Goal: Task Accomplishment & Management: Manage account settings

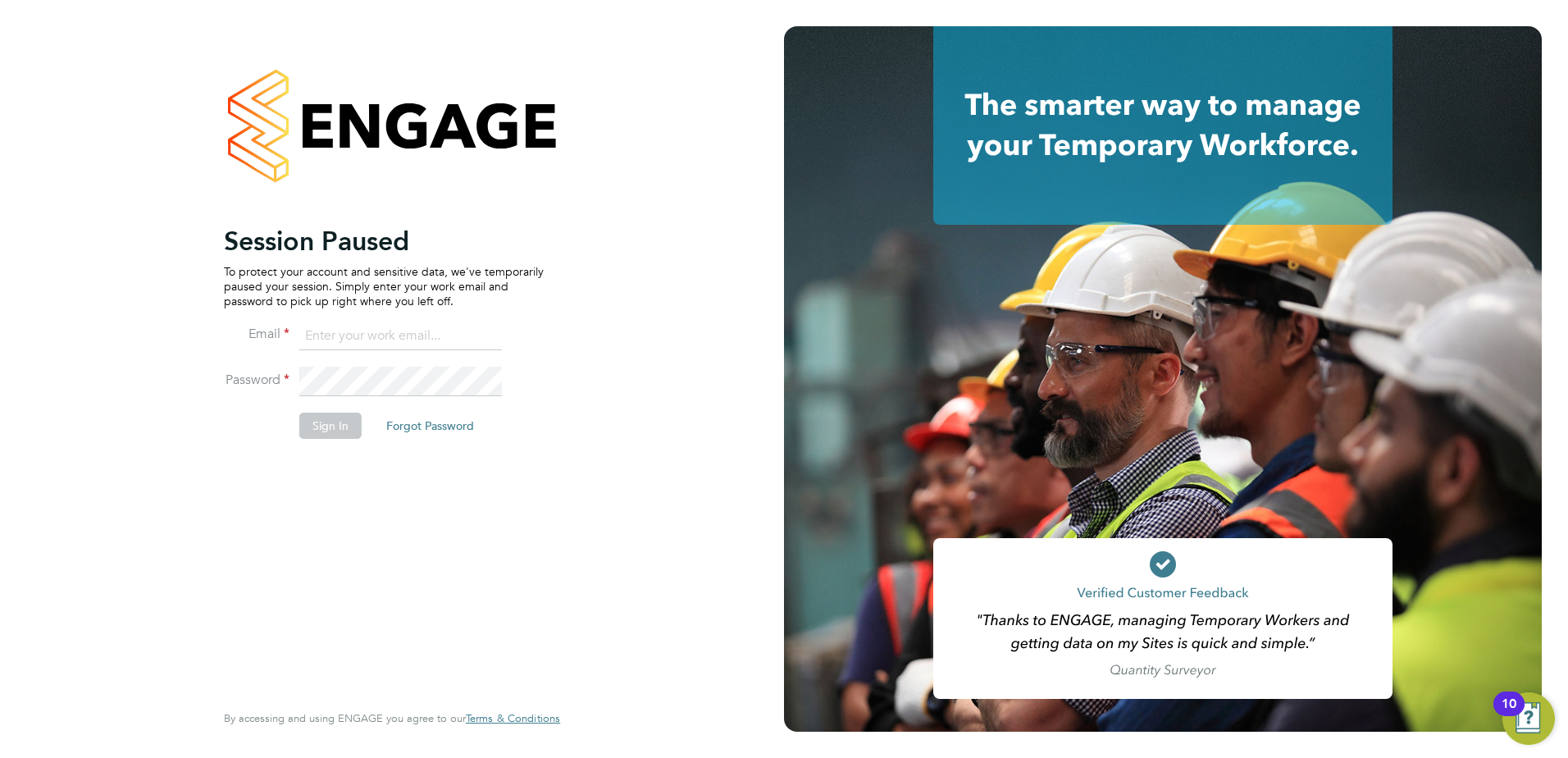
type input "codonovan@skilledcareers.co.uk"
click at [331, 427] on button "Sign In" at bounding box center [330, 426] width 62 height 26
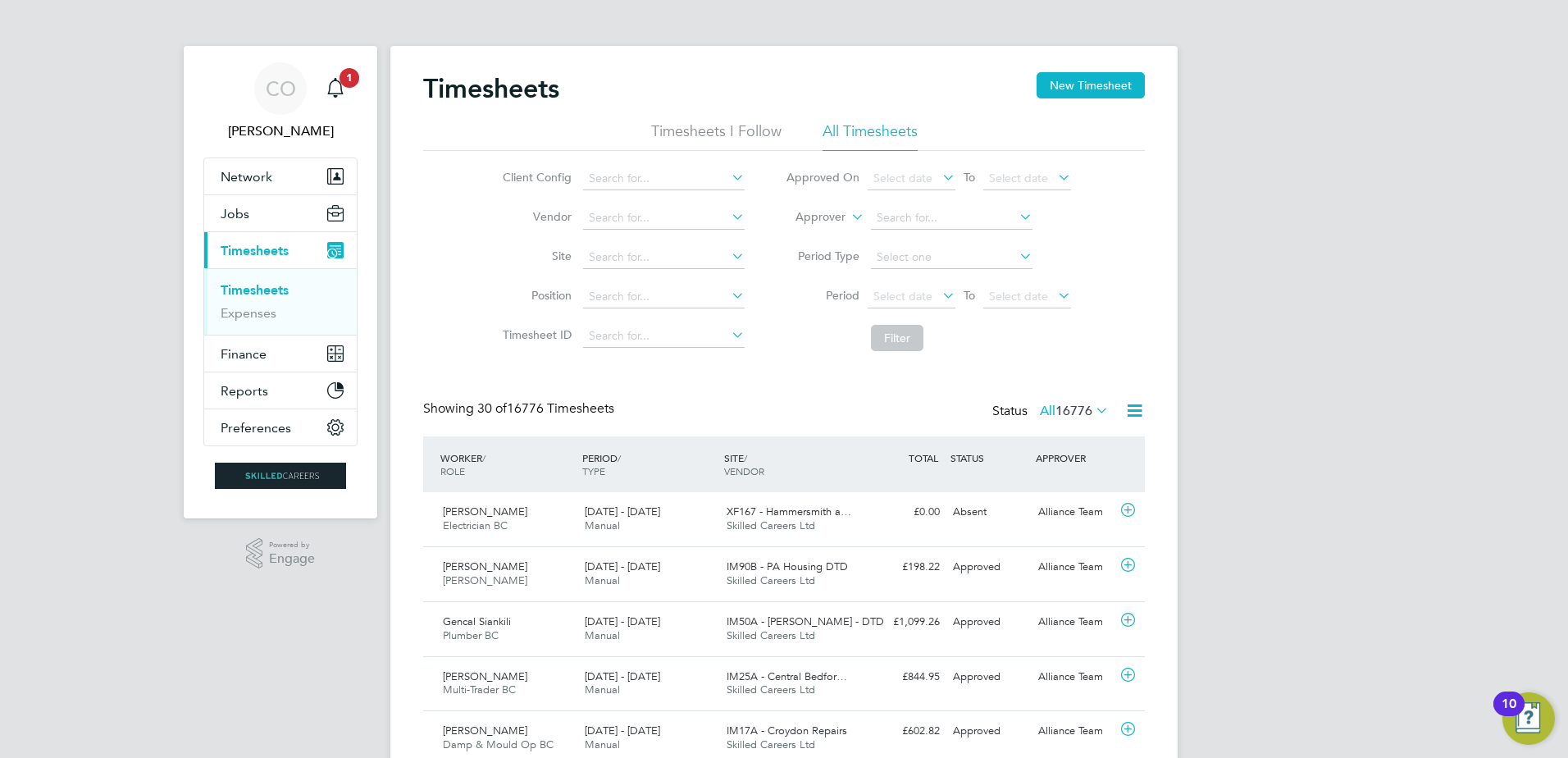
click at [259, 291] on link "Timesheets" at bounding box center [254, 290] width 68 height 16
click at [848, 215] on icon at bounding box center [848, 212] width 0 height 15
click at [803, 237] on li "Worker" at bounding box center [805, 237] width 81 height 21
click at [897, 223] on input at bounding box center [952, 218] width 162 height 23
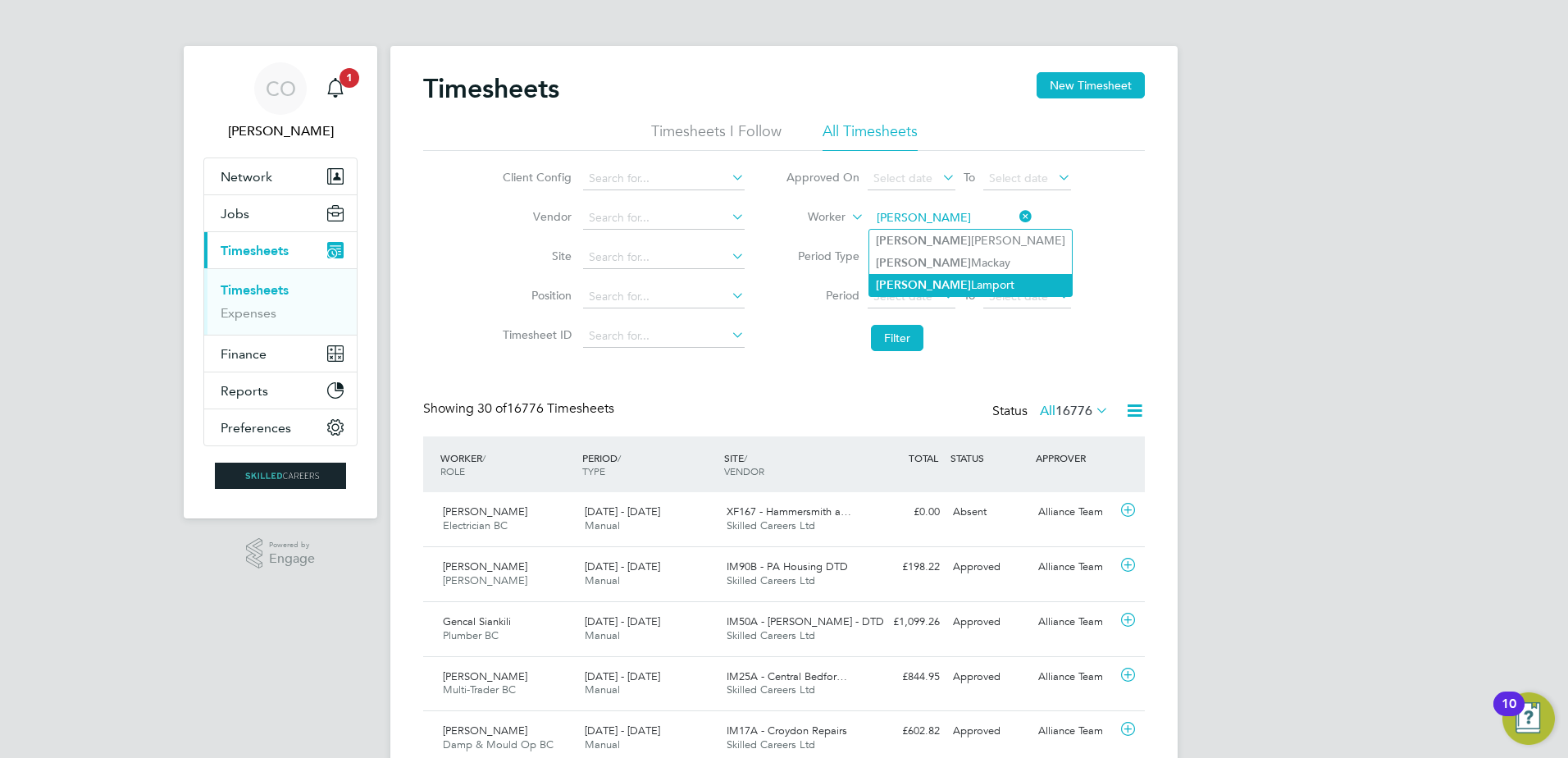
click at [934, 287] on li "Tommy Lamport" at bounding box center [970, 285] width 203 height 22
type input "[PERSON_NAME]"
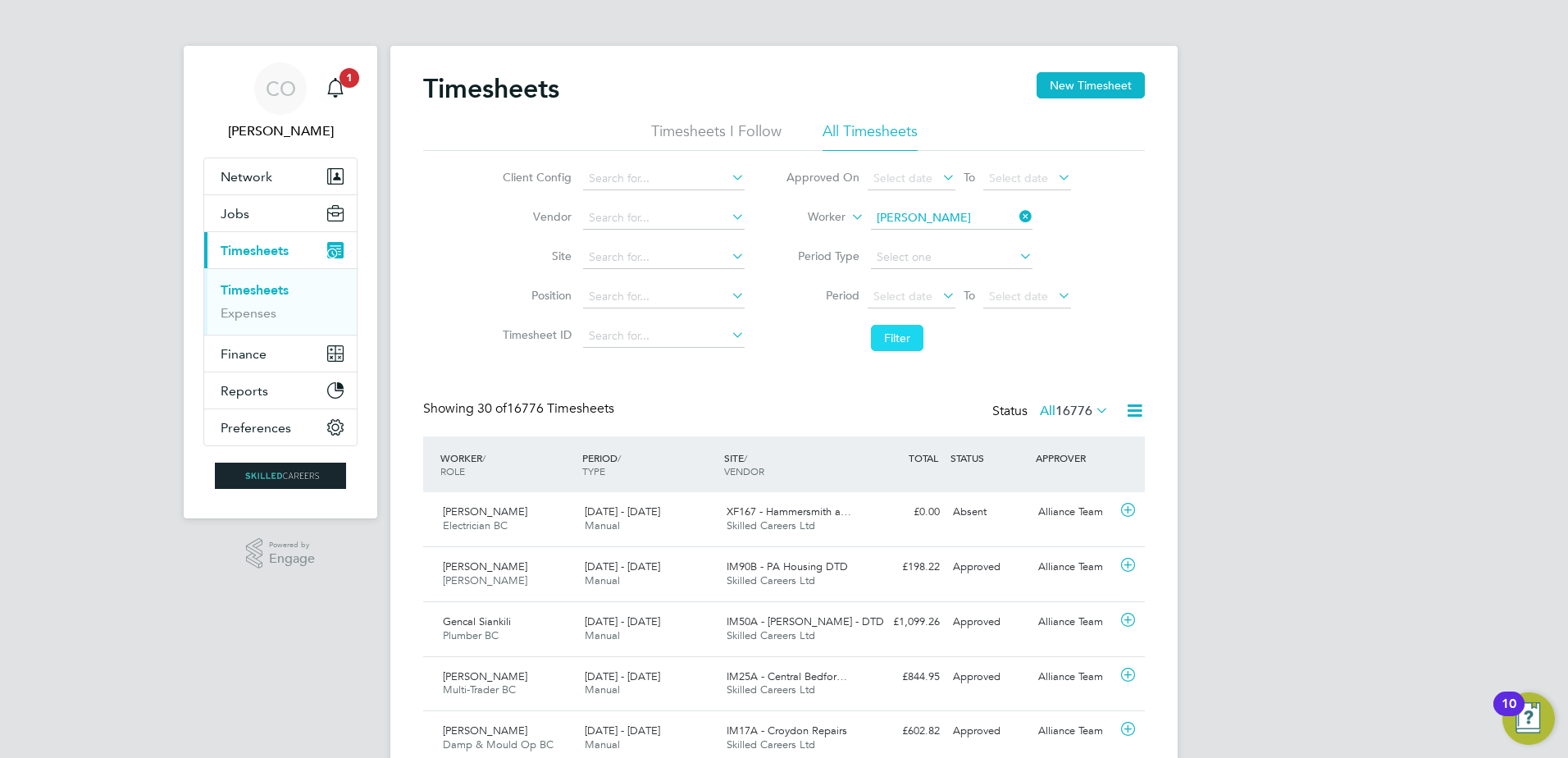
click at [895, 345] on button "Filter" at bounding box center [897, 339] width 53 height 26
click at [1016, 215] on icon at bounding box center [1016, 216] width 0 height 23
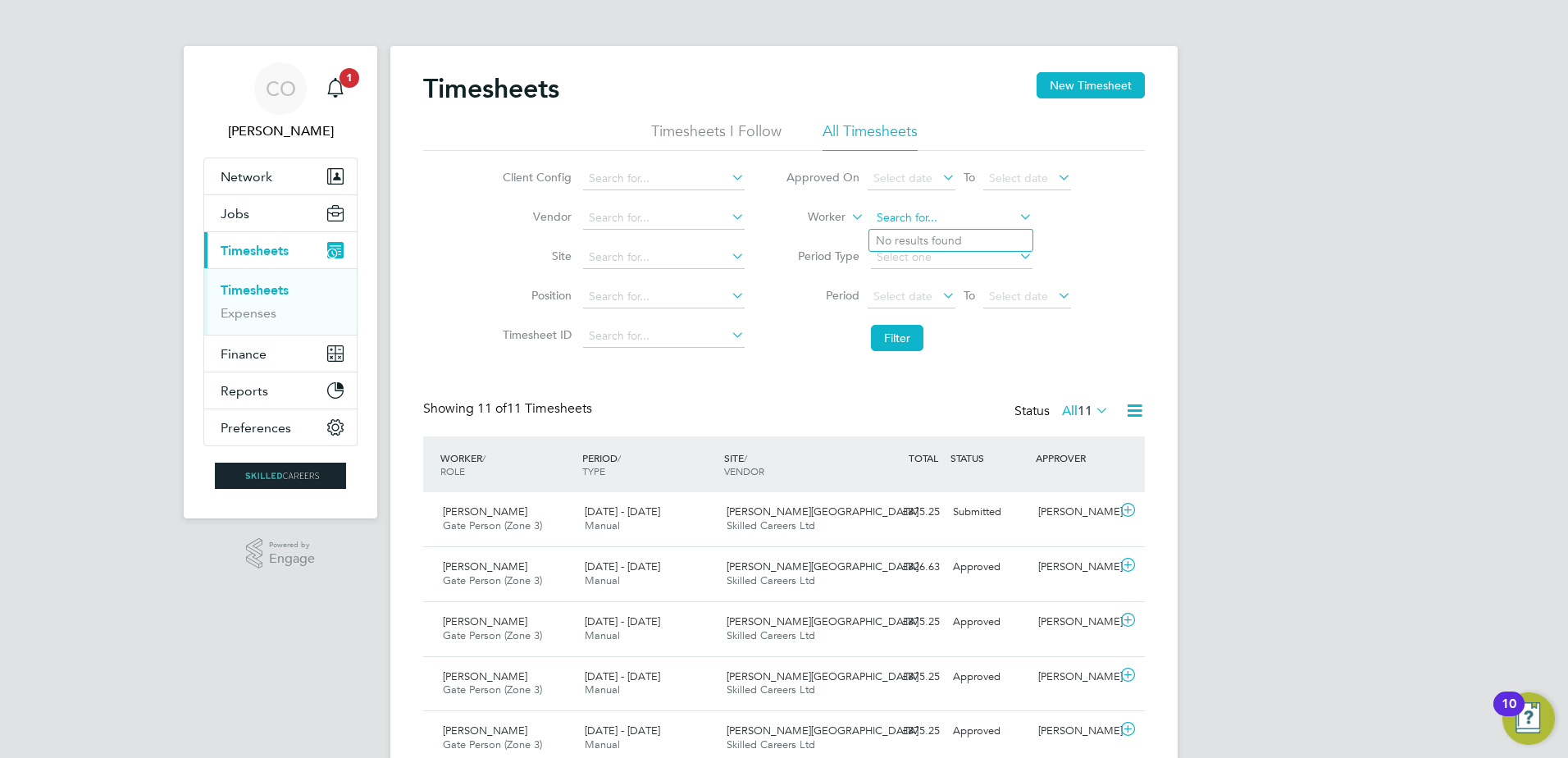
click at [962, 212] on input at bounding box center [952, 218] width 162 height 23
click at [975, 240] on b "Trewhella" at bounding box center [1022, 241] width 95 height 14
type input "Craig Trewhella"
click at [891, 339] on button "Filter" at bounding box center [897, 339] width 53 height 26
click at [506, 521] on span "Gate Person (Zone 3)" at bounding box center [492, 526] width 99 height 14
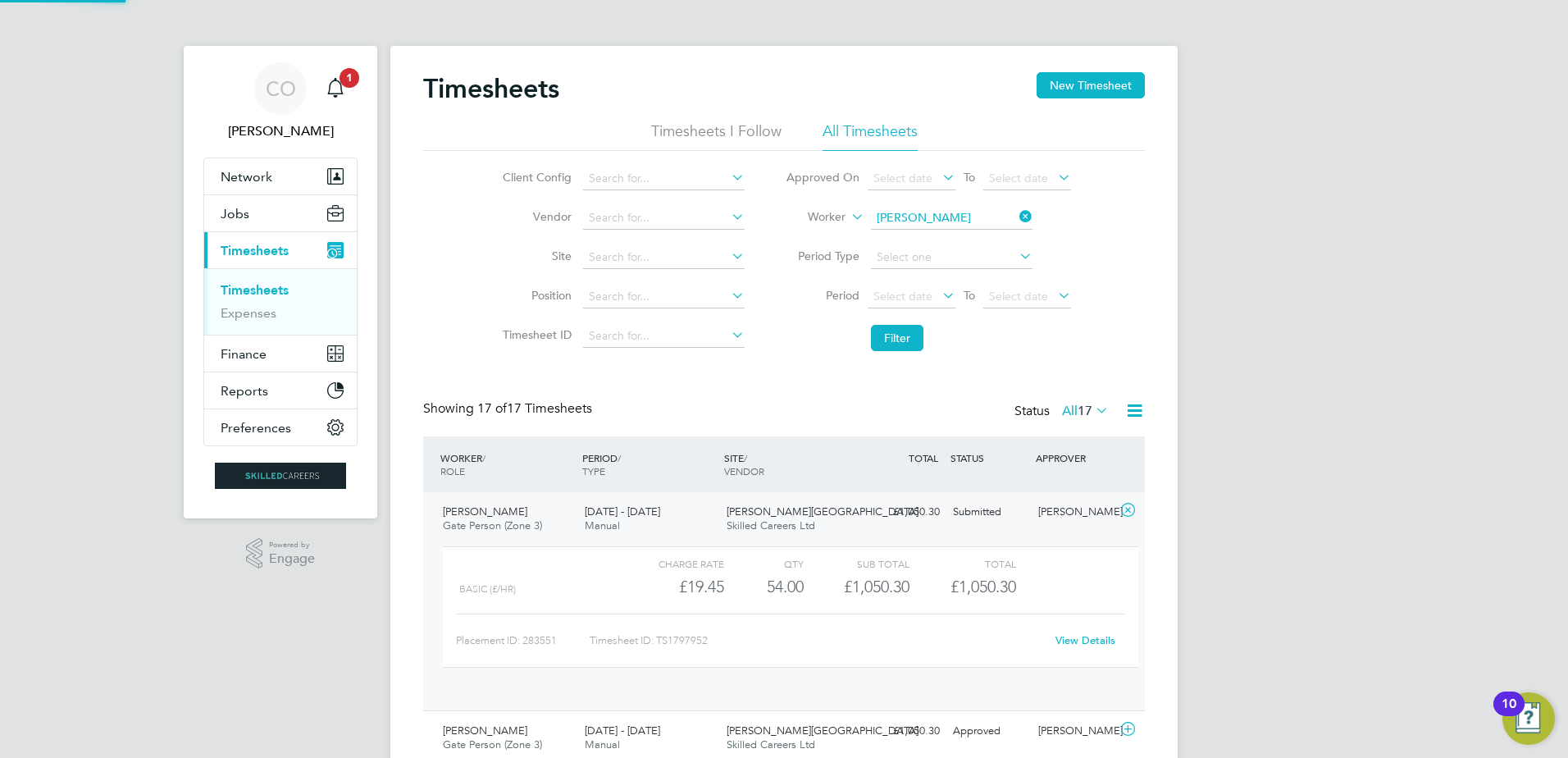
scroll to position [28, 160]
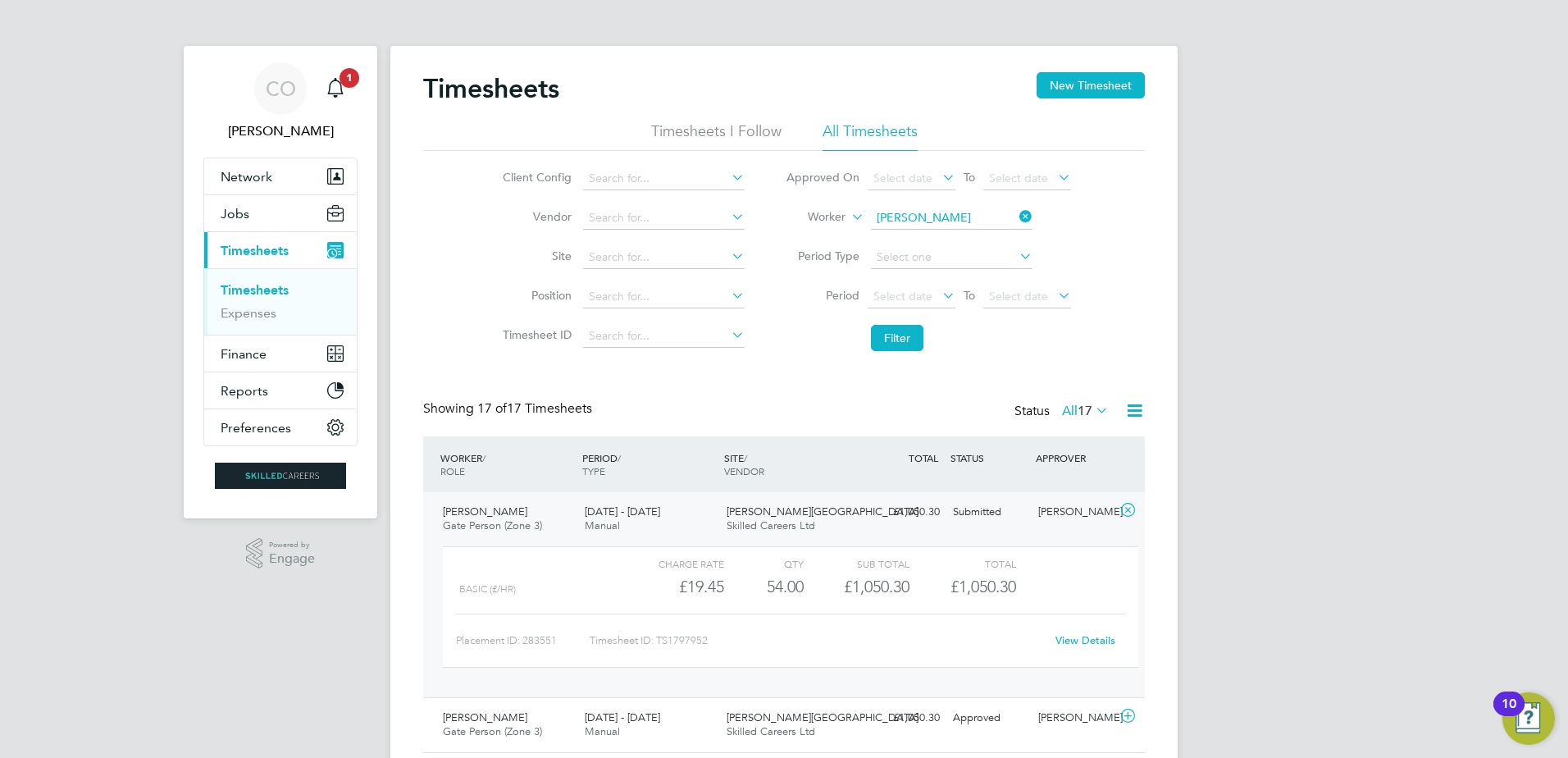
click at [1072, 646] on link "View Details" at bounding box center [1085, 641] width 60 height 14
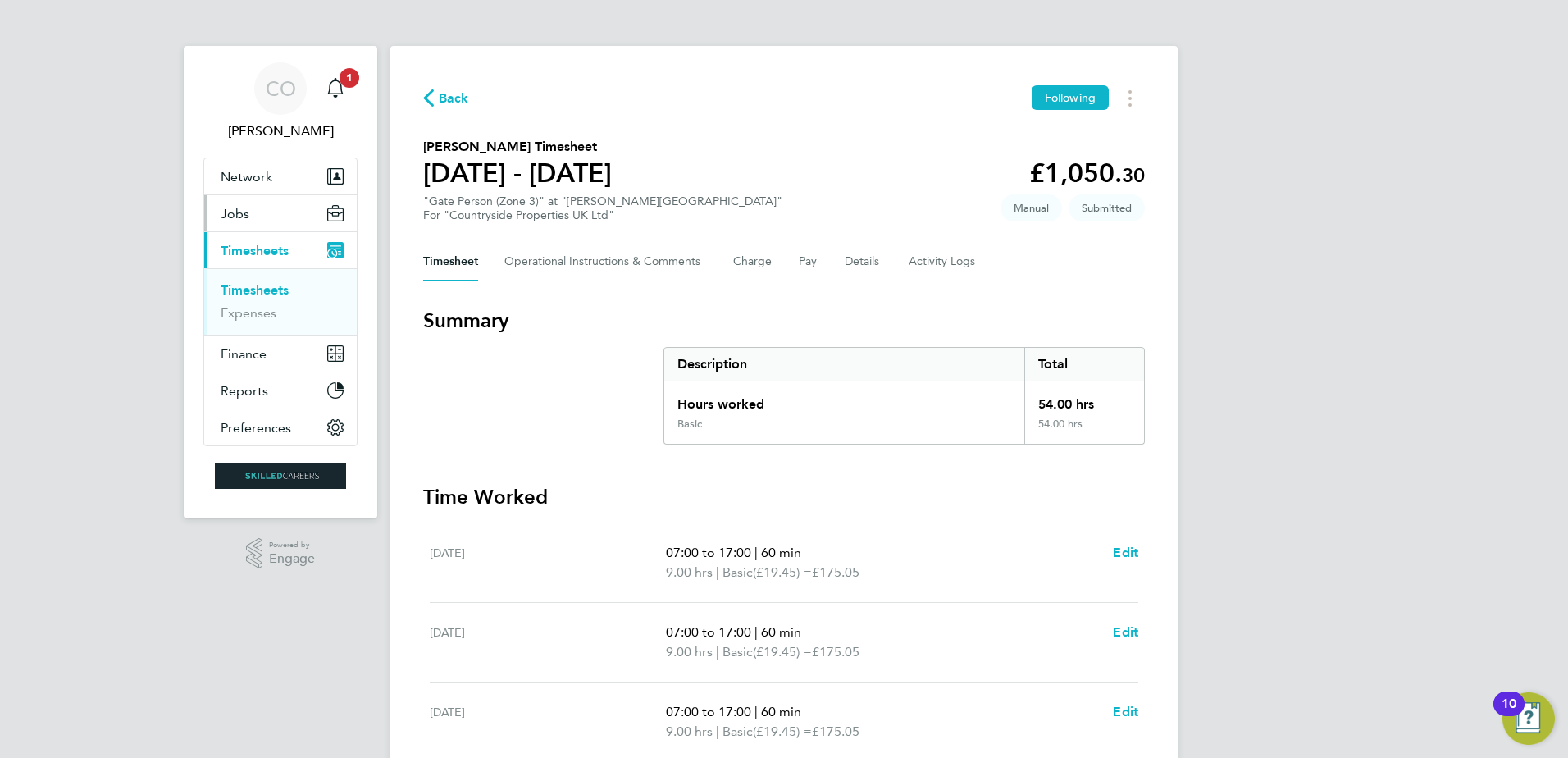
click at [243, 215] on span "Jobs" at bounding box center [235, 214] width 29 height 16
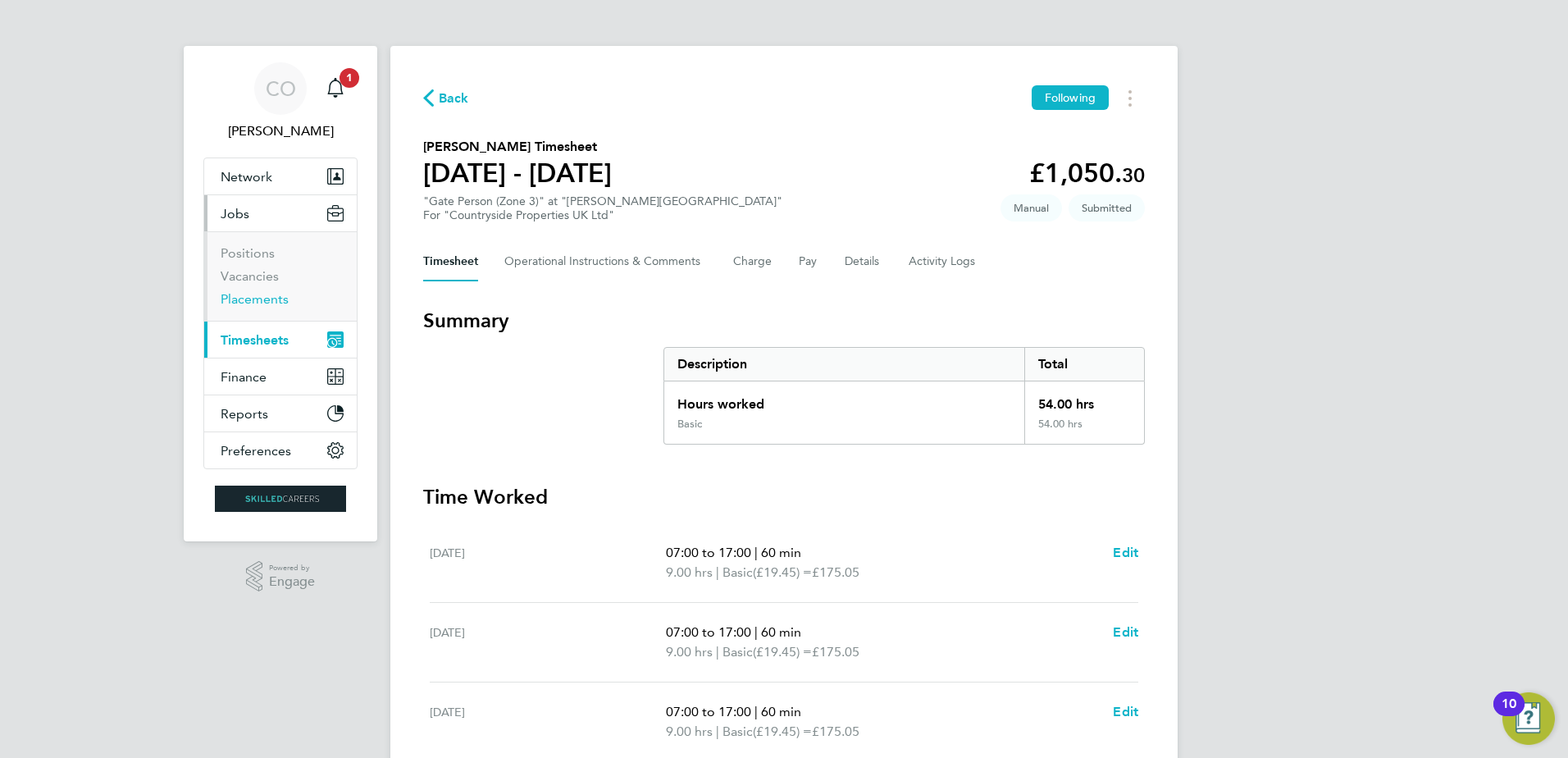
click at [272, 295] on link "Placements" at bounding box center [254, 299] width 68 height 16
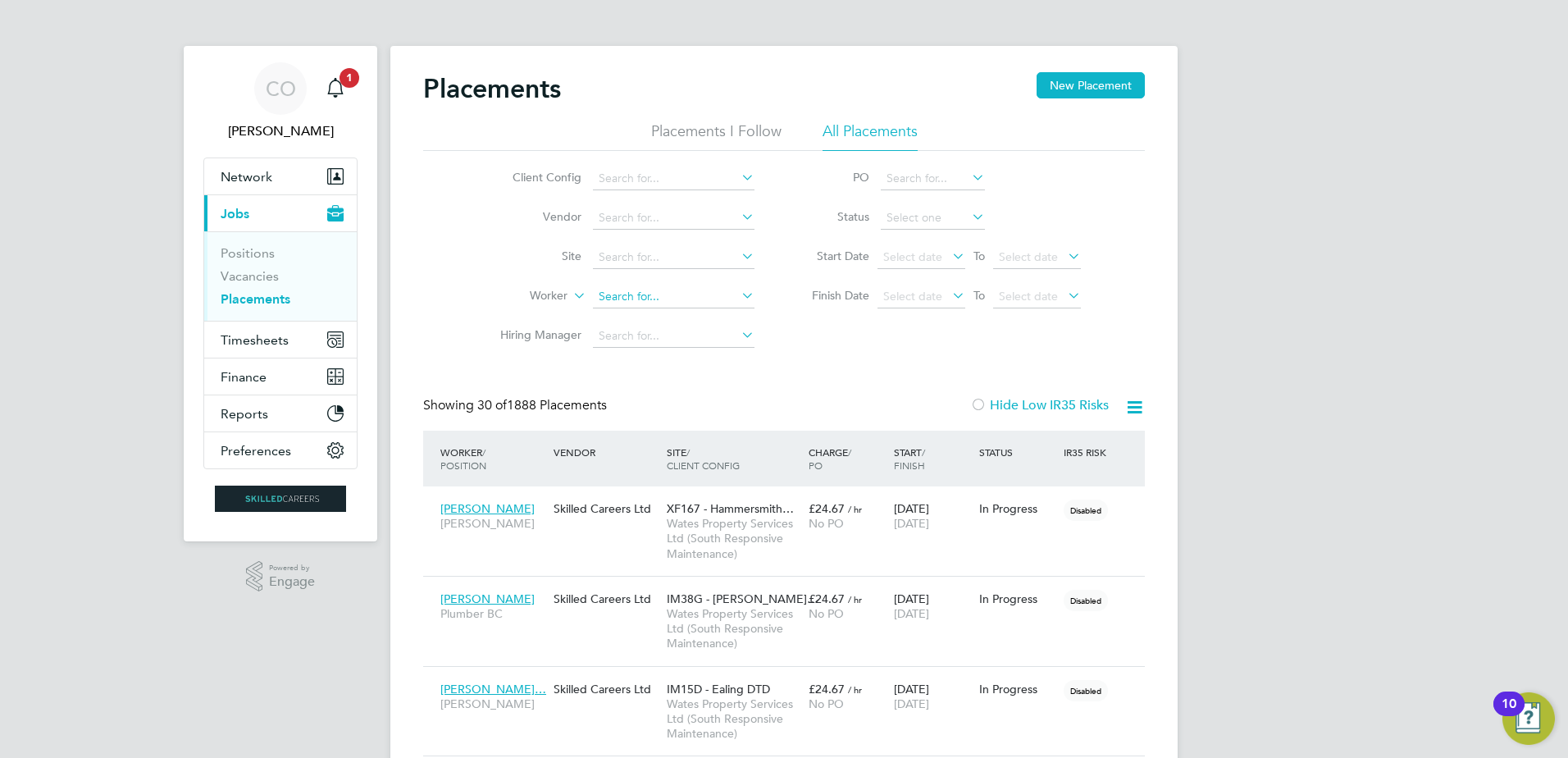
click at [687, 295] on input at bounding box center [674, 297] width 162 height 23
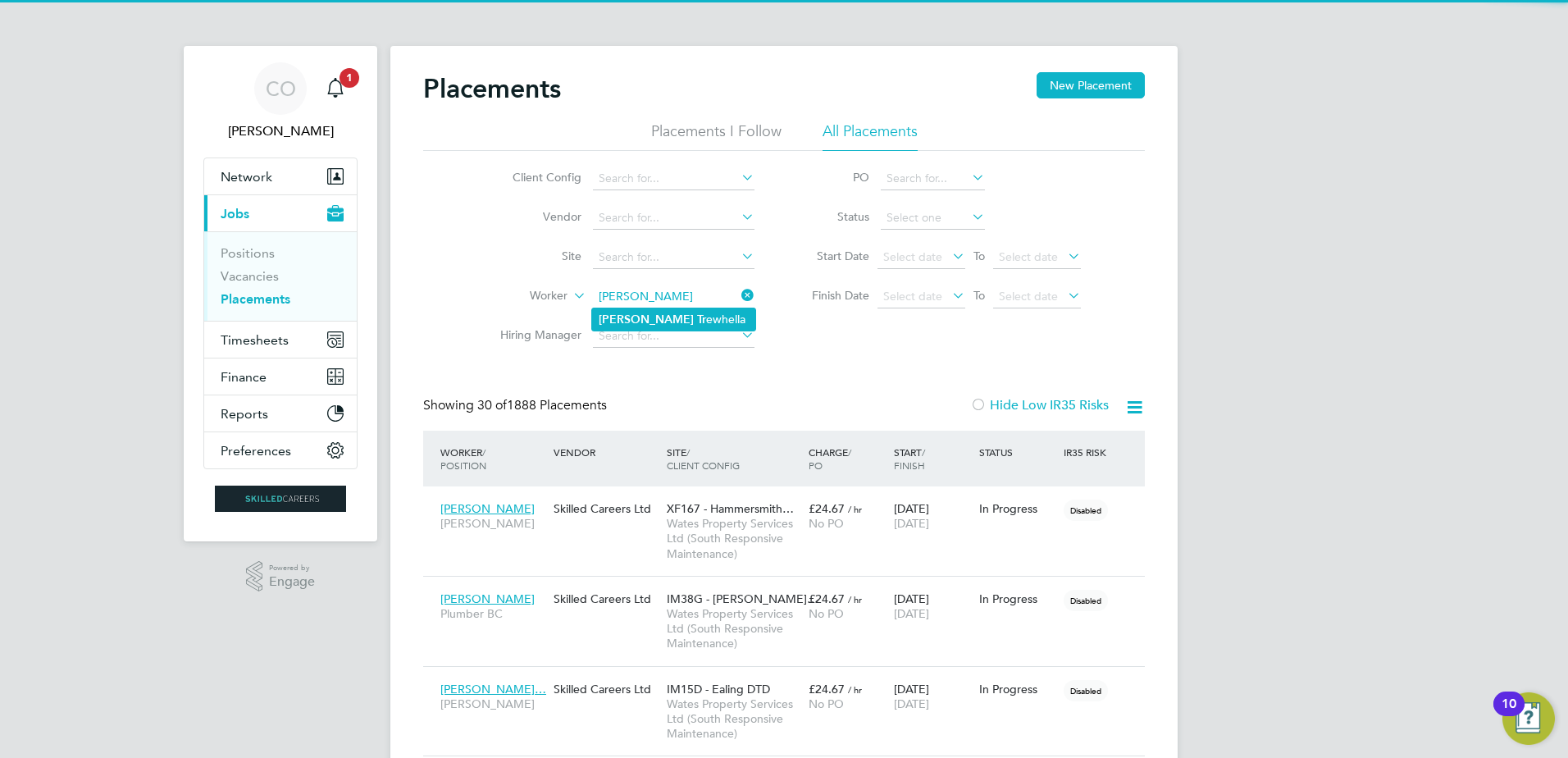
click at [682, 320] on li "Craig Tr ewhella" at bounding box center [674, 319] width 163 height 22
type input "Craig Trewhella"
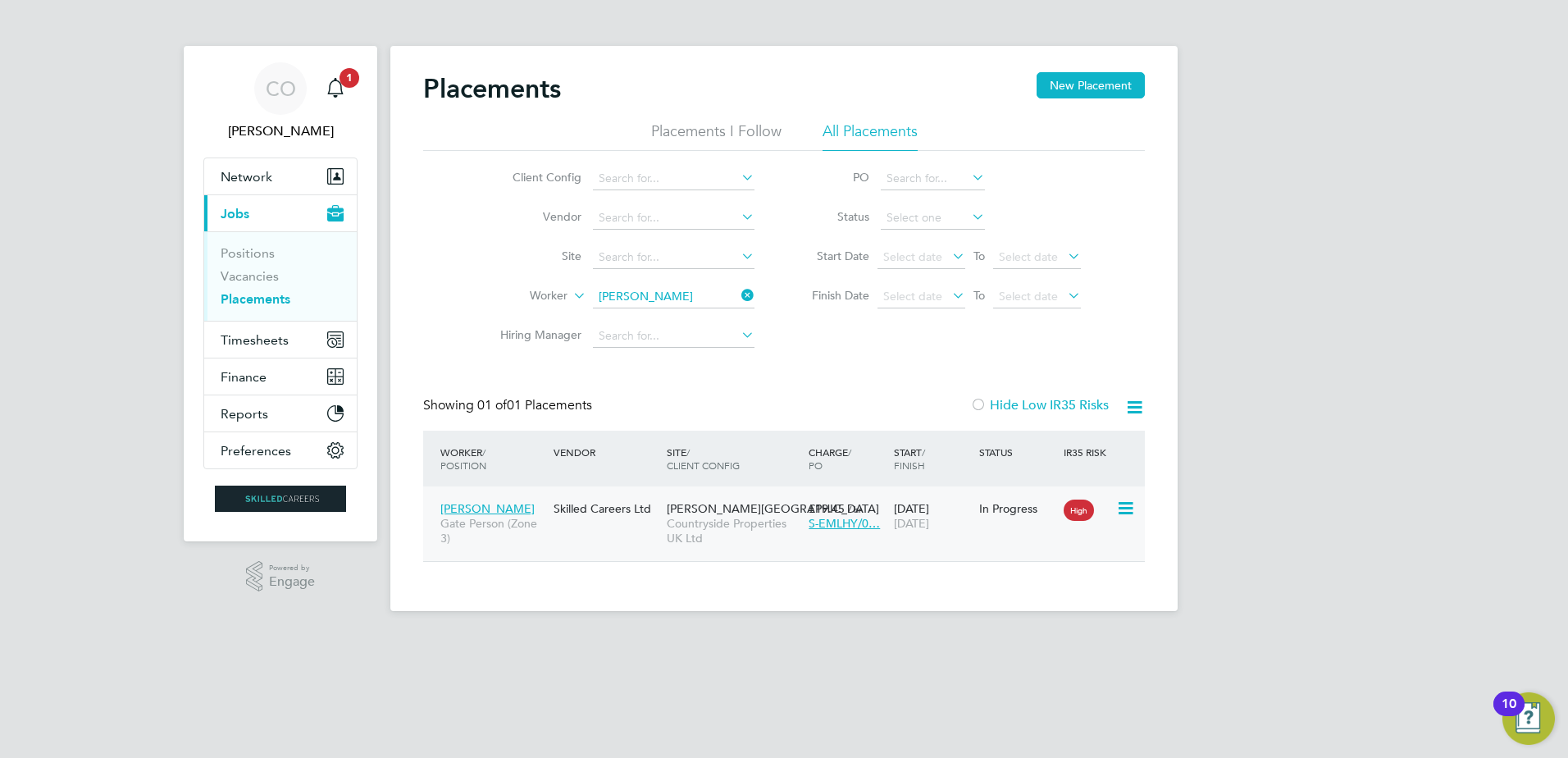
click at [510, 508] on span "Craig Trewhella" at bounding box center [487, 508] width 94 height 15
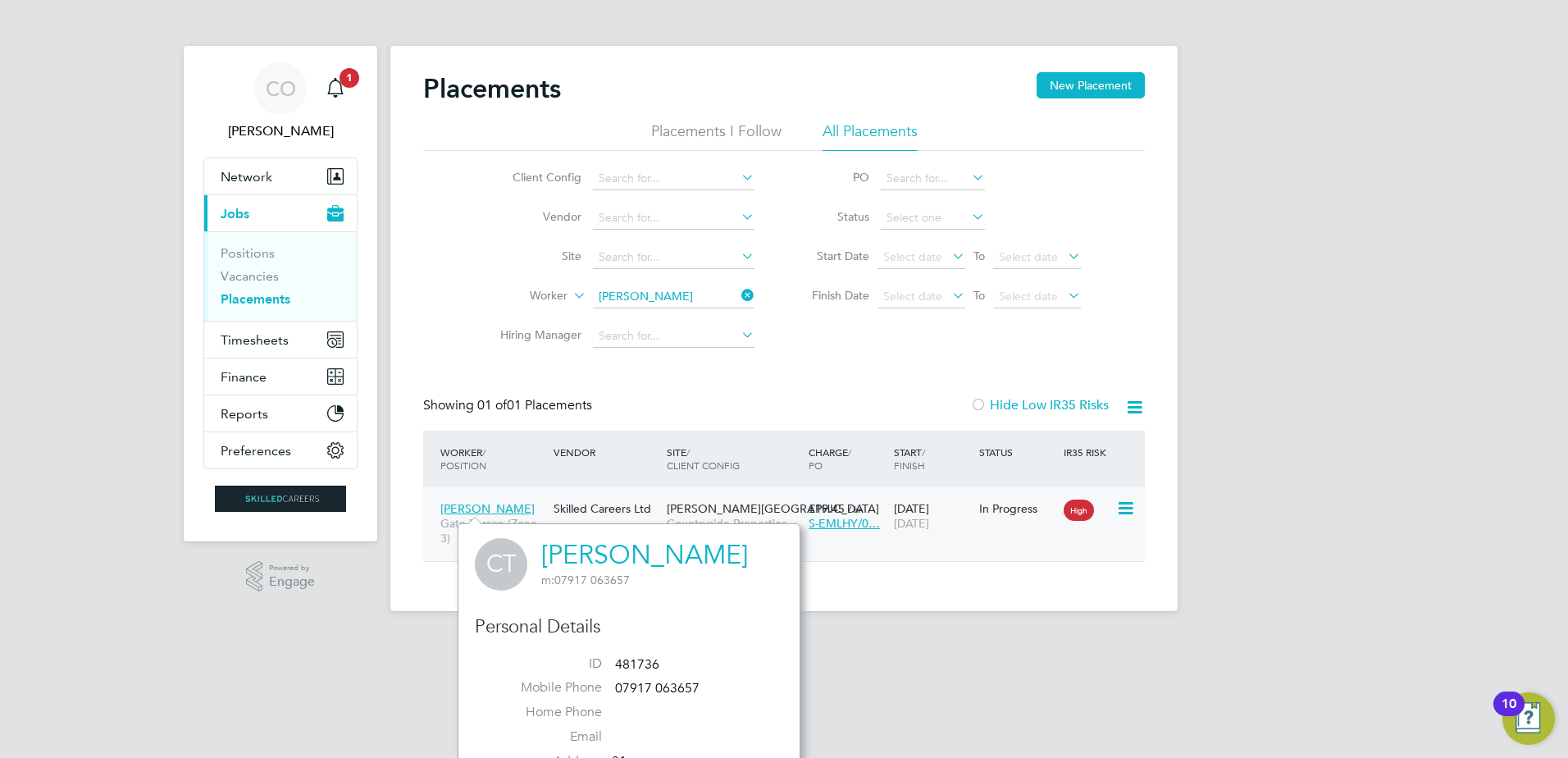
click at [1128, 510] on icon at bounding box center [1124, 508] width 17 height 19
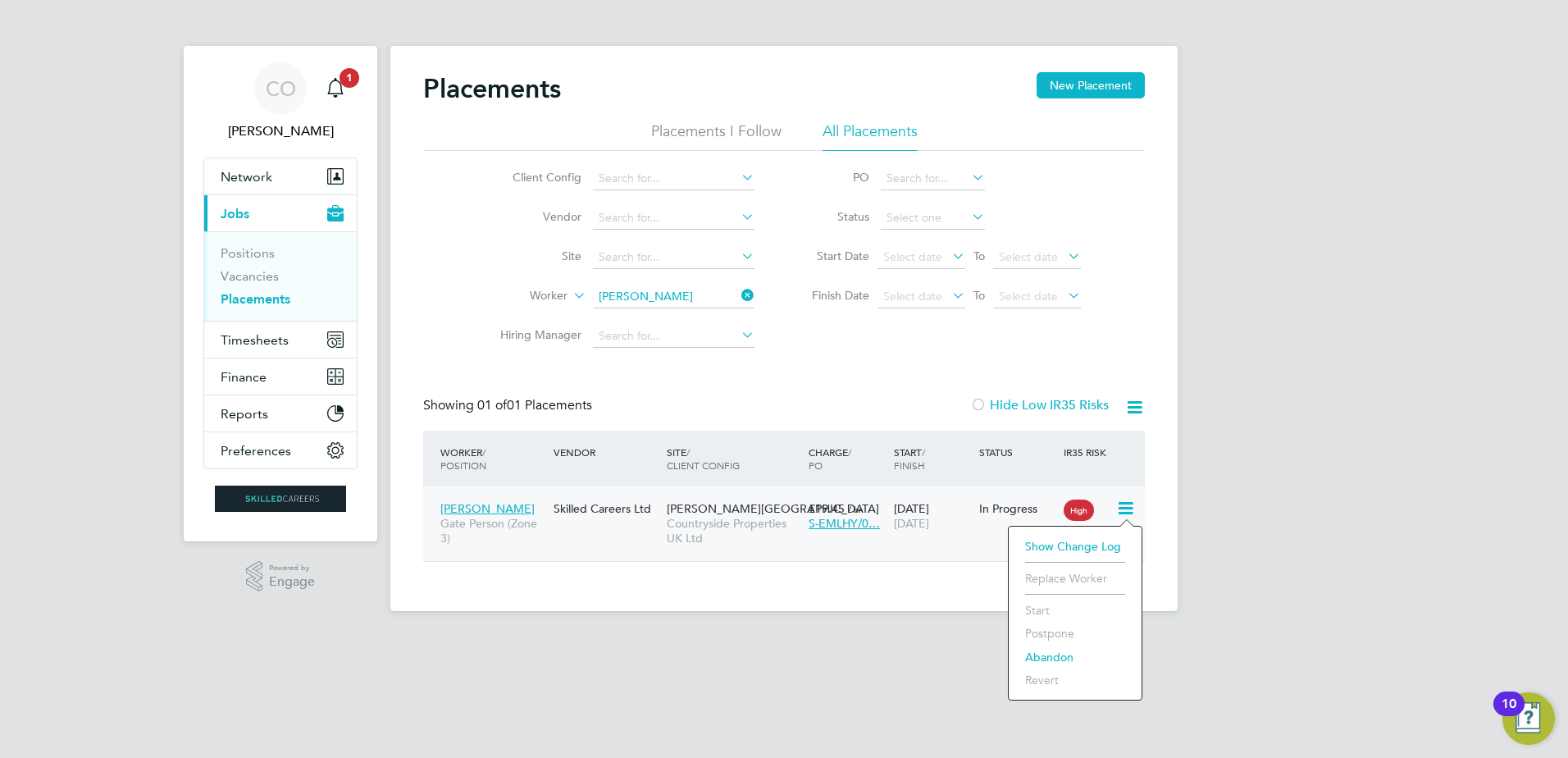
click at [1071, 548] on li "Show change log" at bounding box center [1075, 547] width 117 height 23
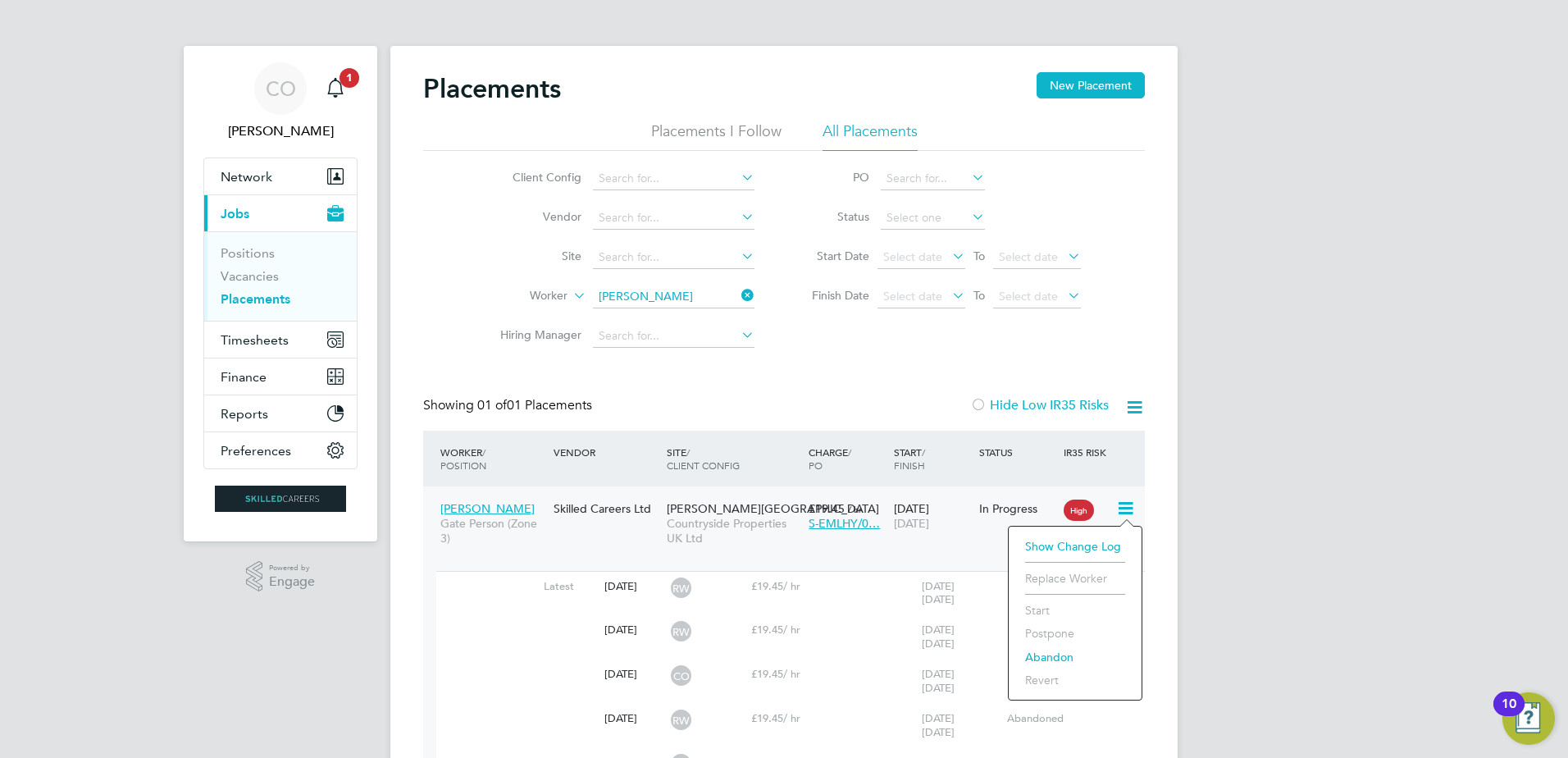
click at [505, 505] on span "Craig Trewhella" at bounding box center [487, 508] width 94 height 15
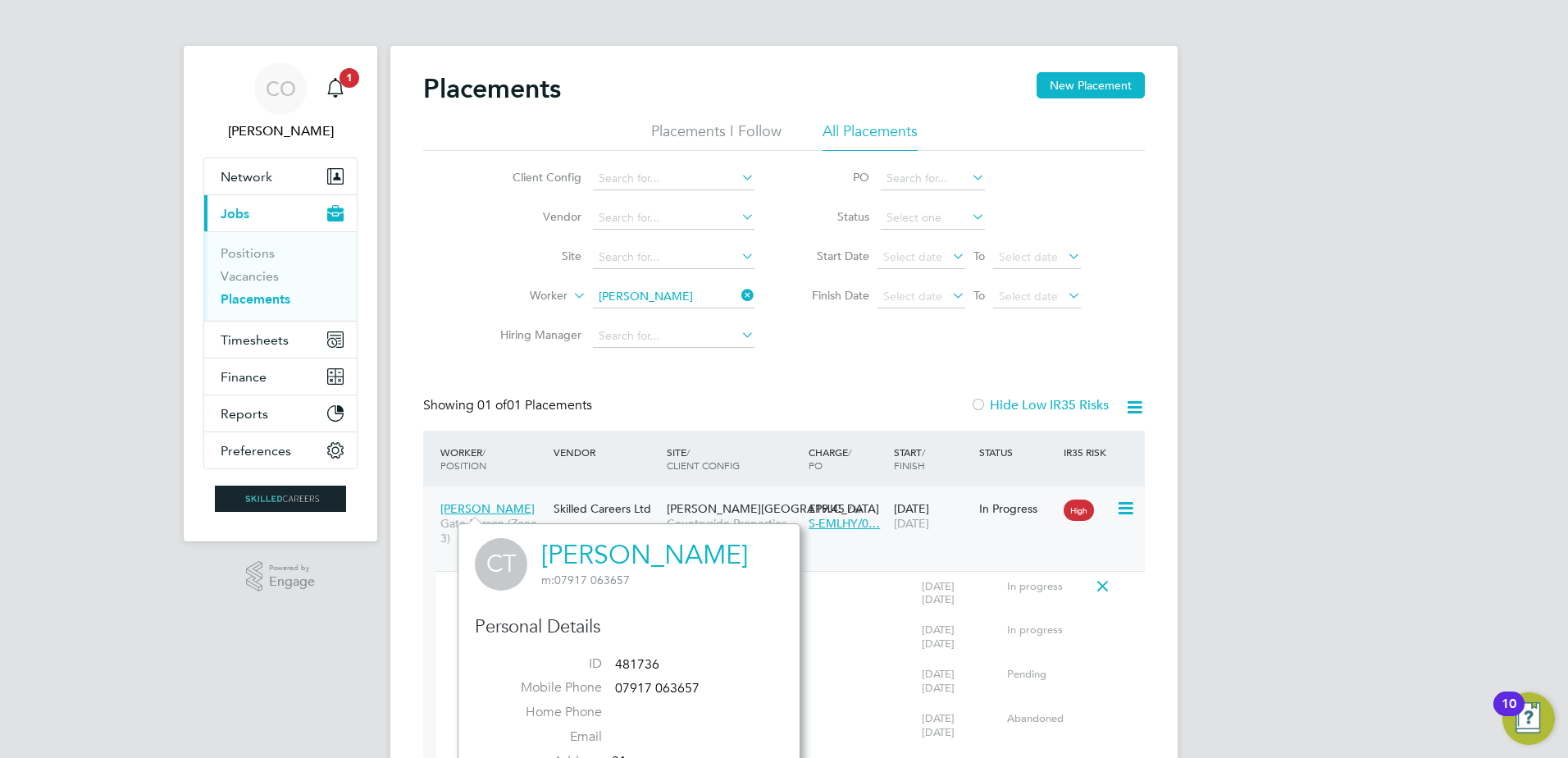
click at [712, 509] on span "[PERSON_NAME][GEOGRAPHIC_DATA]" at bounding box center [773, 508] width 213 height 15
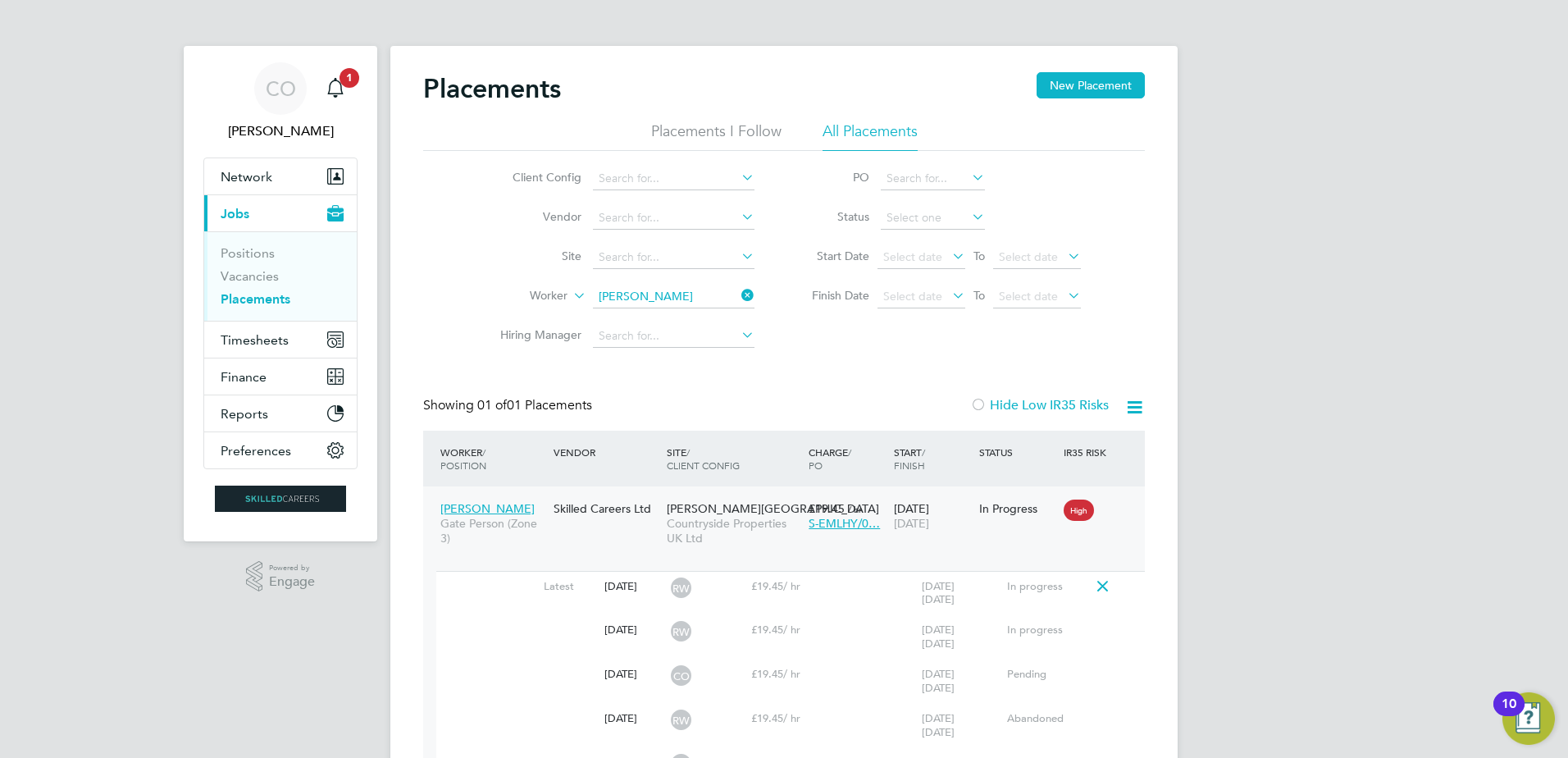
click at [738, 294] on icon at bounding box center [738, 295] width 0 height 23
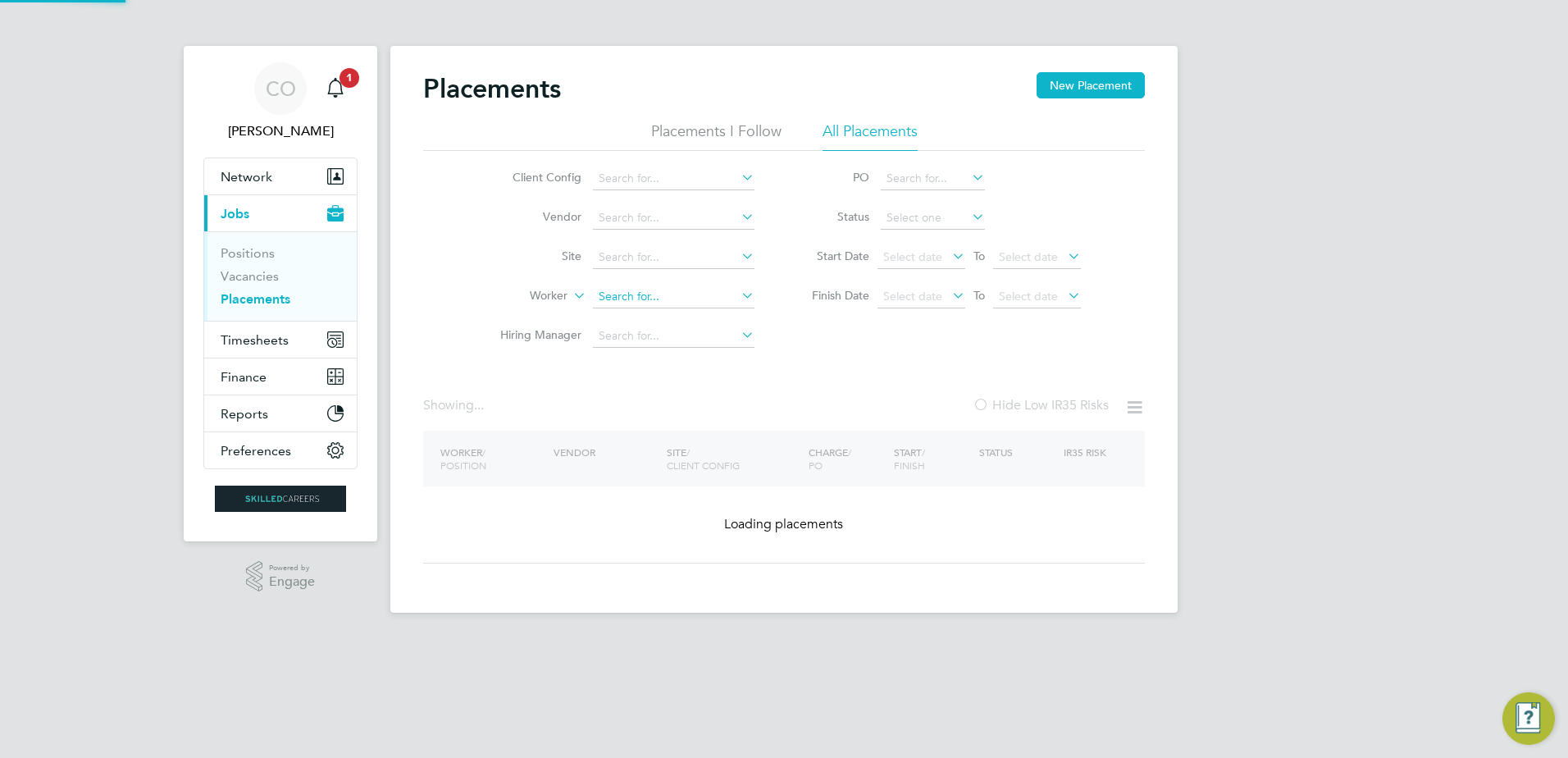
click at [670, 290] on input at bounding box center [674, 297] width 162 height 23
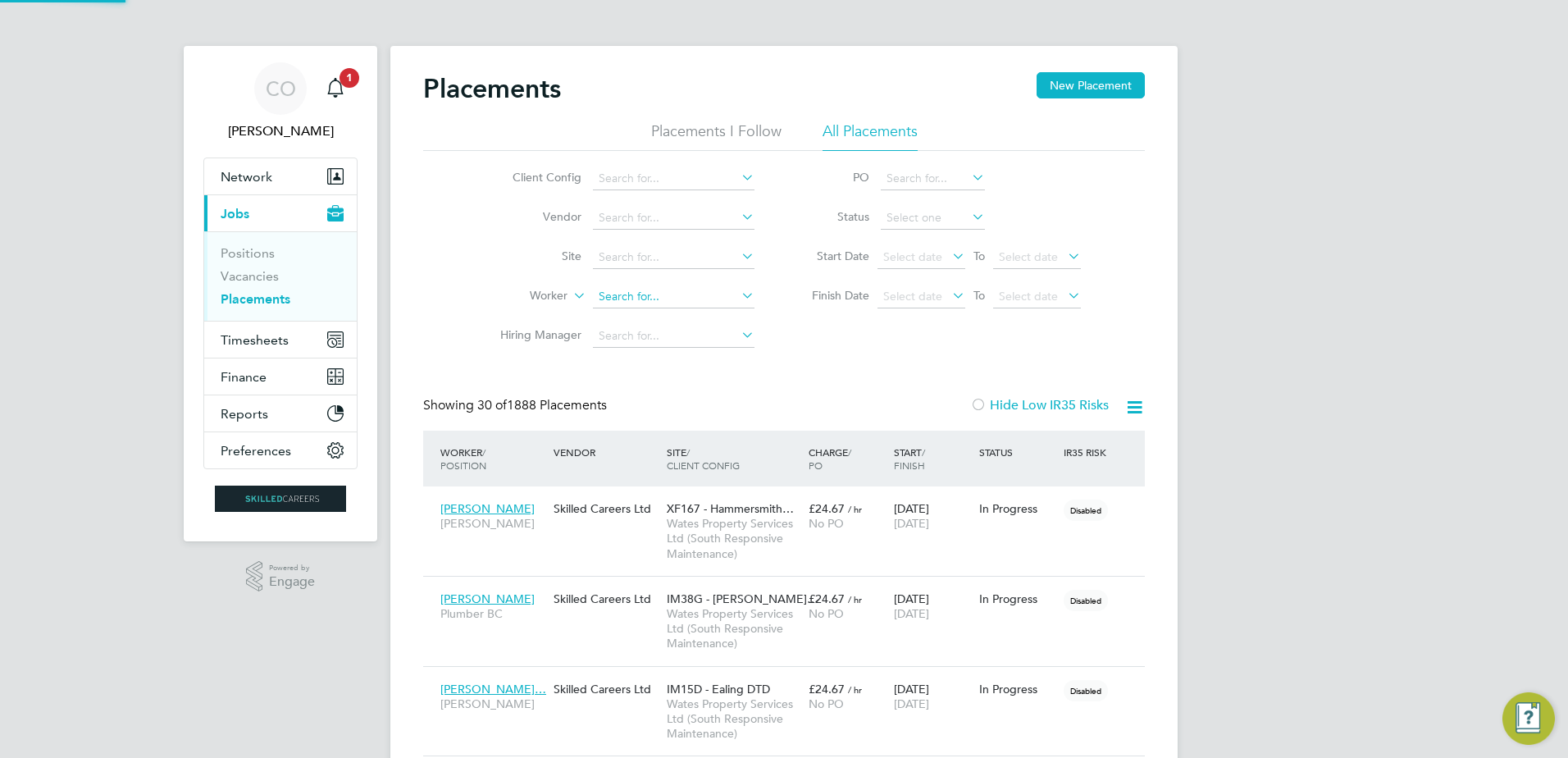
scroll to position [47, 114]
click at [697, 314] on b "Lam" at bounding box center [744, 320] width 95 height 14
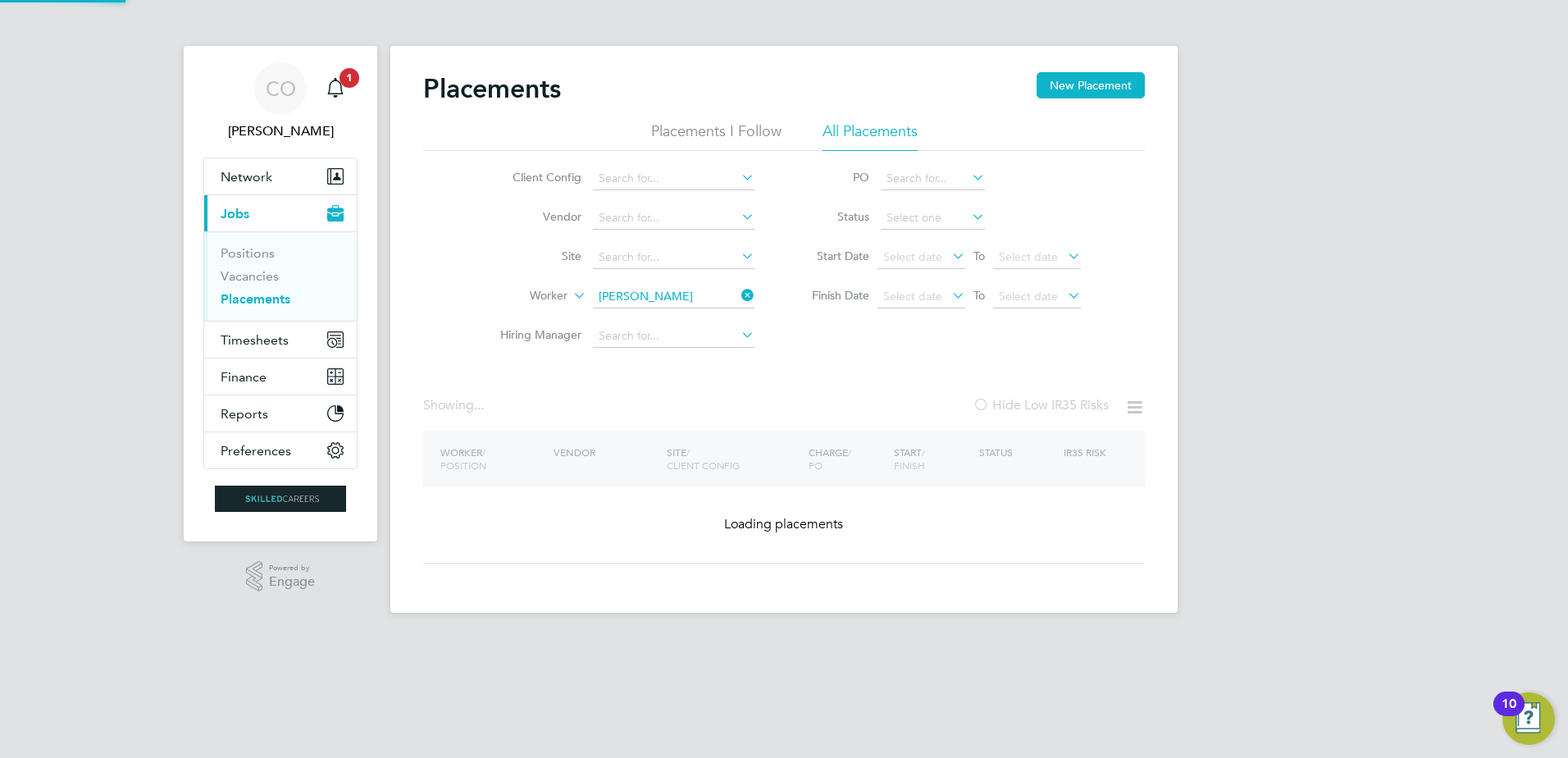
type input "Tommy Lamport"
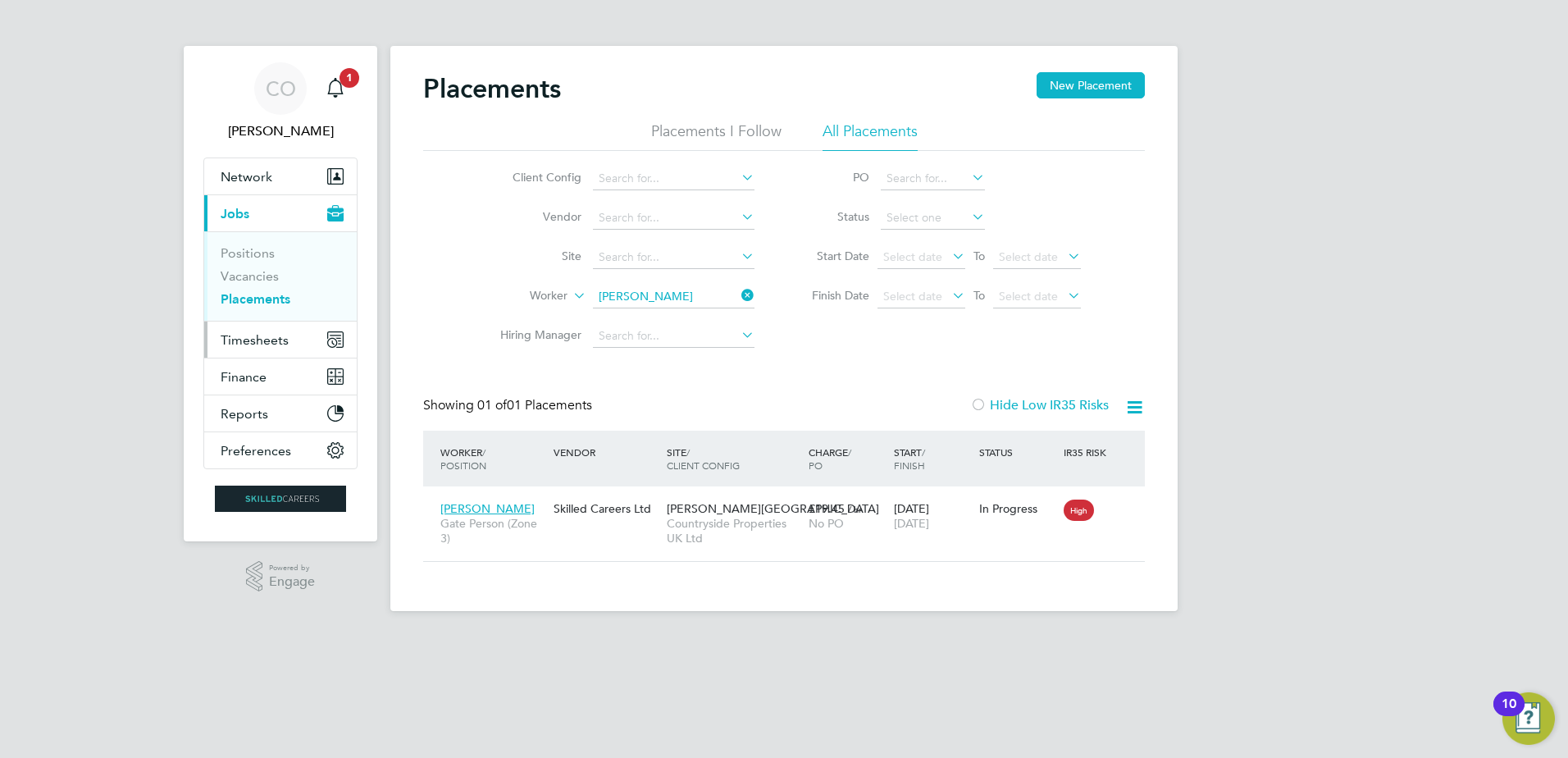
click at [246, 348] on button "Timesheets" at bounding box center [280, 339] width 153 height 36
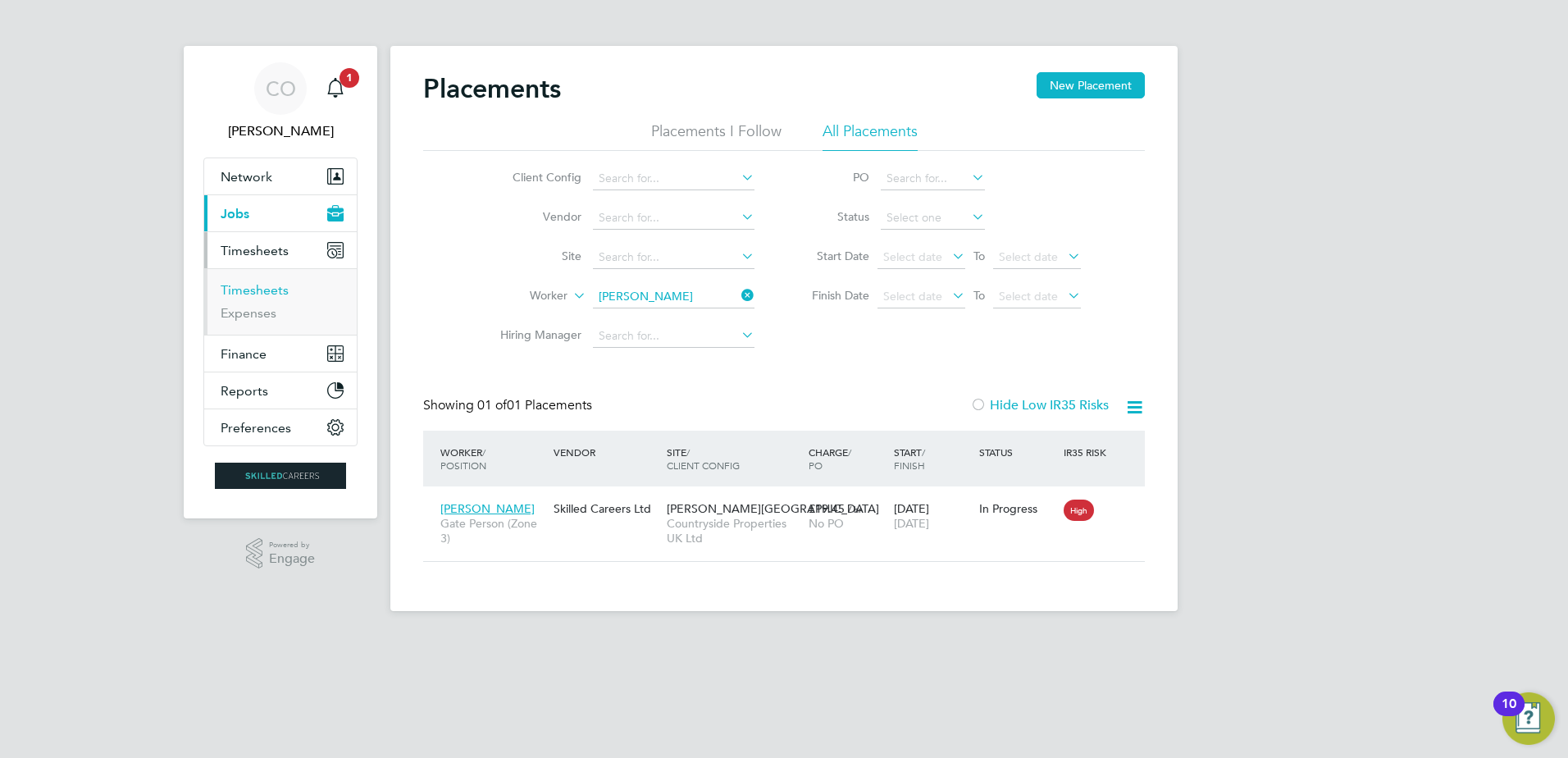
click at [250, 295] on link "Timesheets" at bounding box center [254, 290] width 68 height 16
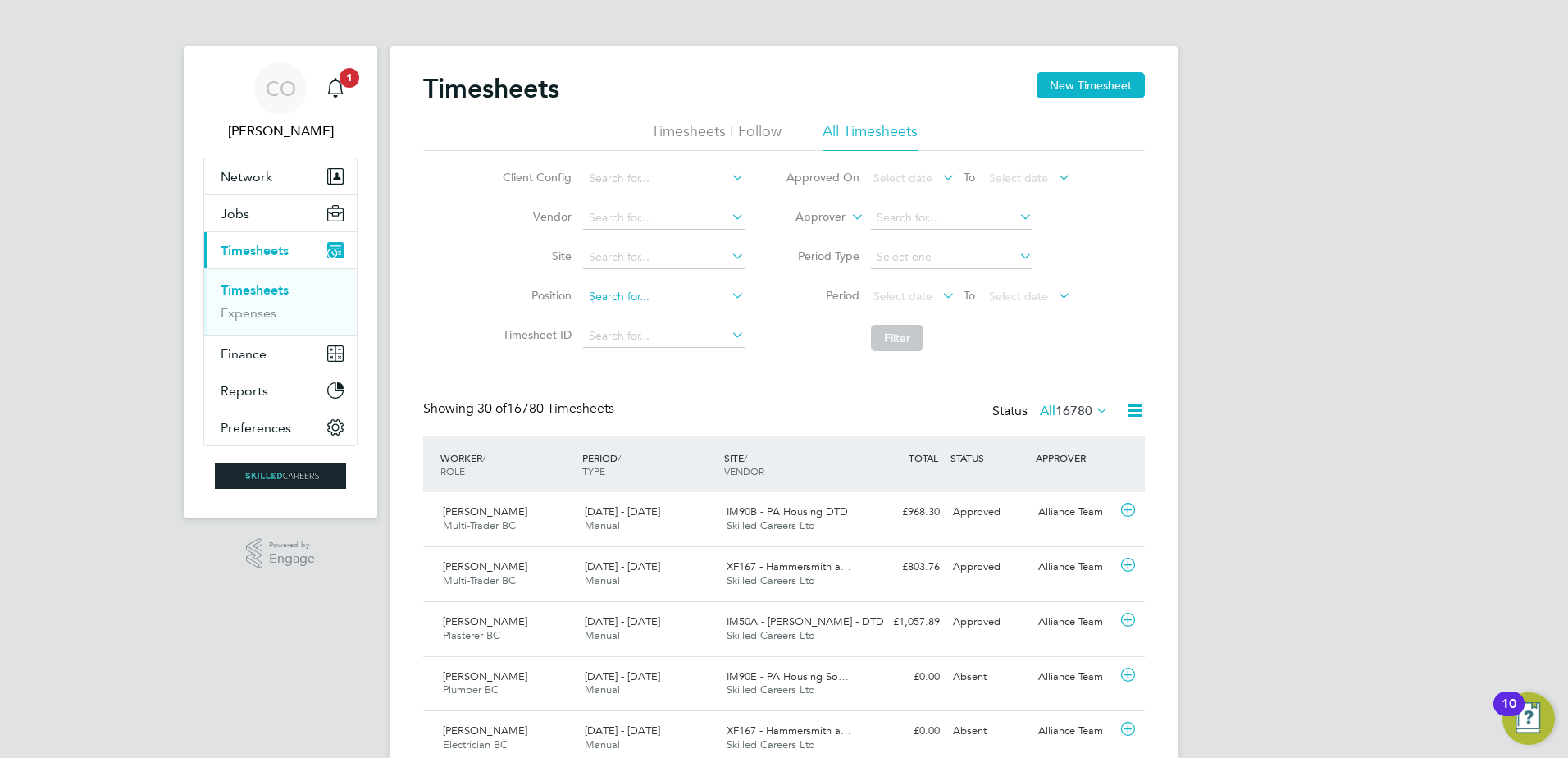
click at [621, 295] on input at bounding box center [664, 297] width 162 height 23
click at [848, 215] on icon at bounding box center [848, 212] width 0 height 15
click at [814, 234] on li "Worker" at bounding box center [805, 237] width 81 height 21
click at [951, 214] on input at bounding box center [952, 218] width 162 height 23
click at [975, 243] on b "Lamp" at bounding box center [990, 241] width 30 height 14
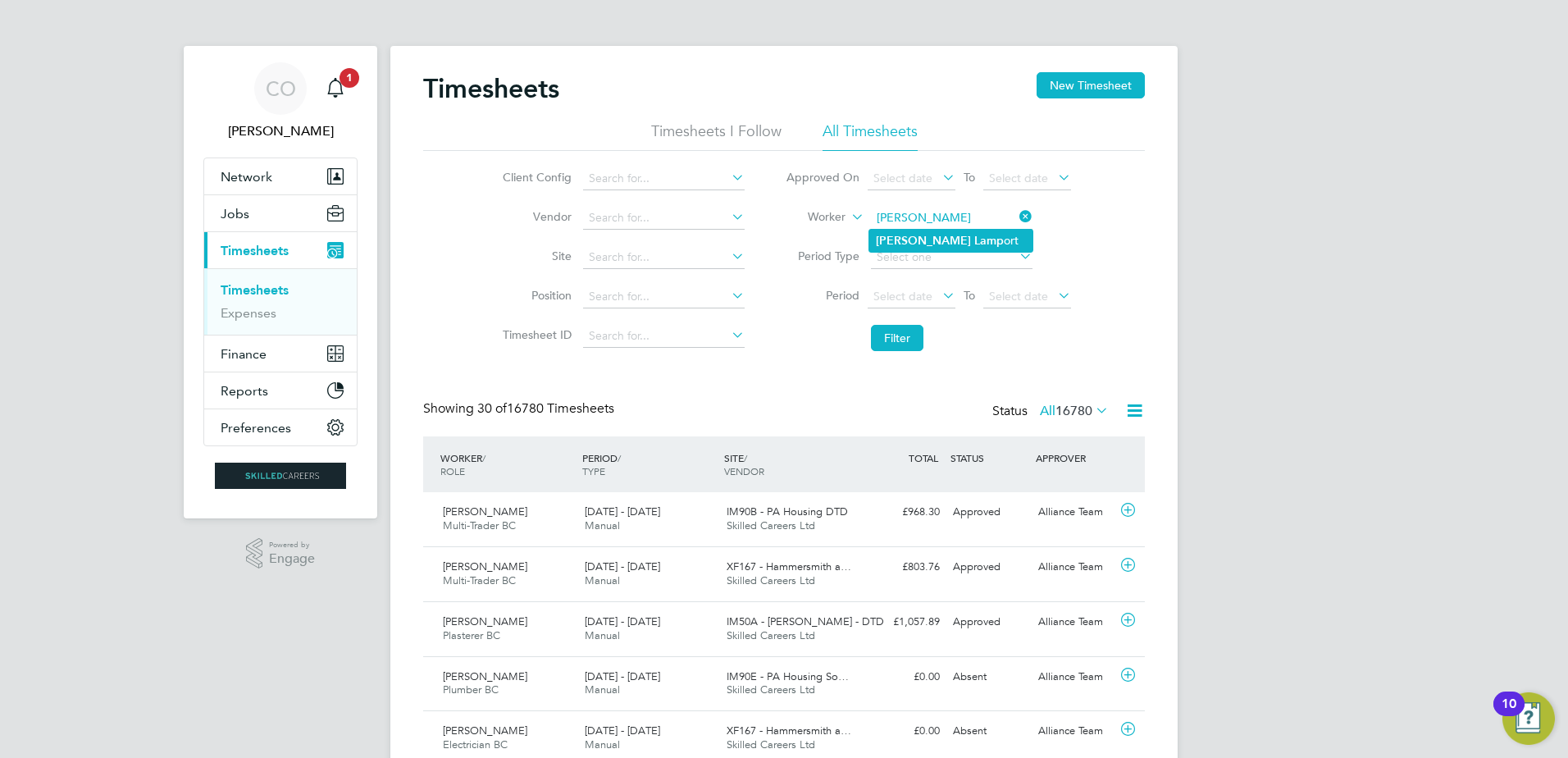
type input "Tommy Lamport"
click at [897, 342] on button "Filter" at bounding box center [897, 339] width 53 height 26
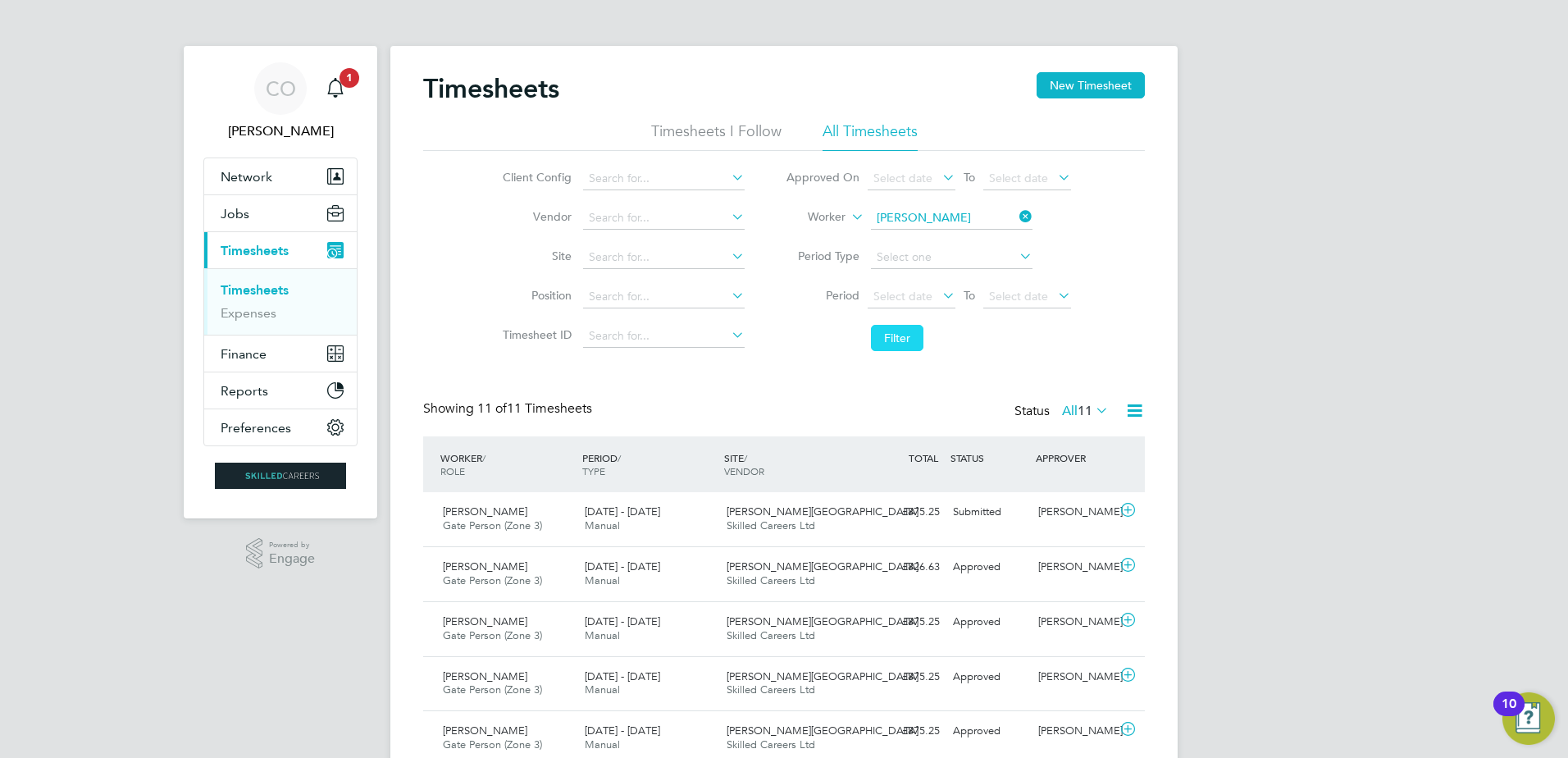
click at [891, 339] on button "Filter" at bounding box center [897, 339] width 53 height 26
click at [1126, 513] on icon at bounding box center [1128, 510] width 20 height 13
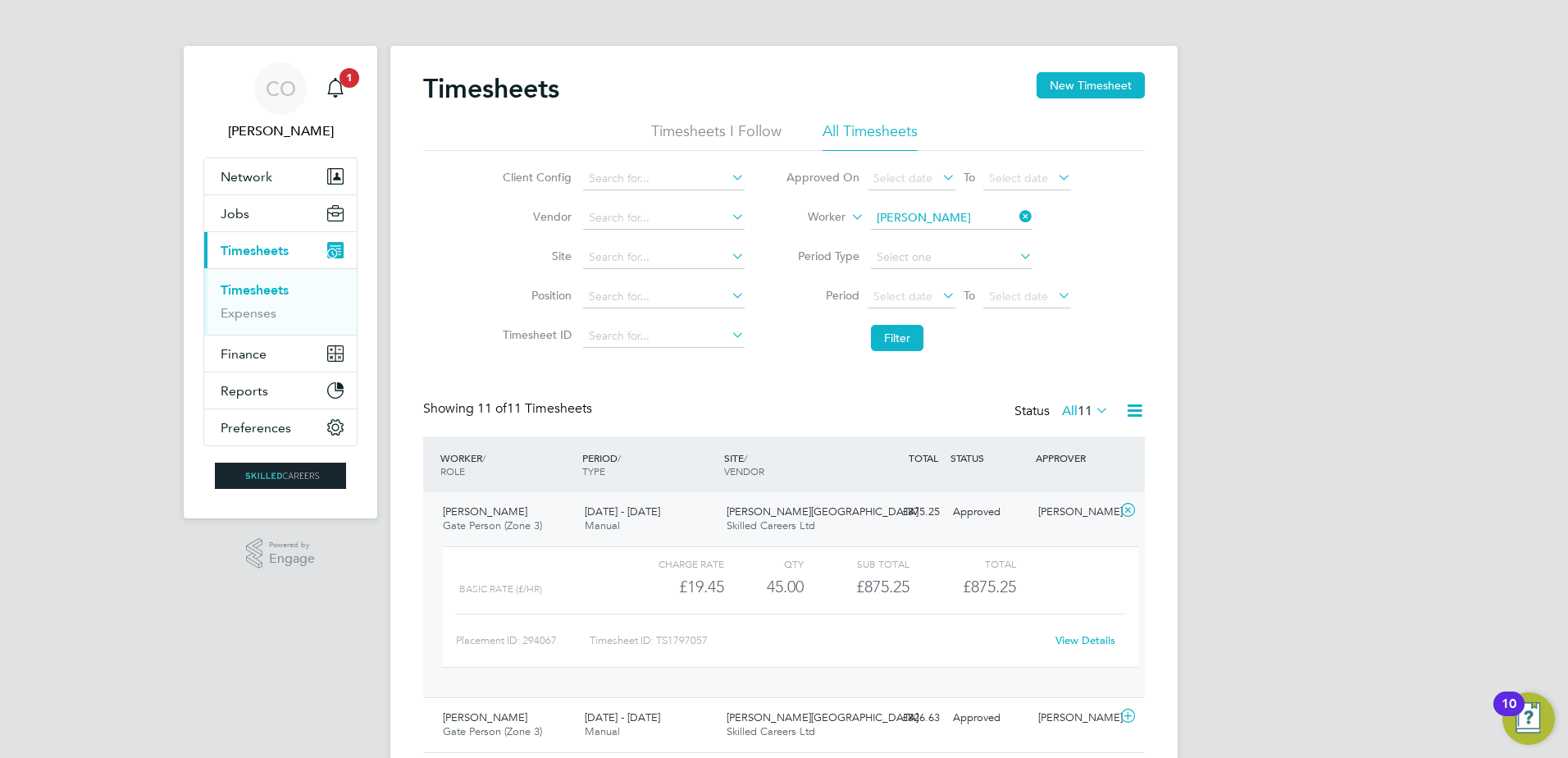
click at [1076, 642] on link "View Details" at bounding box center [1085, 641] width 60 height 14
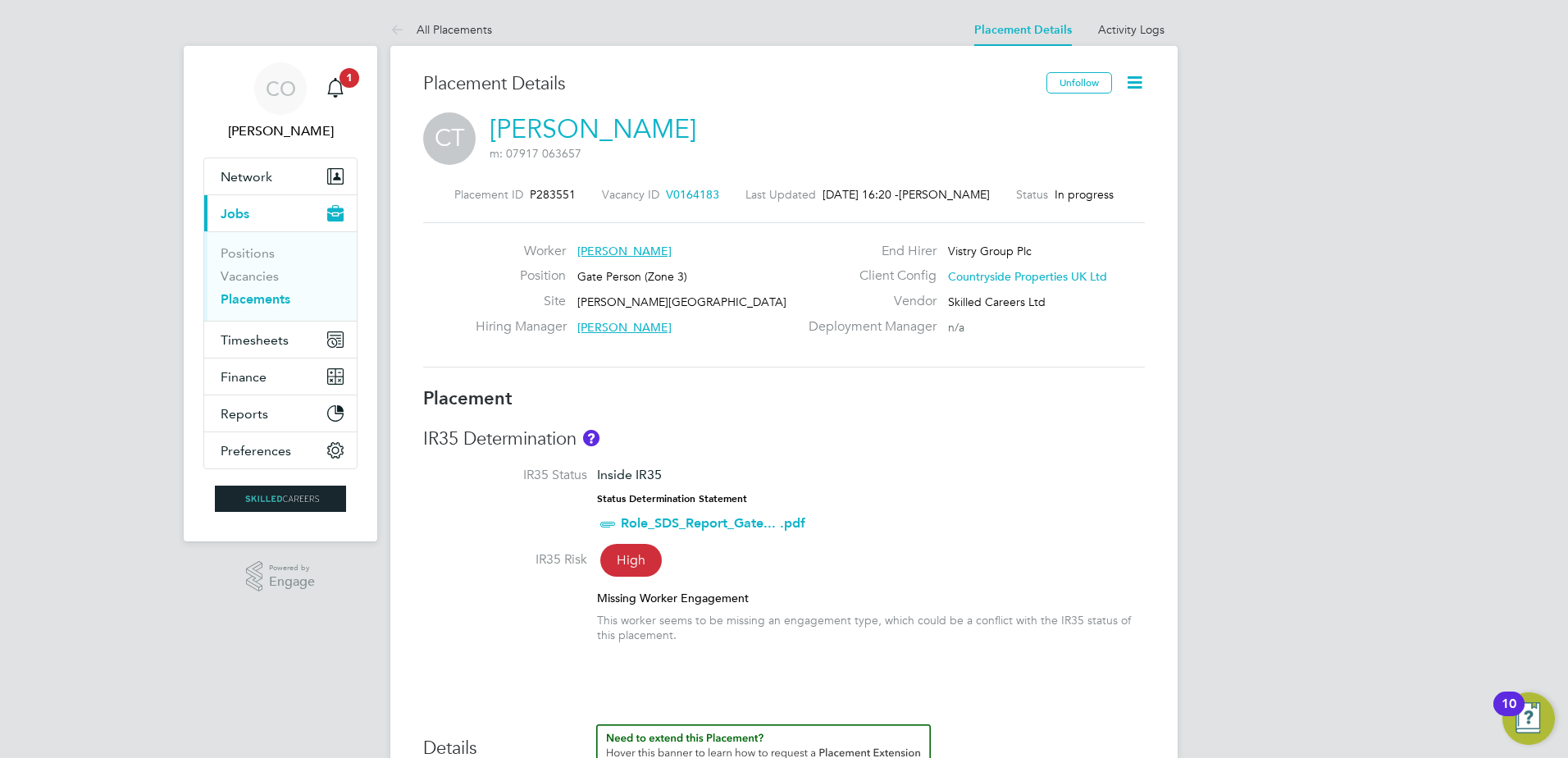
click at [1133, 83] on icon at bounding box center [1135, 82] width 20 height 20
click at [1083, 118] on li "Edit Placement e" at bounding box center [1081, 121] width 120 height 23
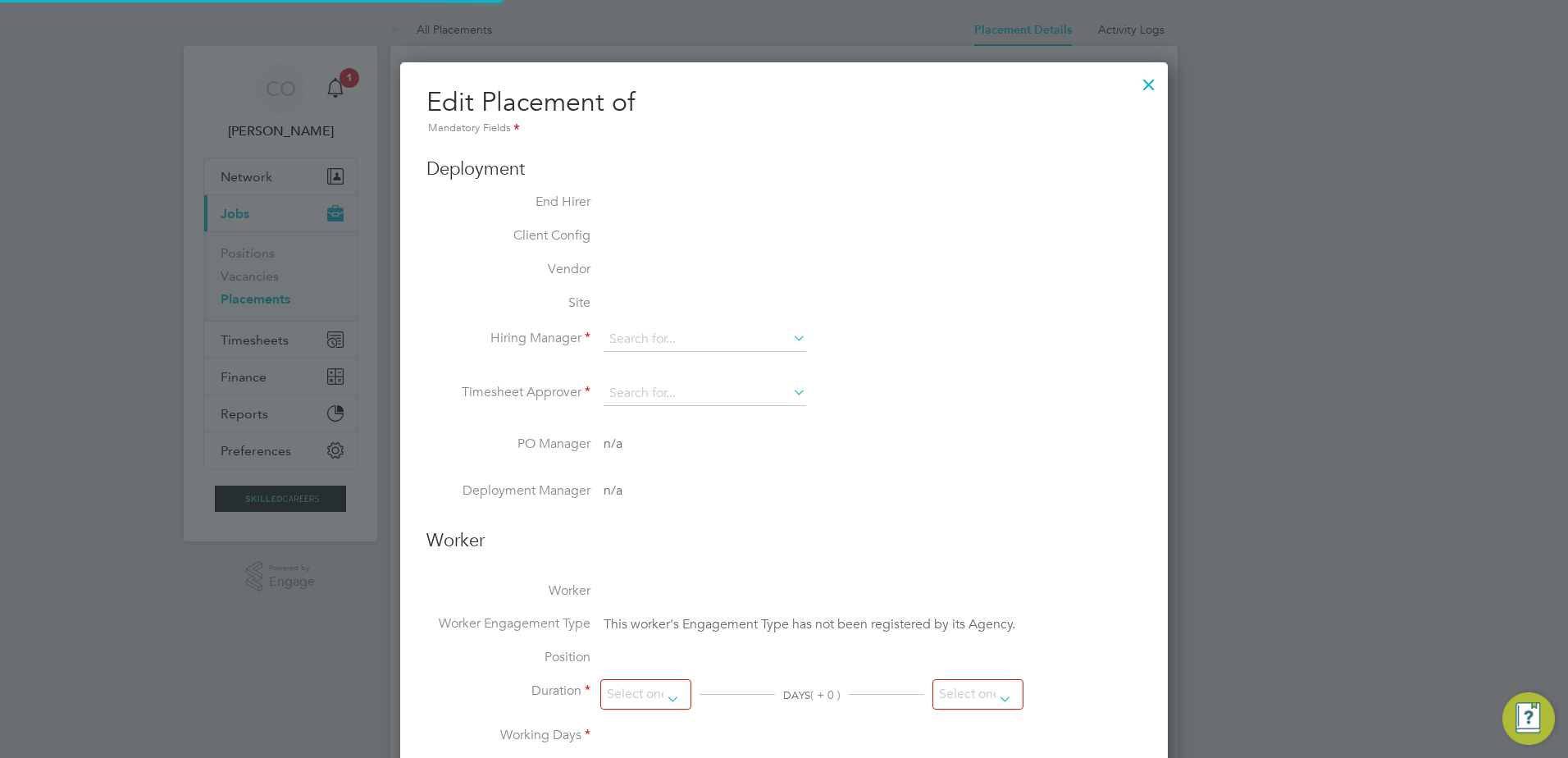
type input "Darran Glewis"
type input "14 Apr 2025"
type input "14 Jul 2028"
type input "08:00"
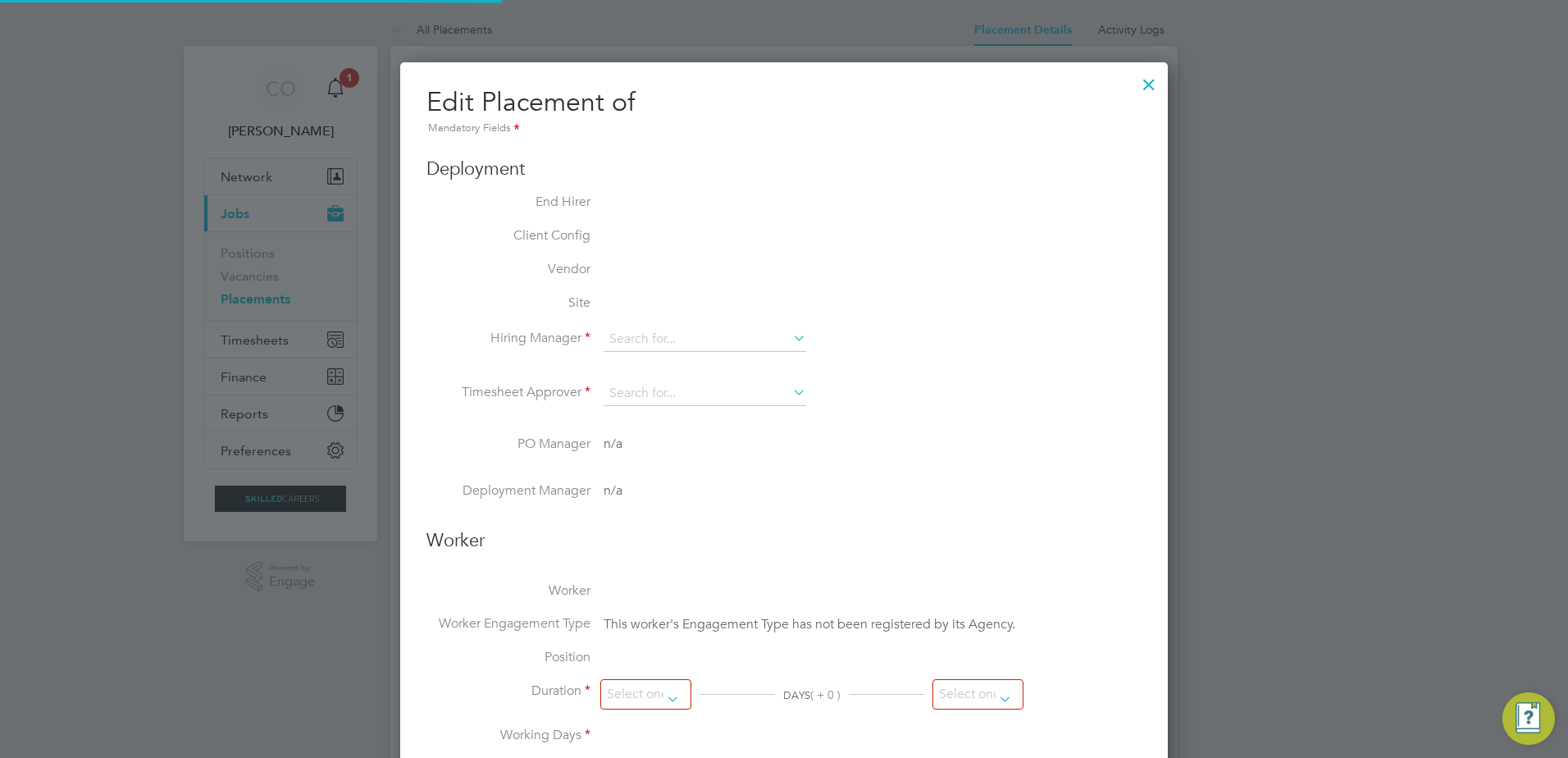
type input "16:30"
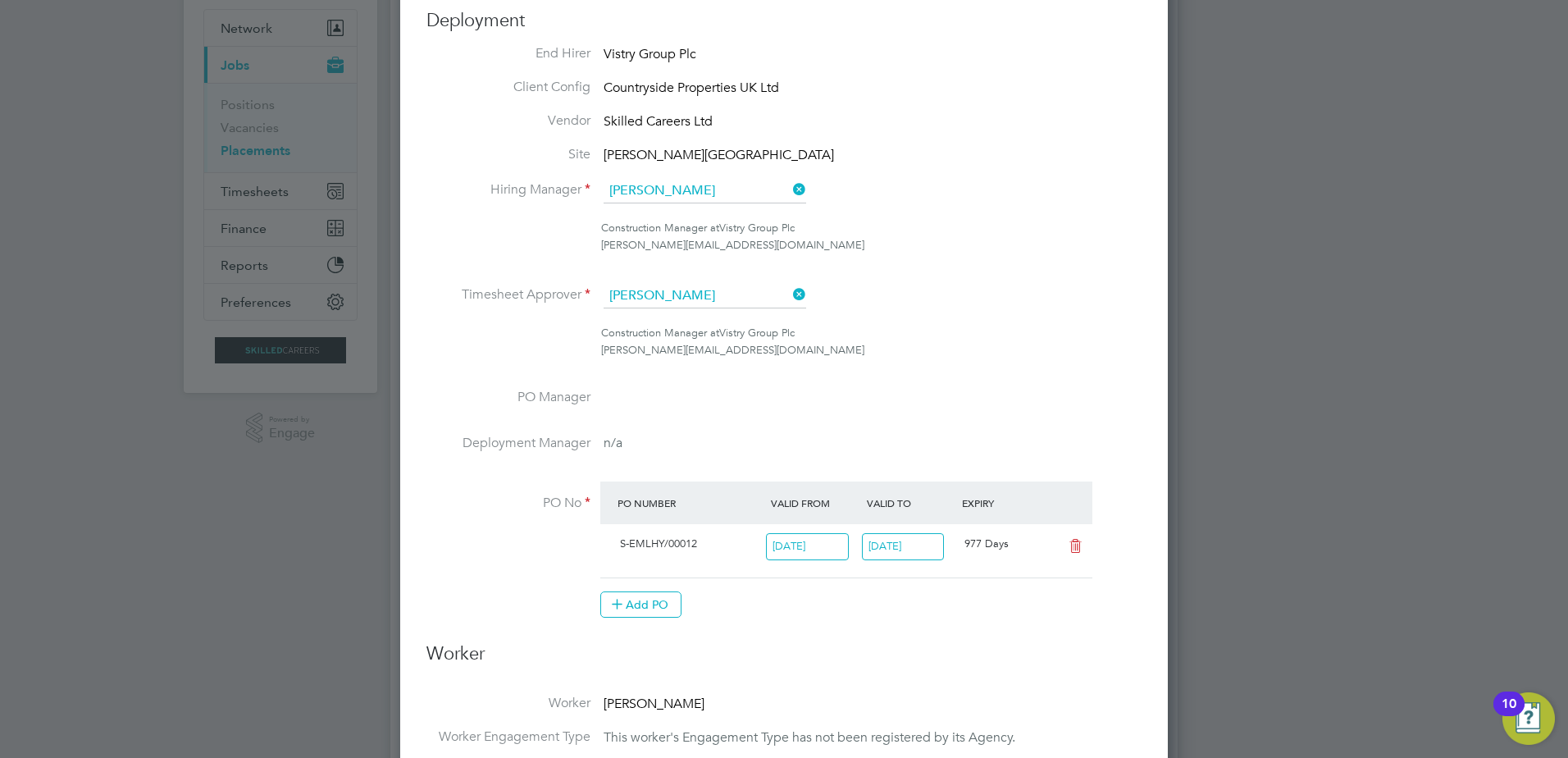
click at [790, 295] on icon at bounding box center [790, 295] width 0 height 23
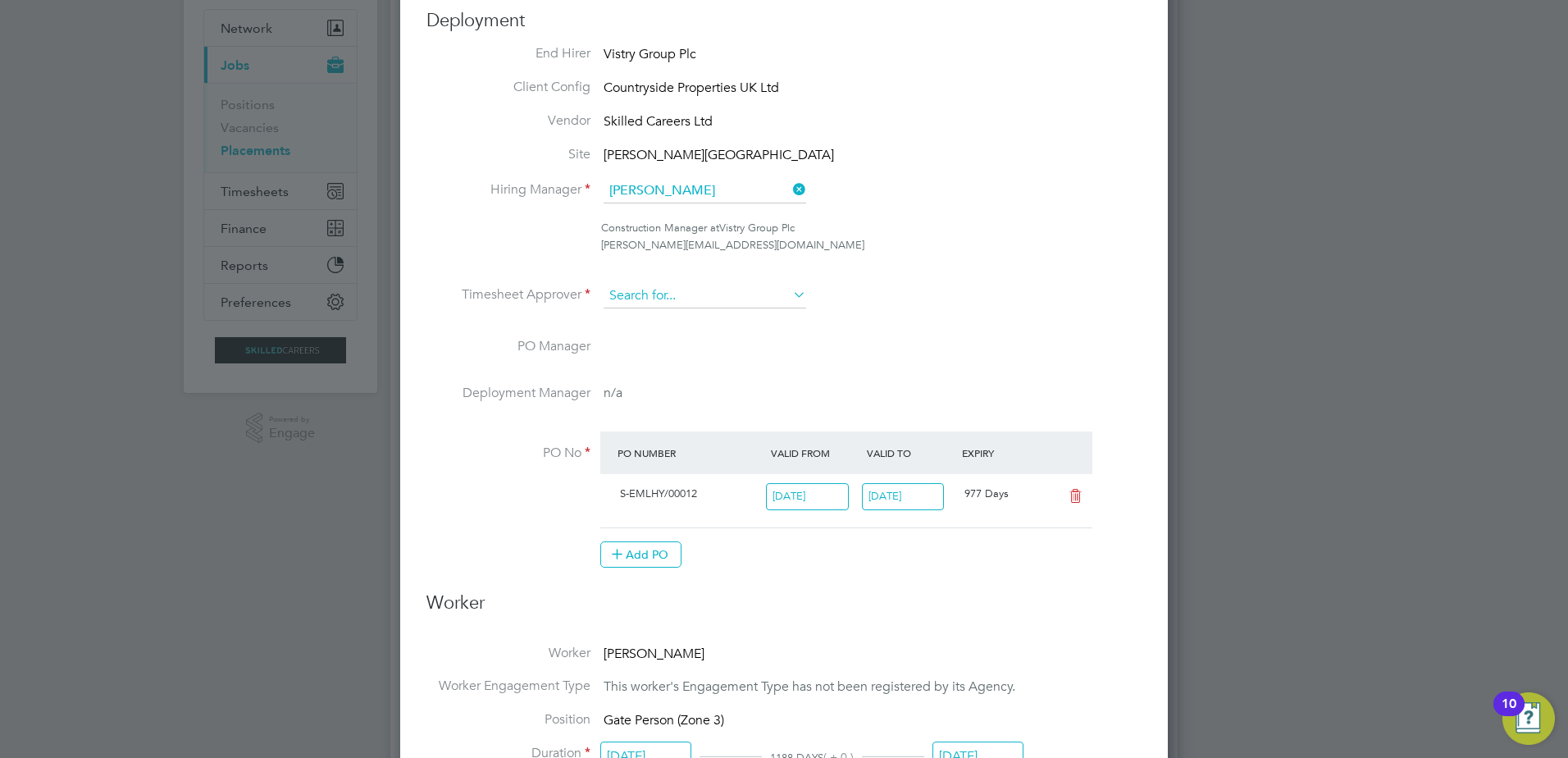
click at [722, 302] on input at bounding box center [705, 296] width 203 height 25
click at [790, 187] on icon at bounding box center [790, 190] width 0 height 23
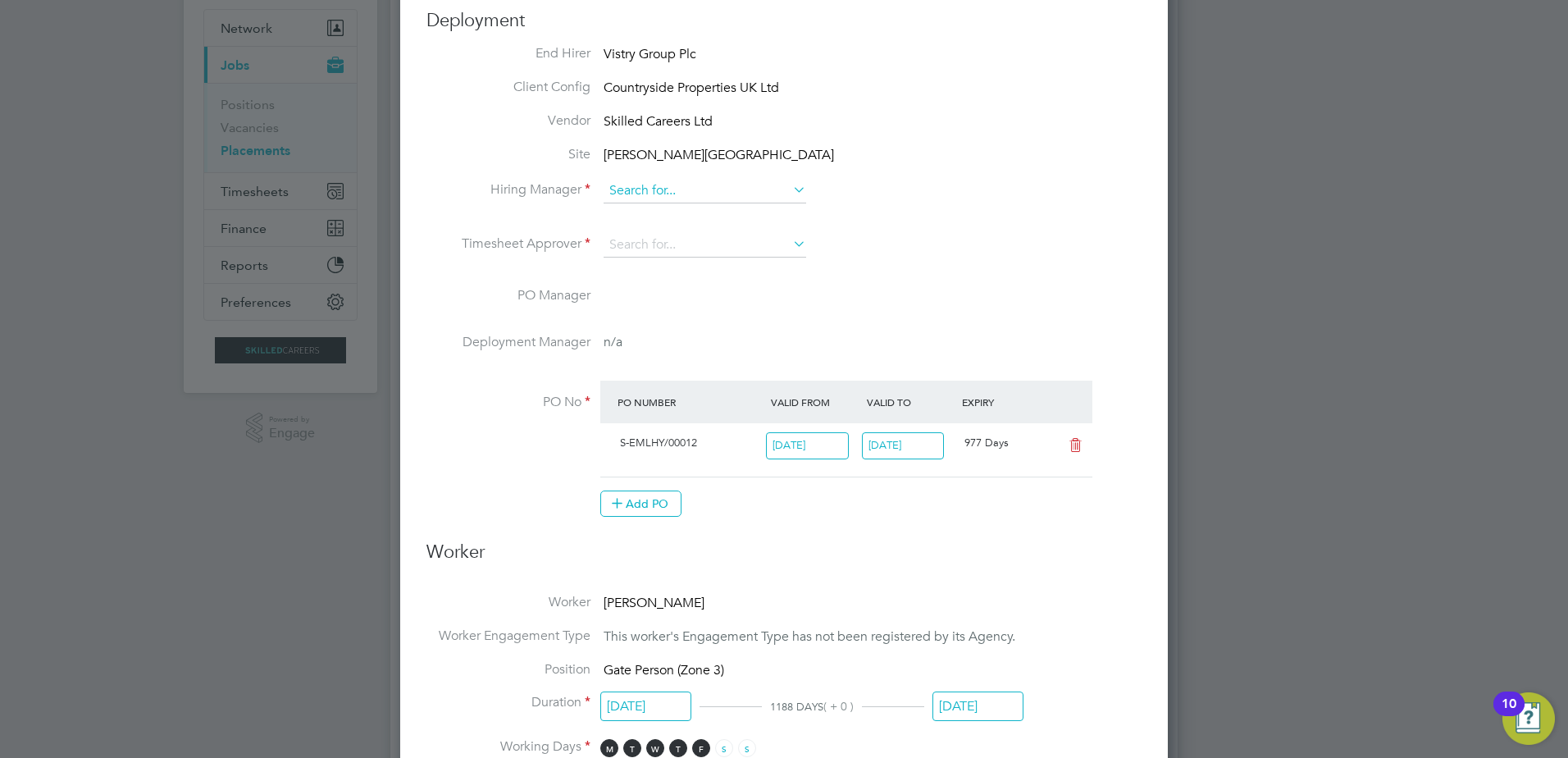
click at [732, 194] on input at bounding box center [705, 191] width 203 height 25
click at [686, 217] on li "Mark Burnett" at bounding box center [705, 214] width 204 height 22
type input "Mark Burnett"
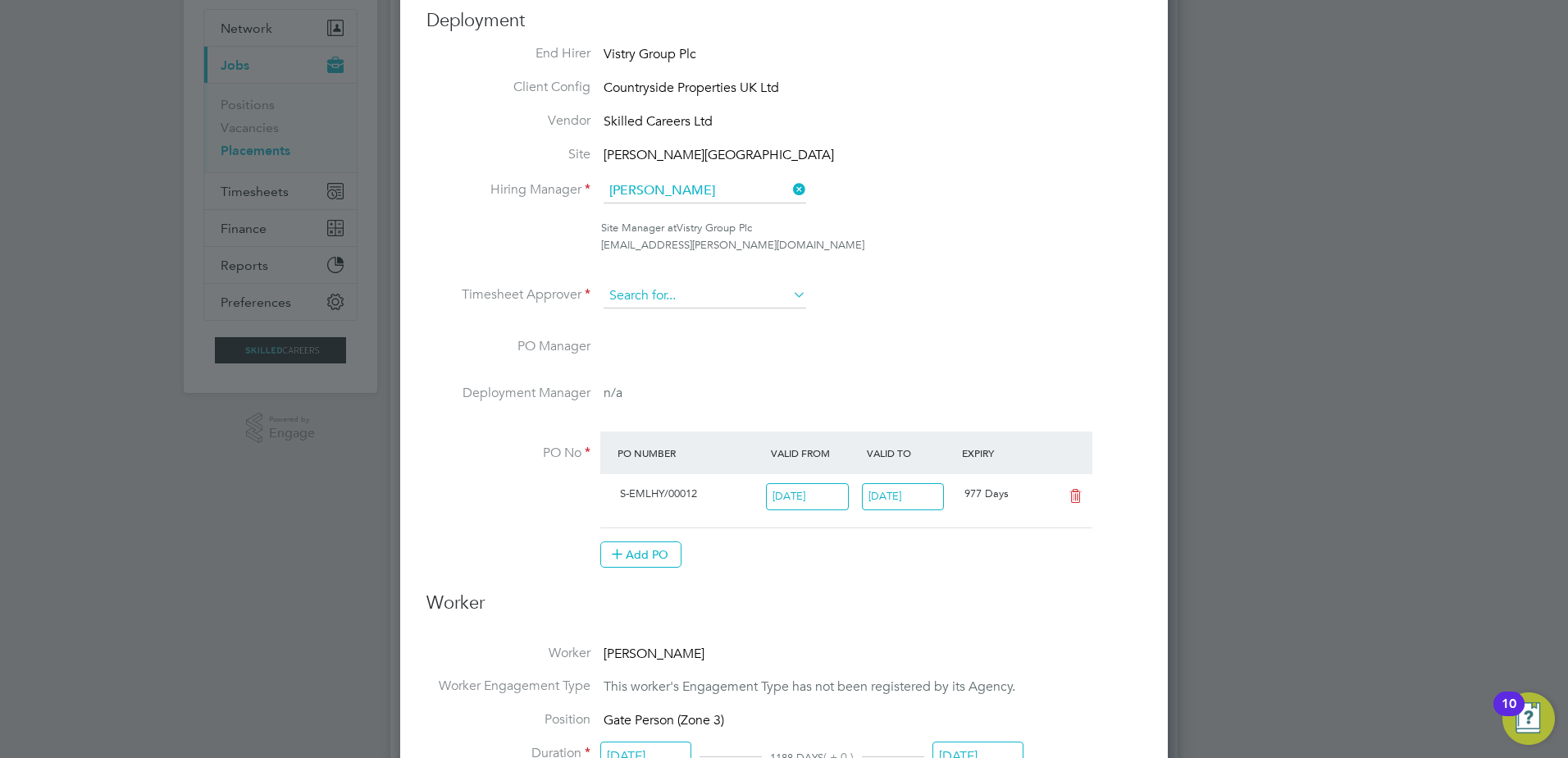
click at [660, 294] on input at bounding box center [705, 296] width 203 height 25
type input "Mark Burnett"
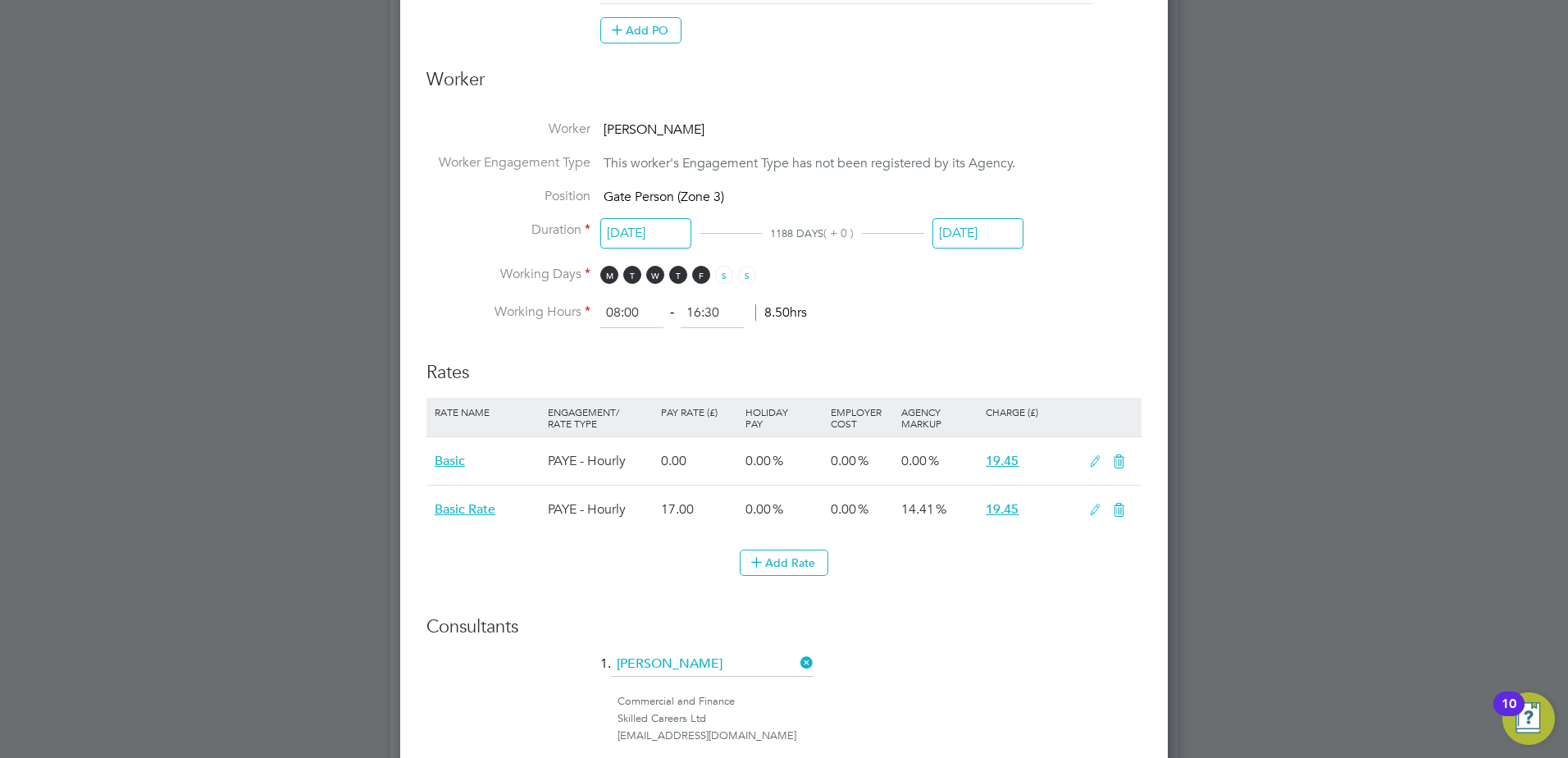
click at [985, 238] on input "14 Jul 2028" at bounding box center [978, 233] width 91 height 31
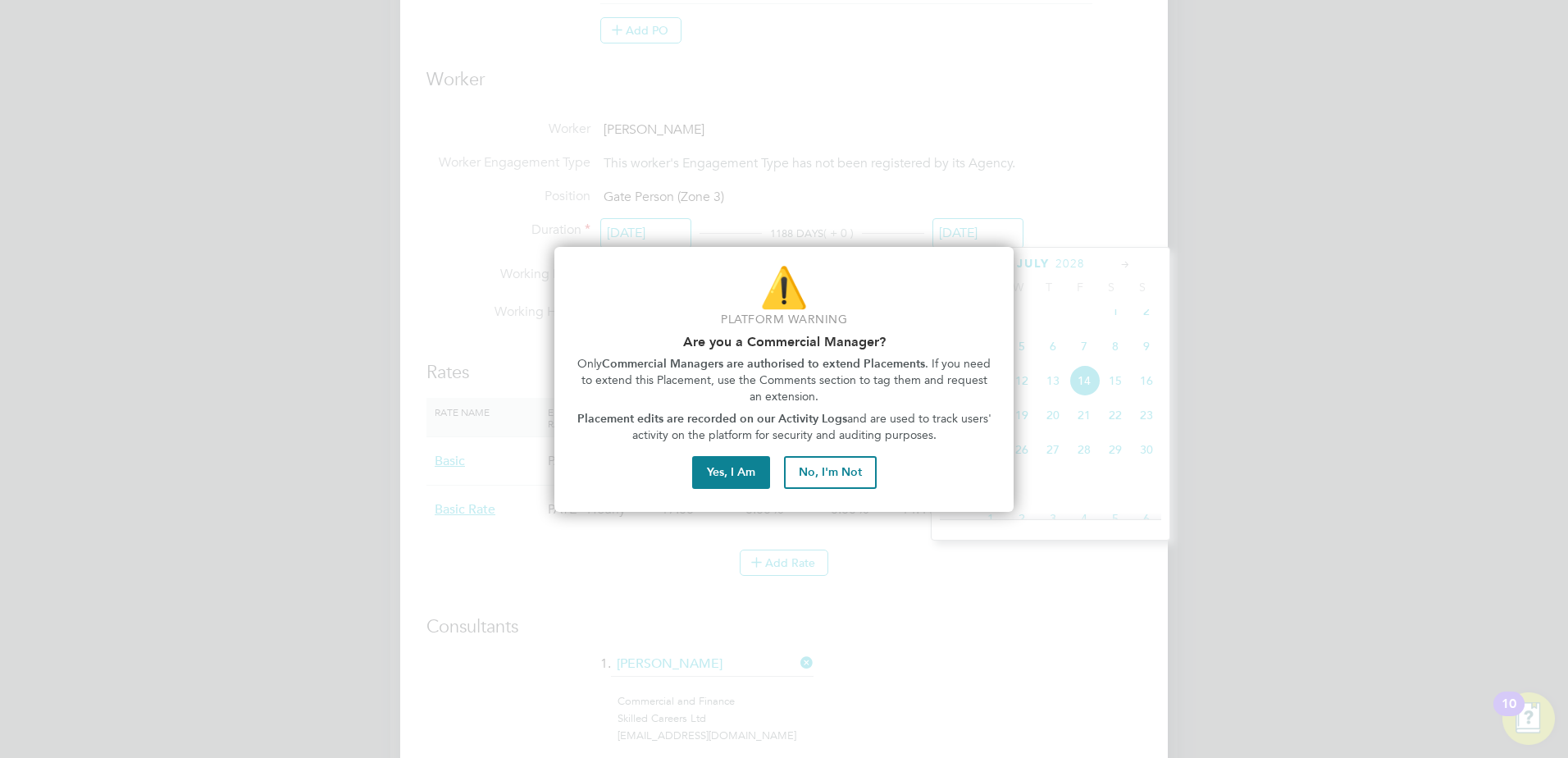
click at [815, 479] on button "No, I'm Not" at bounding box center [830, 472] width 92 height 33
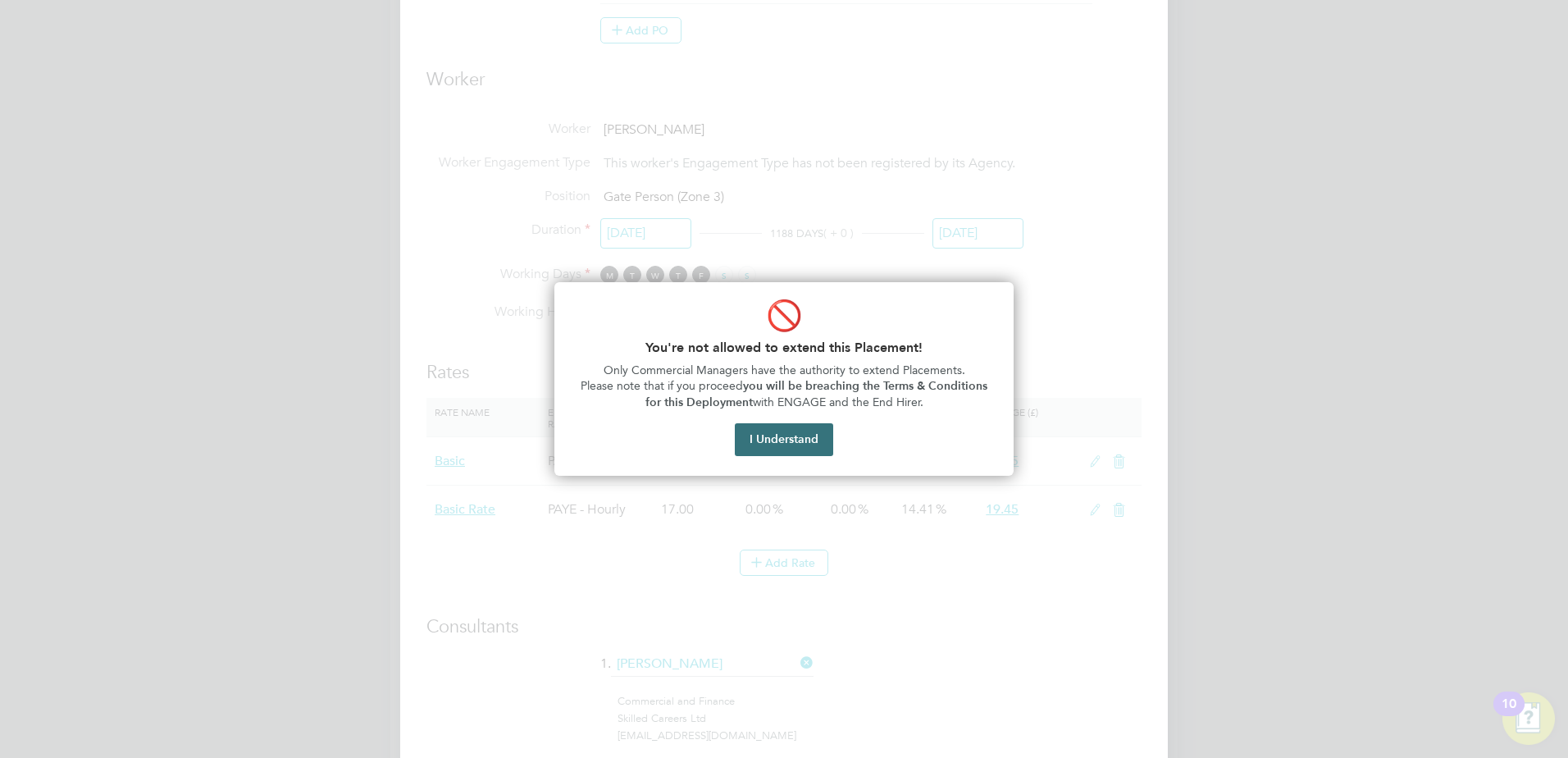
click at [788, 441] on button "I Understand" at bounding box center [784, 440] width 98 height 33
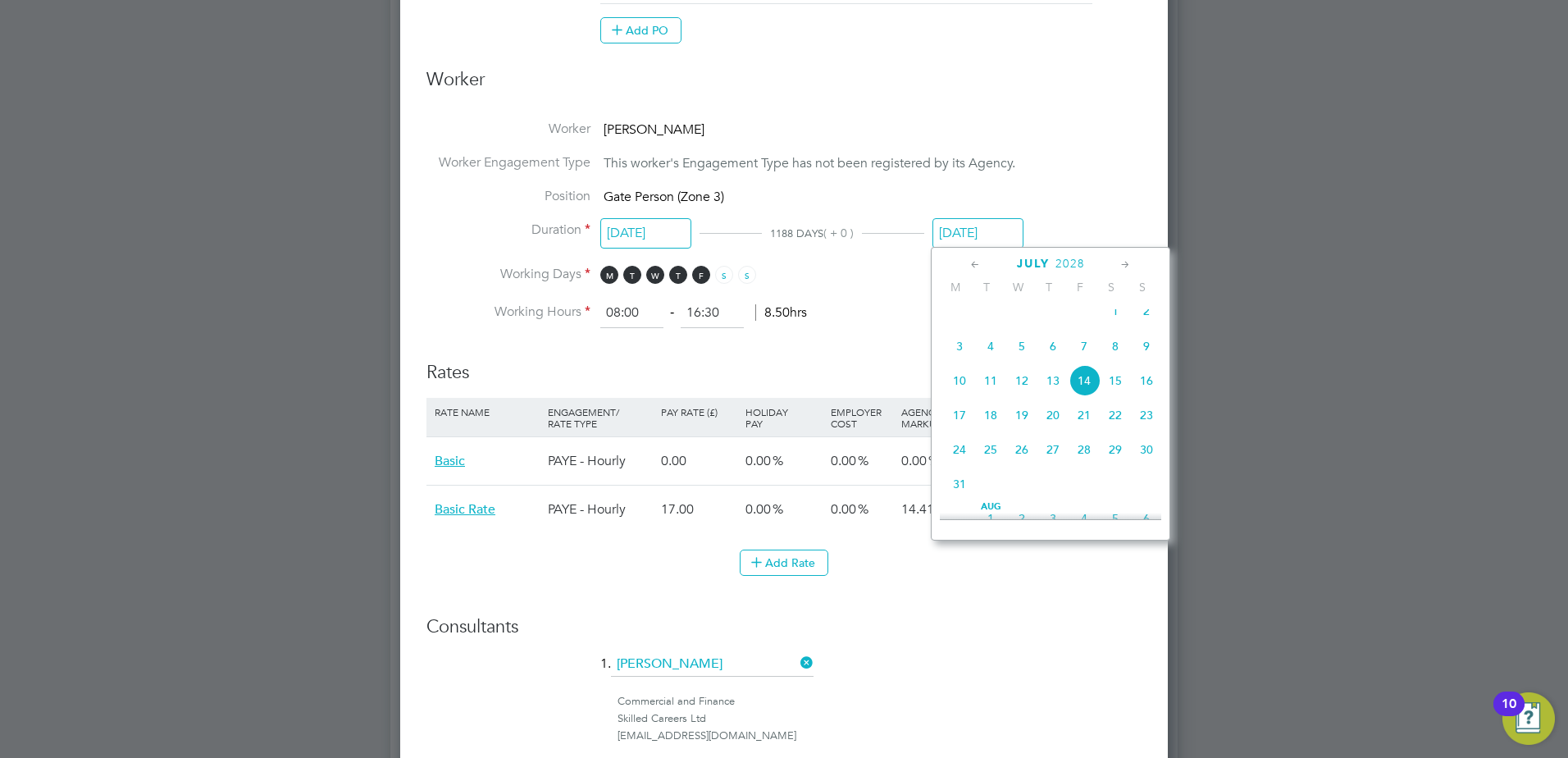
click at [930, 262] on li "Duration 14 Apr 2025 1188 DAYS ( + 0 ) 14 Jul 2028" at bounding box center [784, 244] width 715 height 44
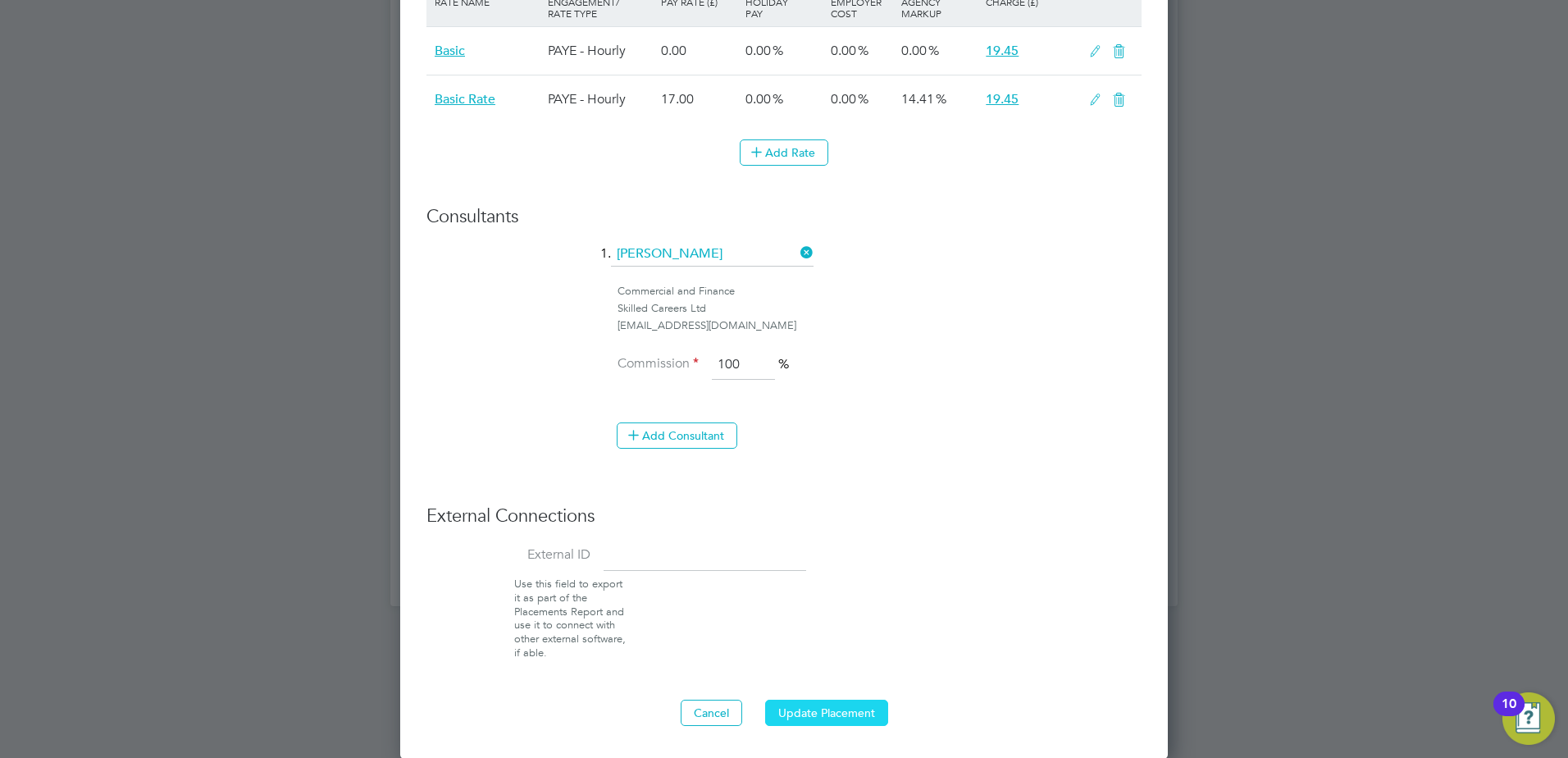
click at [817, 714] on button "Update Placement" at bounding box center [827, 713] width 123 height 26
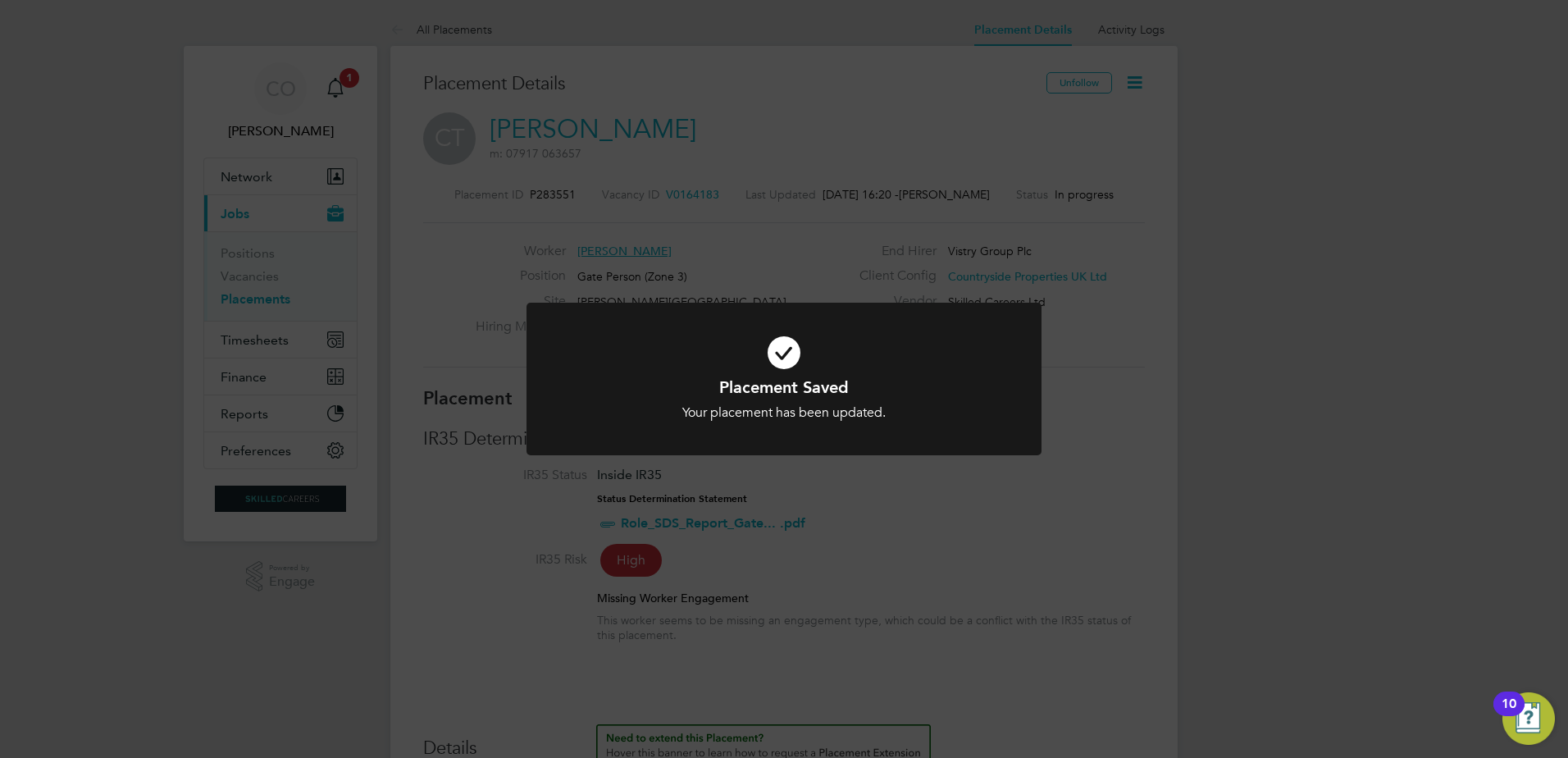
click at [884, 525] on div "Placement Saved Your placement has been updated. Cancel Okay" at bounding box center [784, 379] width 1568 height 758
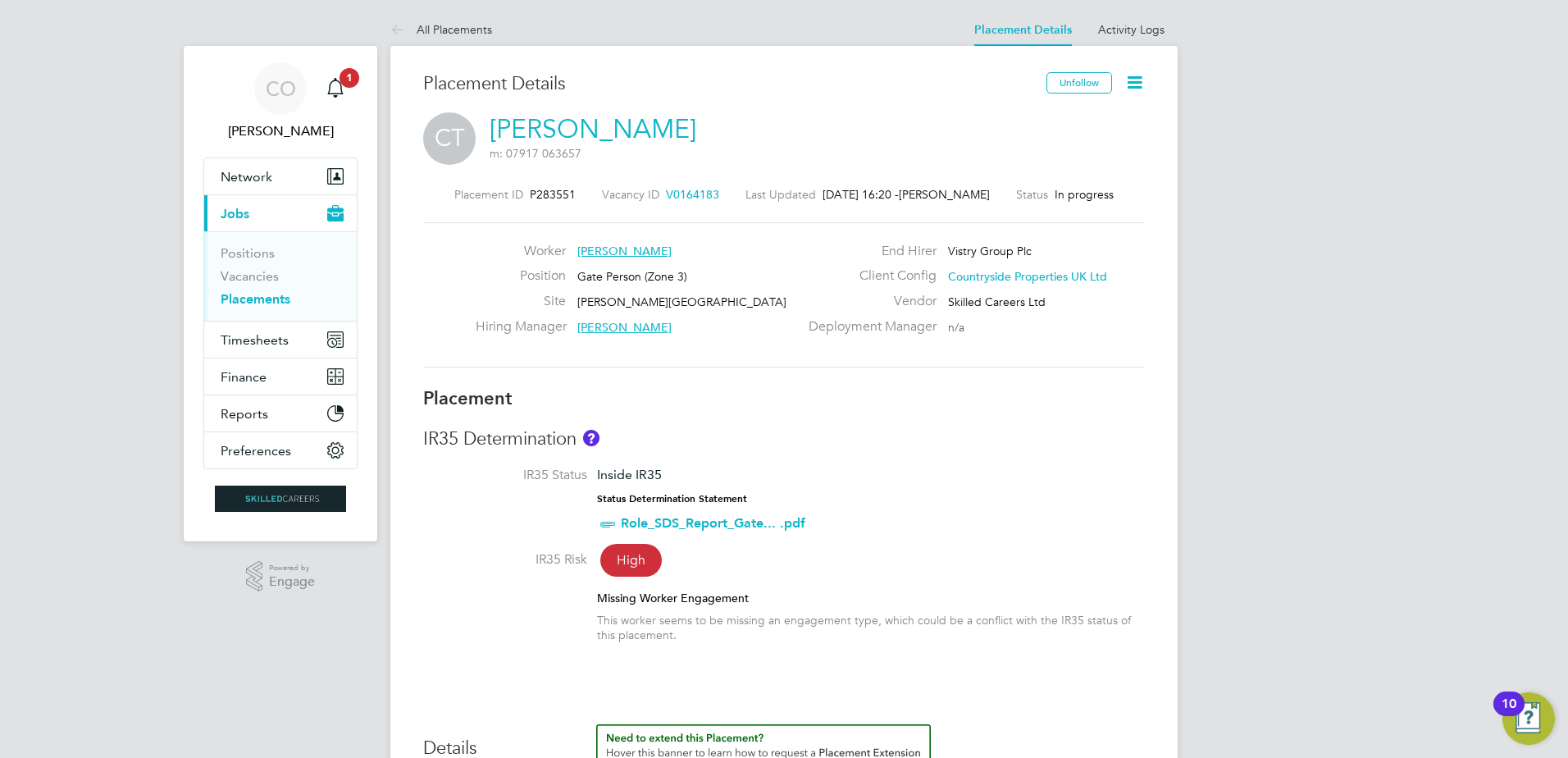
click at [259, 289] on li "Vacancies" at bounding box center [282, 280] width 123 height 23
click at [264, 297] on link "Placements" at bounding box center [255, 299] width 69 height 16
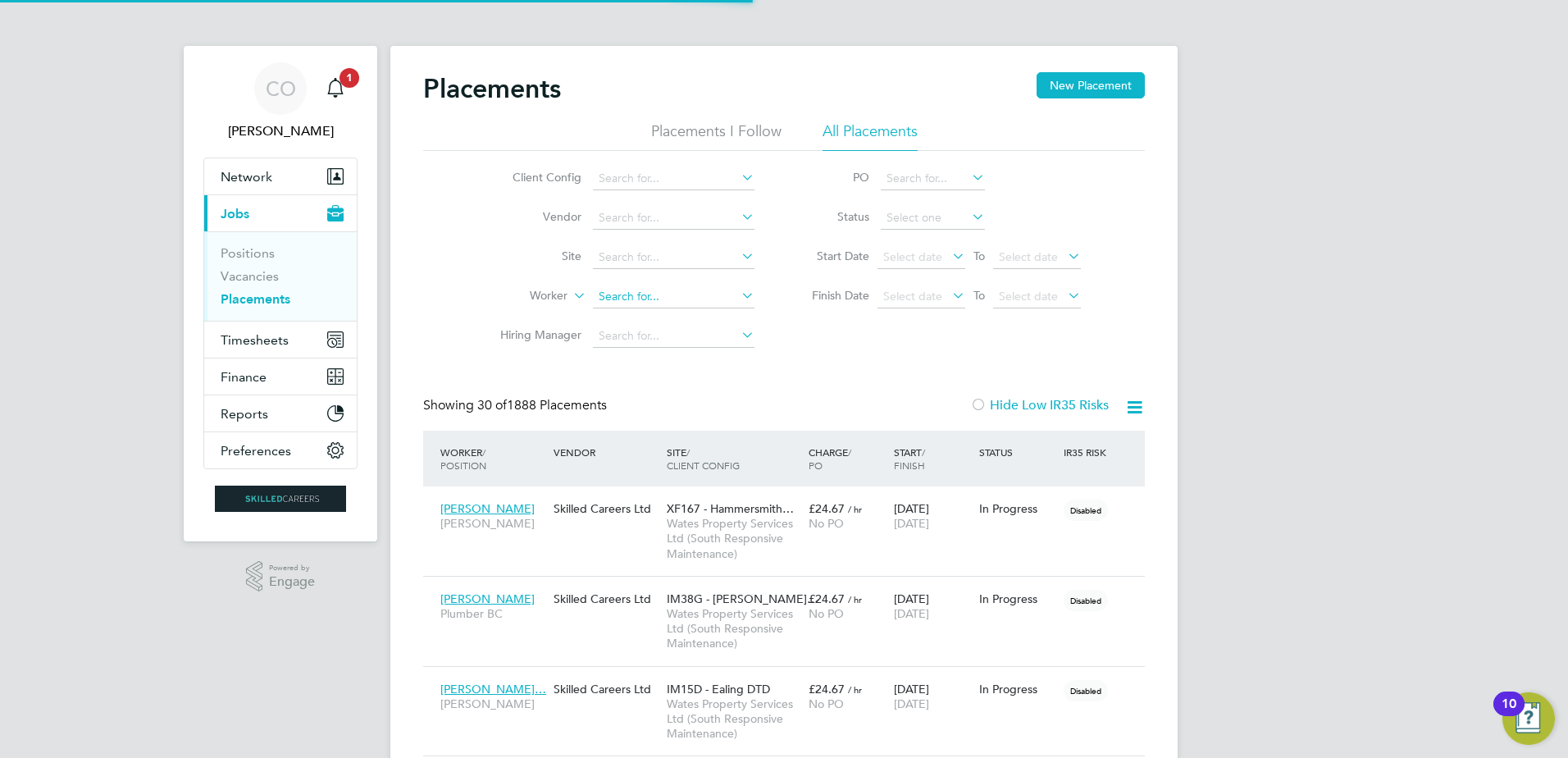
scroll to position [77, 142]
click at [643, 299] on input at bounding box center [674, 297] width 162 height 23
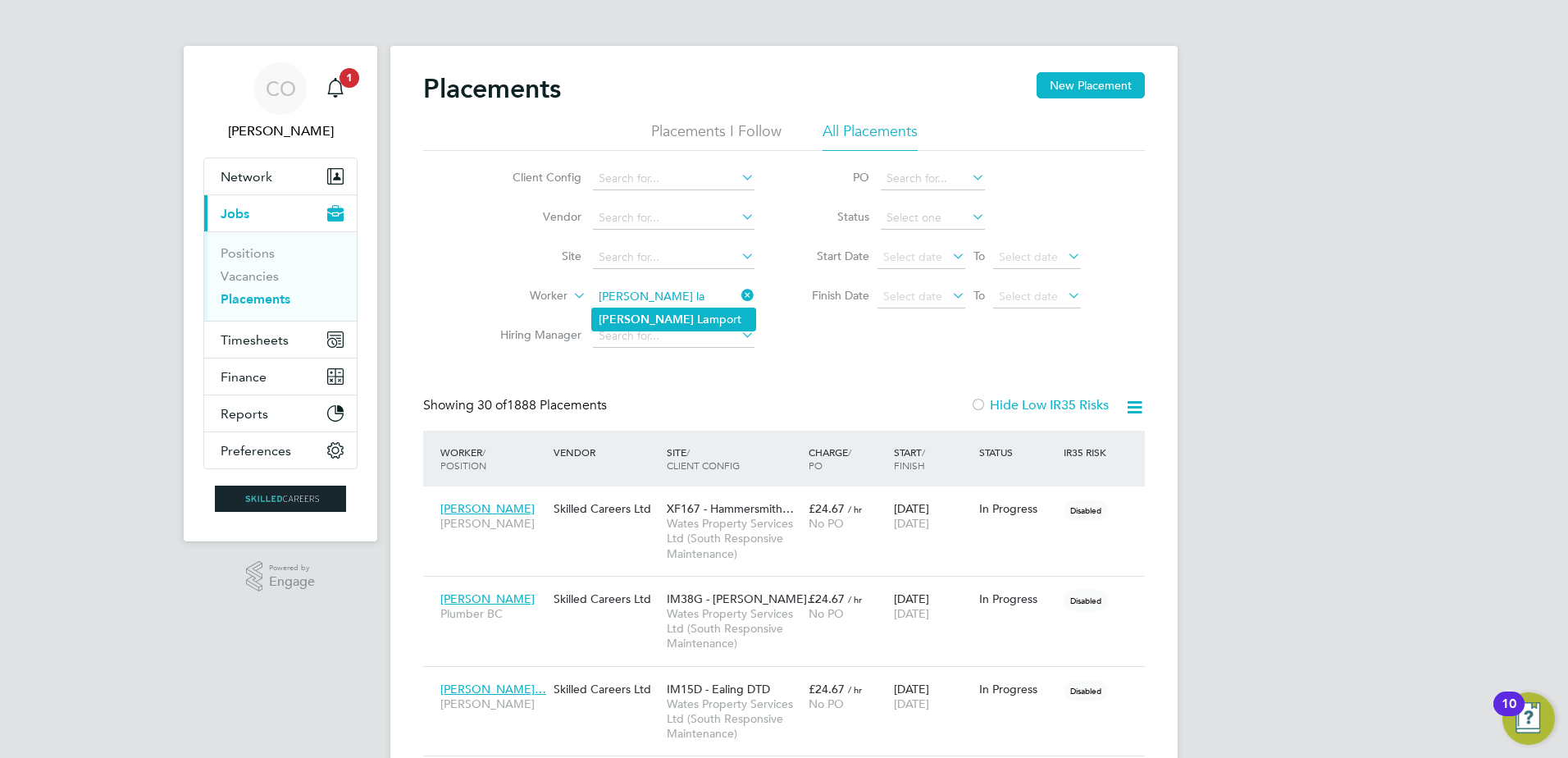
click at [637, 320] on li "Tommy La mport" at bounding box center [674, 319] width 163 height 22
type input "Tommy Lamport"
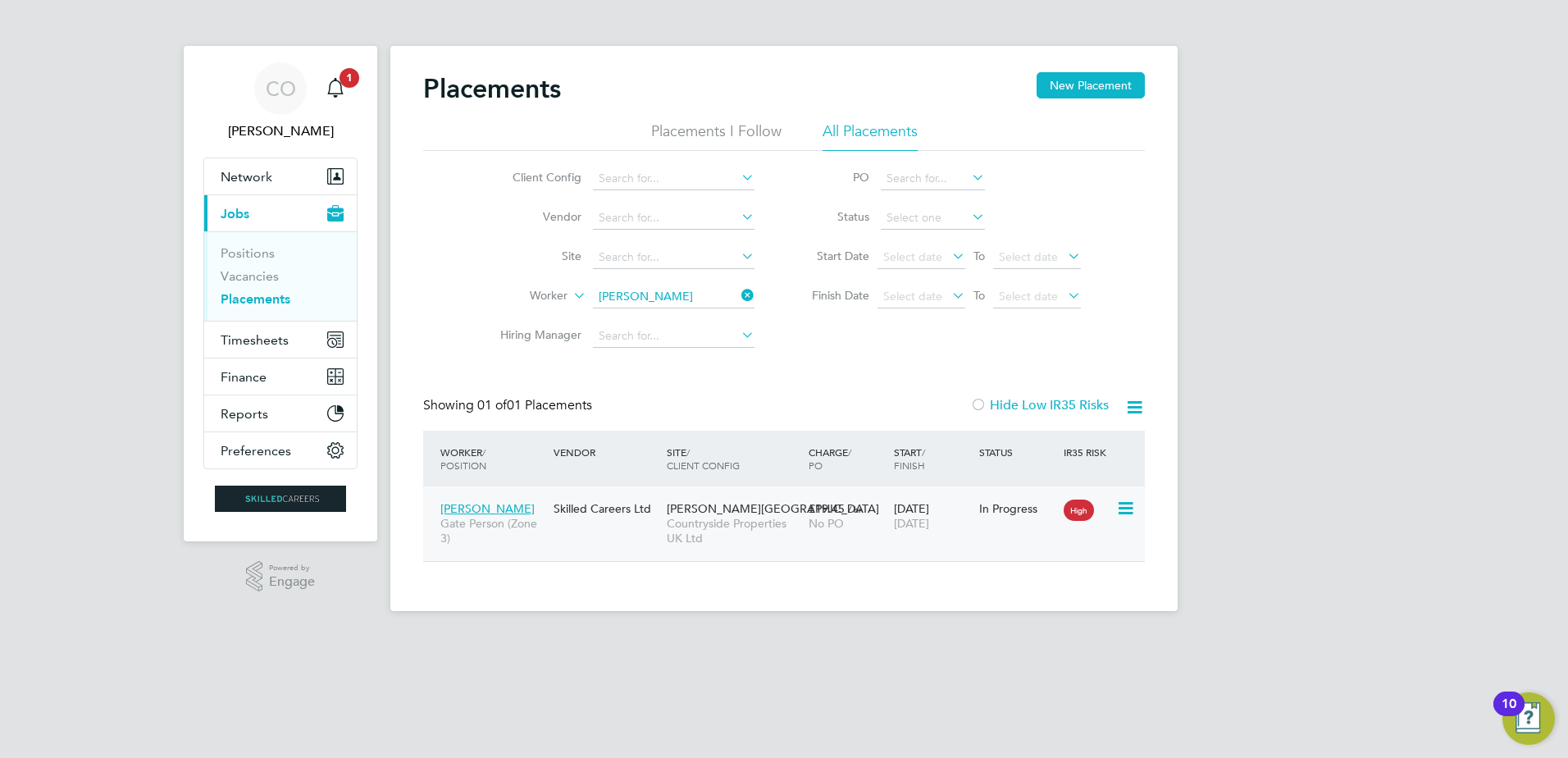
click at [620, 521] on div "Skilled Careers Ltd" at bounding box center [606, 508] width 113 height 31
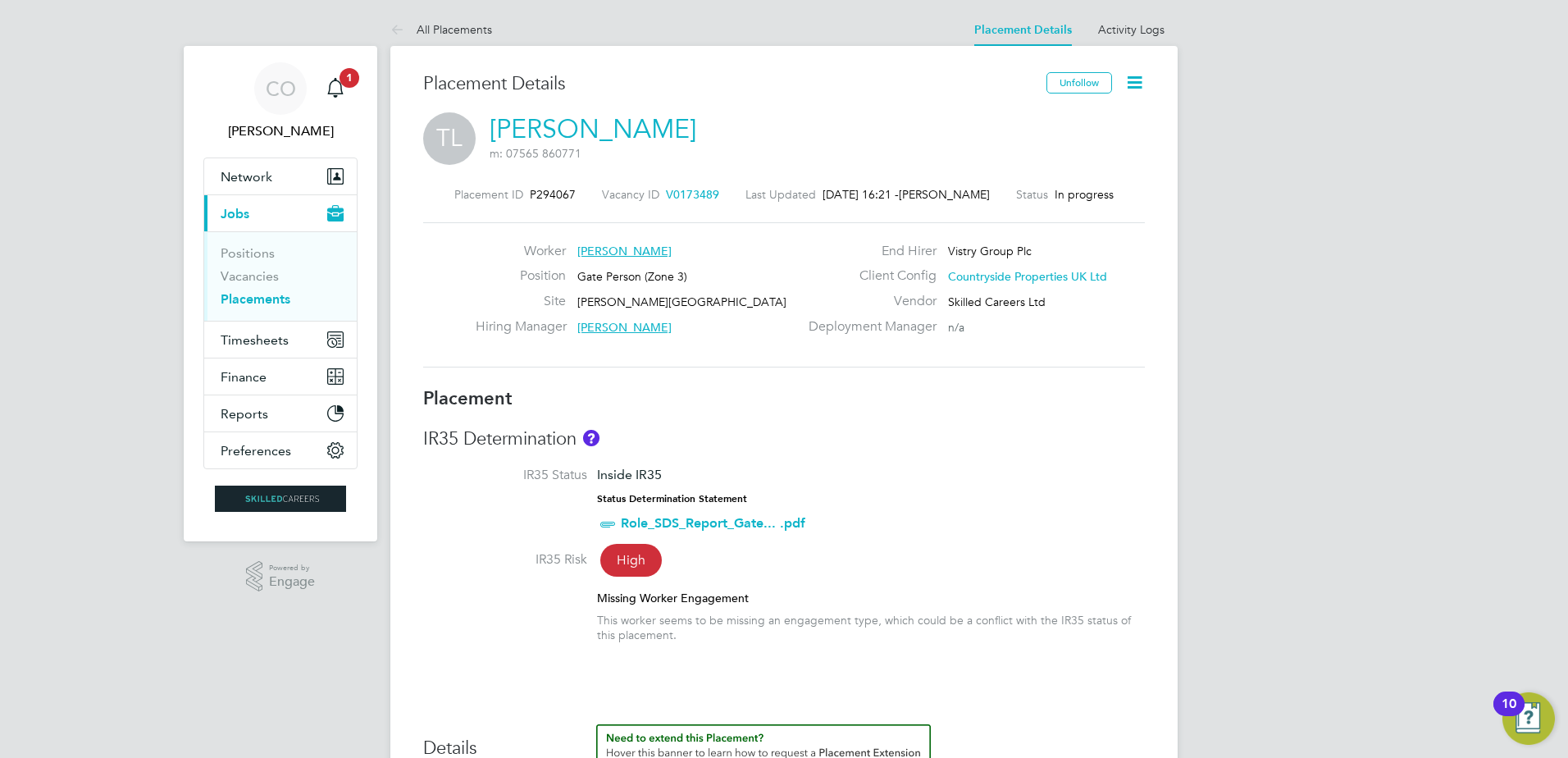
click at [1136, 86] on icon at bounding box center [1135, 82] width 20 height 20
click at [1076, 123] on li "Edit Placement e" at bounding box center [1081, 121] width 120 height 23
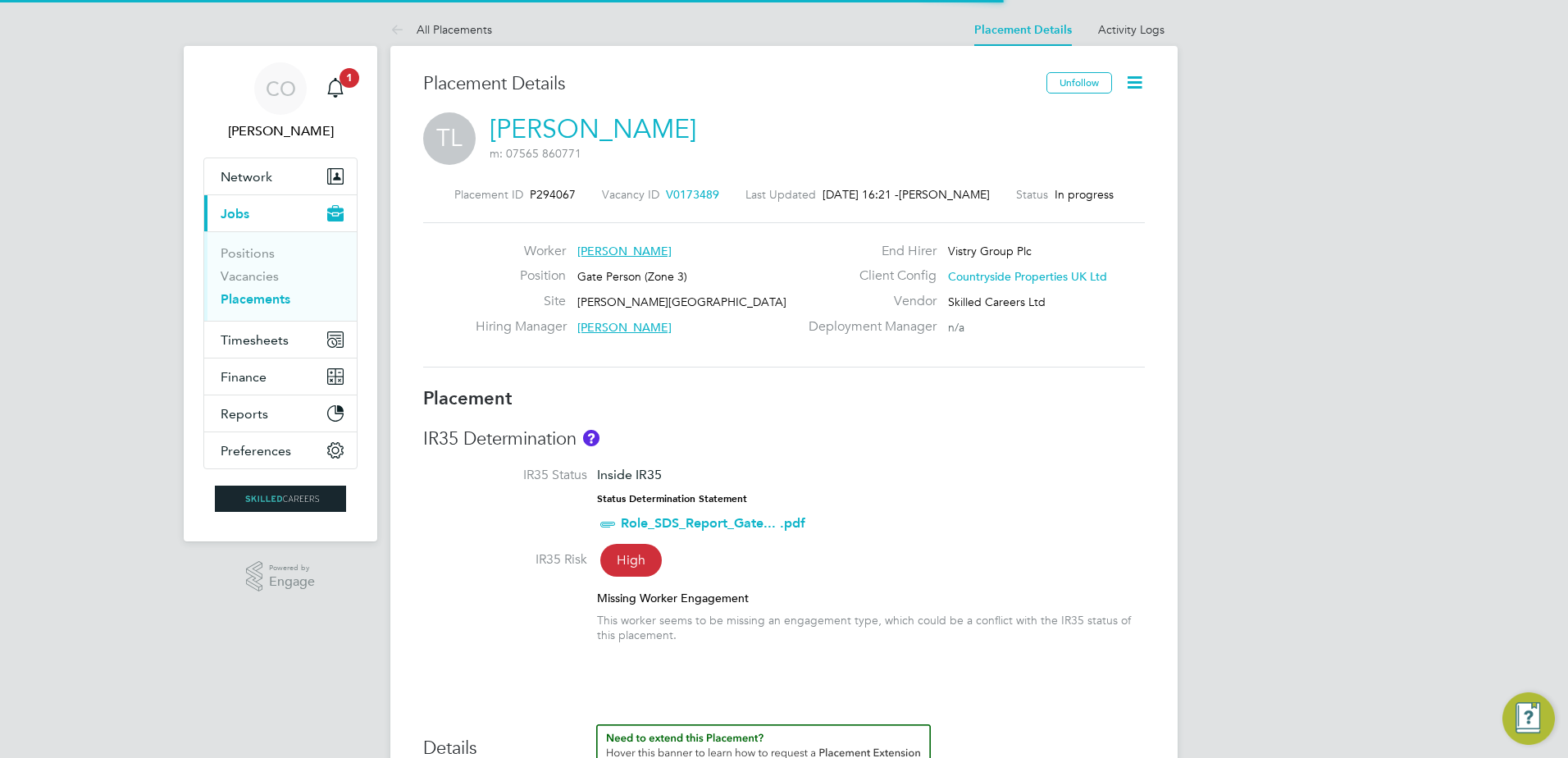
scroll to position [8, 8]
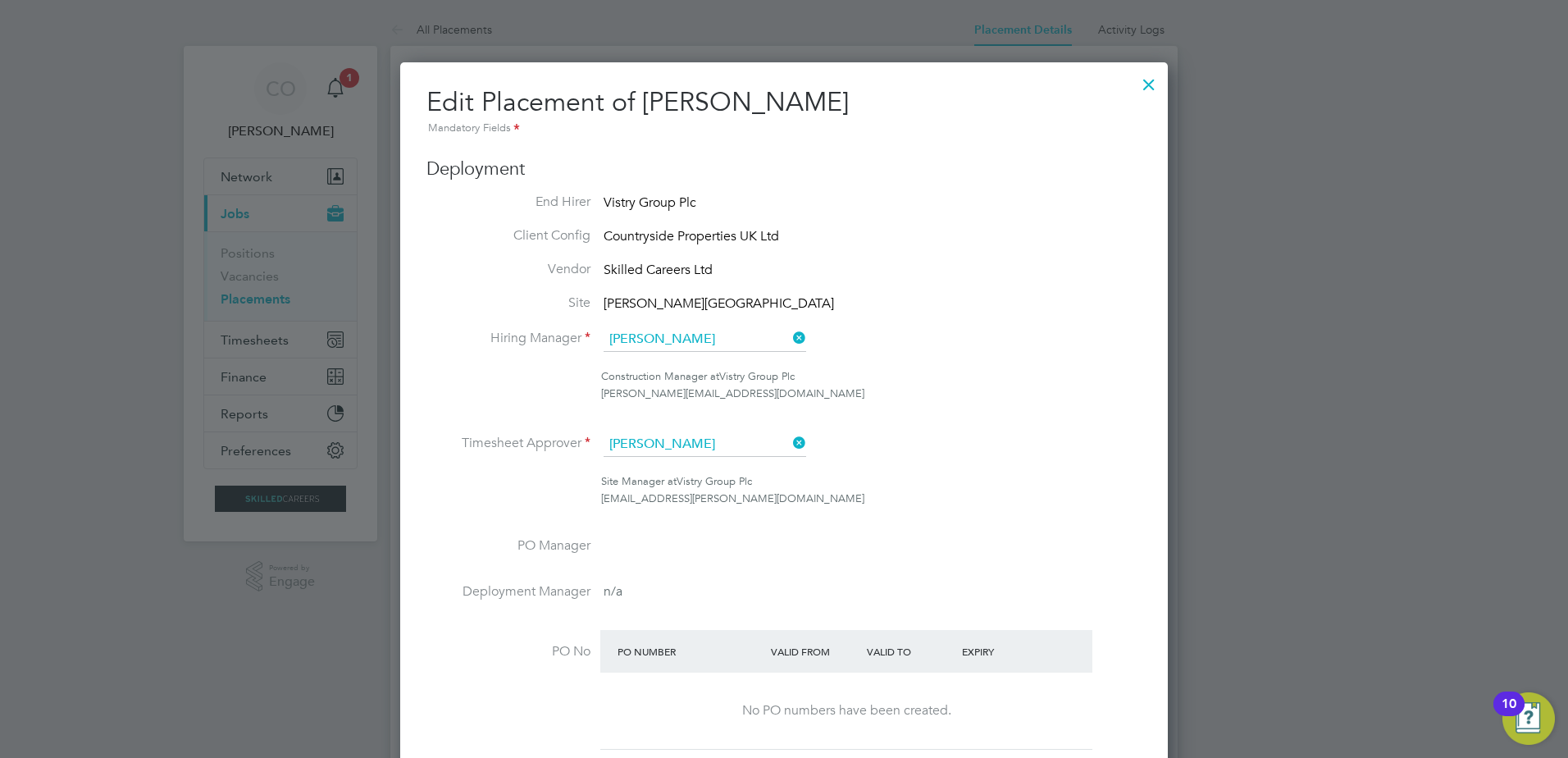
click at [790, 334] on icon at bounding box center [790, 338] width 0 height 23
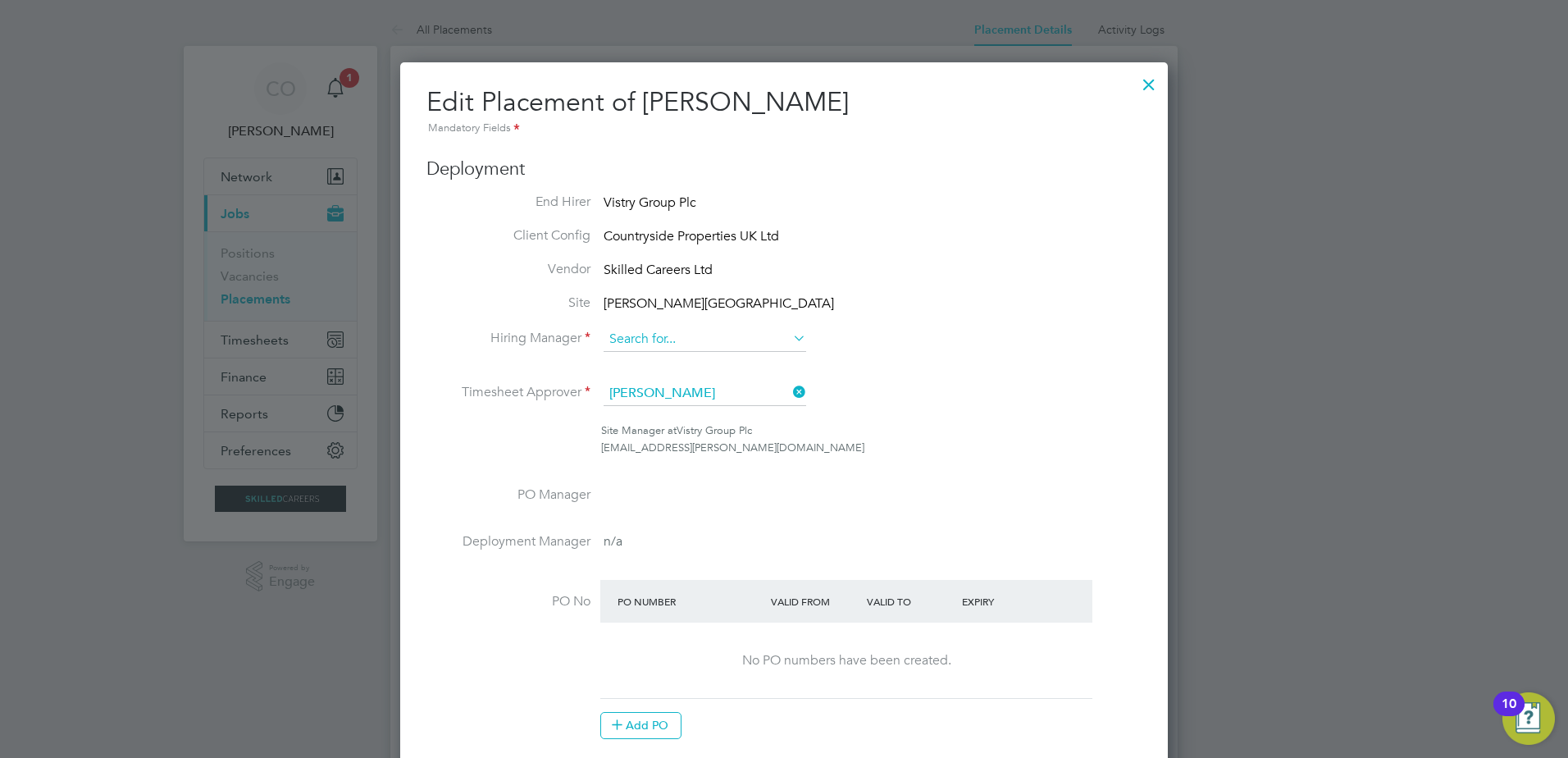
click at [660, 341] on input at bounding box center [705, 339] width 203 height 25
click at [674, 361] on b "[PERSON_NAME]" at bounding box center [688, 363] width 95 height 14
type input "[PERSON_NAME]"
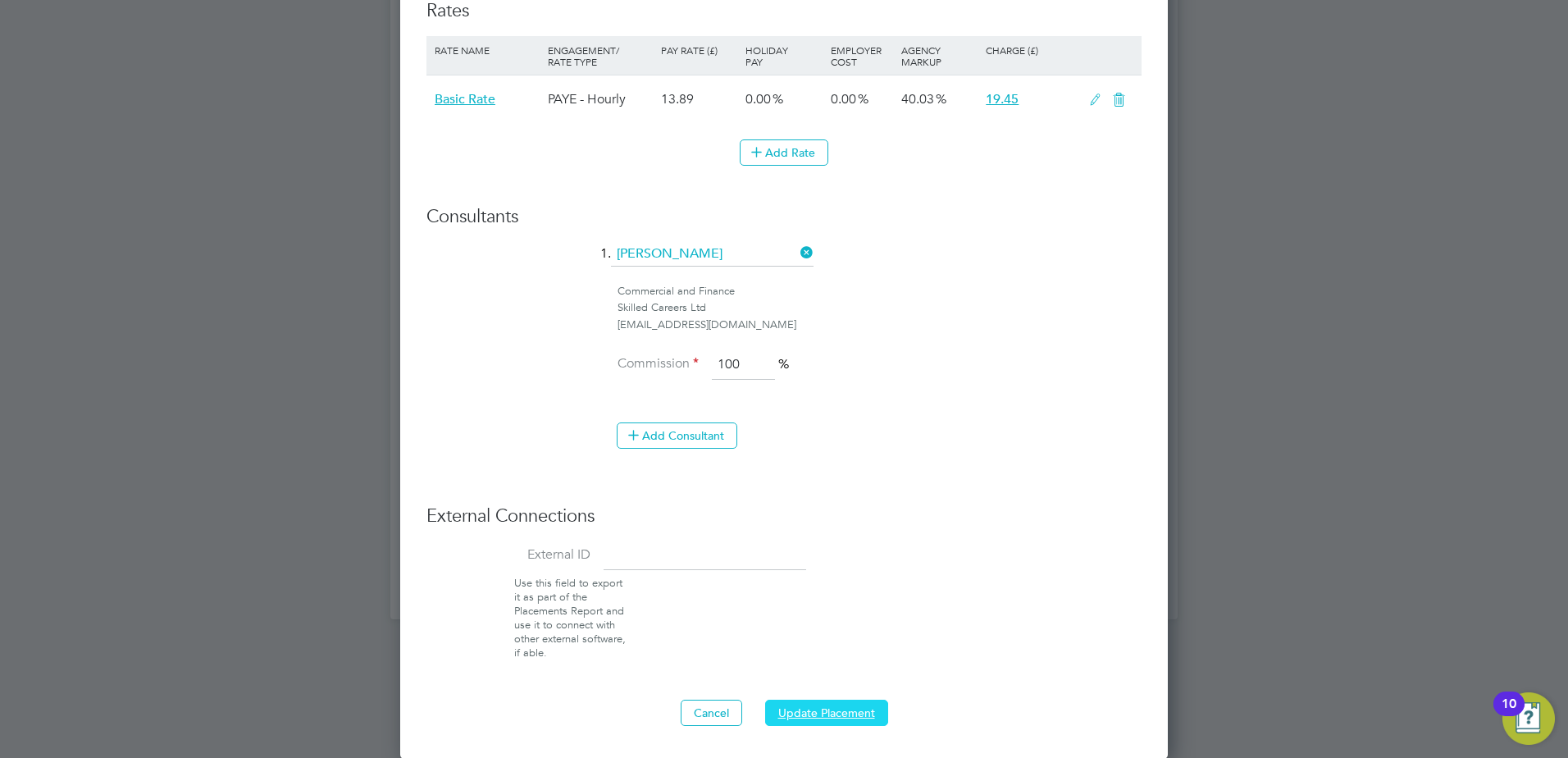
click at [817, 713] on button "Update Placement" at bounding box center [827, 713] width 123 height 26
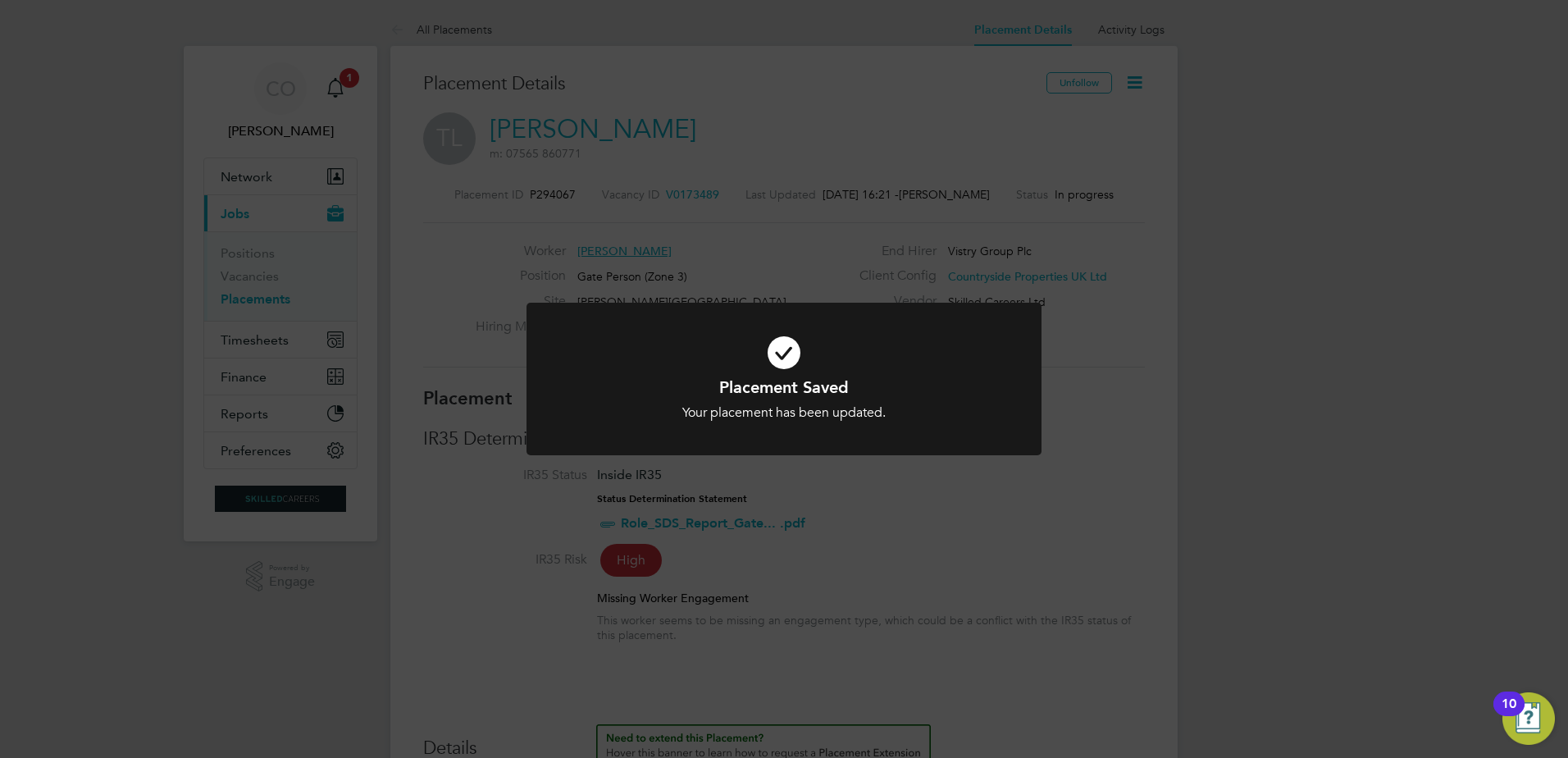
click at [921, 560] on div "Placement Saved Your placement has been updated. Cancel Okay" at bounding box center [784, 379] width 1568 height 758
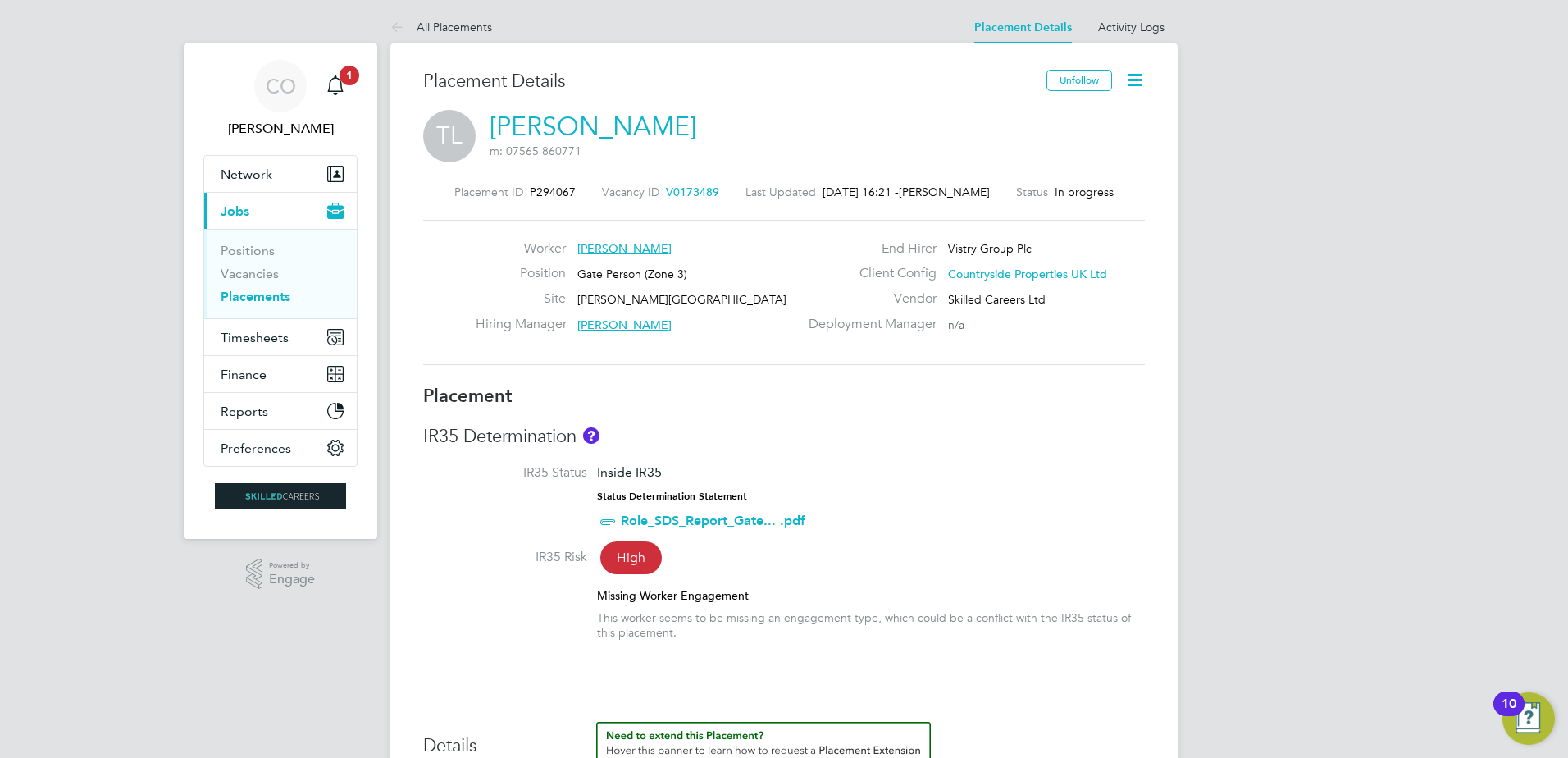
scroll to position [0, 0]
click at [1136, 82] on icon at bounding box center [1135, 82] width 20 height 20
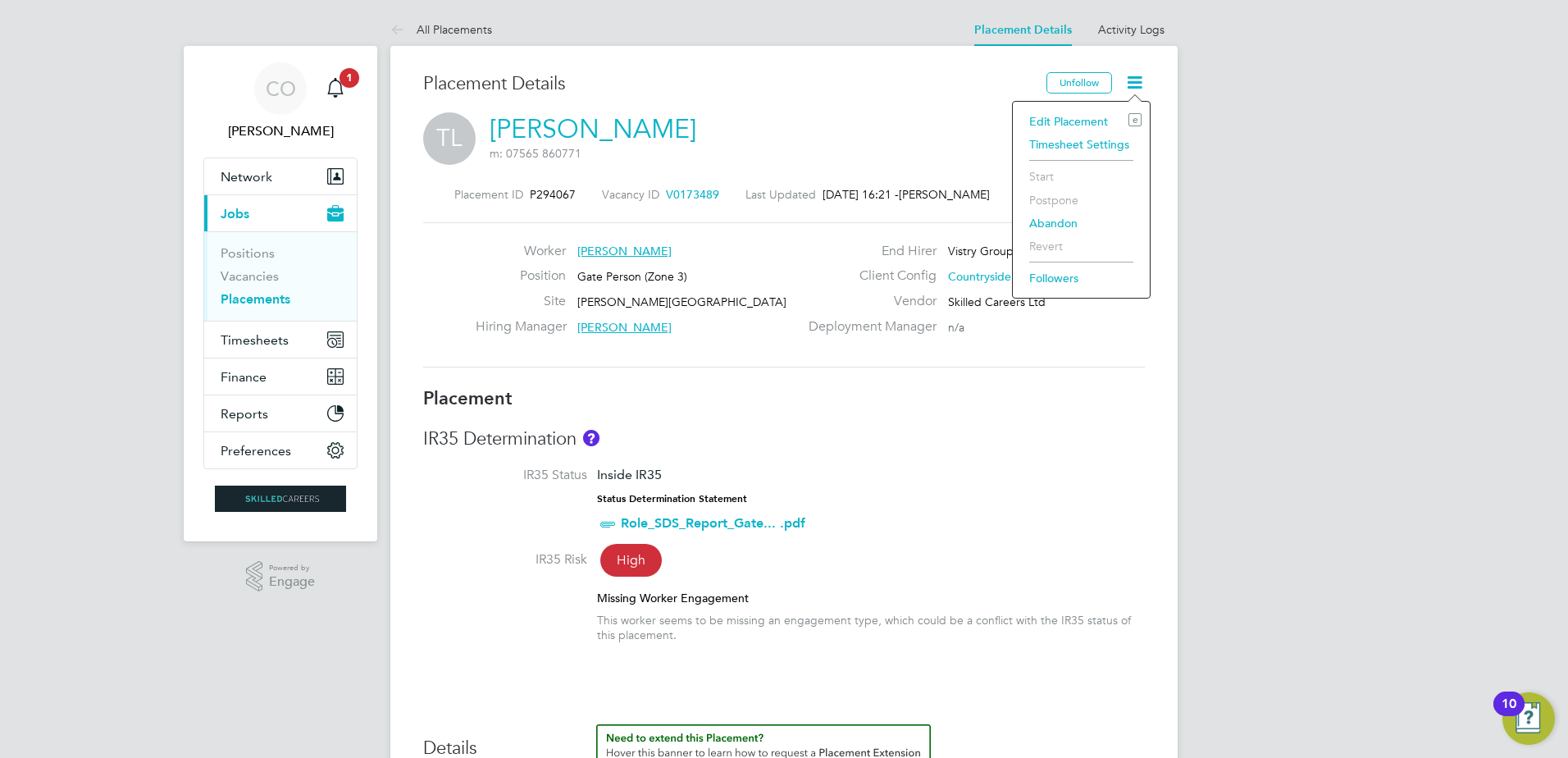
click at [997, 466] on div "IR35 Determination IR35 Status Inside IR35 Status Determination Statement Role_…" at bounding box center [784, 543] width 722 height 231
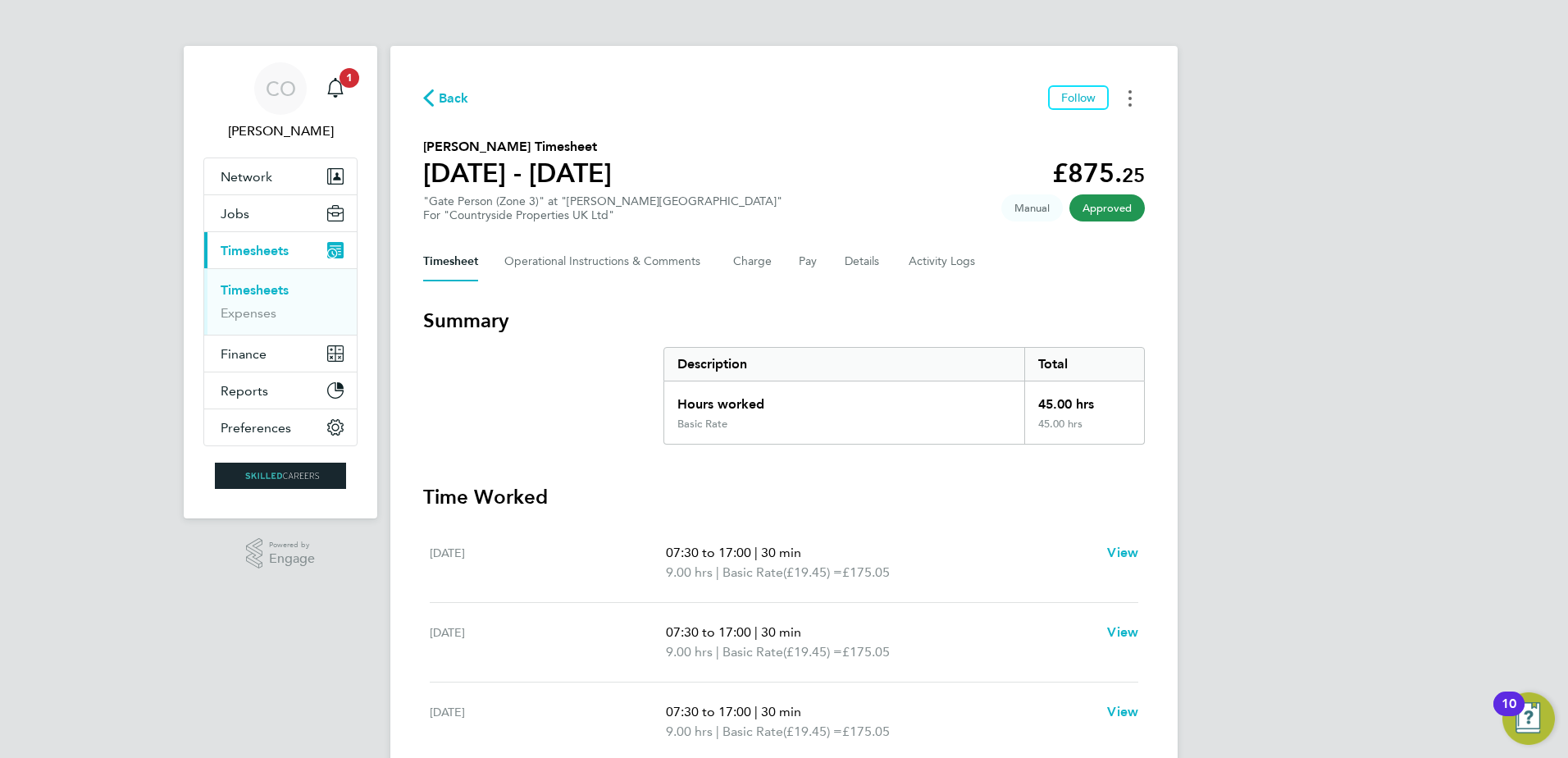
click at [1131, 96] on icon "Timesheets Menu" at bounding box center [1130, 98] width 4 height 17
click at [1047, 139] on link "Download timesheet" at bounding box center [1047, 134] width 197 height 33
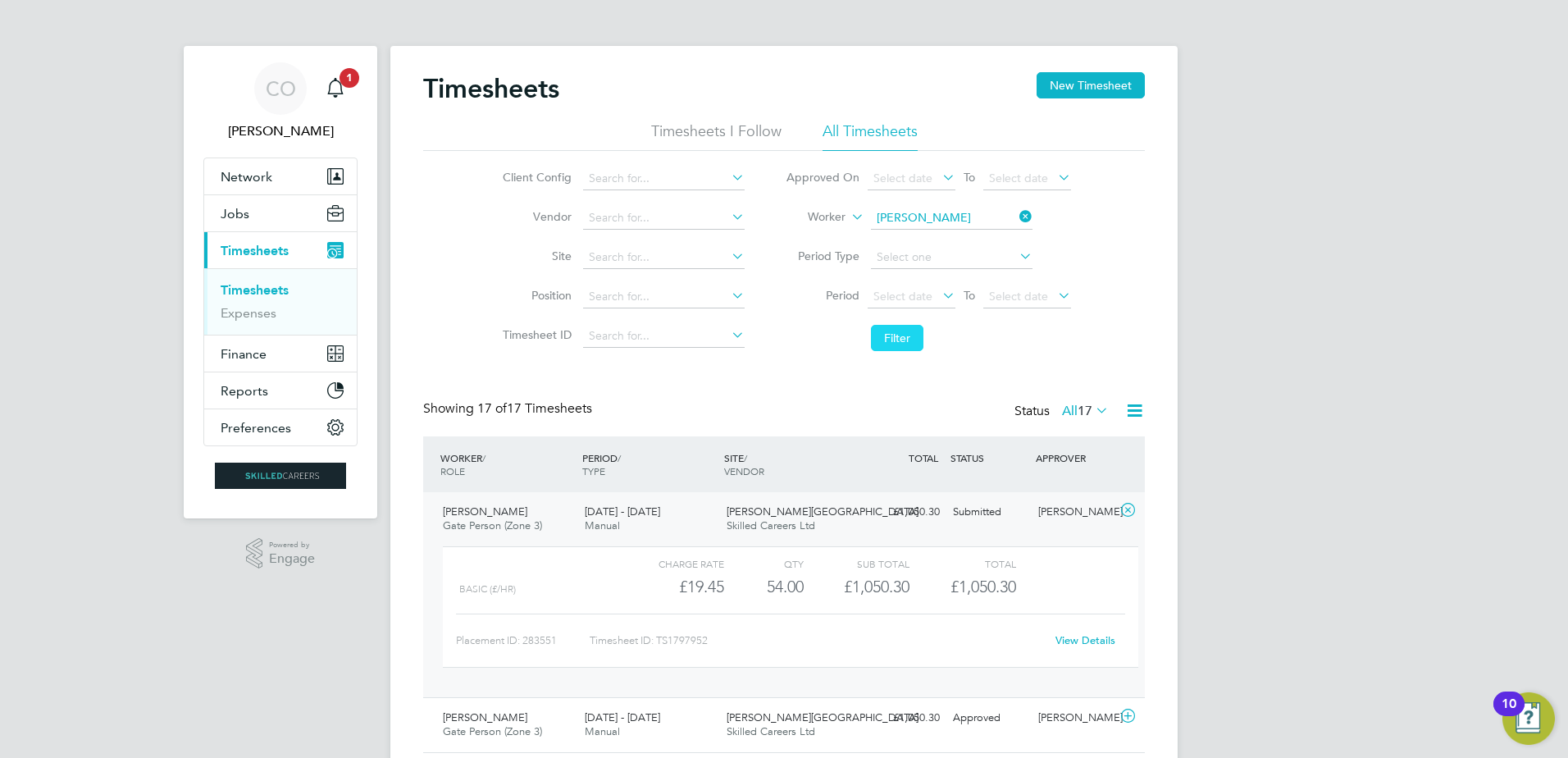
click at [888, 337] on button "Filter" at bounding box center [897, 339] width 53 height 26
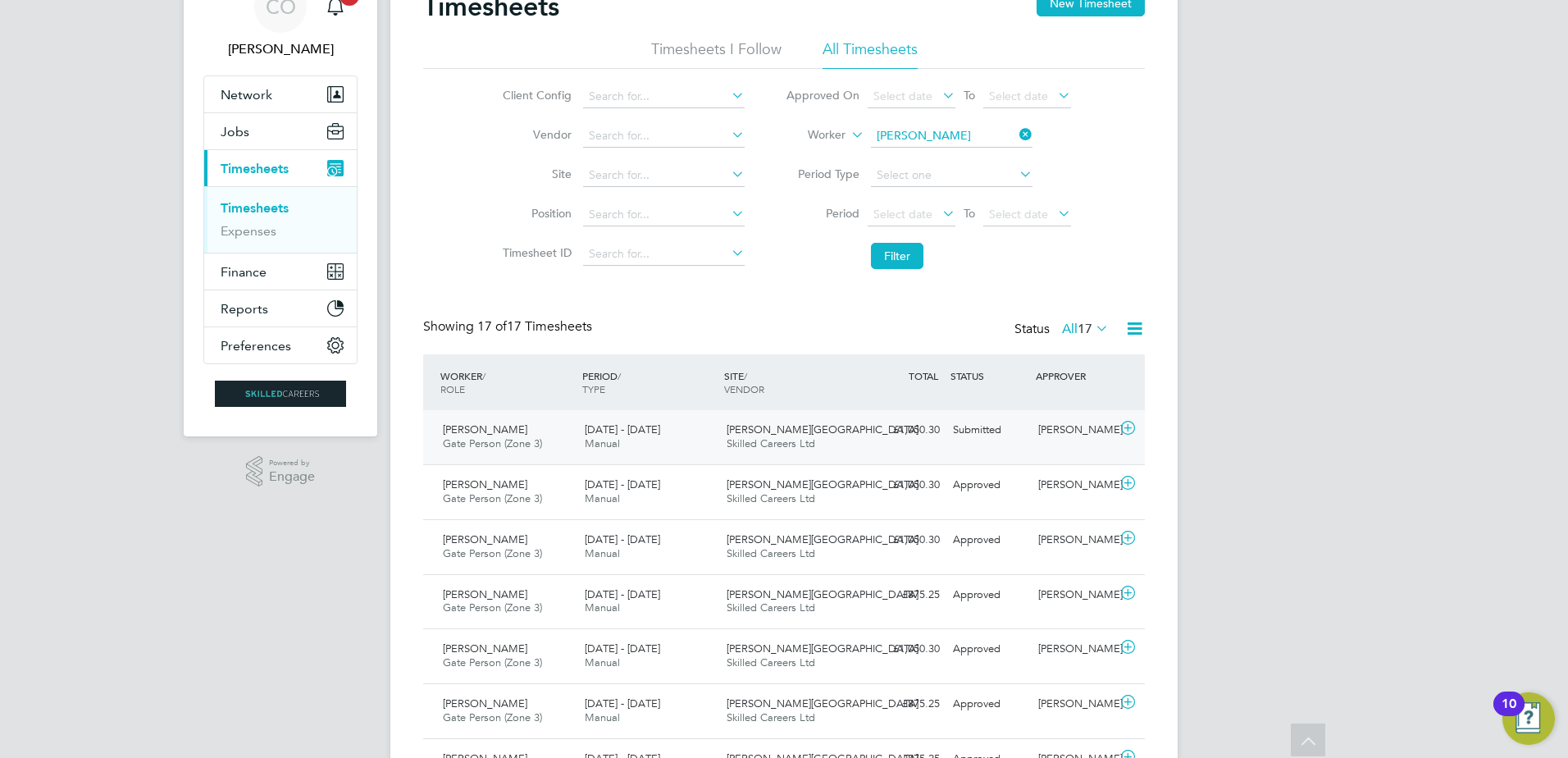
click at [1128, 426] on icon at bounding box center [1128, 428] width 20 height 13
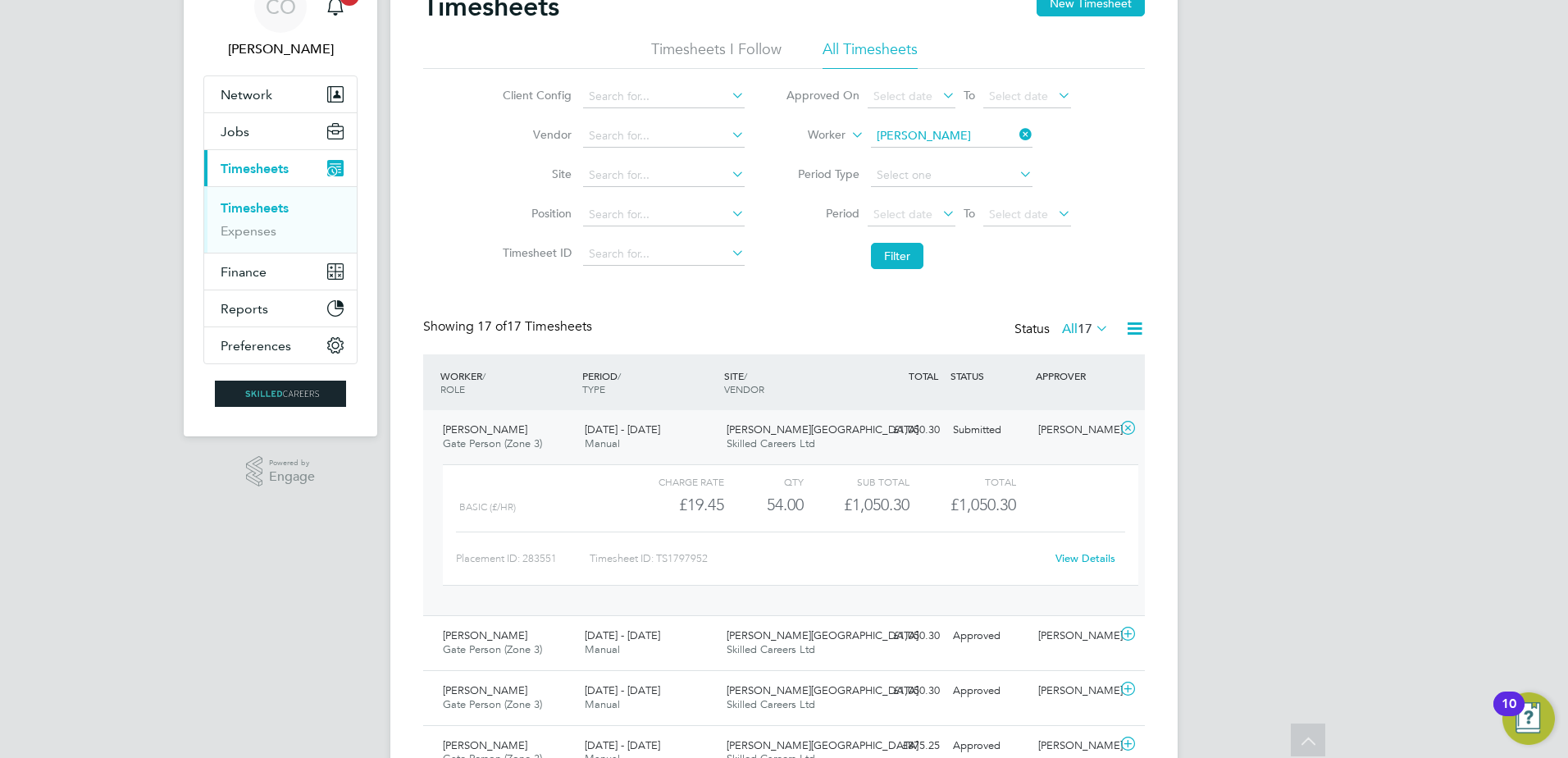
click at [1080, 558] on link "View Details" at bounding box center [1085, 558] width 60 height 14
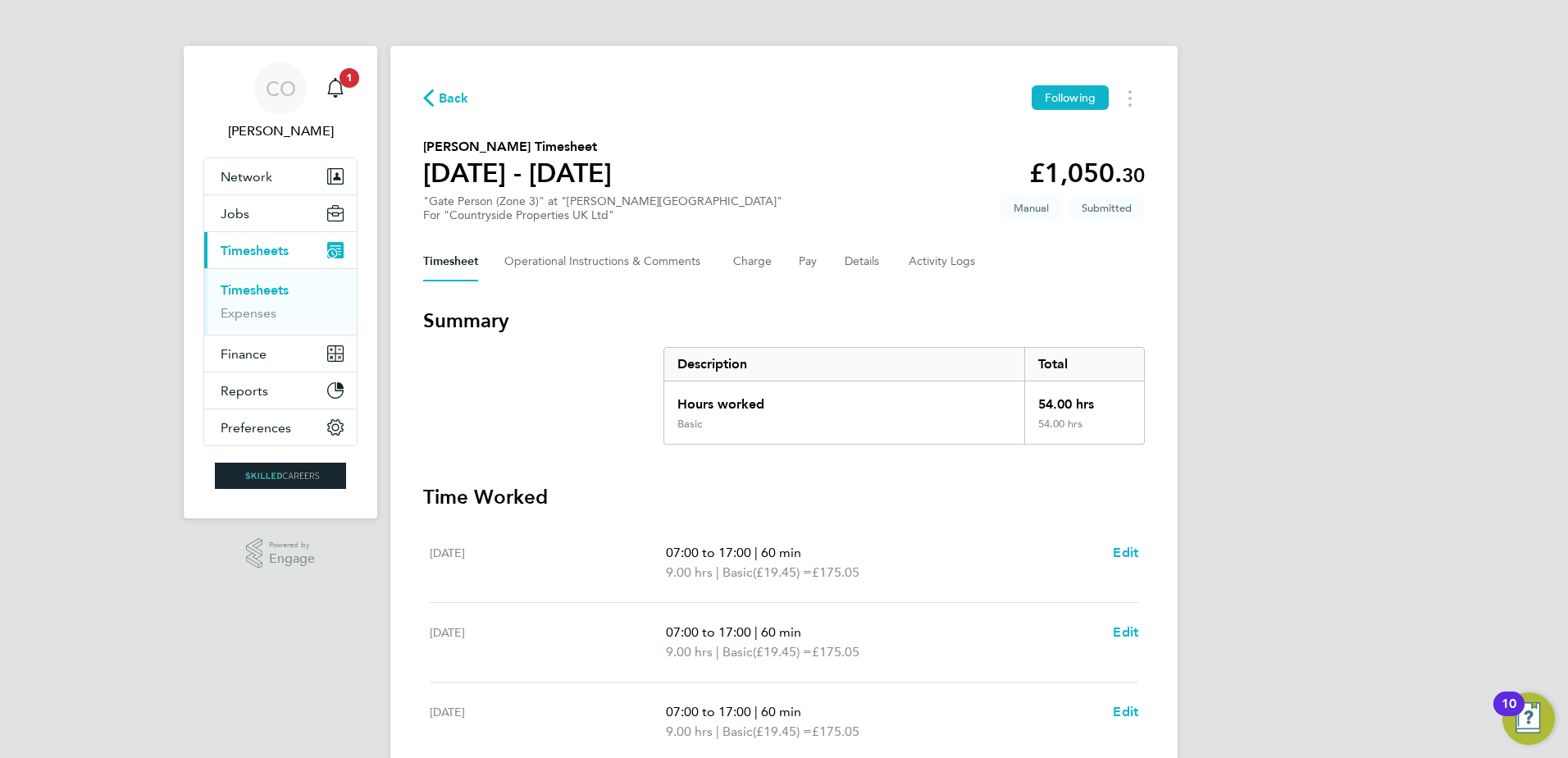
click at [258, 286] on link "Timesheets" at bounding box center [254, 290] width 68 height 16
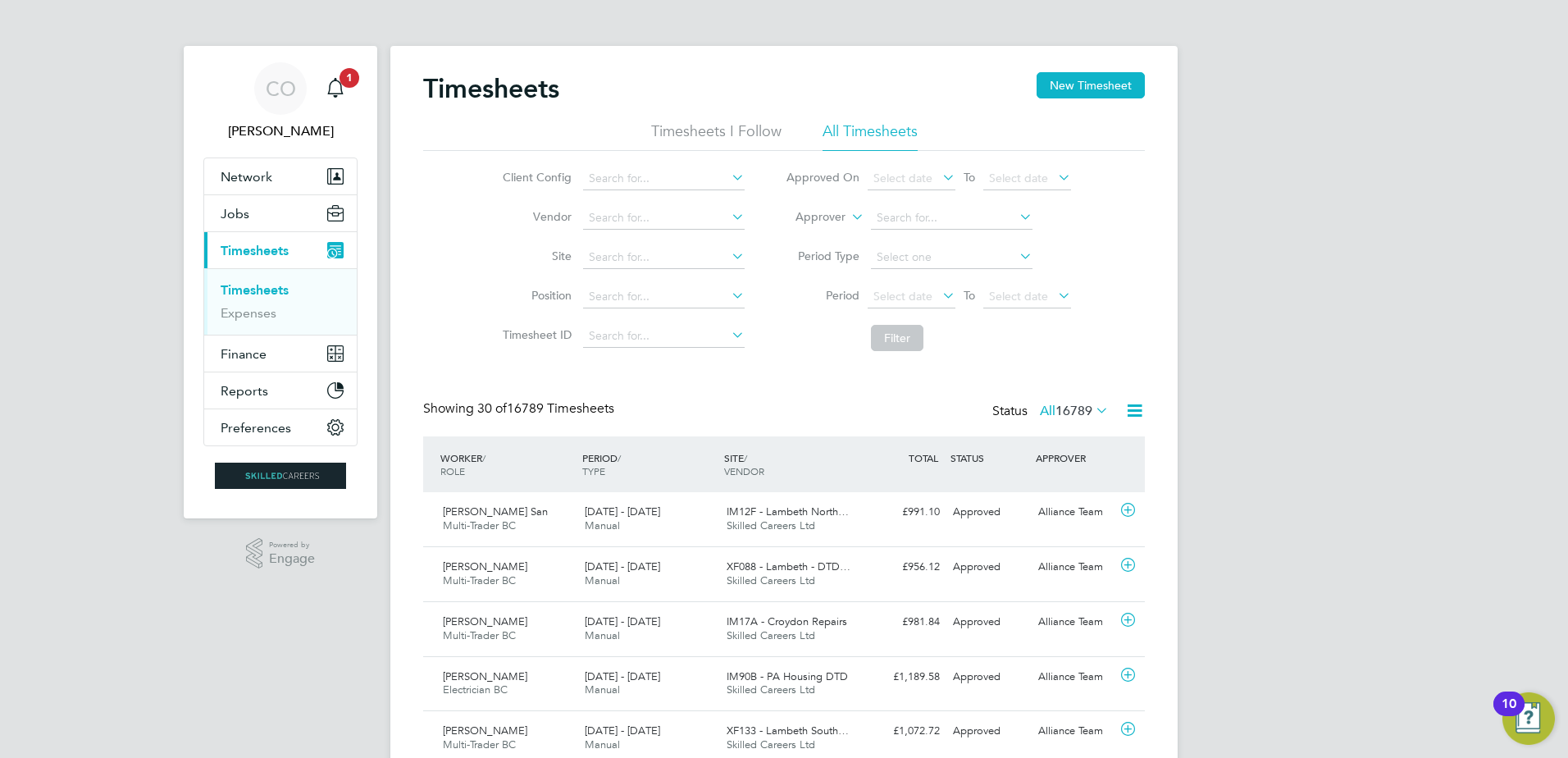
click at [848, 217] on icon at bounding box center [848, 212] width 0 height 15
click at [809, 235] on li "Worker" at bounding box center [805, 237] width 81 height 21
click at [903, 225] on input at bounding box center [952, 218] width 162 height 23
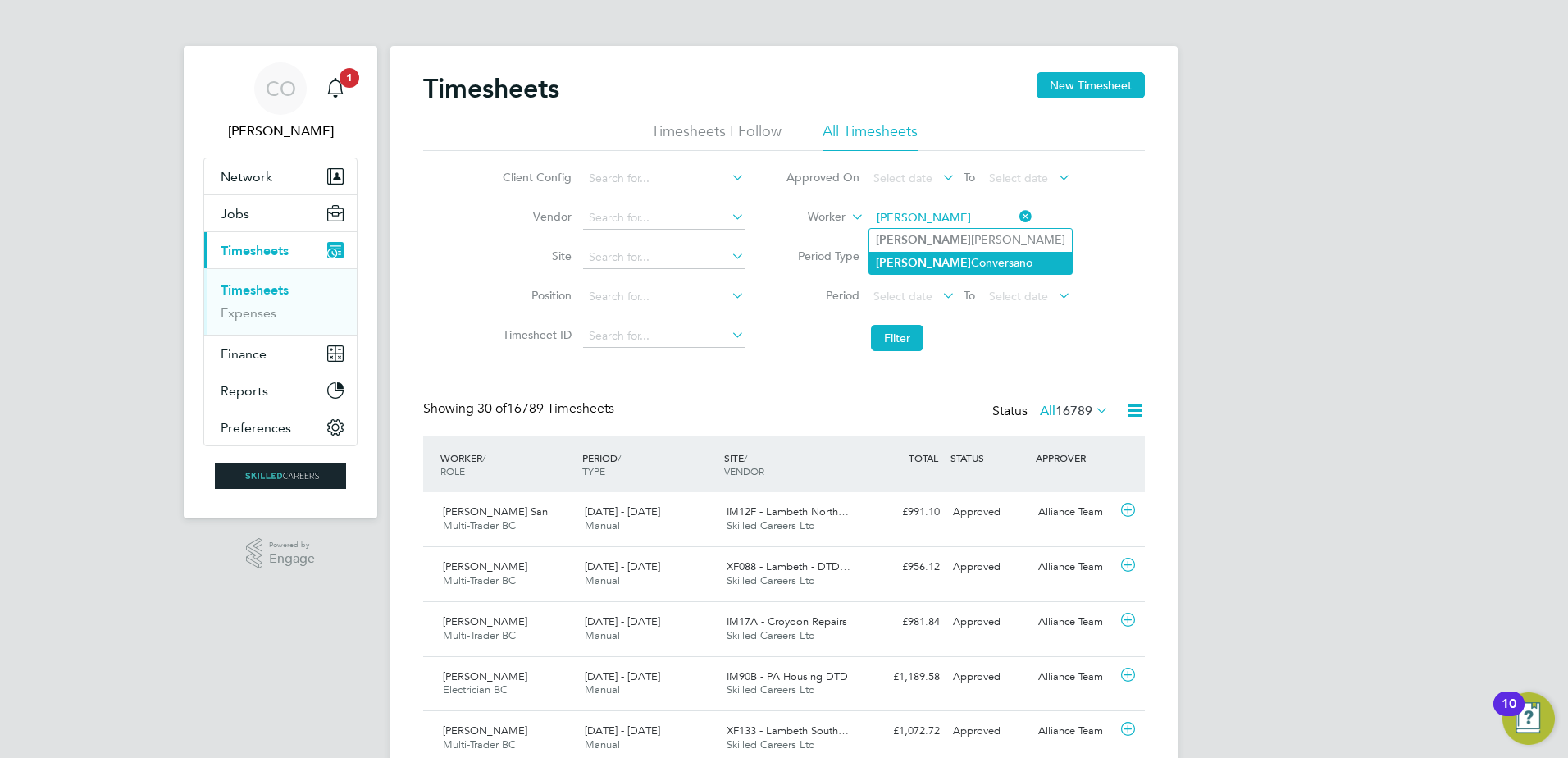
click at [937, 259] on li "[PERSON_NAME]" at bounding box center [970, 263] width 203 height 22
type input "[PERSON_NAME]"
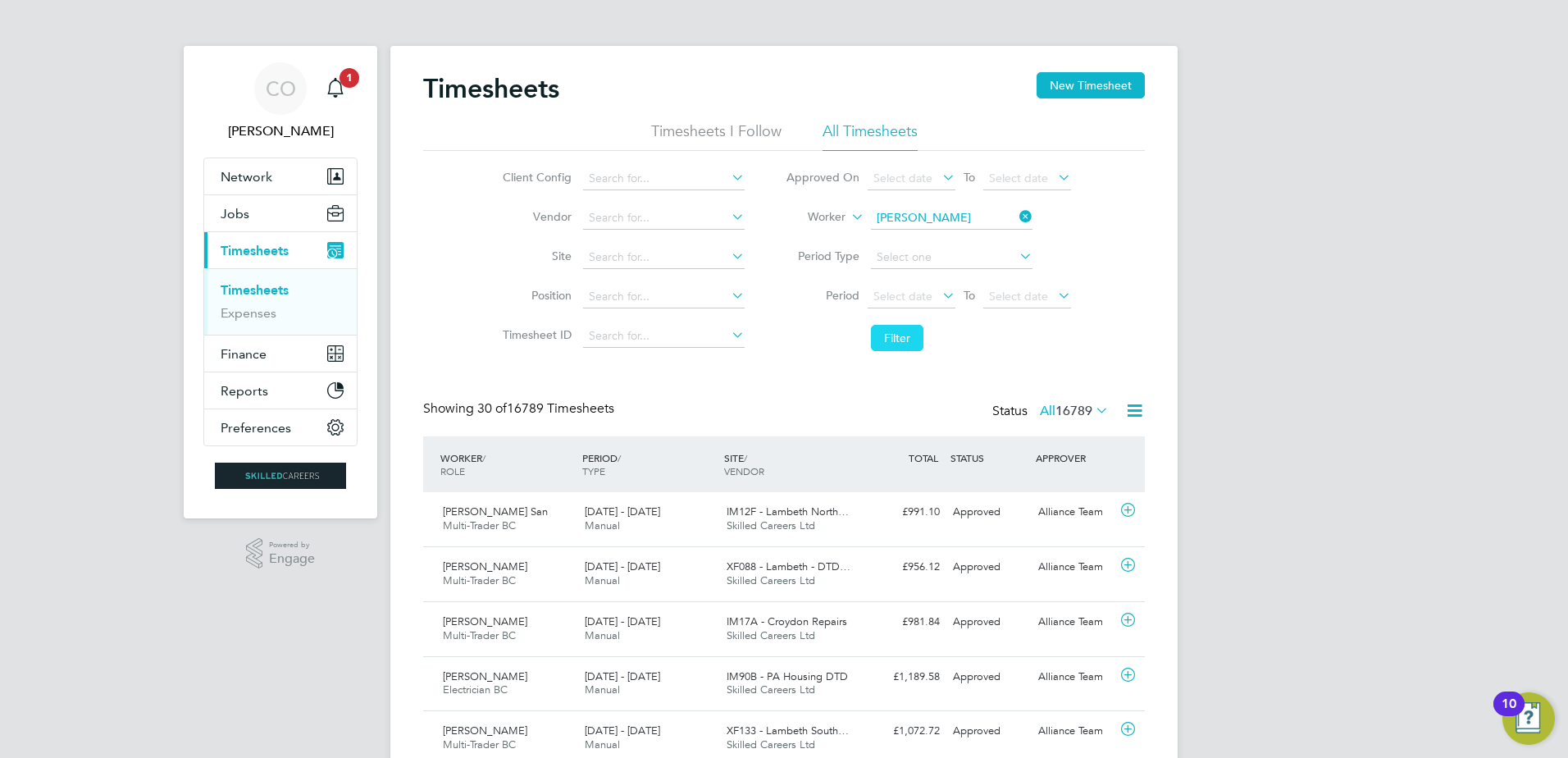
click at [902, 342] on button "Filter" at bounding box center [897, 339] width 53 height 26
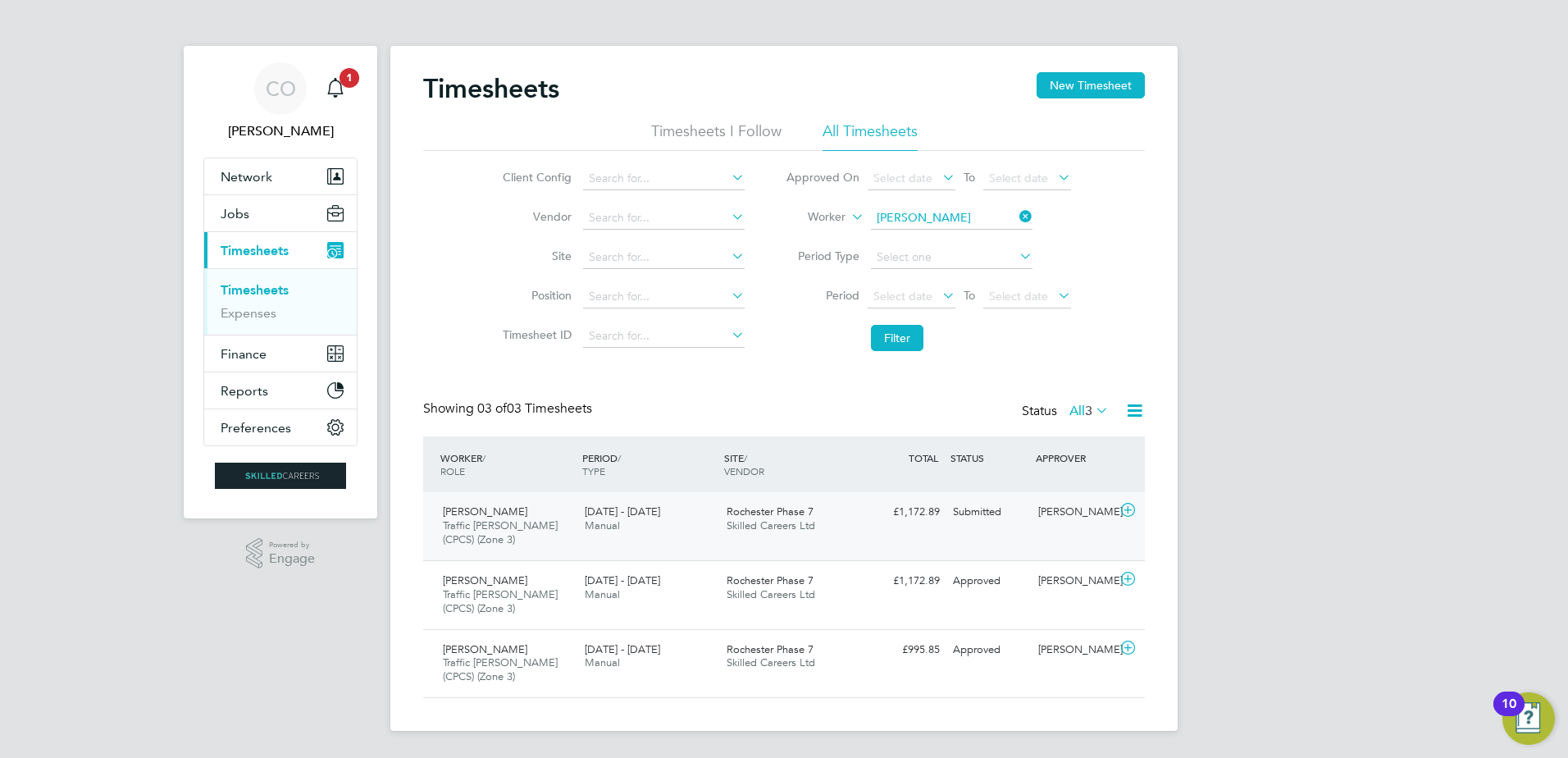
click at [1128, 509] on icon at bounding box center [1128, 510] width 20 height 13
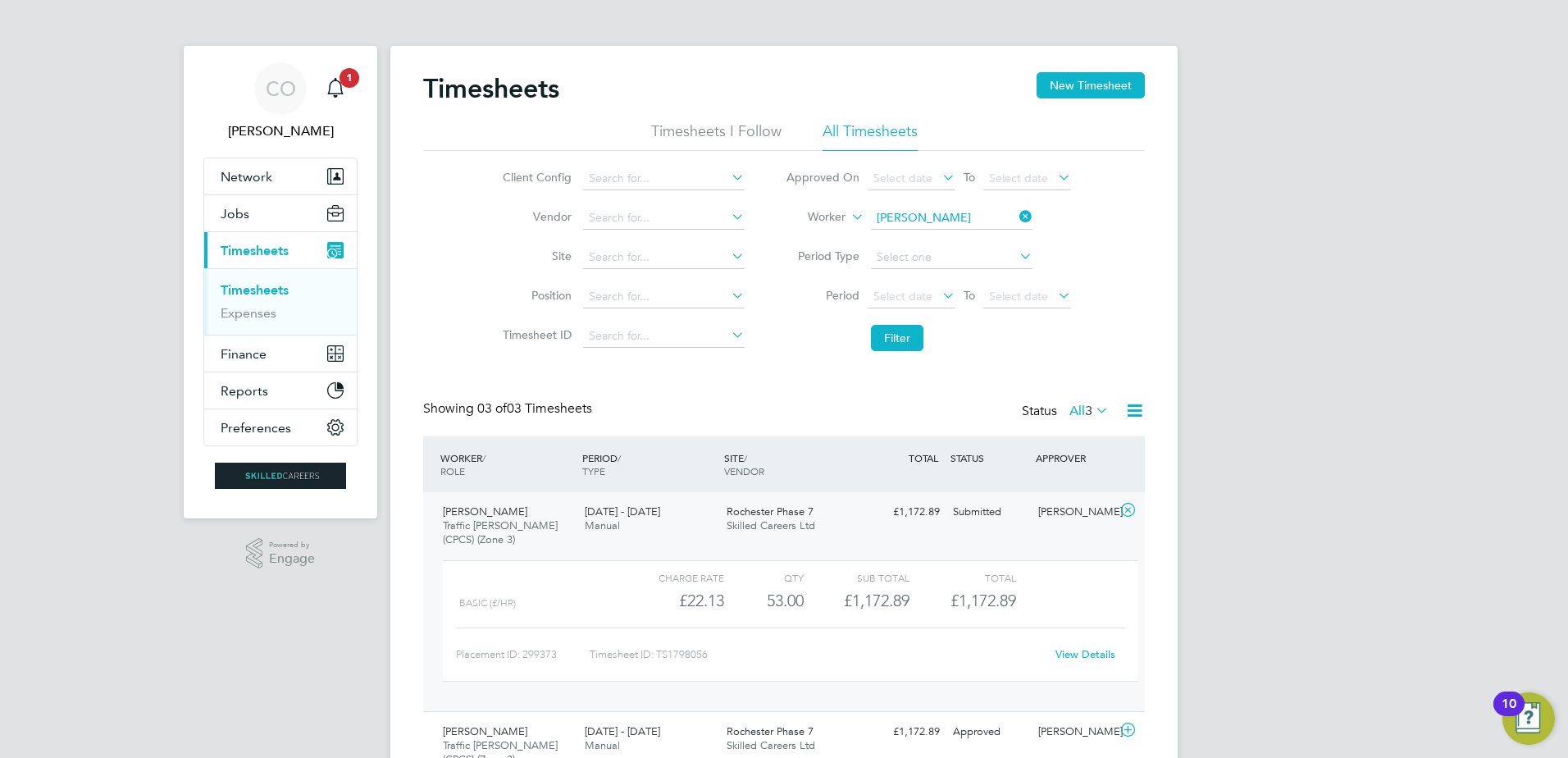
click at [468, 522] on span "Traffic [PERSON_NAME] (CPCS) (Zone 3)" at bounding box center [500, 533] width 115 height 28
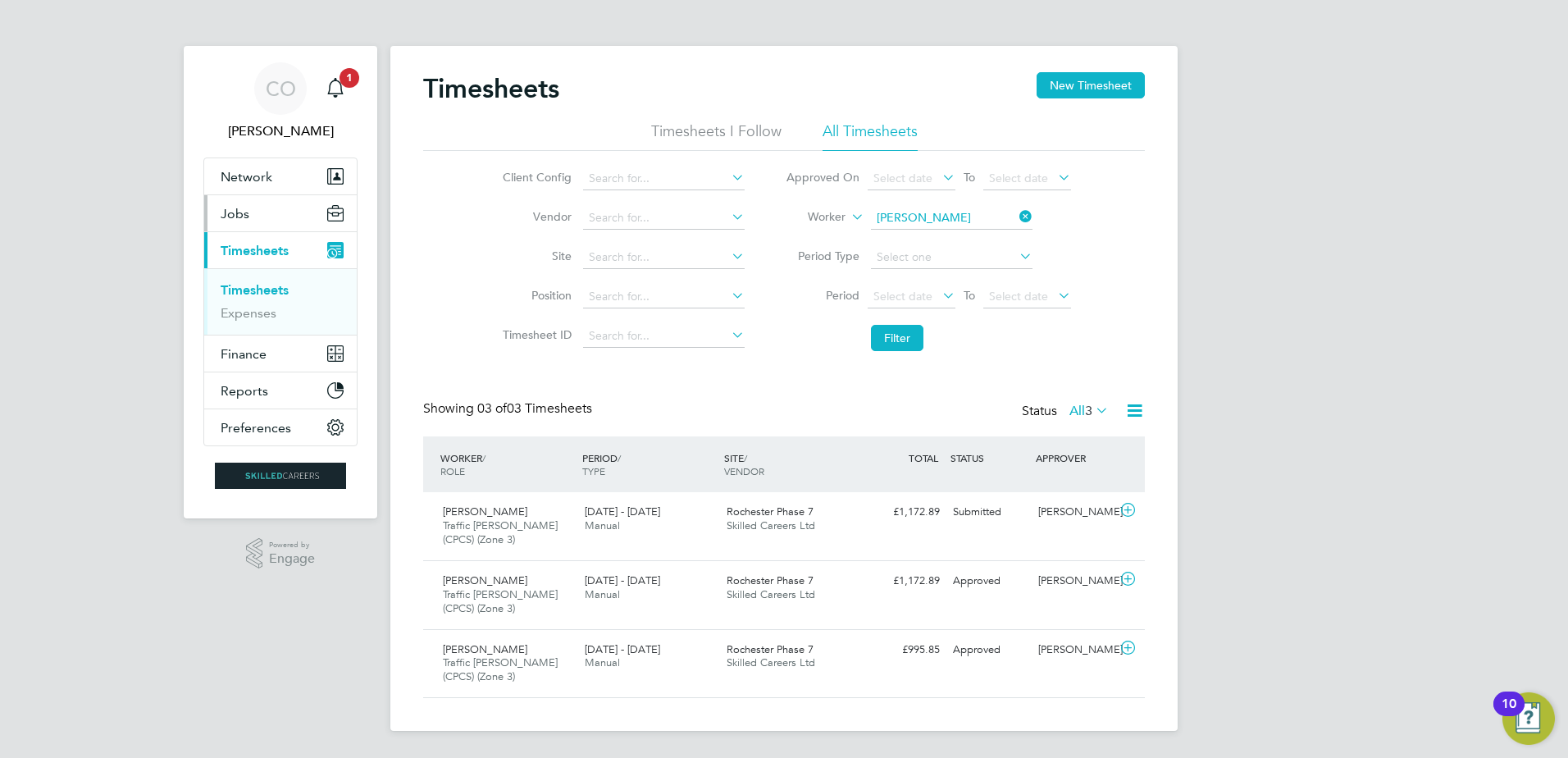
click at [237, 215] on span "Jobs" at bounding box center [235, 214] width 29 height 16
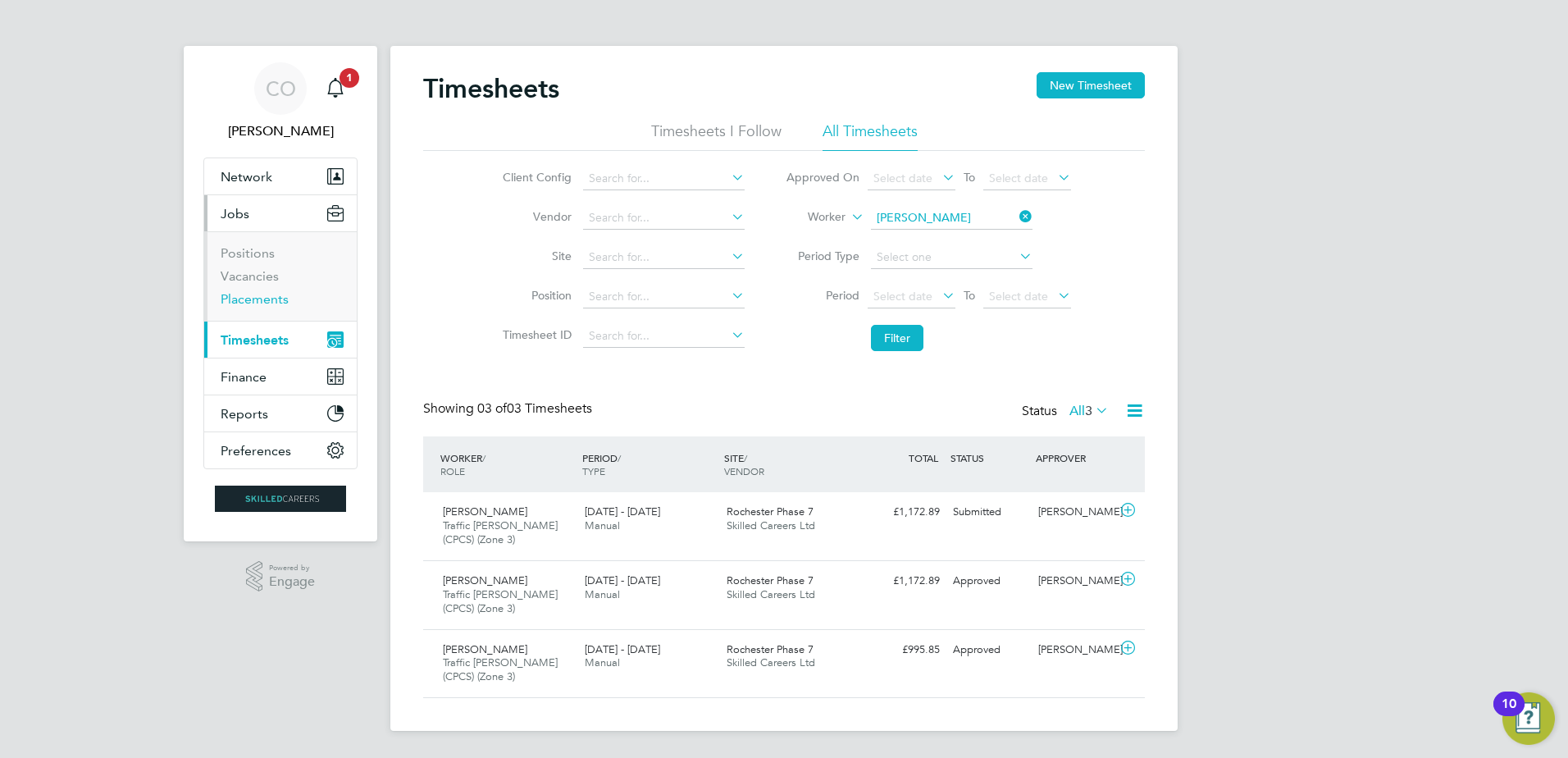
click at [250, 299] on link "Placements" at bounding box center [254, 299] width 68 height 16
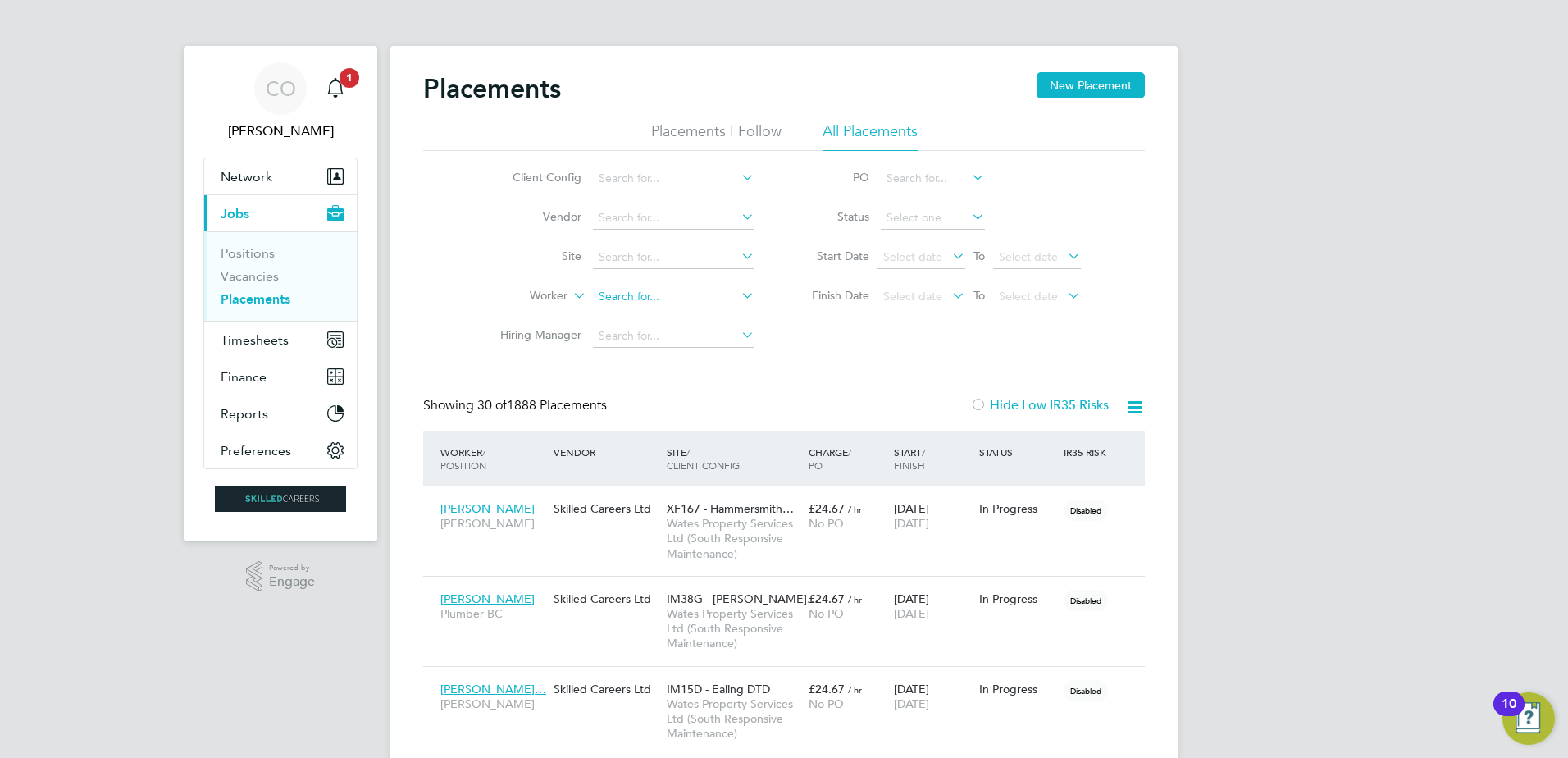
click at [630, 302] on input at bounding box center [674, 297] width 162 height 23
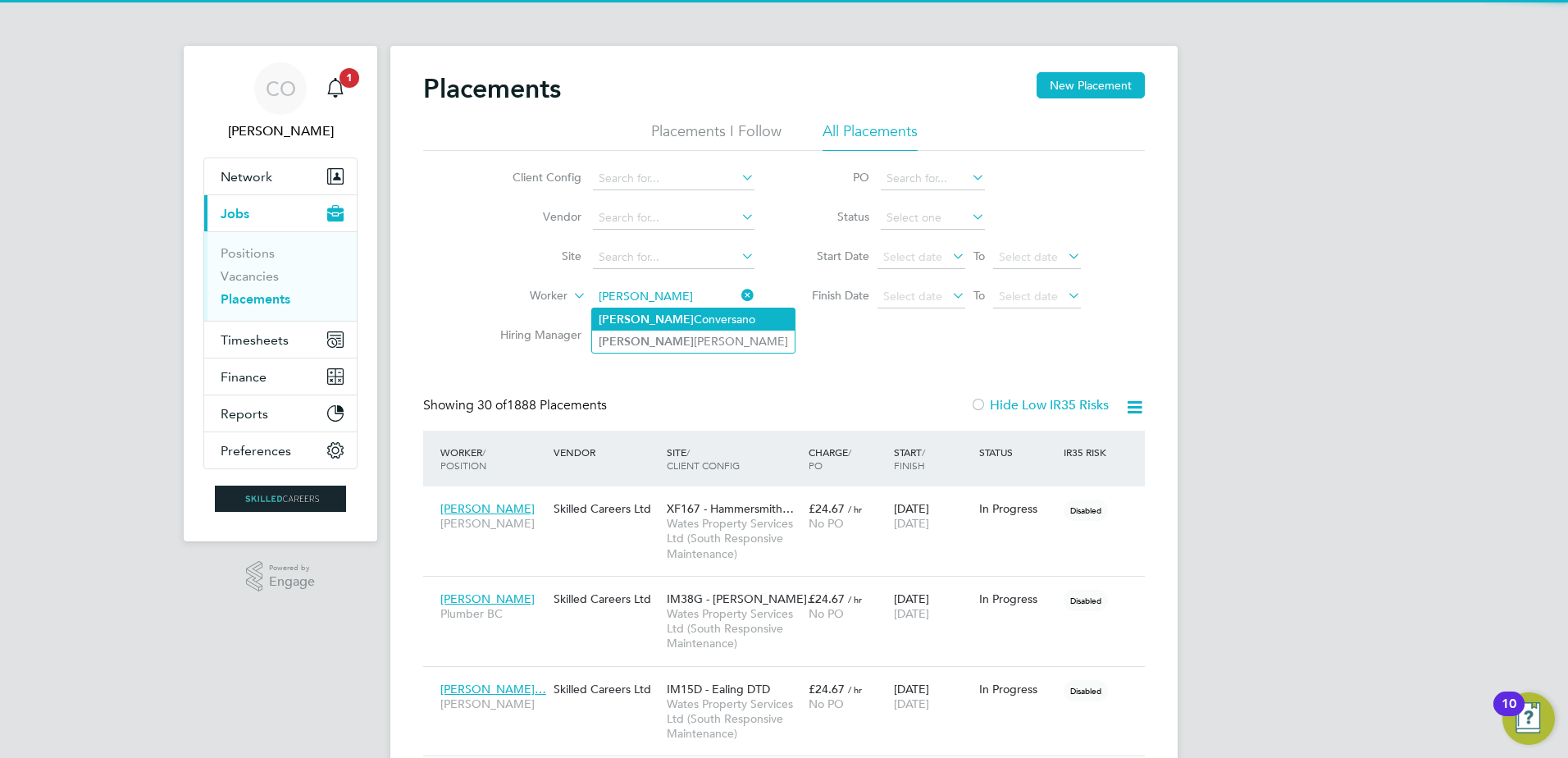
click at [671, 314] on li "Alberto Conversano" at bounding box center [693, 319] width 203 height 22
type input "[PERSON_NAME]"
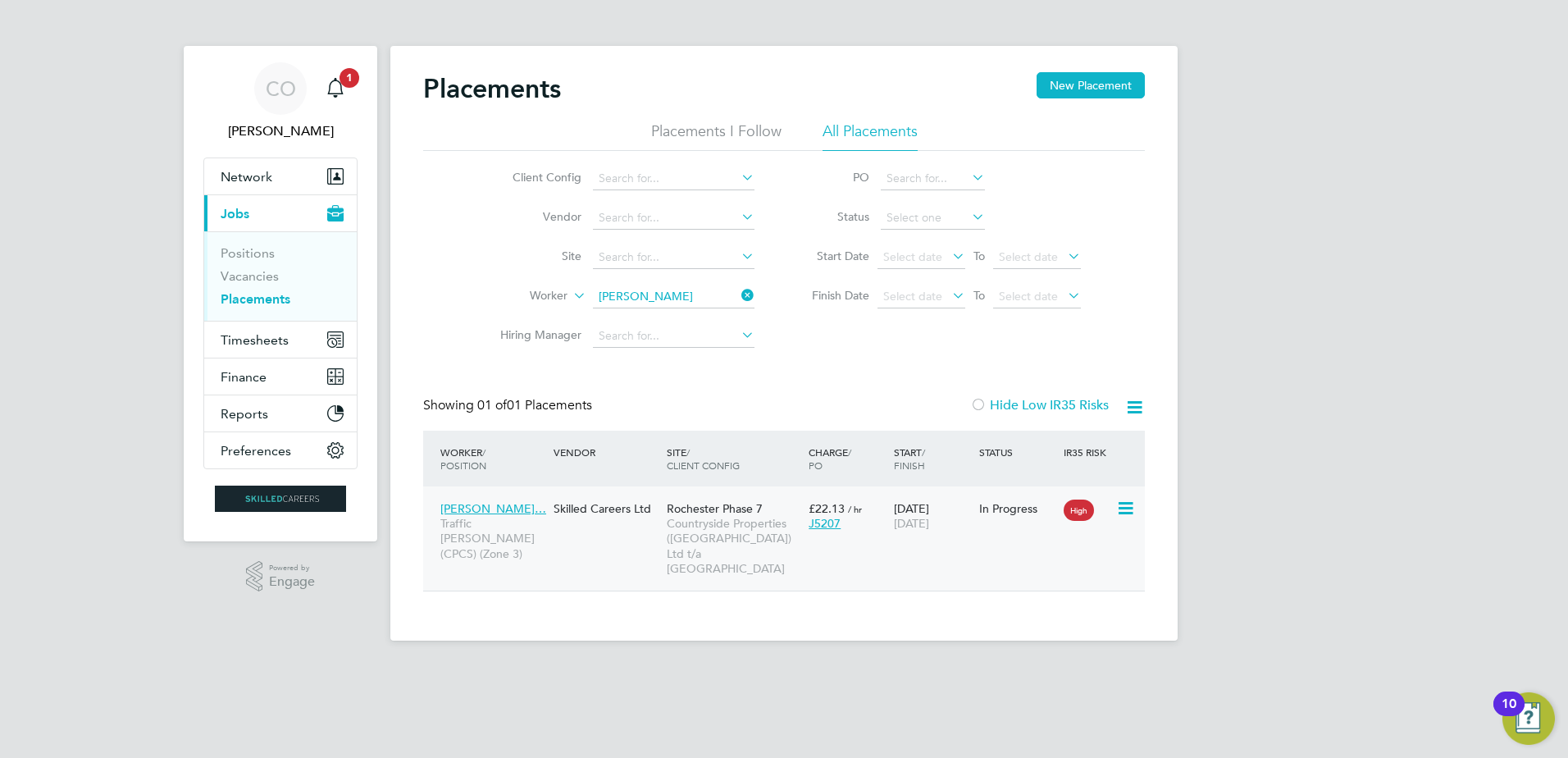
click at [505, 514] on span "Alberto Conversa…" at bounding box center [493, 508] width 105 height 15
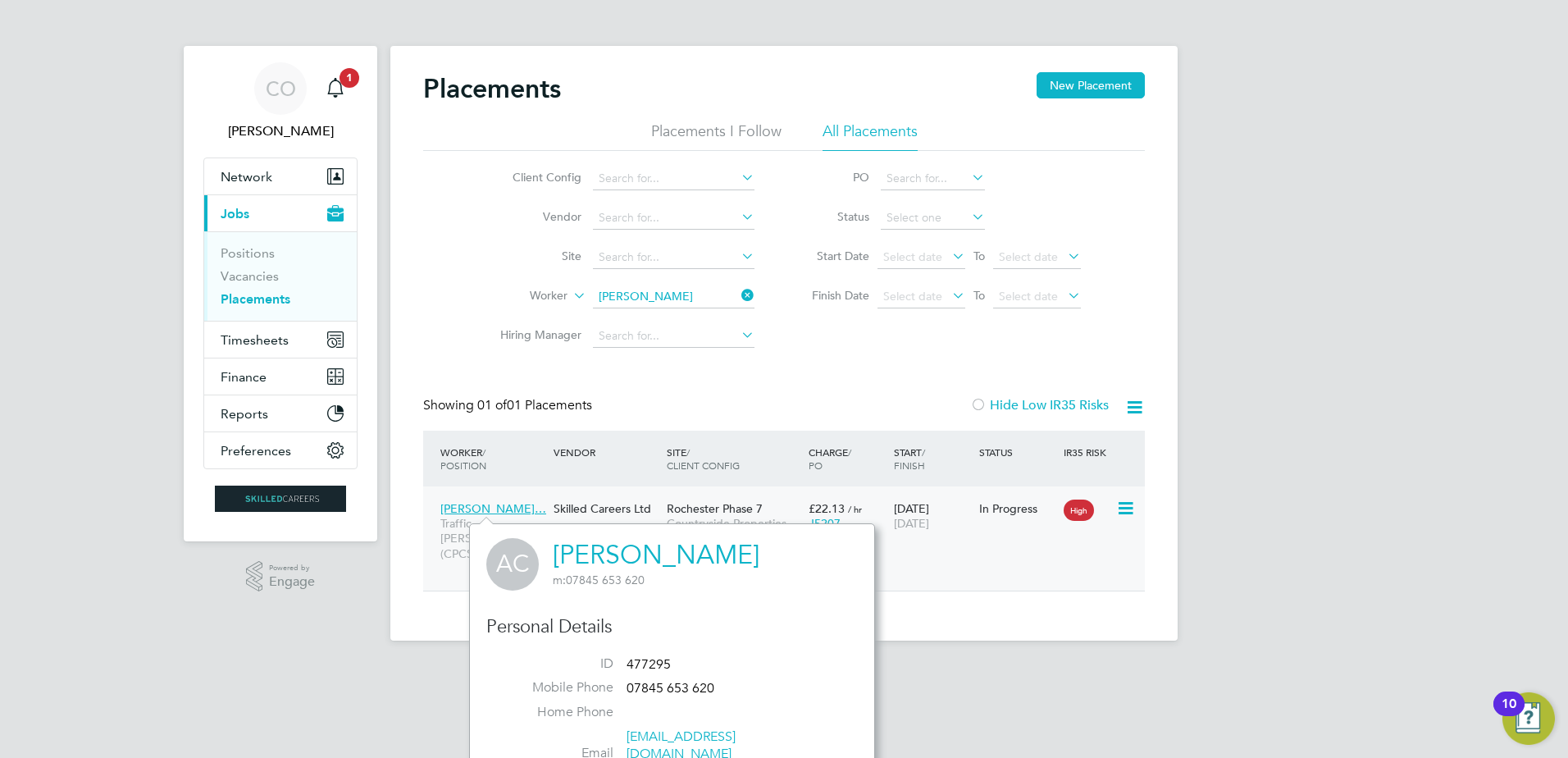
click at [769, 508] on div "Rochester Phase 7 Countryside Properties (UK) Ltd t/a Rochester Riverside" at bounding box center [733, 539] width 142 height 91
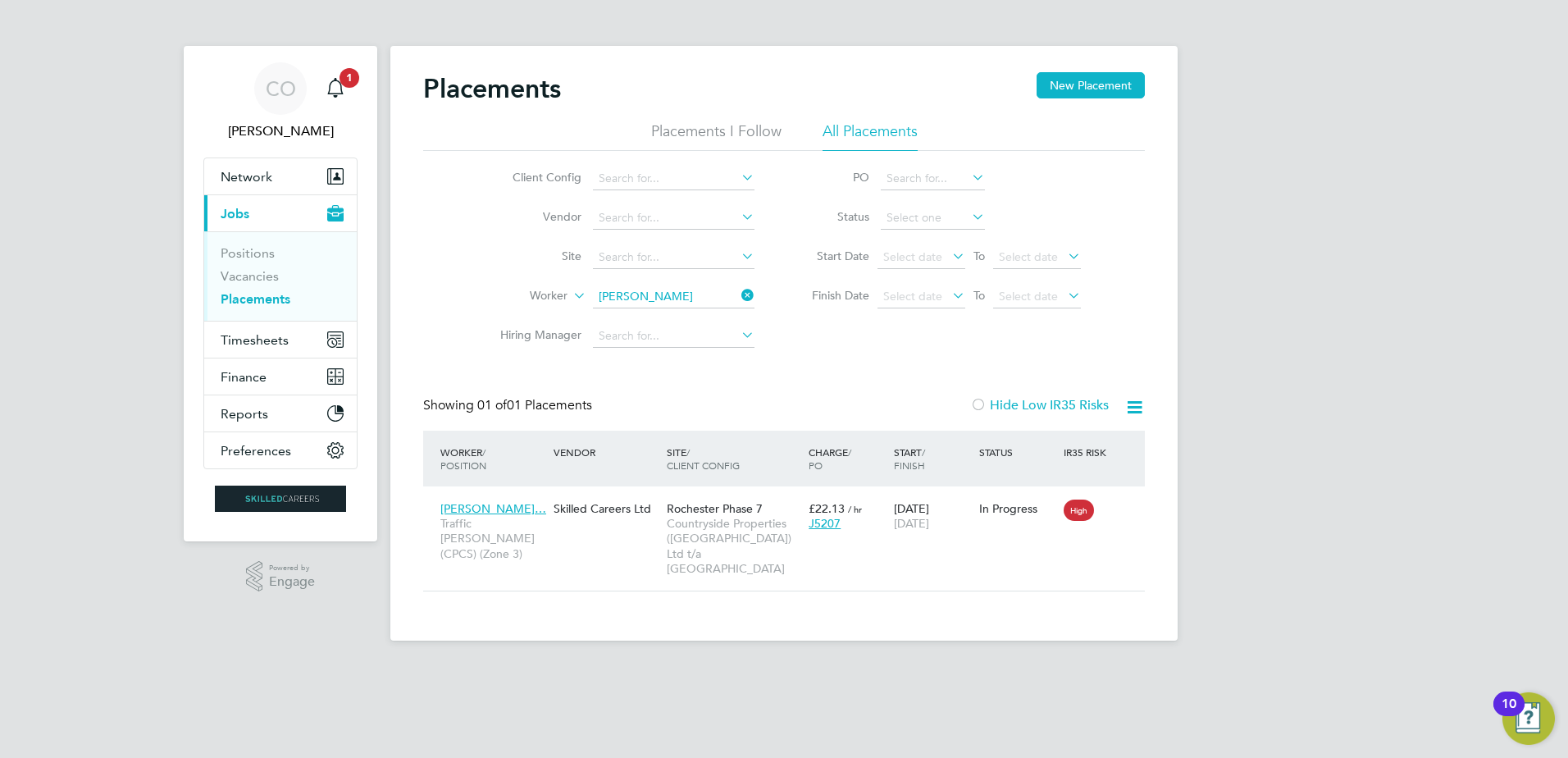
click at [738, 294] on icon at bounding box center [738, 295] width 0 height 23
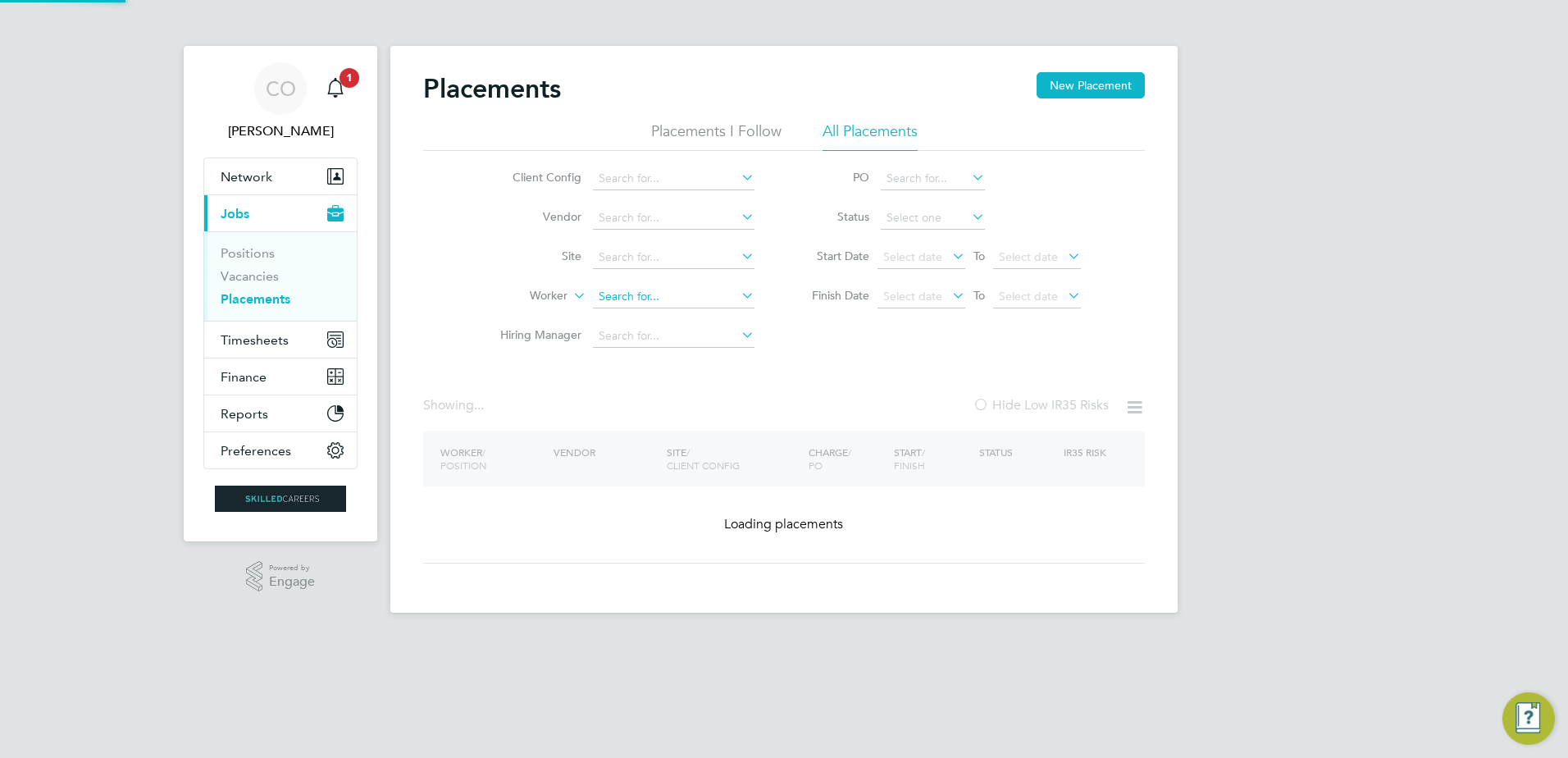
click at [696, 297] on input at bounding box center [674, 297] width 162 height 23
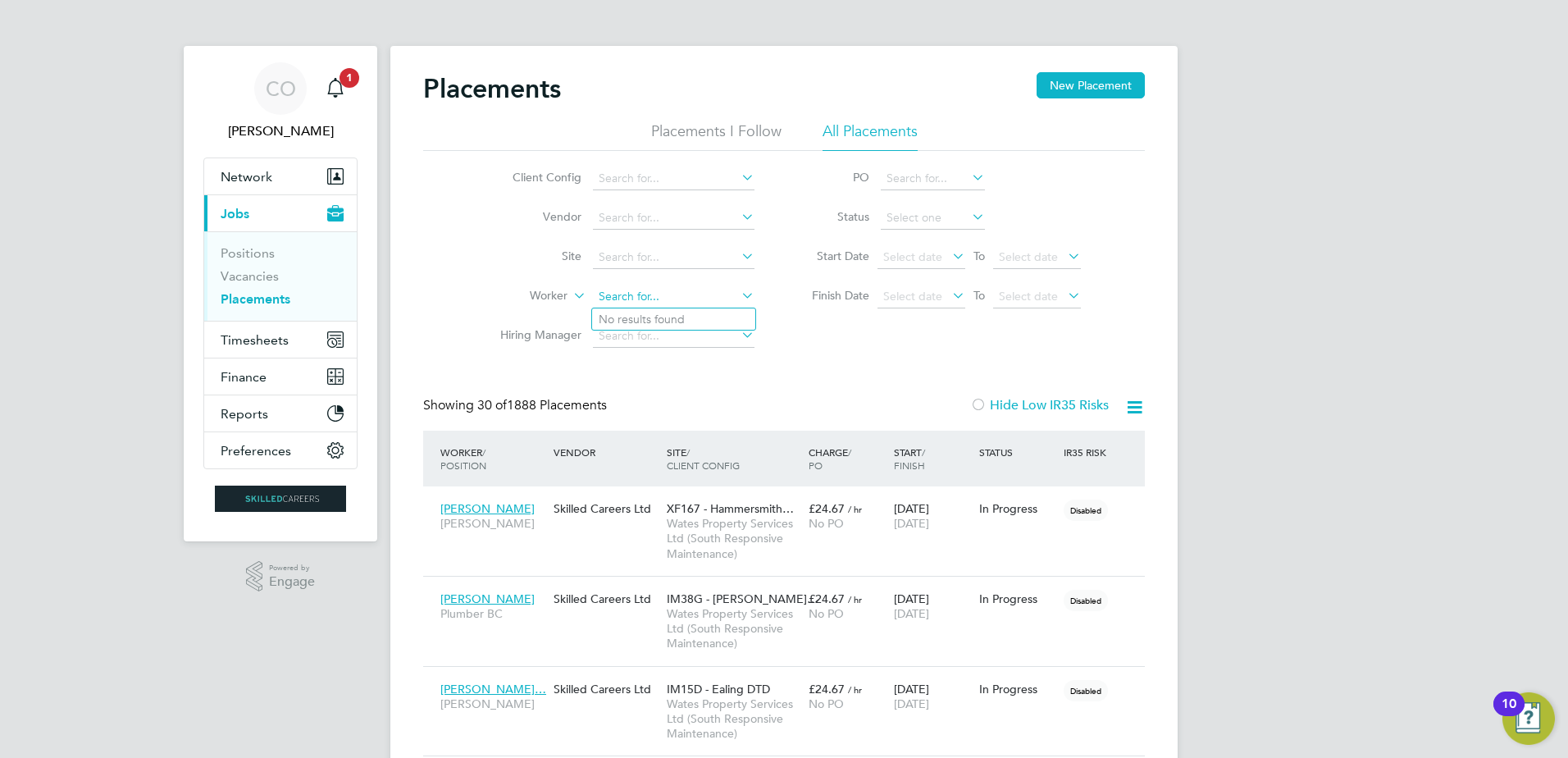
paste input "Emilian Melut"
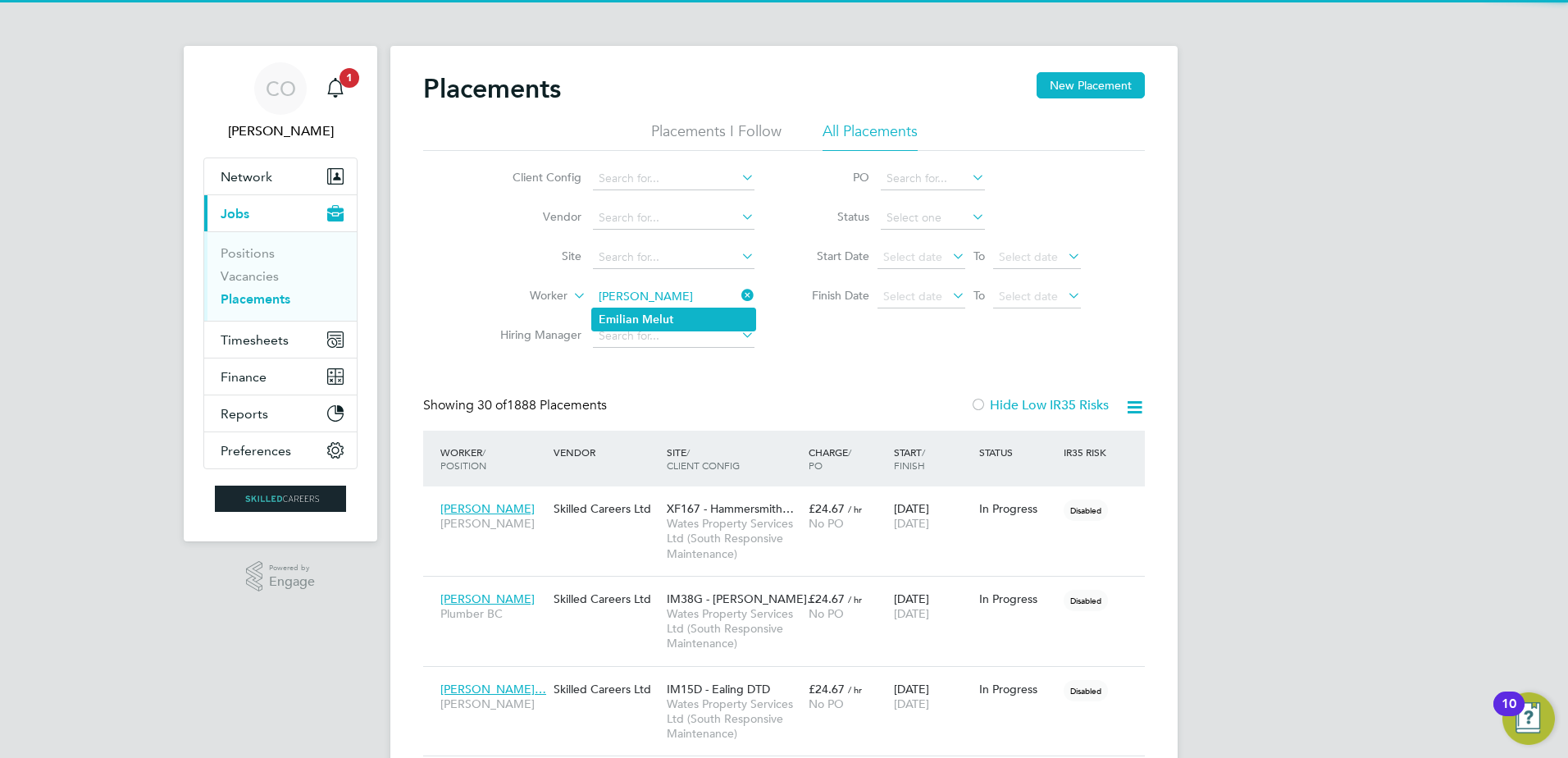
type input "[PERSON_NAME]"
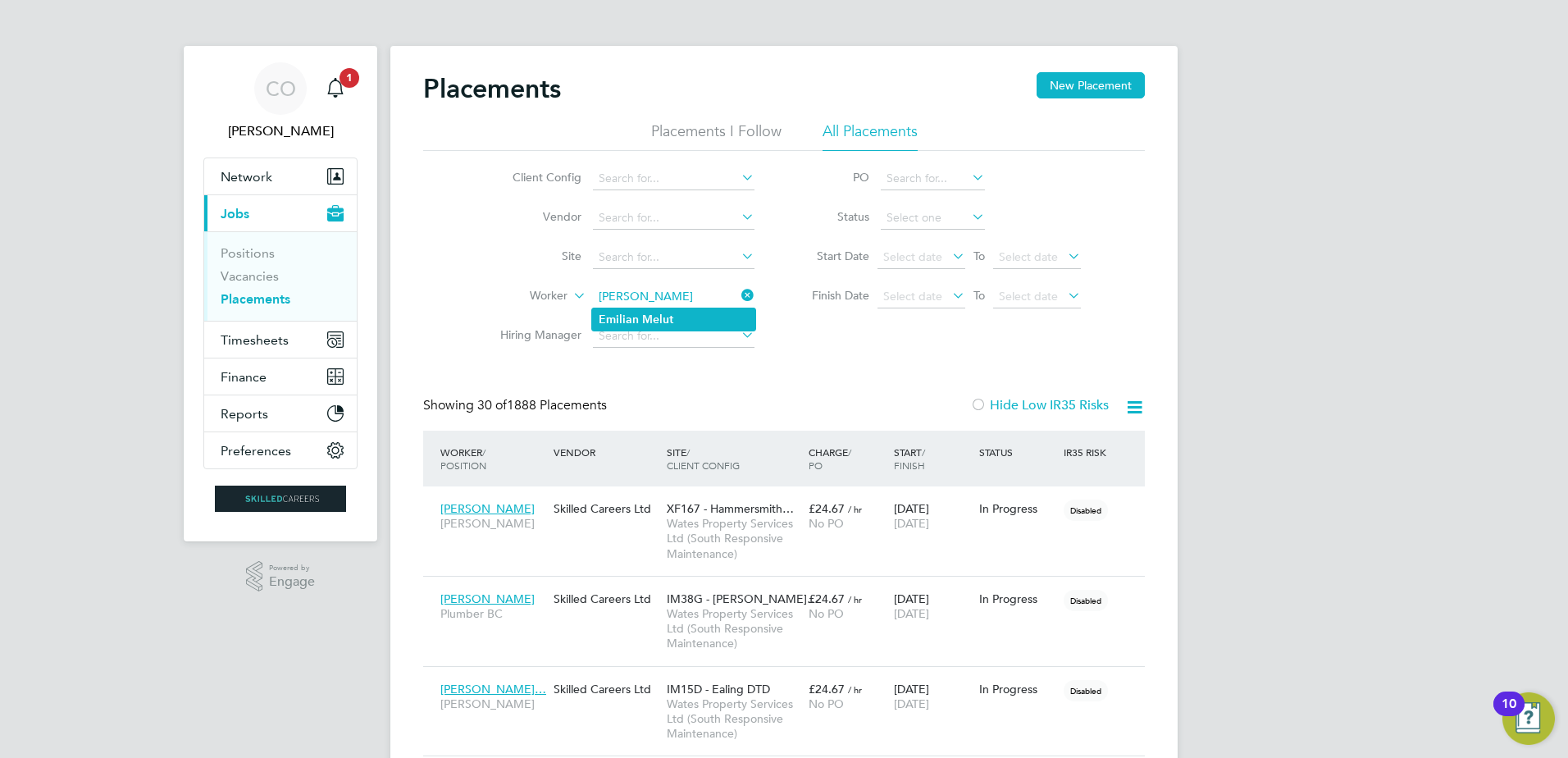
click at [664, 321] on b "Melut" at bounding box center [657, 320] width 31 height 14
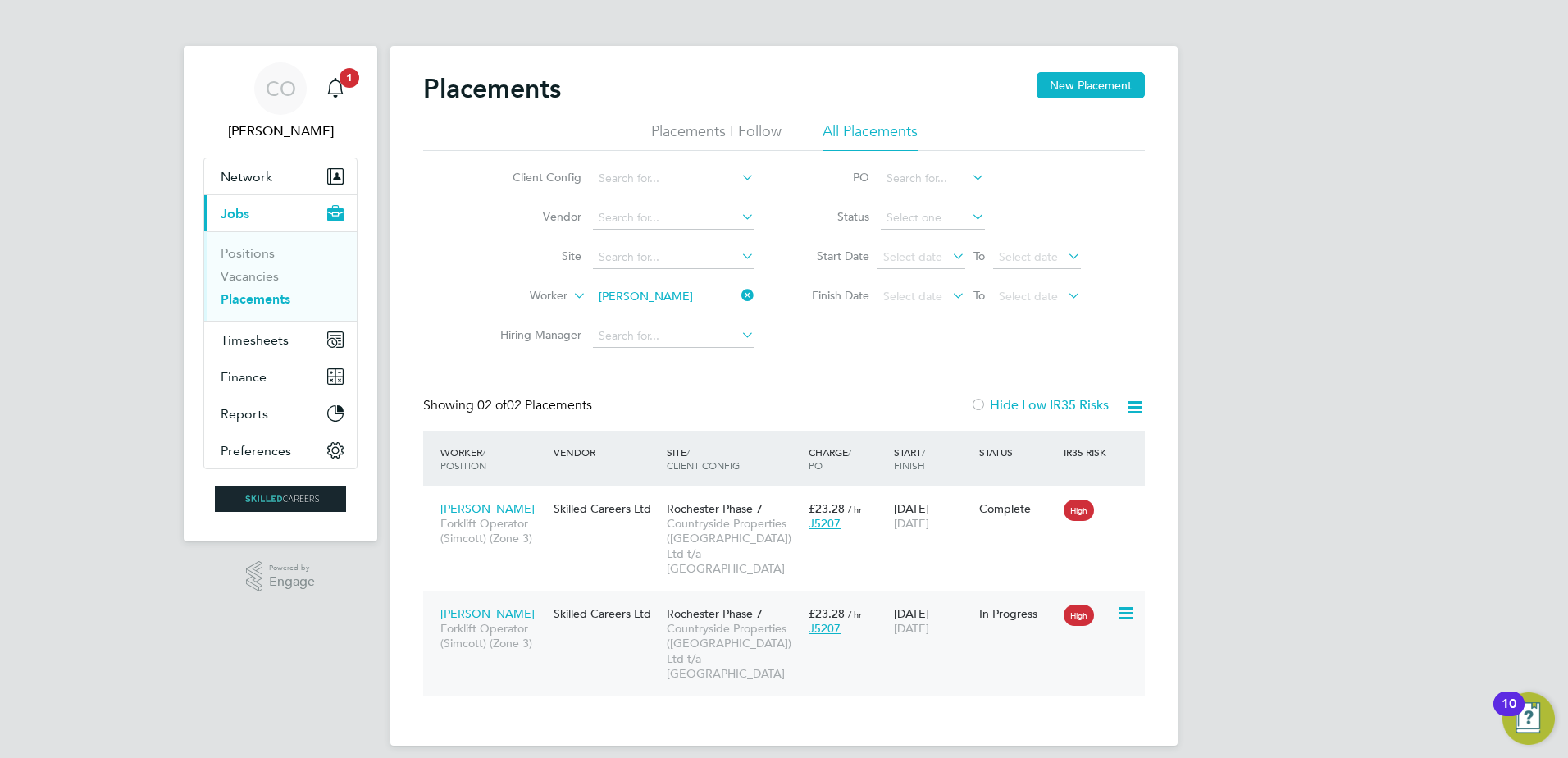
click at [762, 626] on span "Countryside Properties ([GEOGRAPHIC_DATA]) Ltd t/a [GEOGRAPHIC_DATA]" at bounding box center [734, 652] width 134 height 60
click at [738, 293] on icon at bounding box center [738, 295] width 0 height 23
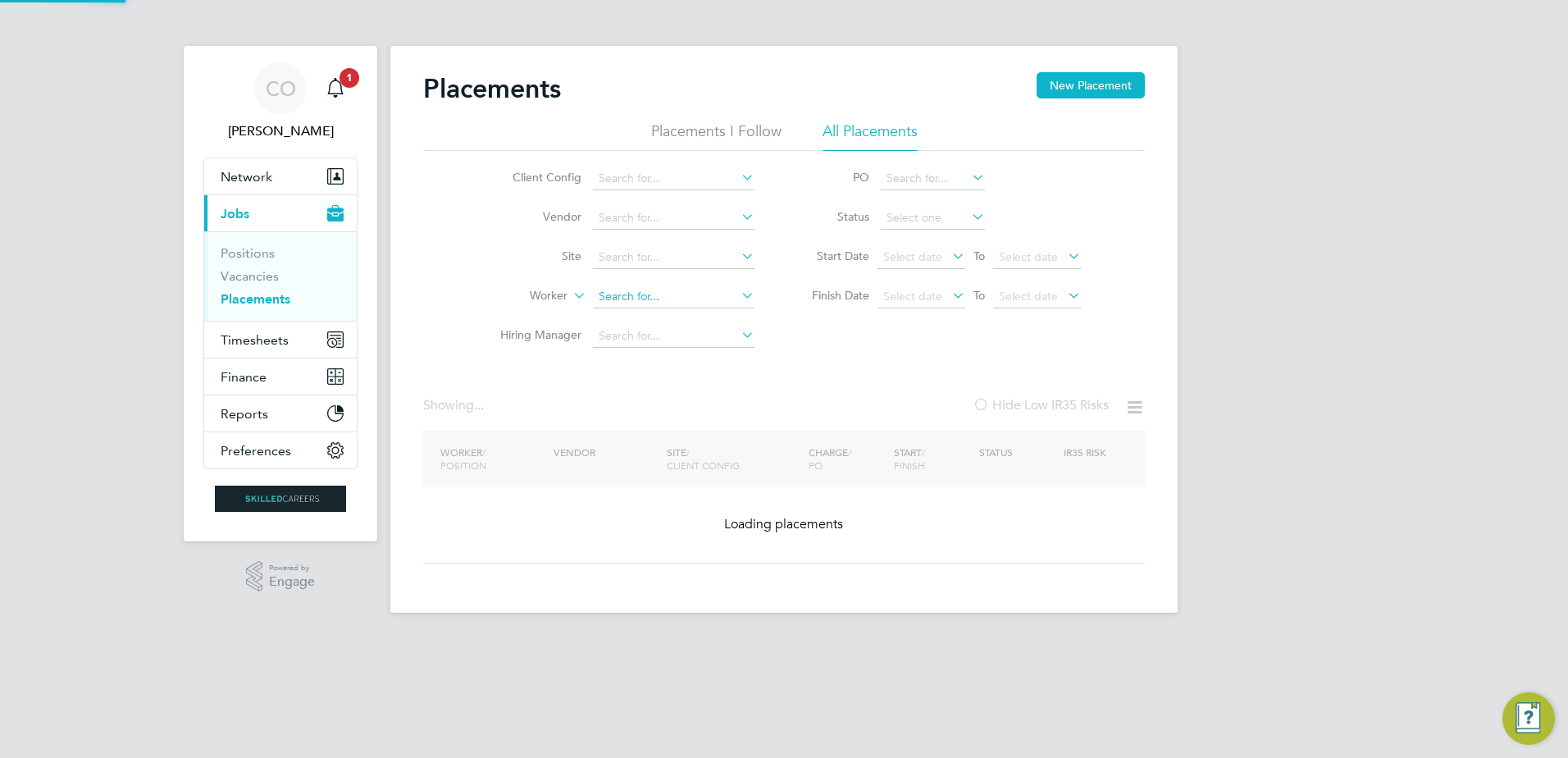
click at [695, 300] on input at bounding box center [674, 297] width 162 height 23
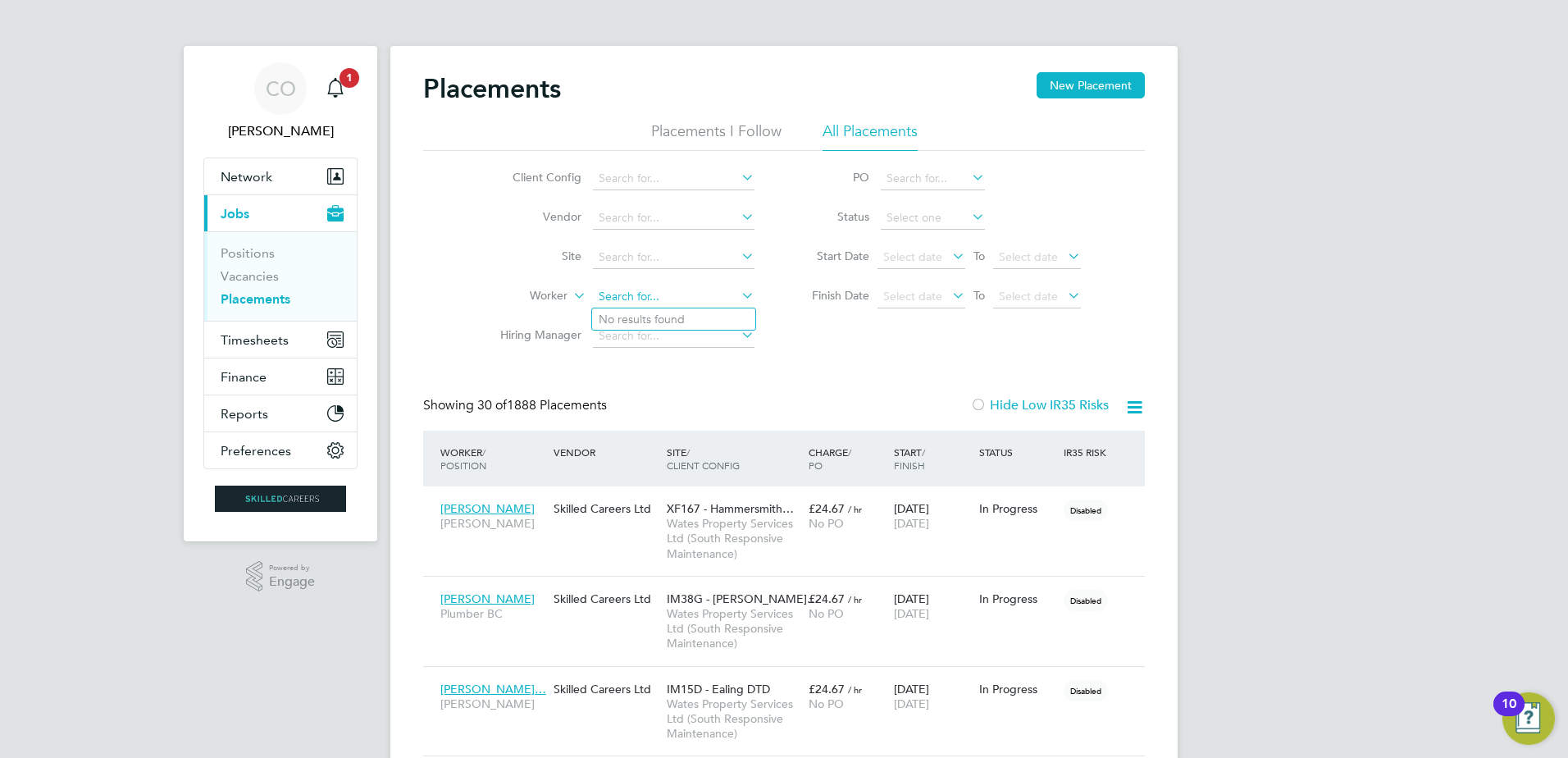
paste input "Liam Dymond"
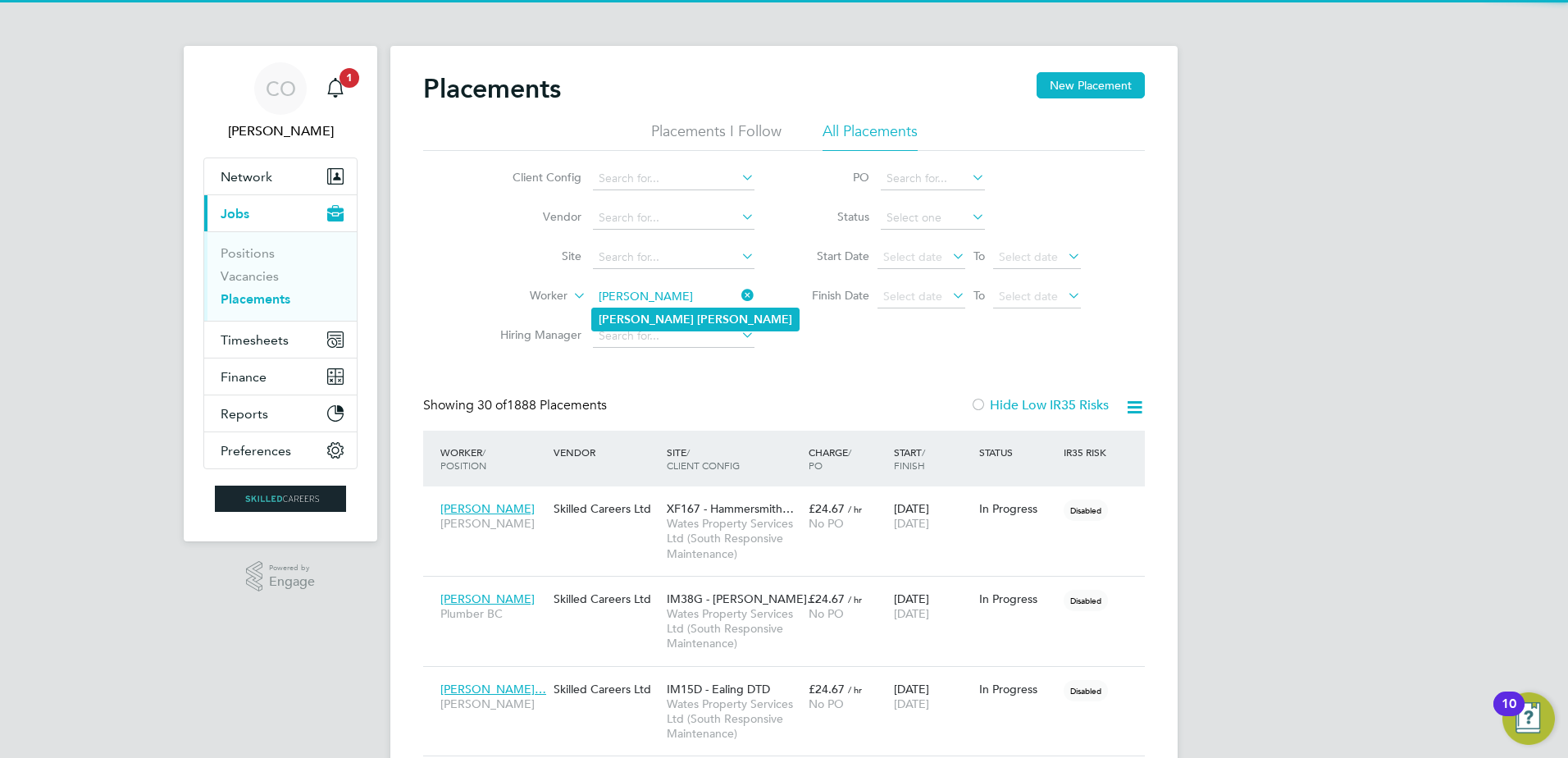
type input "Liam Dymond"
click at [697, 324] on b "Dymond" at bounding box center [744, 320] width 95 height 14
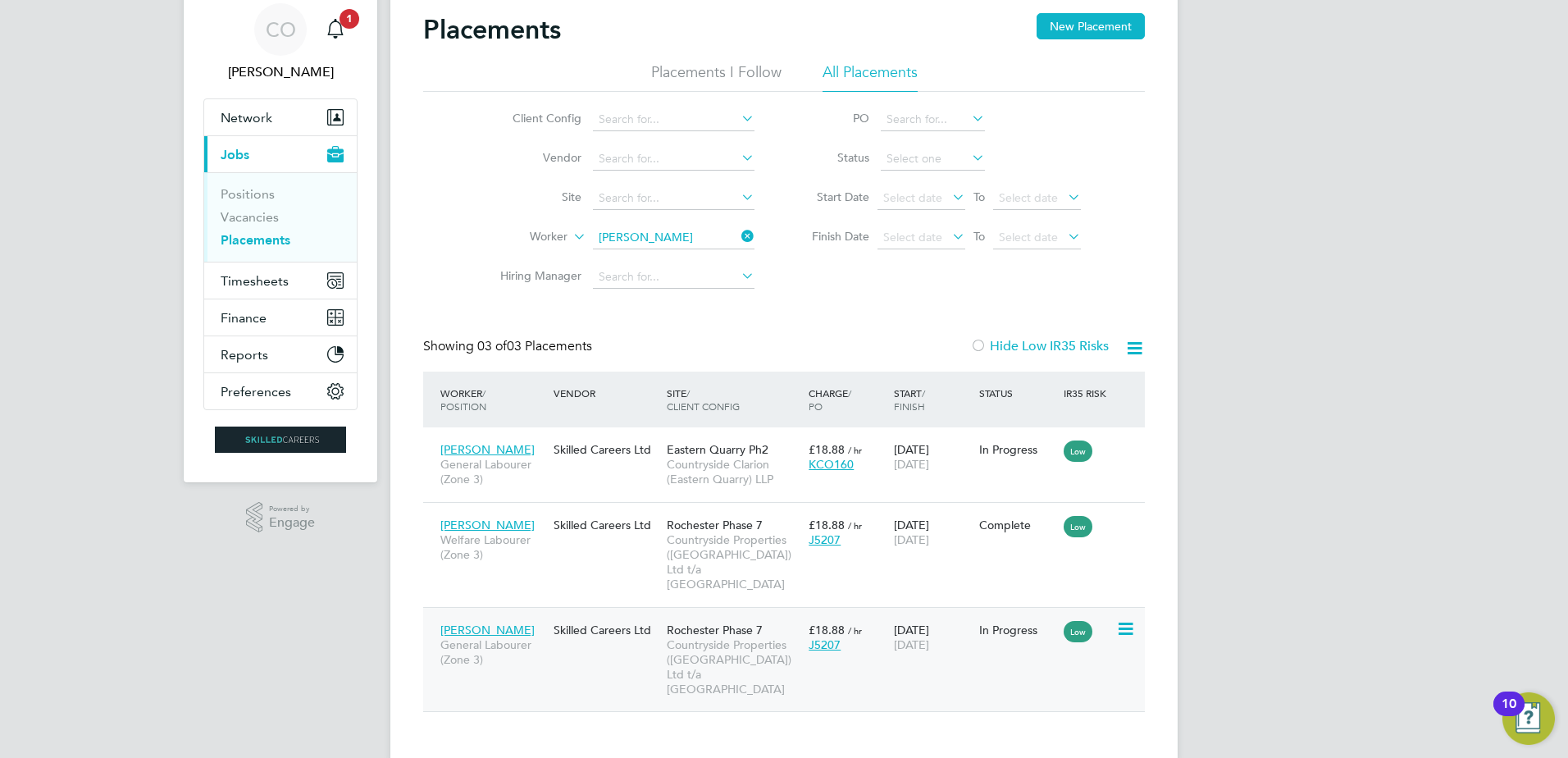
click at [929, 638] on span "29 May 2026" at bounding box center [911, 645] width 35 height 15
click at [738, 231] on icon at bounding box center [738, 237] width 0 height 23
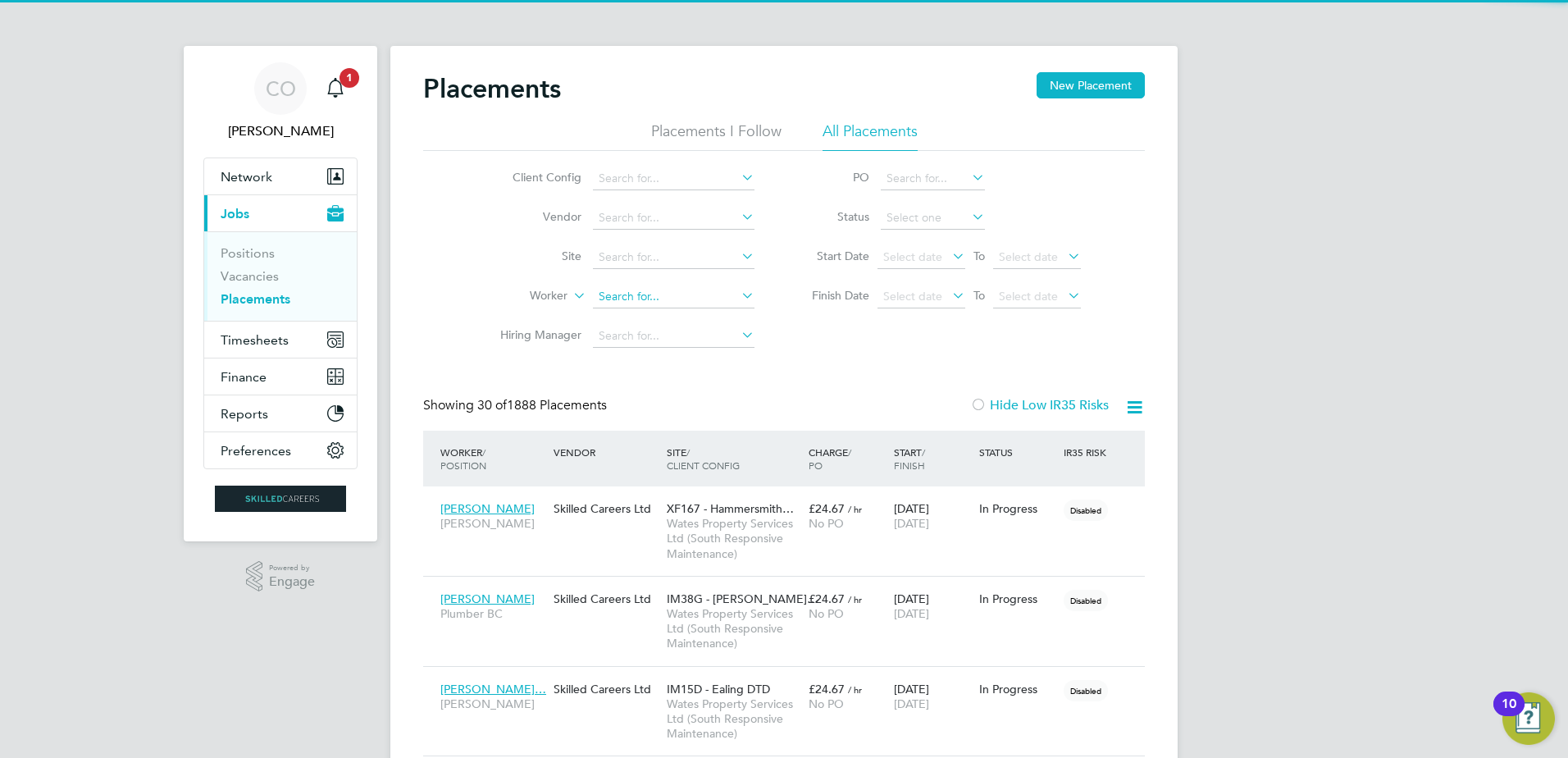
click at [642, 298] on input at bounding box center [674, 297] width 162 height 23
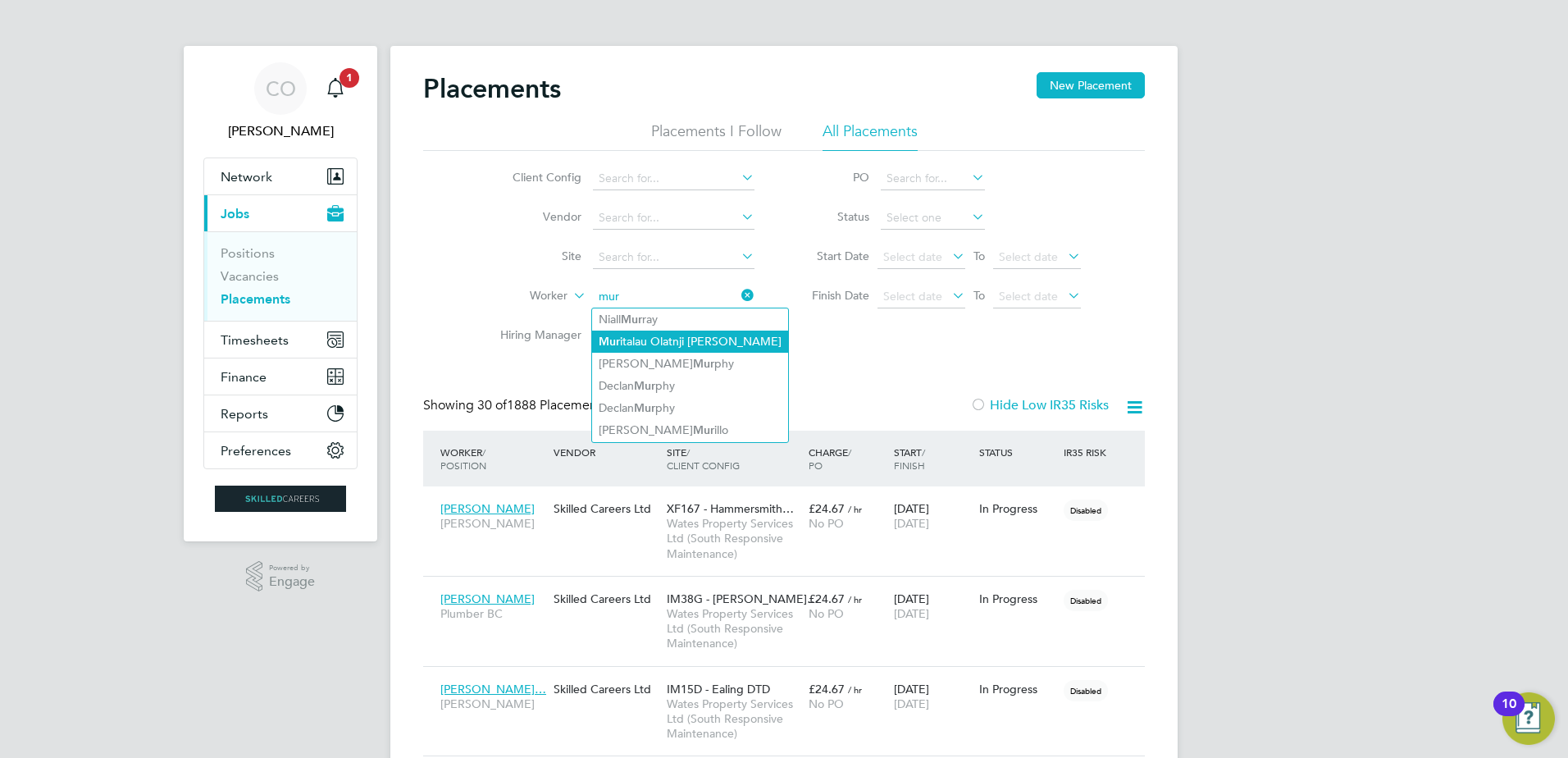
click at [733, 340] on li "Mur italau Olatnji Kehinde Salau" at bounding box center [690, 341] width 196 height 22
type input "Muritalau Olatnji Kehinde Salau"
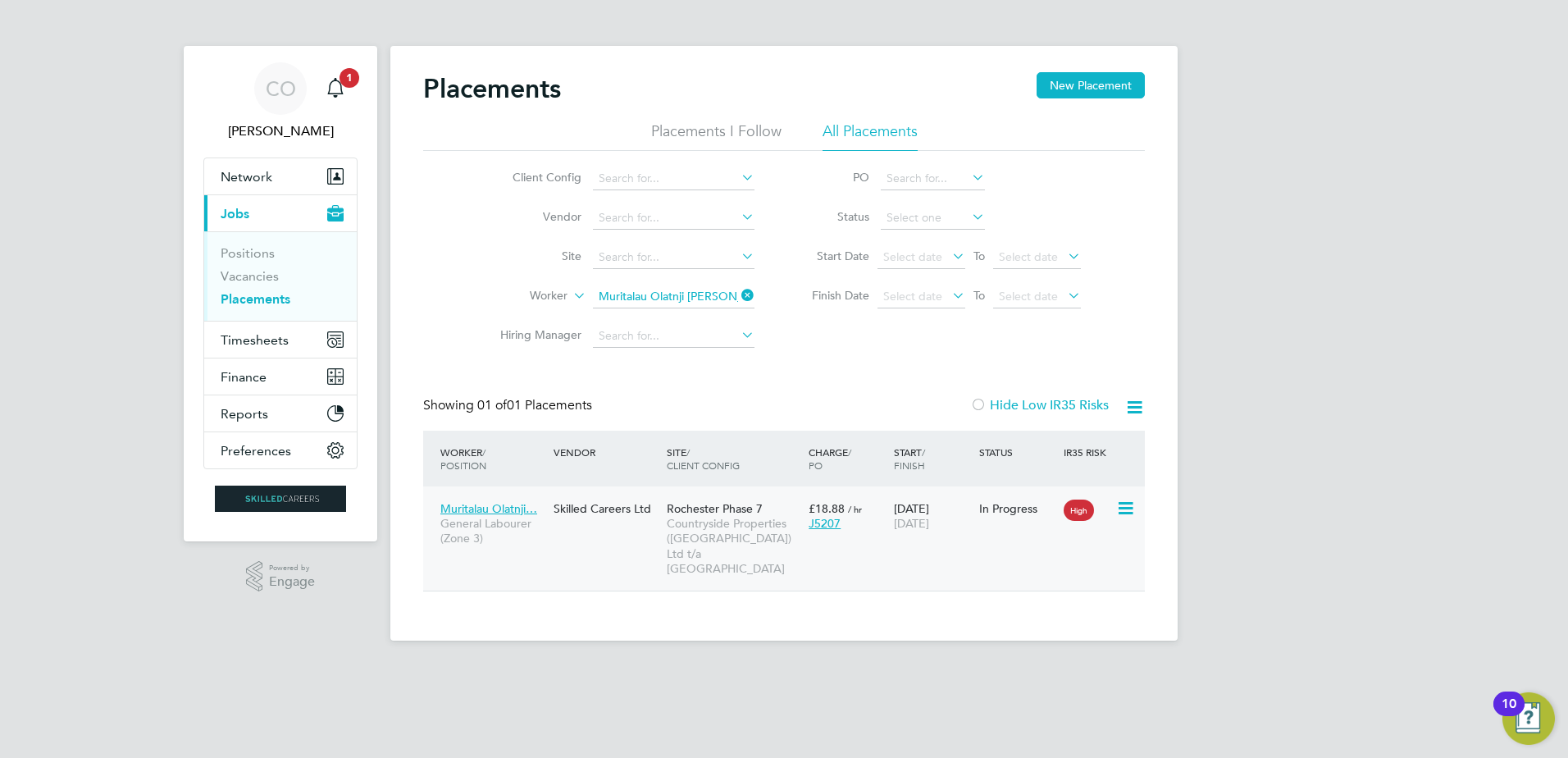
click at [639, 517] on div "Skilled Careers Ltd" at bounding box center [606, 508] width 113 height 31
click at [738, 299] on icon at bounding box center [738, 295] width 0 height 23
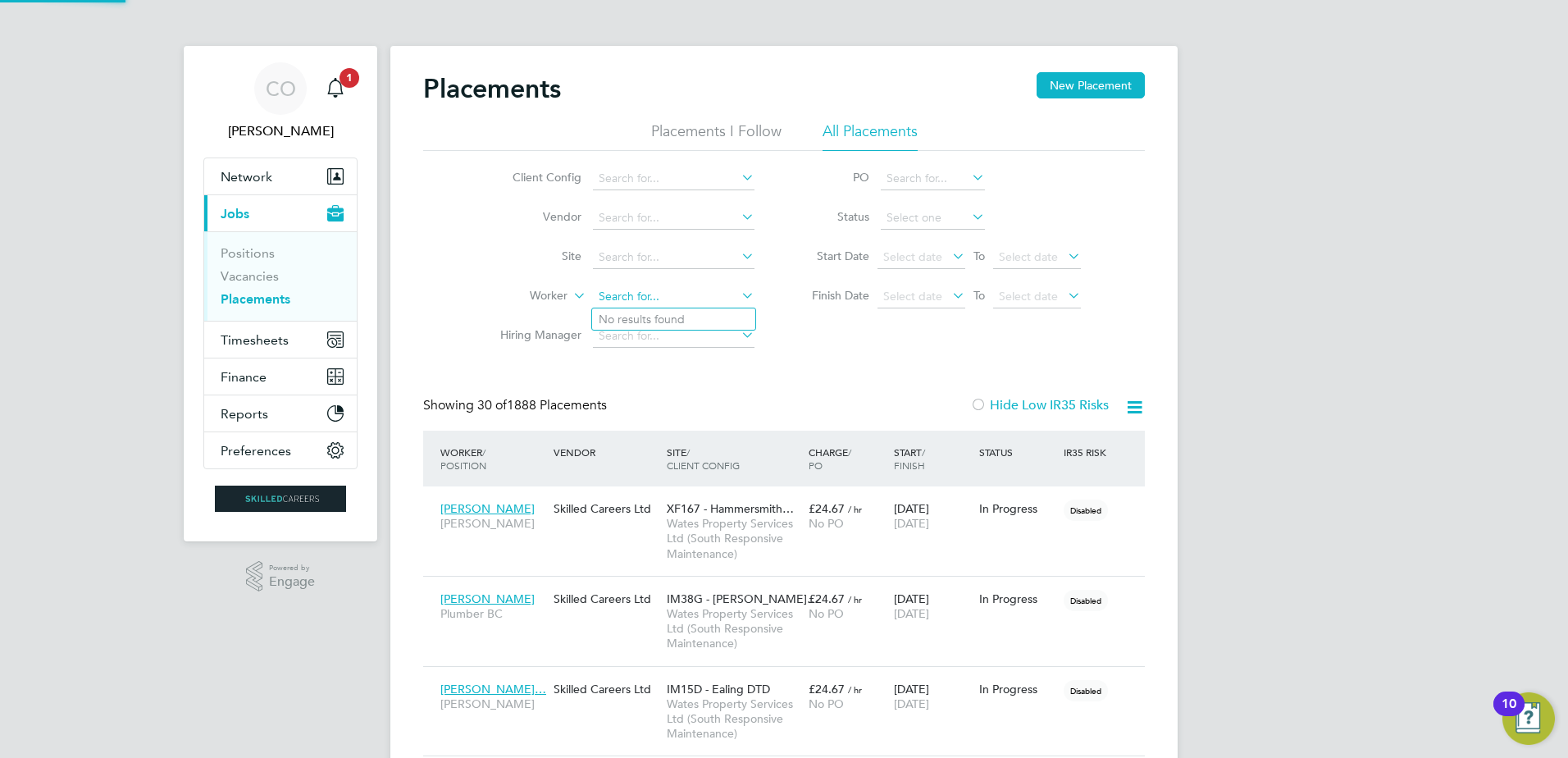
click at [724, 295] on input at bounding box center [674, 297] width 162 height 23
paste input "Tomas Vaznys"
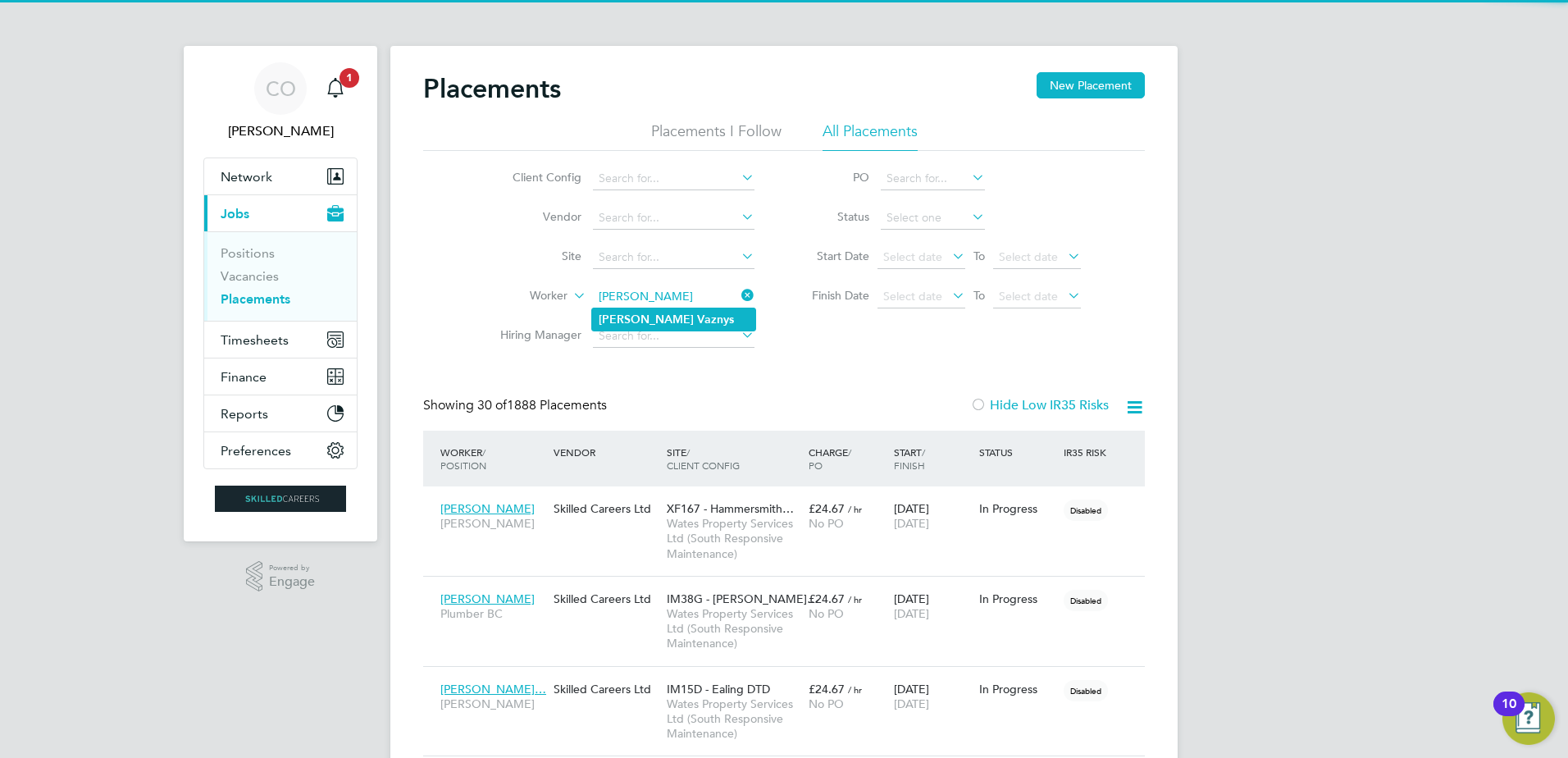
click at [697, 322] on b "Vaznys" at bounding box center [715, 320] width 37 height 14
type input "Tomas Vaznys"
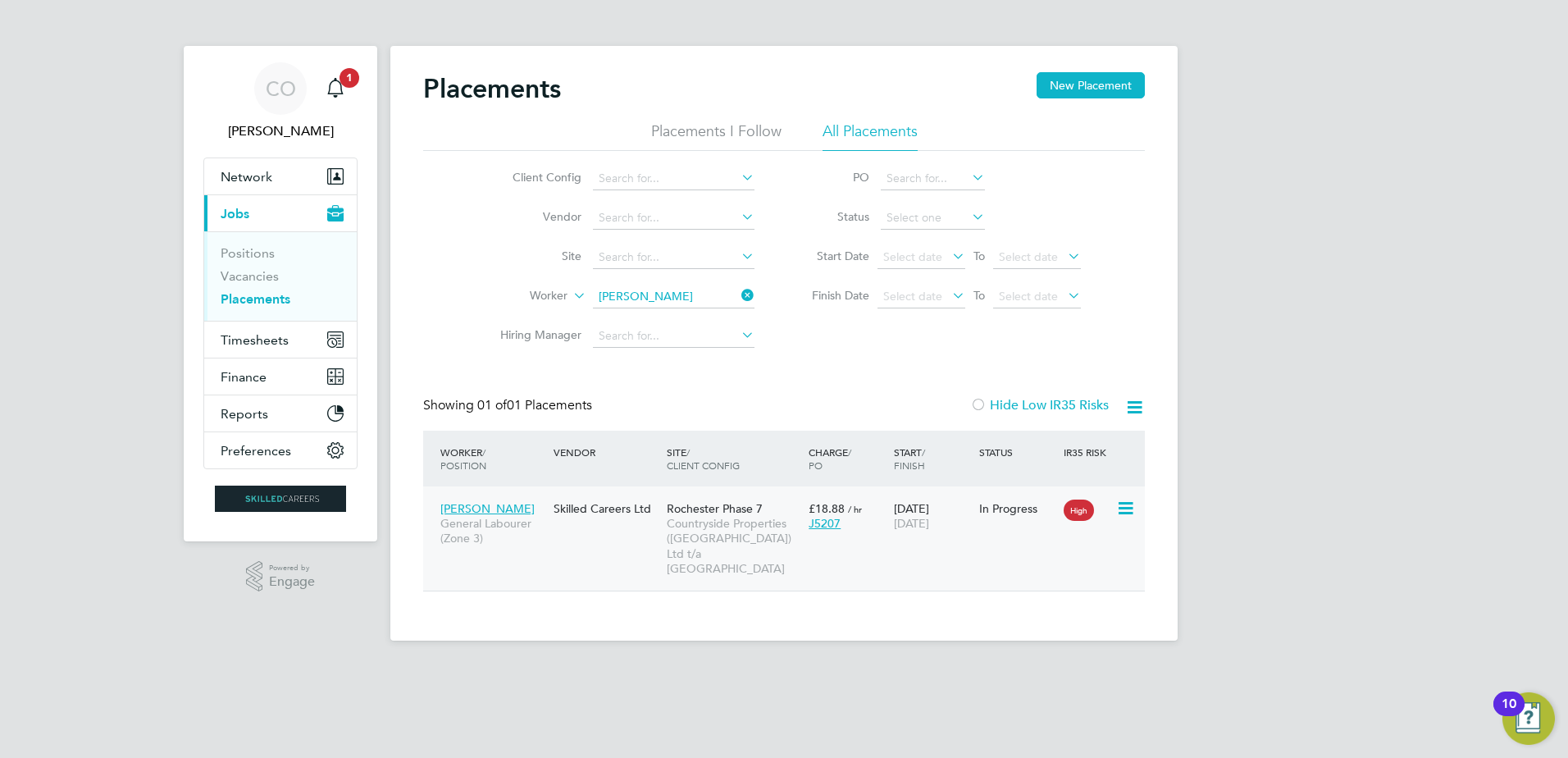
click at [908, 511] on div "21 Jul 2025 30 Sep 2025" at bounding box center [933, 516] width 85 height 46
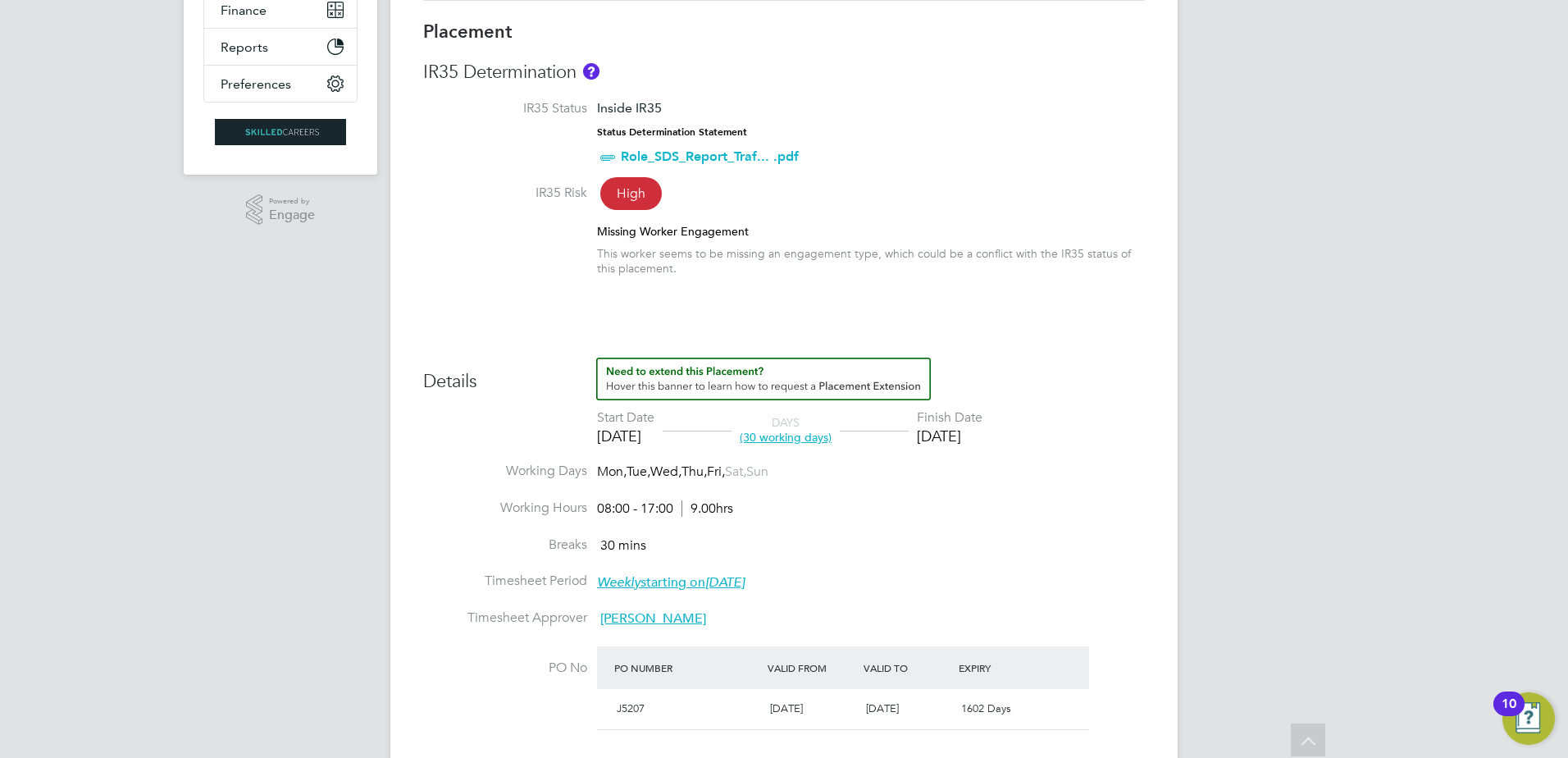
scroll to position [149, 0]
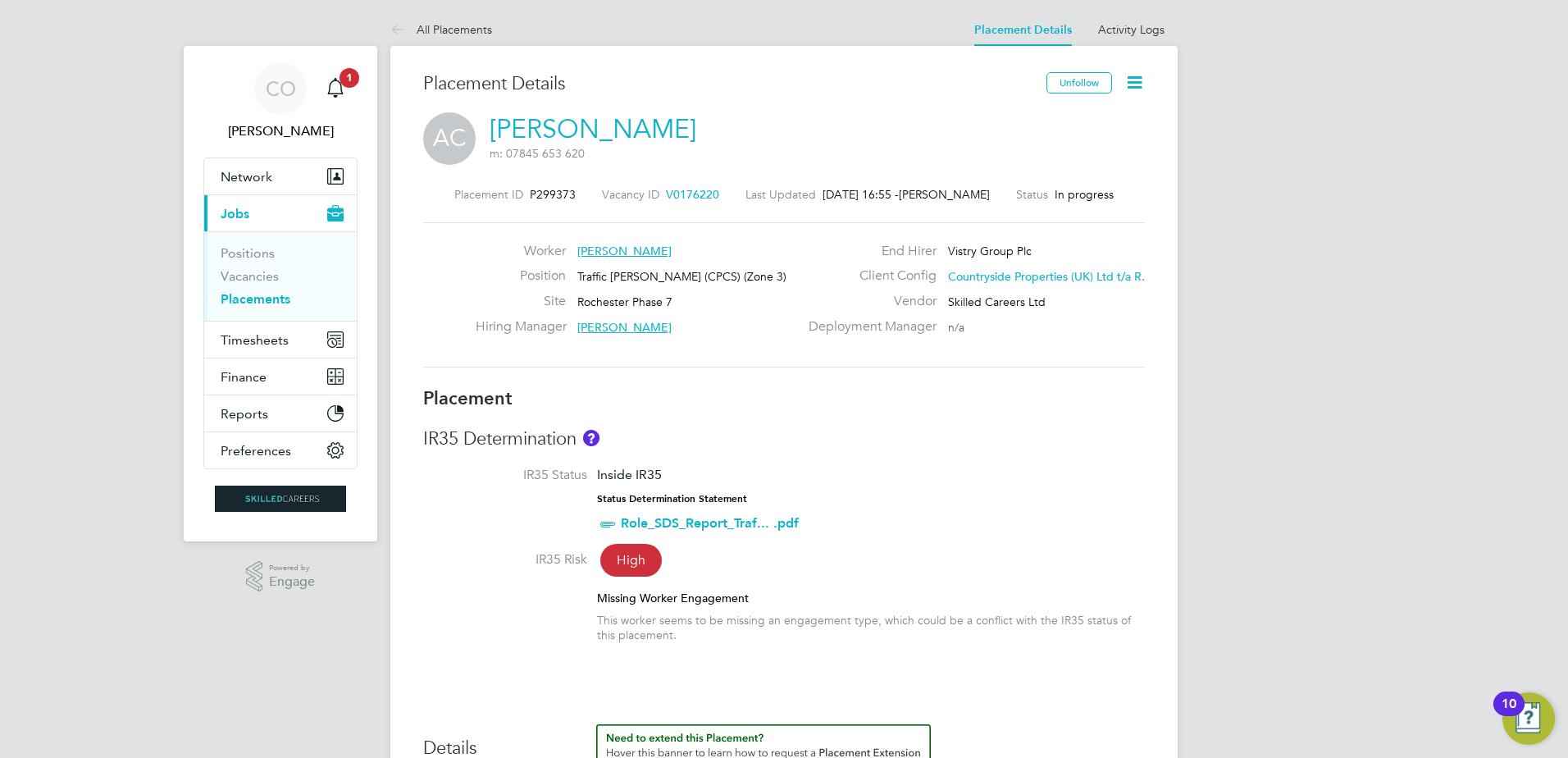
click at [1134, 75] on icon at bounding box center [1135, 82] width 20 height 20
click at [1067, 120] on li "Edit Placement e" at bounding box center [1081, 121] width 120 height 23
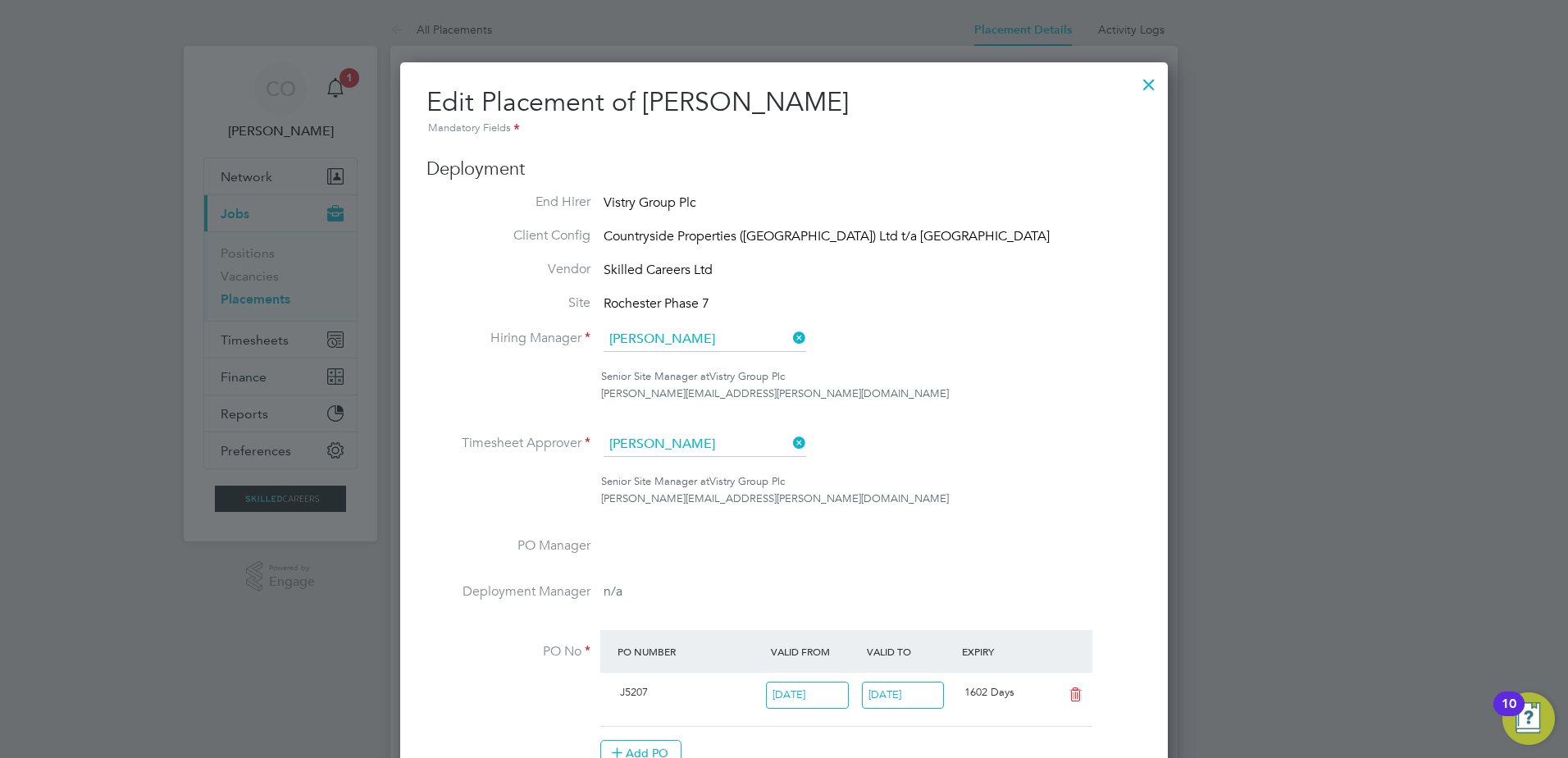
click at [790, 436] on icon at bounding box center [790, 443] width 0 height 23
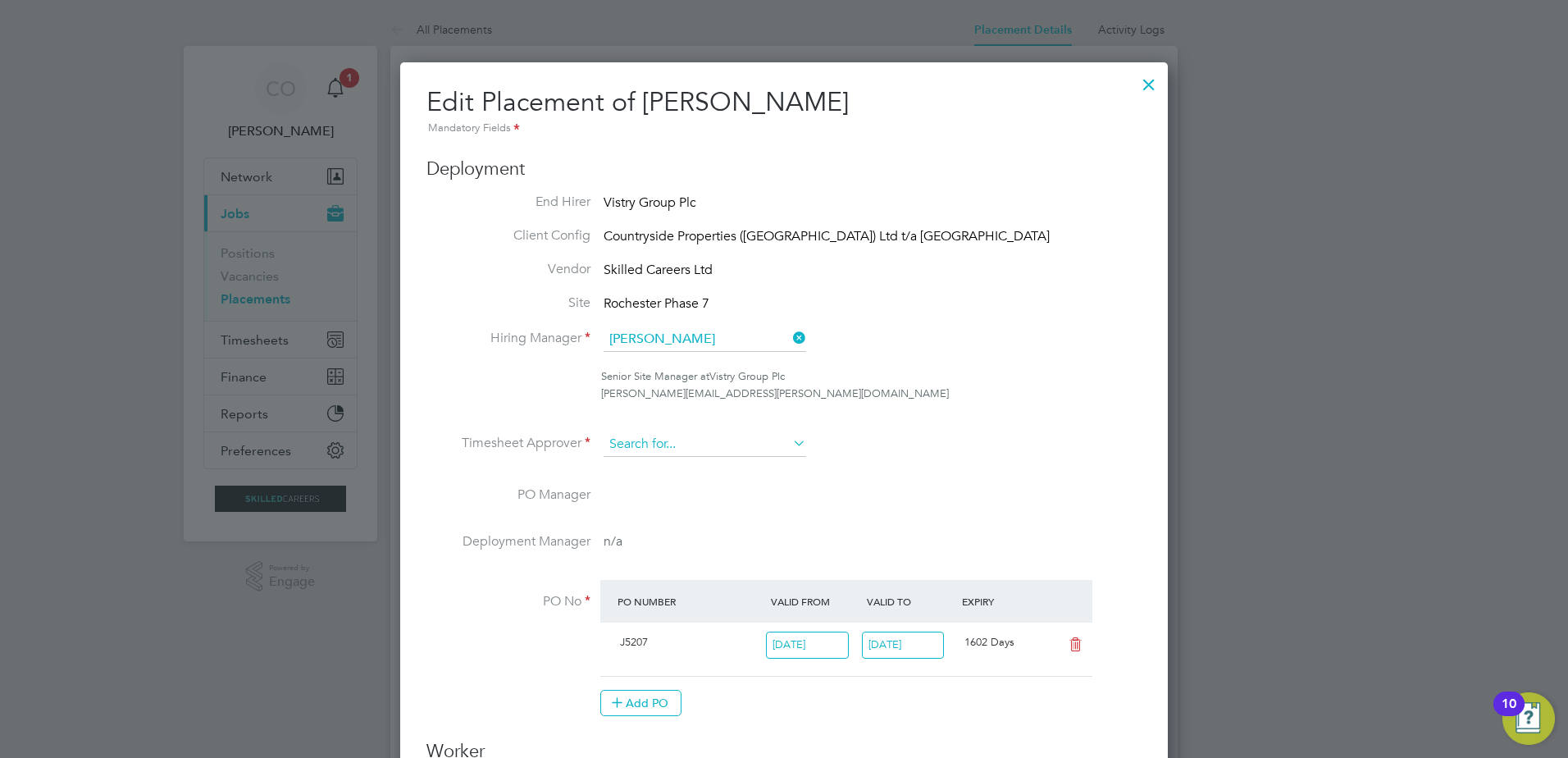
click at [736, 443] on input at bounding box center [705, 445] width 203 height 25
type input "[PERSON_NAME]"
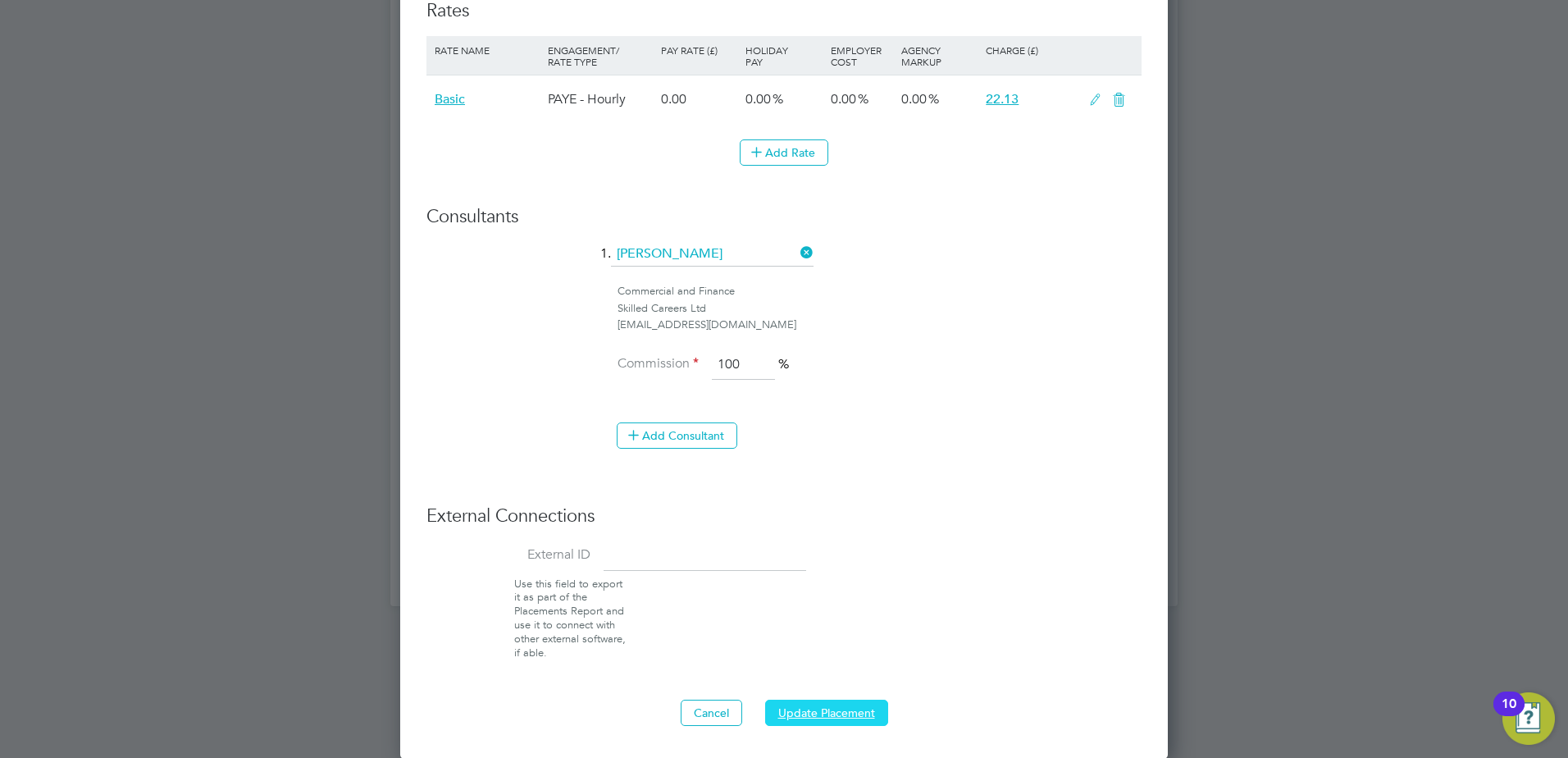
click at [805, 715] on button "Update Placement" at bounding box center [827, 713] width 123 height 26
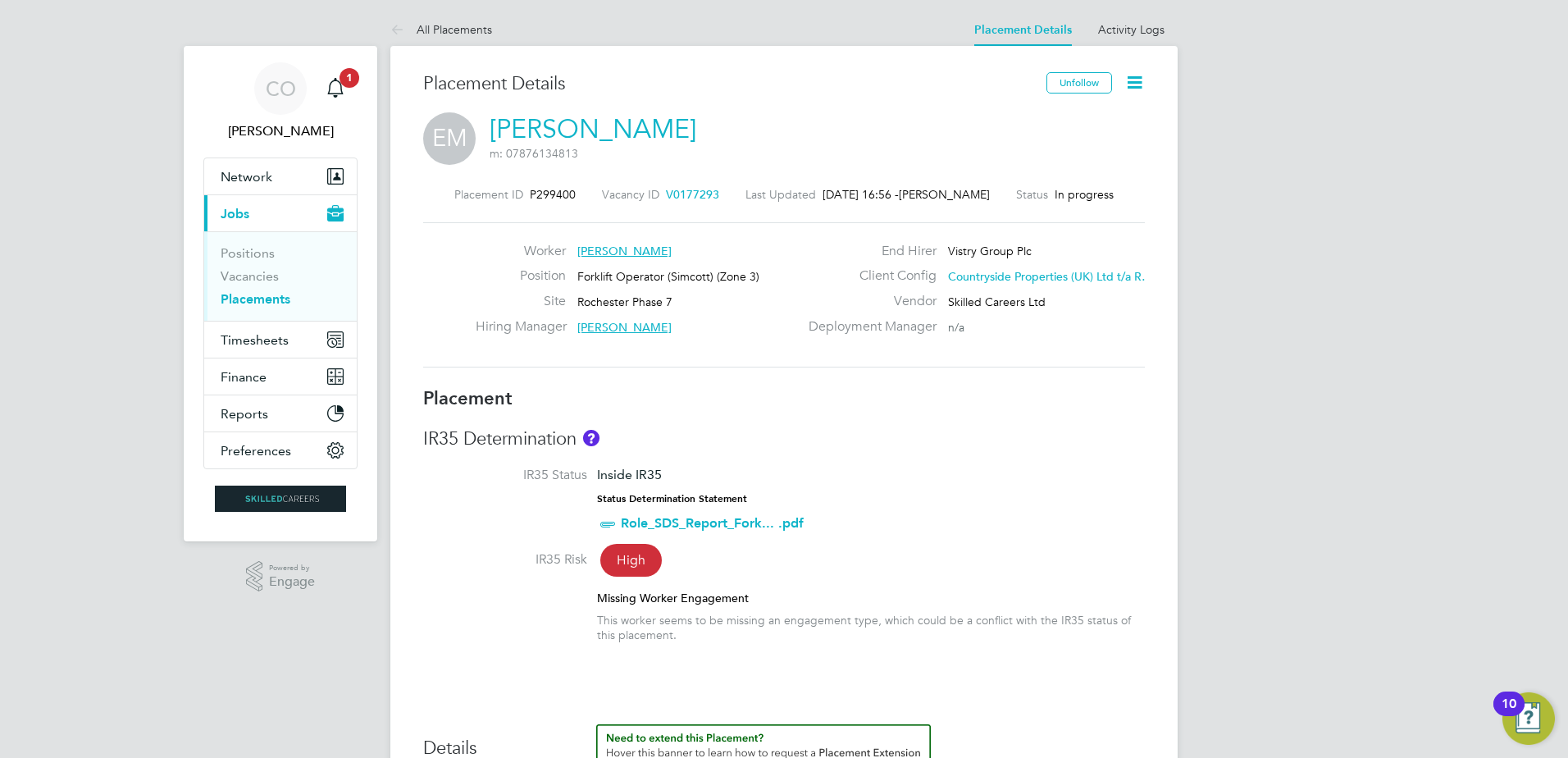
click at [1139, 84] on icon at bounding box center [1135, 82] width 20 height 20
click at [1088, 119] on li "Edit Placement e" at bounding box center [1081, 121] width 120 height 23
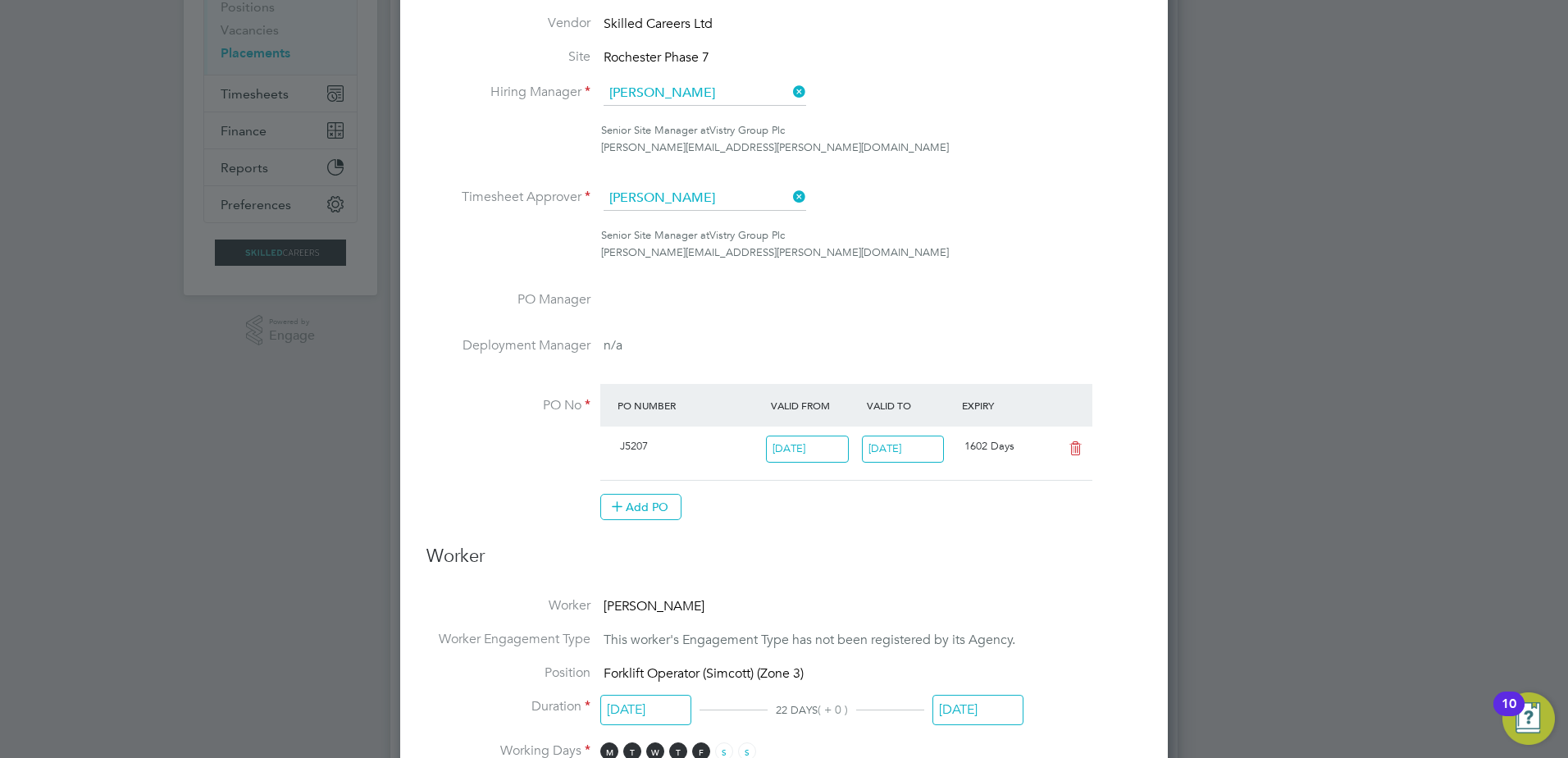
click at [790, 193] on icon at bounding box center [790, 197] width 0 height 23
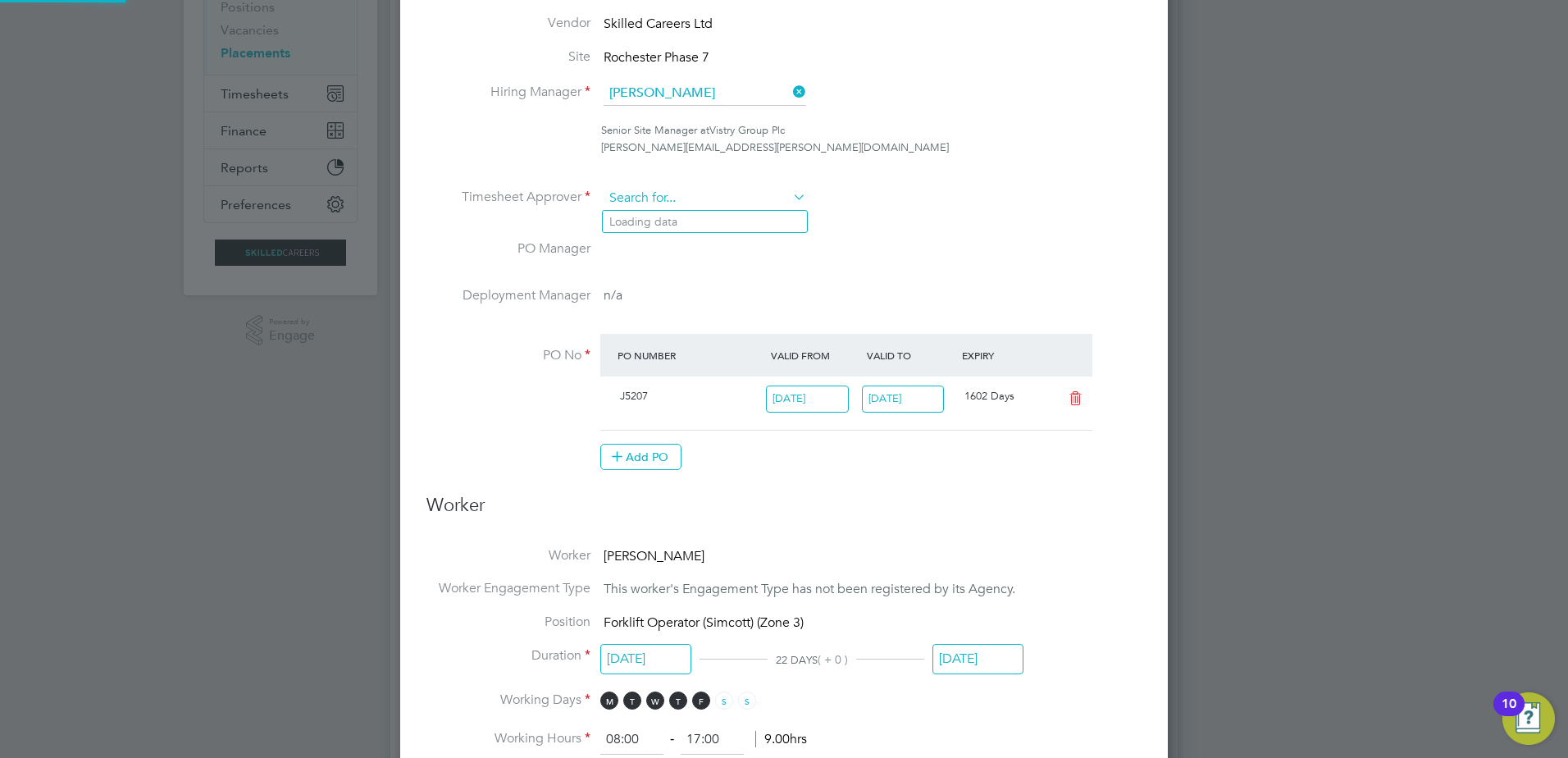
click at [748, 206] on input at bounding box center [705, 199] width 203 height 25
click at [708, 224] on b "Beavis" at bounding box center [724, 222] width 34 height 14
type input "[PERSON_NAME]"
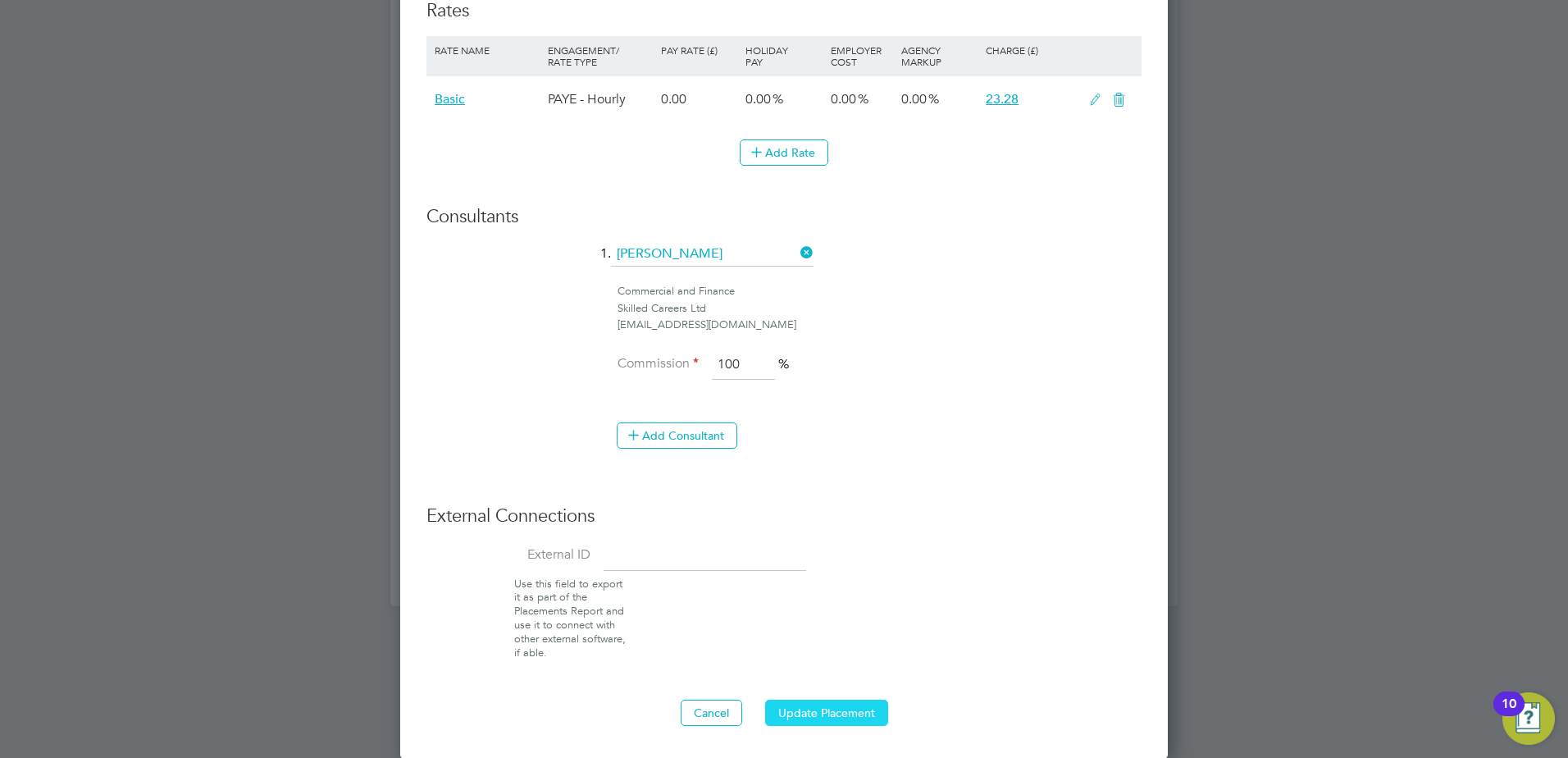
click at [803, 720] on button "Update Placement" at bounding box center [827, 713] width 123 height 26
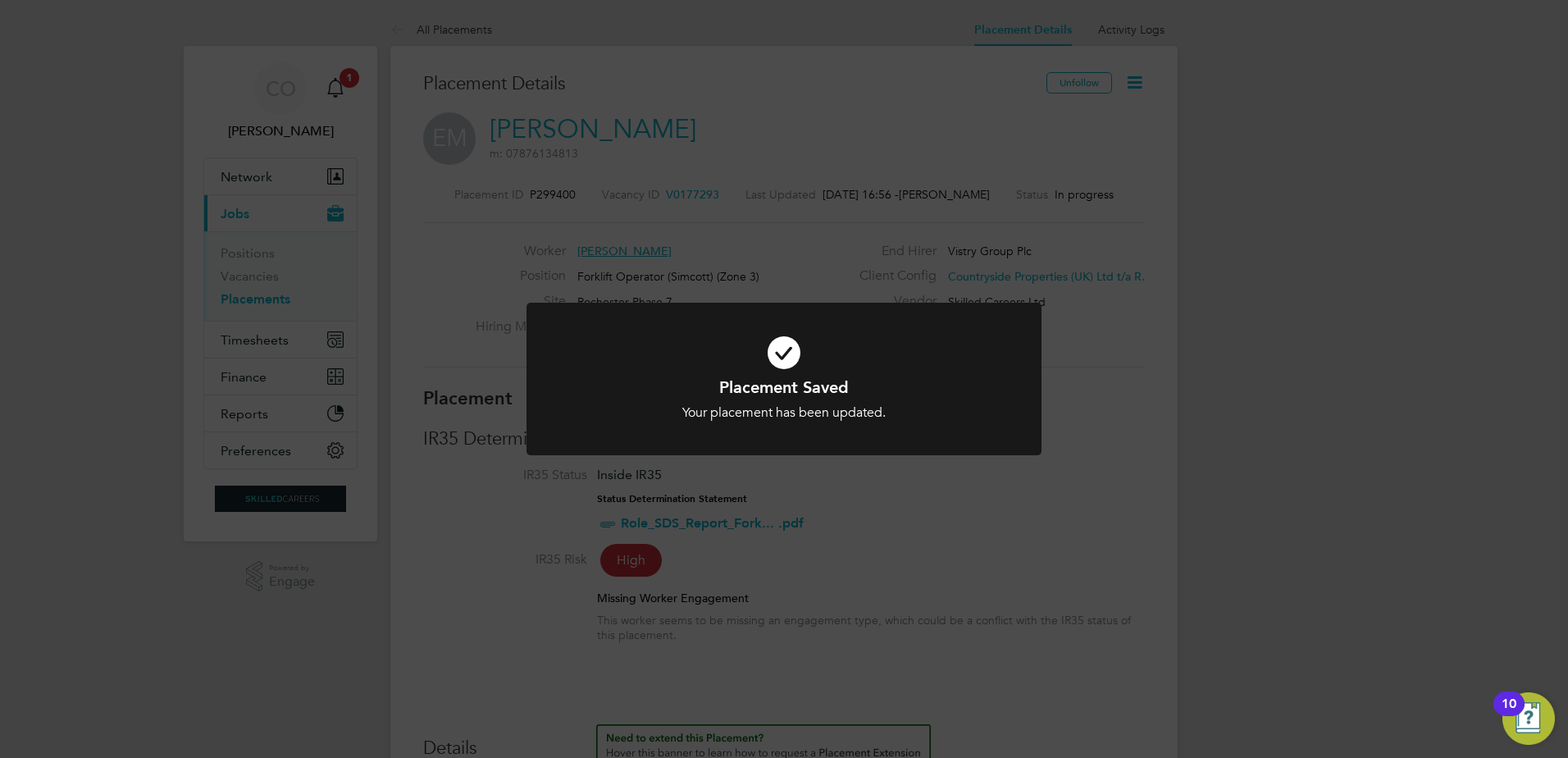
click at [1180, 539] on div "Placement Saved Your placement has been updated. Cancel Okay" at bounding box center [784, 379] width 1568 height 758
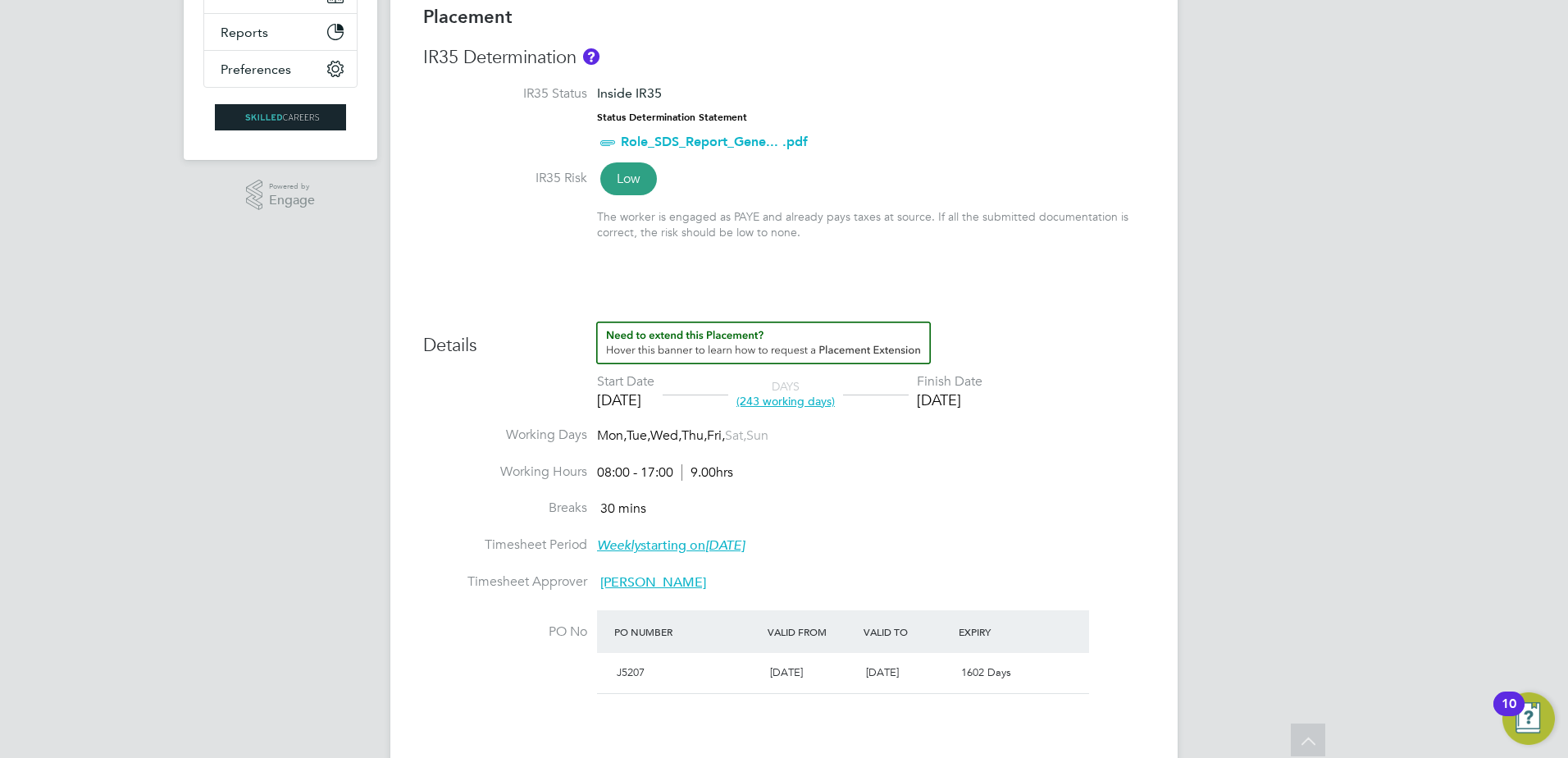
scroll to position [411, 0]
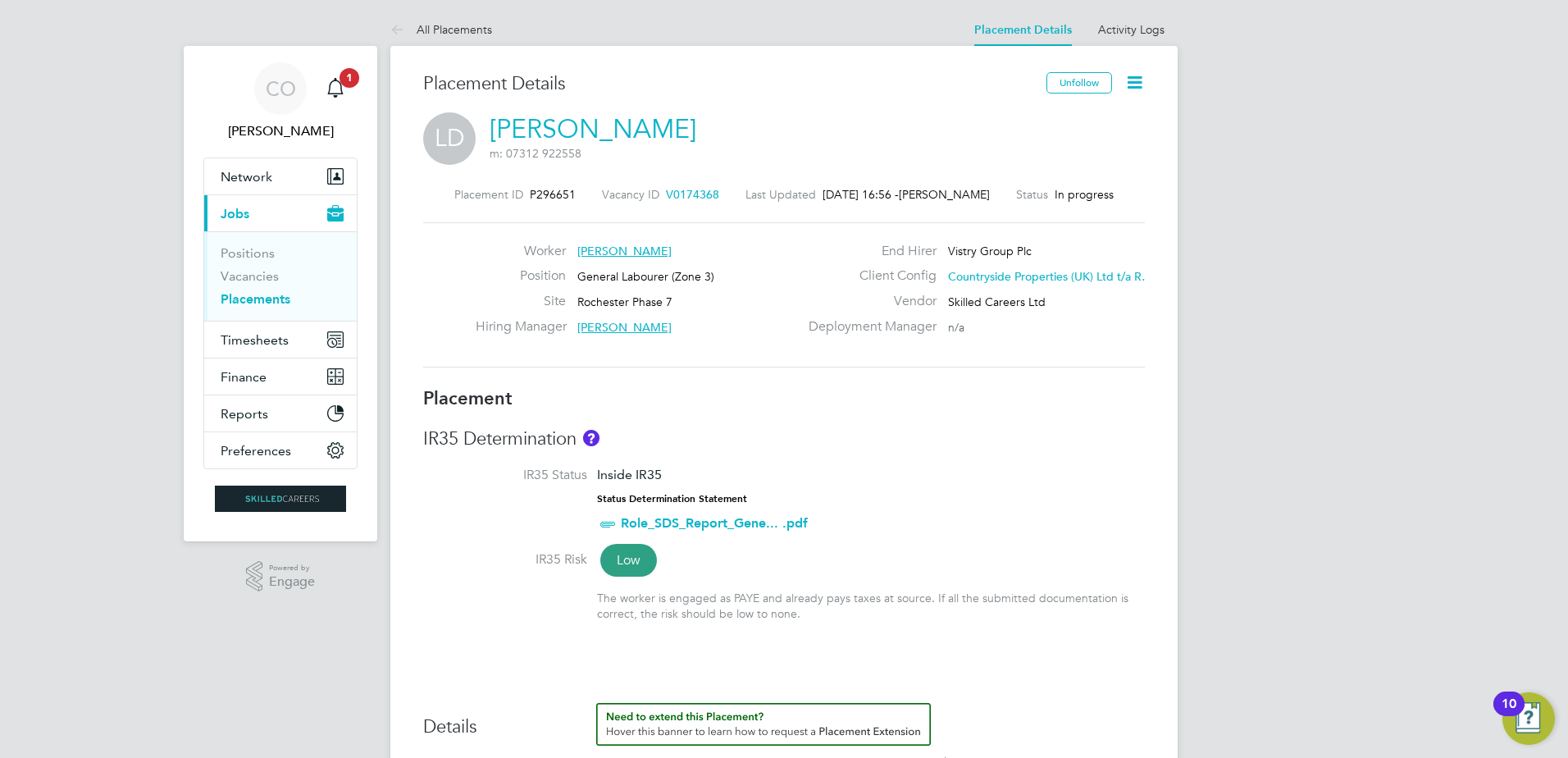
click at [1136, 80] on icon at bounding box center [1135, 82] width 20 height 20
click at [1087, 123] on li "Edit Placement e" at bounding box center [1081, 121] width 120 height 23
type input "[PERSON_NAME]"
type input "[DATE]"
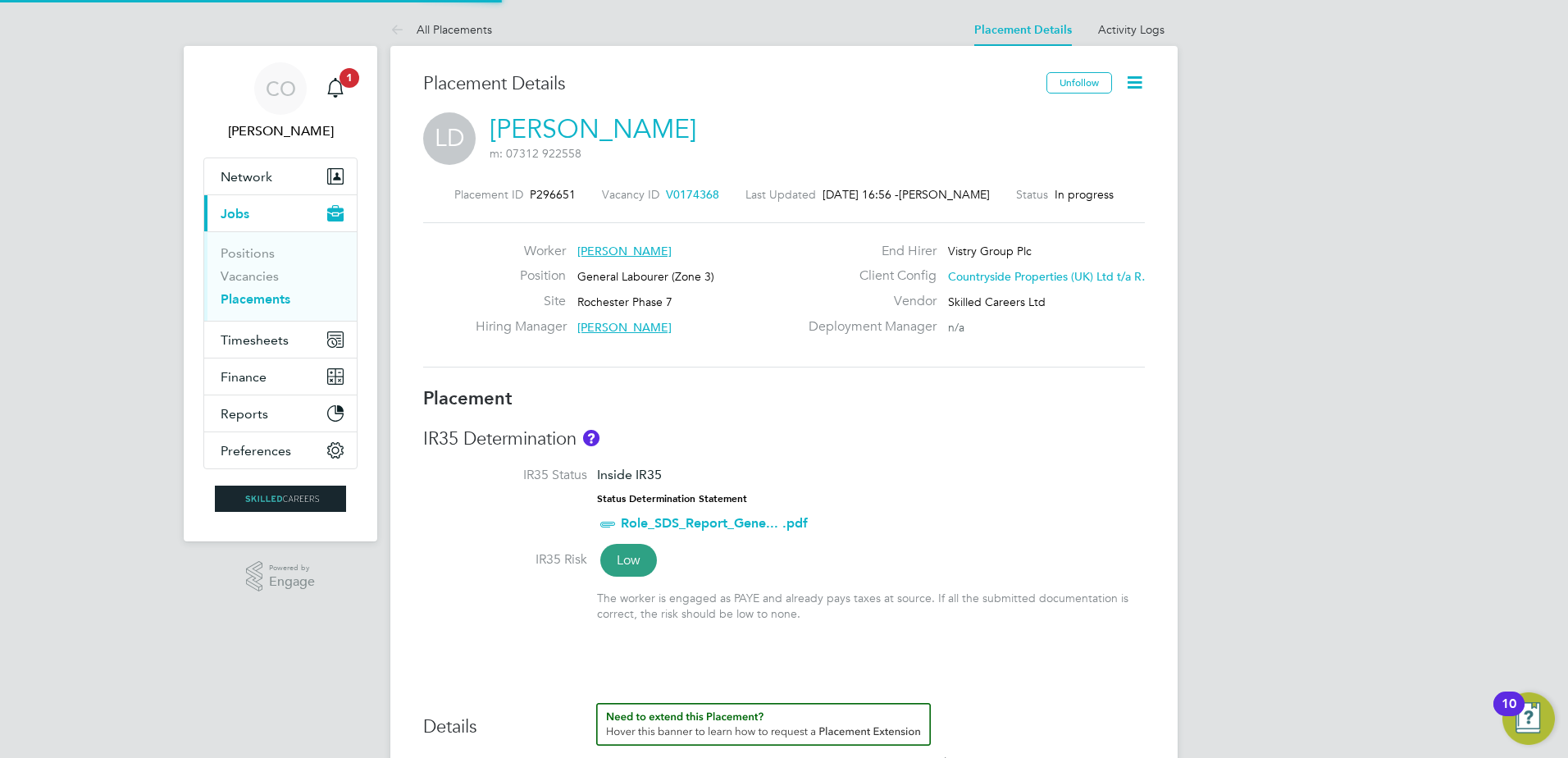
type input "[DATE]"
type input "08:00"
type input "17:00"
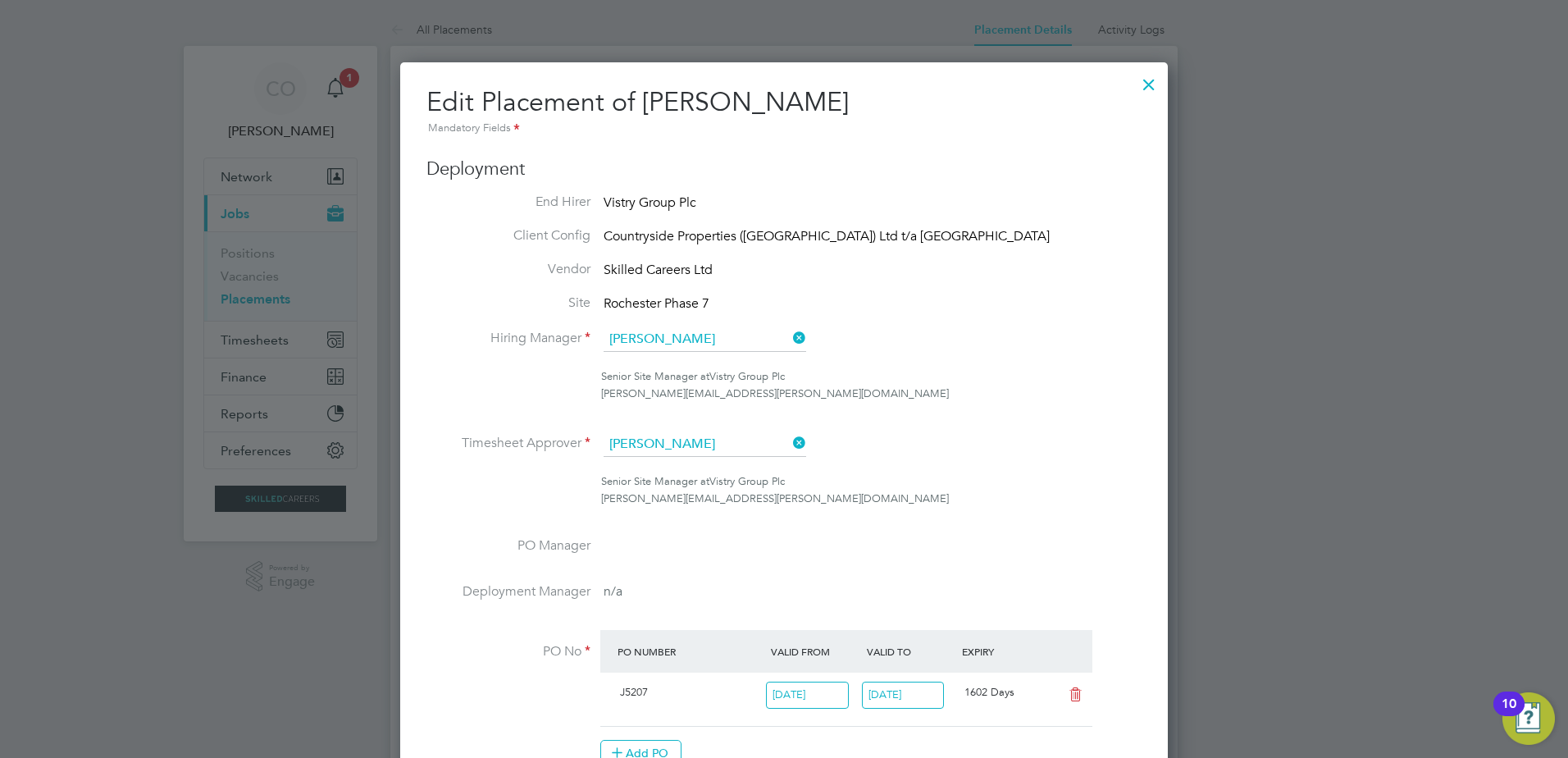
click at [790, 440] on icon at bounding box center [790, 443] width 0 height 23
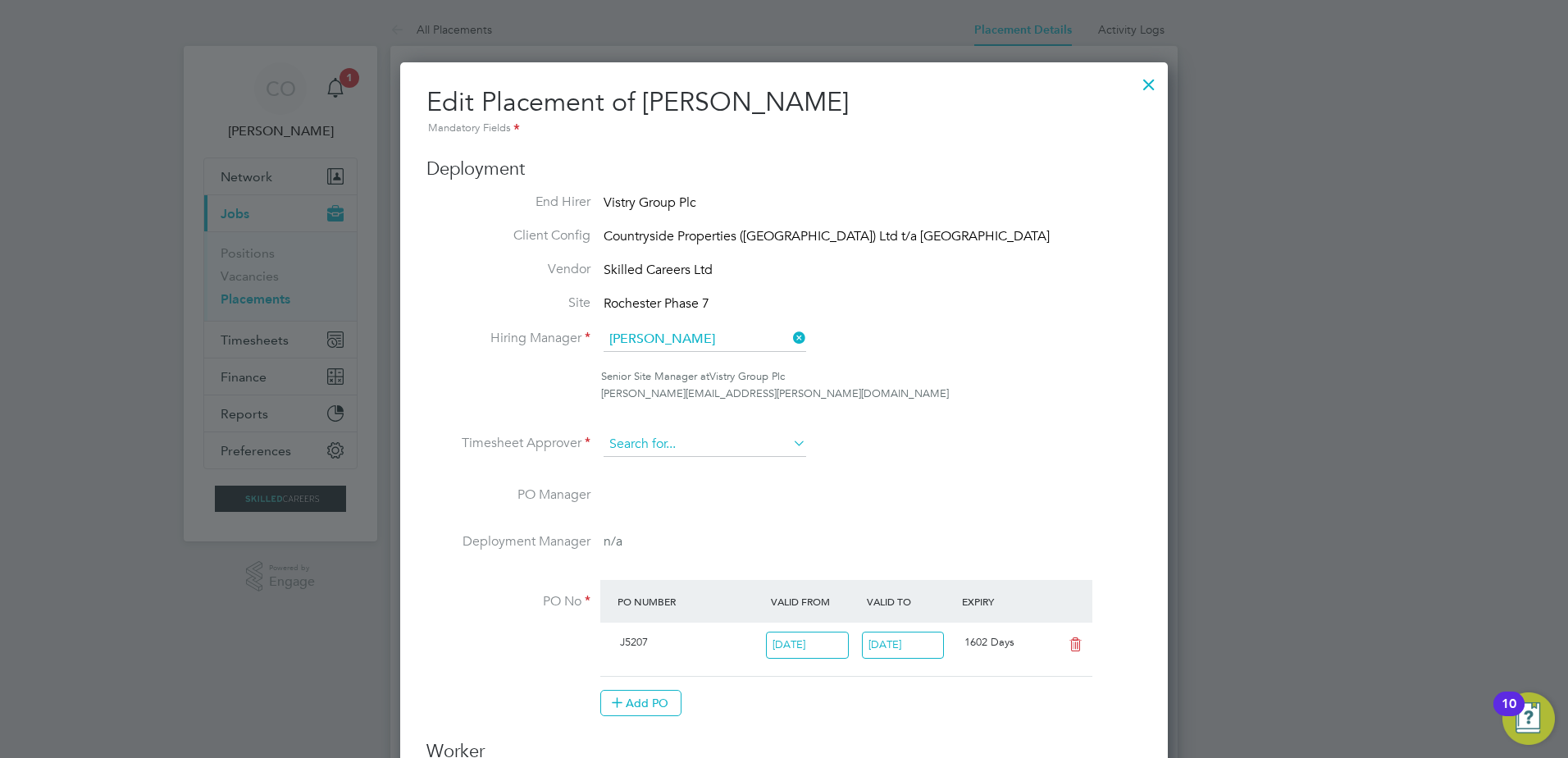
click at [760, 444] on input at bounding box center [705, 445] width 203 height 25
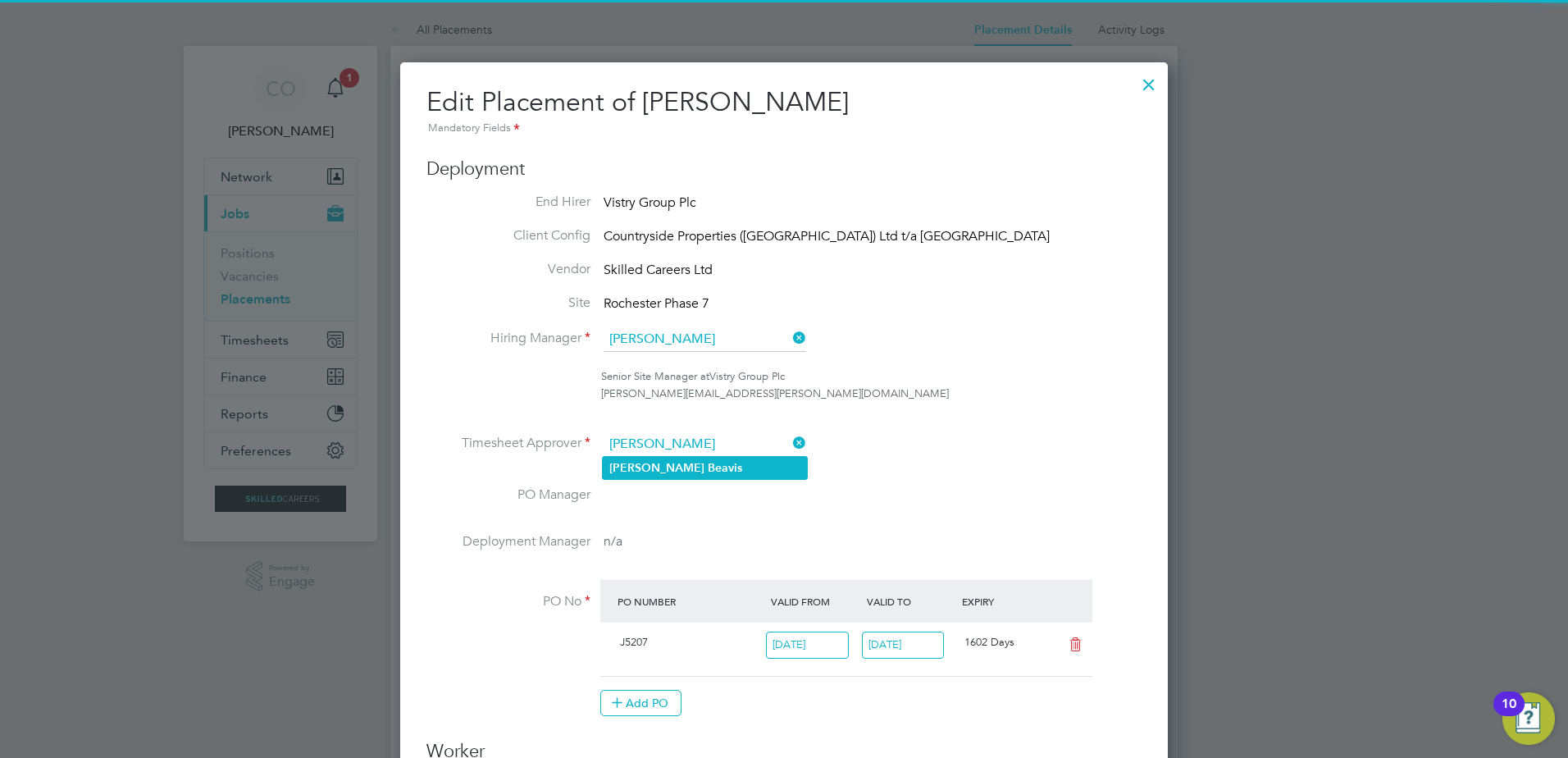
click at [676, 461] on li "[PERSON_NAME]" at bounding box center [705, 468] width 204 height 22
type input "[PERSON_NAME]"
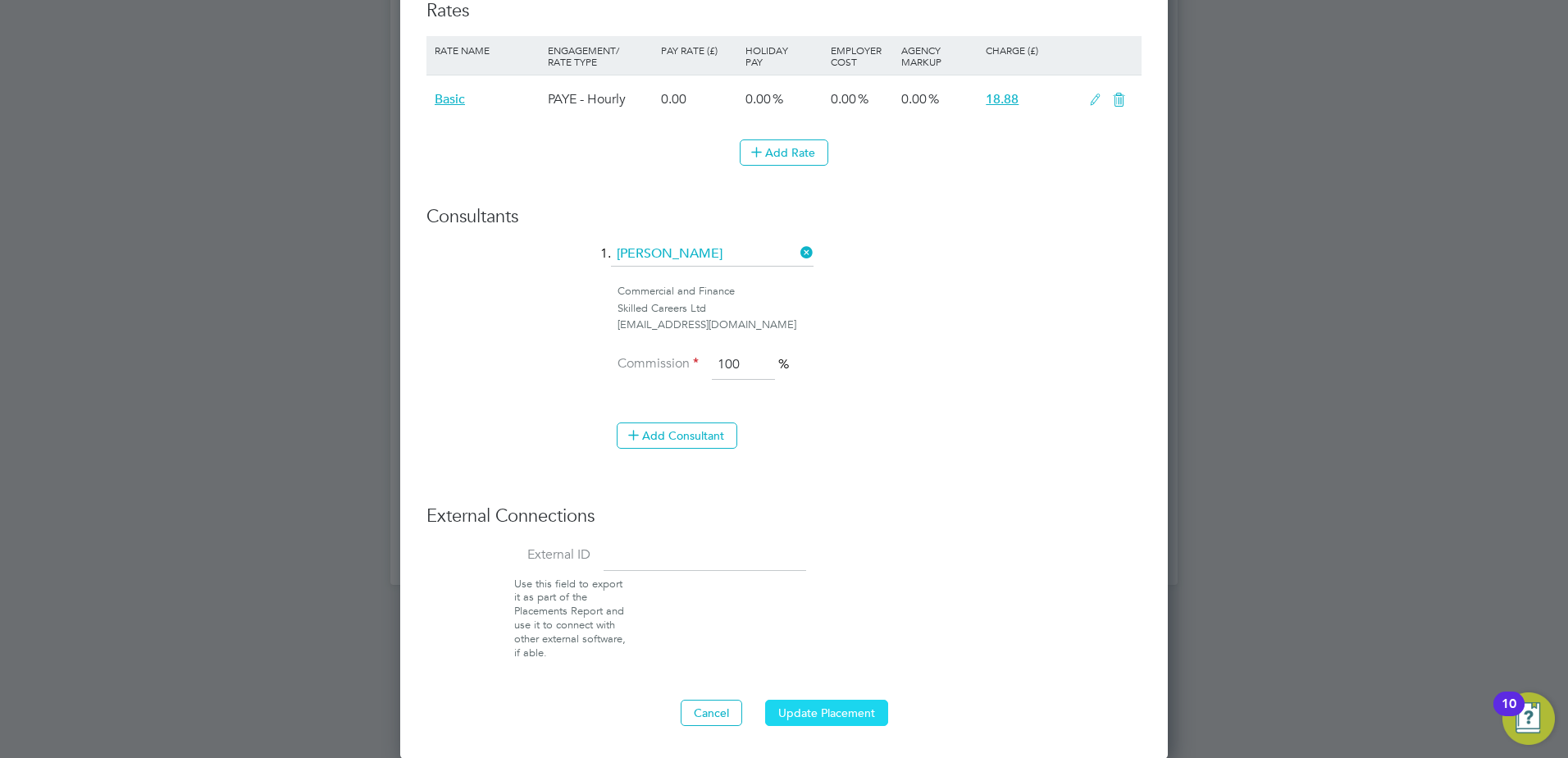
click at [831, 709] on button "Update Placement" at bounding box center [827, 713] width 123 height 26
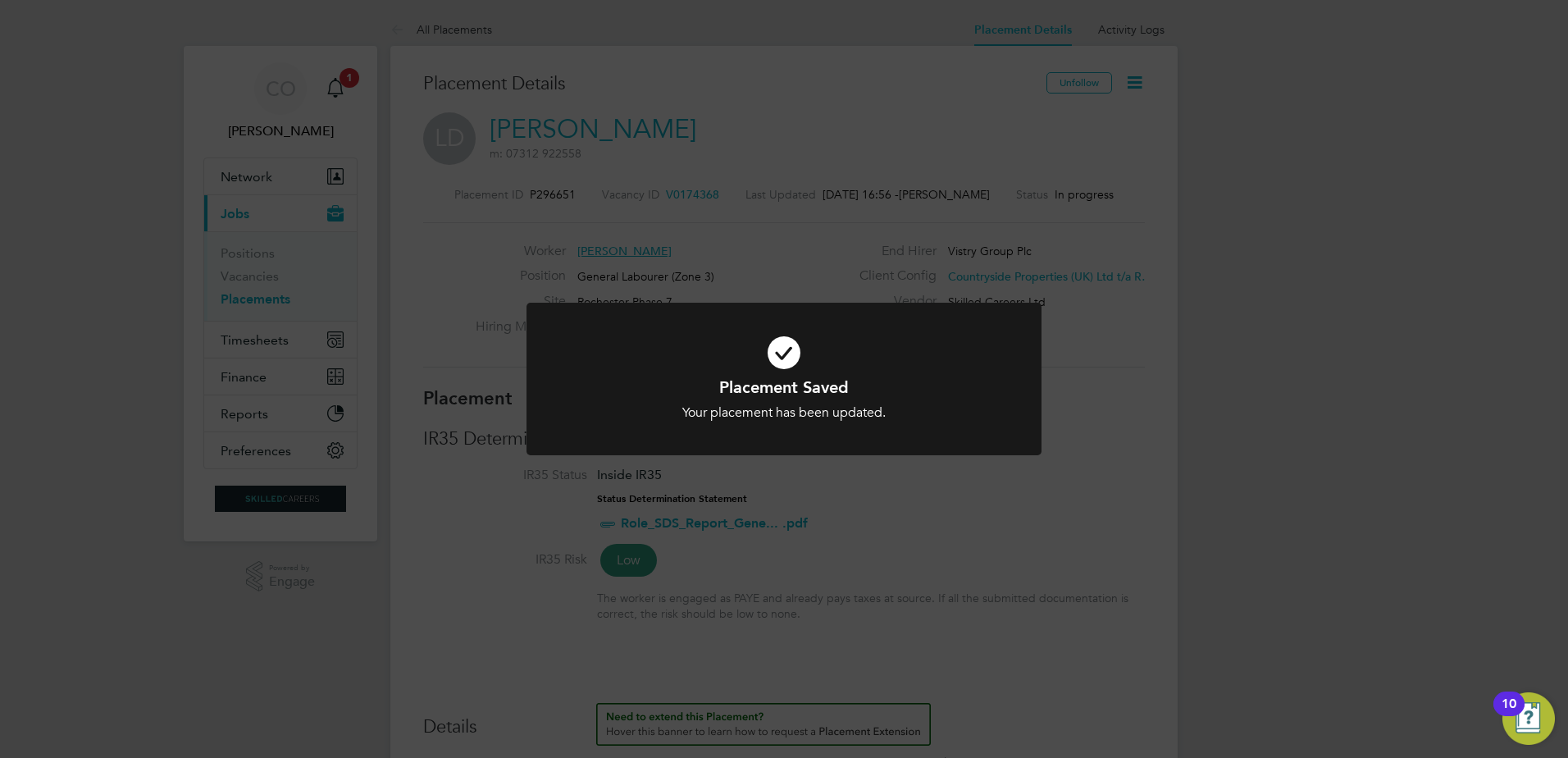
click at [1123, 571] on div "Placement Saved Your placement has been updated. Cancel Okay" at bounding box center [784, 379] width 1568 height 758
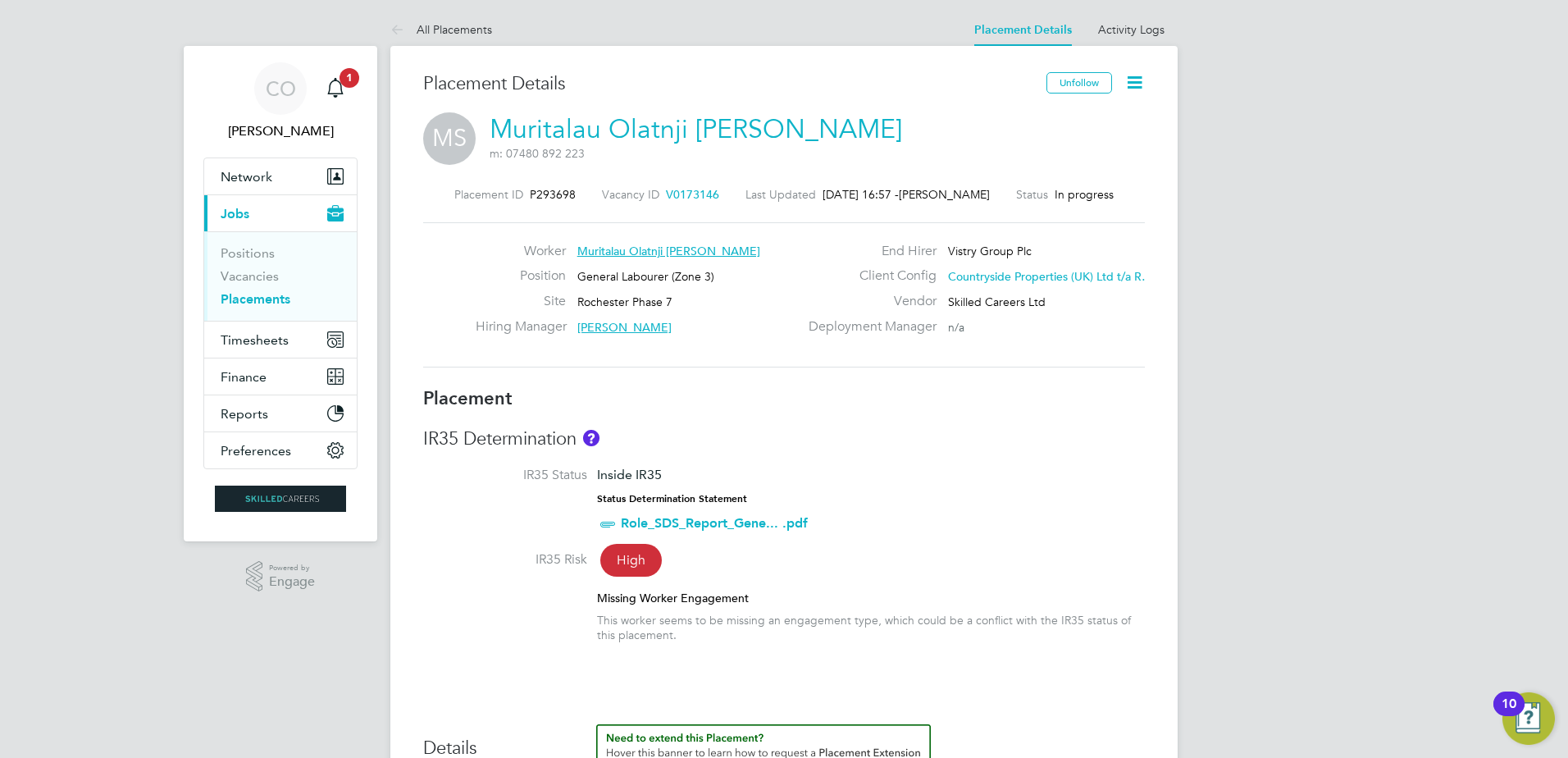
click at [1139, 84] on icon at bounding box center [1135, 82] width 20 height 20
click at [1076, 123] on li "Edit Placement e" at bounding box center [1081, 121] width 120 height 23
type input "[PERSON_NAME]"
type input "[DATE]"
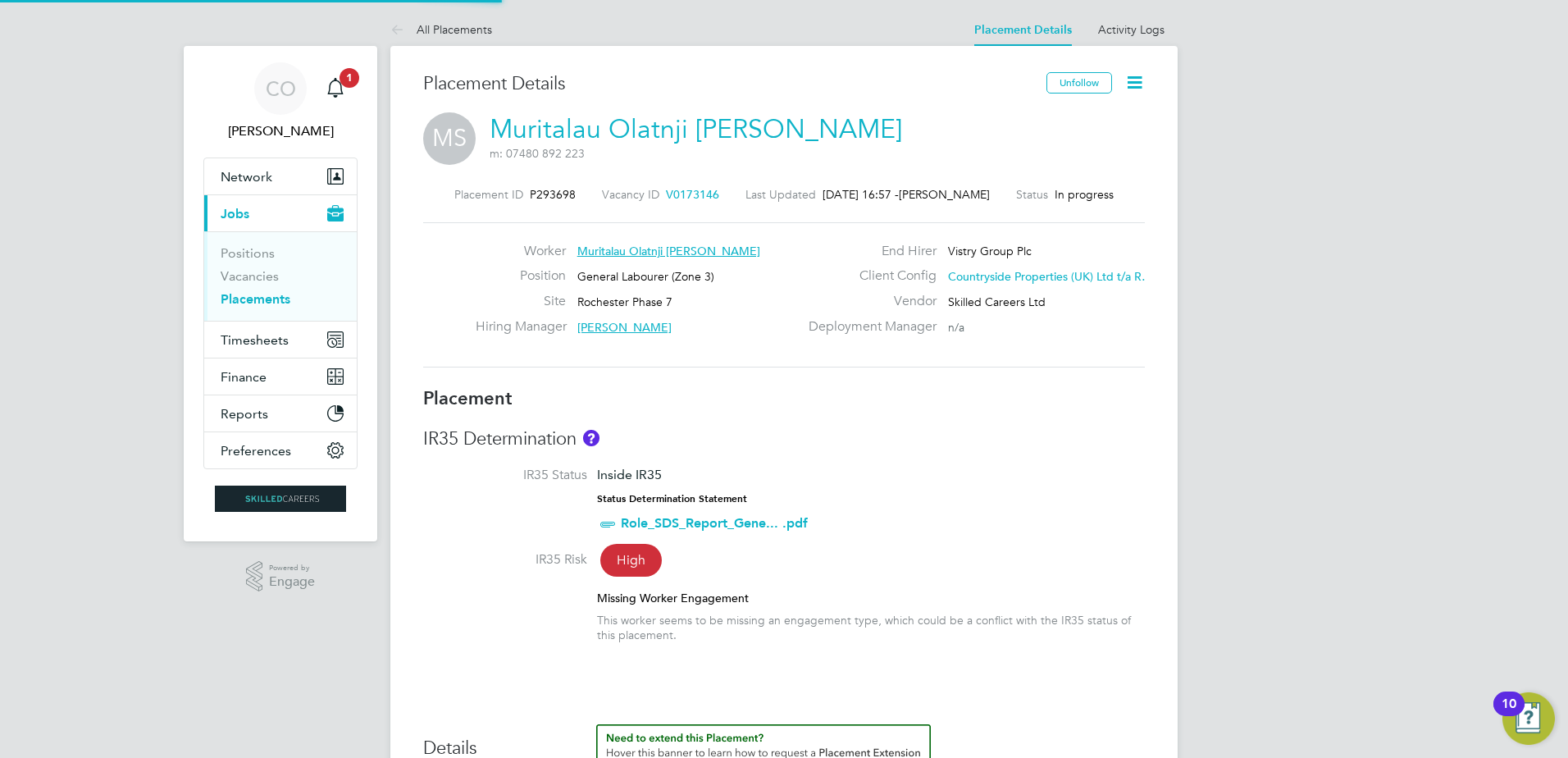
type input "[DATE]"
type input "08:00"
type input "17:00"
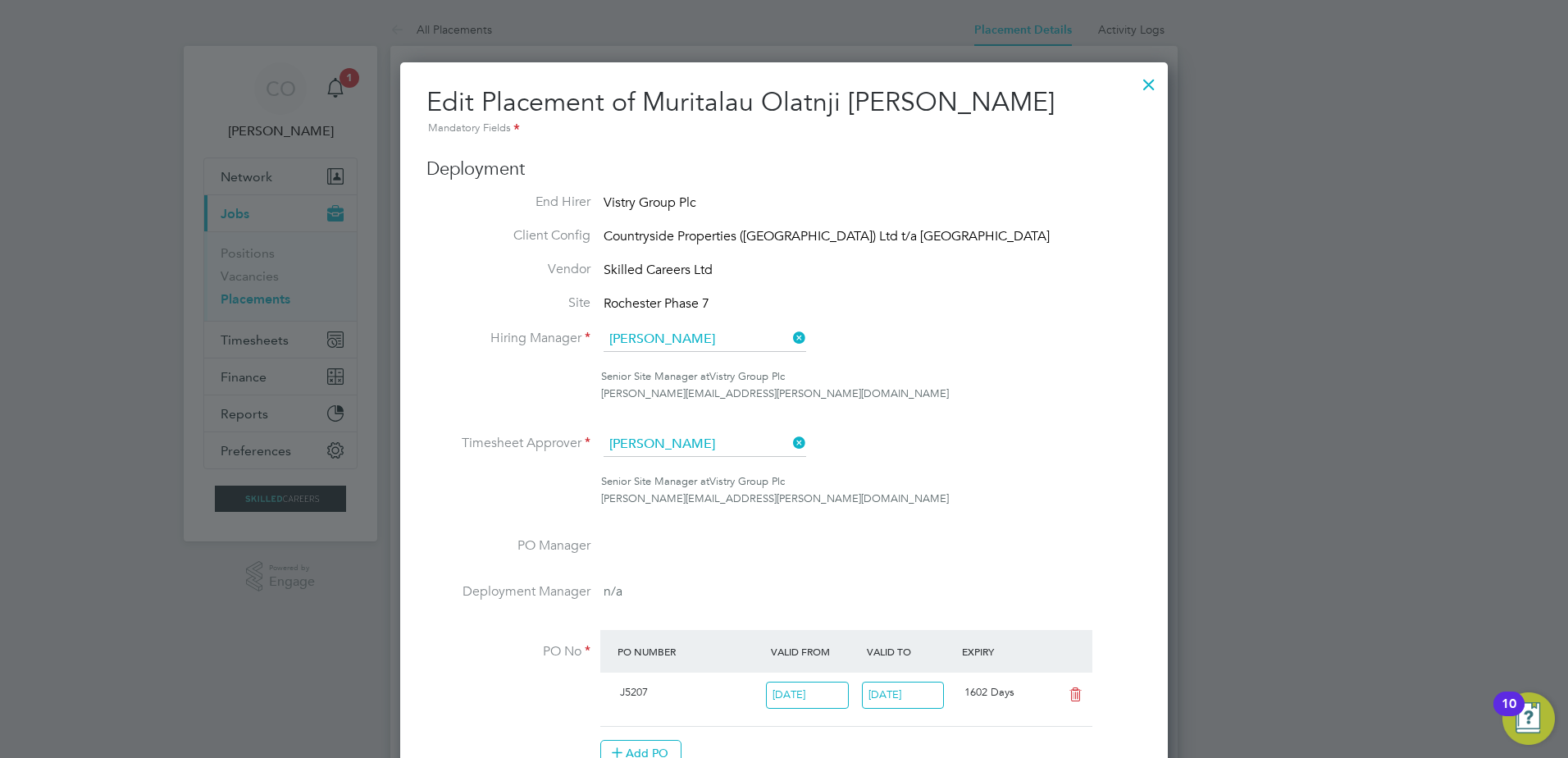
click at [790, 442] on icon at bounding box center [790, 443] width 0 height 23
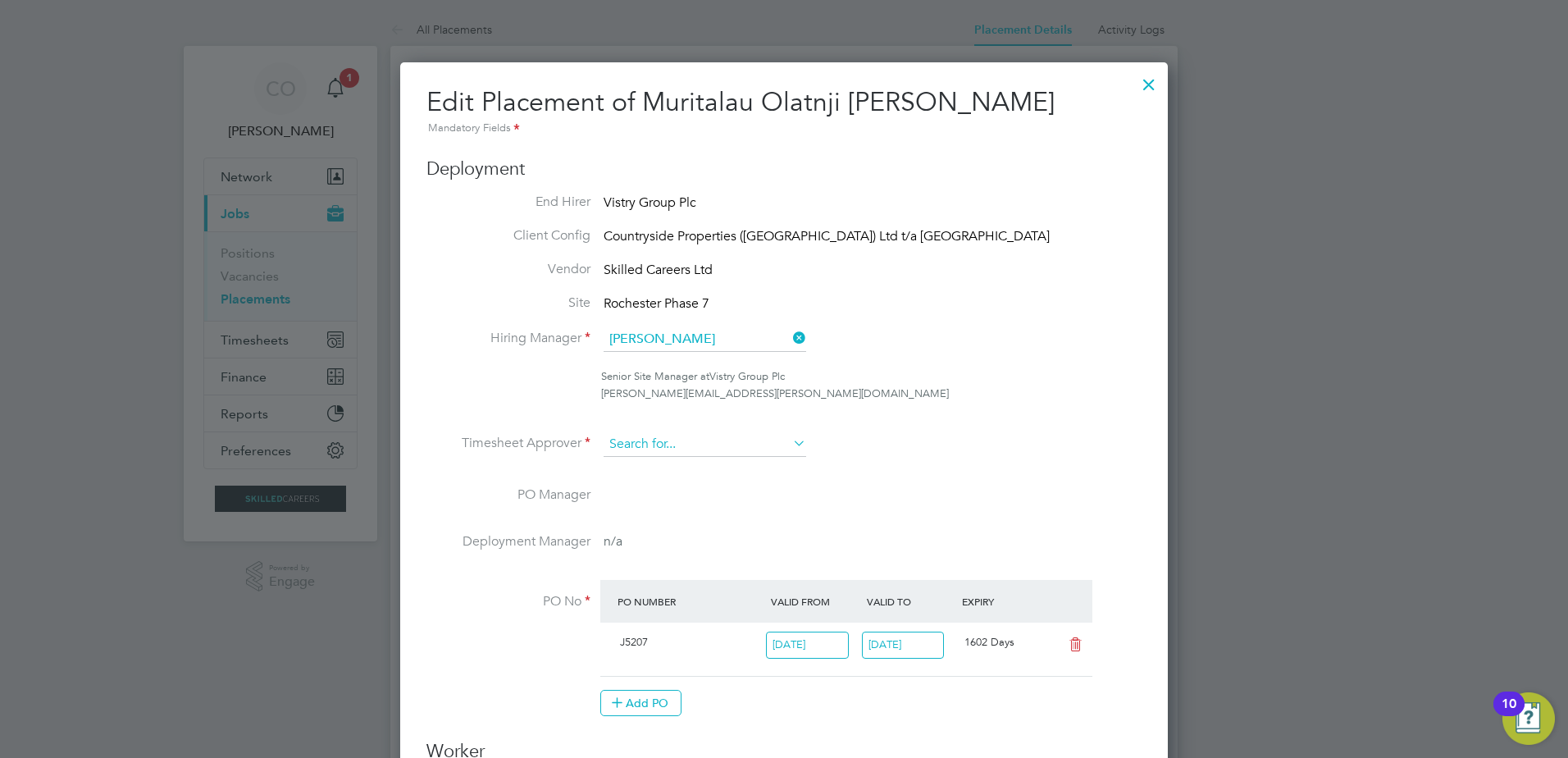
click at [749, 448] on input at bounding box center [705, 445] width 203 height 25
click at [704, 471] on li "[PERSON_NAME]" at bounding box center [705, 468] width 204 height 22
type input "[PERSON_NAME]"
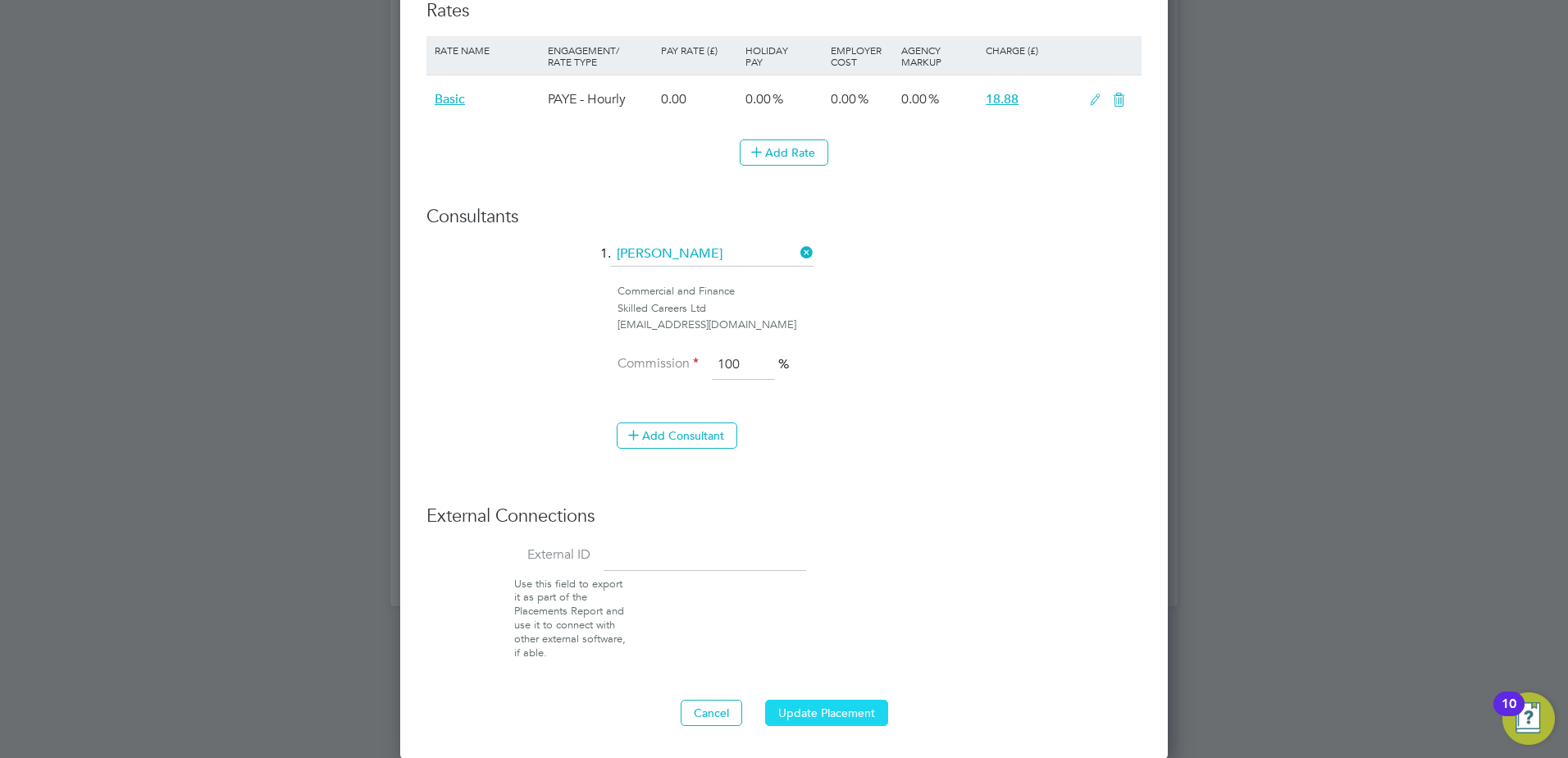
click at [828, 711] on button "Update Placement" at bounding box center [827, 713] width 123 height 26
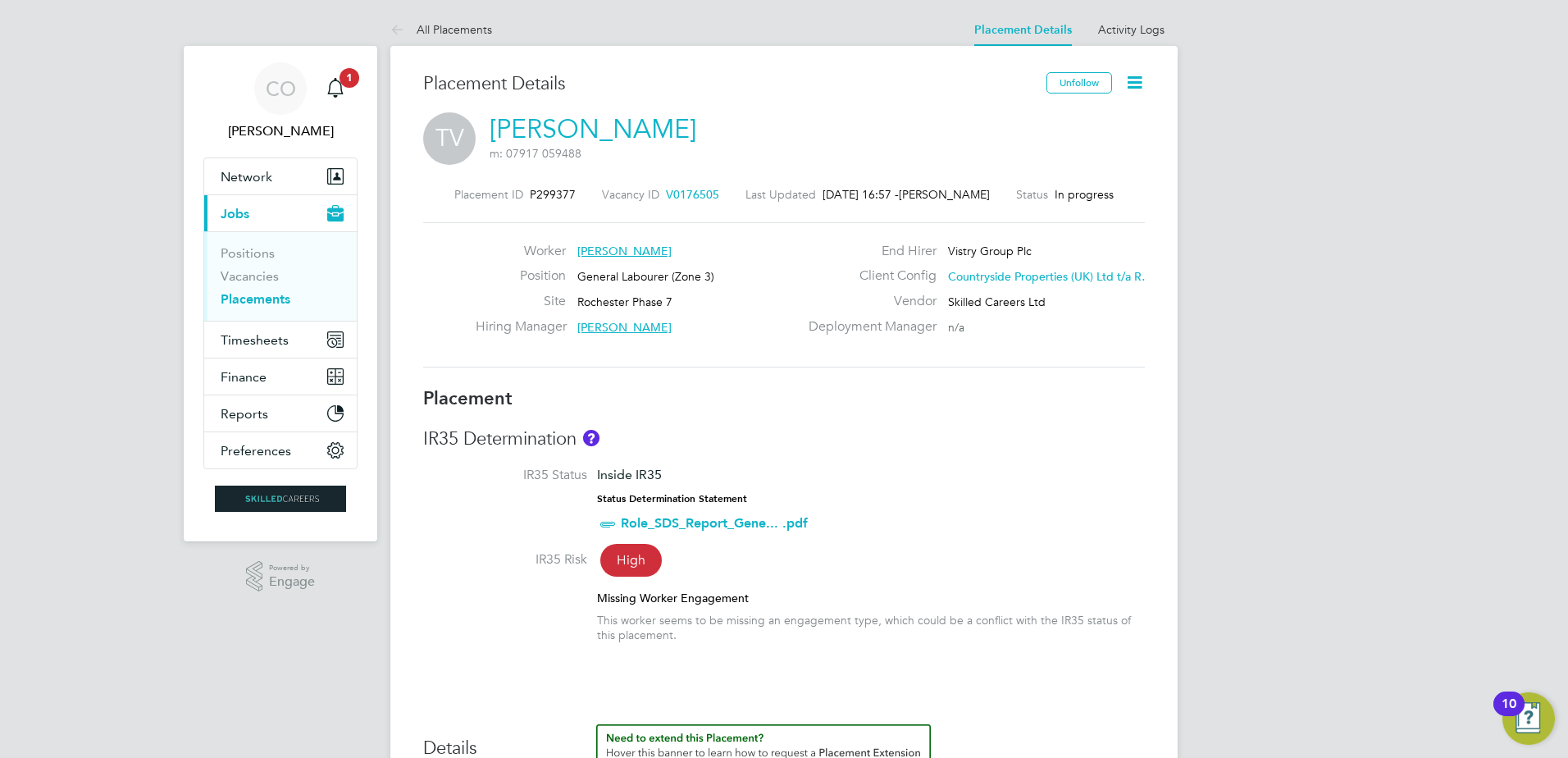
click at [1131, 83] on icon at bounding box center [1135, 82] width 20 height 20
click at [1077, 122] on li "Edit Placement e" at bounding box center [1081, 121] width 120 height 23
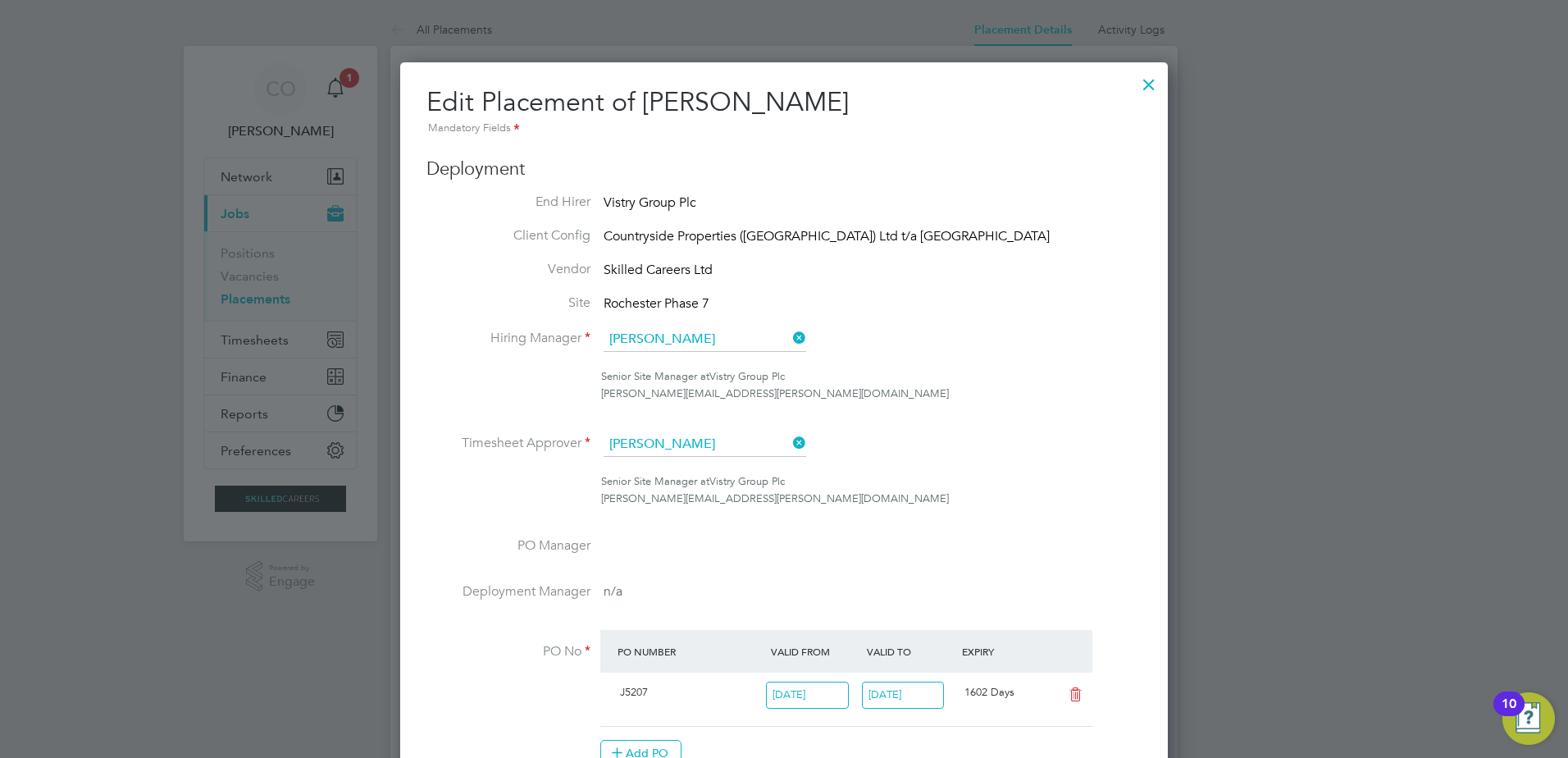
click at [790, 440] on icon at bounding box center [790, 443] width 0 height 23
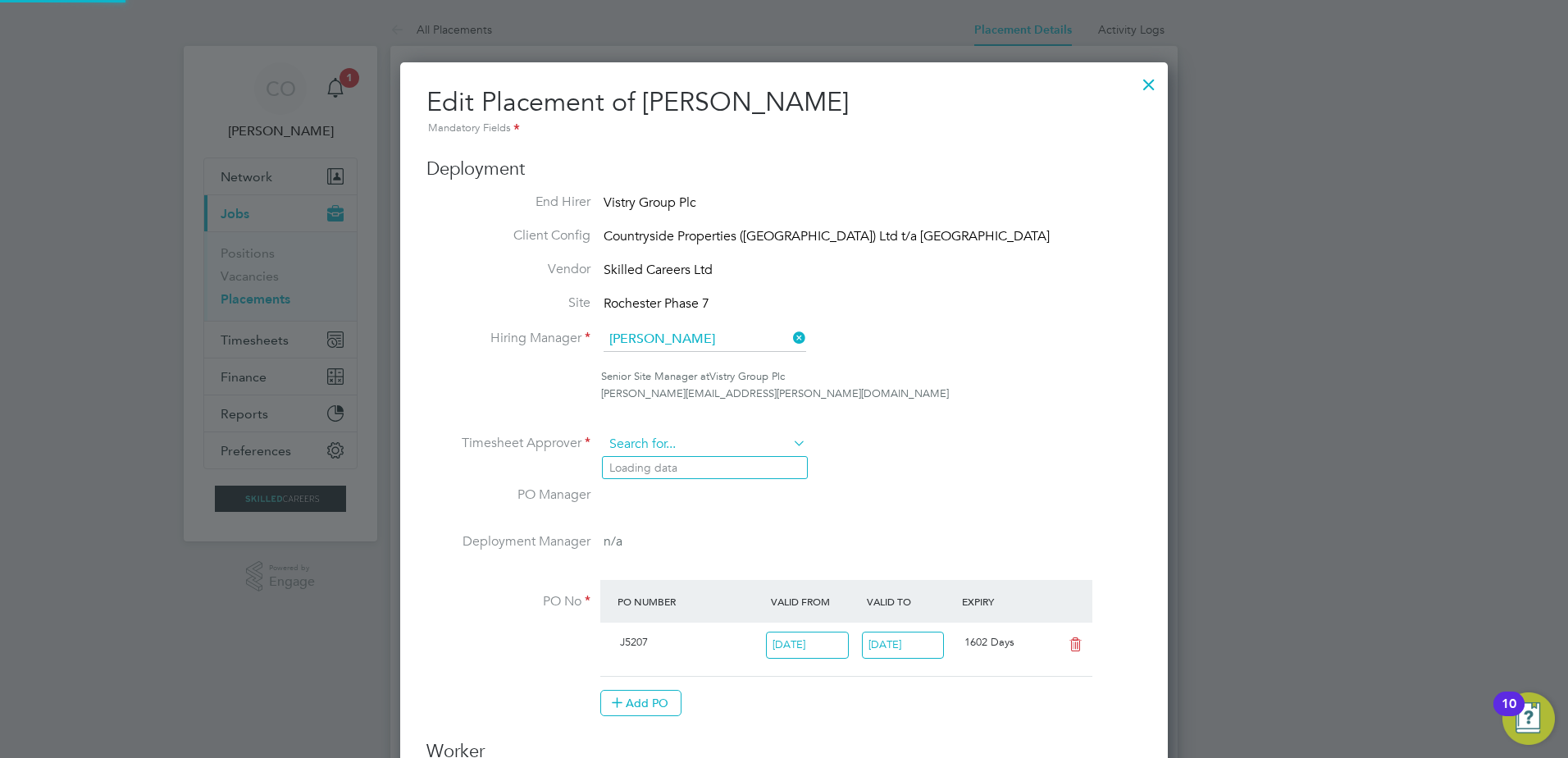
click at [740, 449] on input at bounding box center [705, 445] width 203 height 25
click at [717, 461] on li "Matt Beavis" at bounding box center [705, 468] width 204 height 22
type input "[PERSON_NAME]"
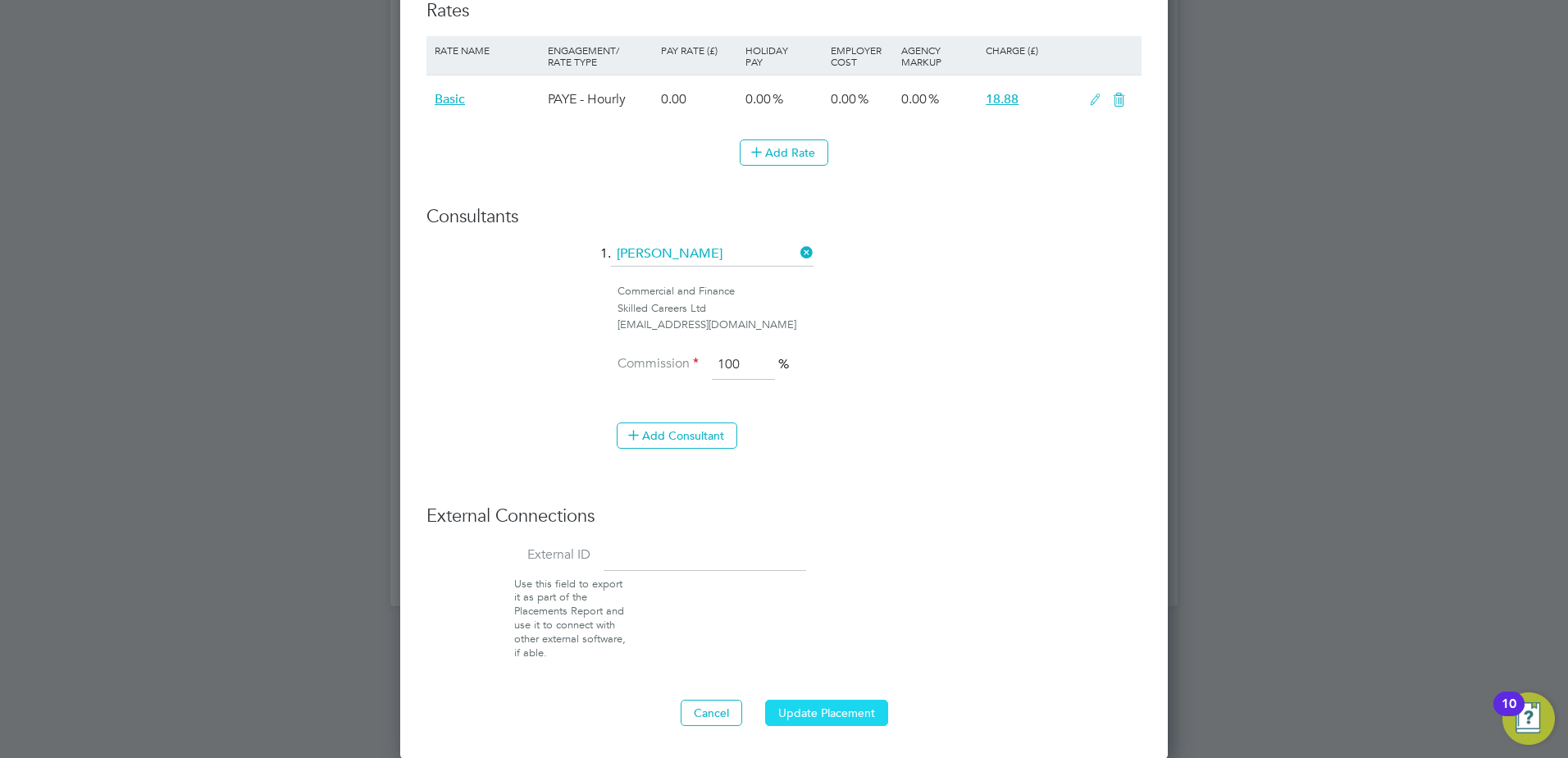
click at [811, 710] on button "Update Placement" at bounding box center [827, 713] width 123 height 26
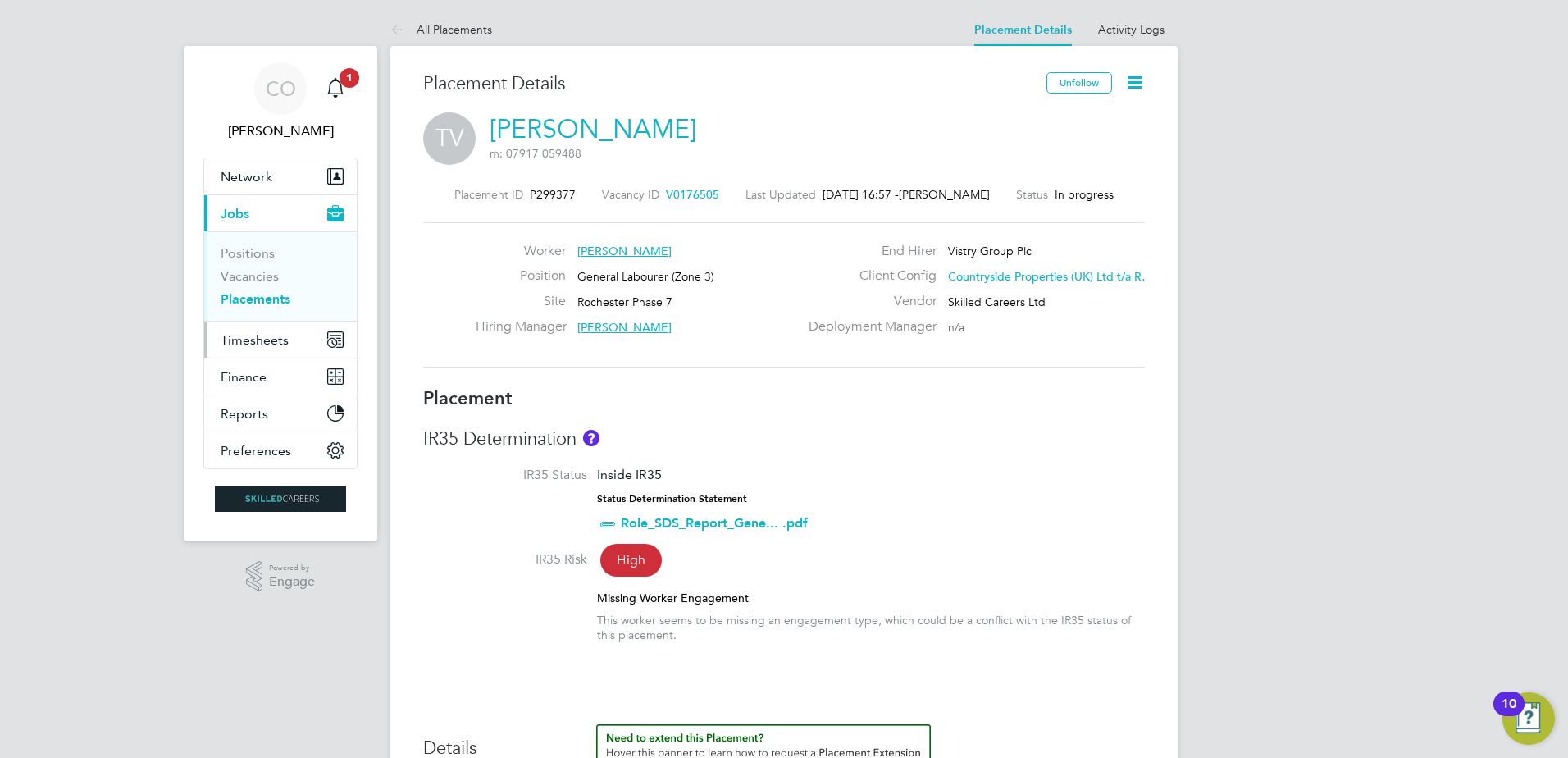
click at [252, 342] on span "Timesheets" at bounding box center [254, 340] width 68 height 16
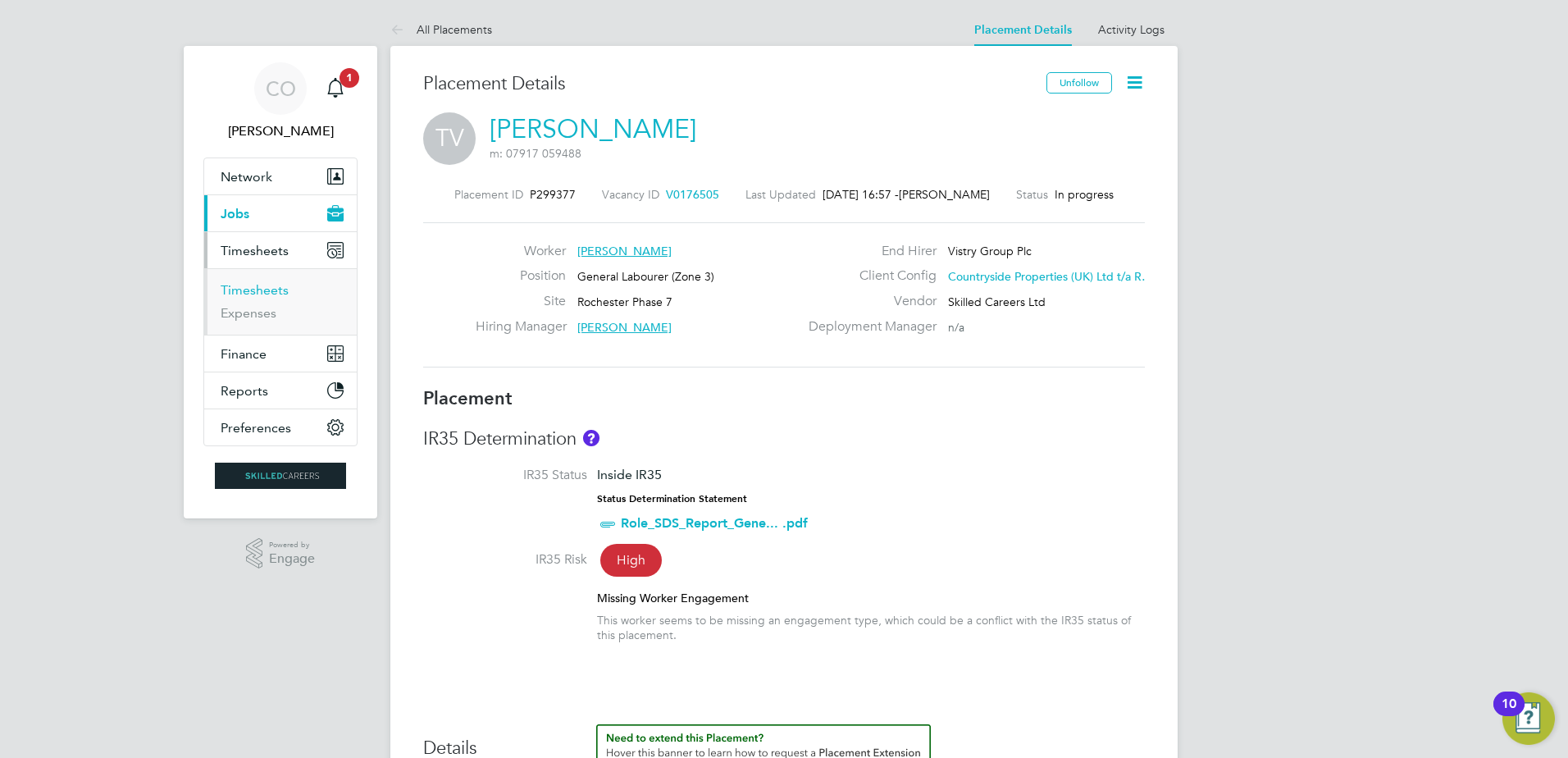
click at [246, 292] on link "Timesheets" at bounding box center [254, 290] width 68 height 16
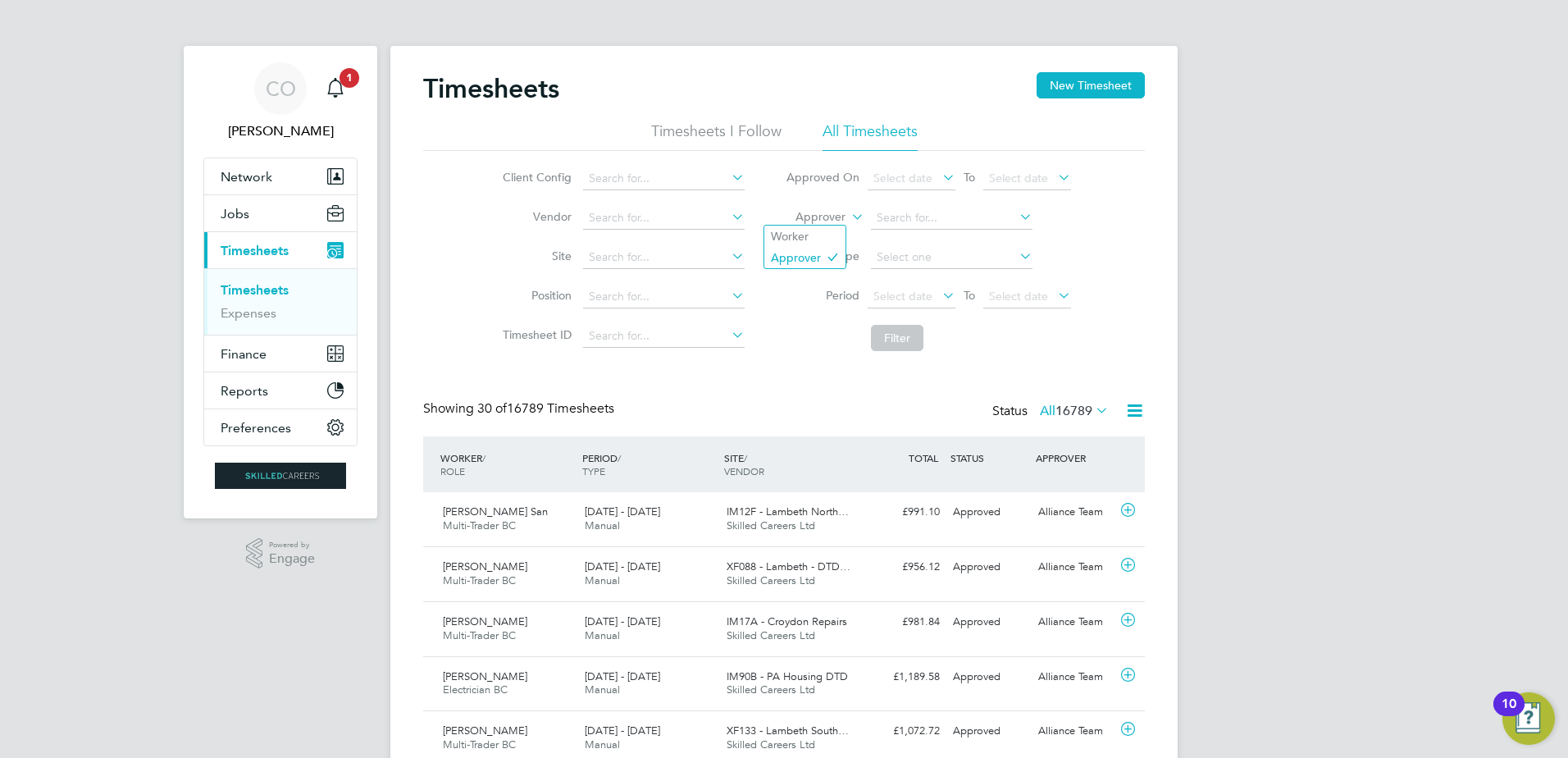
click at [848, 216] on icon at bounding box center [848, 212] width 0 height 15
click at [809, 238] on li "Worker" at bounding box center [805, 237] width 81 height 21
click at [905, 215] on input at bounding box center [952, 218] width 162 height 23
paste input "Tomas Vaznys"
click at [975, 237] on b "Vaznys" at bounding box center [993, 240] width 37 height 14
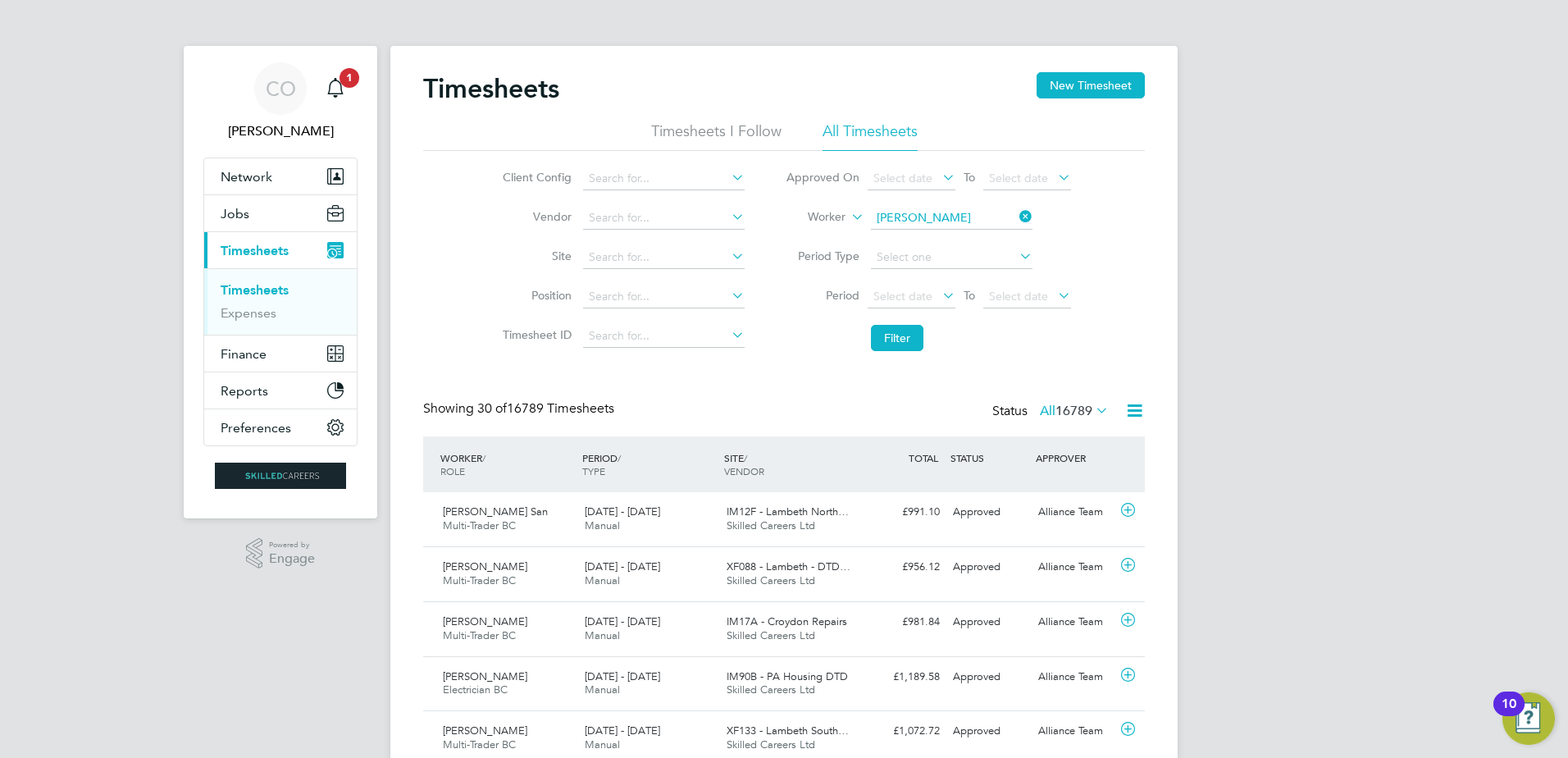
type input "[PERSON_NAME]"
click at [908, 350] on button "Filter" at bounding box center [897, 339] width 53 height 26
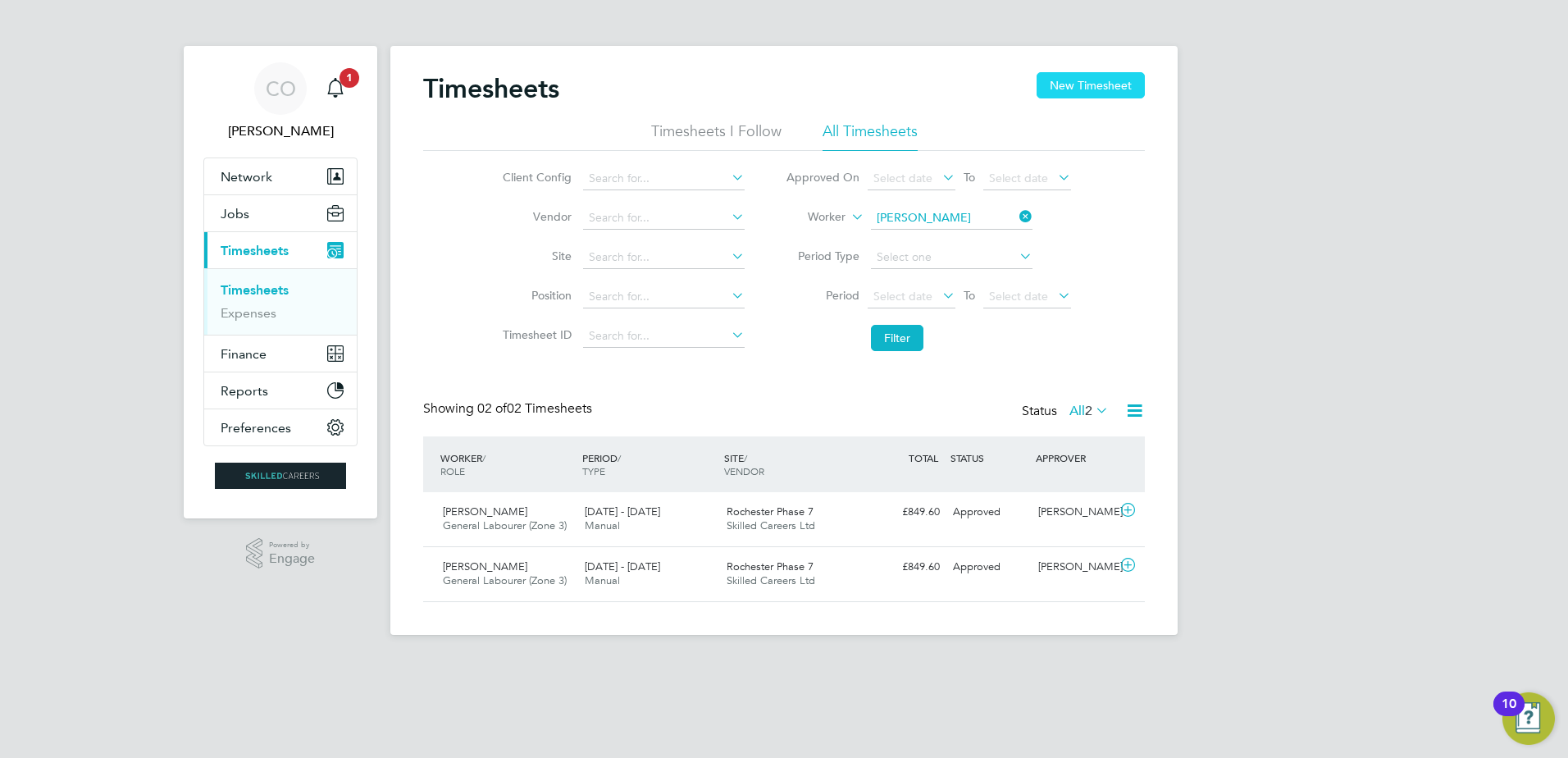
click at [1074, 85] on button "New Timesheet" at bounding box center [1091, 85] width 108 height 26
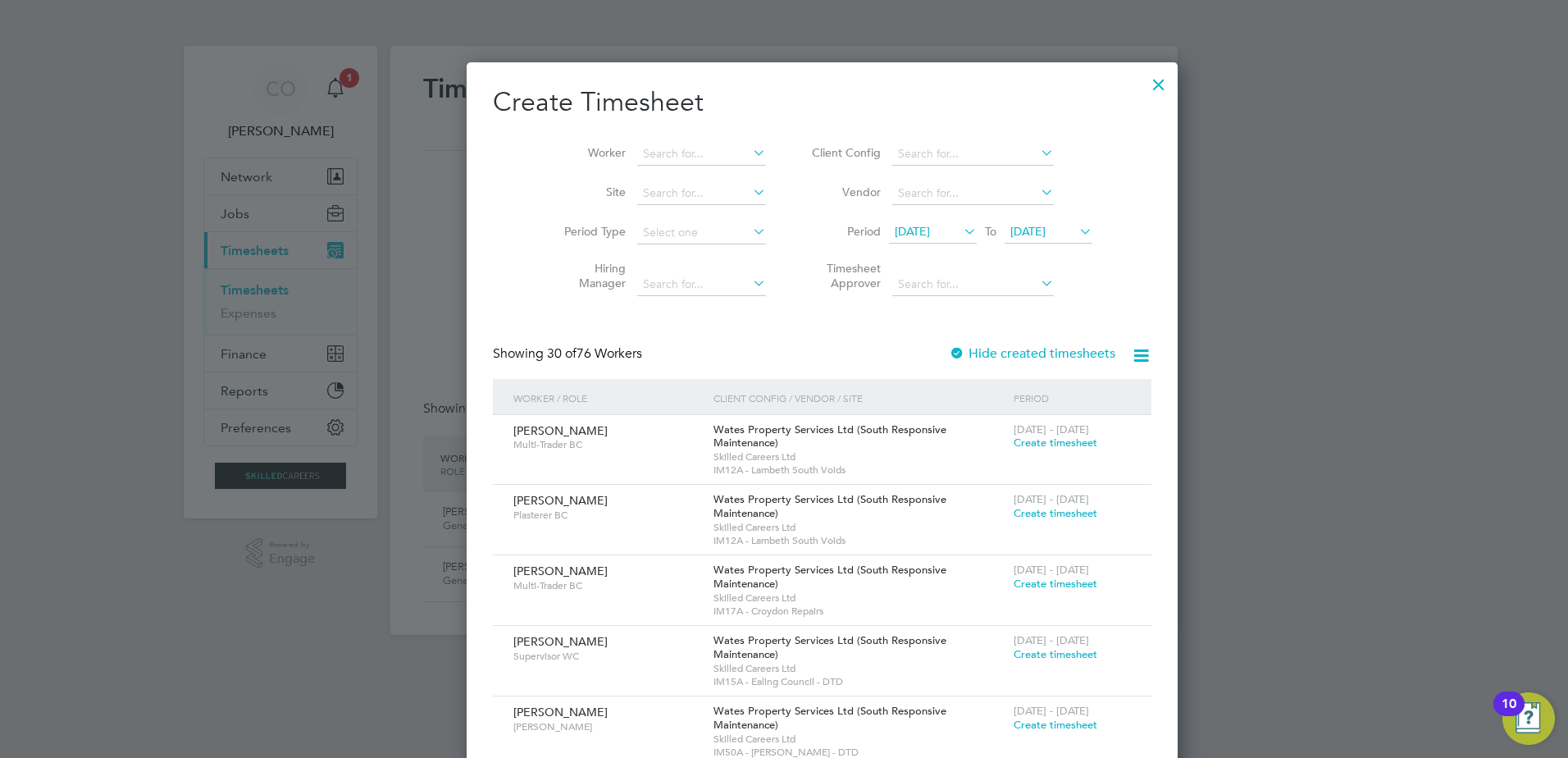
click at [1076, 228] on icon at bounding box center [1076, 231] width 0 height 23
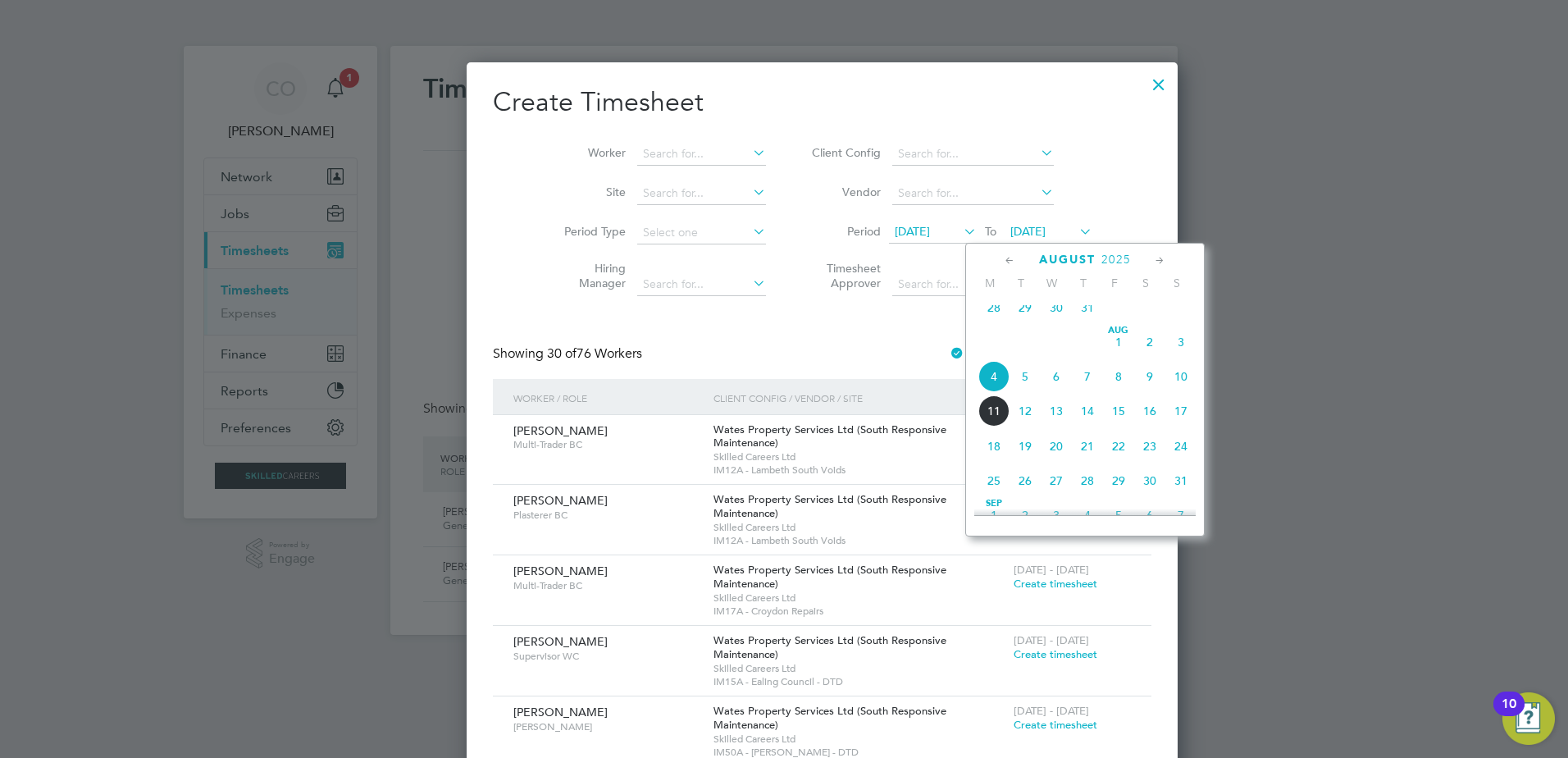
click at [1175, 389] on span "10" at bounding box center [1180, 376] width 31 height 31
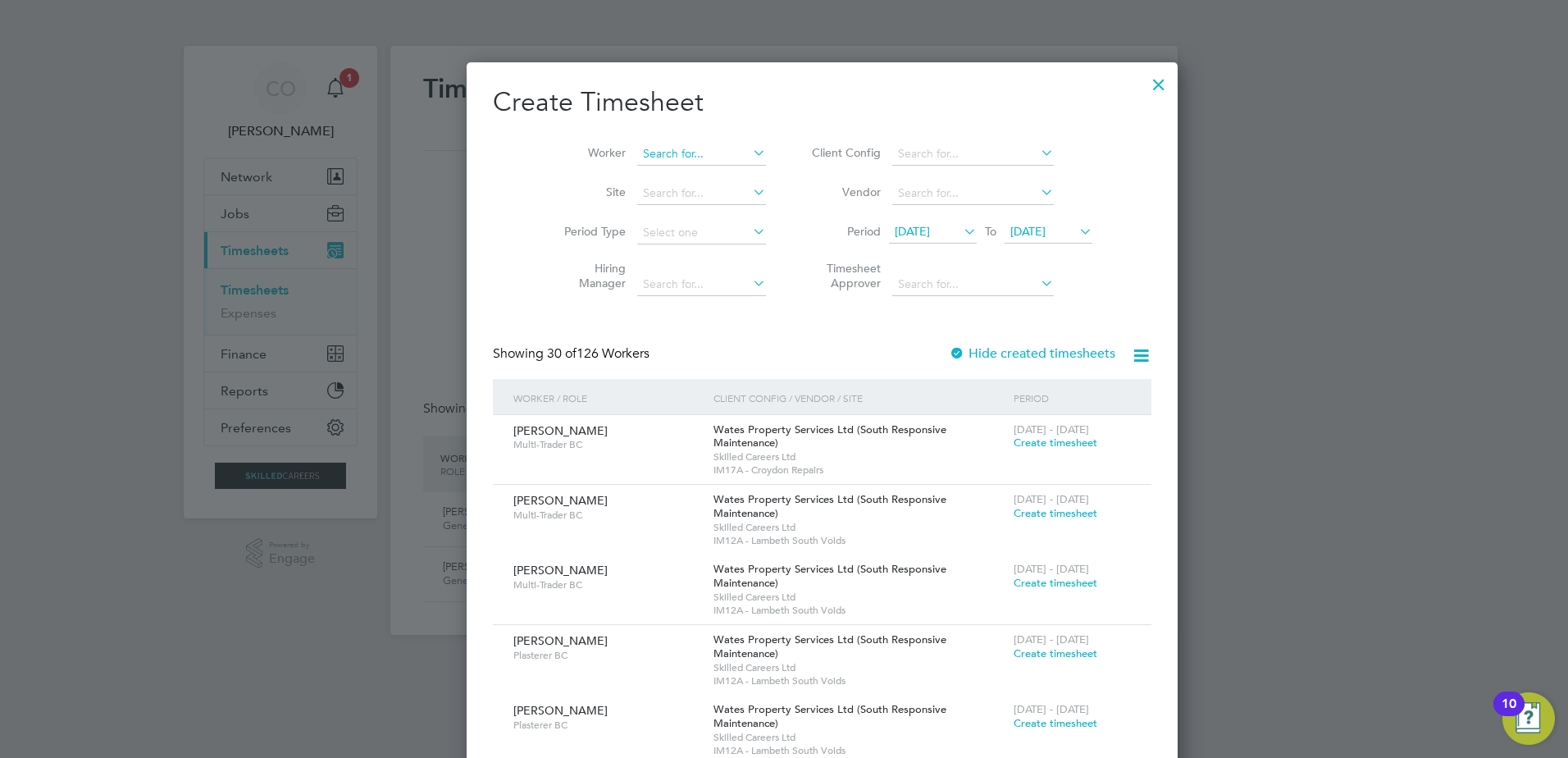
click at [658, 151] on input at bounding box center [701, 154] width 129 height 23
click at [637, 150] on input at bounding box center [701, 154] width 129 height 23
click at [654, 244] on li "Toma s Vaznys" at bounding box center [672, 243] width 149 height 22
type input "[PERSON_NAME]"
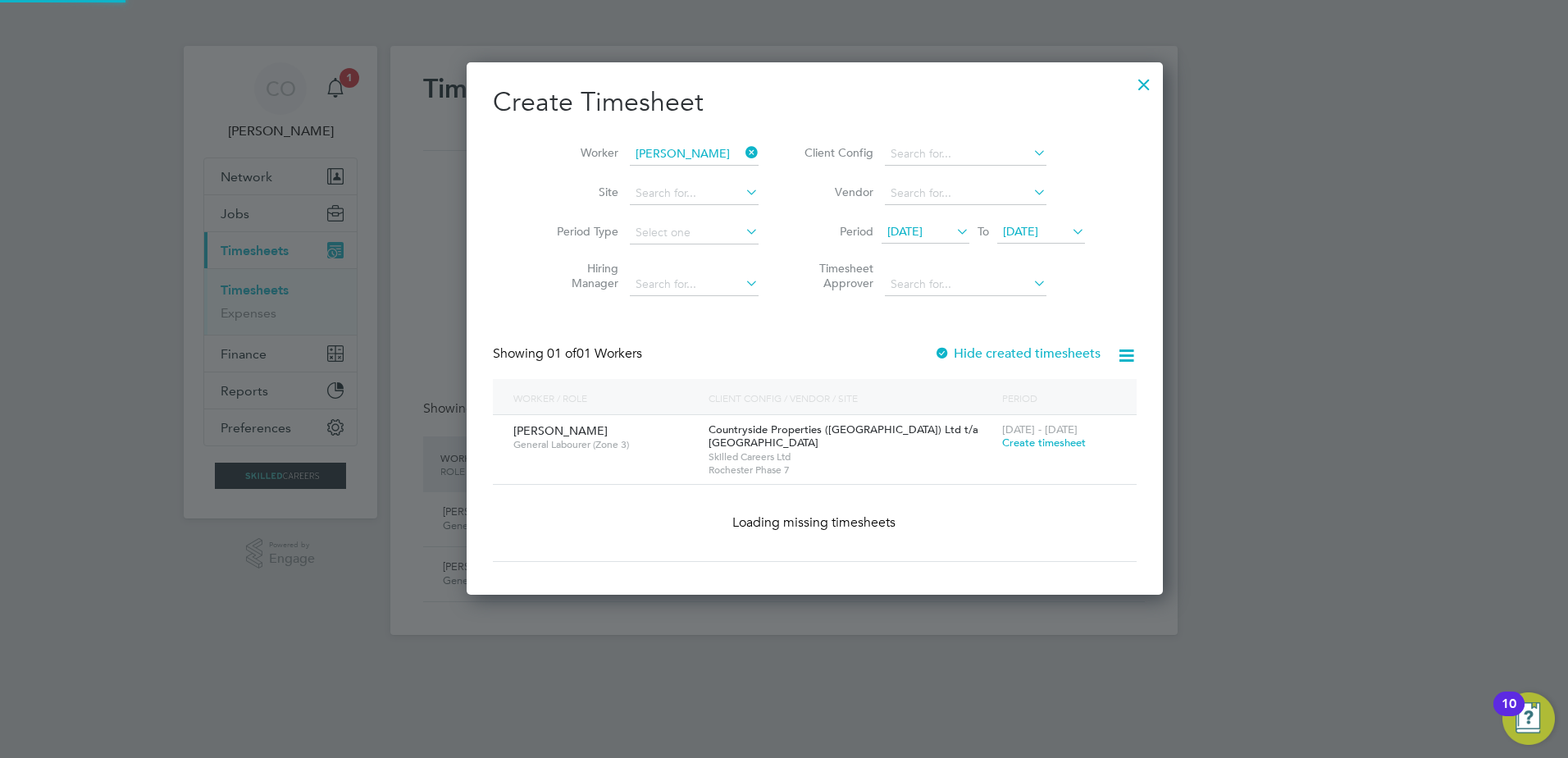
scroll to position [457, 635]
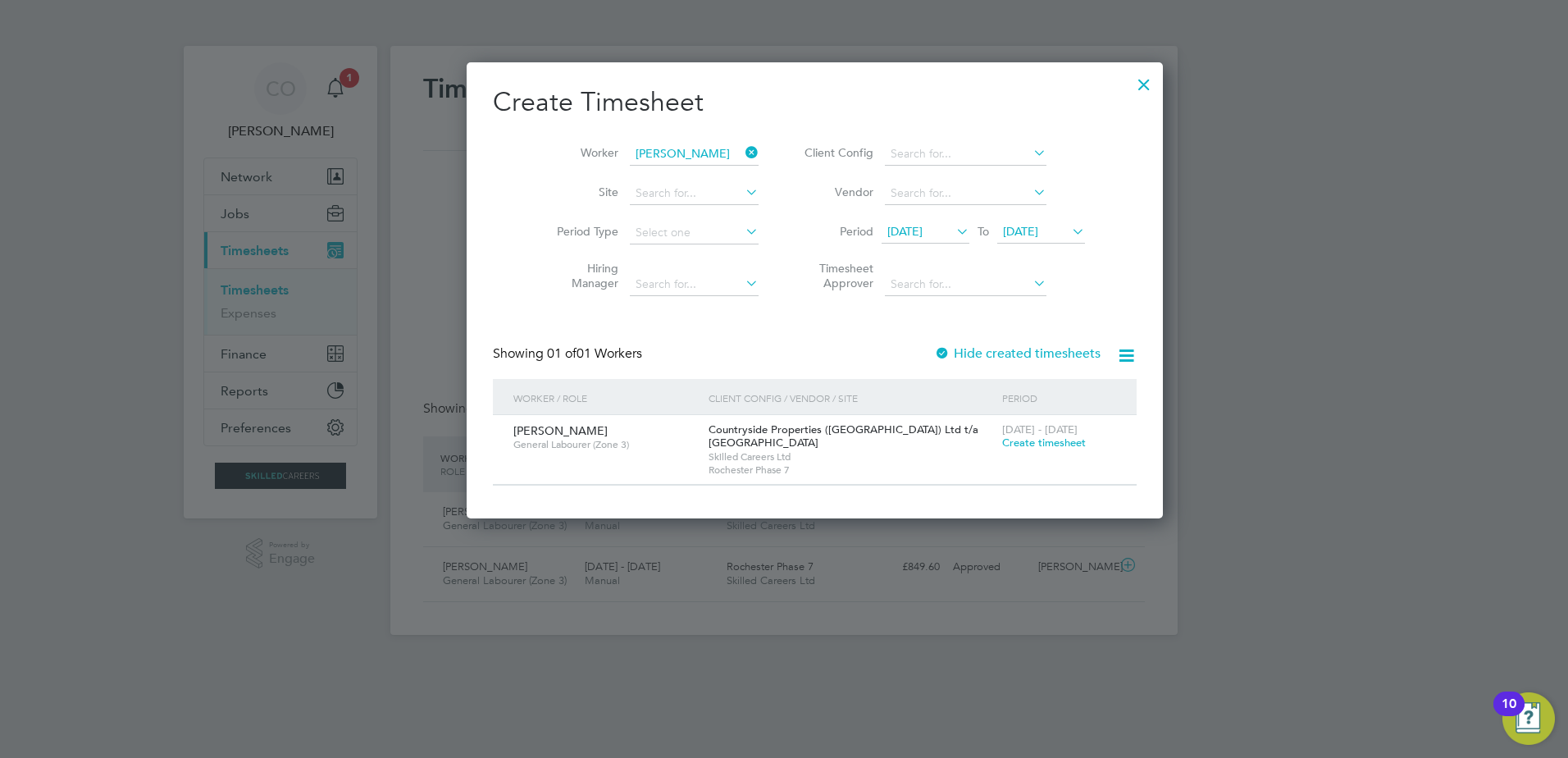
click at [1002, 444] on span "Create timesheet" at bounding box center [1043, 443] width 83 height 14
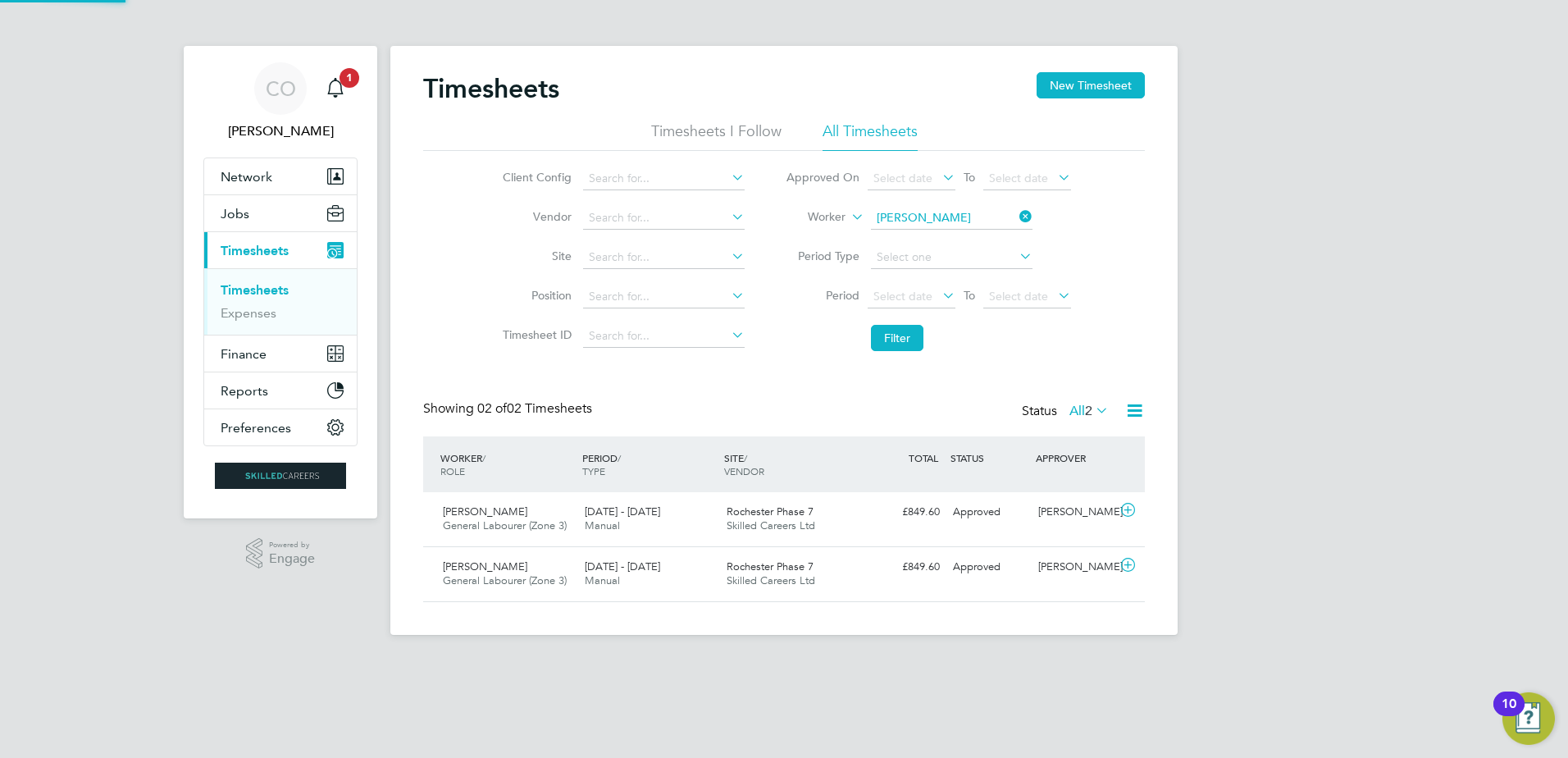
scroll to position [42, 142]
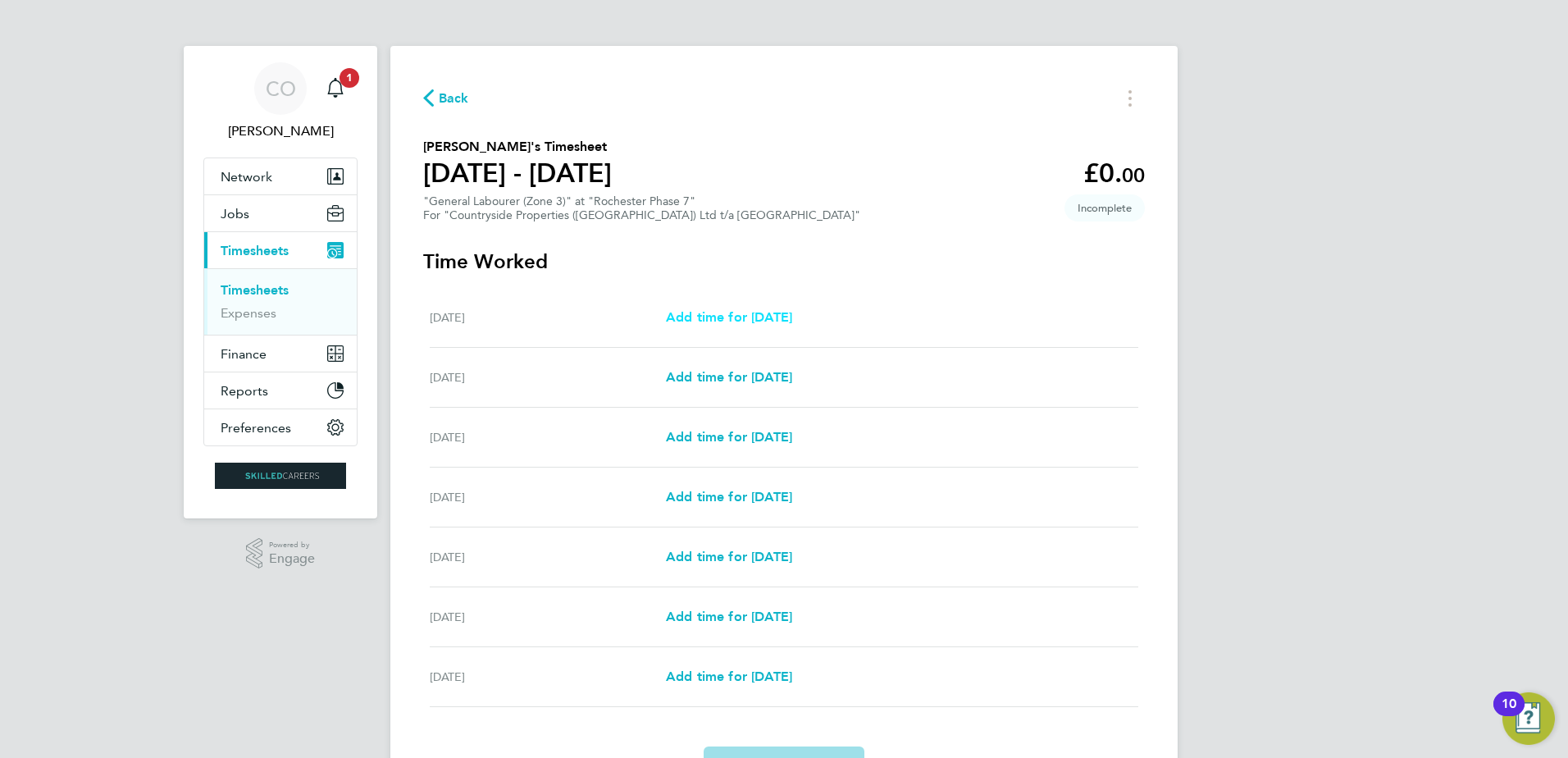
click at [758, 317] on span "Add time for Mon 04 Aug" at bounding box center [730, 317] width 127 height 16
select select "30"
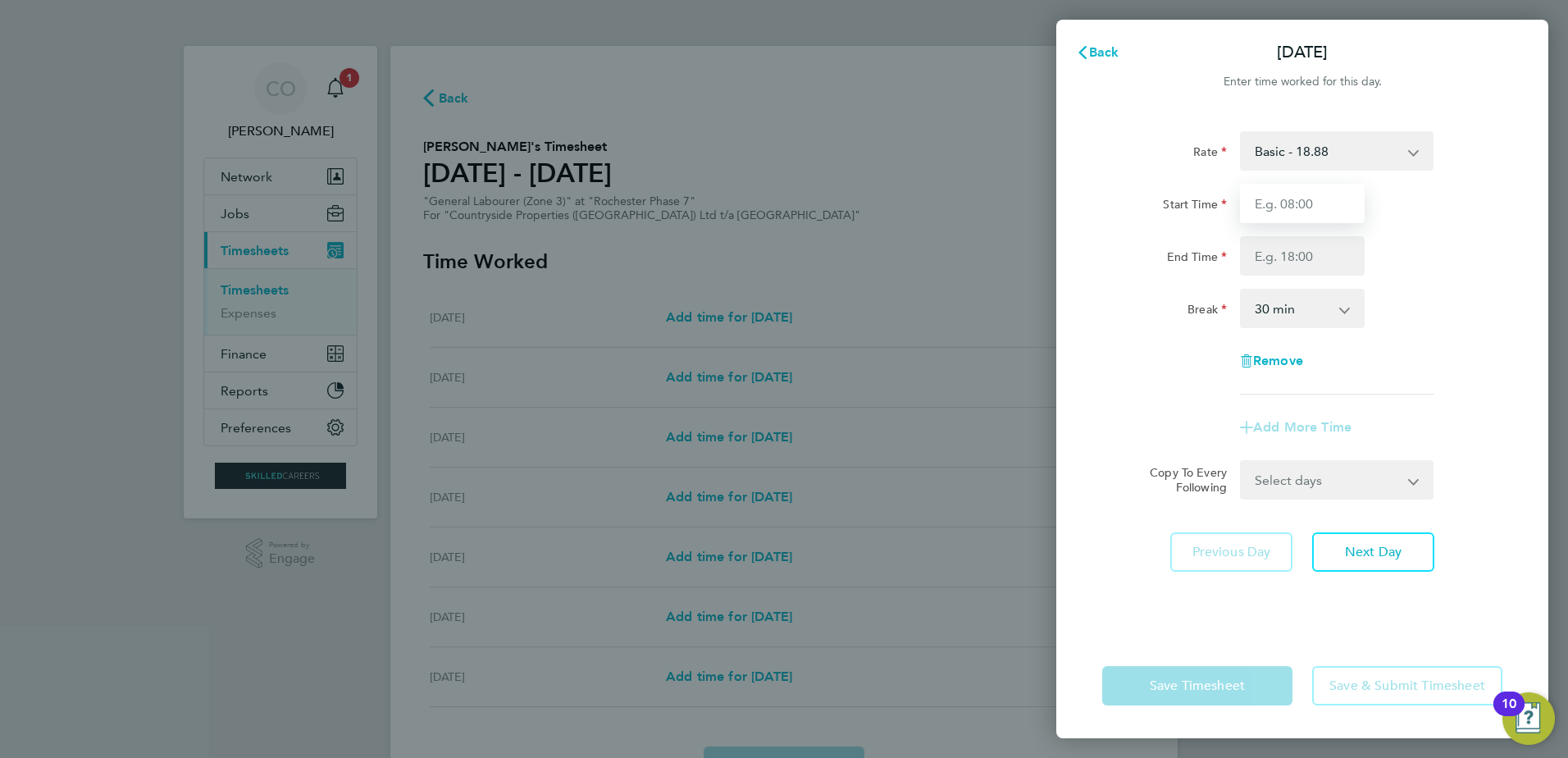
click at [1305, 210] on input "Start Time" at bounding box center [1303, 203] width 125 height 40
type input "07:30"
type input "17:00"
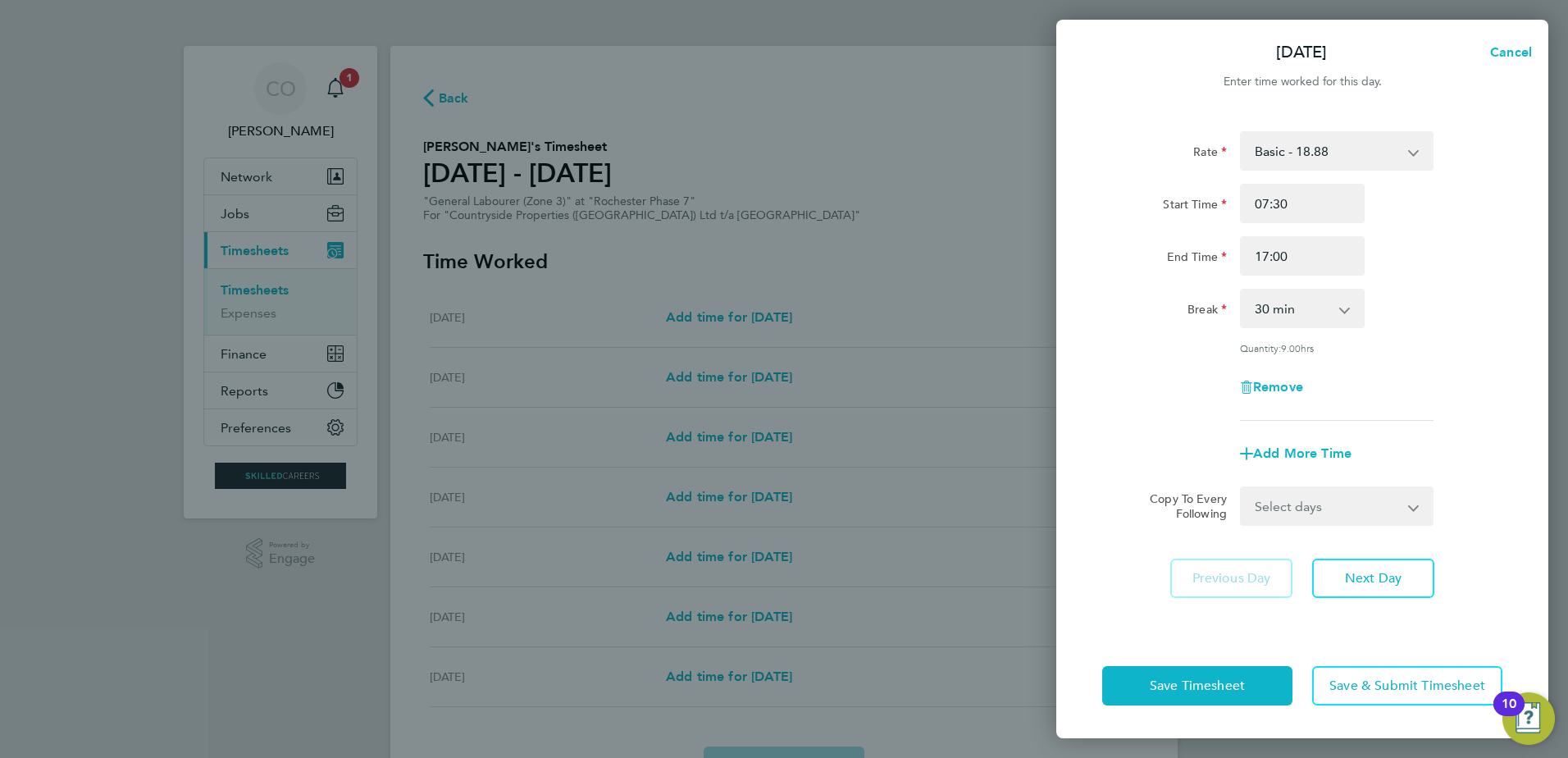
click at [1368, 506] on select "Select days Day Weekday (Mon-Fri) Weekend (Sat-Sun) Tuesday Wednesday Thursday …" at bounding box center [1328, 506] width 172 height 36
select select "WEEKDAY"
click at [1242, 488] on select "Select days Day Weekday (Mon-Fri) Weekend (Sat-Sun) Tuesday Wednesday Thursday …" at bounding box center [1328, 506] width 172 height 36
select select "2025-08-10"
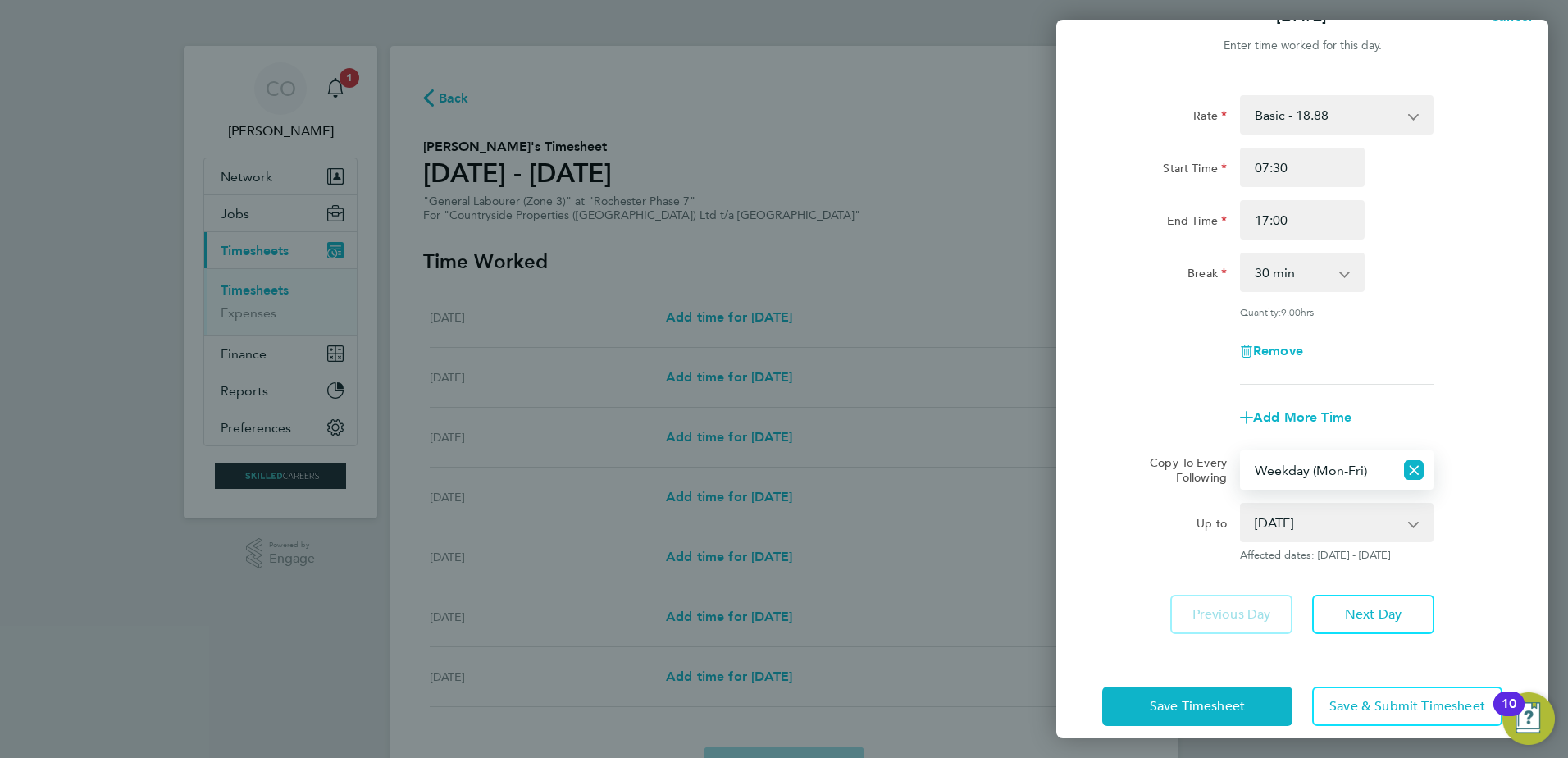
scroll to position [55, 0]
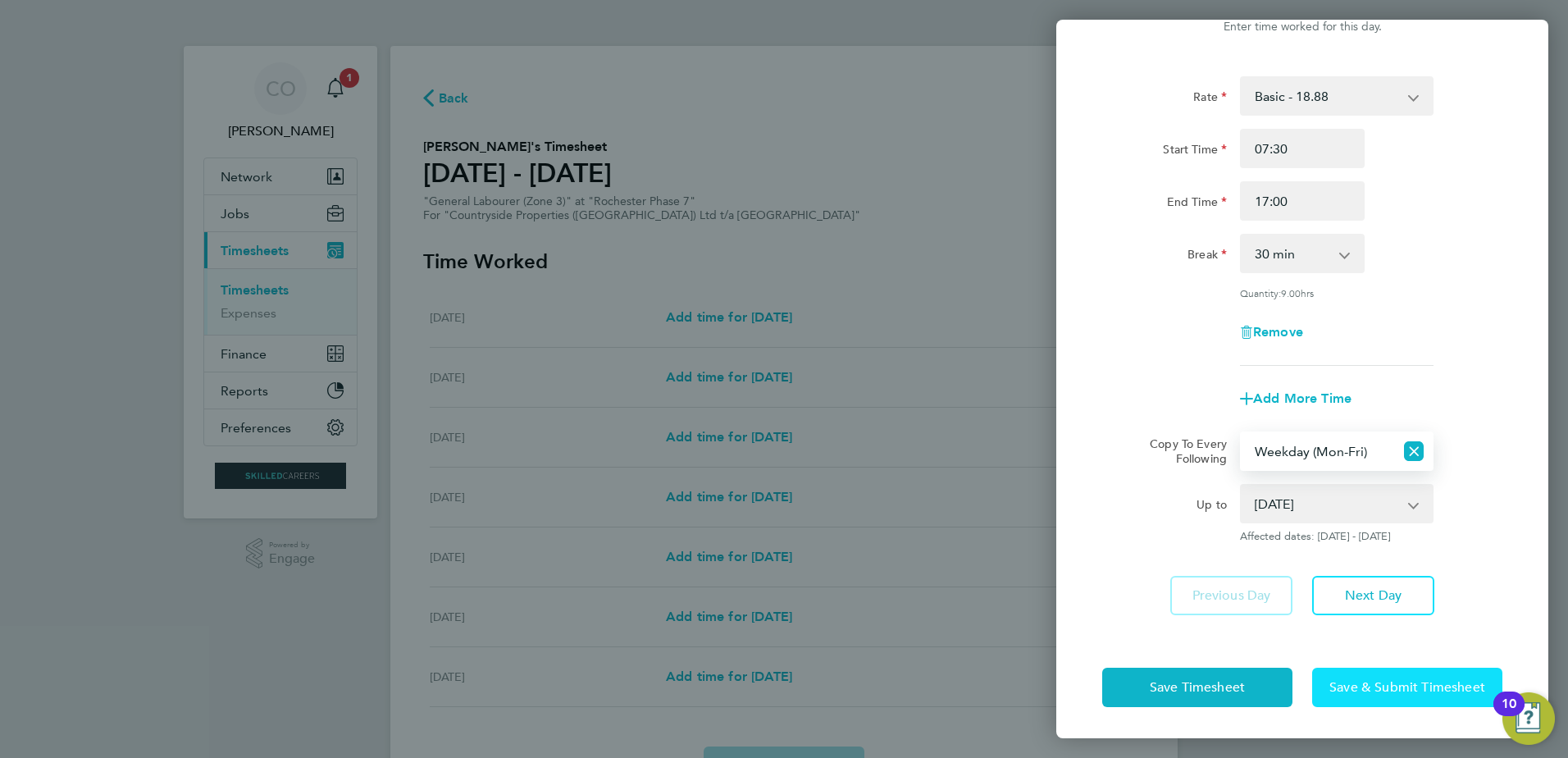
click at [1396, 689] on span "Save & Submit Timesheet" at bounding box center [1407, 688] width 156 height 17
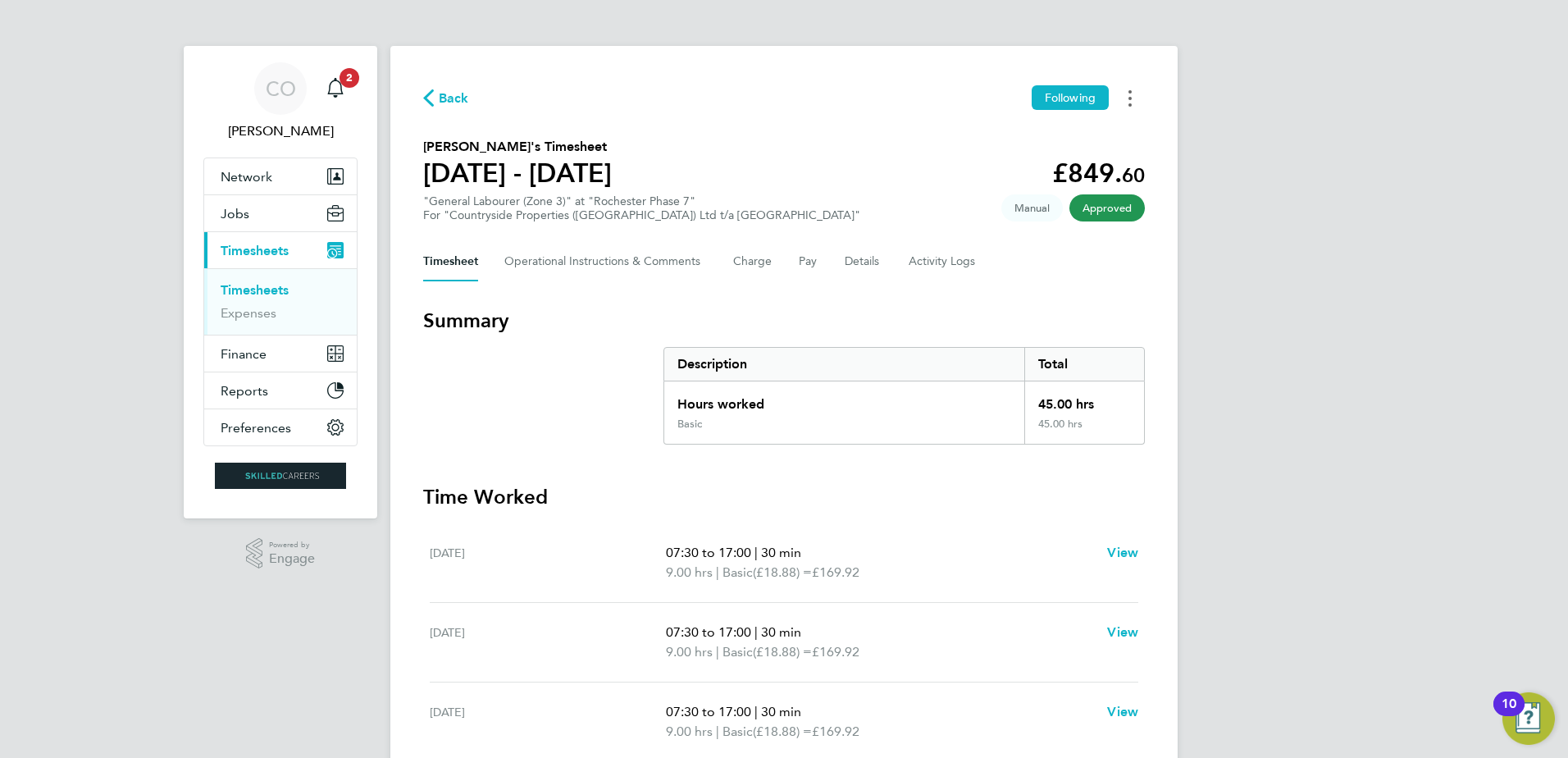
click at [1128, 99] on button "Timesheets Menu" at bounding box center [1130, 98] width 30 height 26
click at [1069, 133] on link "Download timesheet" at bounding box center [1047, 134] width 197 height 33
click at [586, 258] on Comments-tab "Operational Instructions & Comments" at bounding box center [606, 261] width 203 height 40
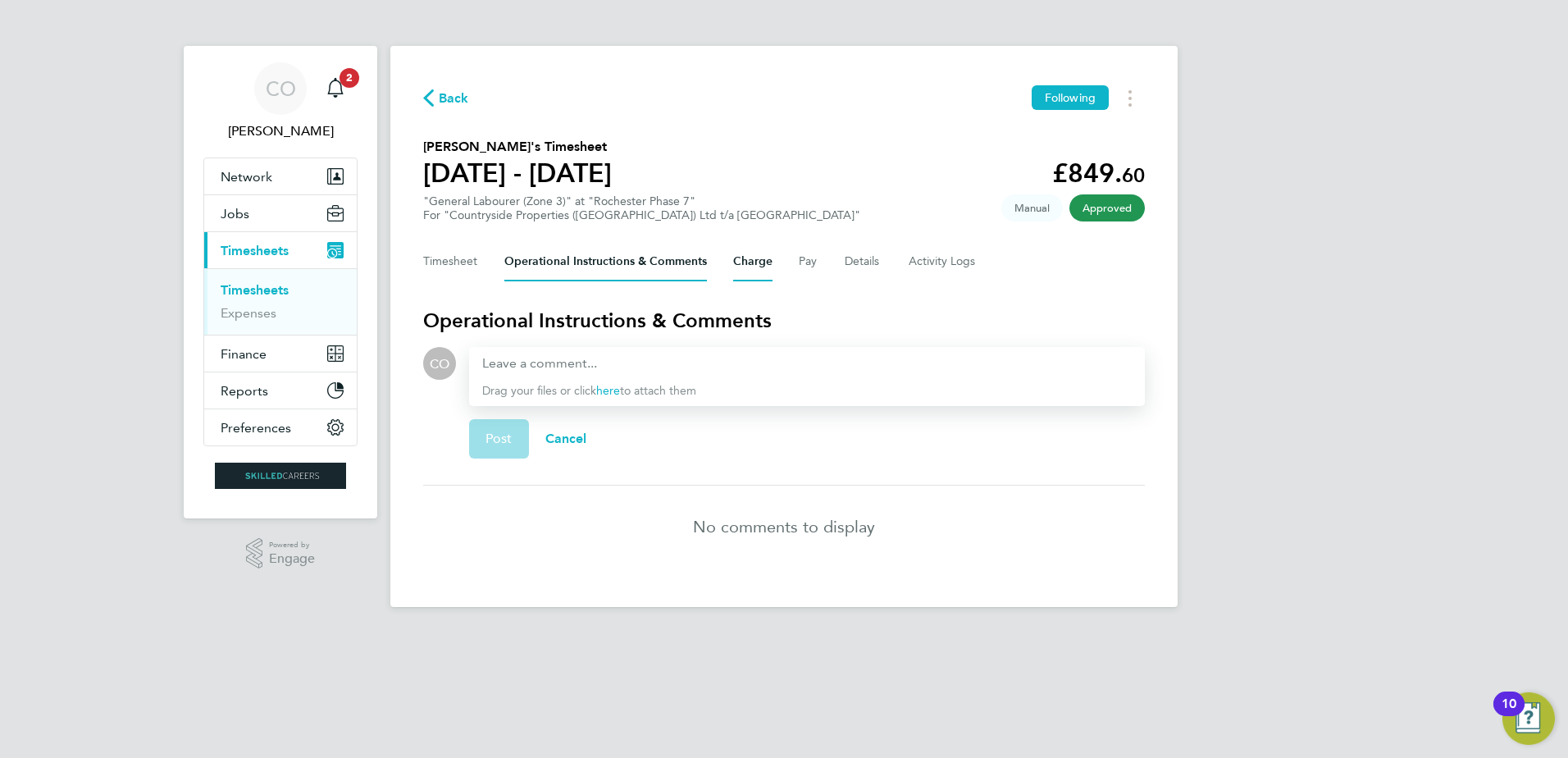
click at [744, 264] on button "Charge" at bounding box center [752, 261] width 40 height 40
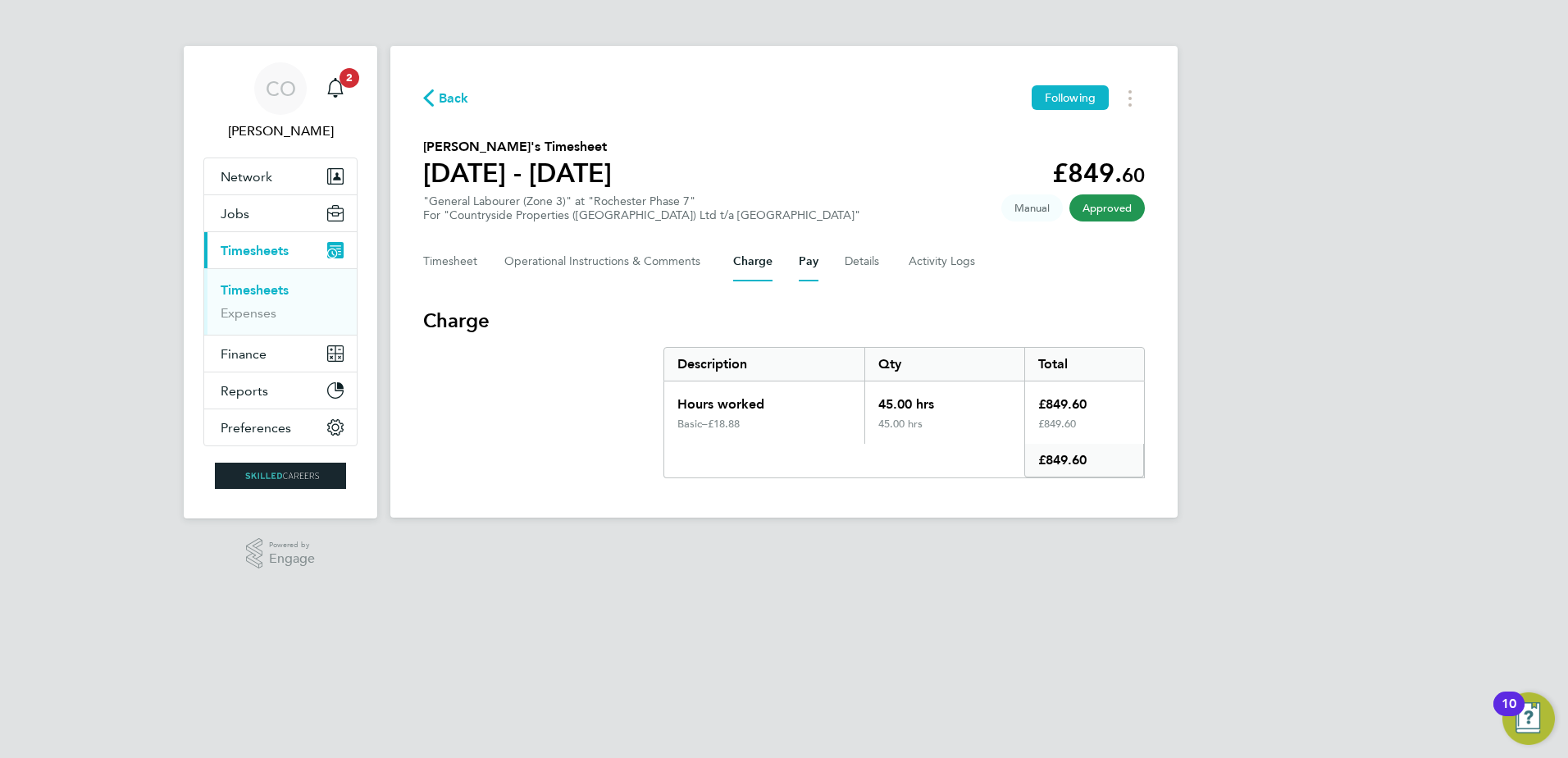
click at [802, 262] on button "Pay" at bounding box center [809, 261] width 19 height 40
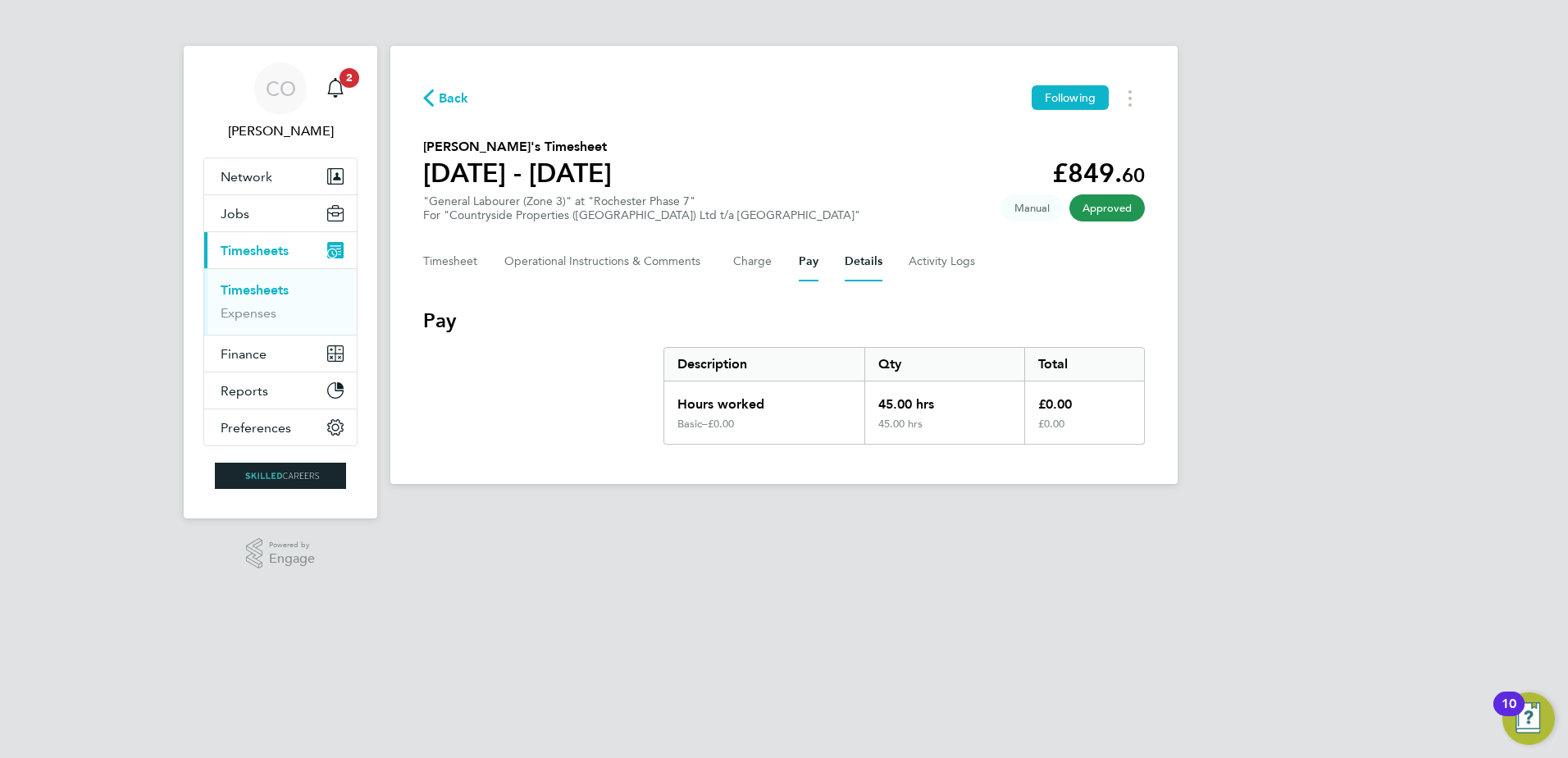
click at [854, 260] on button "Details" at bounding box center [863, 261] width 38 height 40
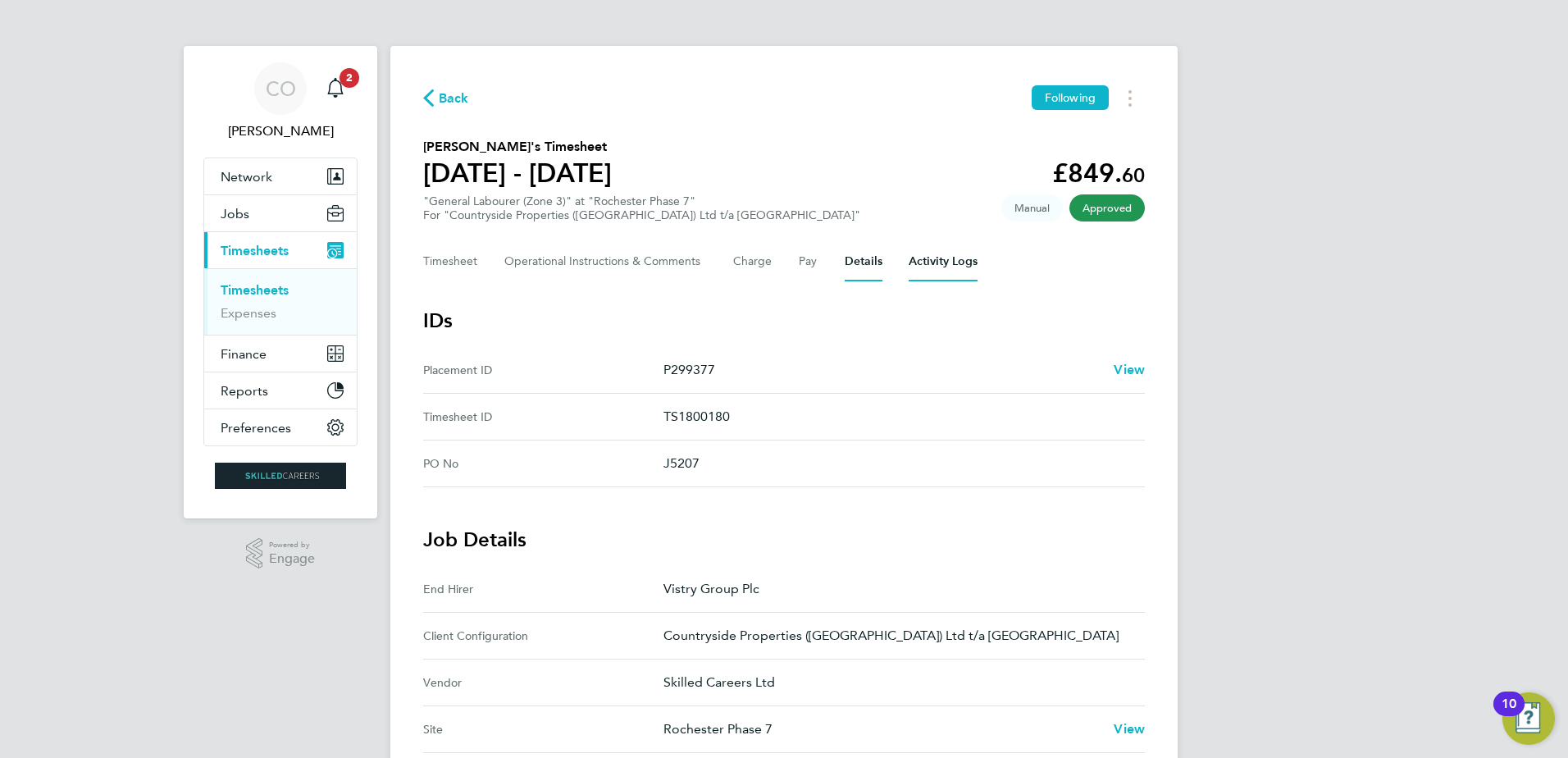
click at [917, 260] on Logs-tab "Activity Logs" at bounding box center [943, 261] width 69 height 40
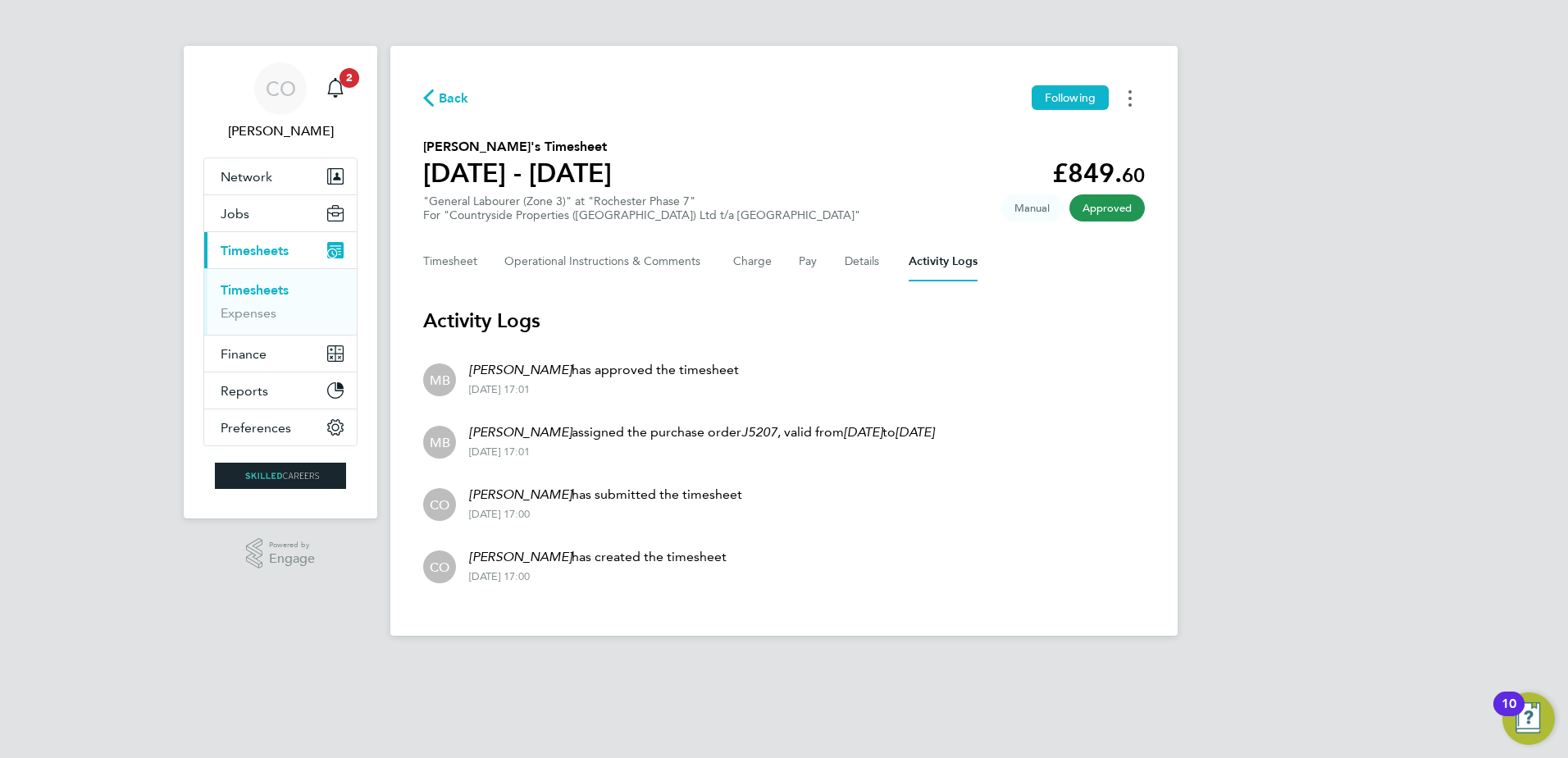
click at [1128, 98] on button "Timesheets Menu" at bounding box center [1130, 98] width 30 height 26
click at [1065, 132] on link "Download timesheet" at bounding box center [1047, 134] width 197 height 33
click at [260, 290] on link "Timesheets" at bounding box center [254, 290] width 68 height 16
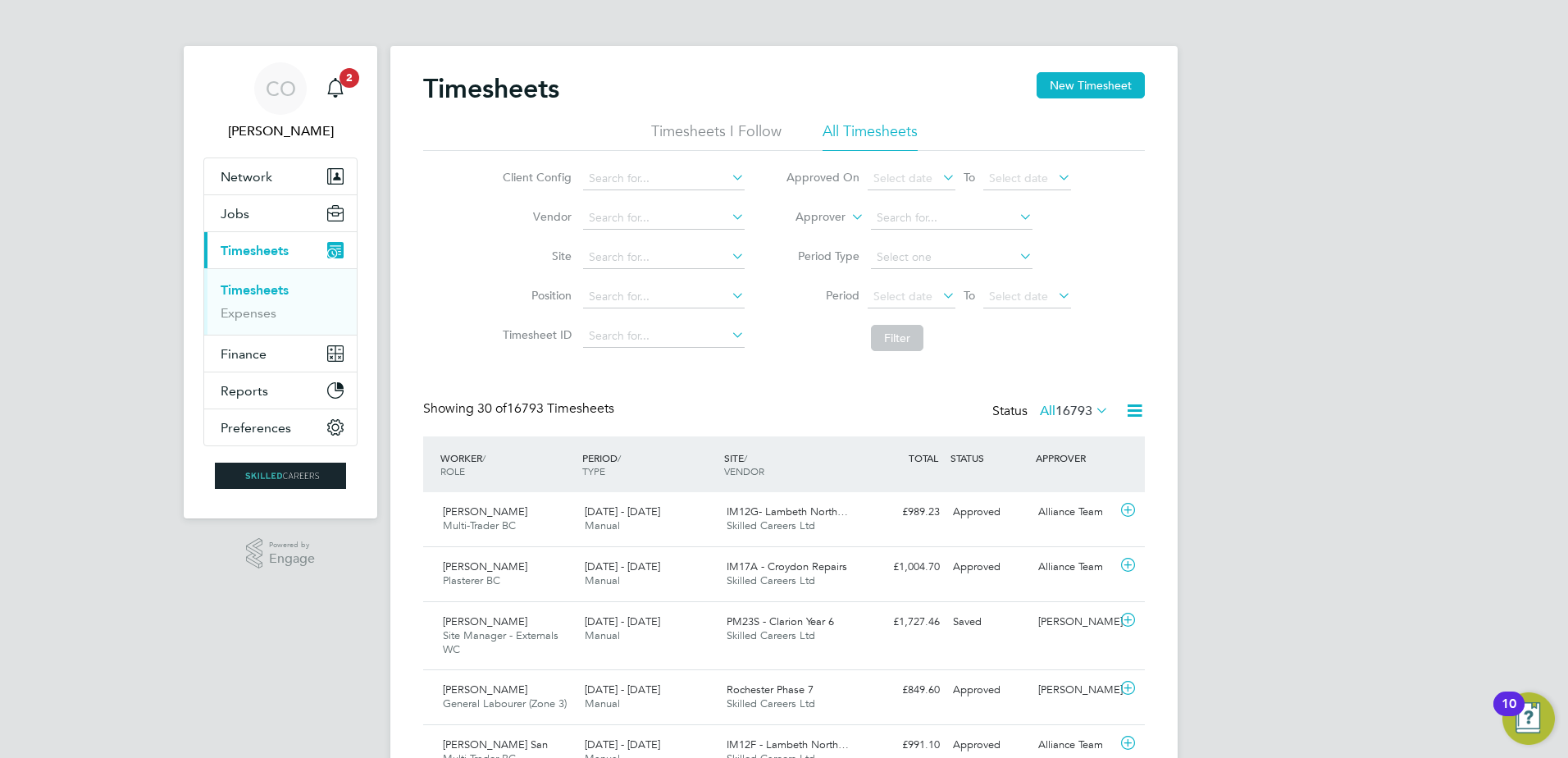
click at [848, 220] on icon at bounding box center [848, 212] width 0 height 15
click at [812, 239] on li "Worker" at bounding box center [805, 237] width 81 height 21
click at [904, 222] on input at bounding box center [952, 218] width 162 height 23
click at [900, 216] on input at bounding box center [952, 218] width 162 height 23
paste input "[PERSON_NAME]"
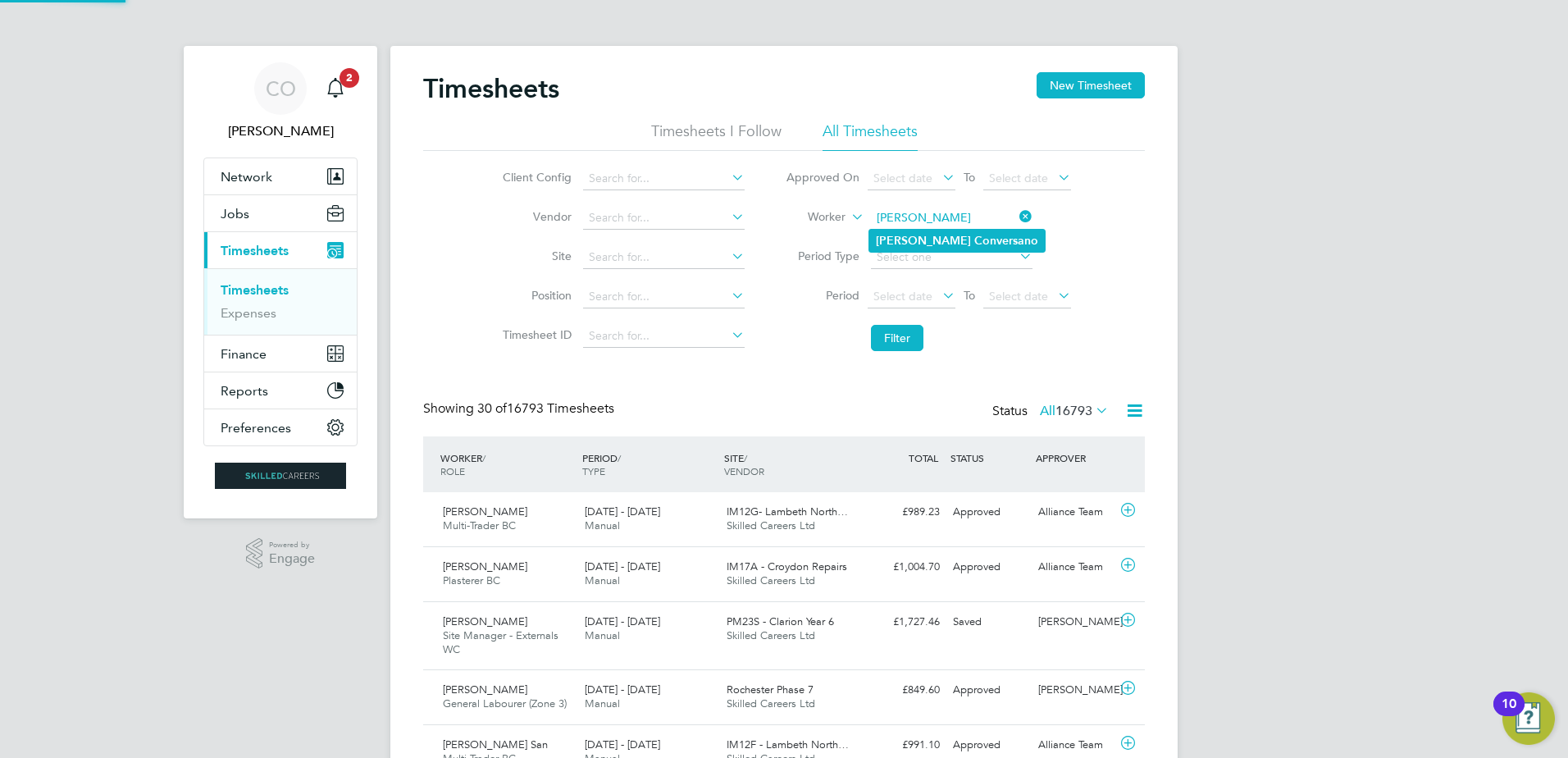
type input "[PERSON_NAME]"
click at [900, 239] on b "[PERSON_NAME]" at bounding box center [924, 241] width 95 height 14
click at [895, 332] on button "Filter" at bounding box center [897, 339] width 53 height 26
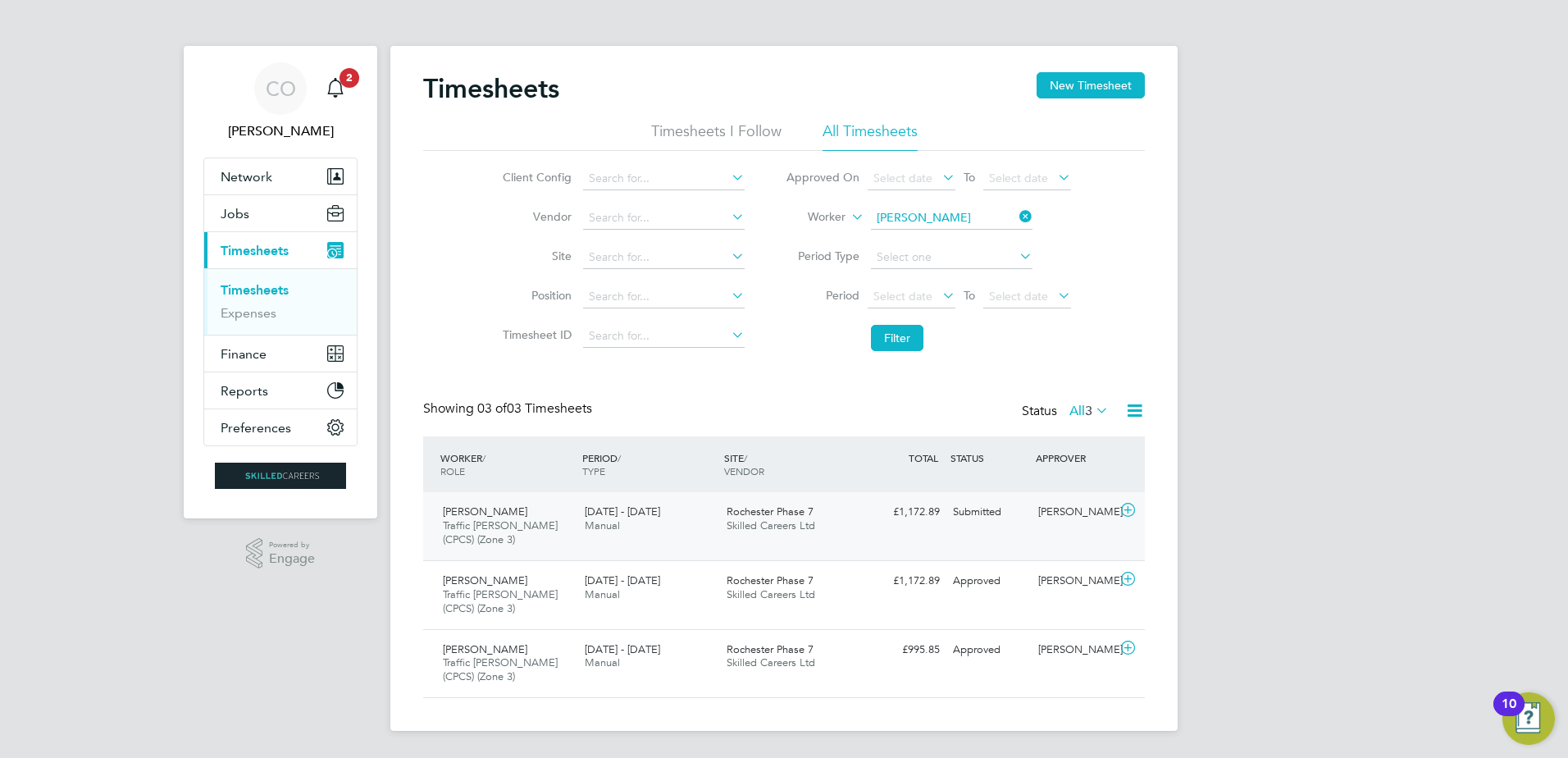
click at [1128, 509] on icon at bounding box center [1128, 510] width 20 height 13
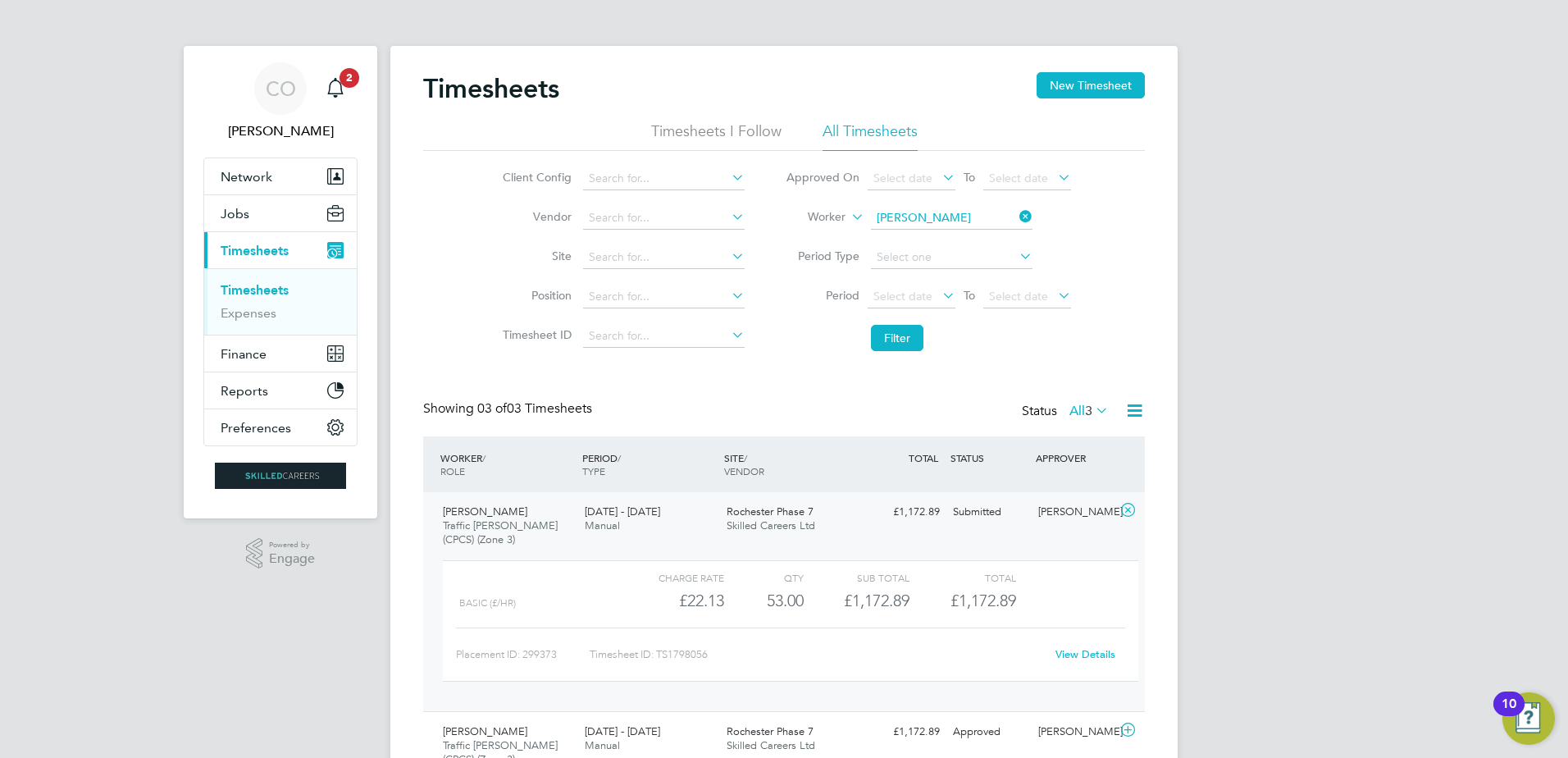
click at [1076, 652] on link "View Details" at bounding box center [1085, 654] width 60 height 14
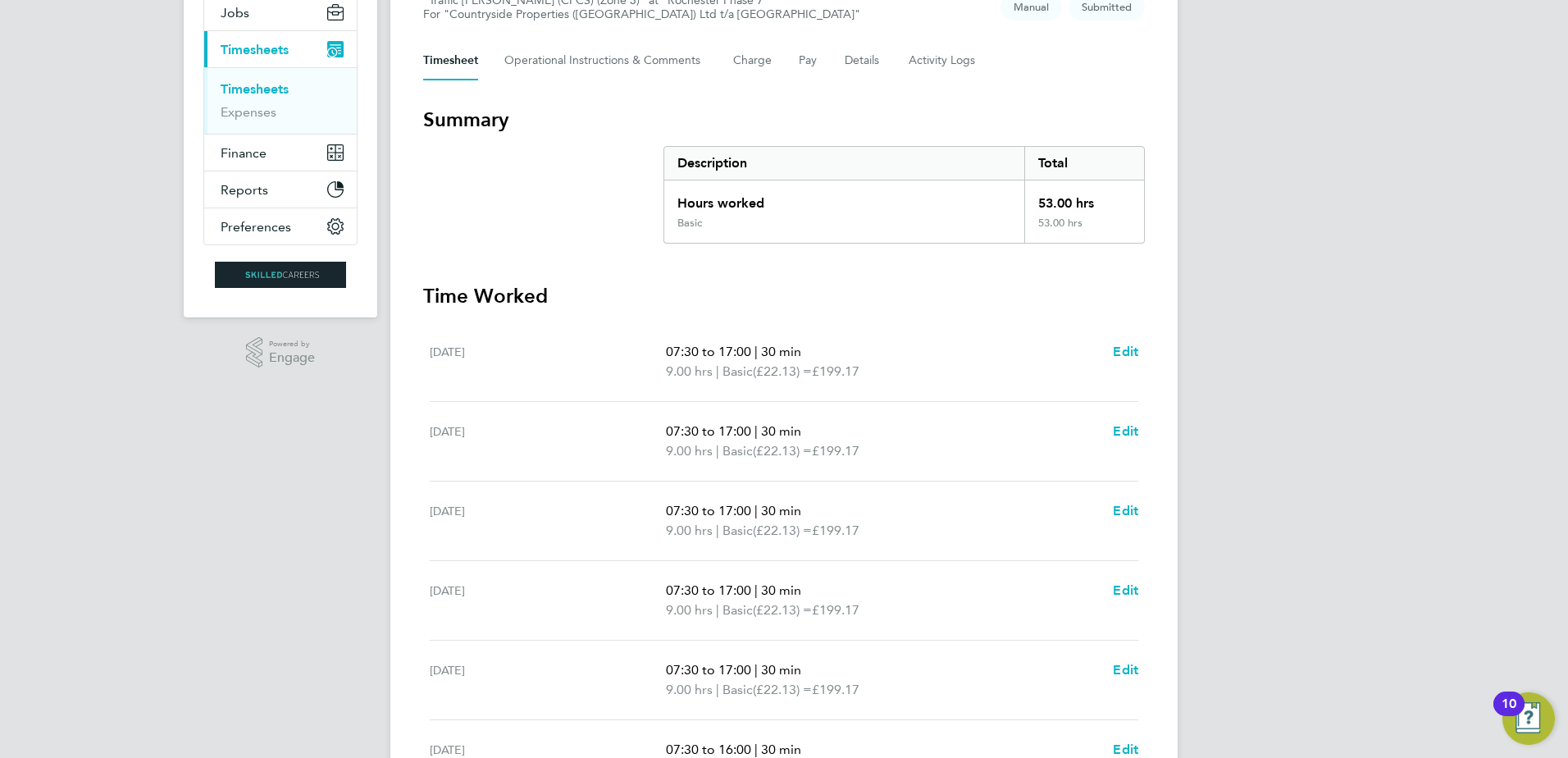
scroll to position [448, 0]
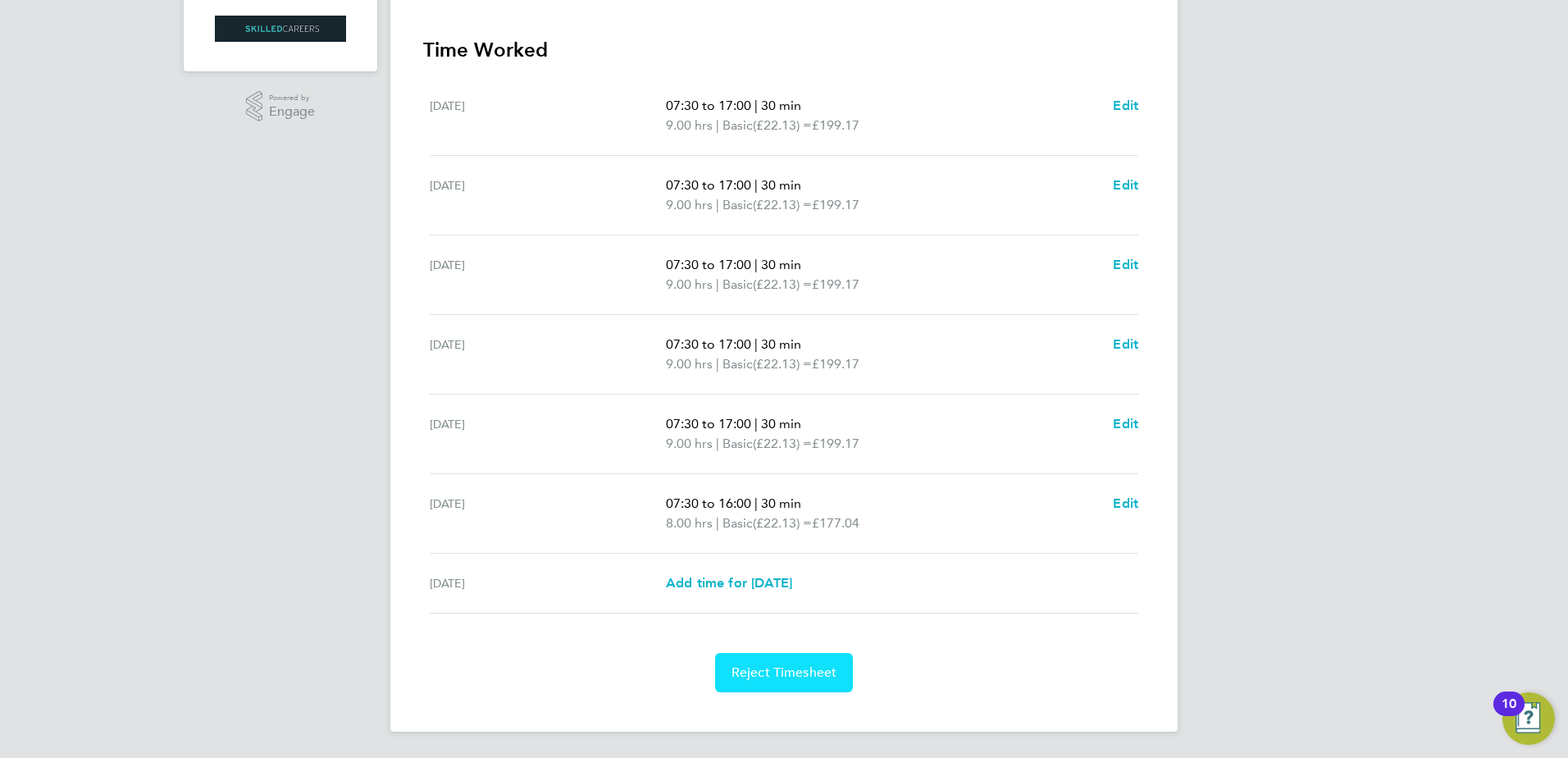
click at [814, 676] on span "Reject Timesheet" at bounding box center [785, 673] width 105 height 17
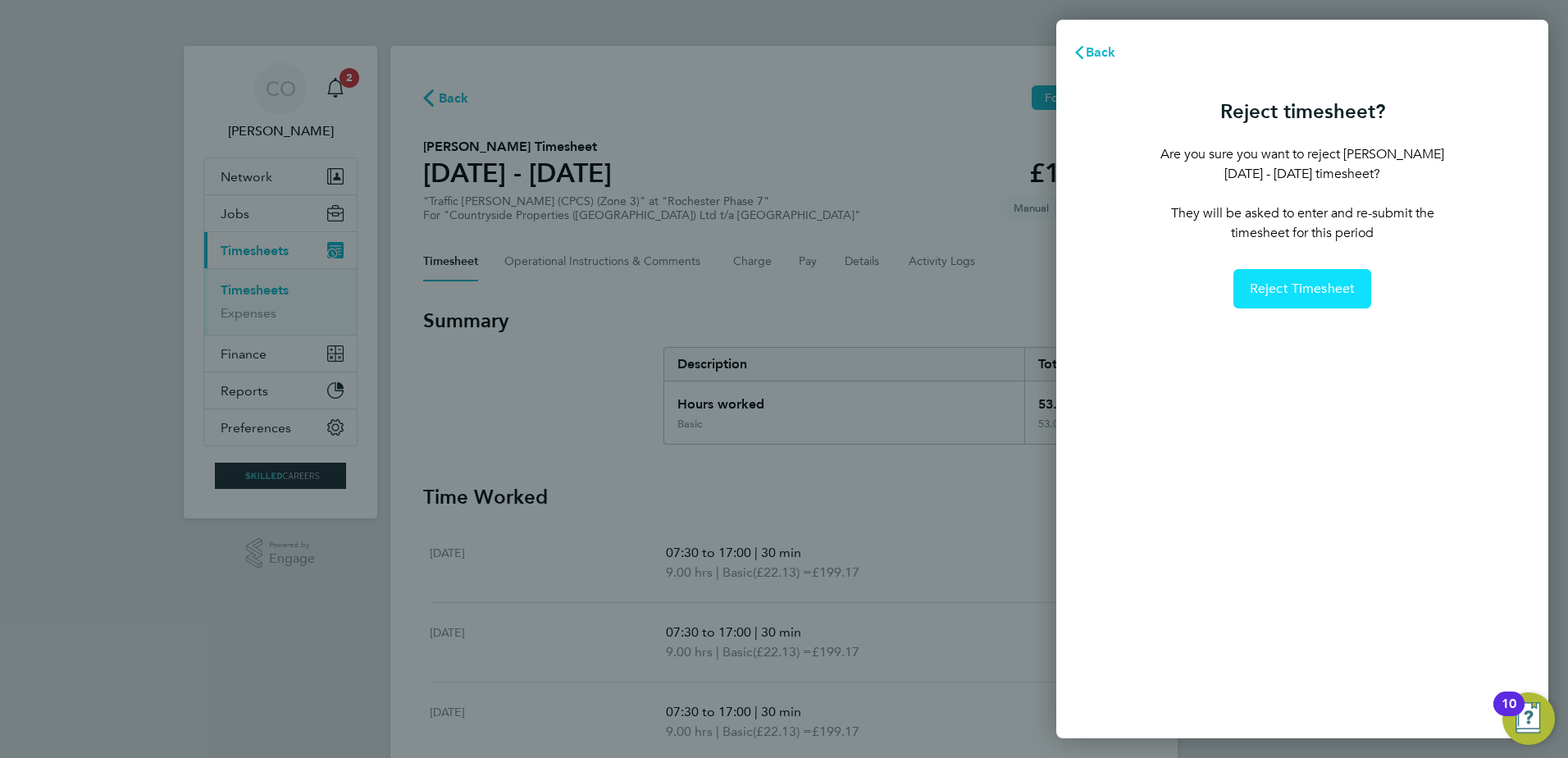
click at [1292, 285] on span "Reject Timesheet" at bounding box center [1303, 288] width 105 height 17
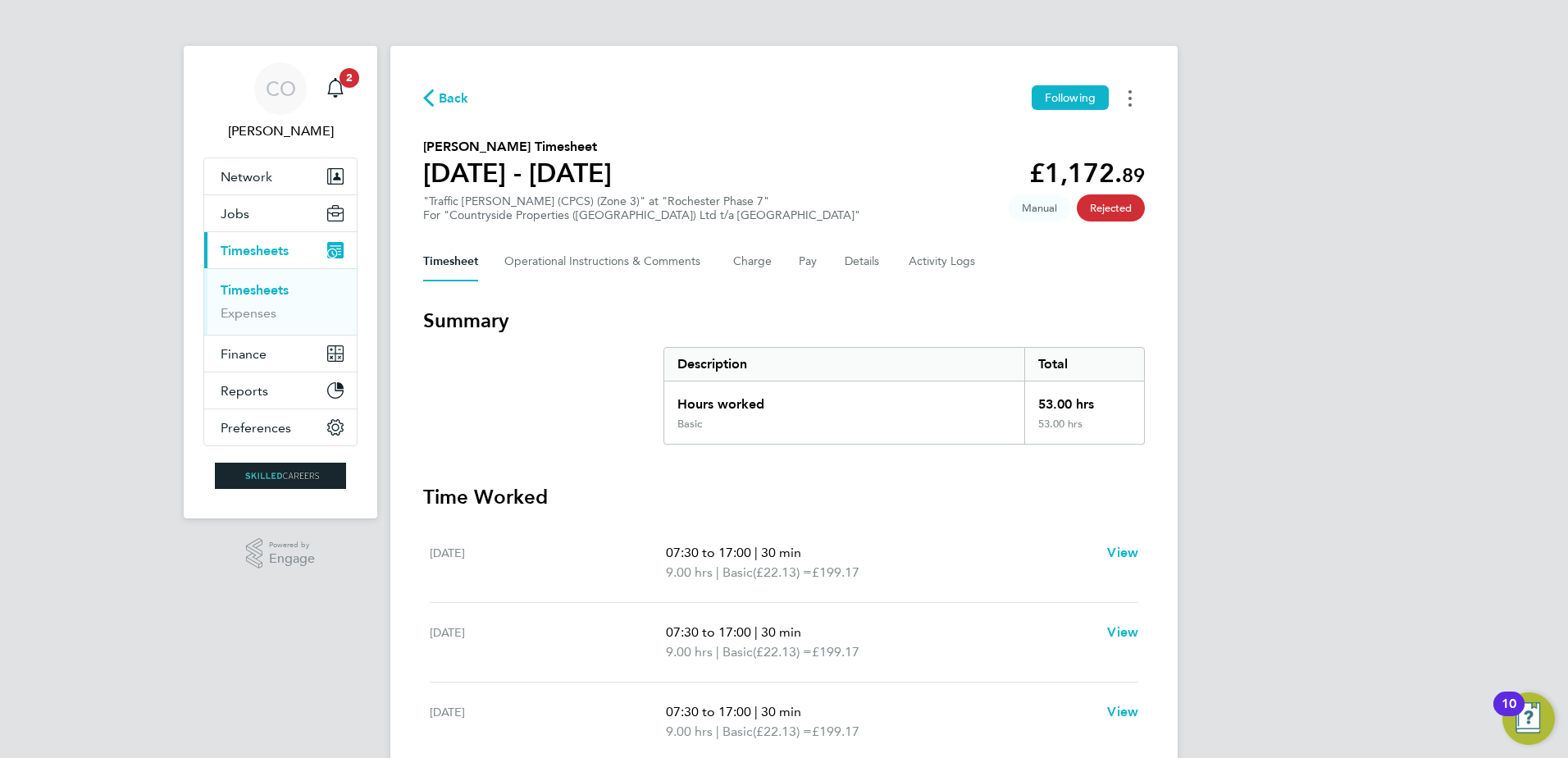
click at [1134, 102] on button "Timesheets Menu" at bounding box center [1130, 98] width 30 height 26
click at [442, 99] on span "Back" at bounding box center [454, 98] width 31 height 19
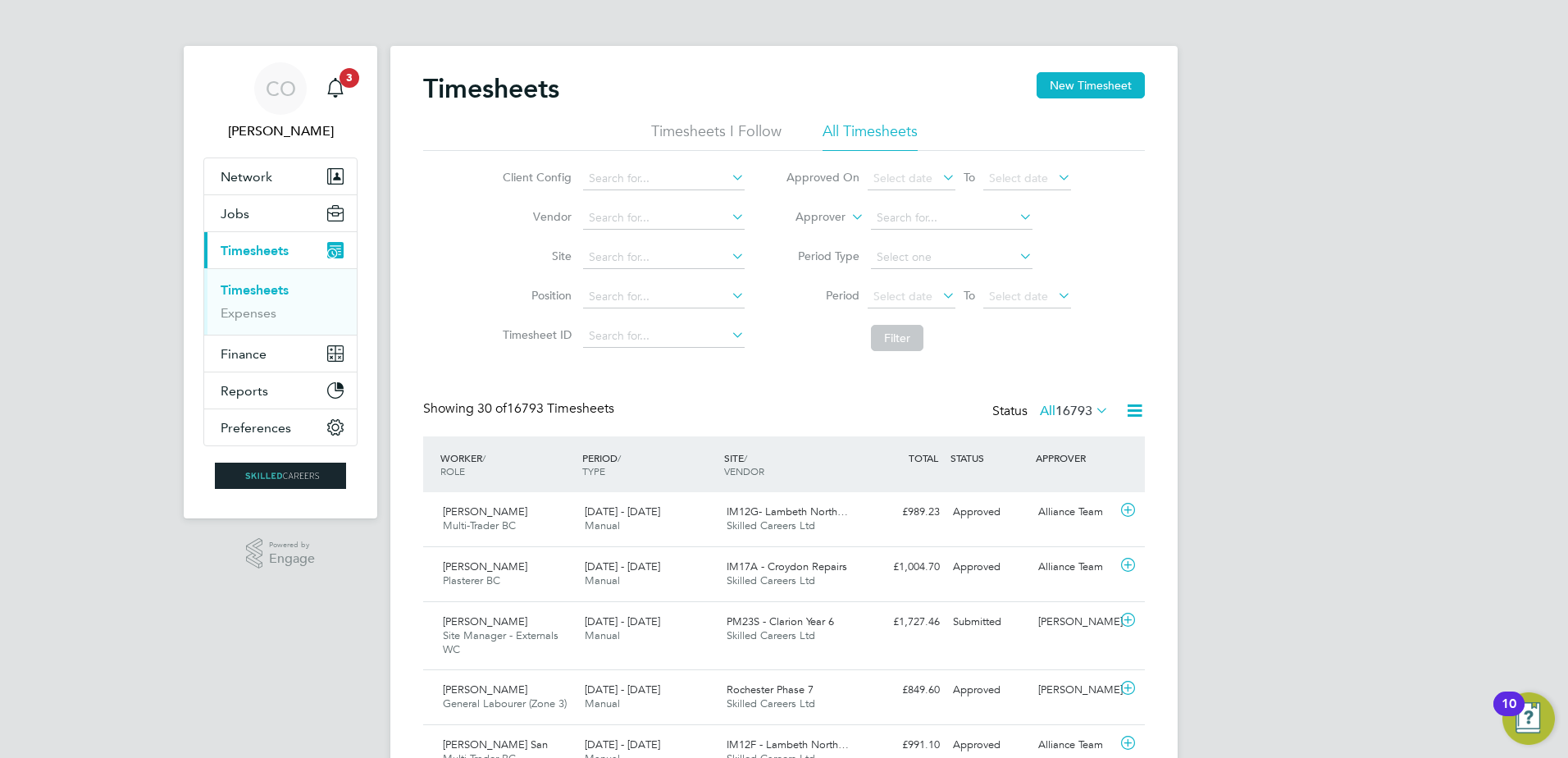
click at [848, 216] on icon at bounding box center [848, 212] width 0 height 15
click at [816, 232] on li "Worker" at bounding box center [805, 237] width 81 height 21
click at [892, 216] on input at bounding box center [952, 218] width 162 height 23
paste input "[PERSON_NAME]"
type input "[PERSON_NAME]"
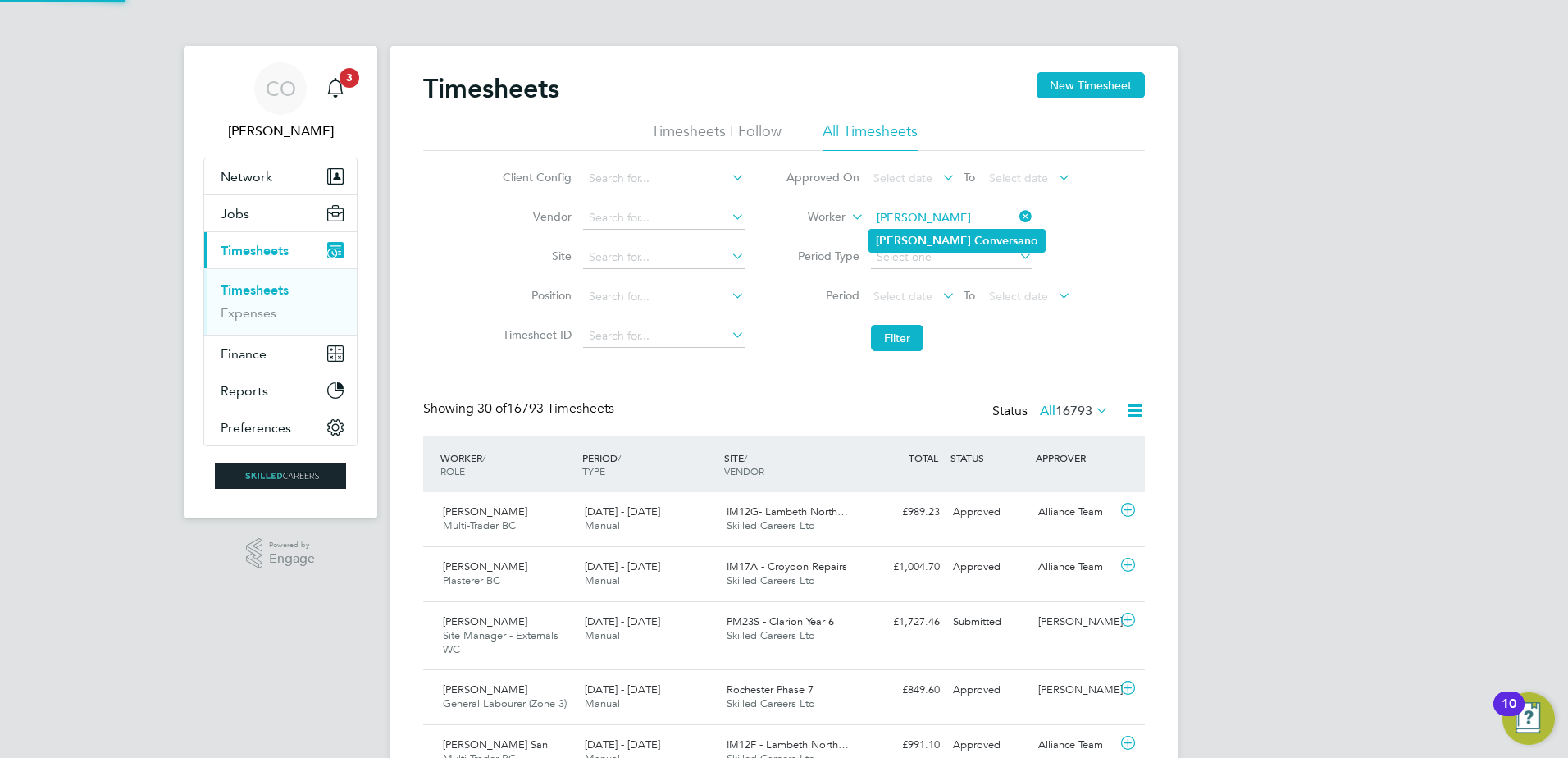
click at [902, 243] on b "[PERSON_NAME]" at bounding box center [924, 241] width 95 height 14
click at [897, 345] on button "Filter" at bounding box center [897, 339] width 53 height 26
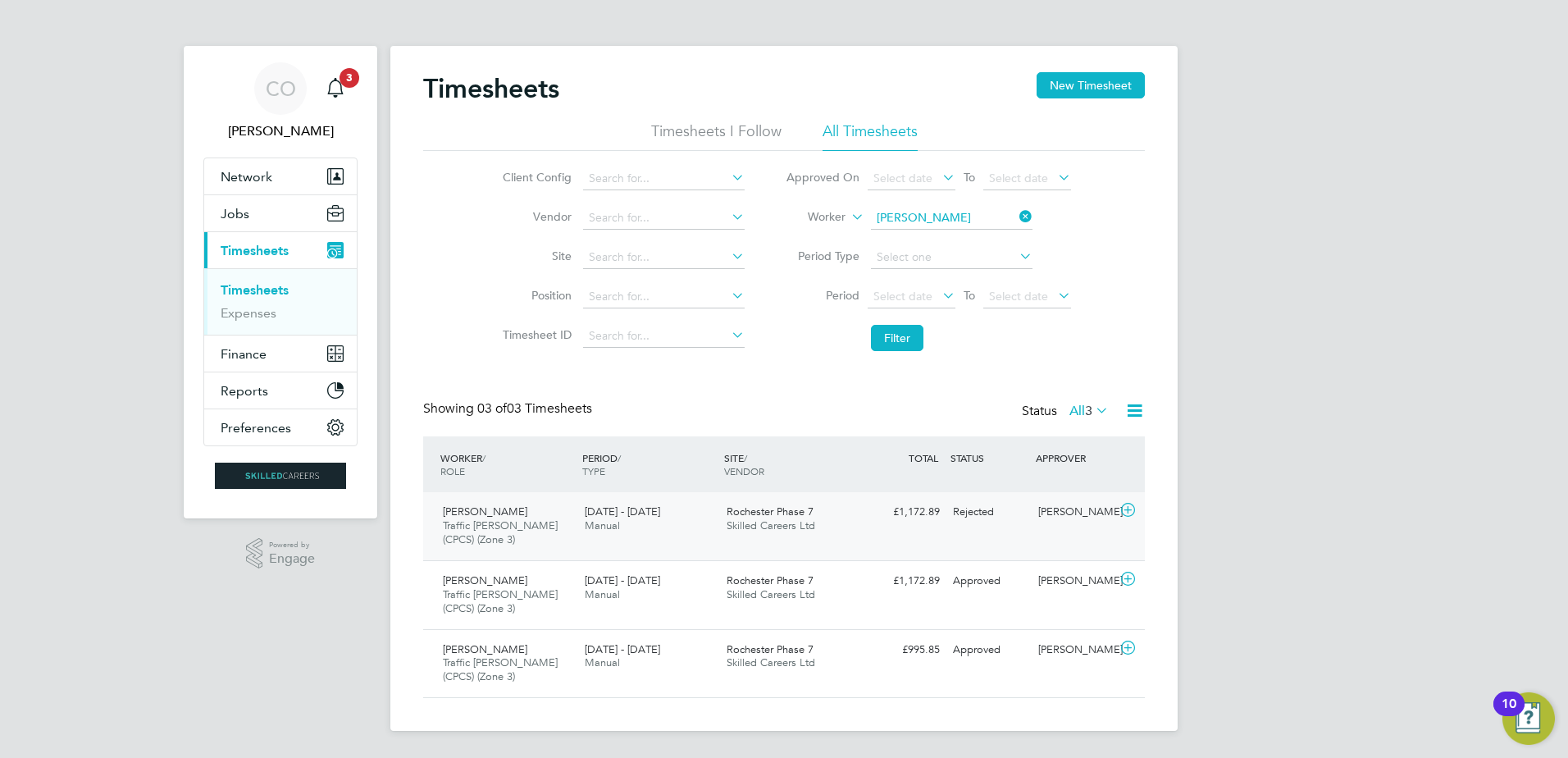
click at [1129, 508] on icon at bounding box center [1128, 510] width 20 height 13
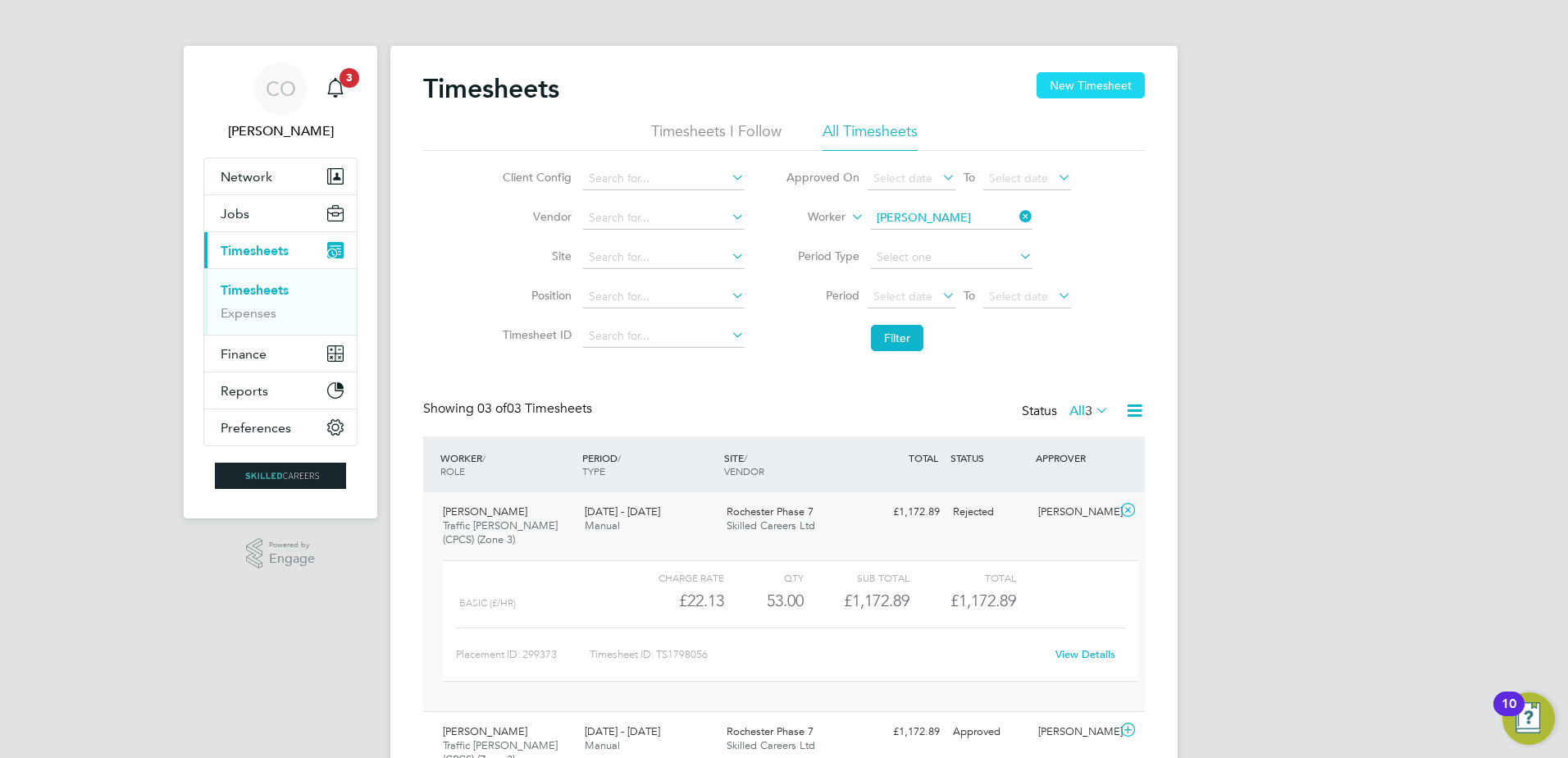
click at [1085, 83] on button "New Timesheet" at bounding box center [1091, 85] width 108 height 26
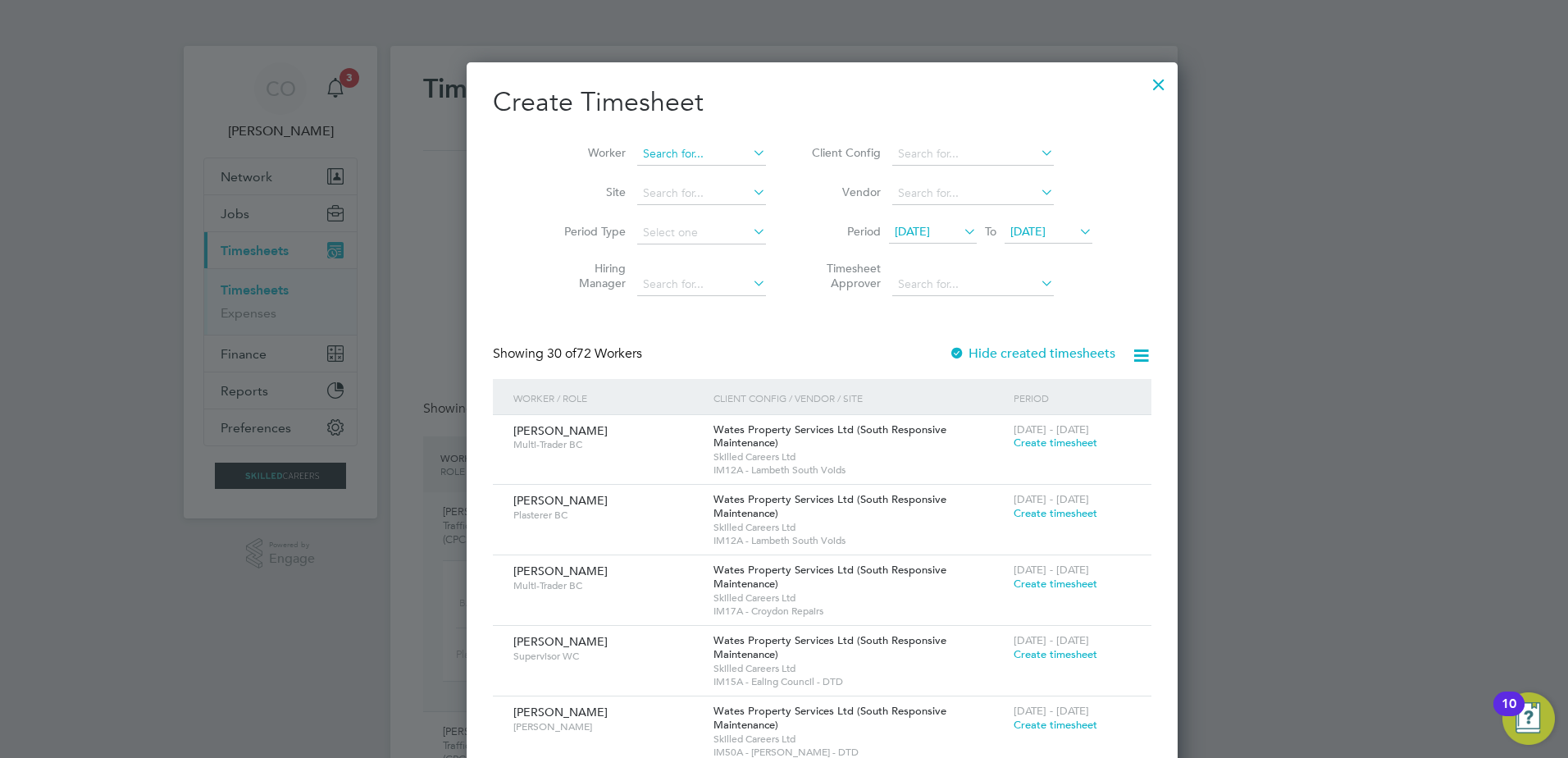
click at [637, 154] on input at bounding box center [701, 154] width 129 height 23
paste input "[PERSON_NAME]"
type input "[PERSON_NAME]"
click at [640, 169] on b "Alberto" at bounding box center [652, 176] width 95 height 14
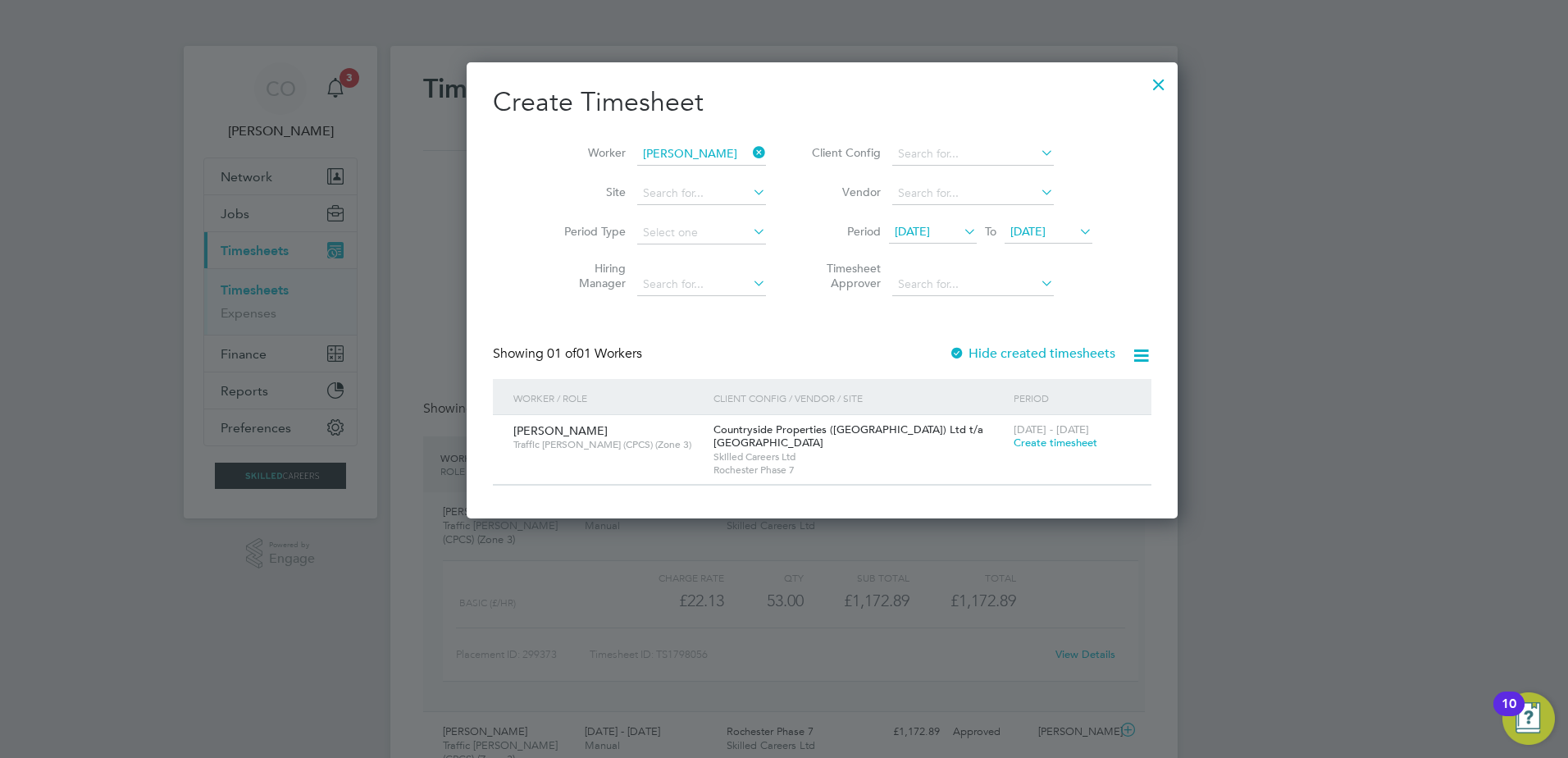
click at [1014, 437] on span "Create timesheet" at bounding box center [1056, 443] width 83 height 14
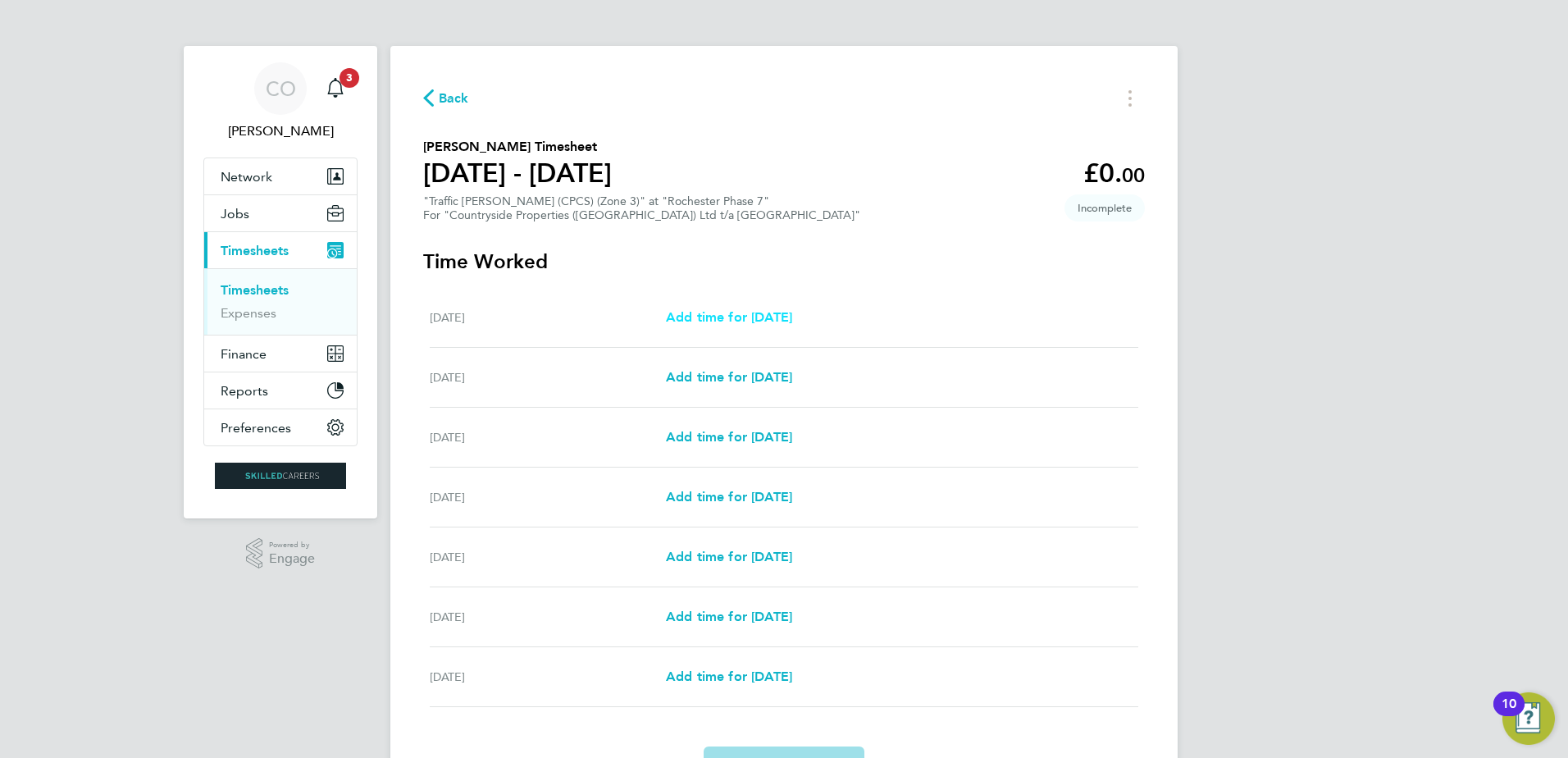
click at [777, 318] on span "Add time for [DATE]" at bounding box center [730, 317] width 127 height 16
select select "30"
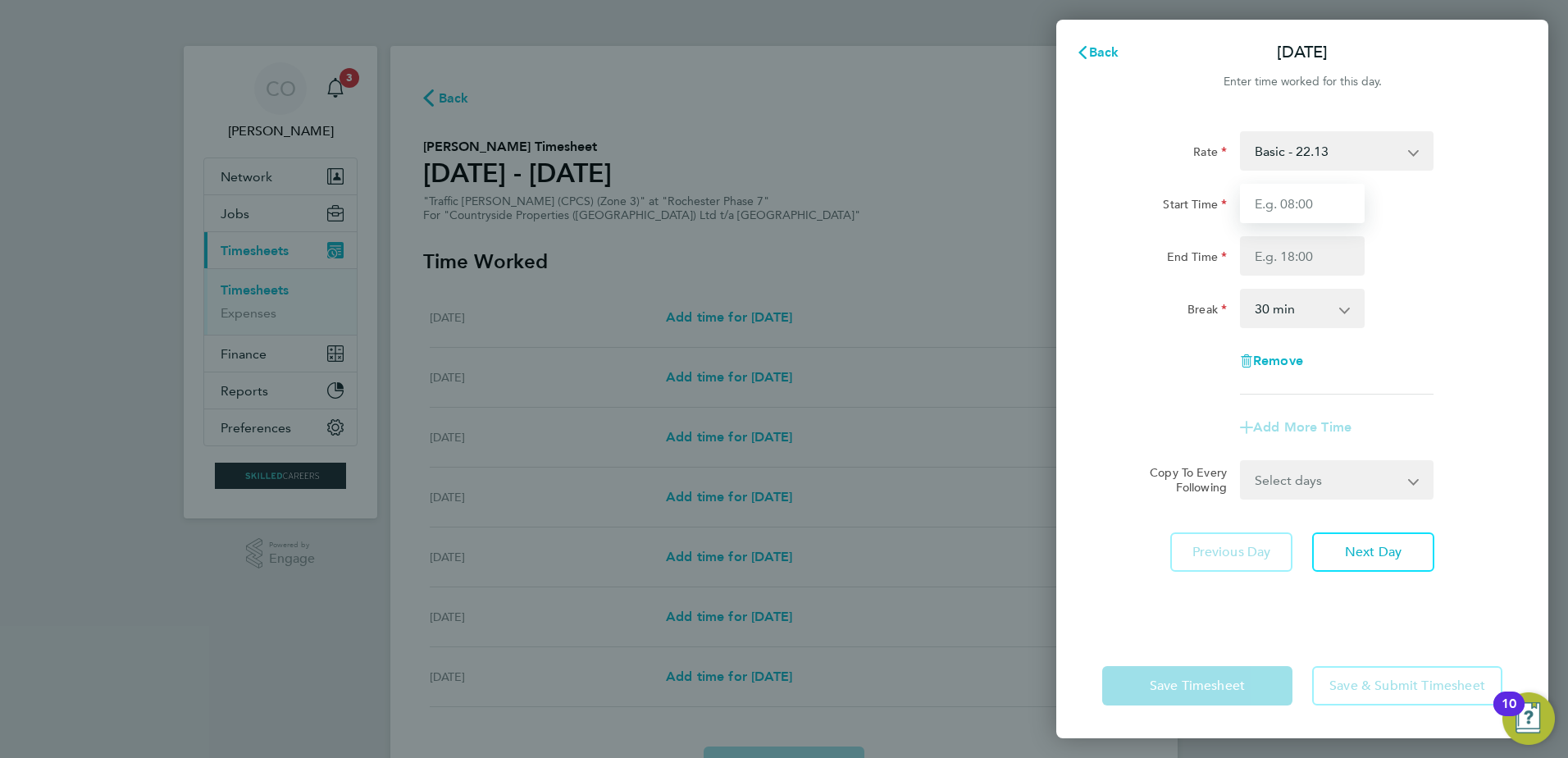
click at [1334, 197] on input "Start Time" at bounding box center [1303, 203] width 125 height 40
type input "07:30"
type input "17:00"
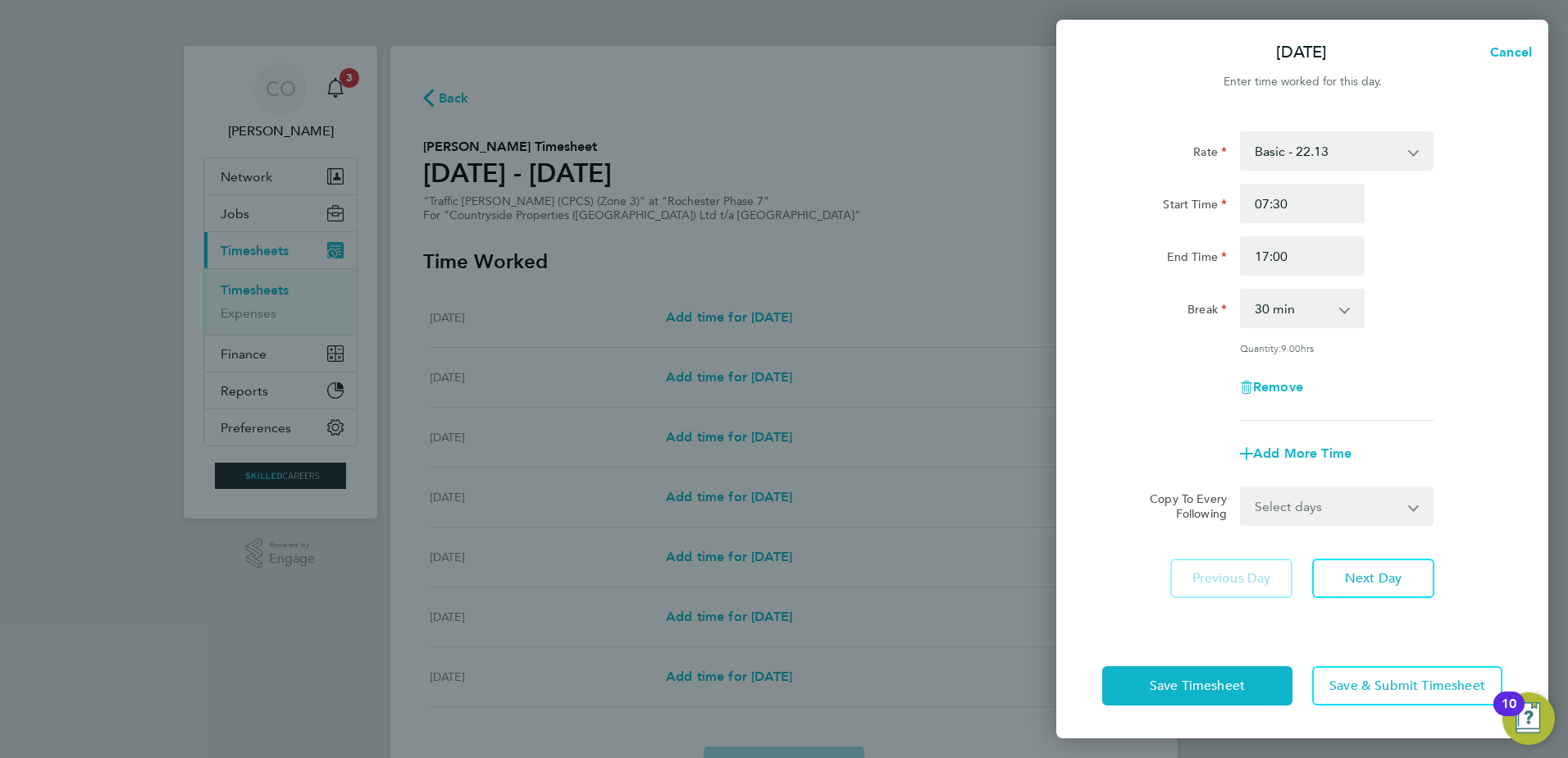
click at [1352, 508] on select "Select days Day Weekday (Mon-Fri) Weekend (Sat-Sun) Tuesday Wednesday Thursday …" at bounding box center [1328, 506] width 172 height 36
select select "WEEKDAY"
click at [1242, 488] on select "Select days Day Weekday (Mon-Fri) Weekend (Sat-Sun) Tuesday Wednesday Thursday …" at bounding box center [1328, 506] width 172 height 36
select select "2025-08-10"
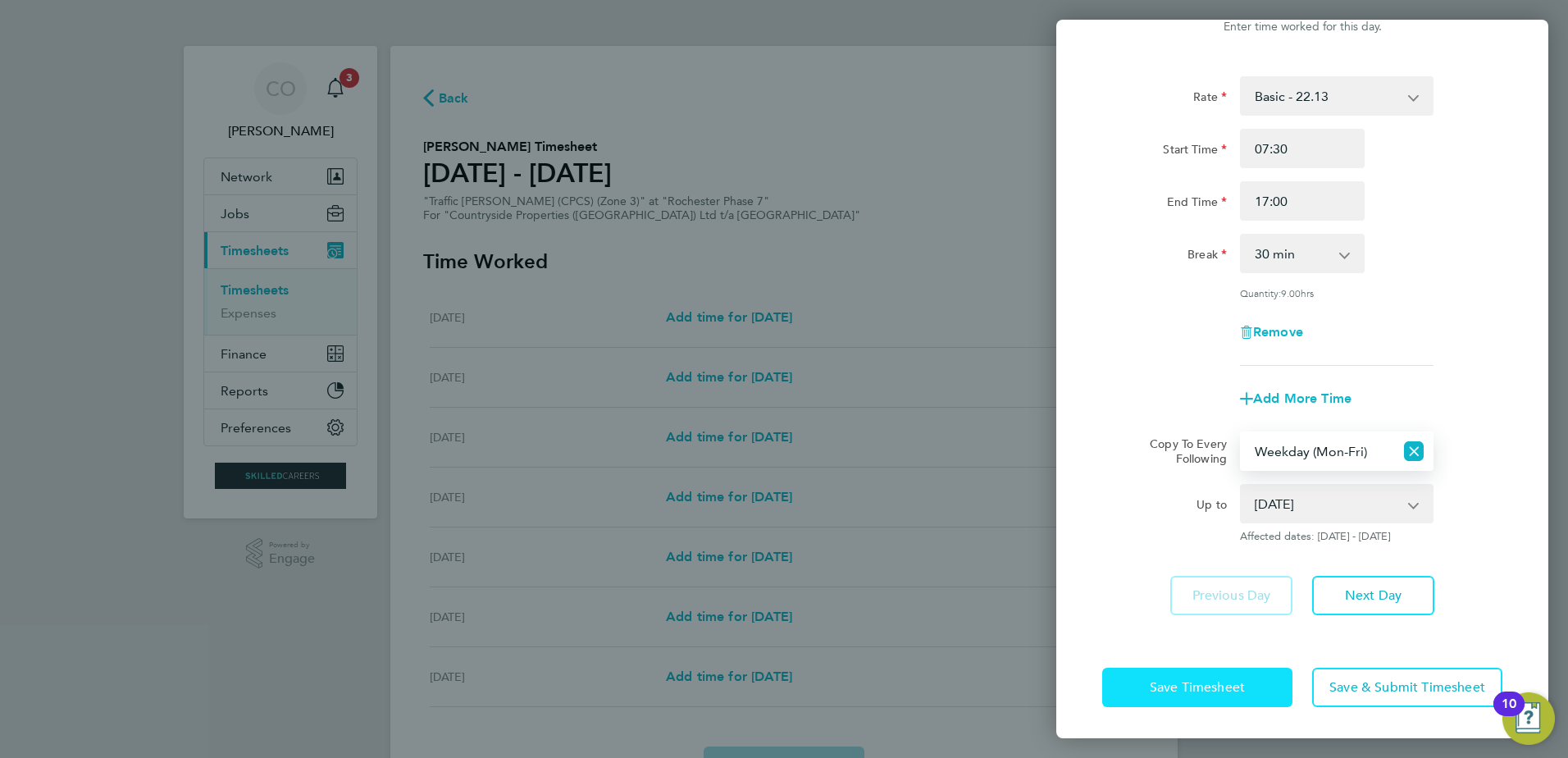
click at [1220, 689] on span "Save Timesheet" at bounding box center [1197, 688] width 95 height 17
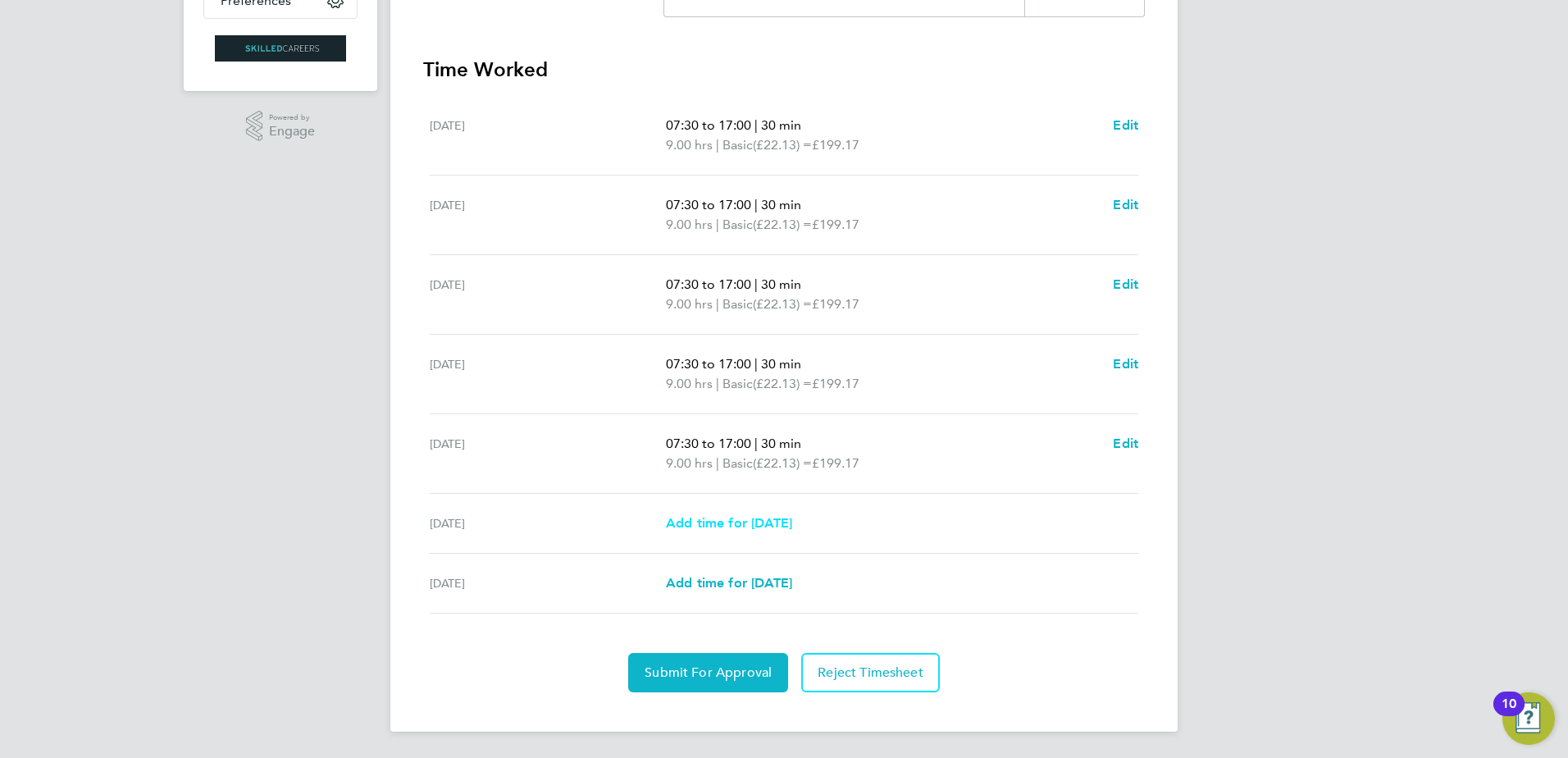
click at [793, 527] on span "Add time for [DATE]" at bounding box center [730, 523] width 127 height 16
select select "30"
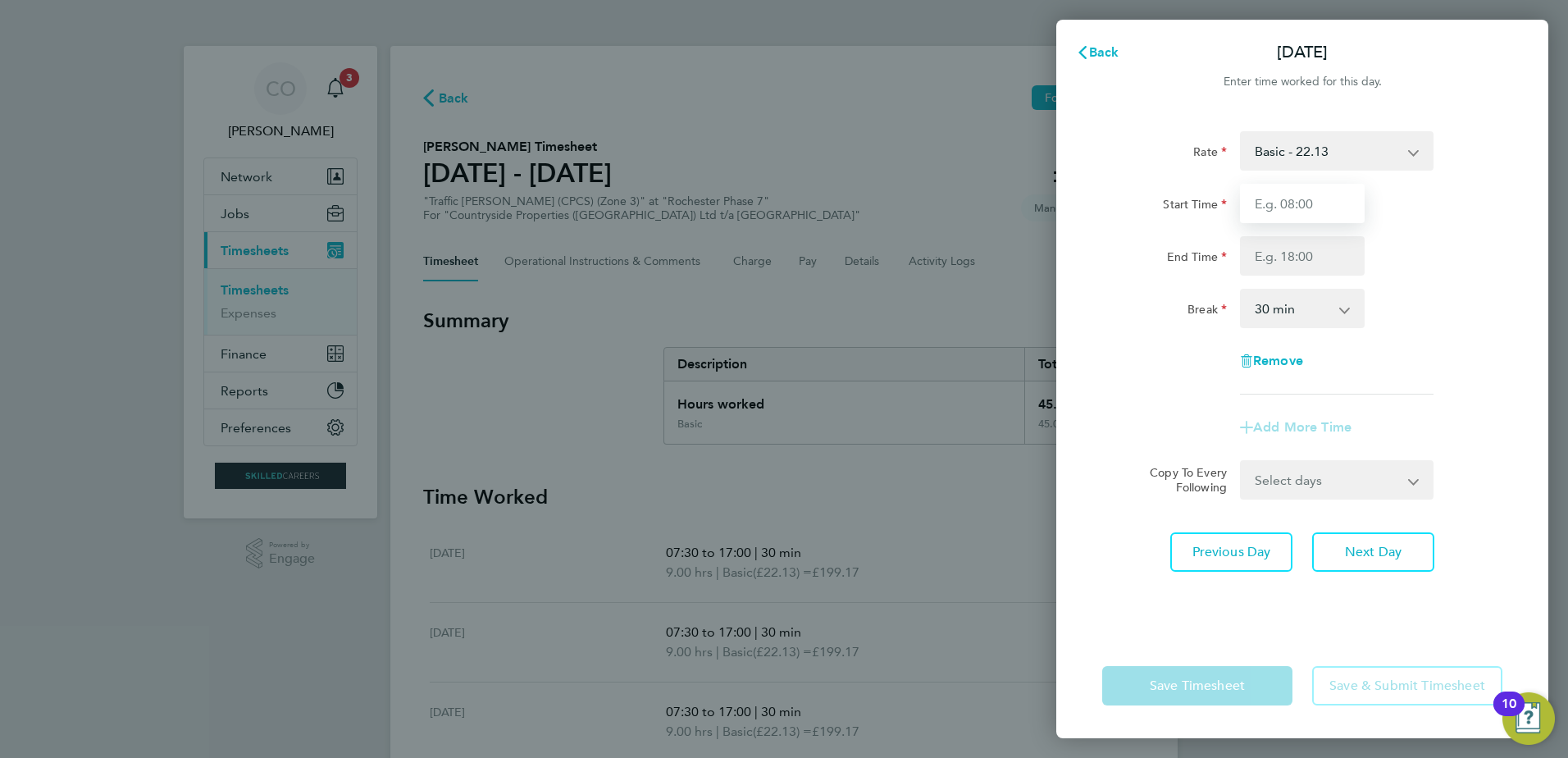
click at [1306, 199] on input "Start Time" at bounding box center [1303, 203] width 125 height 40
type input "07:30"
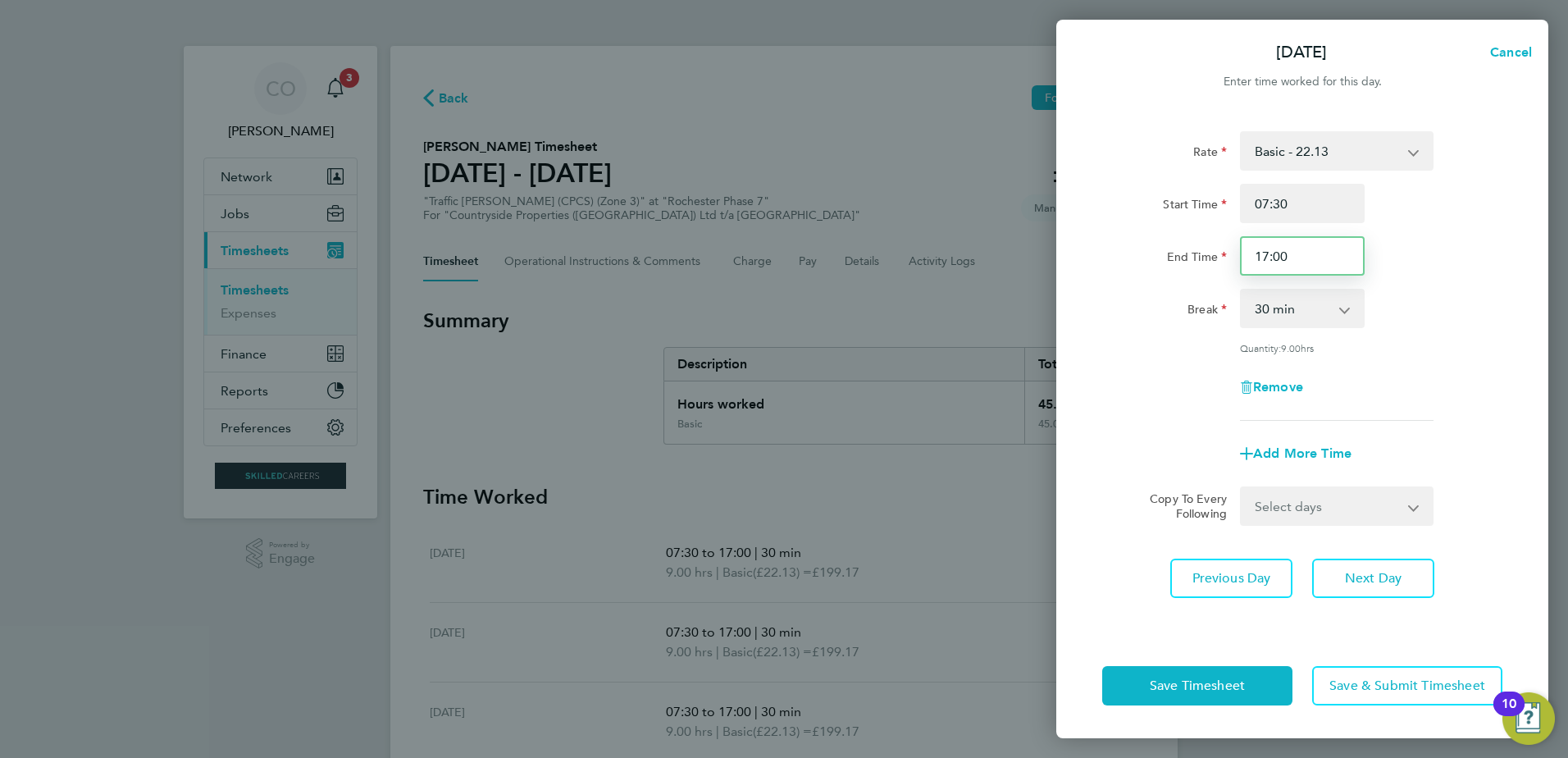
click at [1286, 255] on input "17:00" at bounding box center [1303, 256] width 125 height 40
type input "16:30"
click at [1196, 696] on button "Save Timesheet" at bounding box center [1197, 686] width 191 height 40
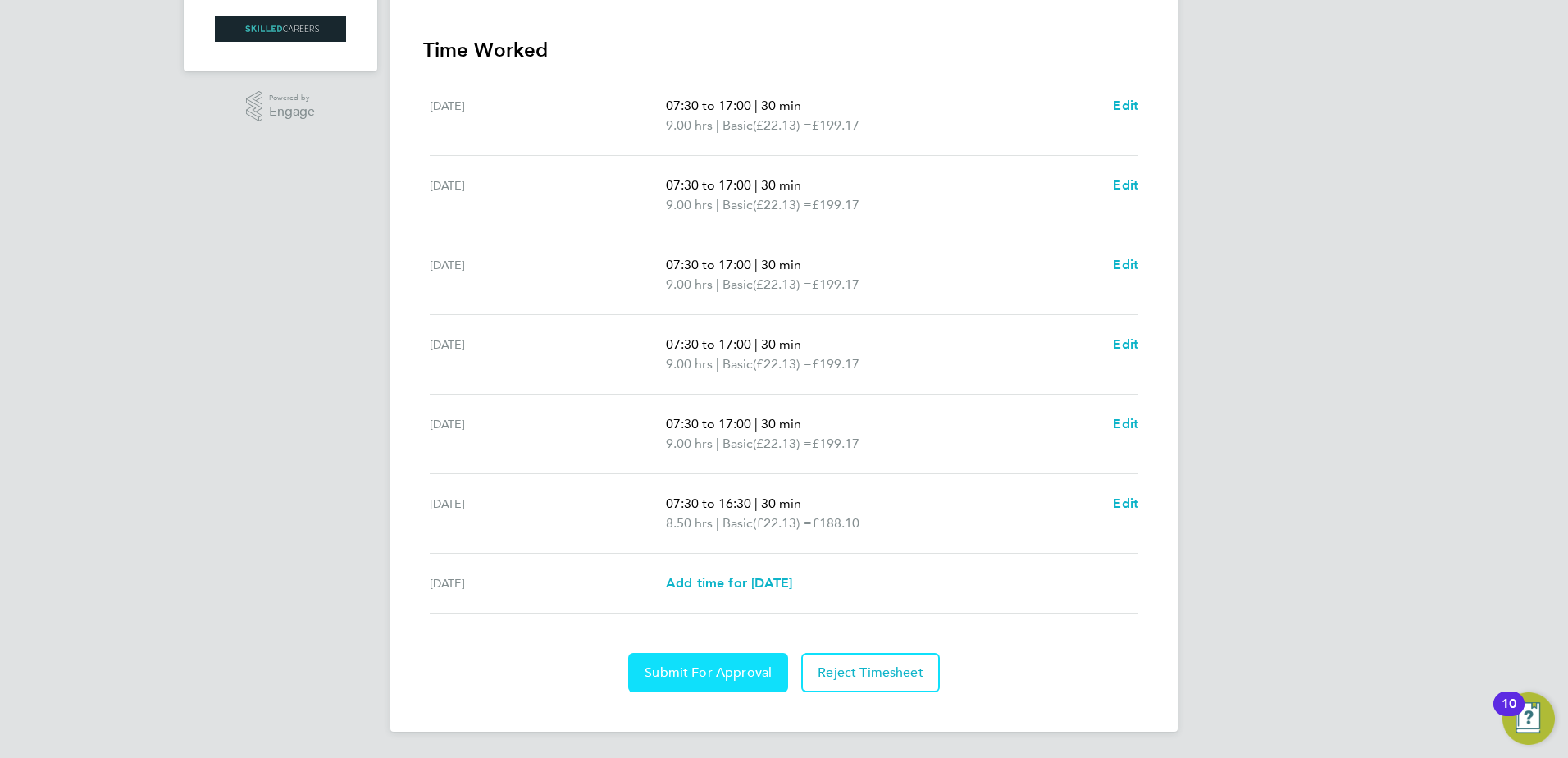
click at [727, 680] on span "Submit For Approval" at bounding box center [708, 673] width 127 height 17
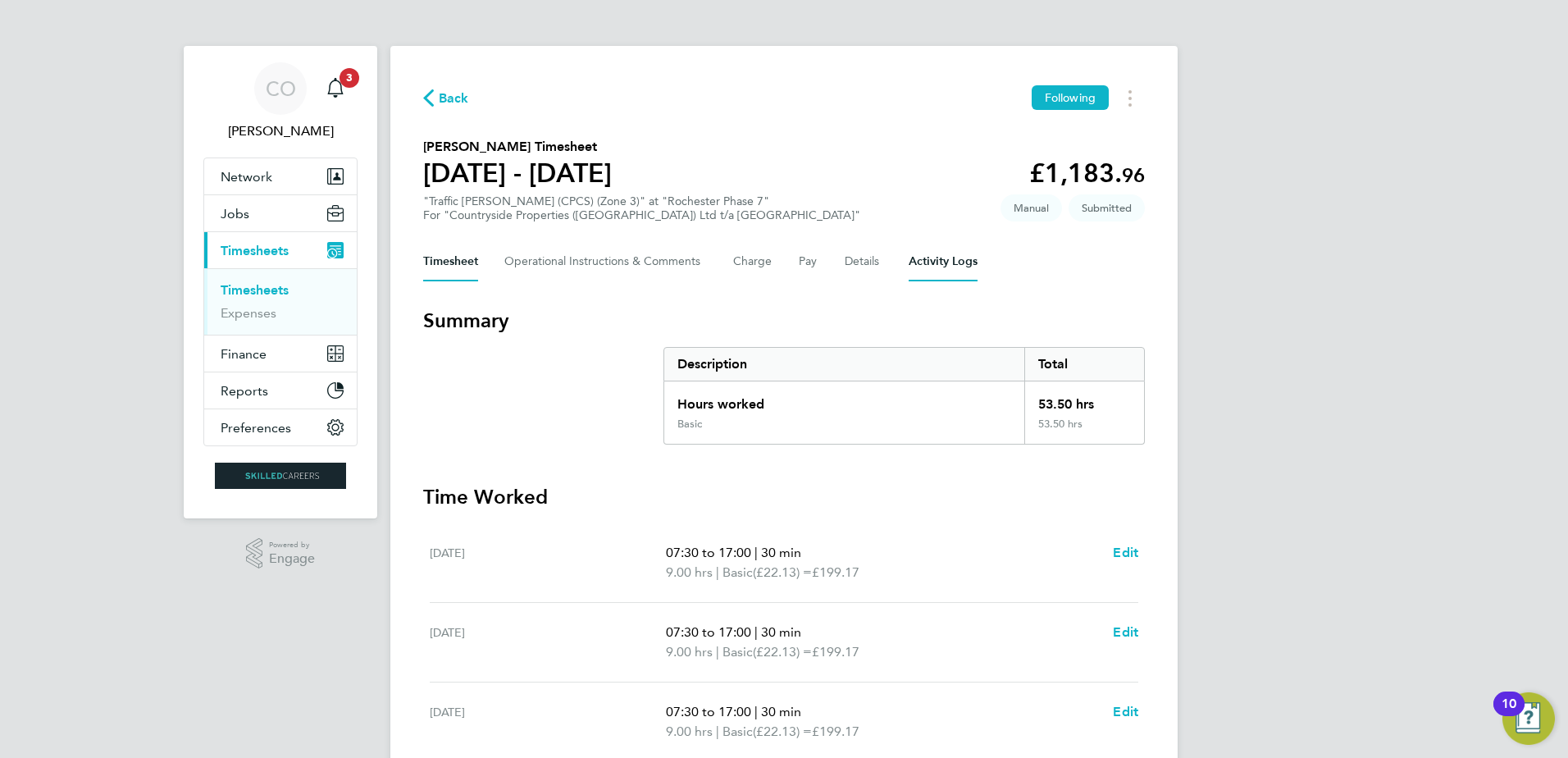
click at [918, 257] on Logs-tab "Activity Logs" at bounding box center [943, 261] width 69 height 40
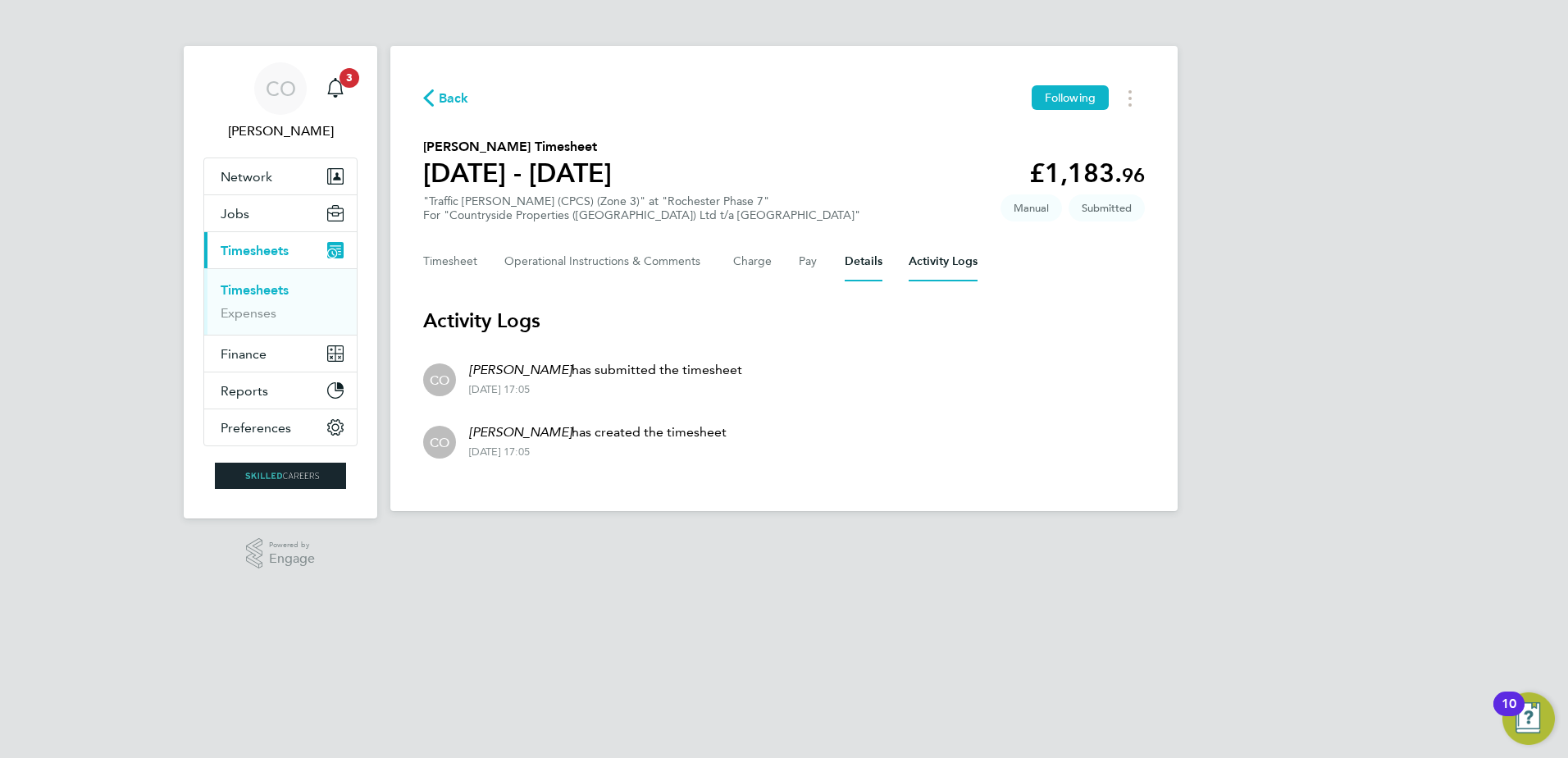
click at [855, 267] on button "Details" at bounding box center [863, 261] width 38 height 40
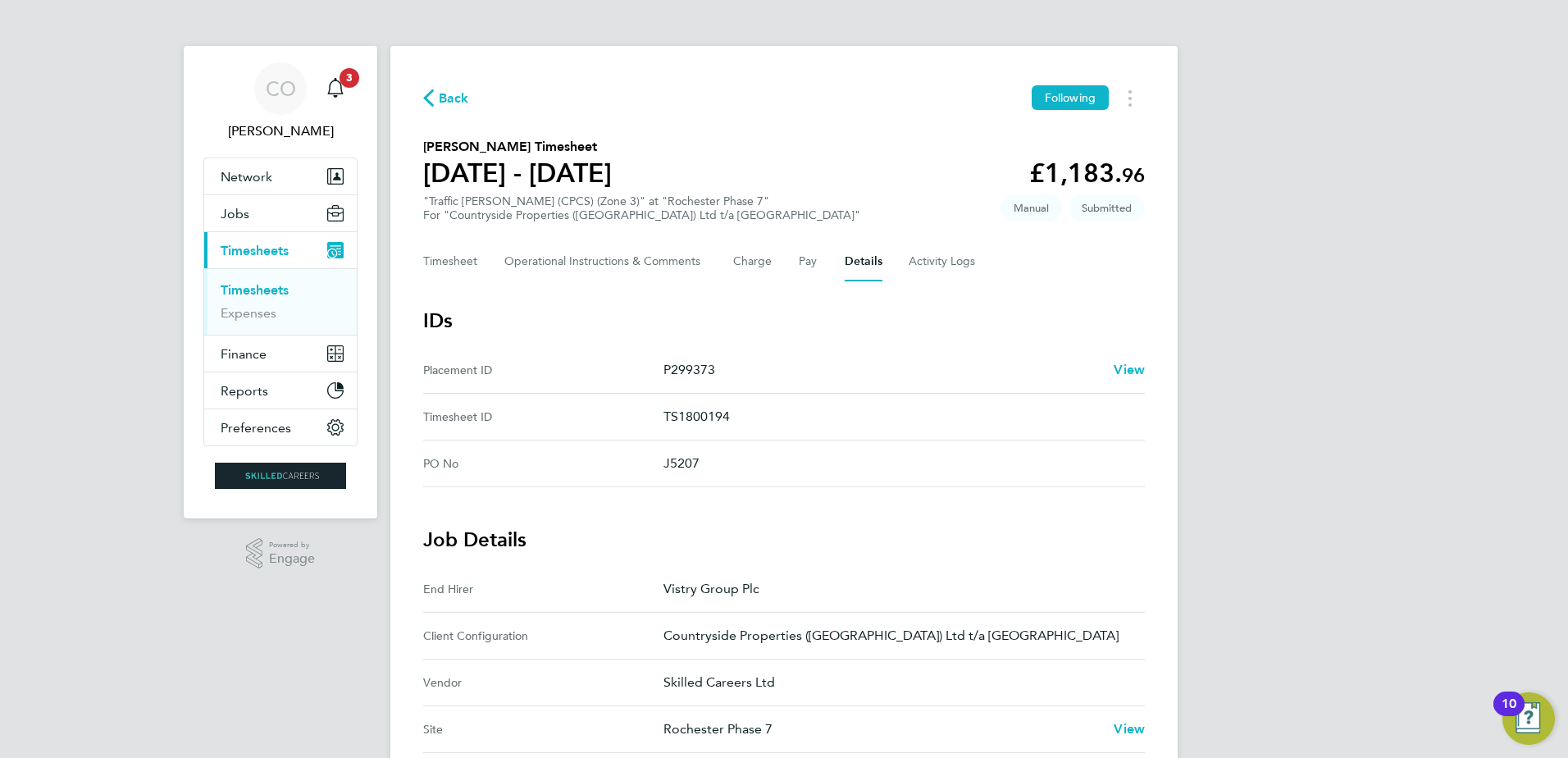
click at [456, 102] on span "Back" at bounding box center [454, 98] width 31 height 19
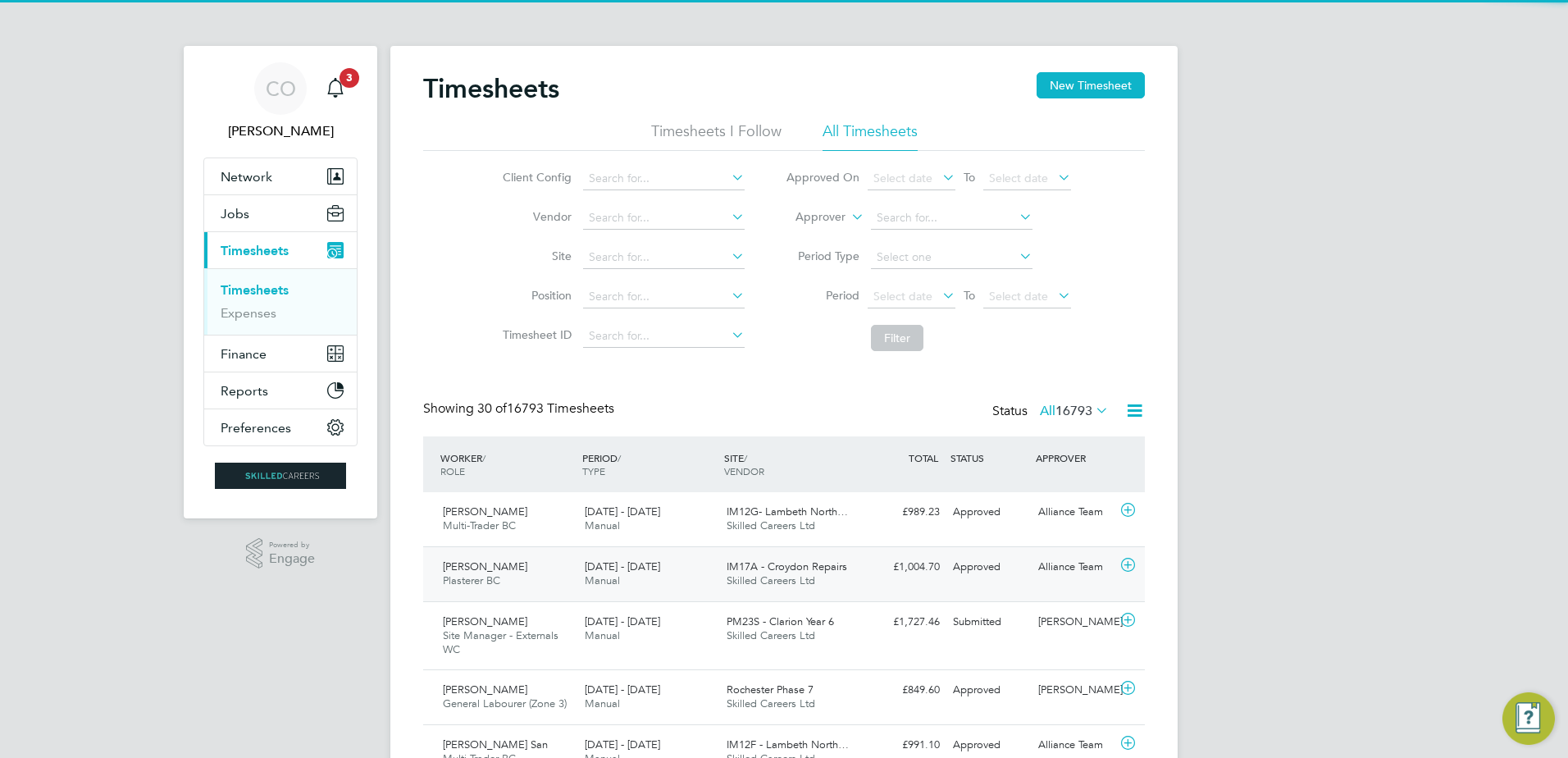
scroll to position [42, 142]
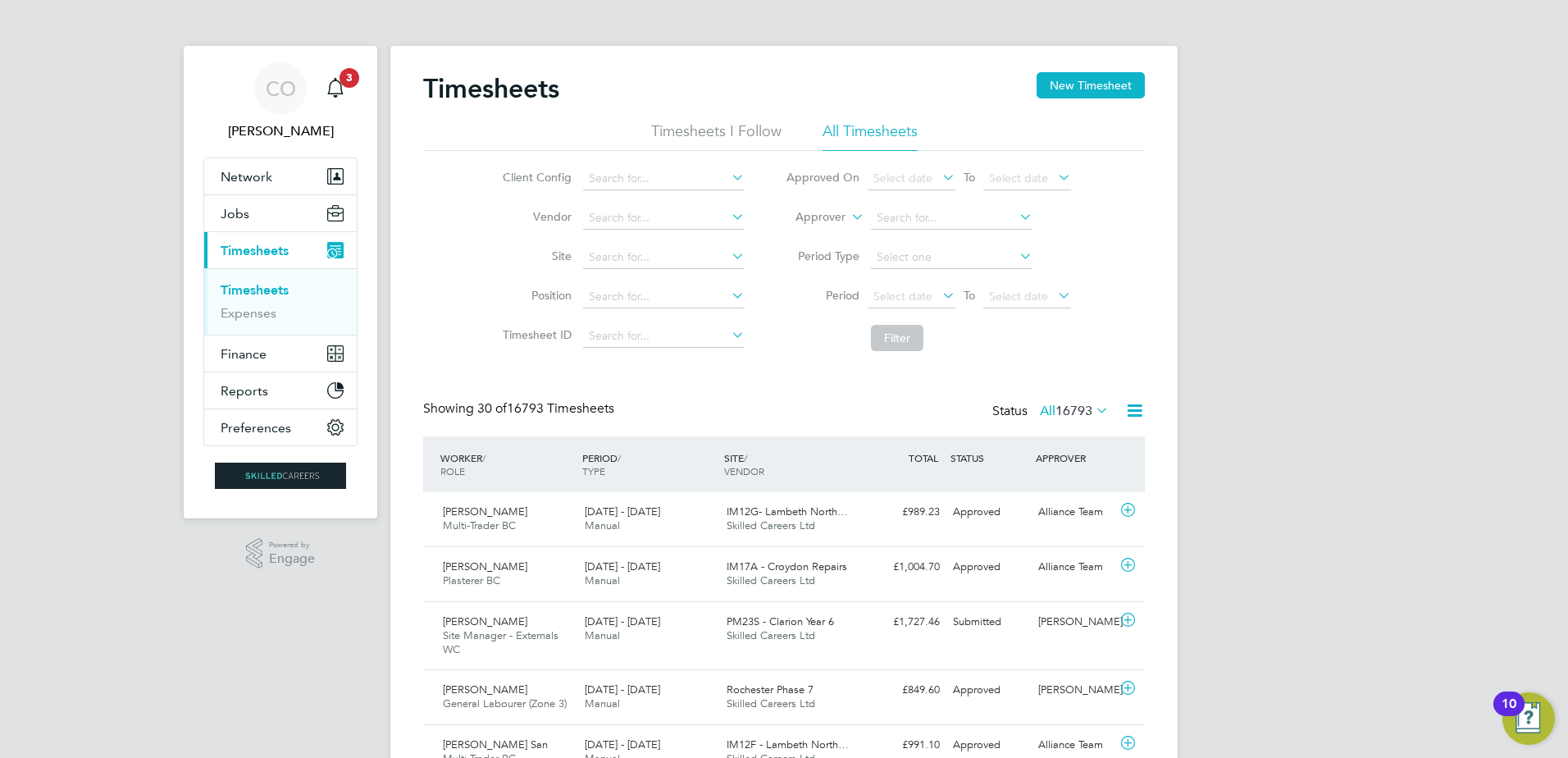
click at [844, 214] on label "Approver" at bounding box center [809, 217] width 74 height 17
click at [819, 240] on li "Worker" at bounding box center [805, 237] width 81 height 21
click at [953, 222] on input at bounding box center [952, 218] width 162 height 23
click at [933, 248] on li "Emilian Melut" at bounding box center [951, 240] width 163 height 22
type input "[PERSON_NAME]"
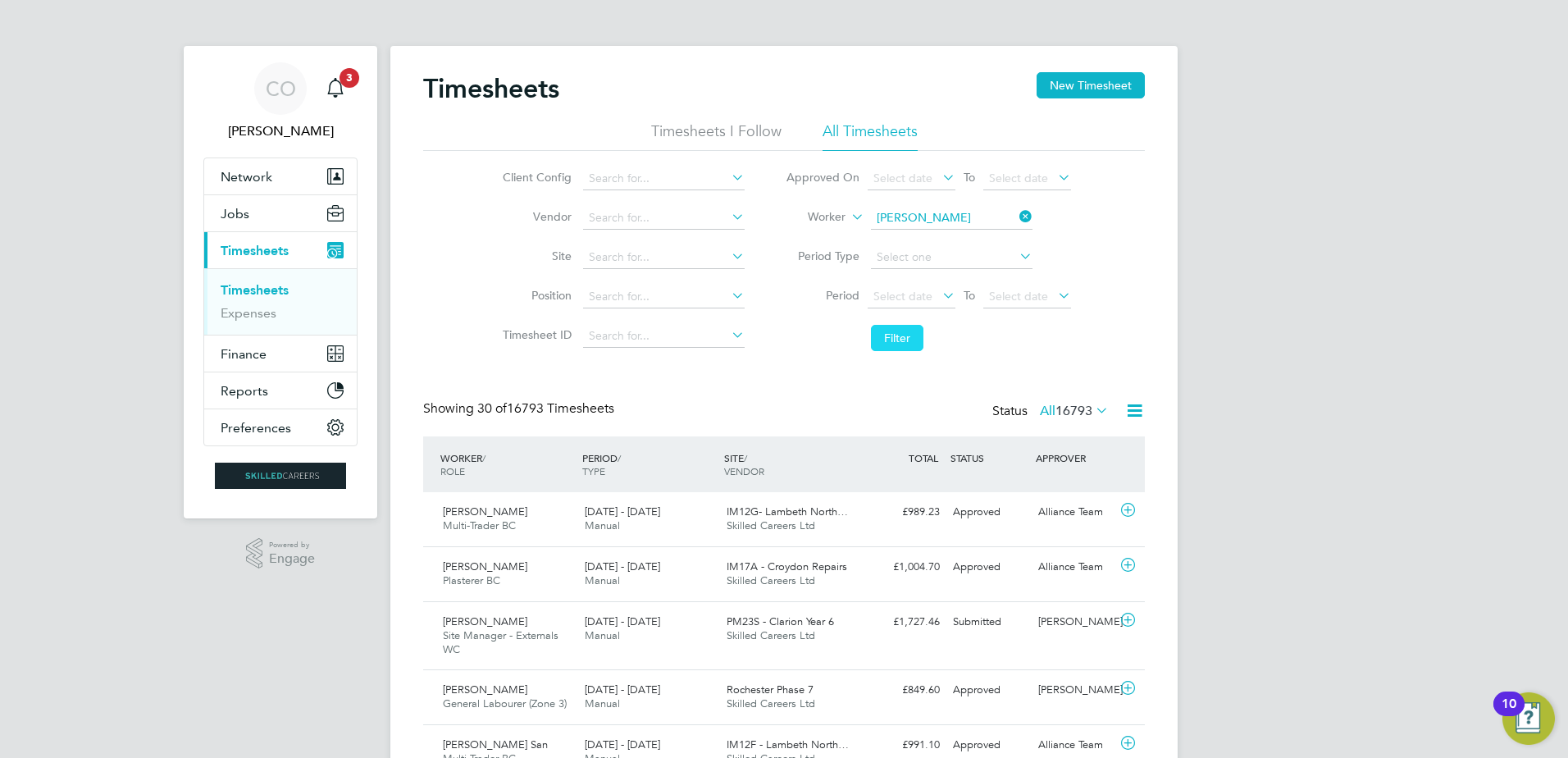
click at [898, 332] on button "Filter" at bounding box center [897, 339] width 53 height 26
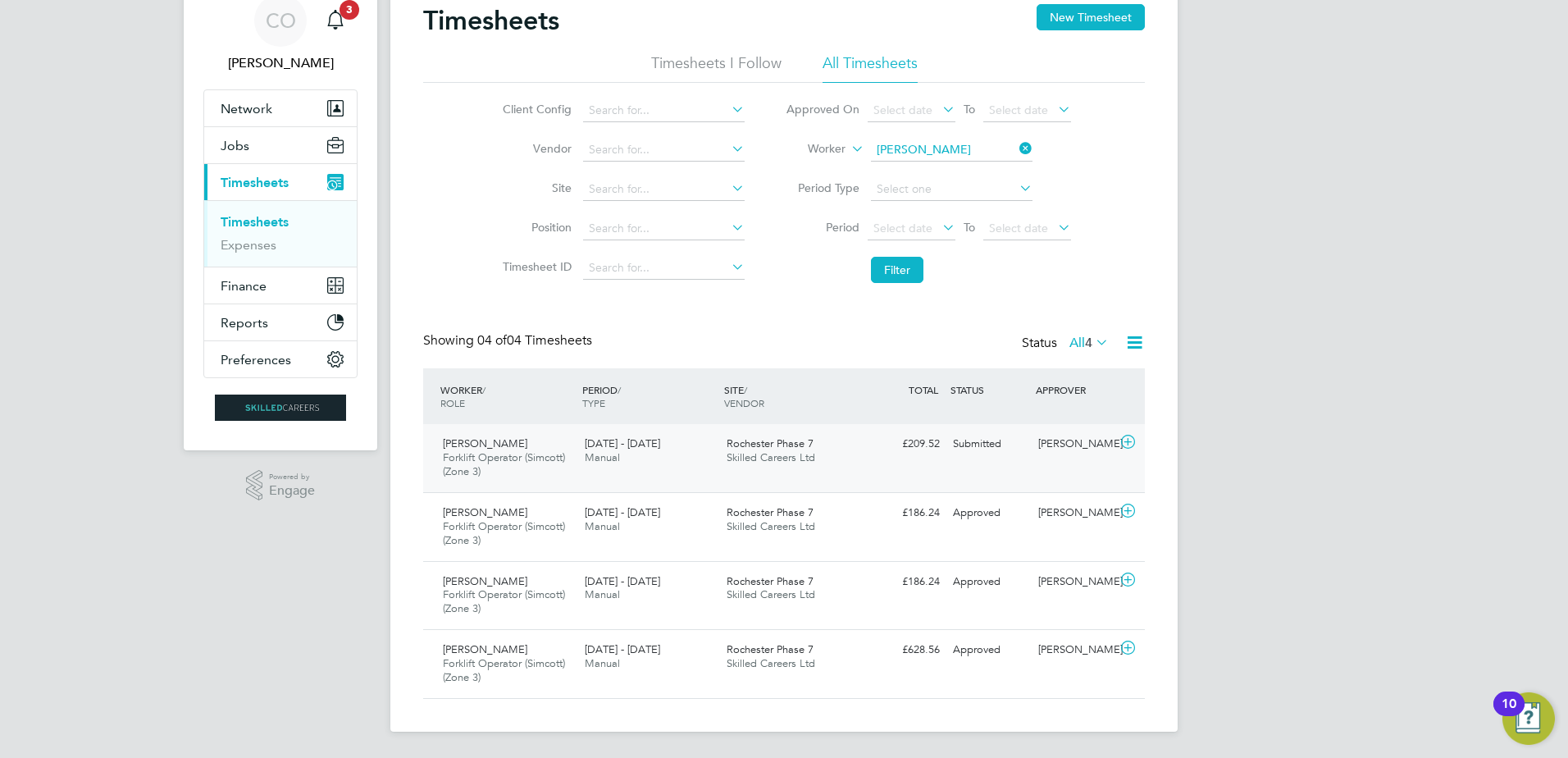
click at [1125, 441] on icon at bounding box center [1128, 442] width 20 height 13
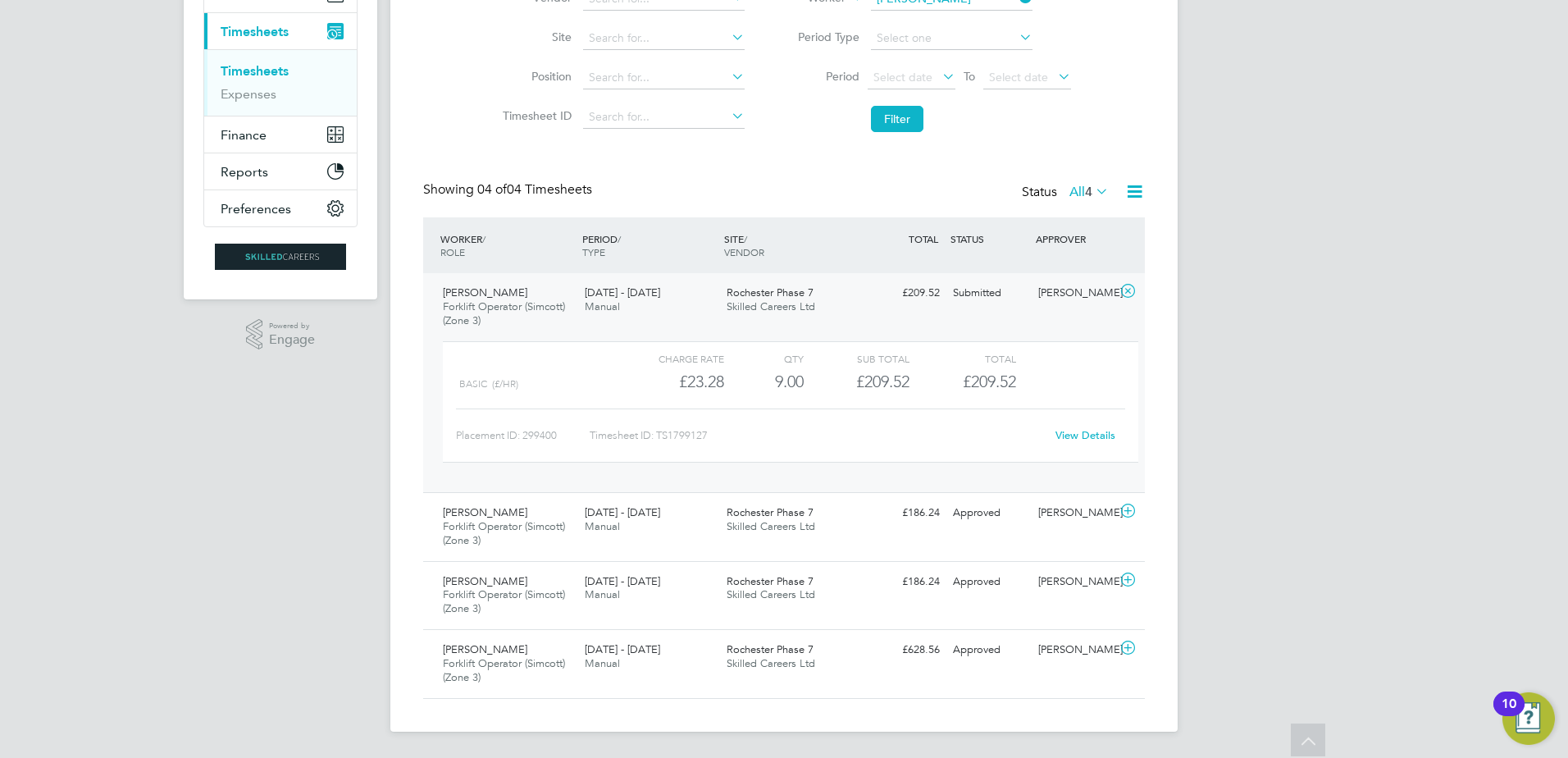
click at [1085, 433] on link "View Details" at bounding box center [1085, 435] width 60 height 14
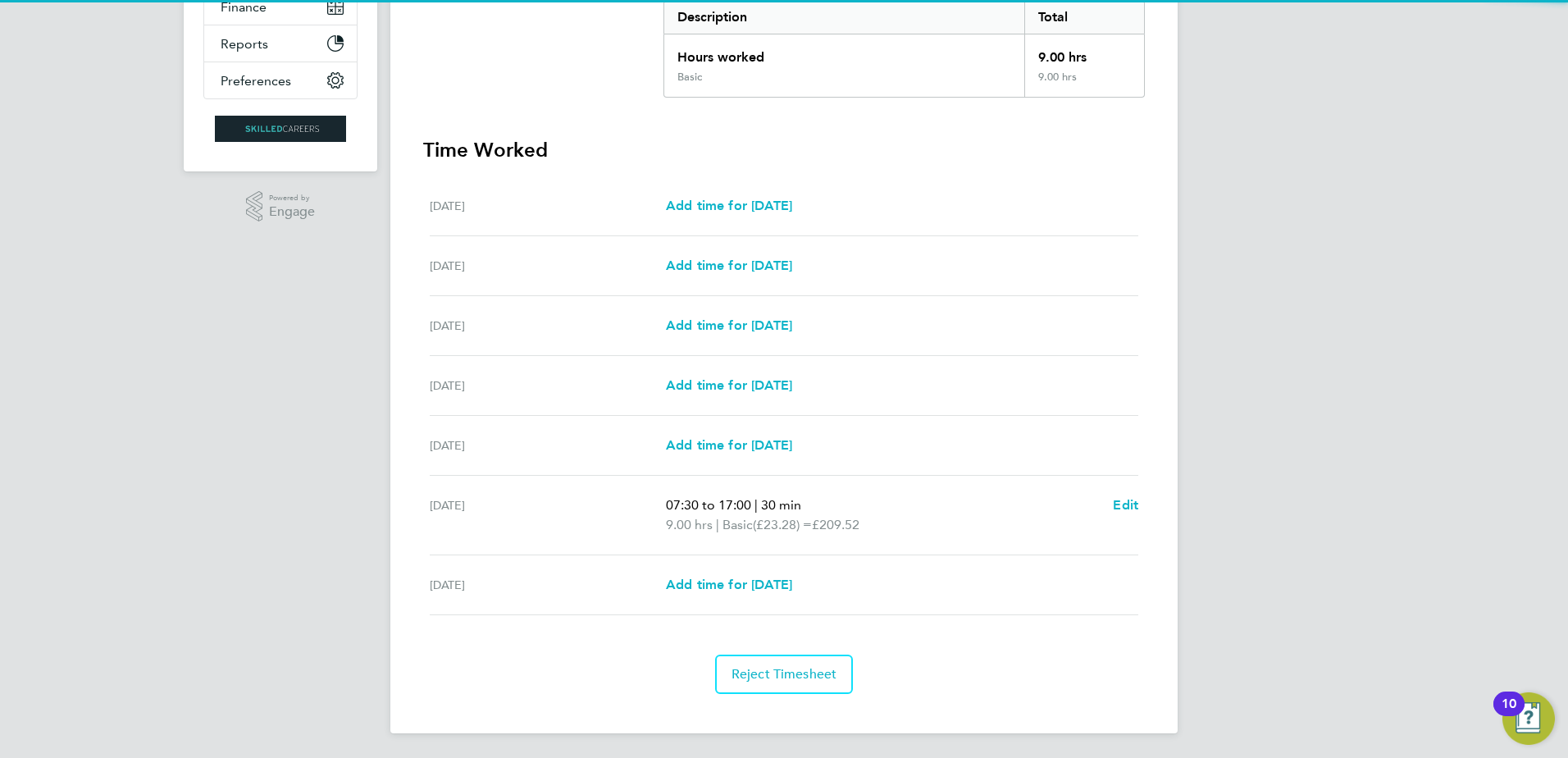
scroll to position [349, 0]
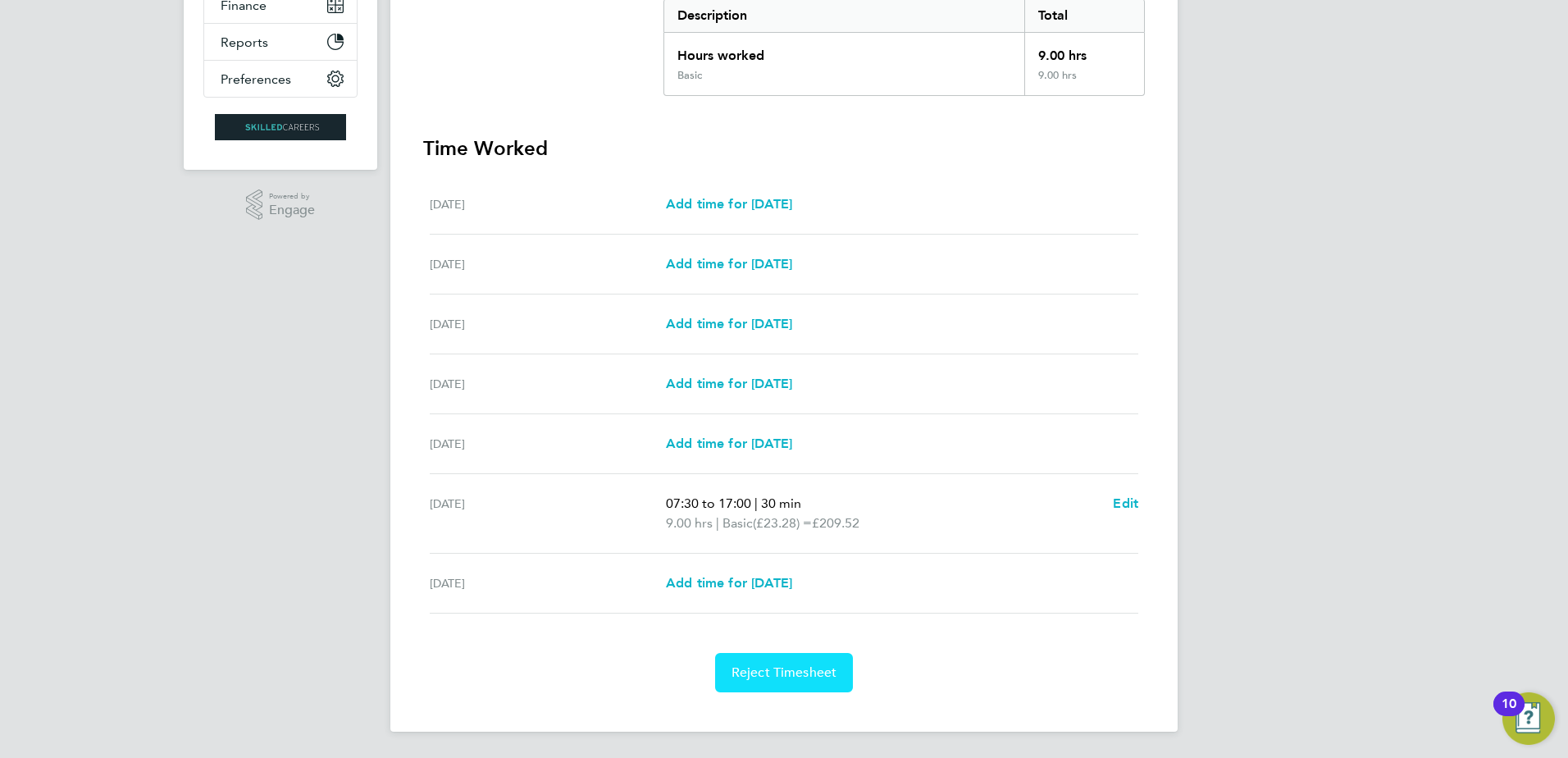
click at [777, 685] on button "Reject Timesheet" at bounding box center [785, 673] width 139 height 40
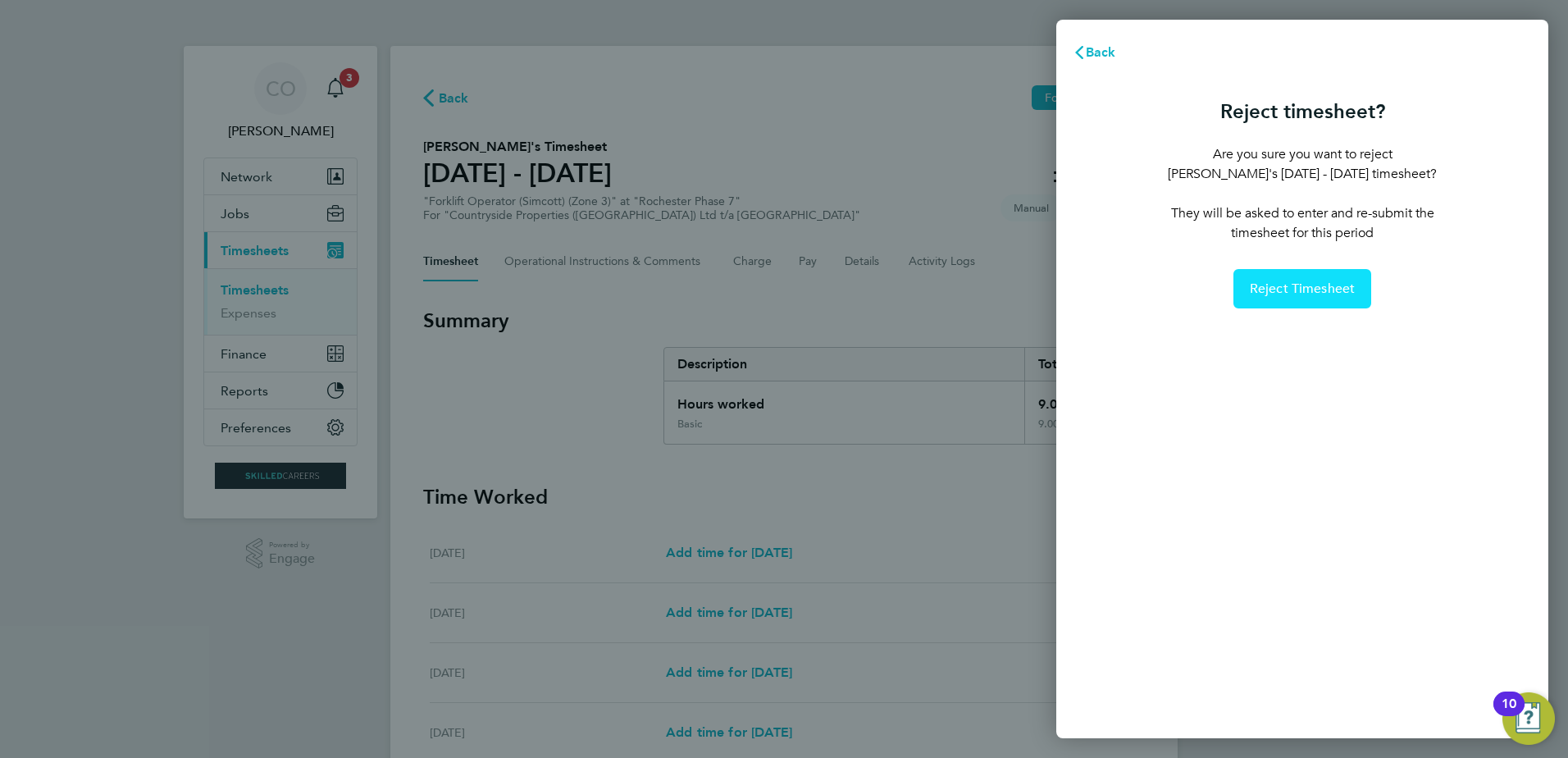
click at [1297, 295] on span "Reject Timesheet" at bounding box center [1303, 288] width 105 height 17
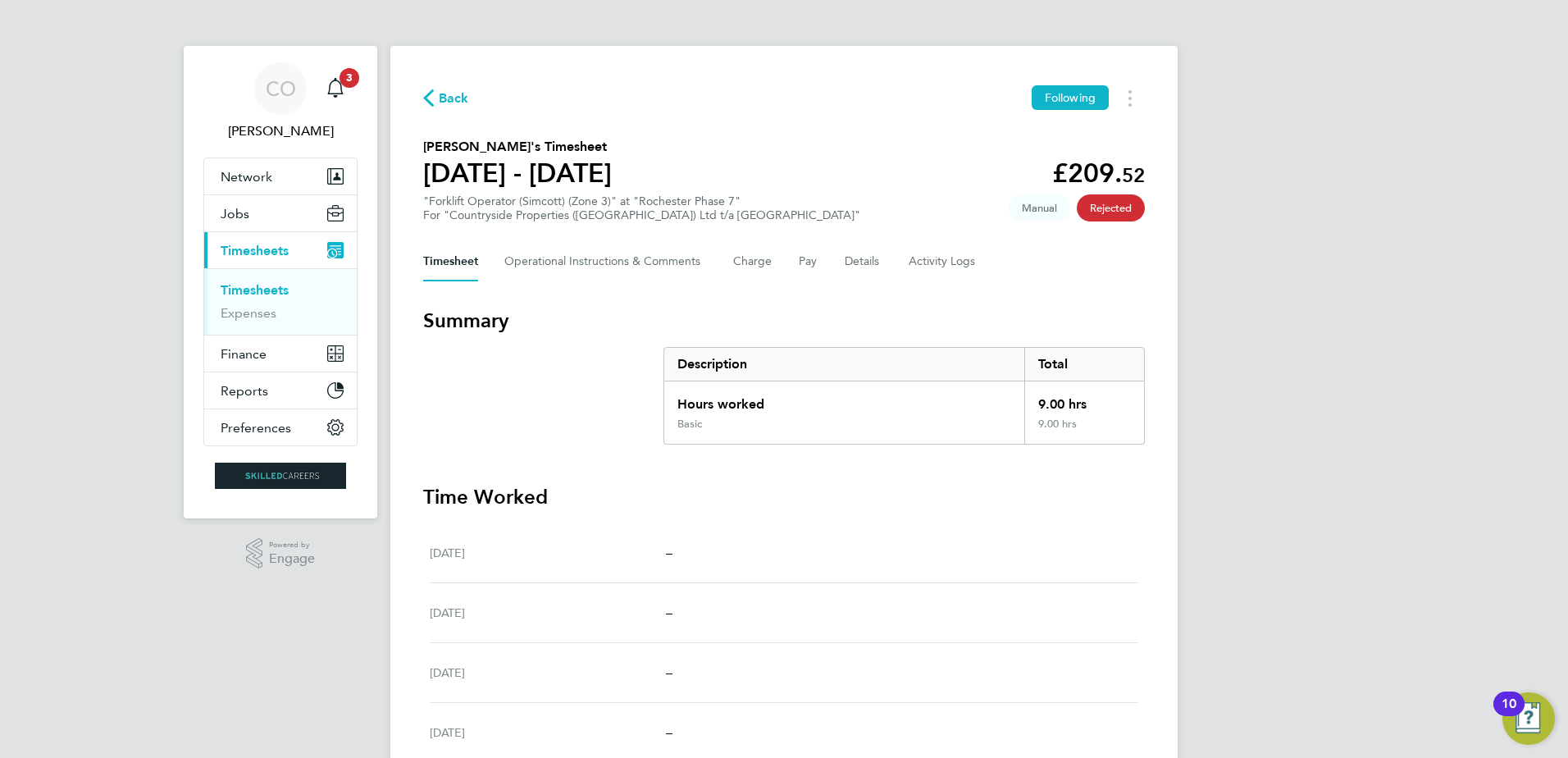
click at [266, 291] on link "Timesheets" at bounding box center [254, 290] width 68 height 16
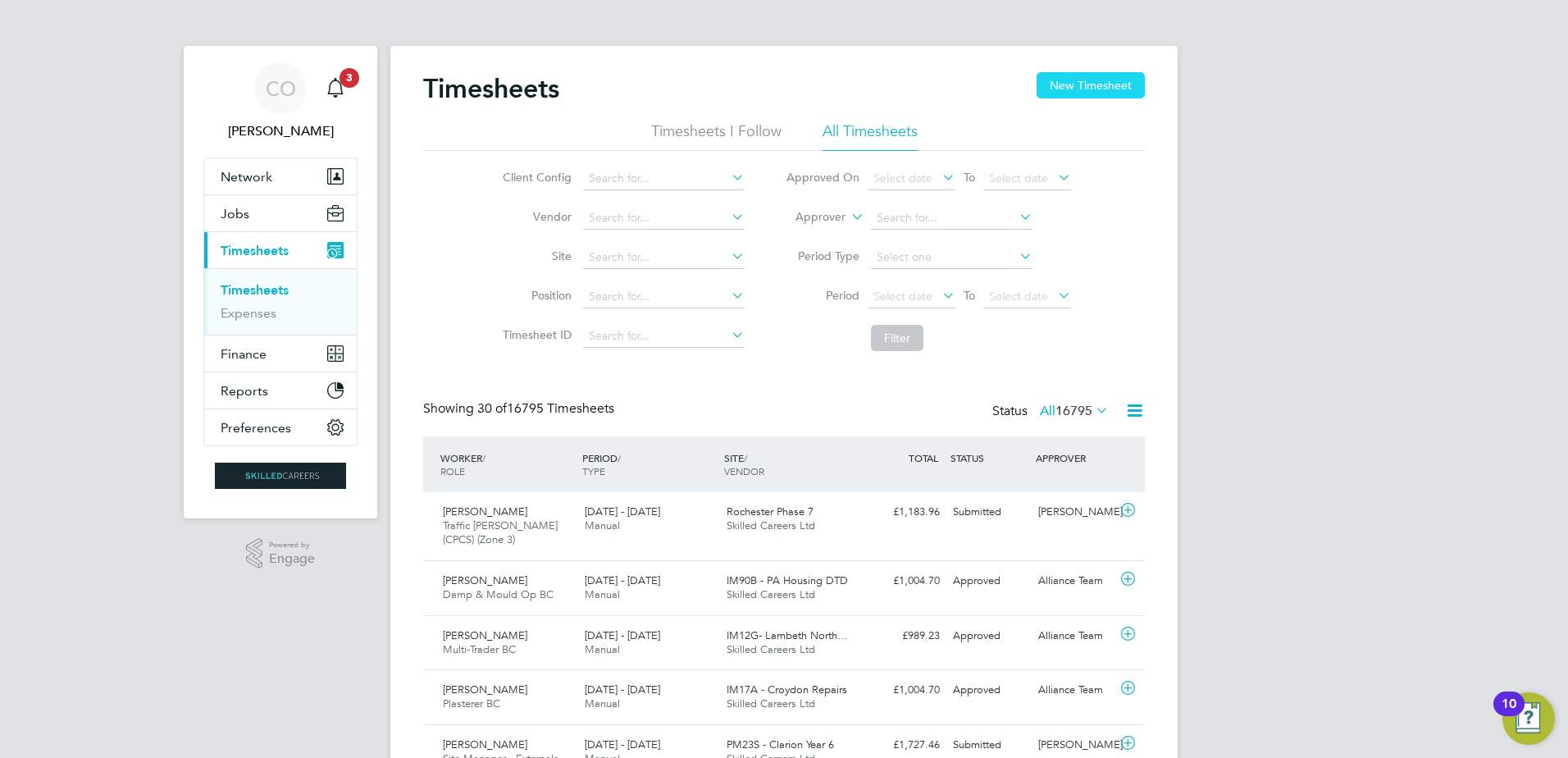
click at [1108, 89] on button "New Timesheet" at bounding box center [1091, 85] width 108 height 26
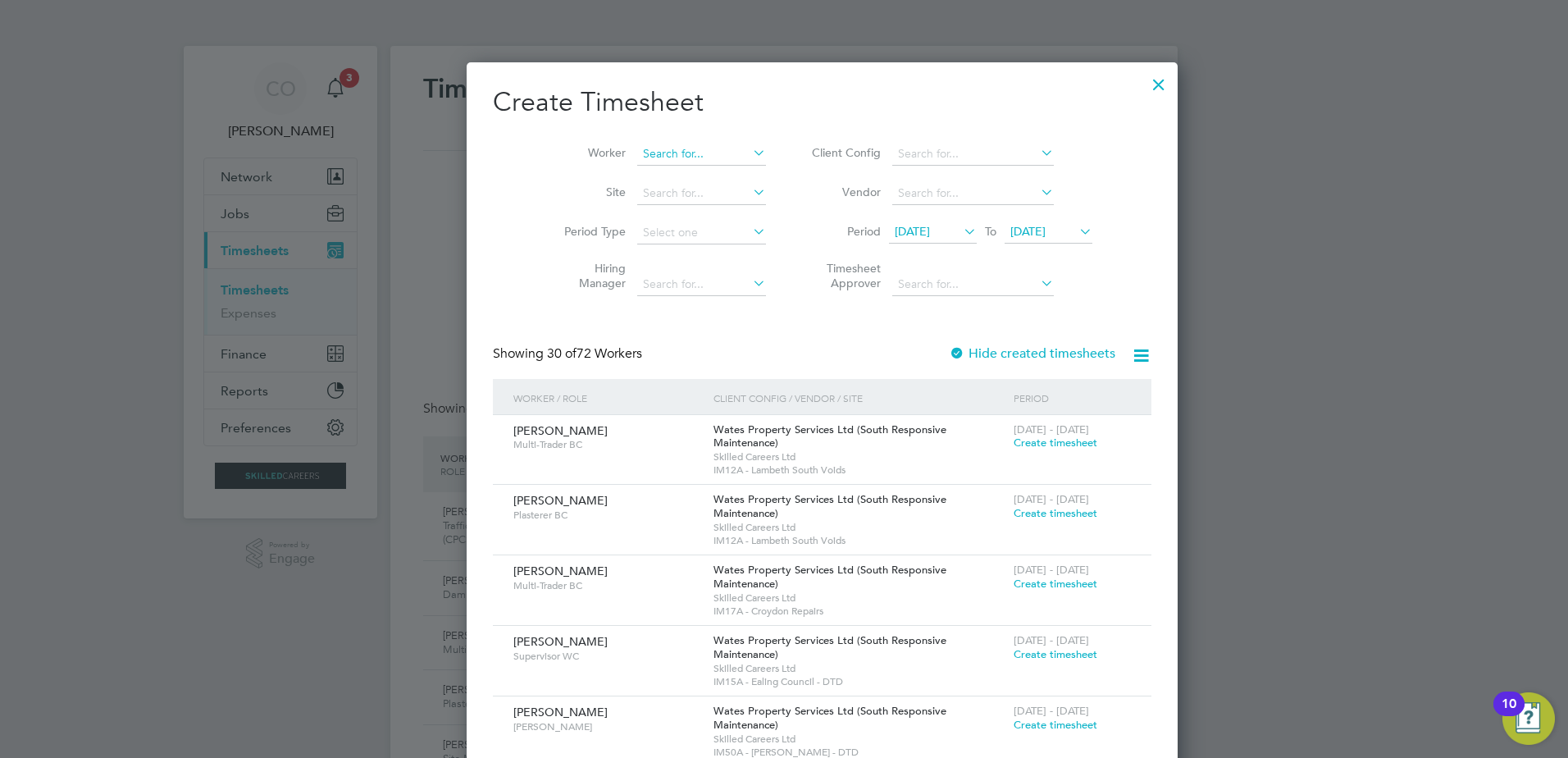
click at [643, 158] on input at bounding box center [701, 154] width 129 height 23
click at [653, 179] on b "Me" at bounding box center [657, 176] width 18 height 14
type input "[PERSON_NAME]"
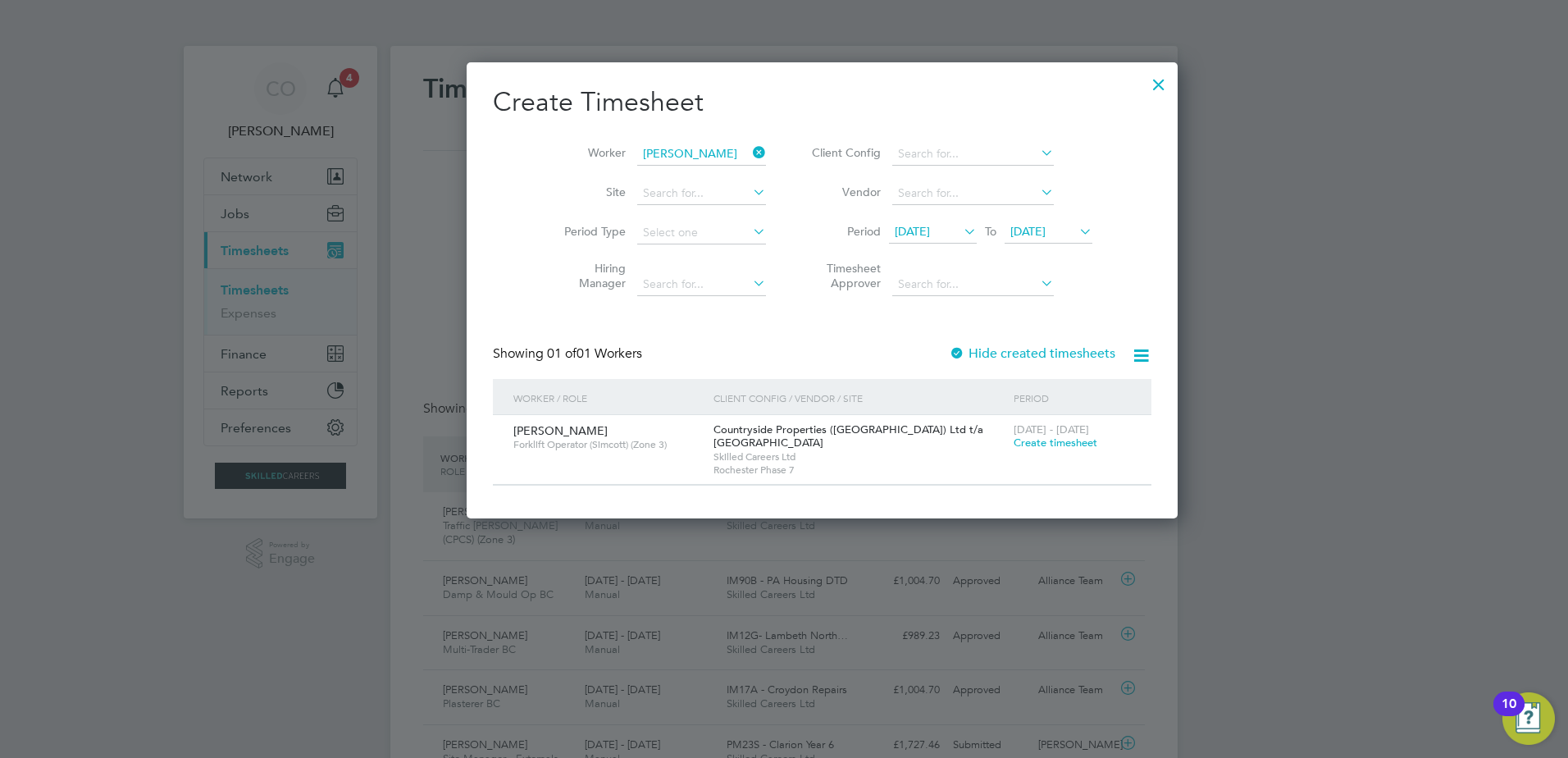
click at [1014, 434] on span "[DATE] - [DATE]" at bounding box center [1052, 430] width 76 height 14
click at [1014, 443] on span "Create timesheet" at bounding box center [1056, 443] width 83 height 14
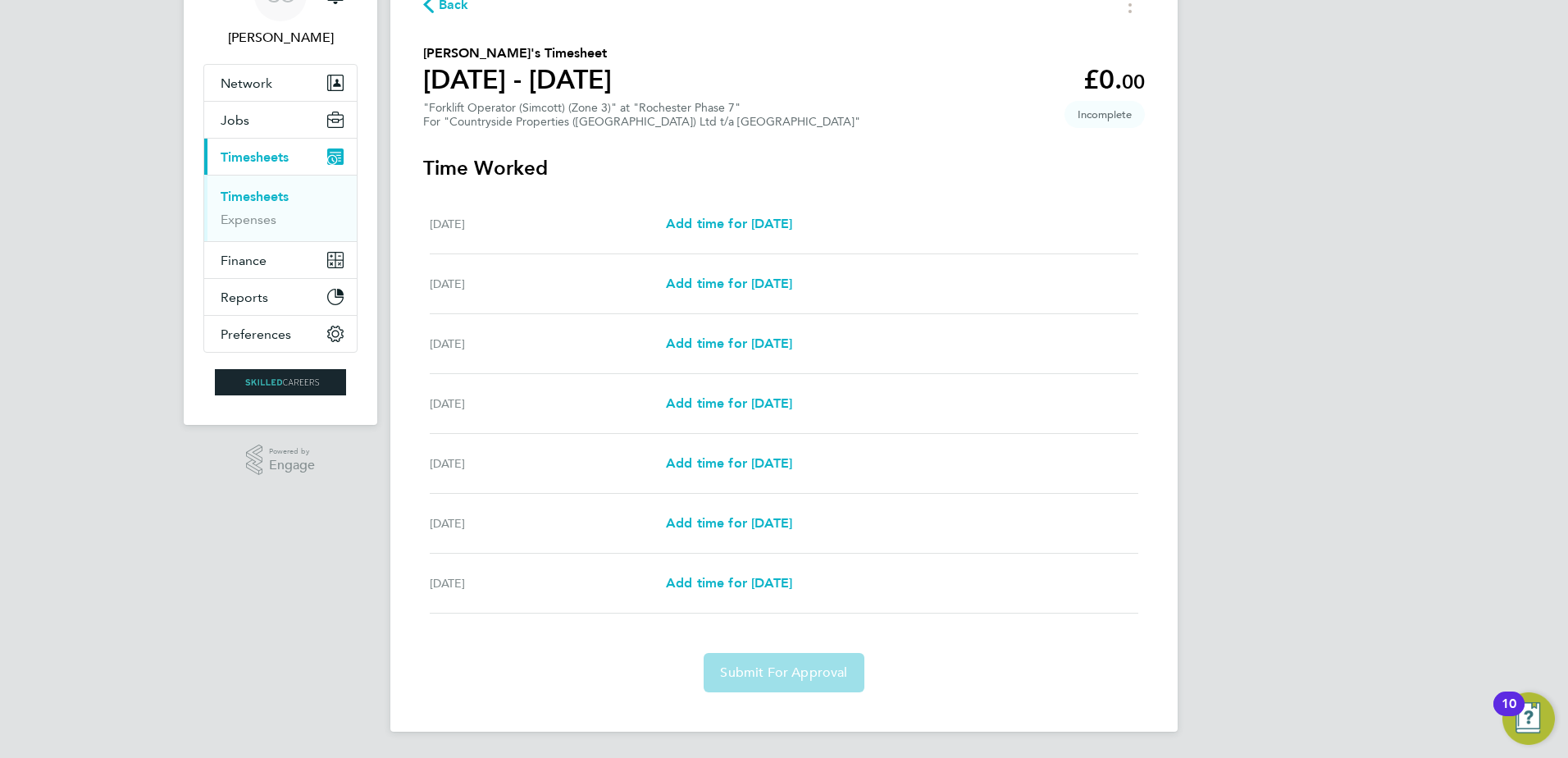
click at [696, 534] on div "Sat 09 Aug Add time for Sat 09 Aug Add time for Sat 09 Aug" at bounding box center [784, 524] width 708 height 60
click at [697, 526] on span "Add time for [DATE]" at bounding box center [730, 523] width 127 height 16
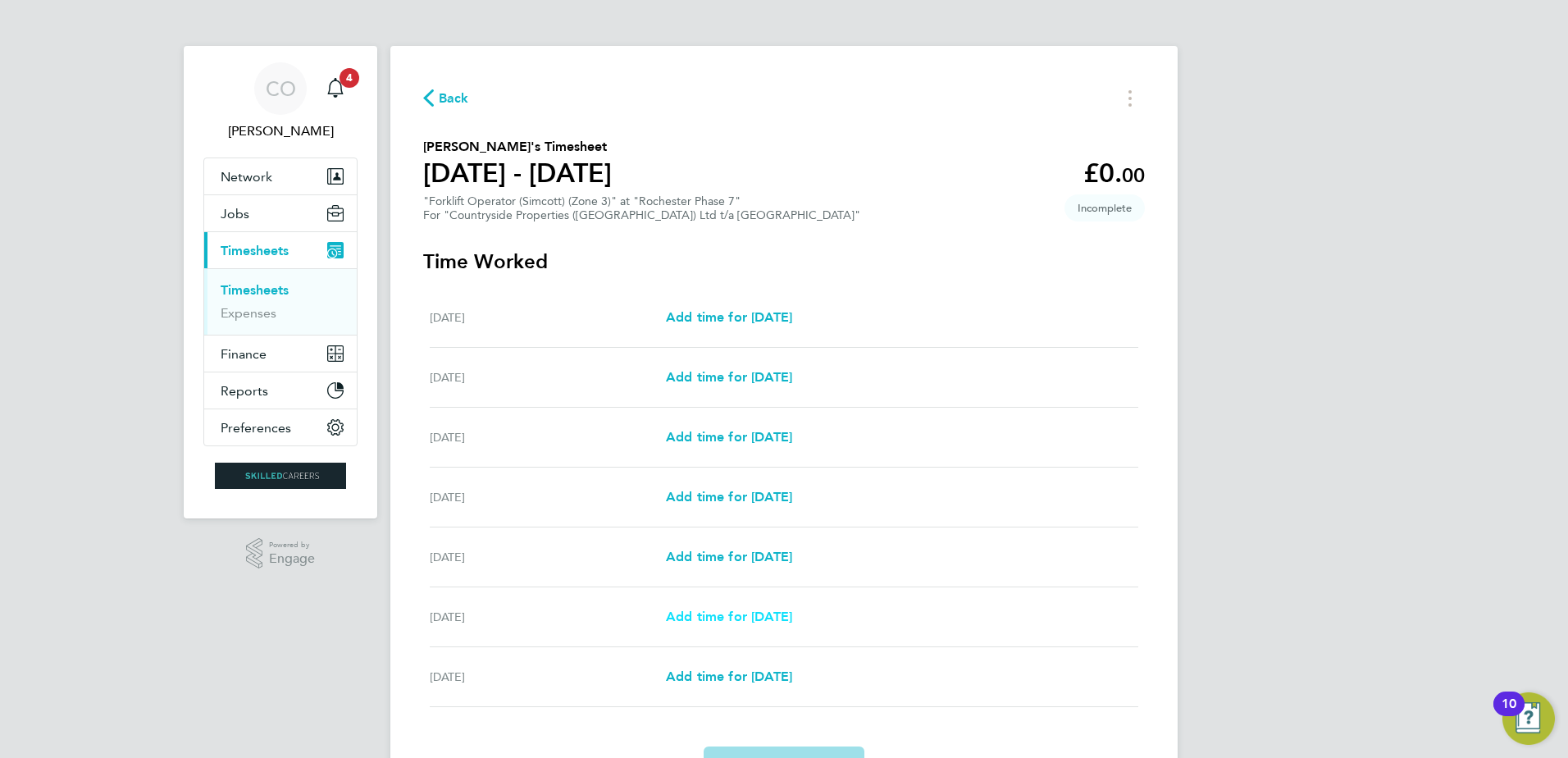
select select "30"
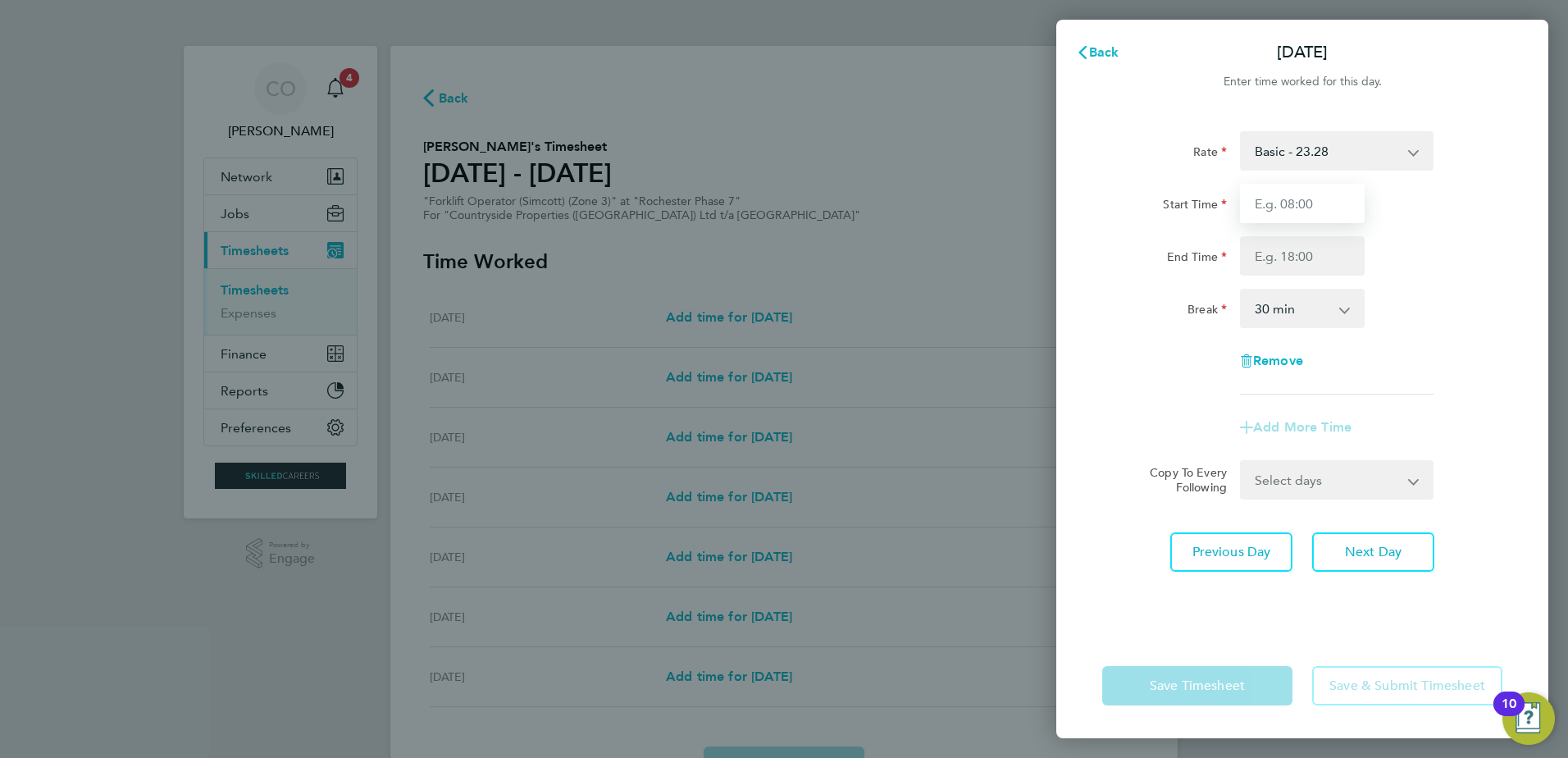
click at [1315, 196] on input "Start Time" at bounding box center [1303, 203] width 125 height 40
type input "07:30"
type input "16:30"
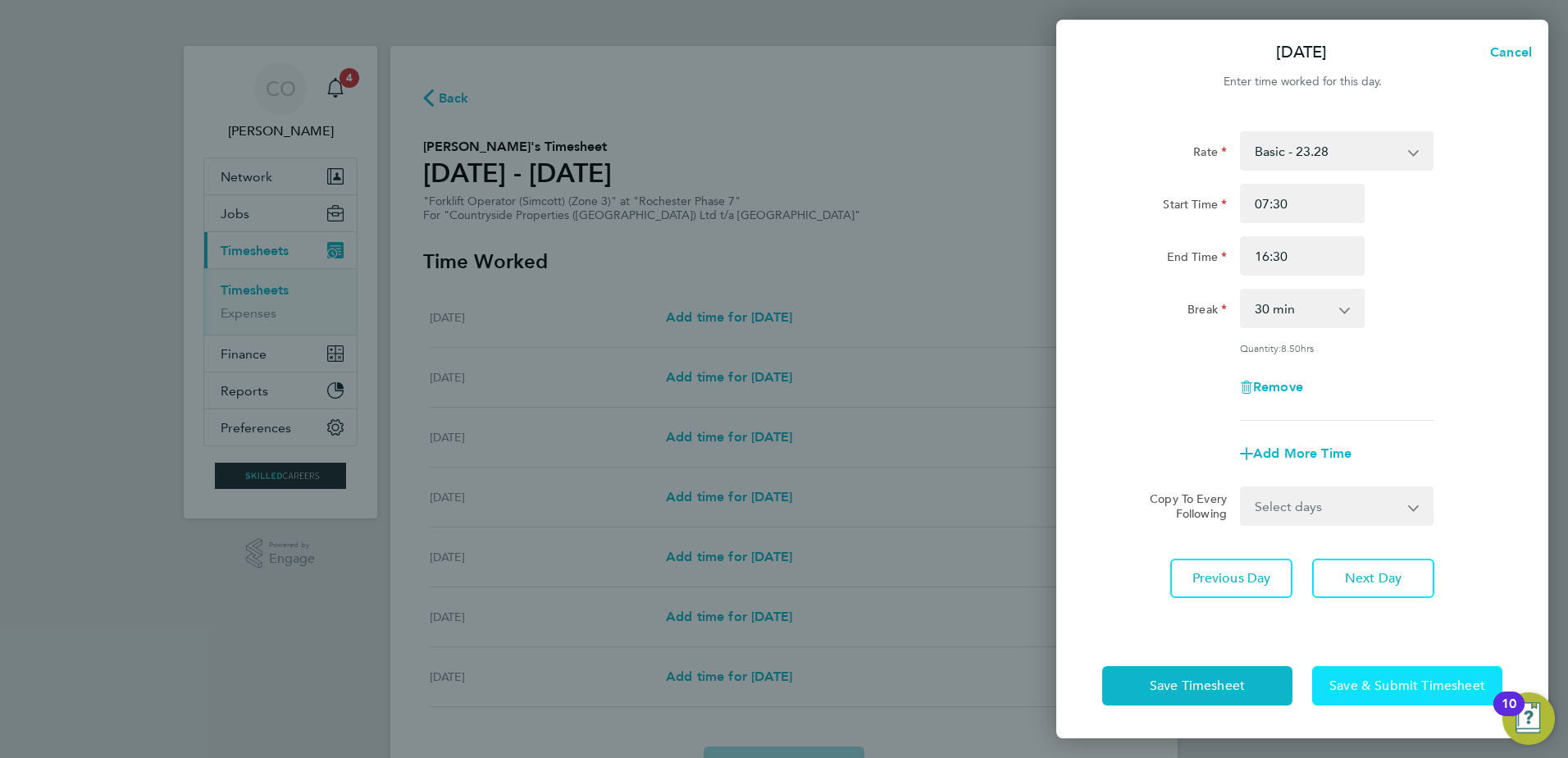
click at [1372, 684] on span "Save & Submit Timesheet" at bounding box center [1407, 686] width 156 height 17
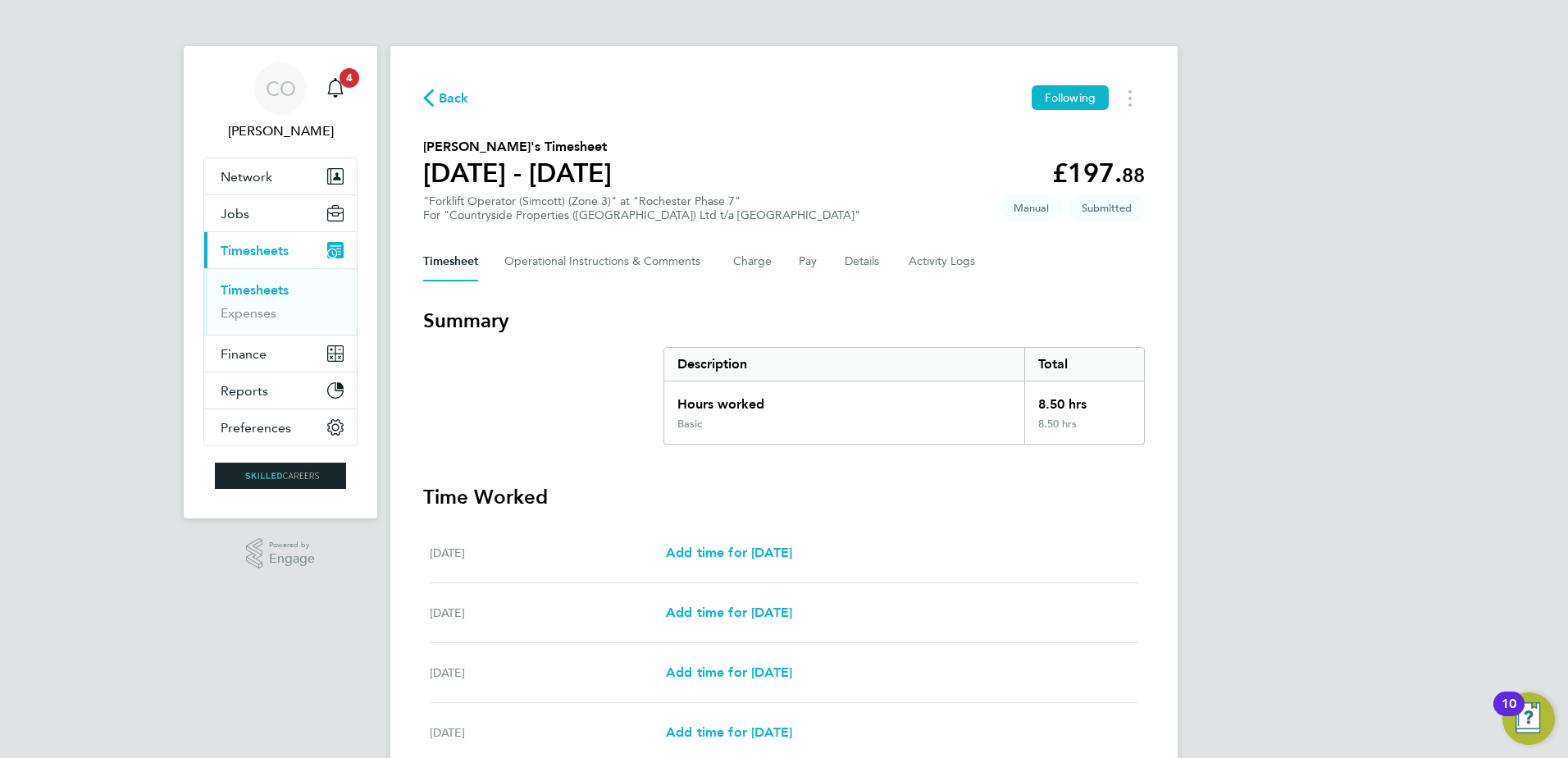
click at [240, 289] on link "Timesheets" at bounding box center [254, 290] width 68 height 16
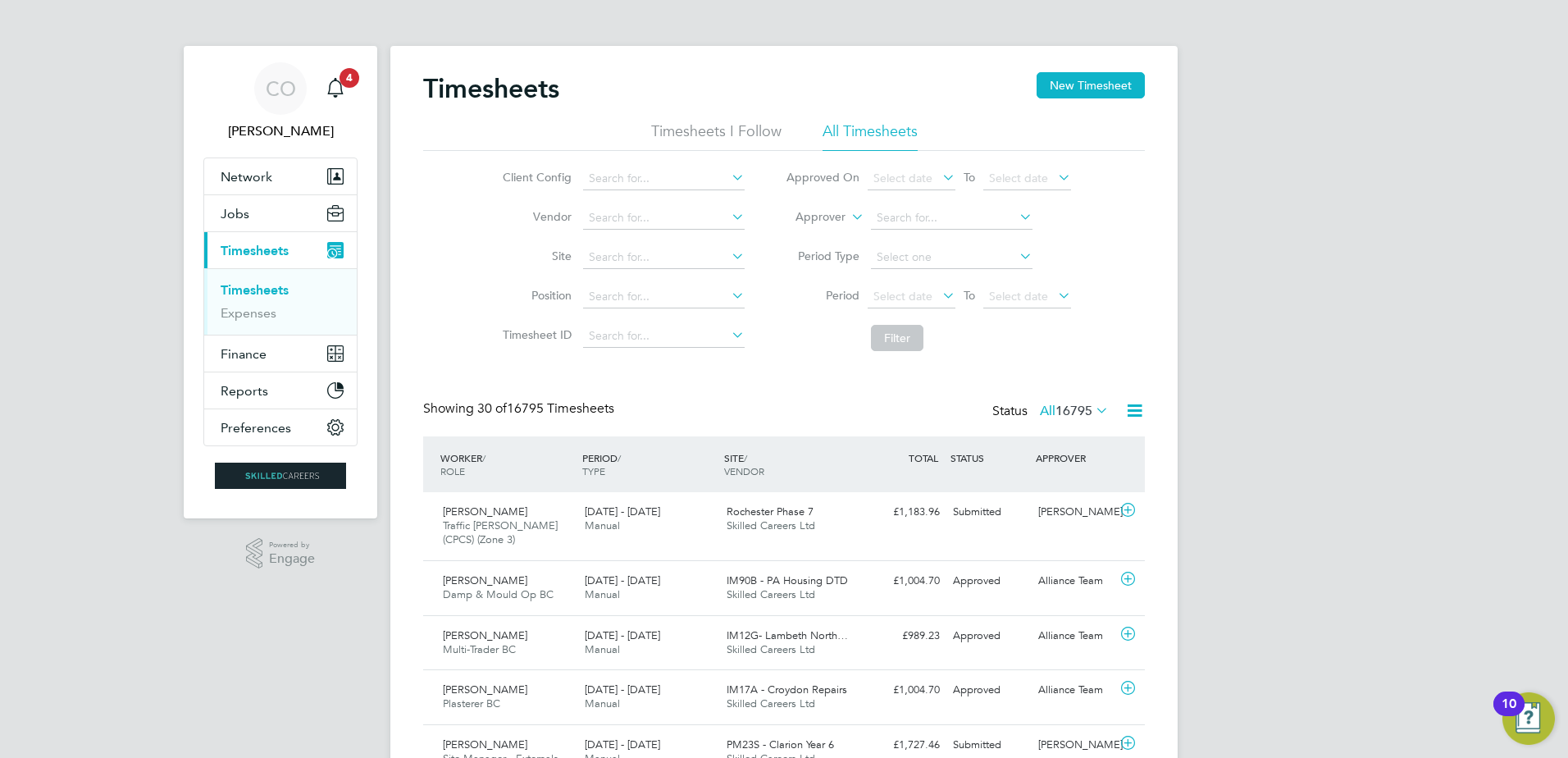
click at [848, 214] on icon at bounding box center [848, 212] width 0 height 15
click at [811, 238] on li "Worker" at bounding box center [805, 237] width 81 height 21
click at [897, 223] on input at bounding box center [952, 218] width 162 height 23
click at [975, 246] on b "[PERSON_NAME]" at bounding box center [1022, 241] width 95 height 14
type input "[PERSON_NAME]"
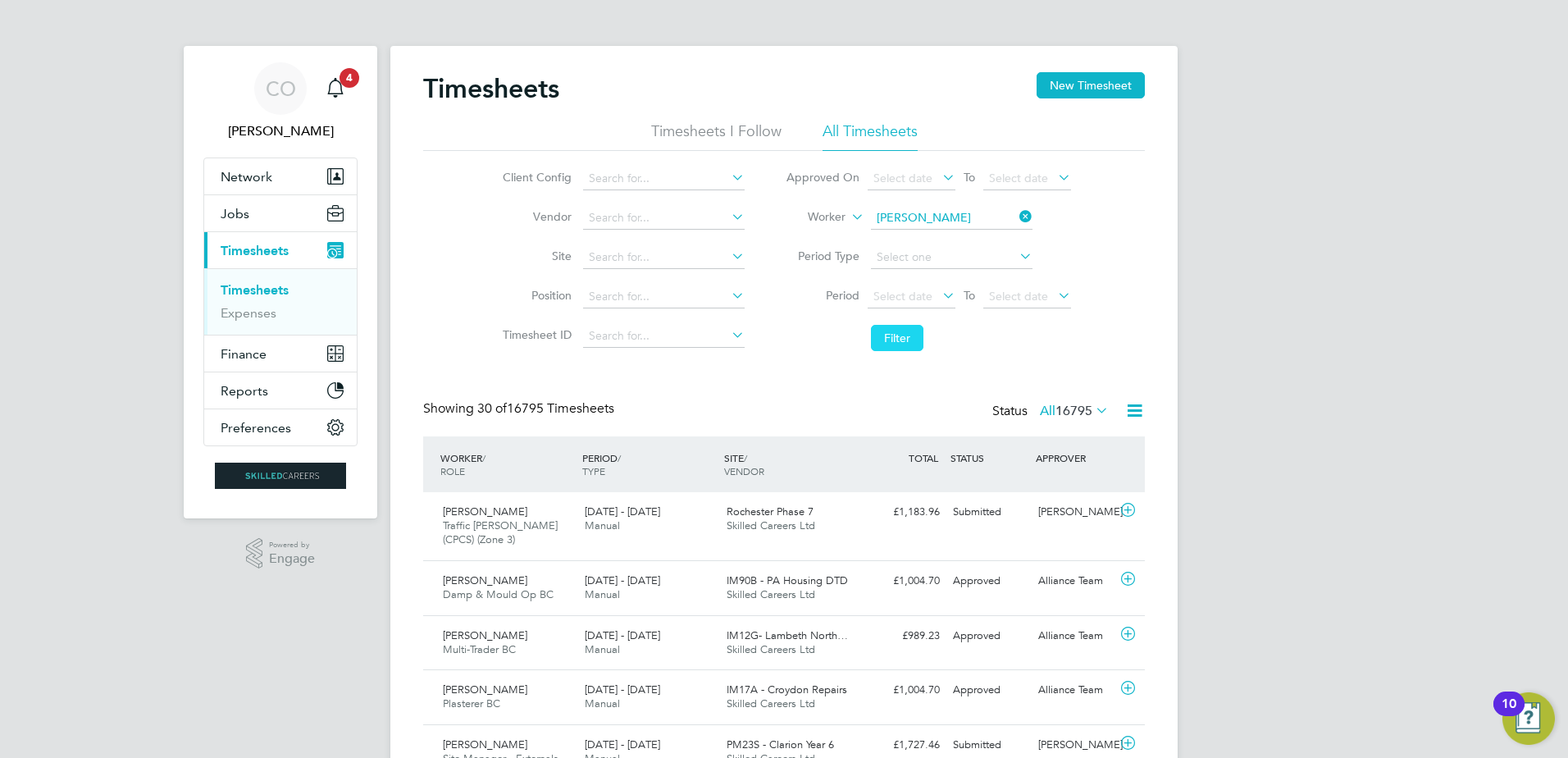
click at [901, 335] on button "Filter" at bounding box center [897, 339] width 53 height 26
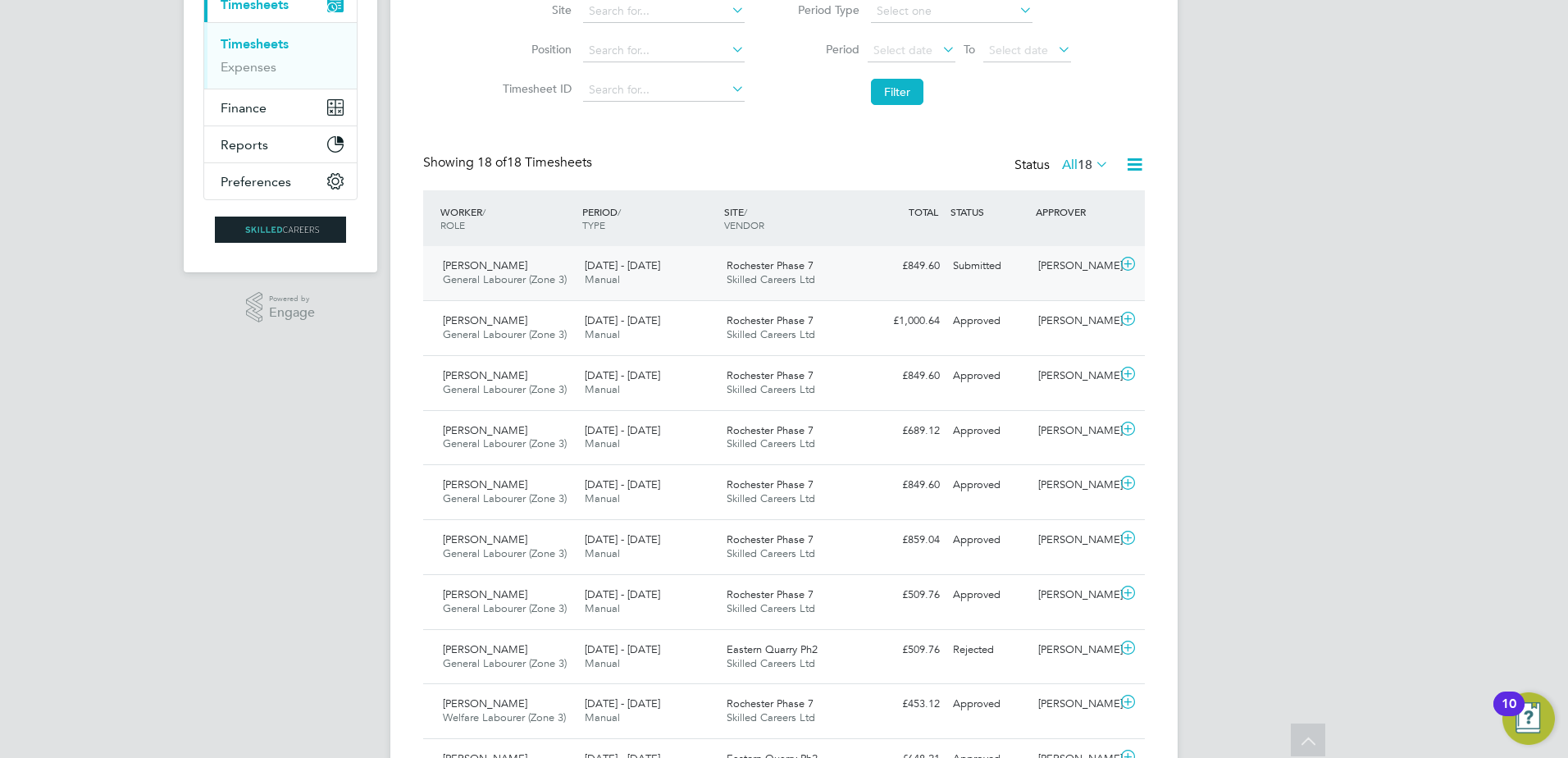
click at [1127, 264] on icon at bounding box center [1128, 264] width 20 height 13
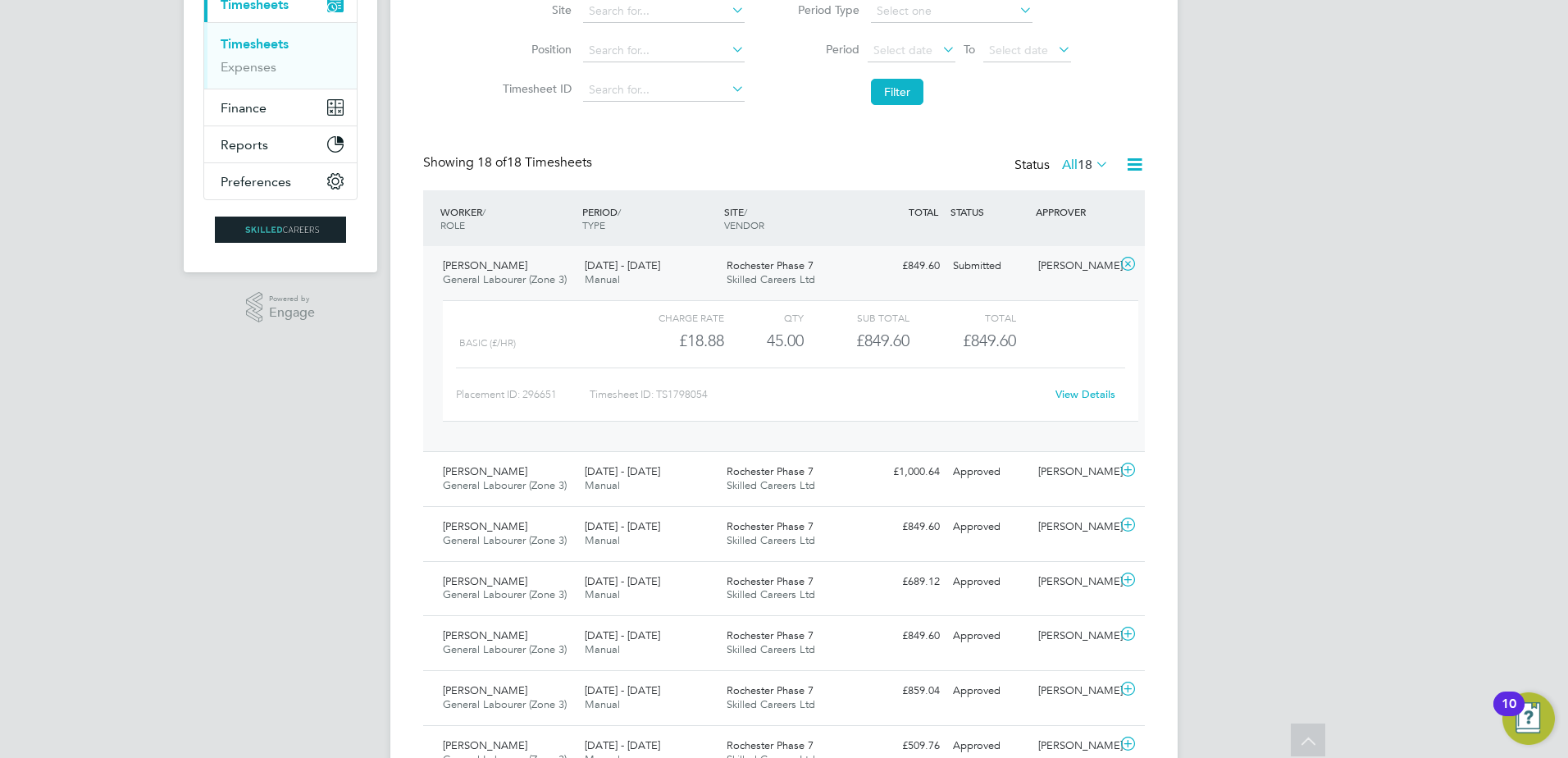
click at [1078, 398] on link "View Details" at bounding box center [1085, 395] width 60 height 14
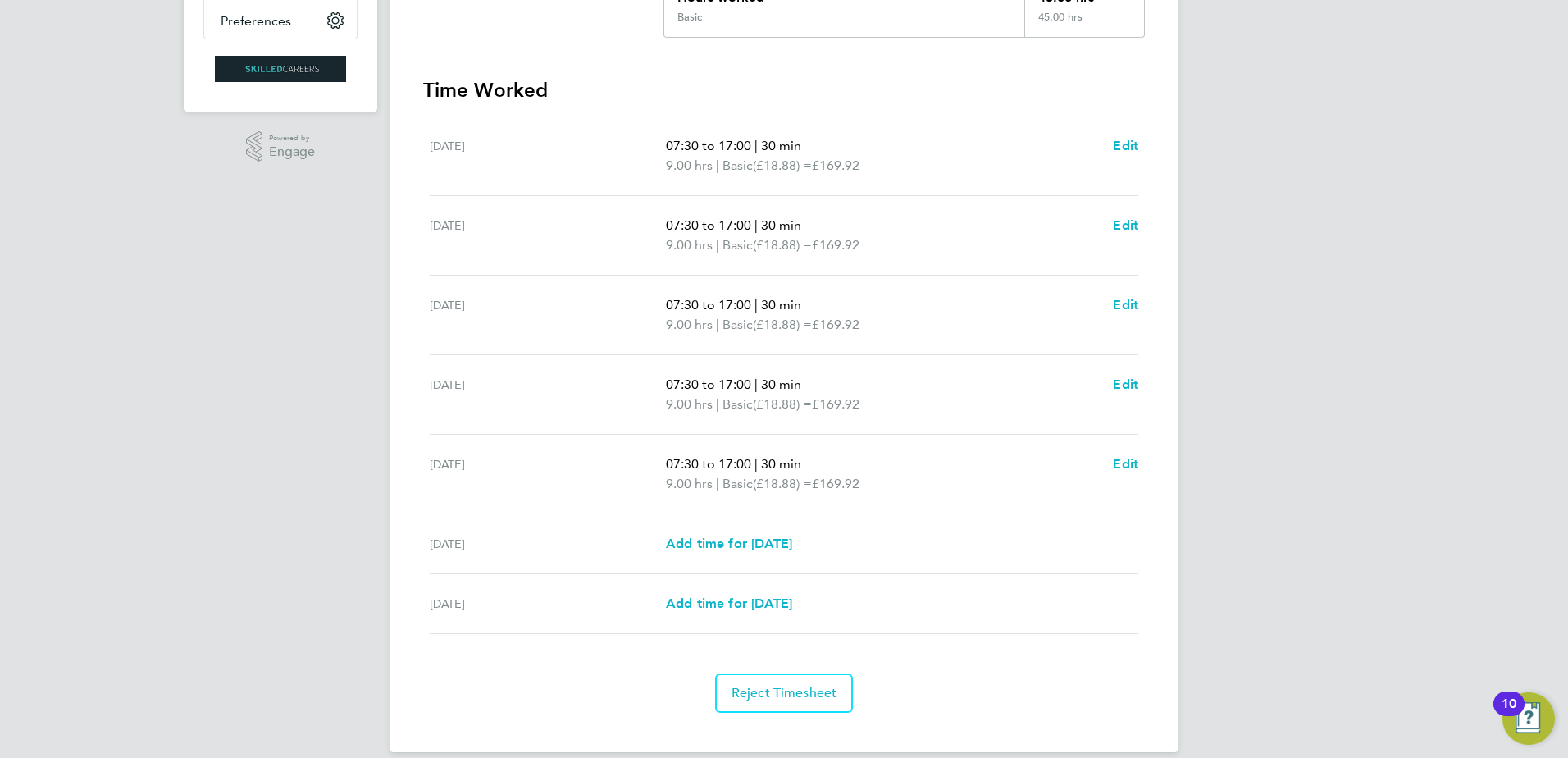
scroll to position [427, 0]
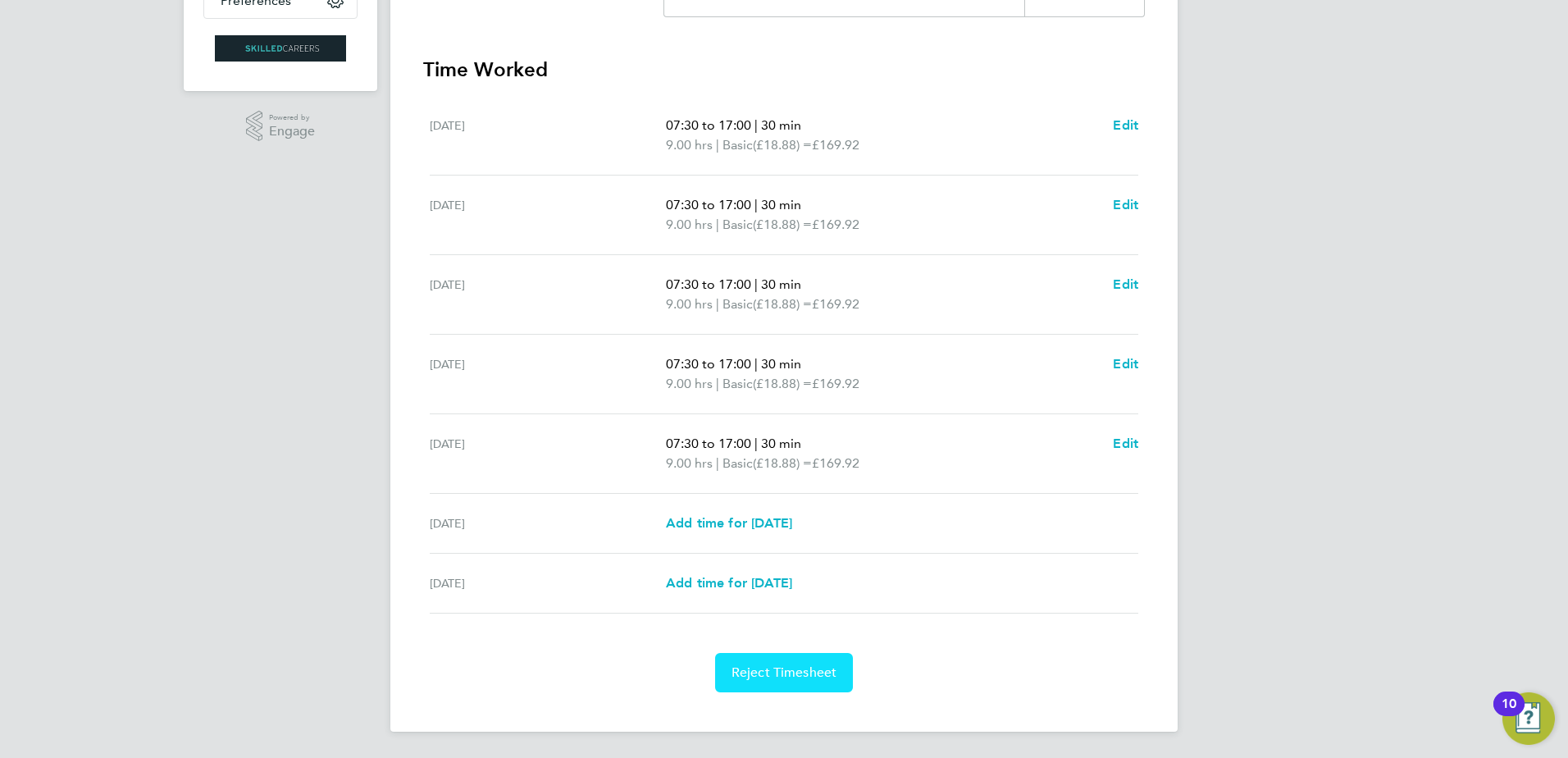
click at [768, 662] on button "Reject Timesheet" at bounding box center [785, 673] width 139 height 40
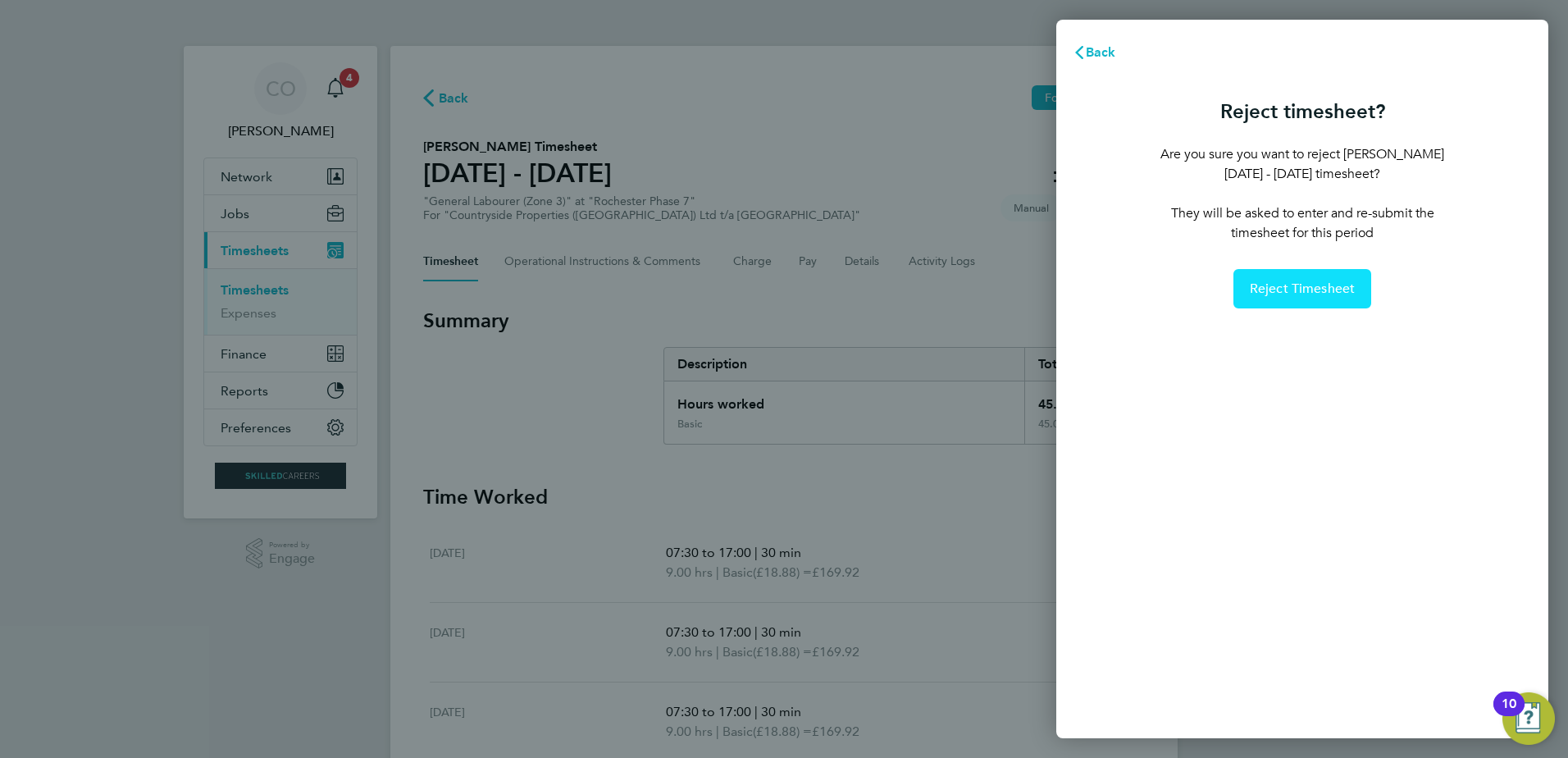
click at [1292, 298] on button "Reject Timesheet" at bounding box center [1303, 288] width 139 height 40
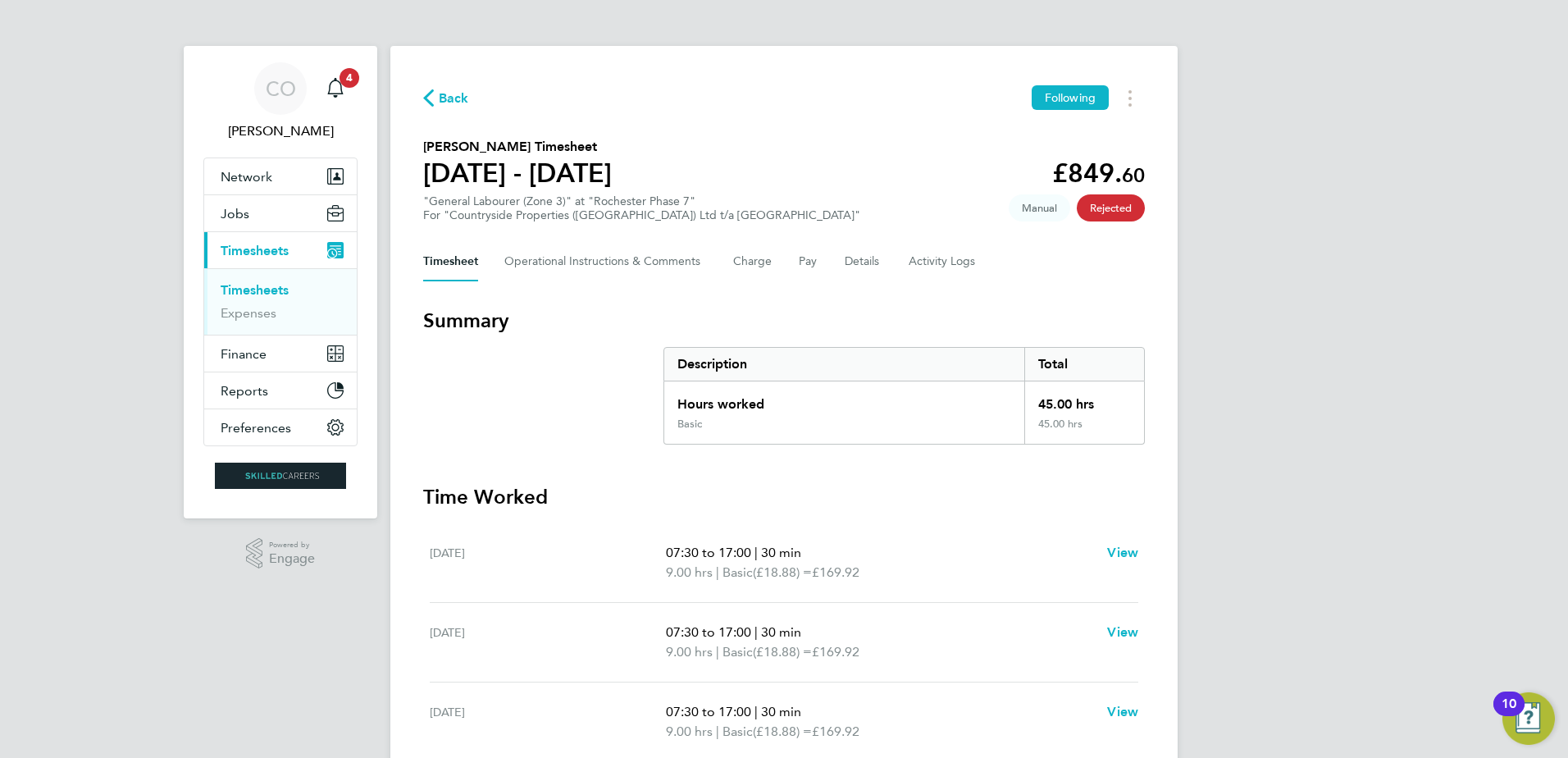
click at [255, 289] on link "Timesheets" at bounding box center [254, 290] width 68 height 16
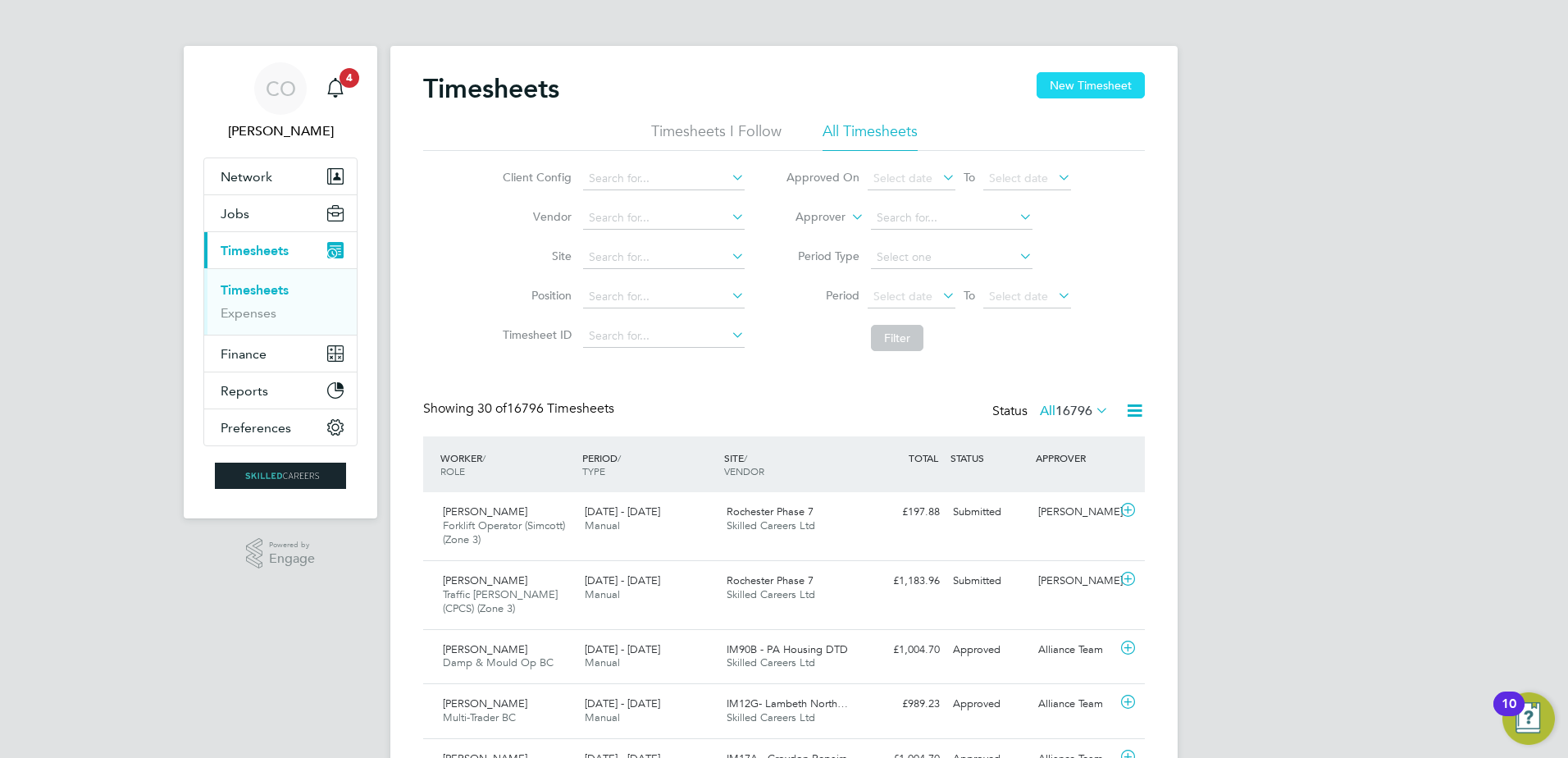
click at [1114, 88] on button "New Timesheet" at bounding box center [1091, 85] width 108 height 26
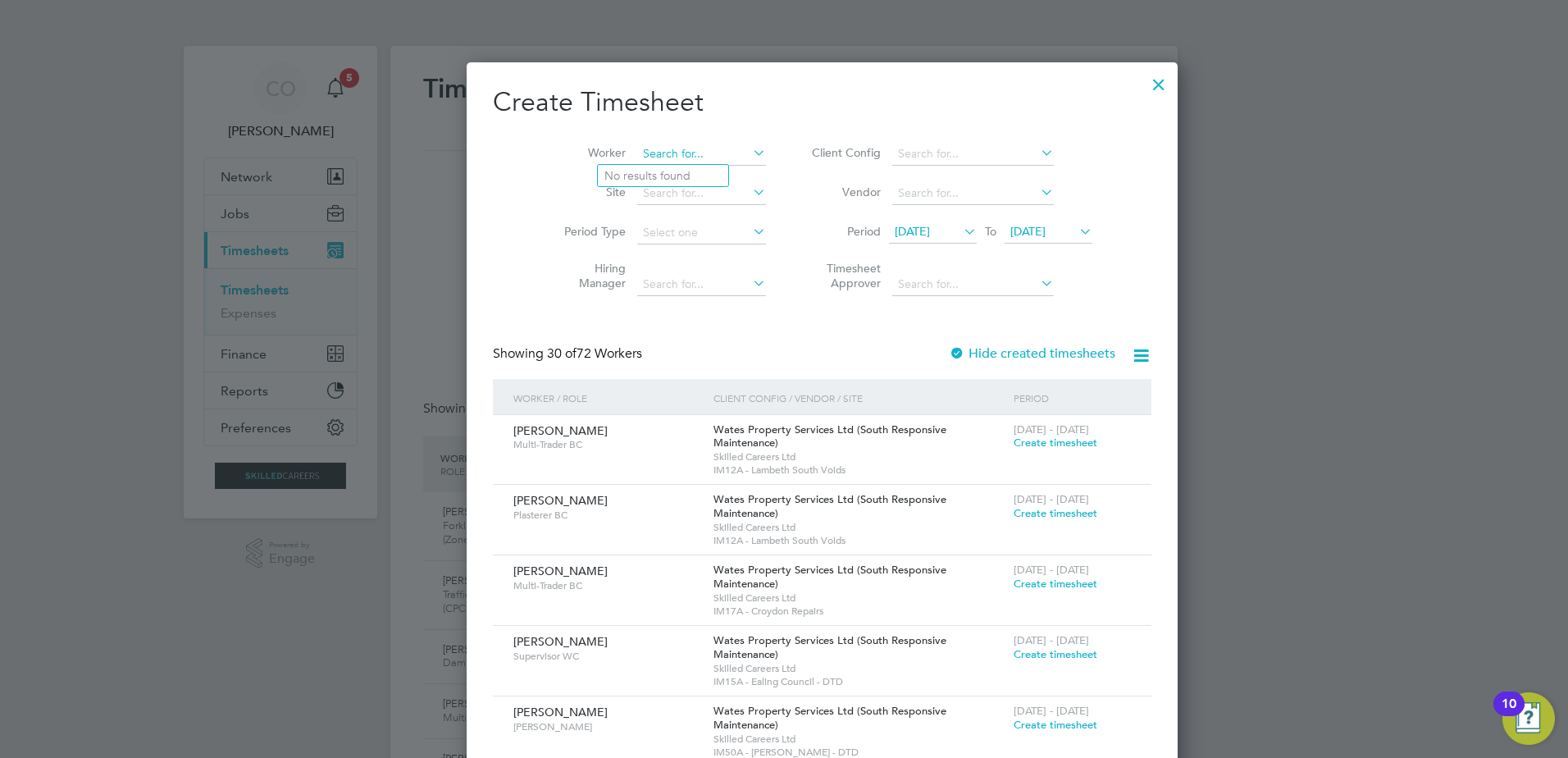
click at [637, 154] on input at bounding box center [701, 154] width 129 height 23
click at [679, 175] on li "[PERSON_NAME]" at bounding box center [701, 176] width 207 height 22
type input "[PERSON_NAME]"
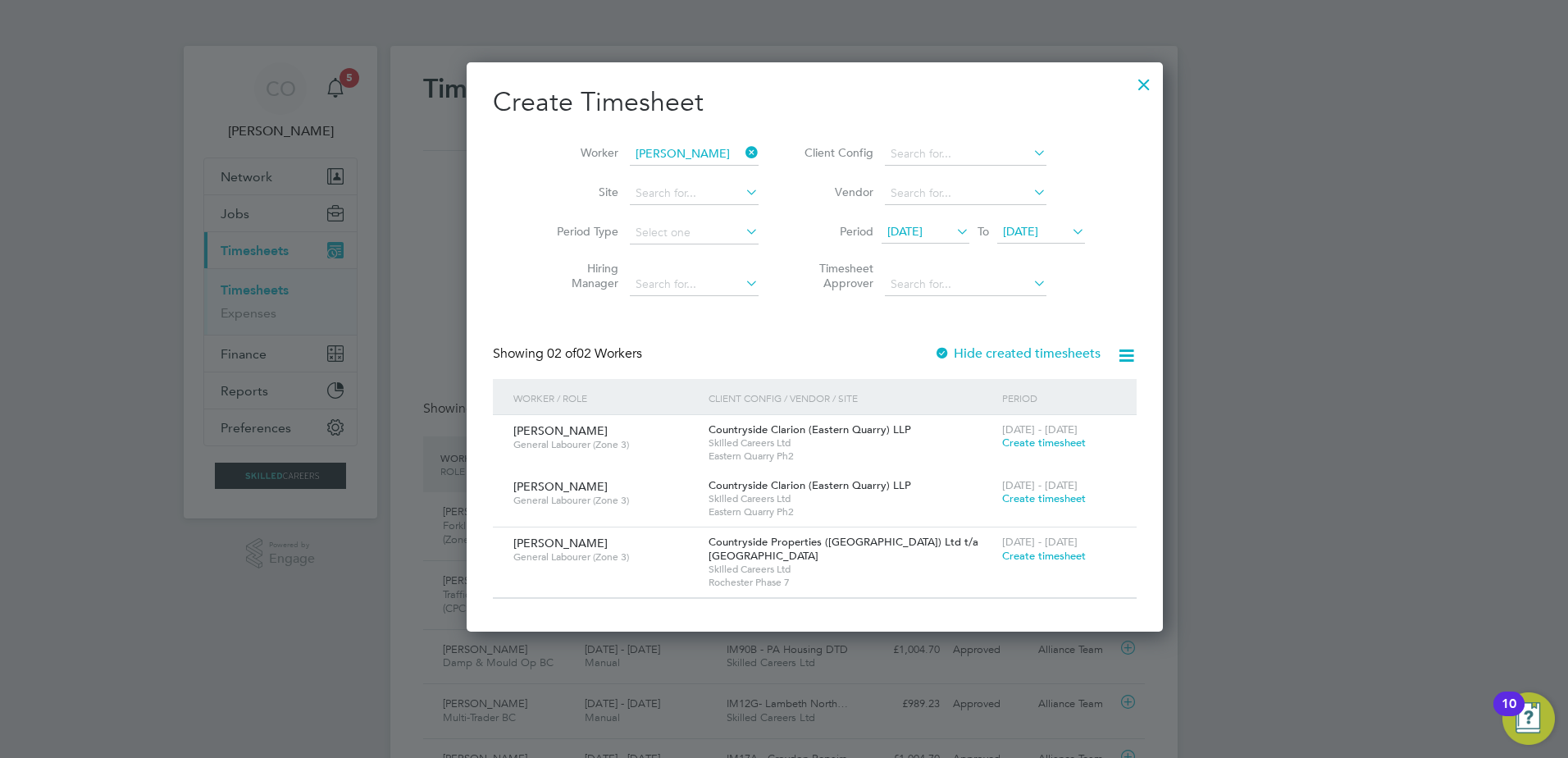
click at [1002, 554] on span "Create timesheet" at bounding box center [1043, 556] width 83 height 14
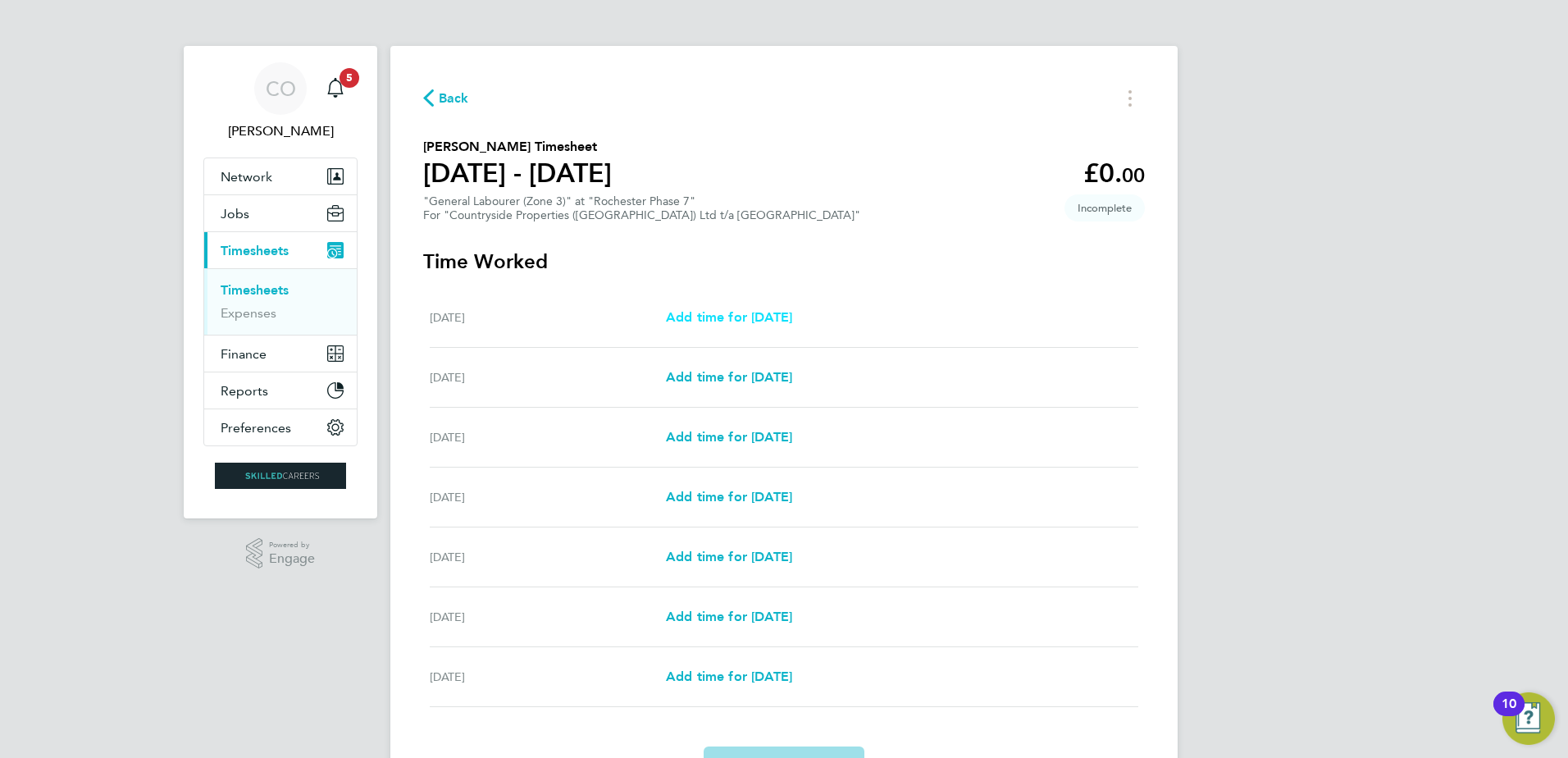
click at [746, 316] on span "Add time for [DATE]" at bounding box center [730, 317] width 127 height 16
select select "30"
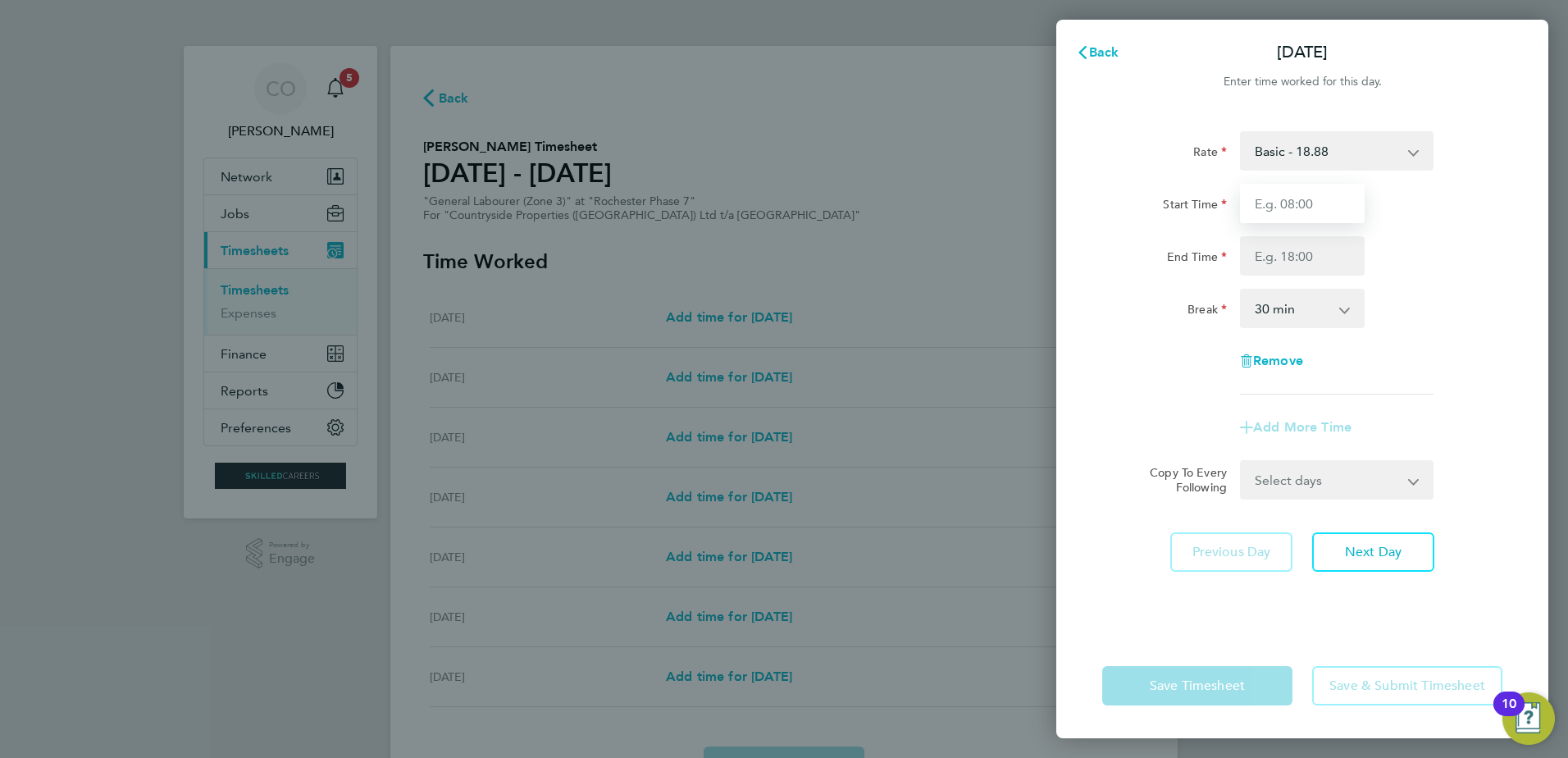
click at [1273, 204] on input "Start Time" at bounding box center [1303, 203] width 125 height 40
type input "07:30"
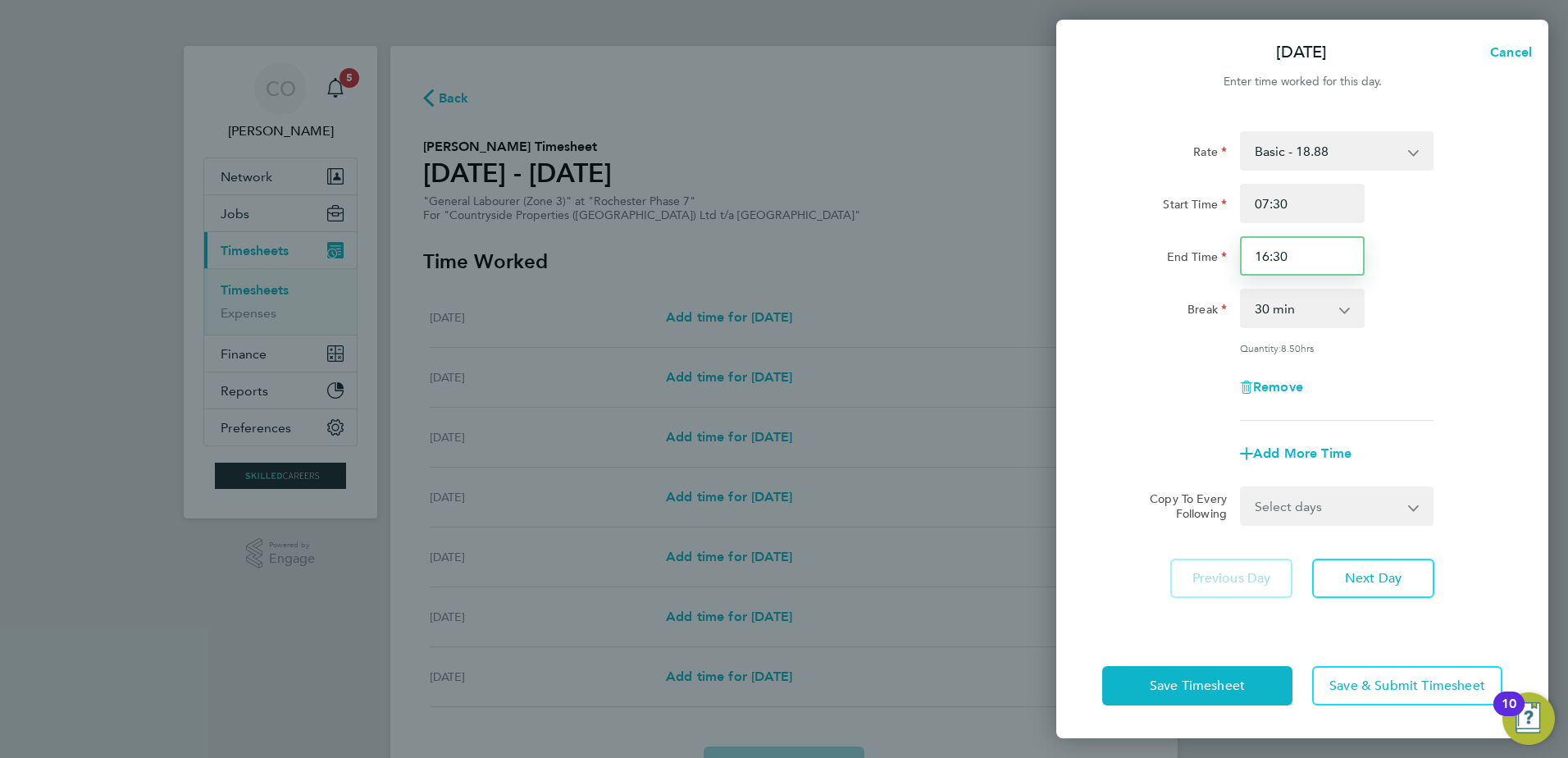
click at [1289, 260] on input "16:30" at bounding box center [1303, 256] width 125 height 40
drag, startPoint x: 1282, startPoint y: 259, endPoint x: 1240, endPoint y: 262, distance: 42.1
click at [1244, 263] on input "16:30" at bounding box center [1303, 256] width 125 height 40
type input "17:00"
click at [1461, 391] on div "Remove" at bounding box center [1303, 387] width 413 height 40
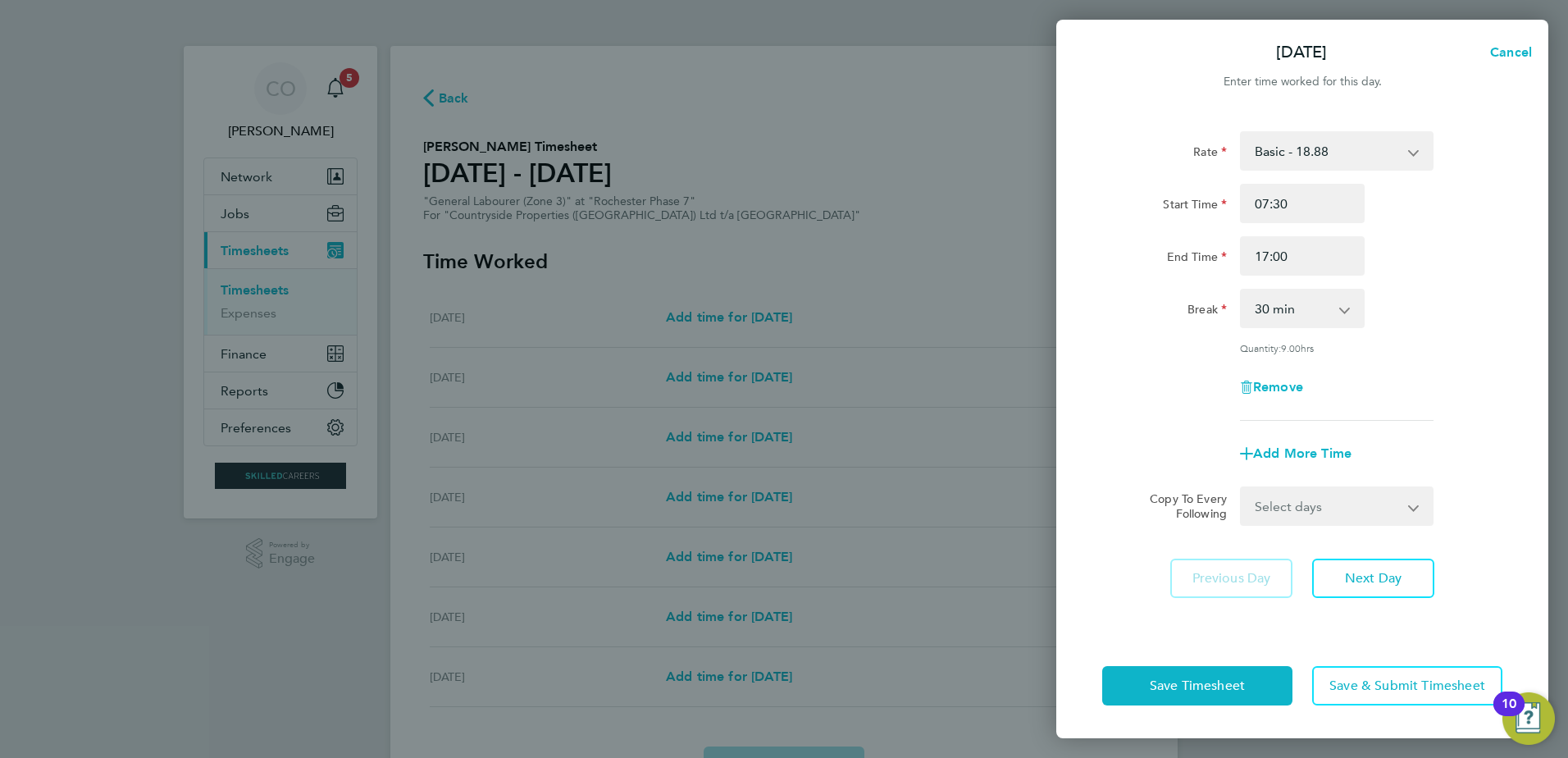
click at [1330, 515] on select "Select days Day Weekday (Mon-Fri) Weekend (Sat-Sun) [DATE] [DATE] [DATE] [DATE]…" at bounding box center [1328, 506] width 172 height 36
select select "WEEKDAY"
click at [1242, 488] on select "Select days Day Weekday (Mon-Fri) Weekend (Sat-Sun) [DATE] [DATE] [DATE] [DATE]…" at bounding box center [1328, 506] width 172 height 36
select select "[DATE]"
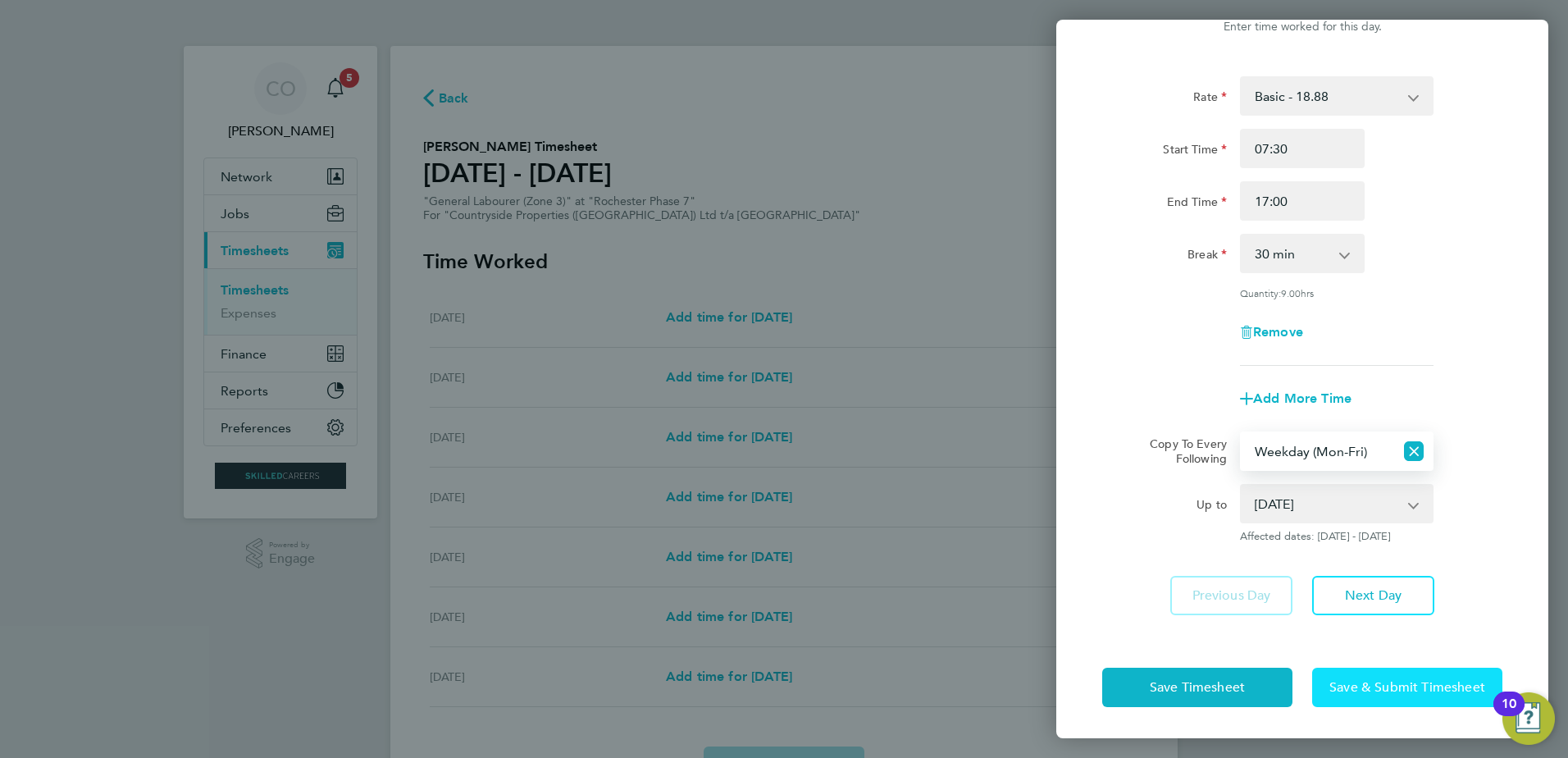
click at [1375, 689] on span "Save & Submit Timesheet" at bounding box center [1407, 688] width 156 height 17
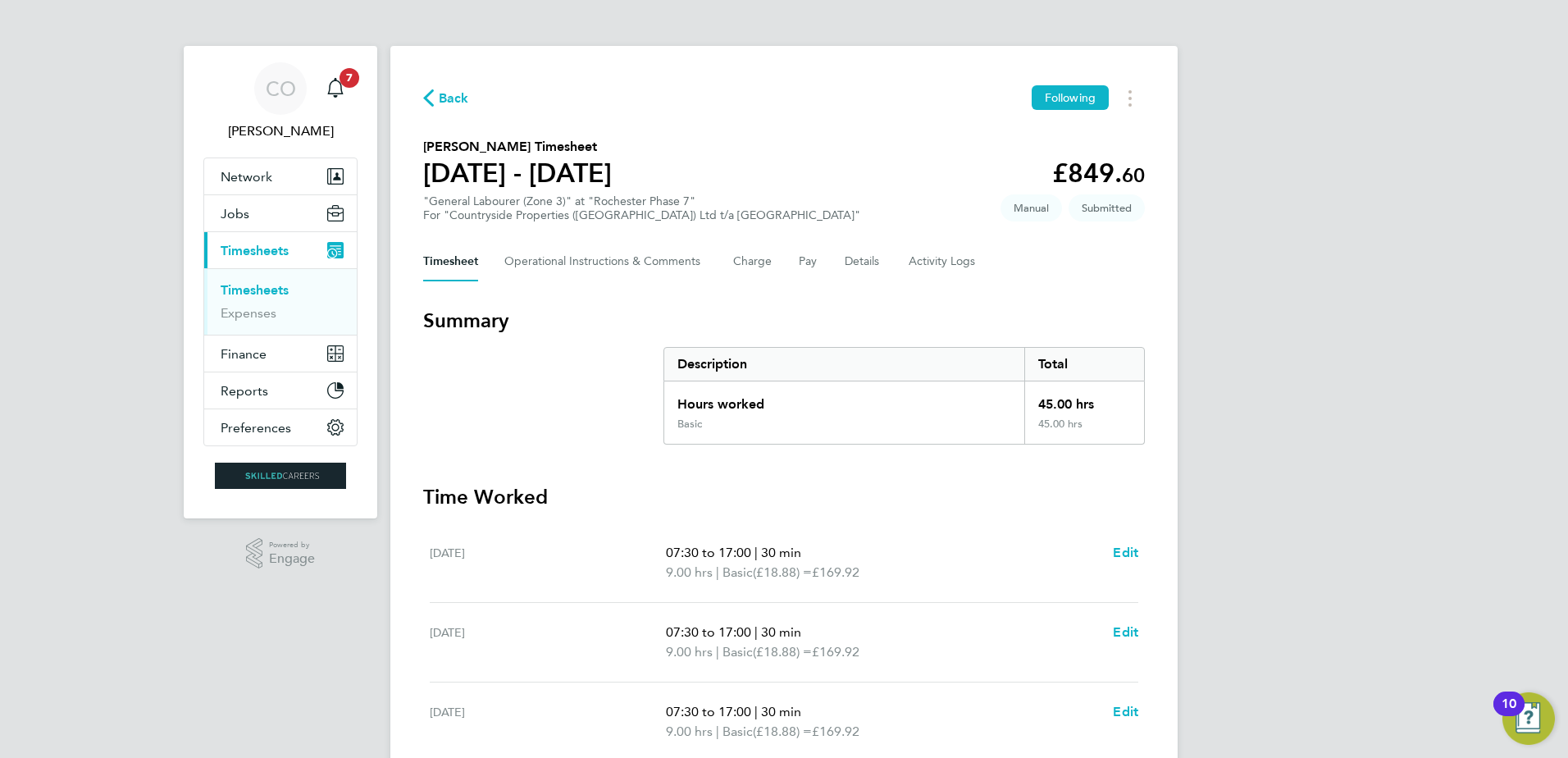
click at [273, 288] on link "Timesheets" at bounding box center [254, 290] width 68 height 16
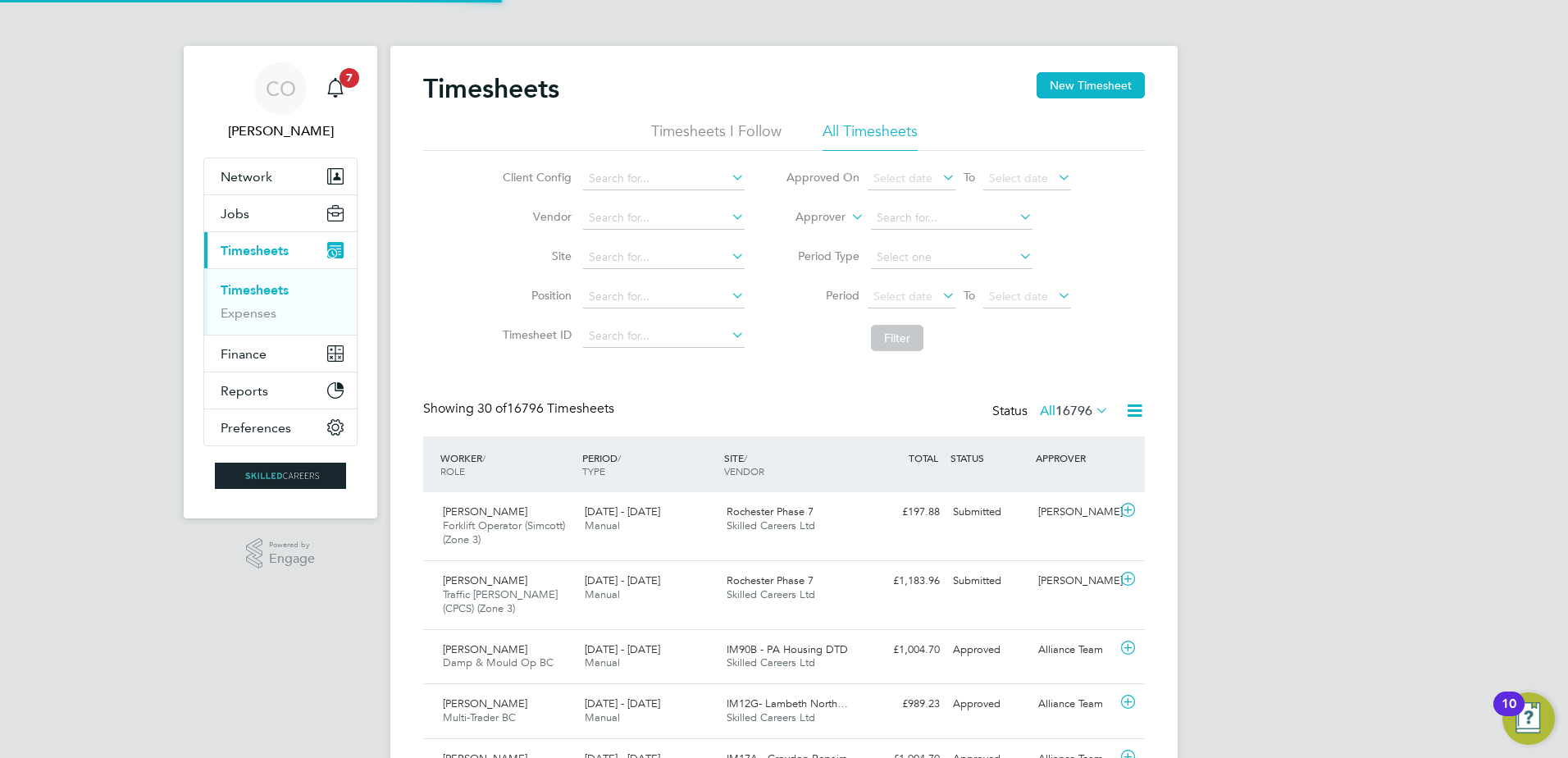
scroll to position [42, 142]
click at [848, 217] on icon at bounding box center [848, 212] width 0 height 15
click at [829, 229] on li "Worker" at bounding box center [805, 237] width 81 height 21
click at [903, 227] on input at bounding box center [952, 218] width 162 height 23
paste input "[PERSON_NAME]"
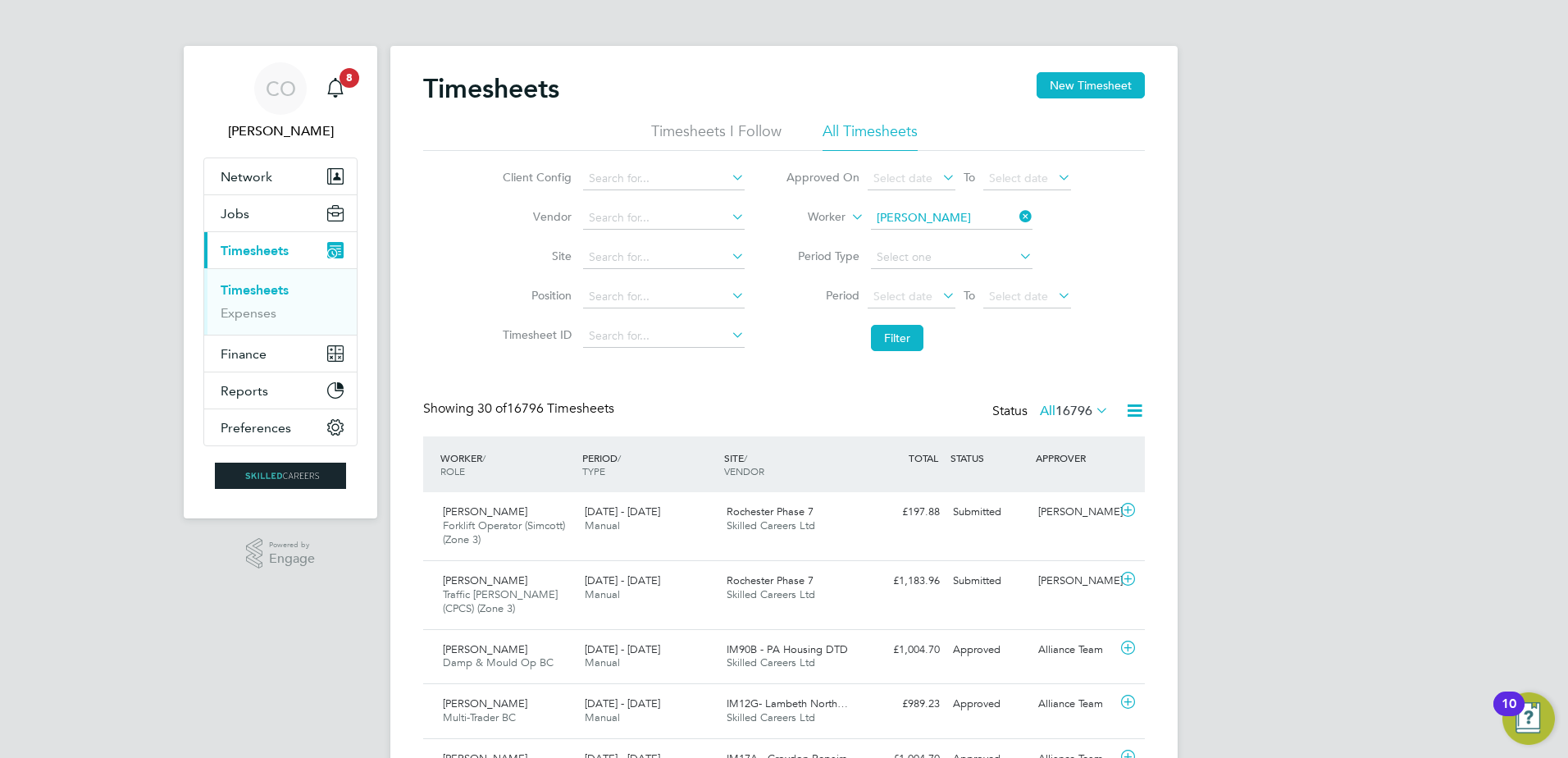
click at [917, 237] on b "Muritala" at bounding box center [898, 241] width 45 height 14
type input "Muritalau Olatnji [PERSON_NAME]"
click at [907, 346] on button "Filter" at bounding box center [897, 339] width 53 height 26
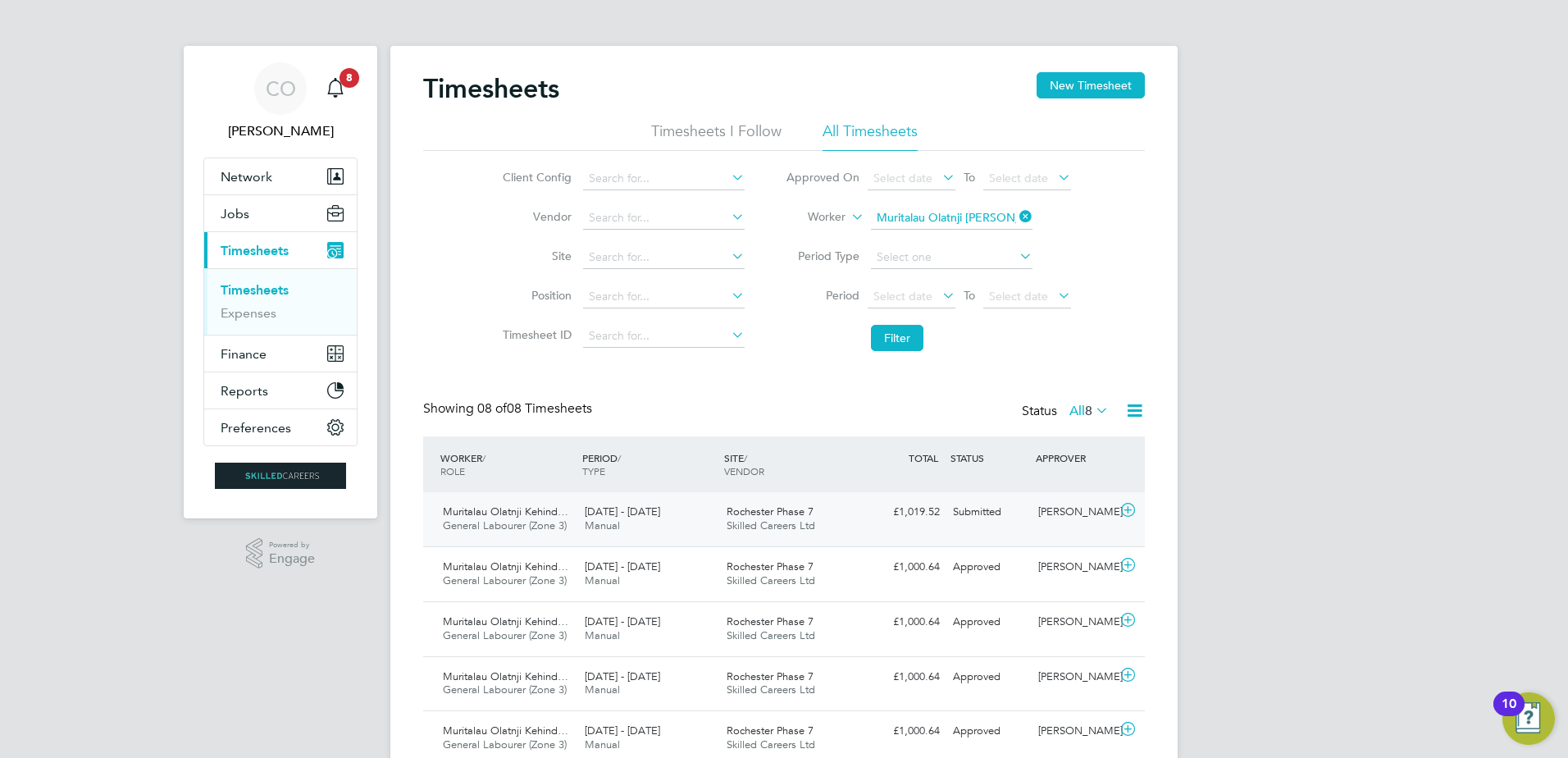
click at [1121, 514] on icon at bounding box center [1128, 510] width 20 height 13
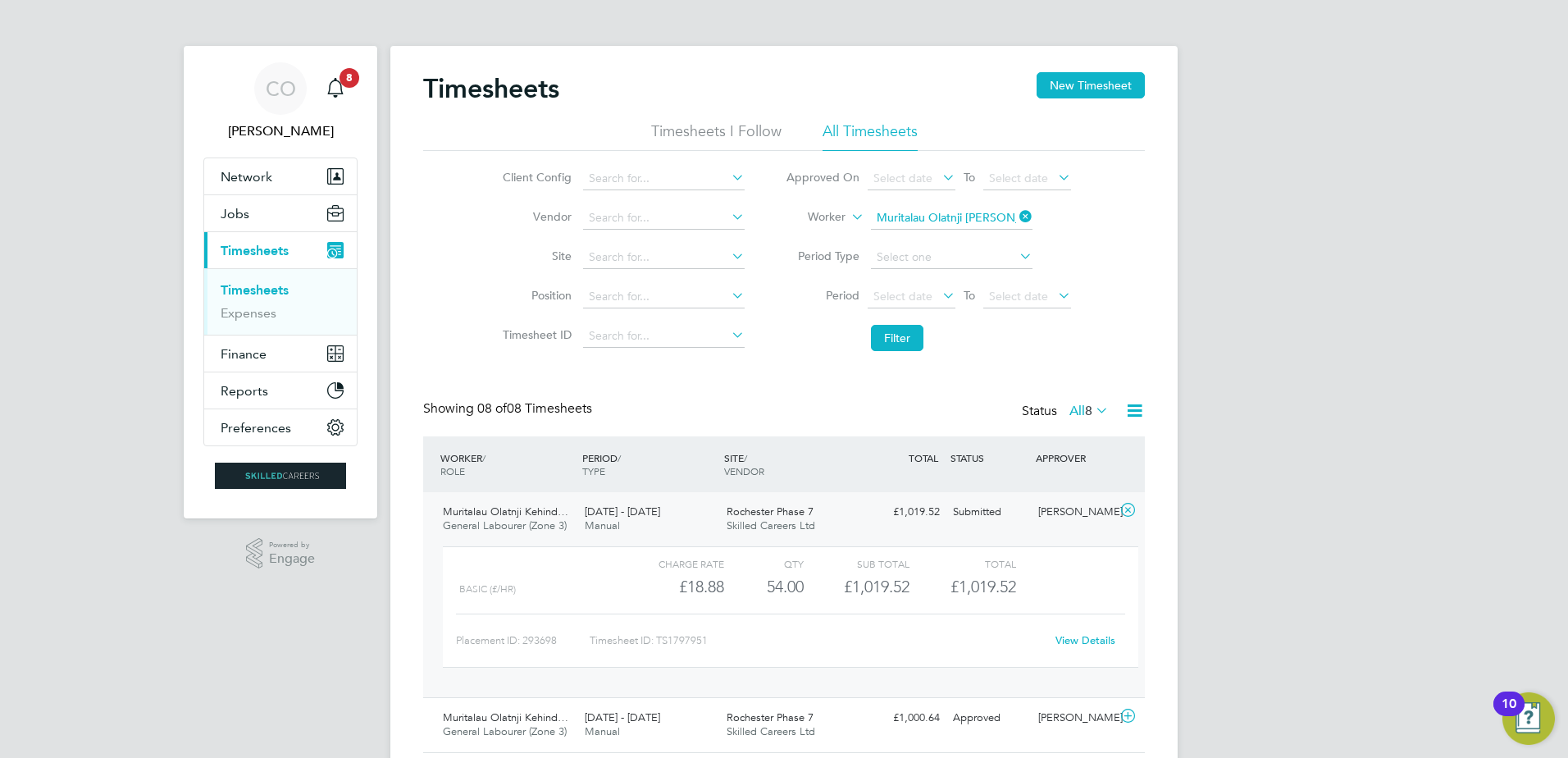
click at [1086, 639] on link "View Details" at bounding box center [1085, 641] width 60 height 14
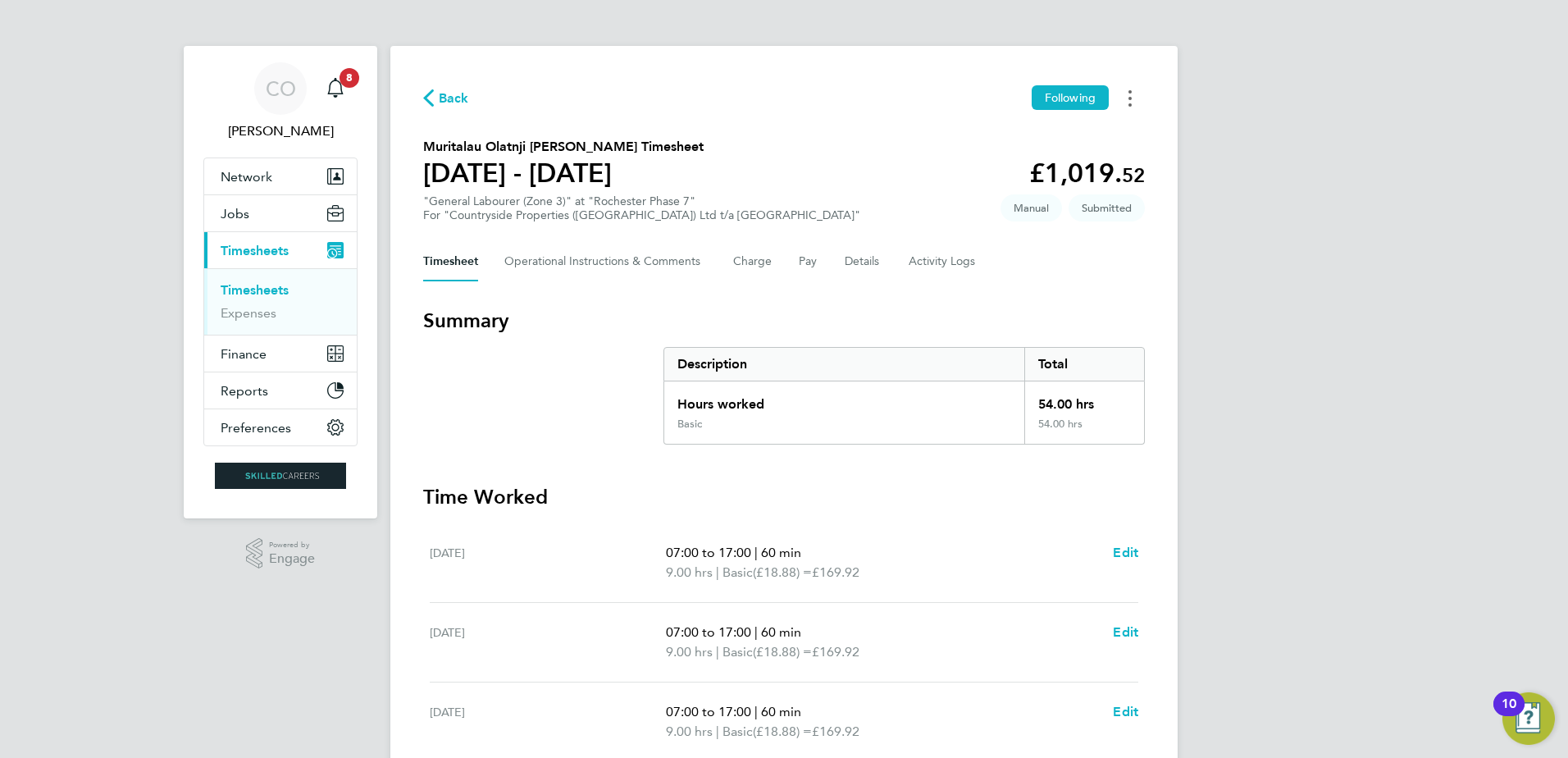
click at [1127, 100] on button "Timesheets Menu" at bounding box center [1130, 98] width 30 height 26
click at [1006, 317] on h3 "Summary" at bounding box center [784, 321] width 722 height 26
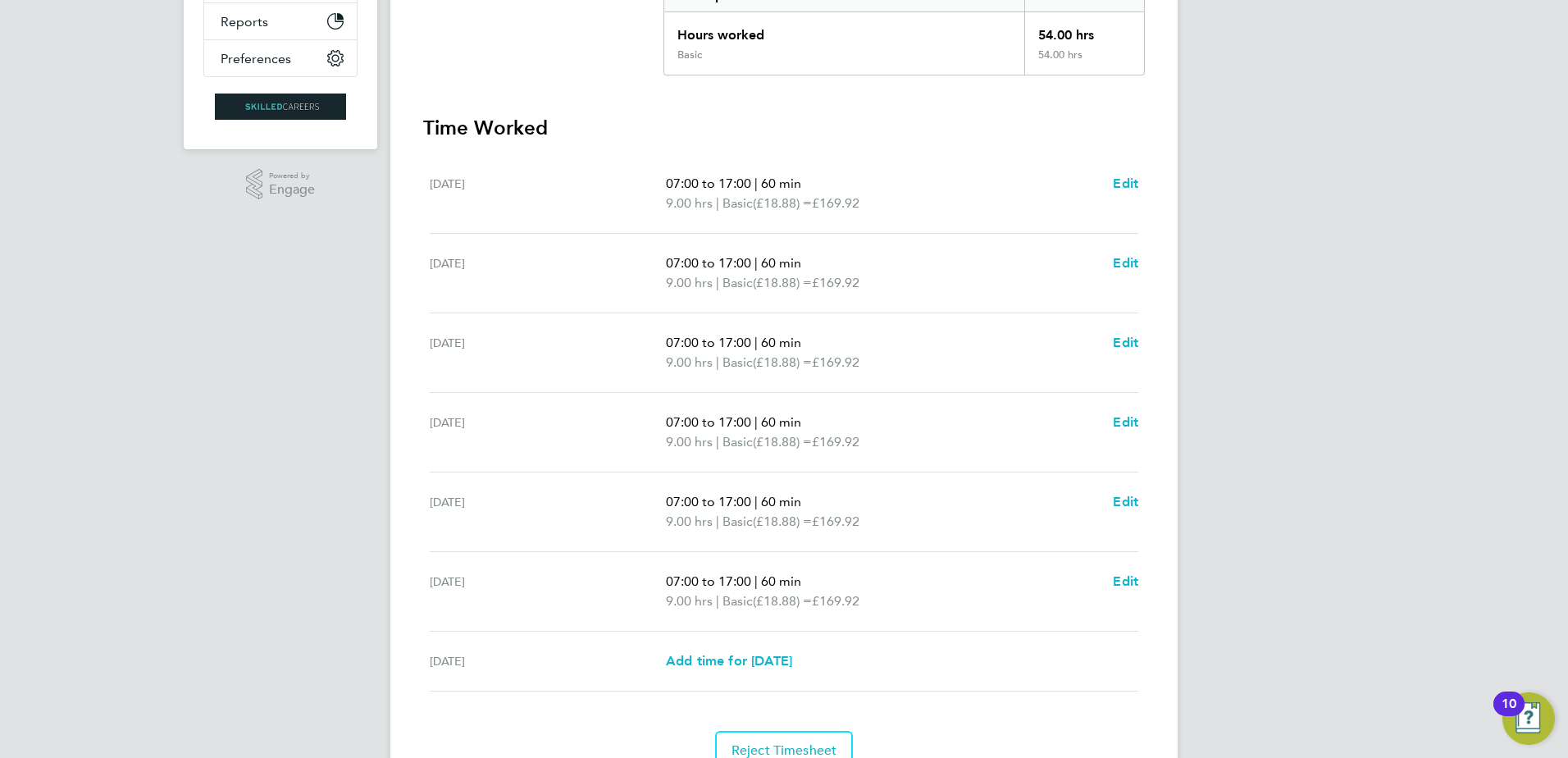
scroll to position [448, 0]
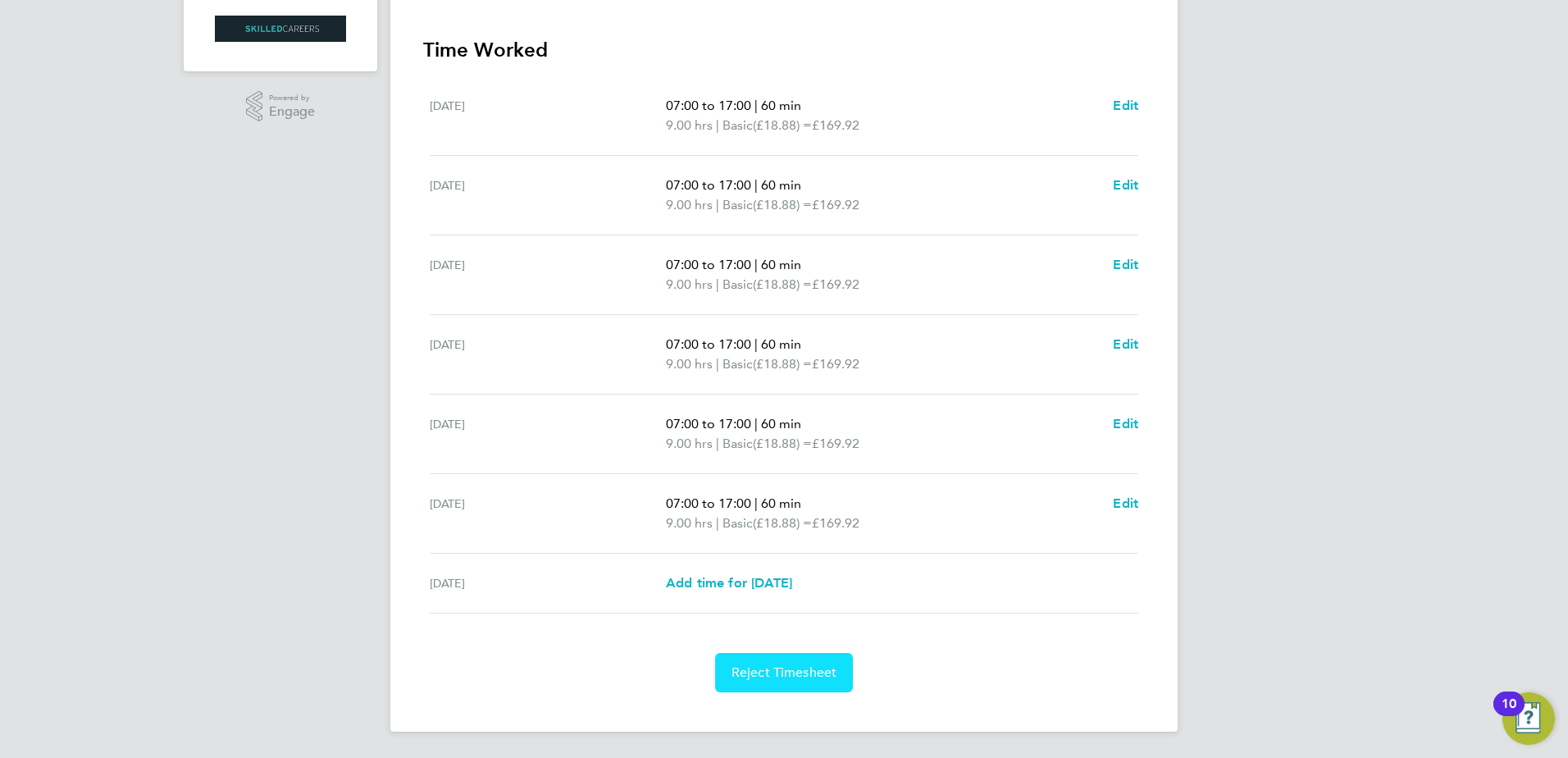
click at [811, 670] on span "Reject Timesheet" at bounding box center [785, 673] width 105 height 17
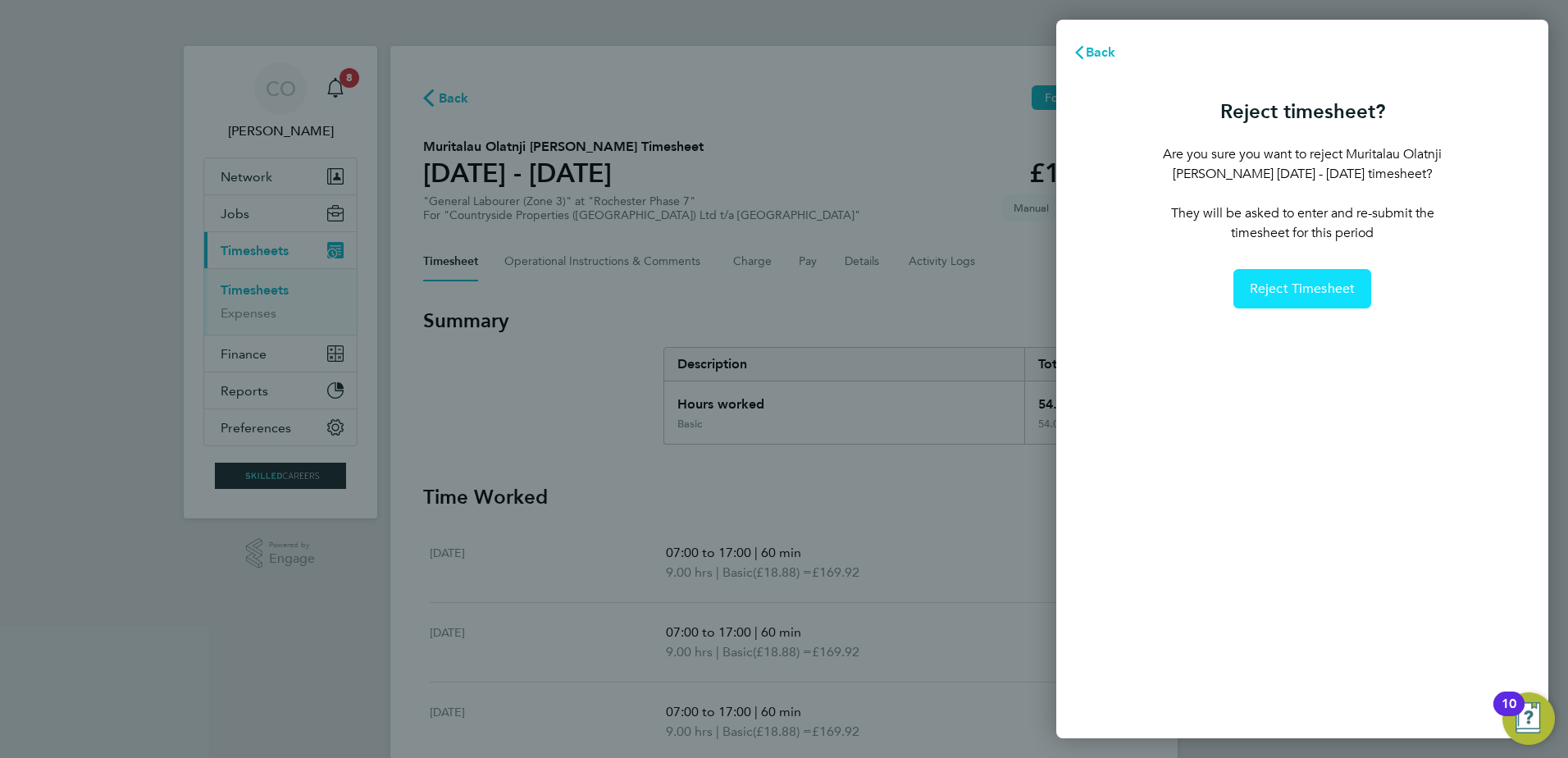
click at [1274, 293] on span "Reject Timesheet" at bounding box center [1303, 288] width 105 height 17
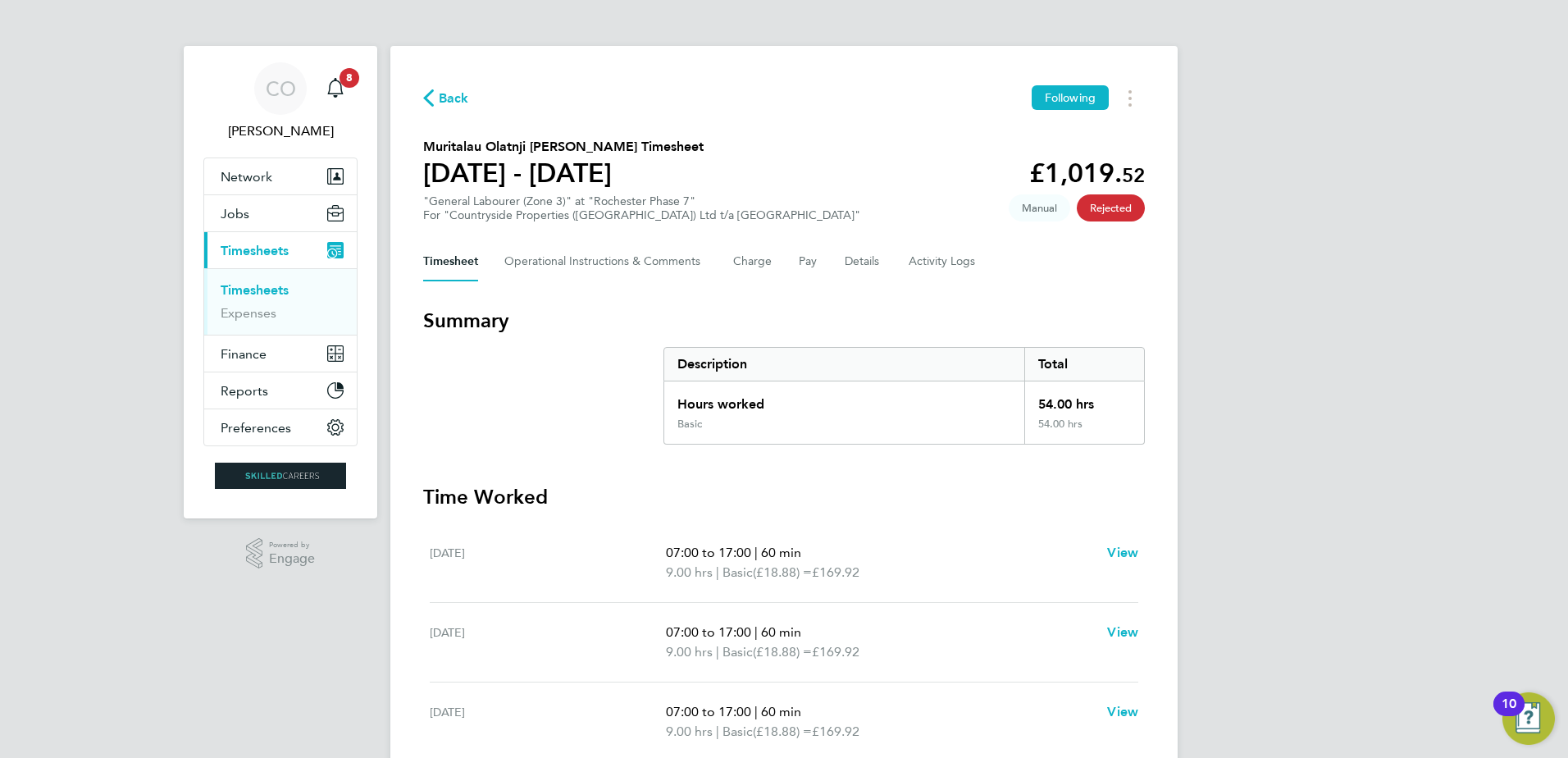
click at [237, 291] on link "Timesheets" at bounding box center [254, 290] width 68 height 16
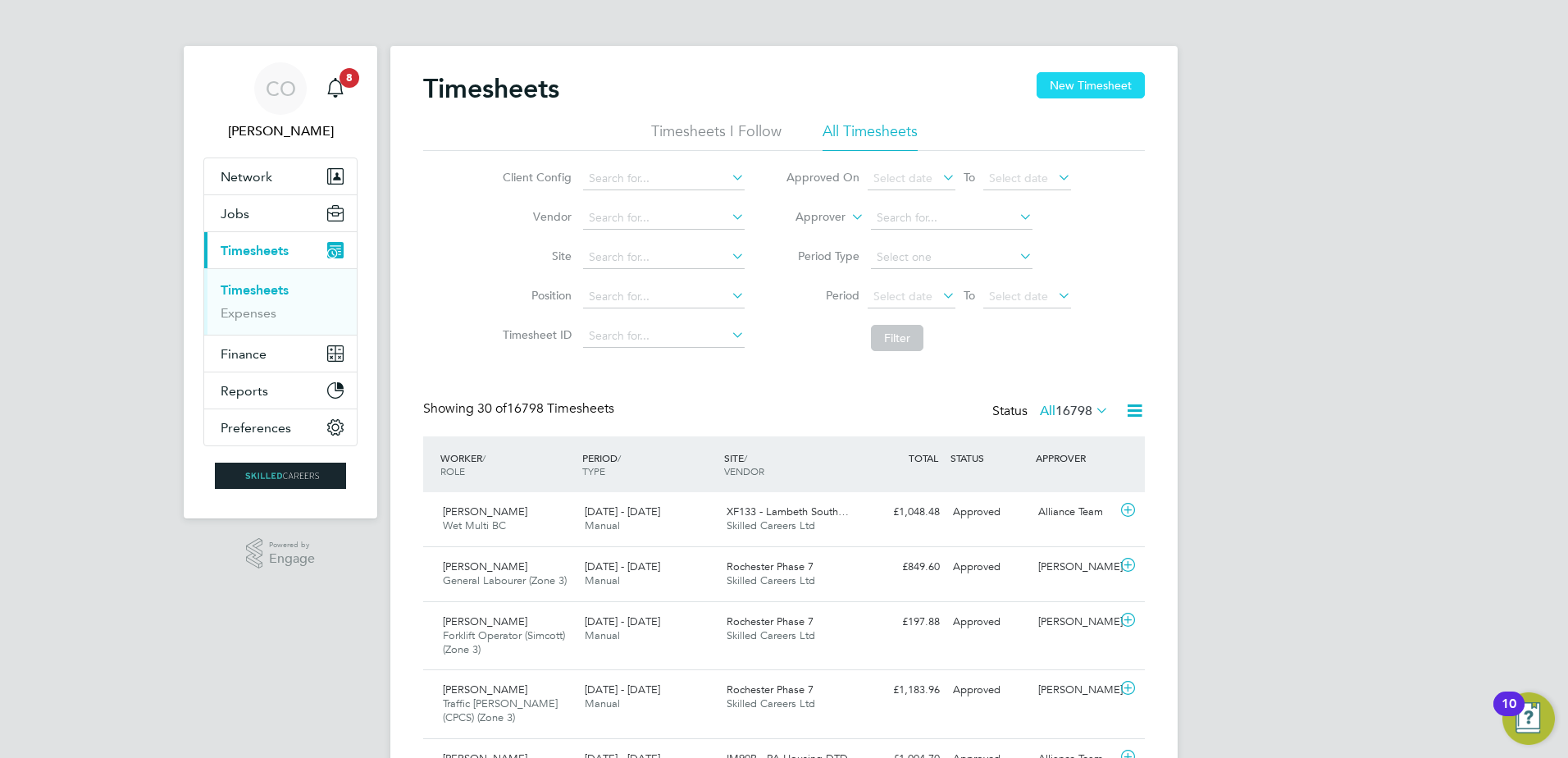
click at [1058, 83] on button "New Timesheet" at bounding box center [1091, 85] width 108 height 26
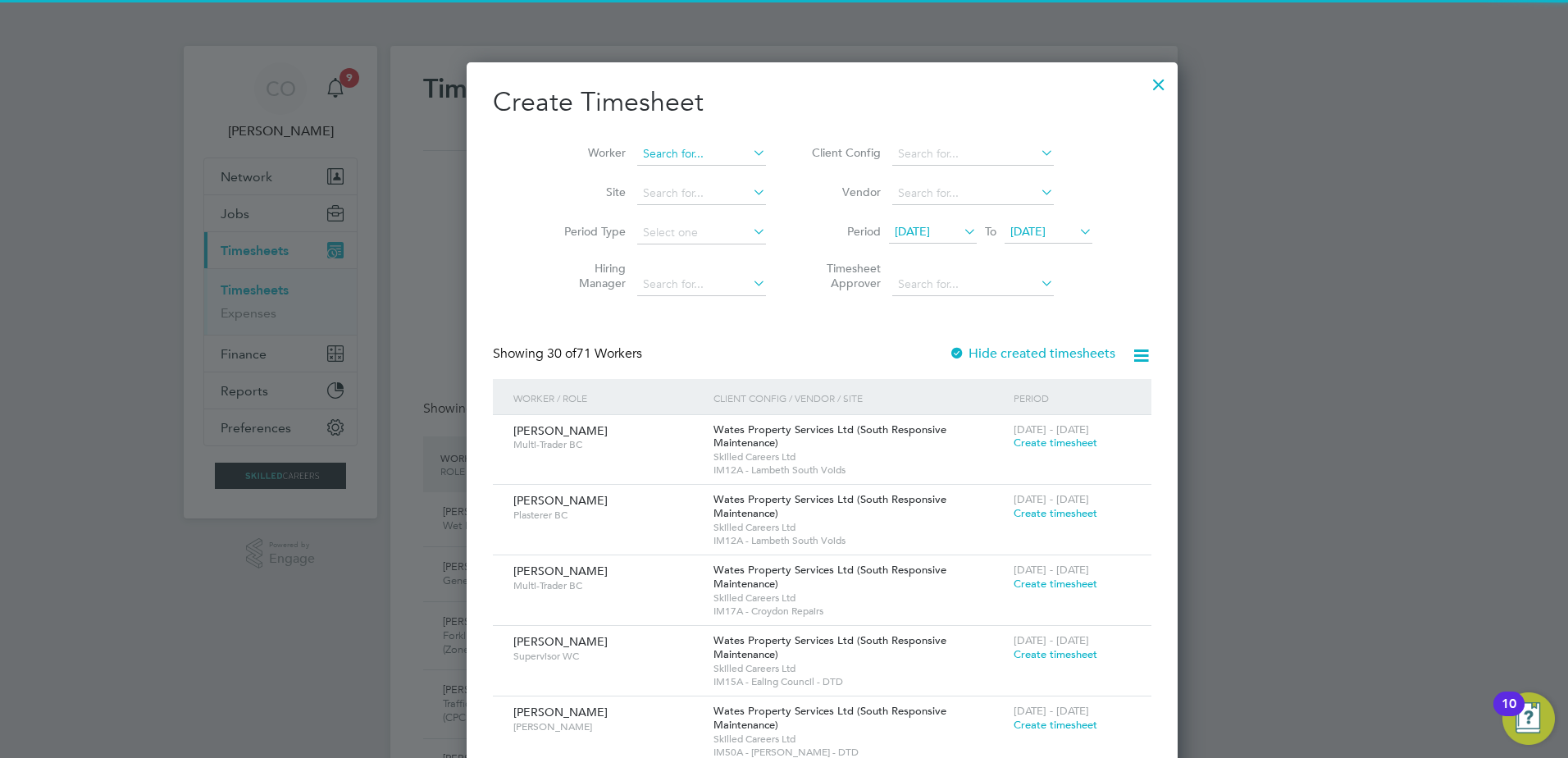
click at [650, 150] on input at bounding box center [701, 154] width 129 height 23
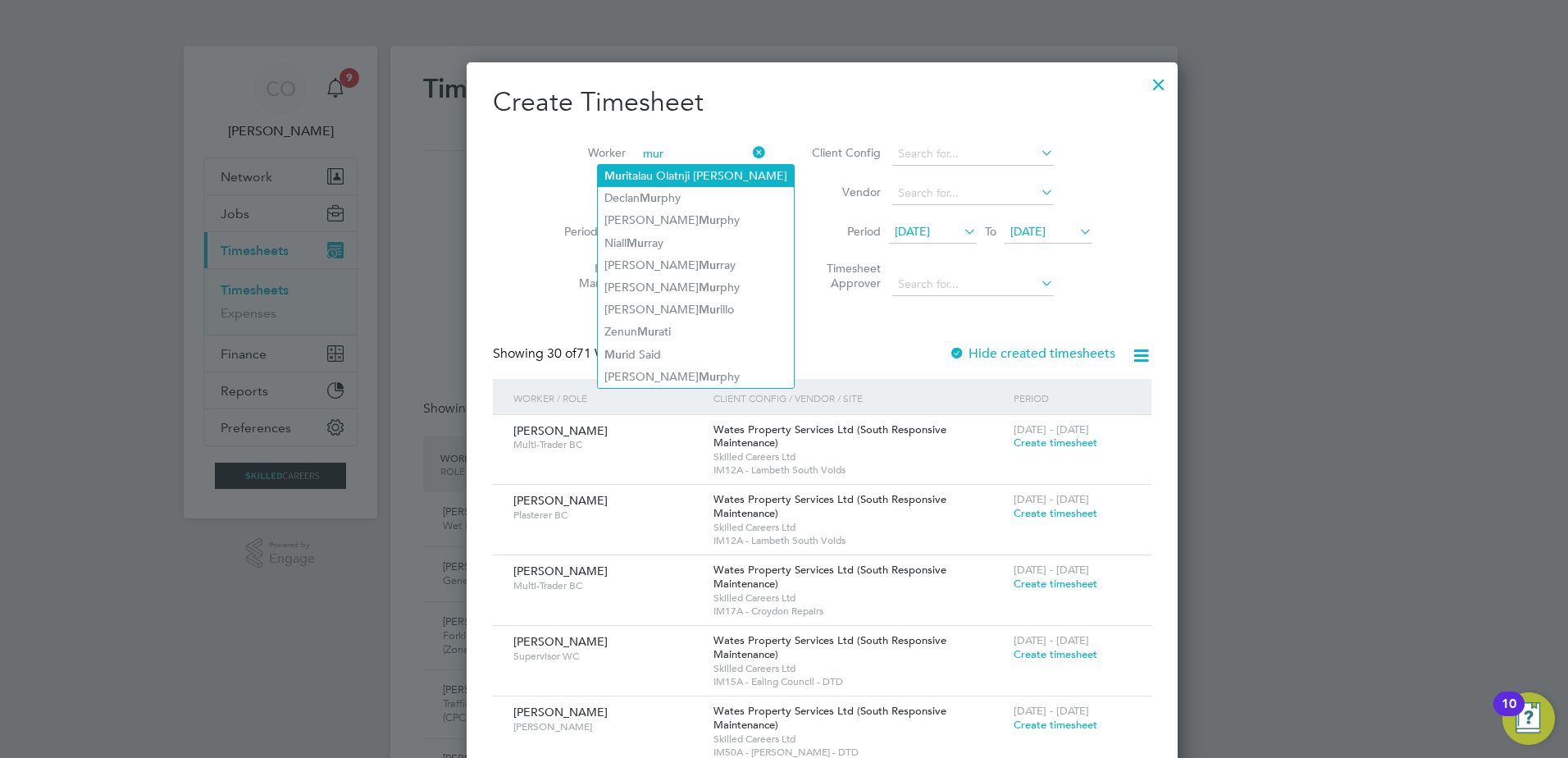
click at [717, 180] on li "Mur italau Olatnji Kehinde Salau" at bounding box center [695, 176] width 196 height 22
type input "Muritalau Olatnji Kehinde Salau"
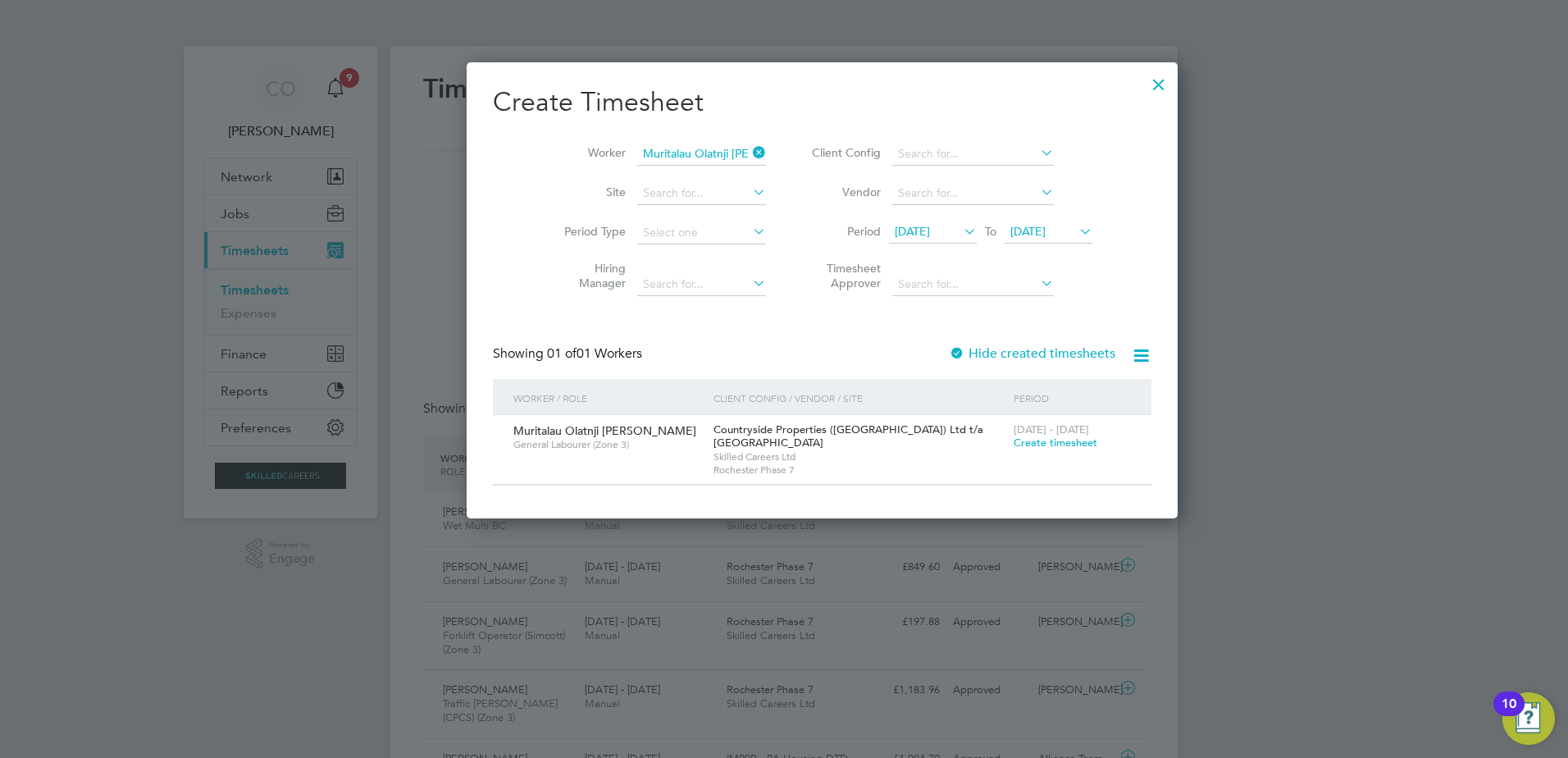
click at [1014, 441] on span "Create timesheet" at bounding box center [1056, 443] width 83 height 14
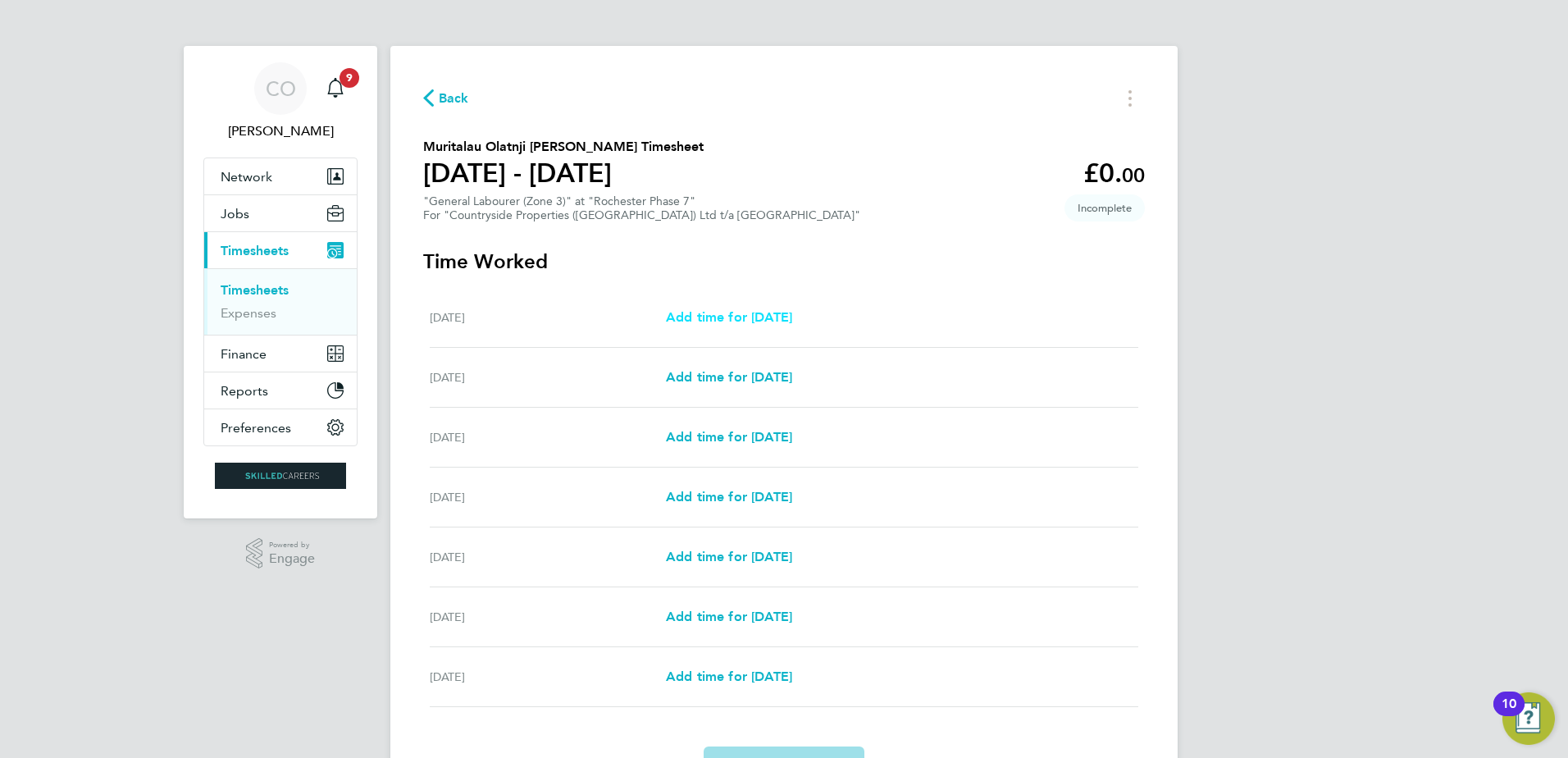
click at [754, 313] on span "Add time for Mon 04 Aug" at bounding box center [730, 317] width 127 height 16
select select "30"
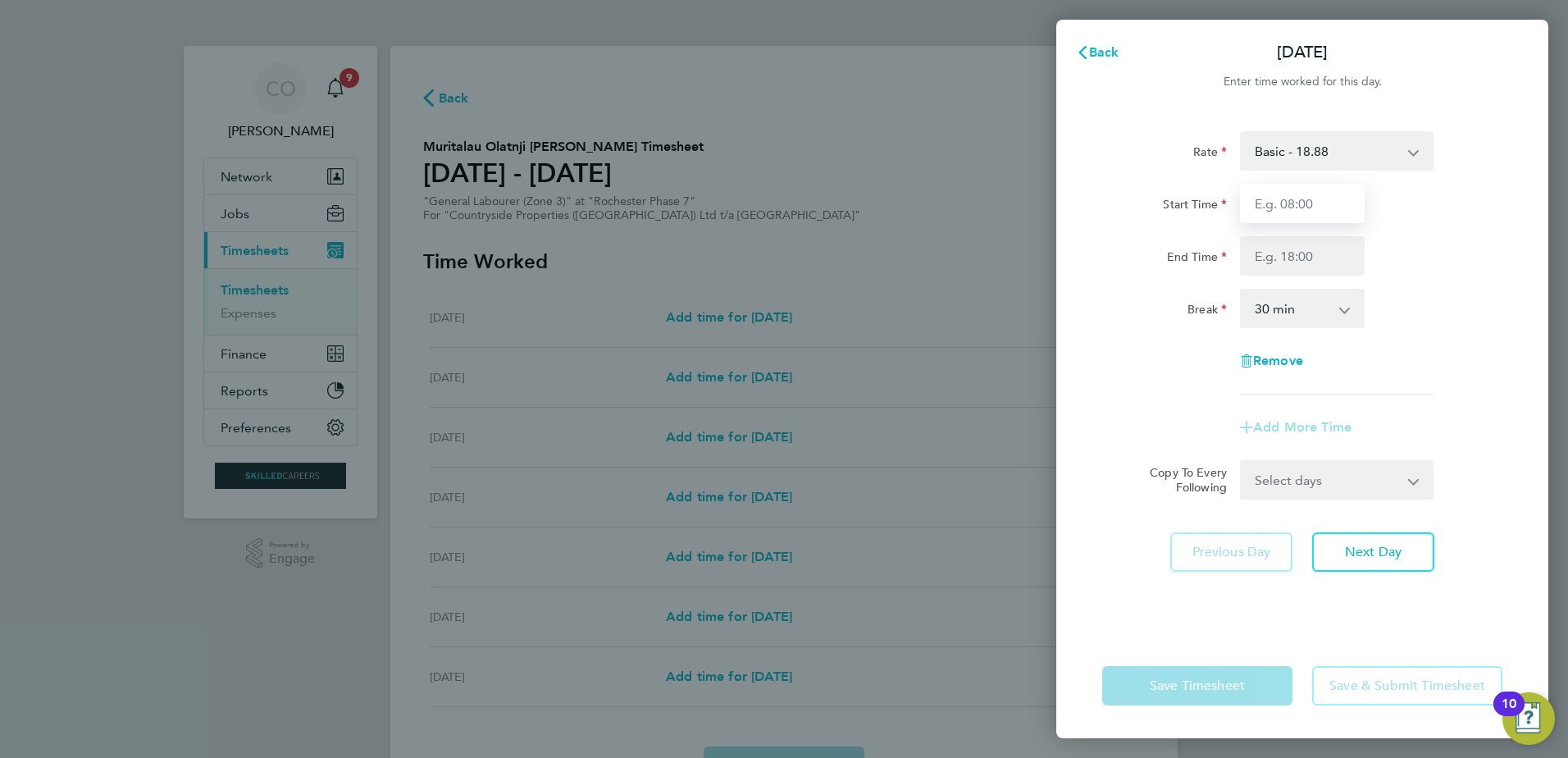
click at [1290, 205] on input "Start Time" at bounding box center [1303, 203] width 125 height 40
type input "07:30"
type input "17:00"
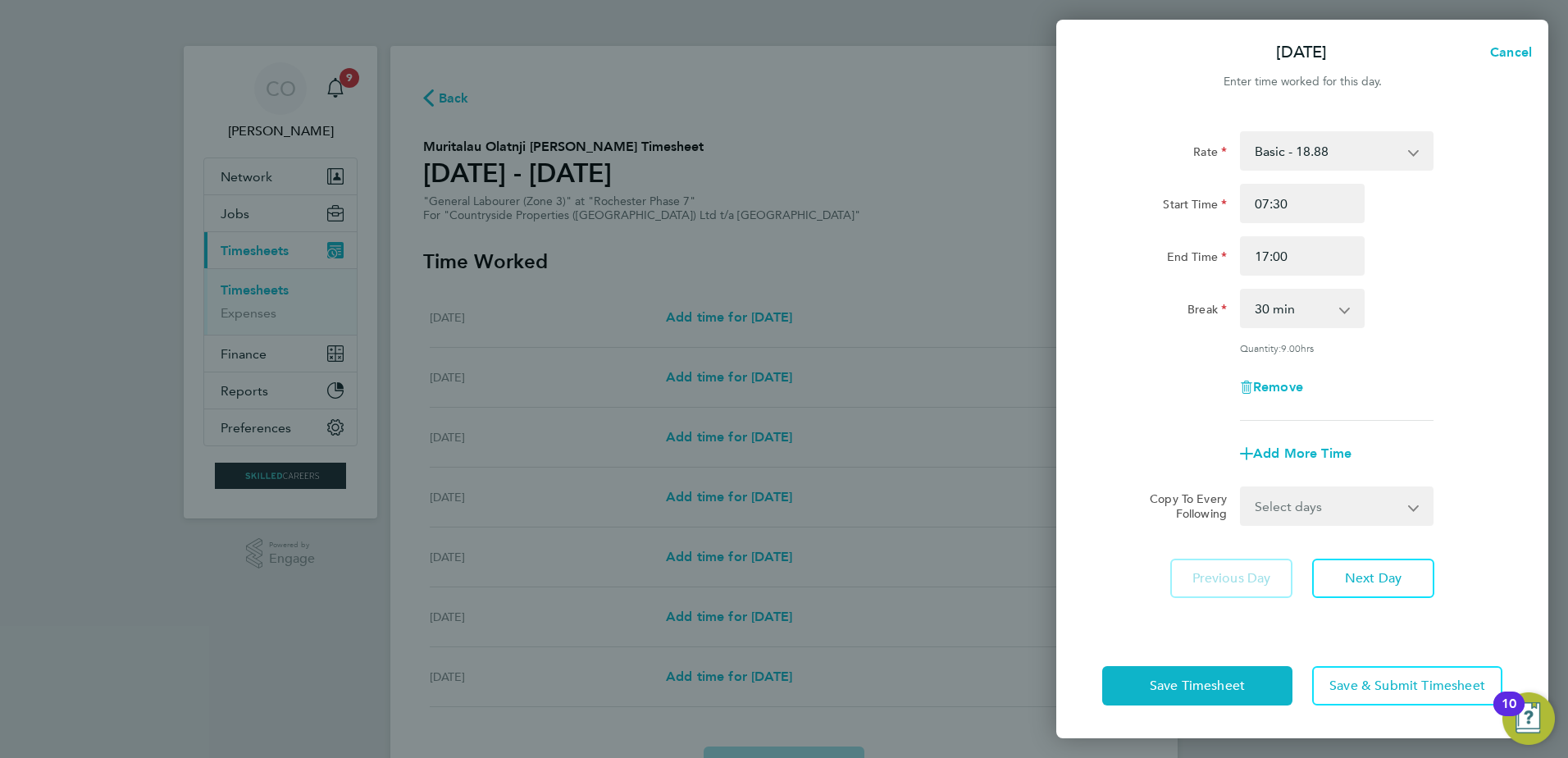
click at [1334, 500] on select "Select days Day Weekday (Mon-Fri) Weekend (Sat-Sun) Tuesday Wednesday Thursday …" at bounding box center [1328, 506] width 172 height 36
select select "WEEKDAY"
click at [1242, 488] on select "Select days Day Weekday (Mon-Fri) Weekend (Sat-Sun) Tuesday Wednesday Thursday …" at bounding box center [1328, 506] width 172 height 36
select select "2025-08-10"
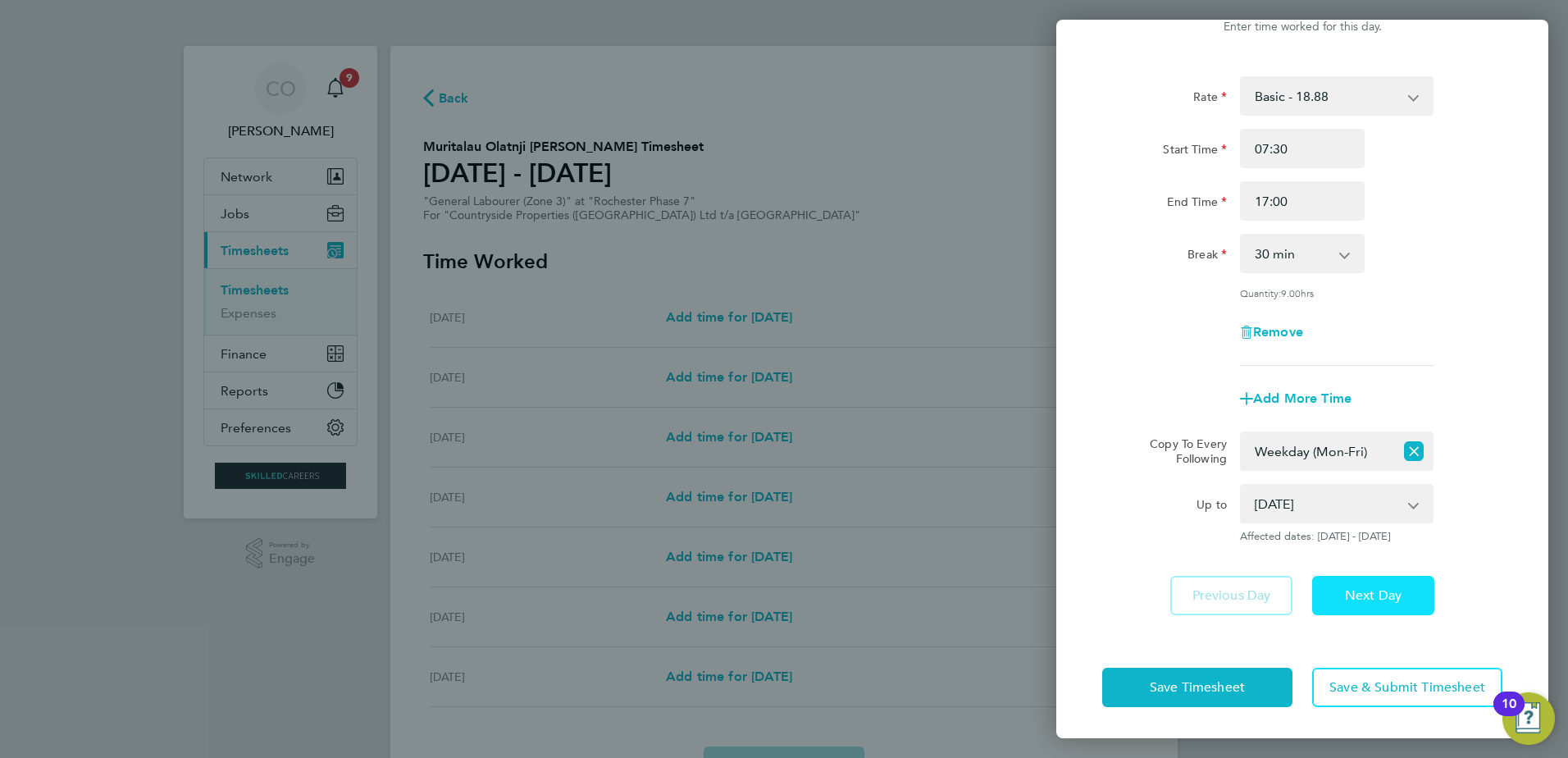
click at [1357, 609] on button "Next Day" at bounding box center [1373, 595] width 122 height 40
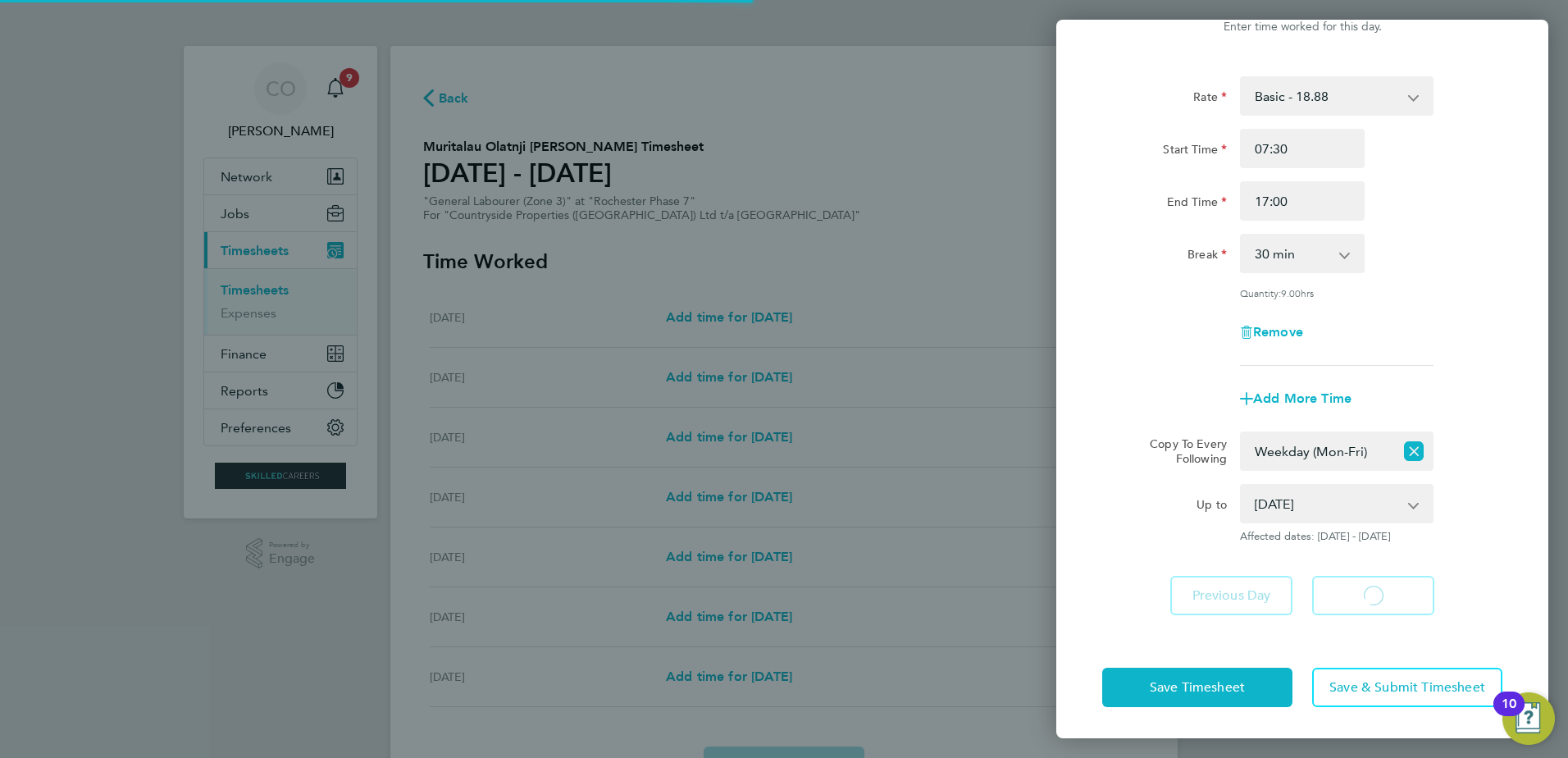
select select "30"
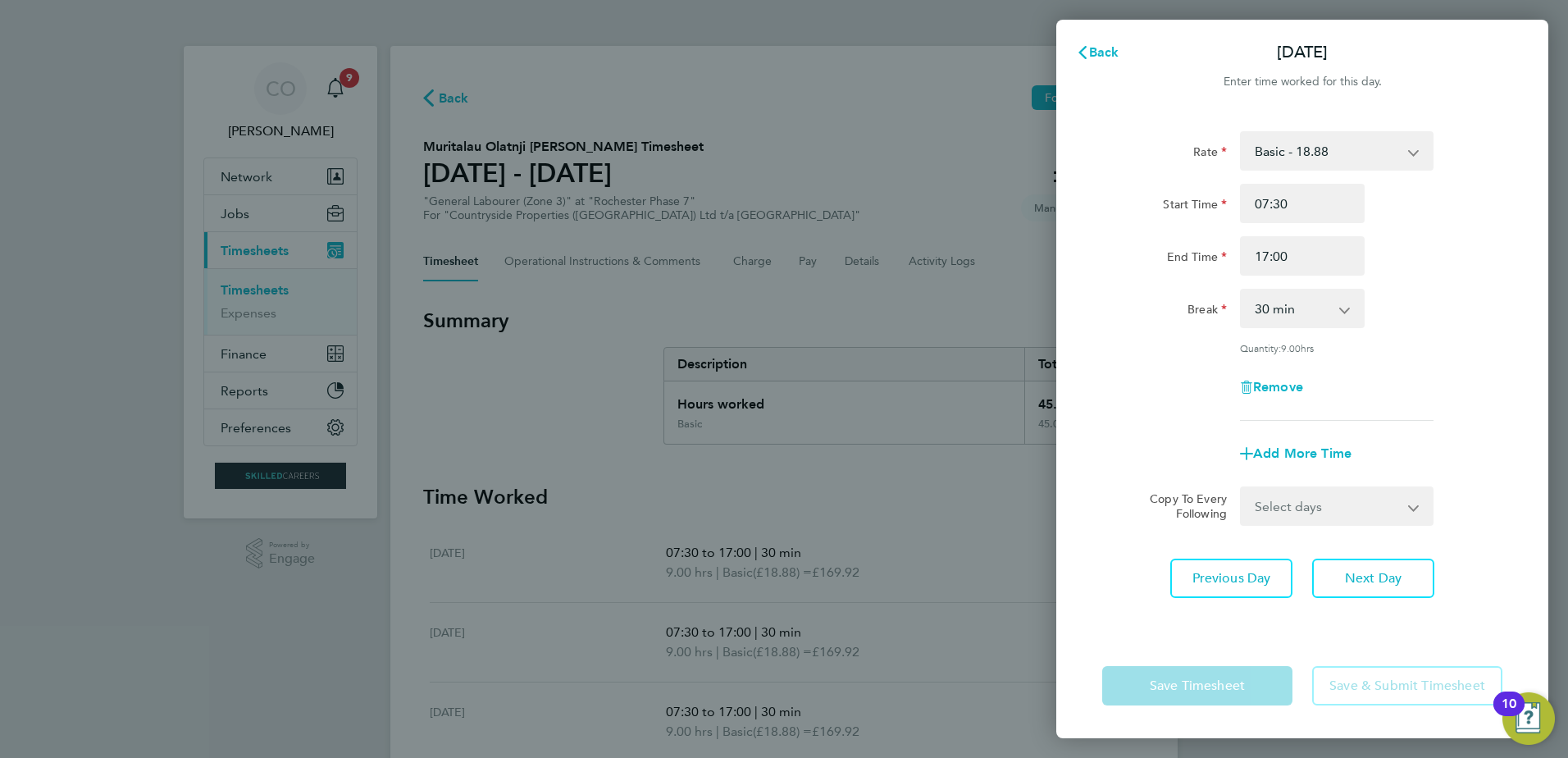
click at [1304, 509] on select "Select days Day Weekday (Mon-Fri) Weekend (Sat-Sun) Wednesday Thursday Friday S…" at bounding box center [1328, 506] width 172 height 36
select select "SAT"
click at [1242, 488] on select "Select days Day Weekday (Mon-Fri) Weekend (Sat-Sun) Wednesday Thursday Friday S…" at bounding box center [1328, 506] width 172 height 36
select select "2025-08-10"
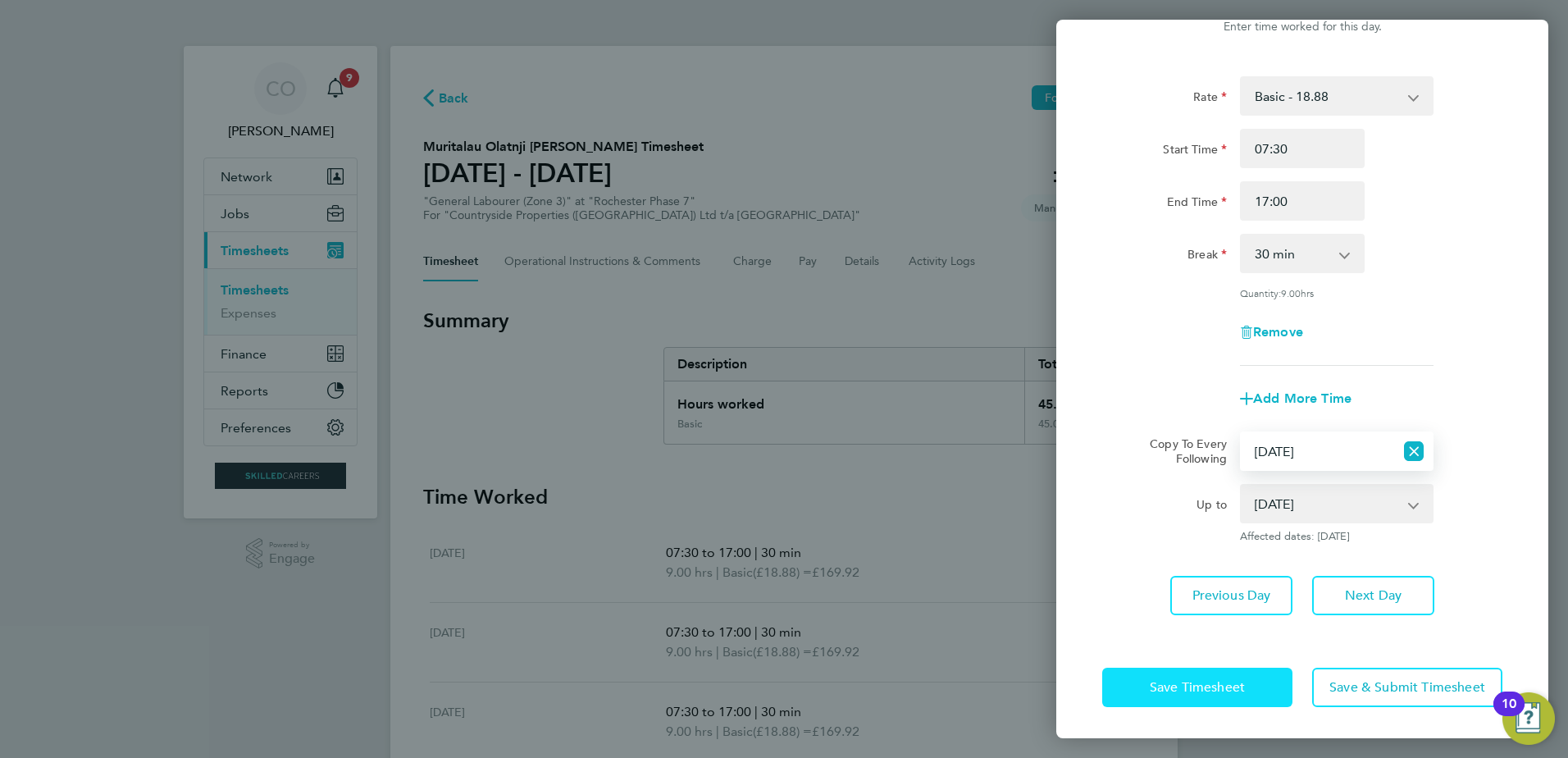
click at [1205, 699] on button "Save Timesheet" at bounding box center [1197, 688] width 191 height 40
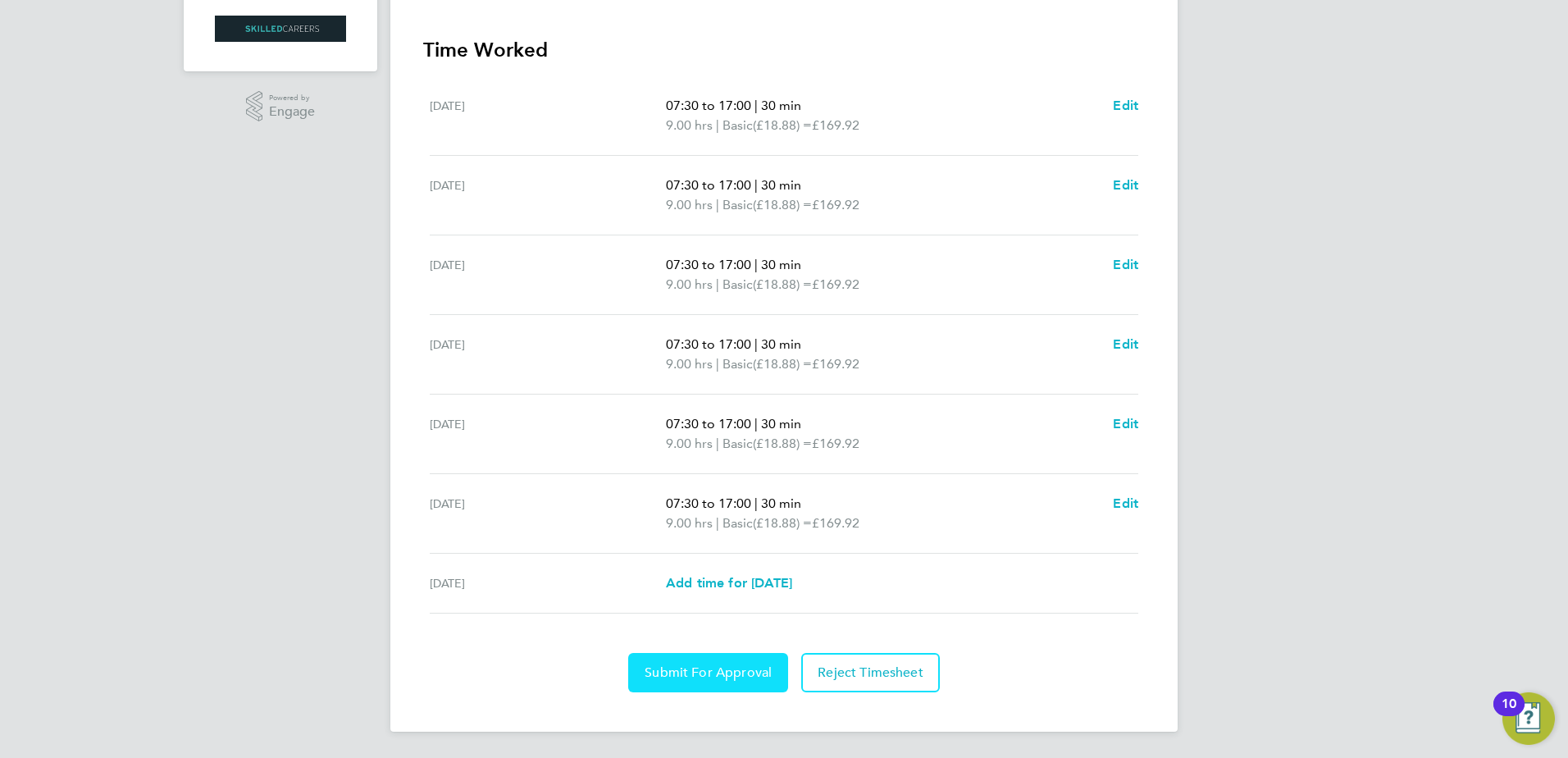
click at [708, 676] on span "Submit For Approval" at bounding box center [708, 673] width 127 height 17
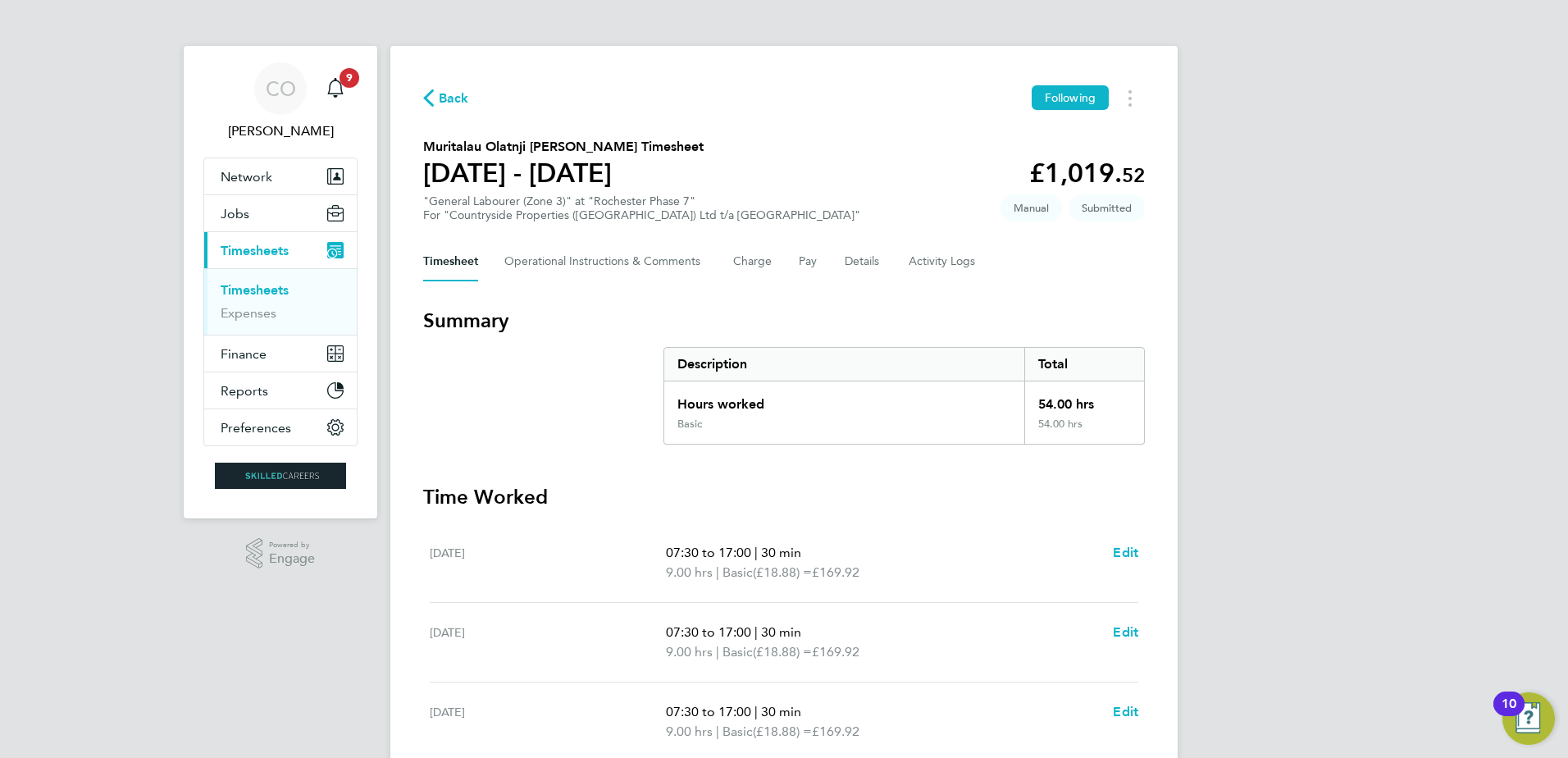
drag, startPoint x: 267, startPoint y: 288, endPoint x: 272, endPoint y: 299, distance: 12.1
click at [267, 288] on link "Timesheets" at bounding box center [254, 290] width 68 height 16
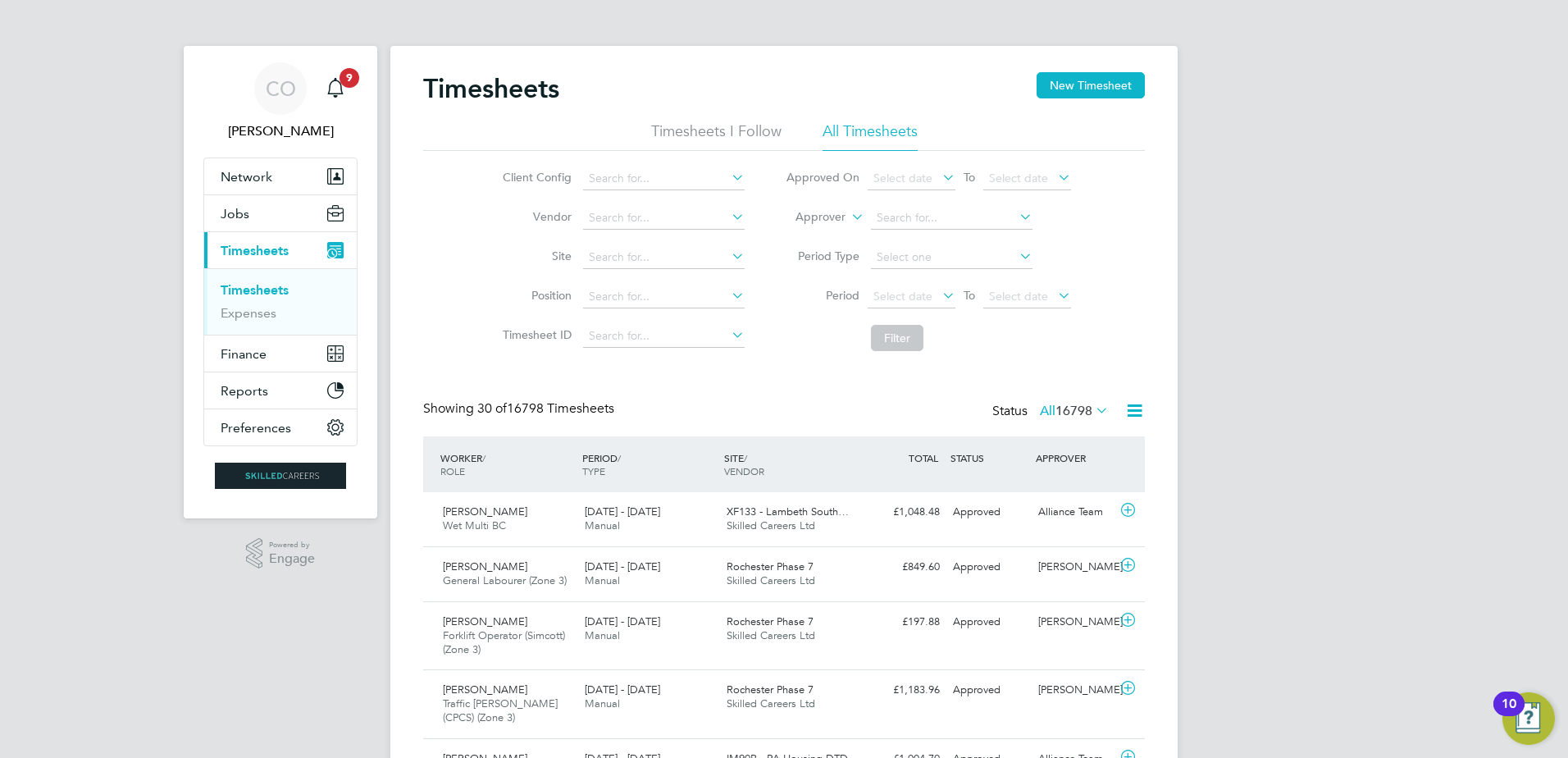
click at [848, 217] on icon at bounding box center [848, 212] width 0 height 15
click at [819, 237] on li "Worker" at bounding box center [805, 237] width 81 height 21
click at [900, 222] on input at bounding box center [952, 218] width 162 height 23
click at [961, 237] on li "Craig T rewhella" at bounding box center [951, 240] width 163 height 22
type input "[PERSON_NAME]"
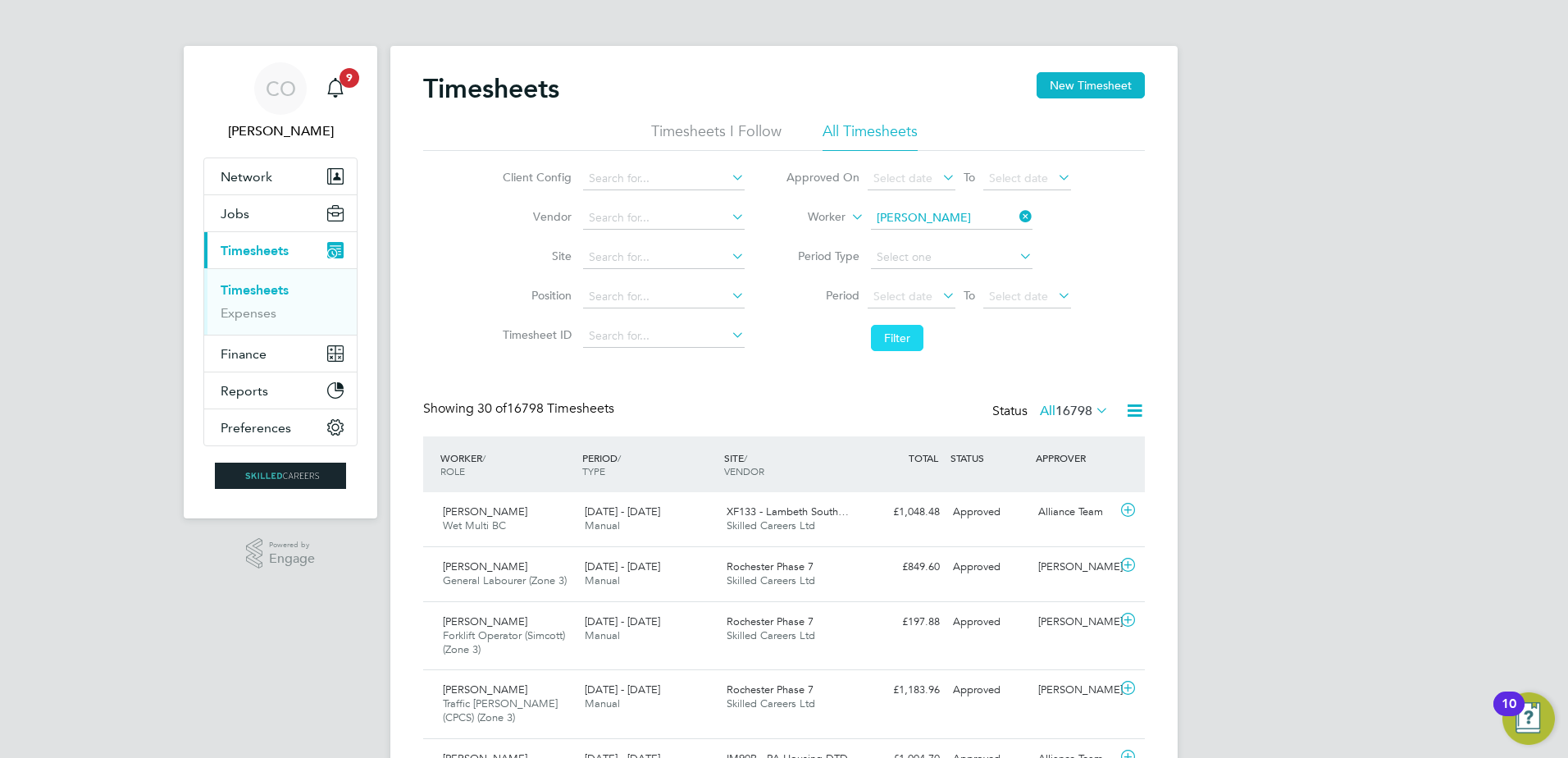
click at [895, 328] on button "Filter" at bounding box center [897, 339] width 53 height 26
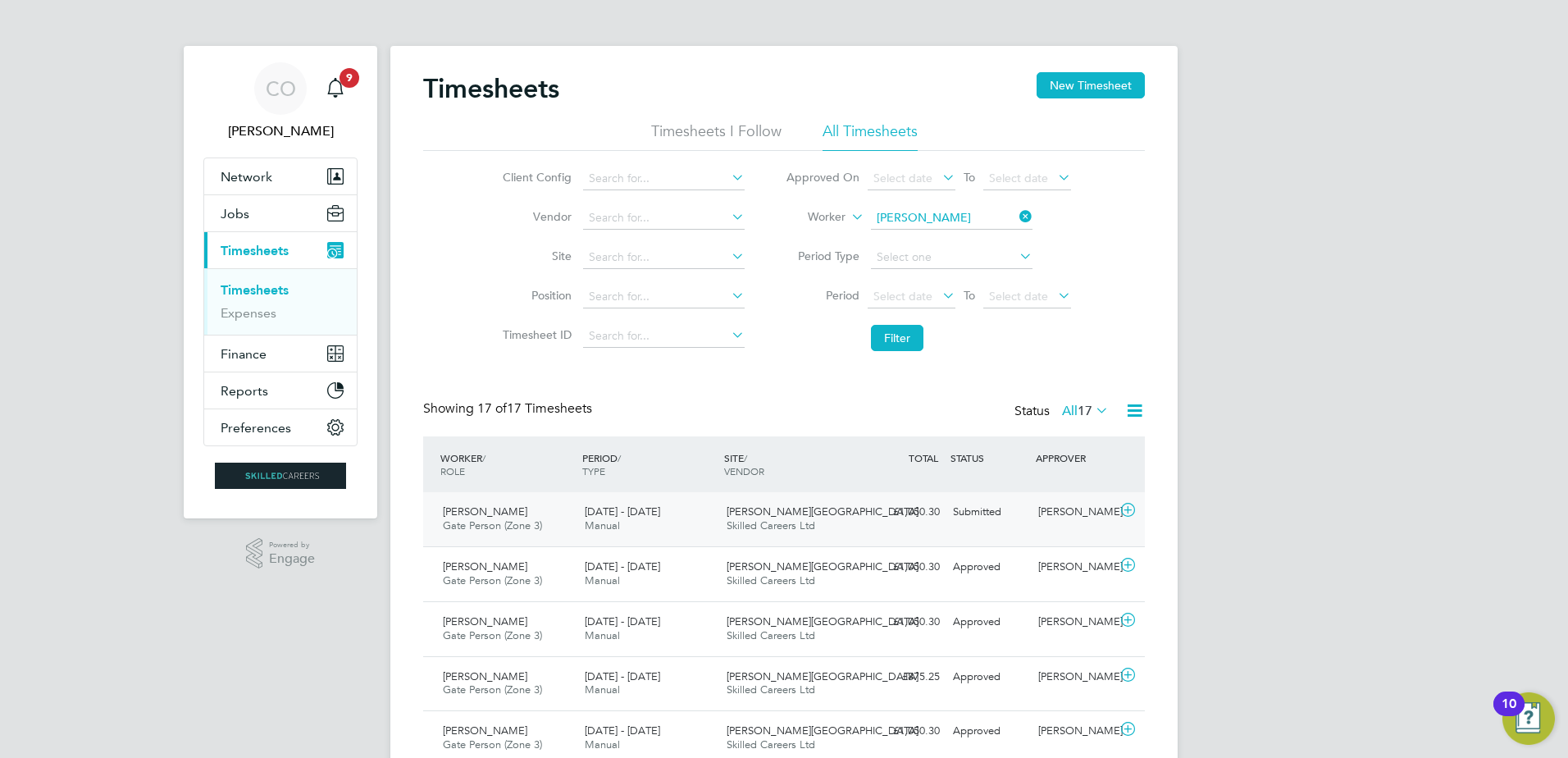
click at [1131, 508] on icon at bounding box center [1128, 510] width 20 height 13
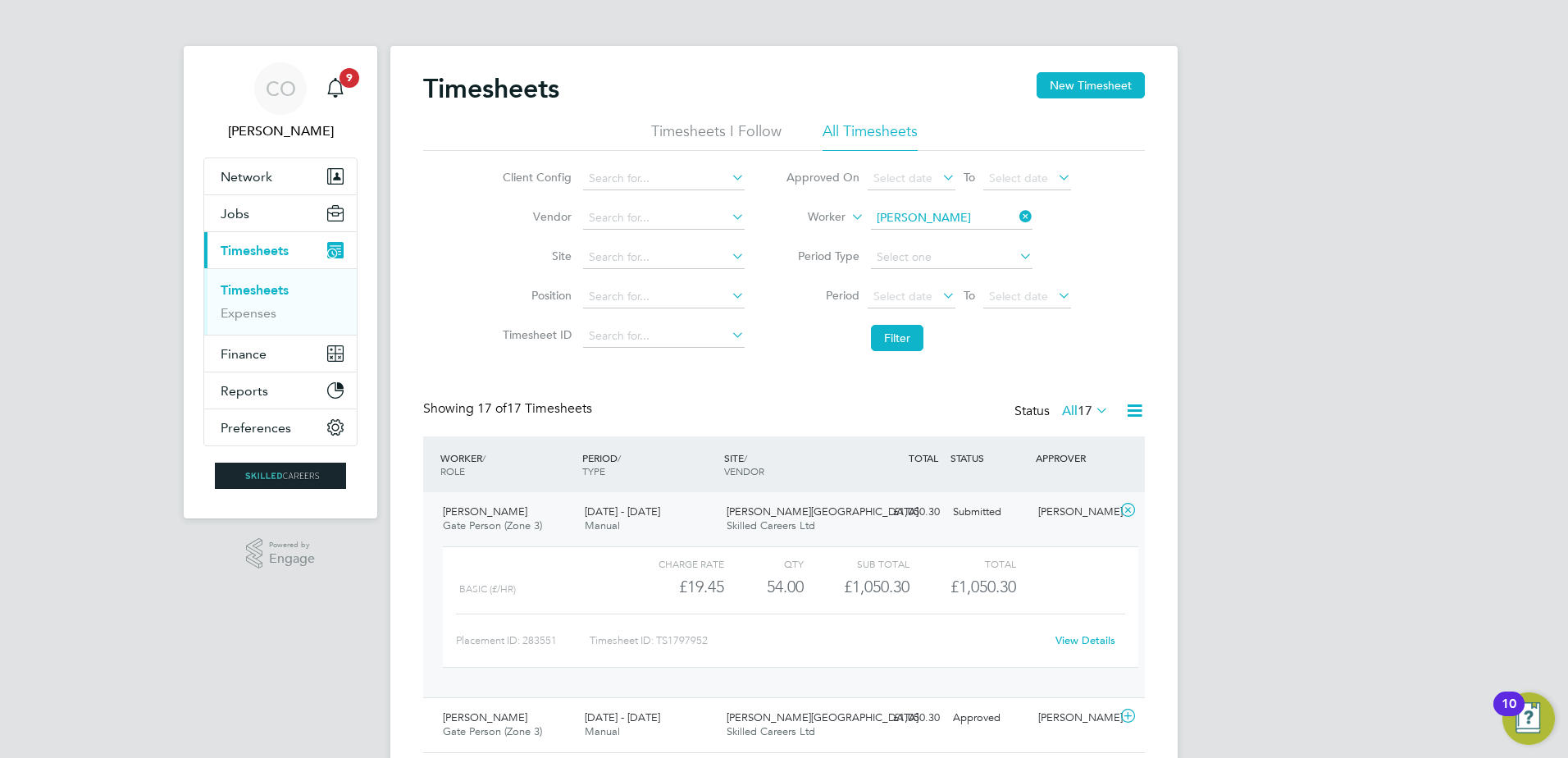
click at [1077, 642] on link "View Details" at bounding box center [1085, 641] width 60 height 14
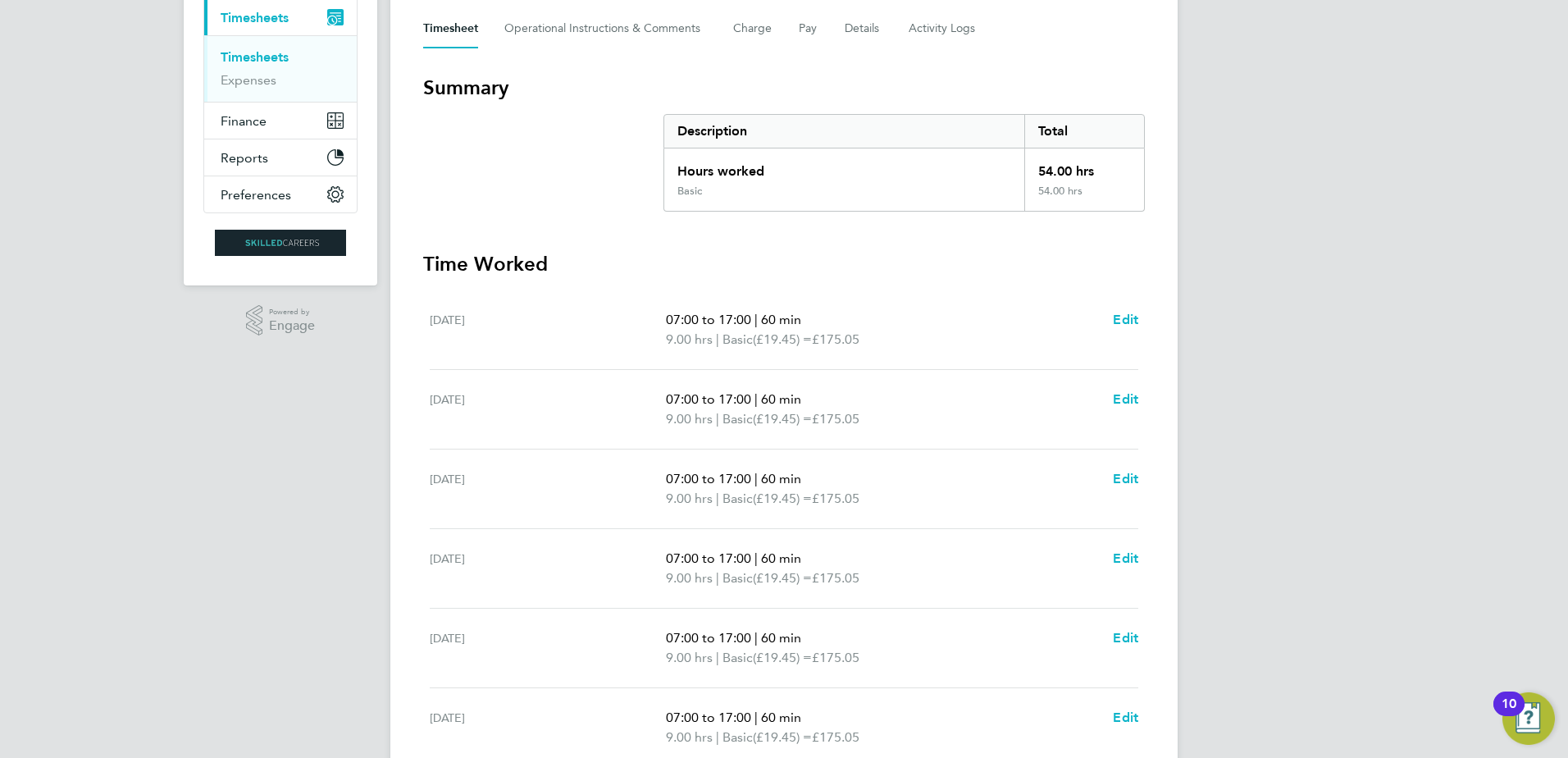
scroll to position [448, 0]
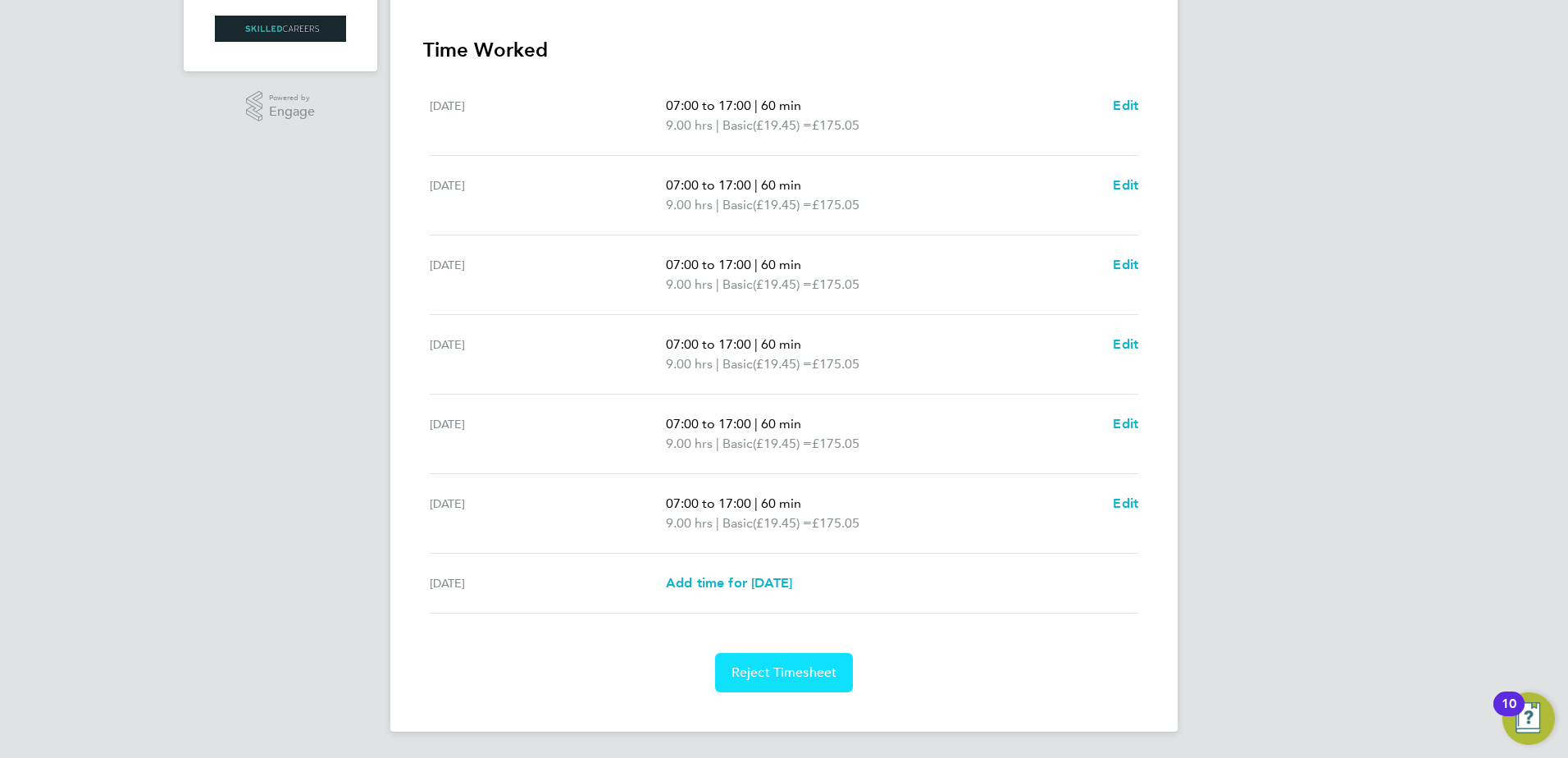
click at [809, 682] on button "Reject Timesheet" at bounding box center [785, 673] width 139 height 40
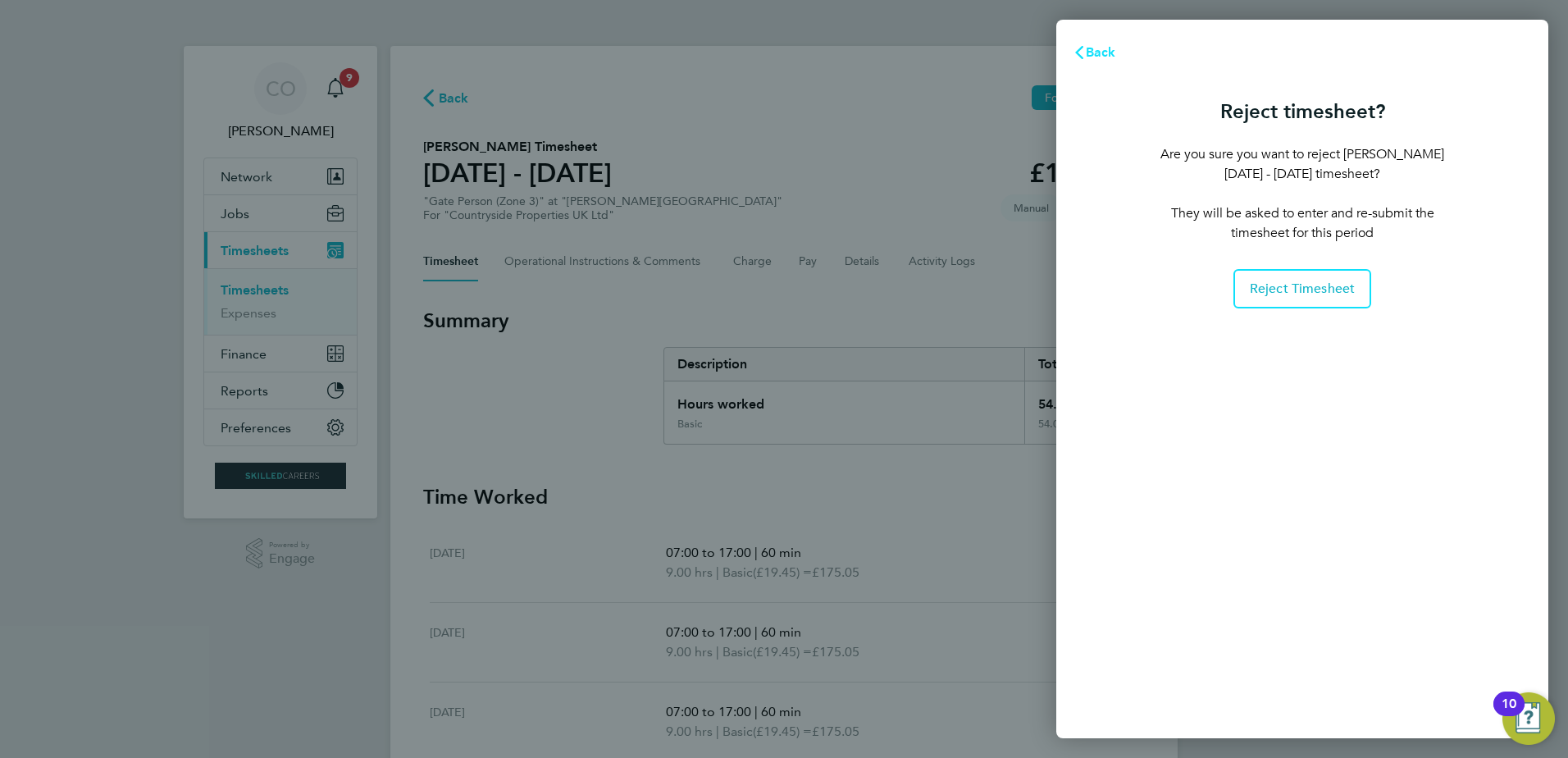
click at [1101, 55] on span "Back" at bounding box center [1101, 52] width 31 height 16
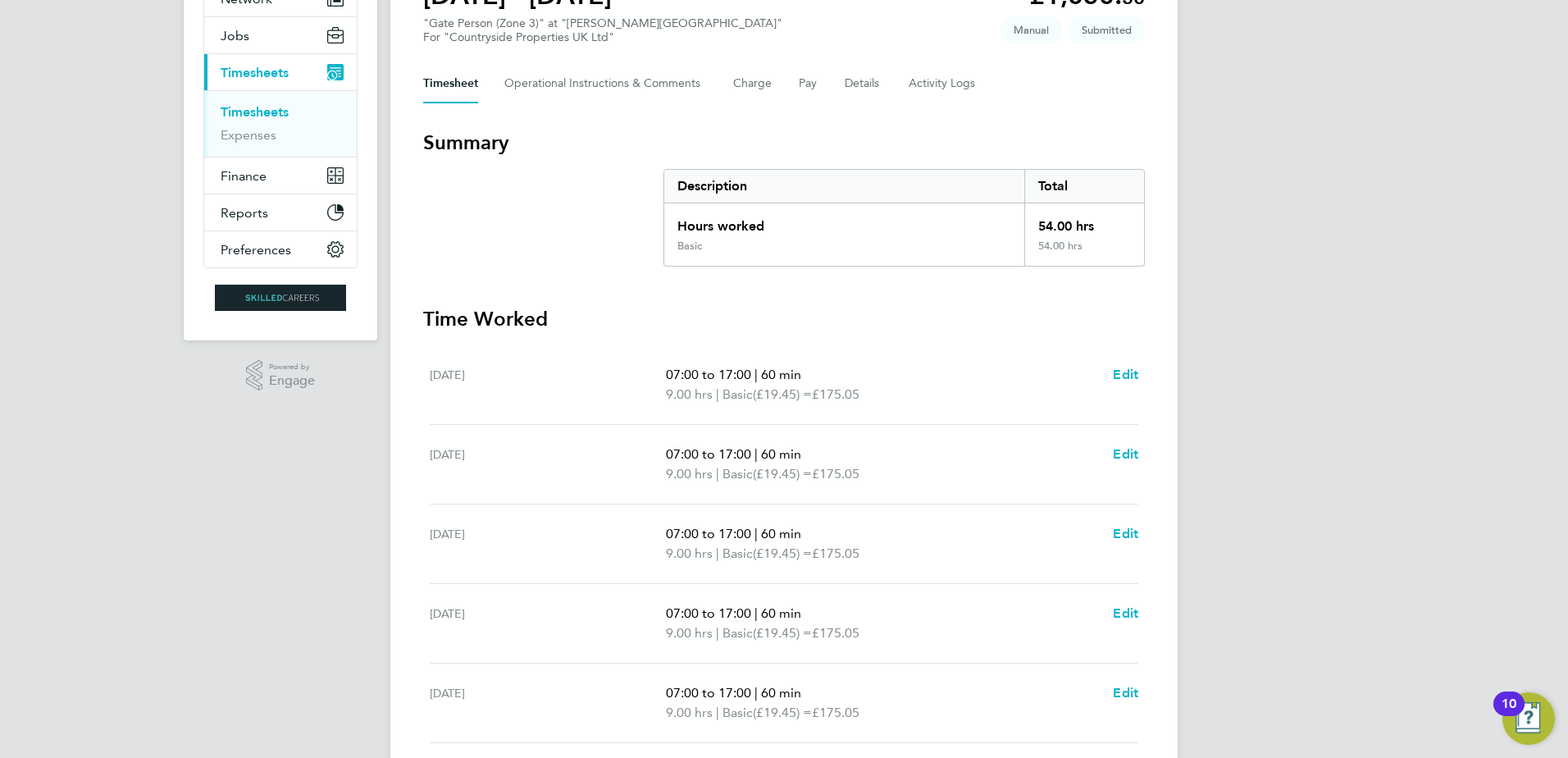
scroll to position [448, 0]
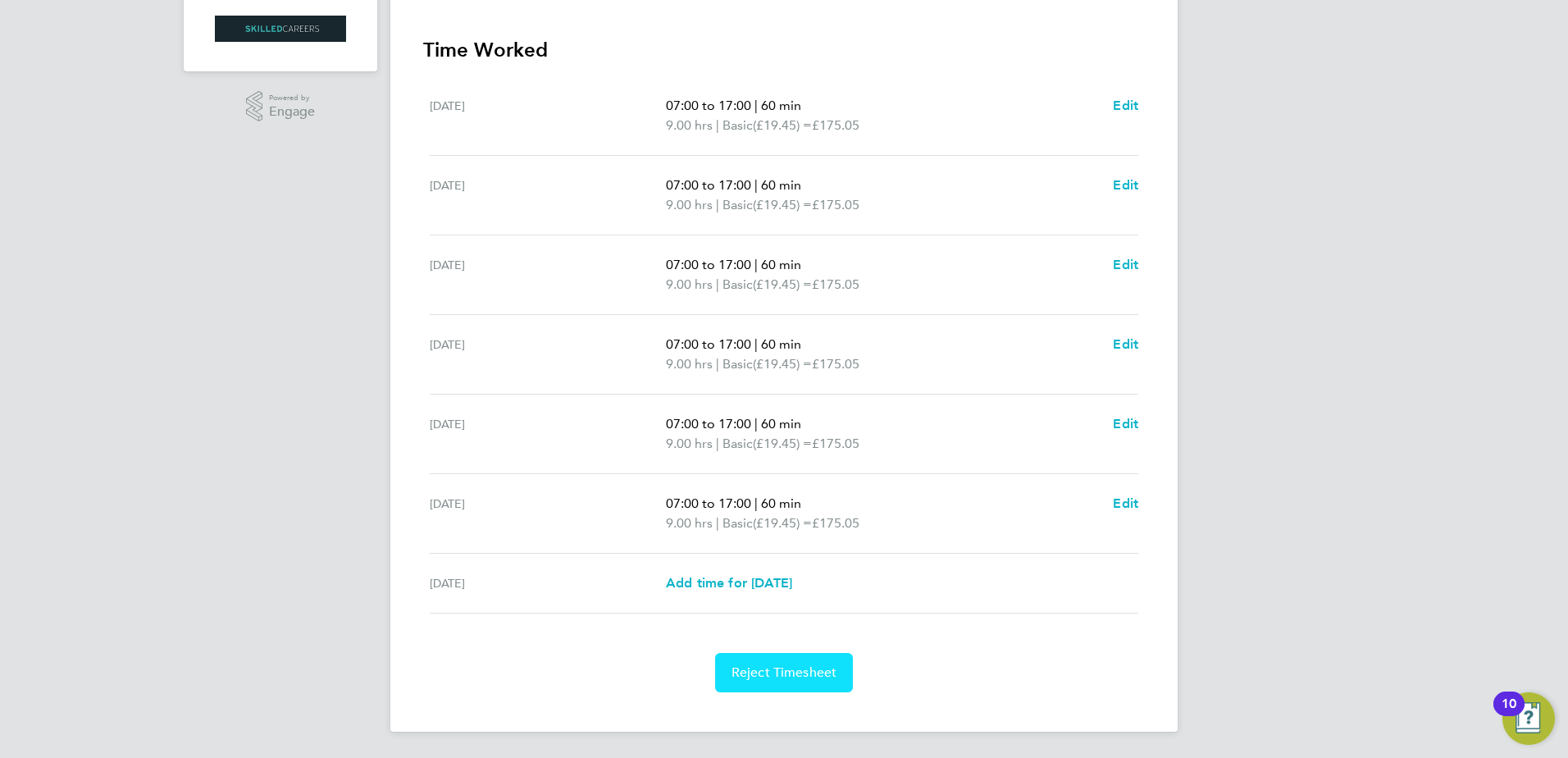
click at [754, 676] on span "Reject Timesheet" at bounding box center [785, 673] width 105 height 17
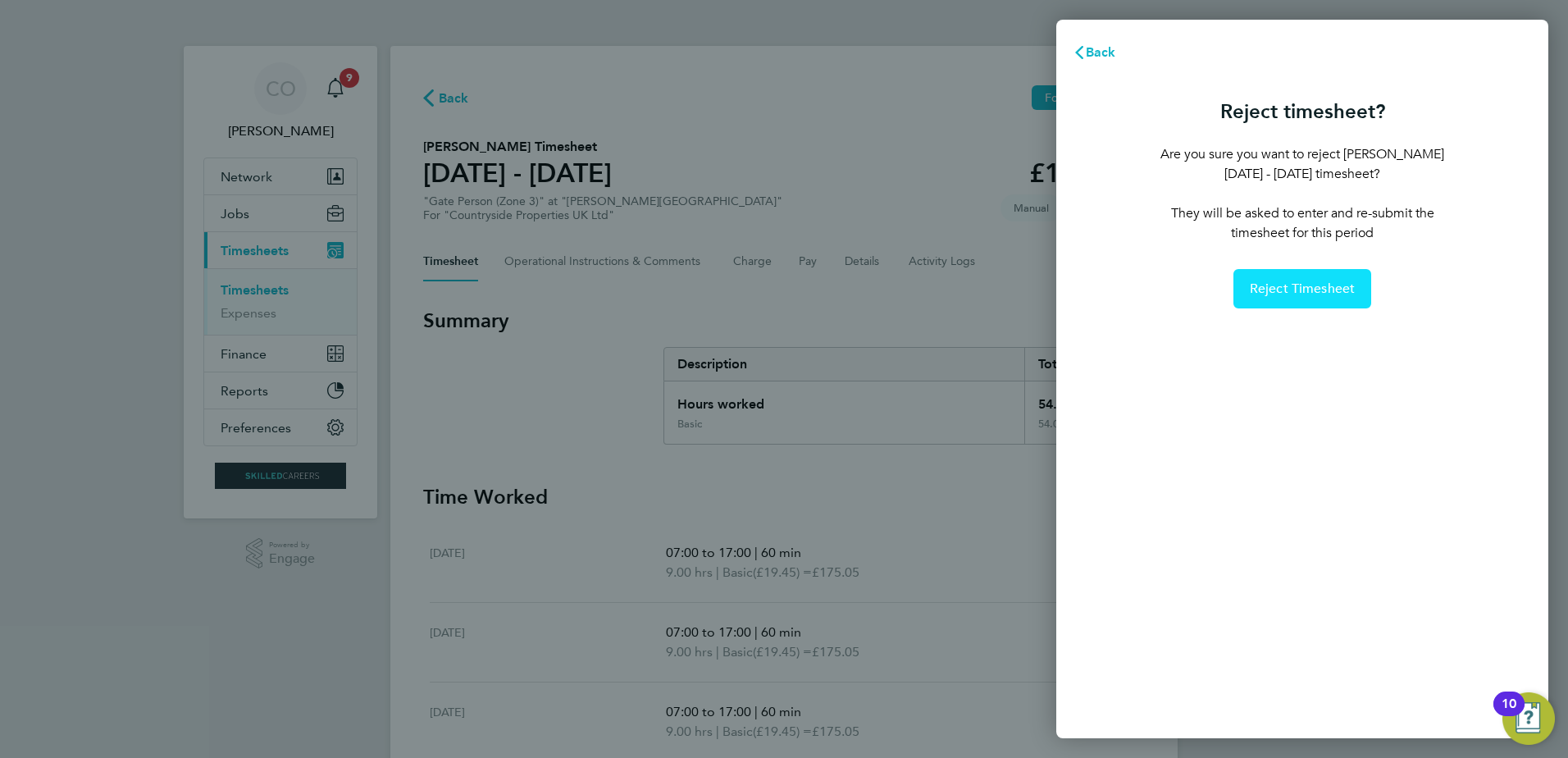
click at [1323, 300] on button "Reject Timesheet" at bounding box center [1303, 288] width 139 height 40
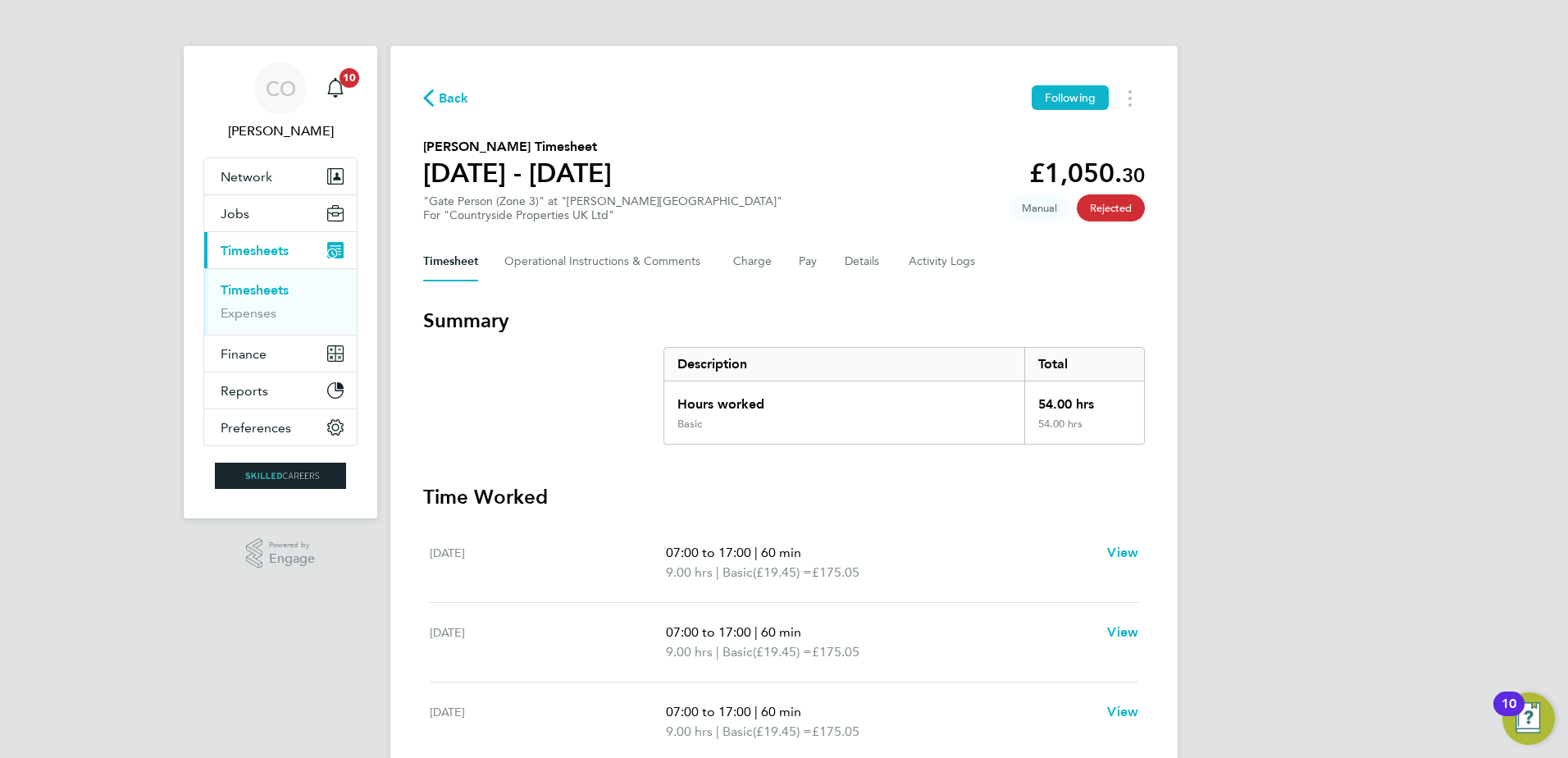
click at [268, 292] on link "Timesheets" at bounding box center [254, 290] width 68 height 16
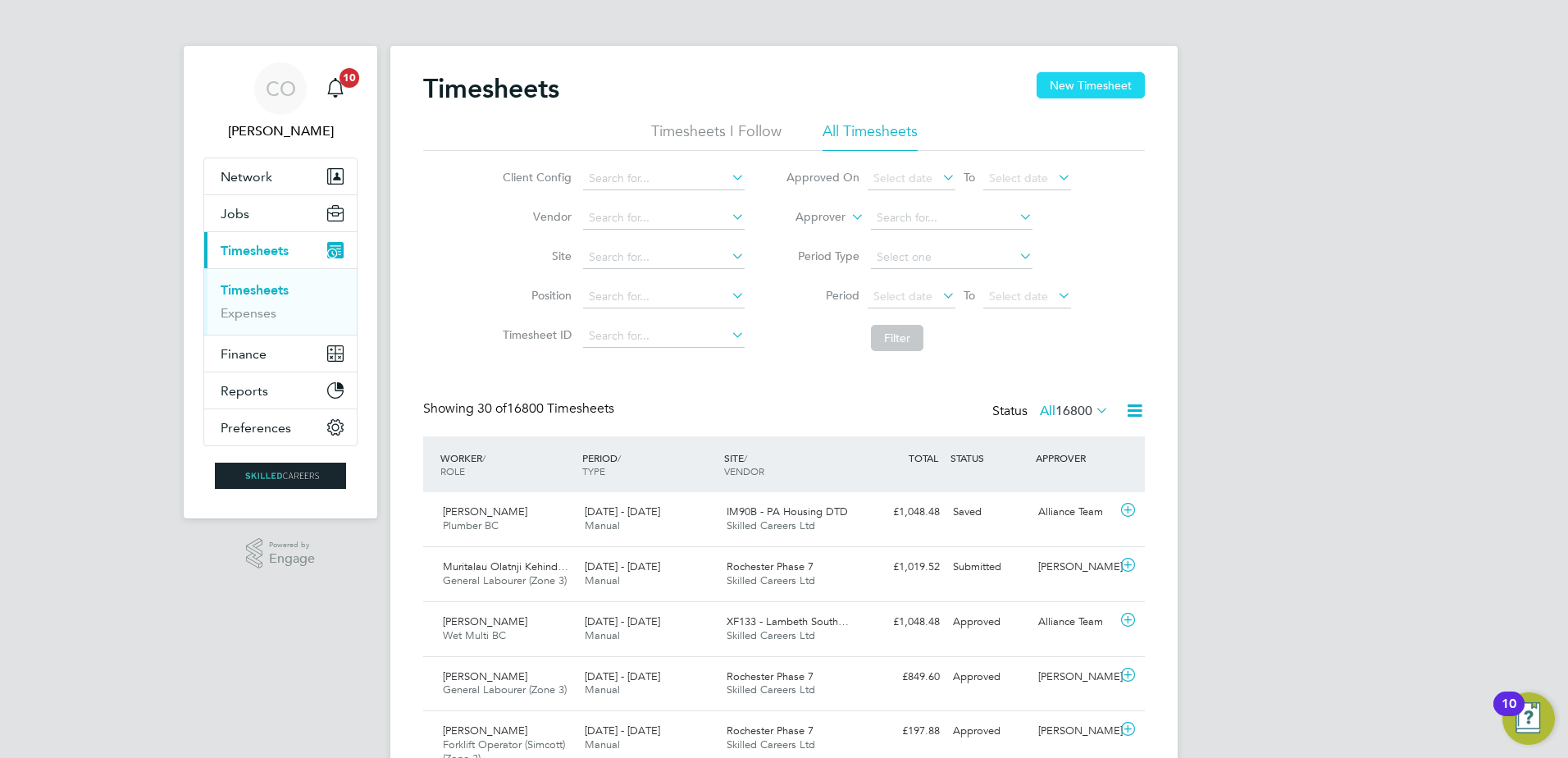
click at [1084, 81] on button "New Timesheet" at bounding box center [1091, 85] width 108 height 26
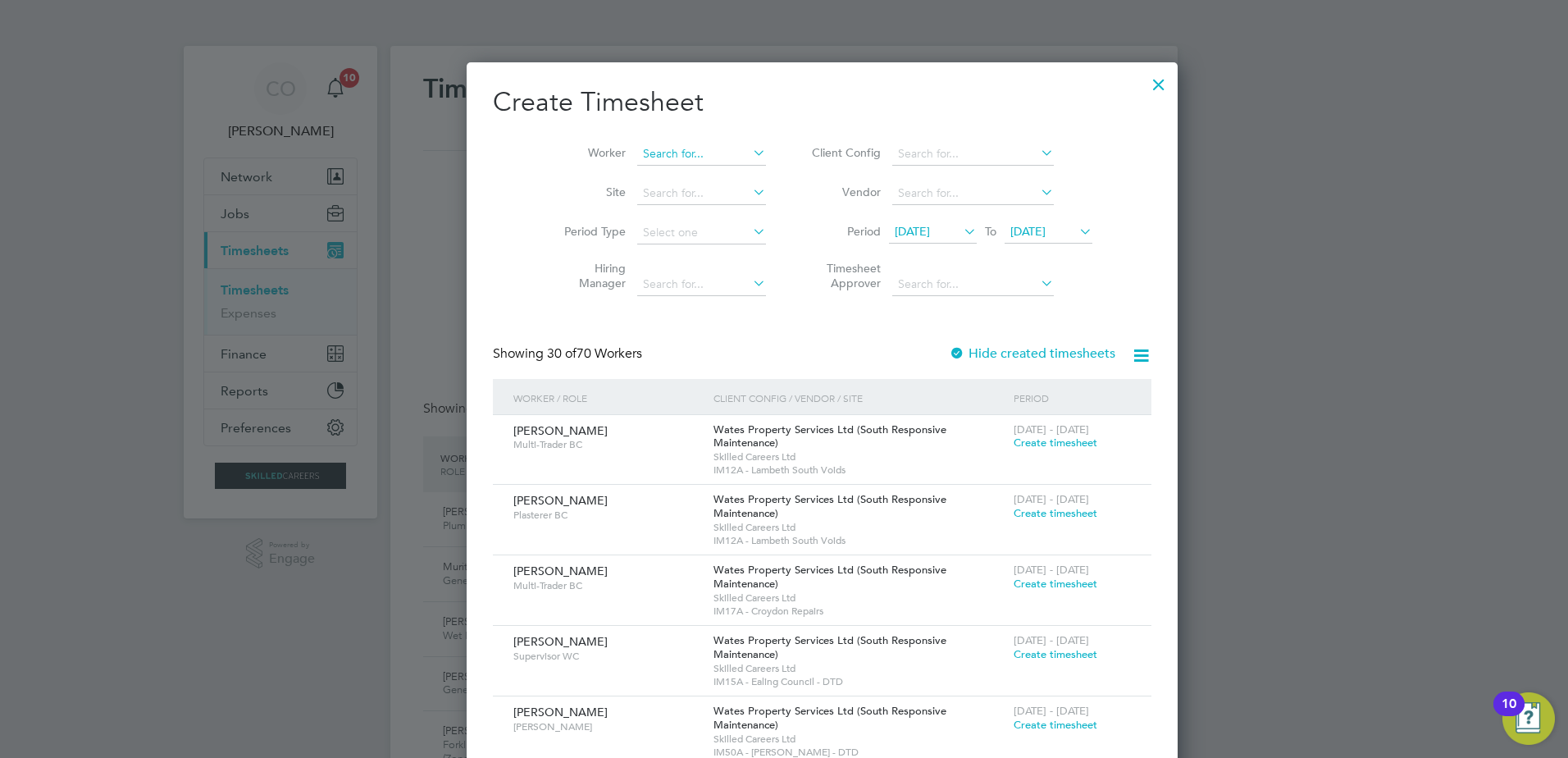
click at [671, 151] on input at bounding box center [701, 154] width 129 height 23
click at [672, 177] on li "Craig Tr ewhella" at bounding box center [678, 176] width 160 height 22
type input "[PERSON_NAME]"
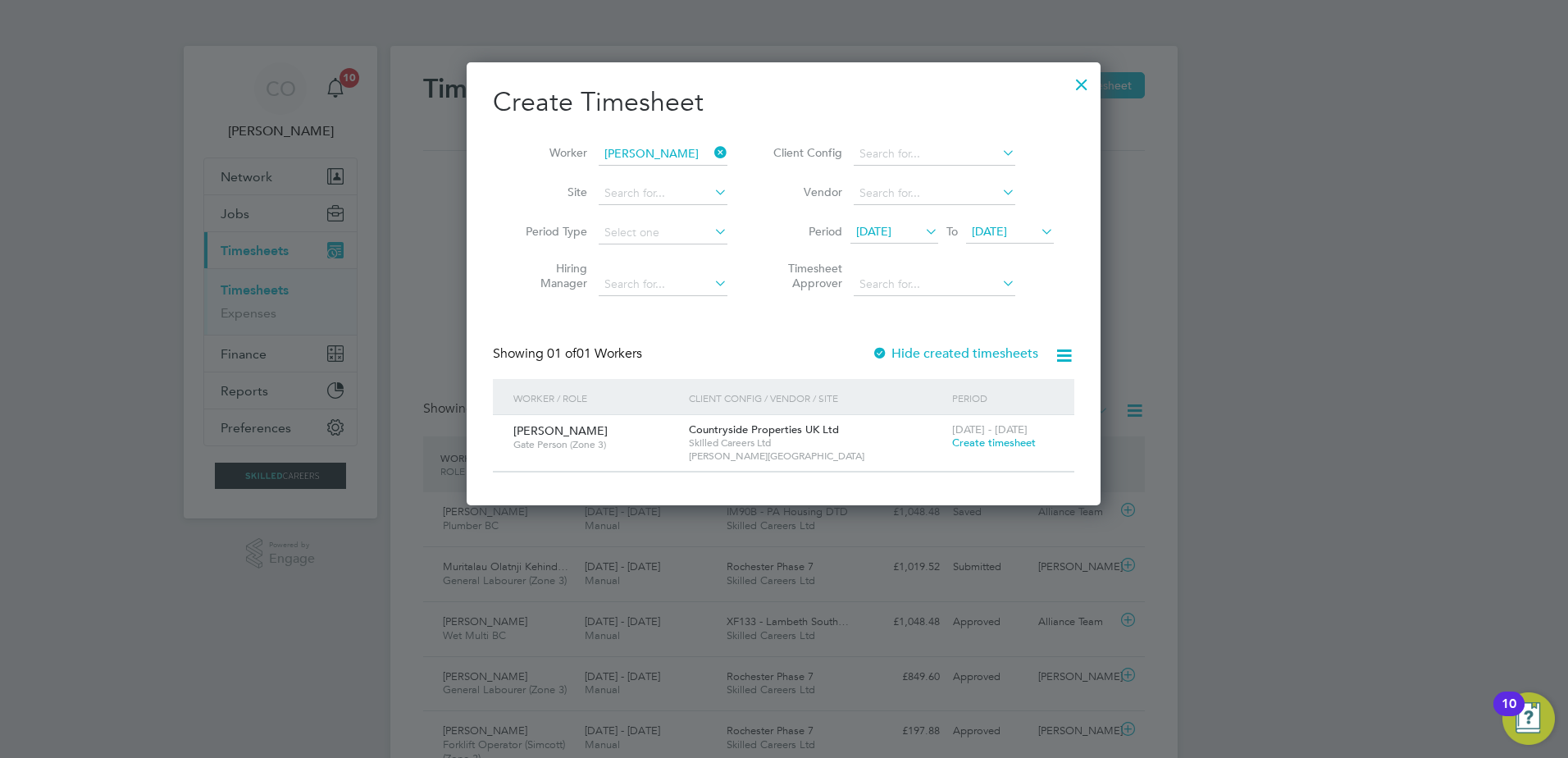
click at [995, 441] on span "Create timesheet" at bounding box center [994, 443] width 83 height 14
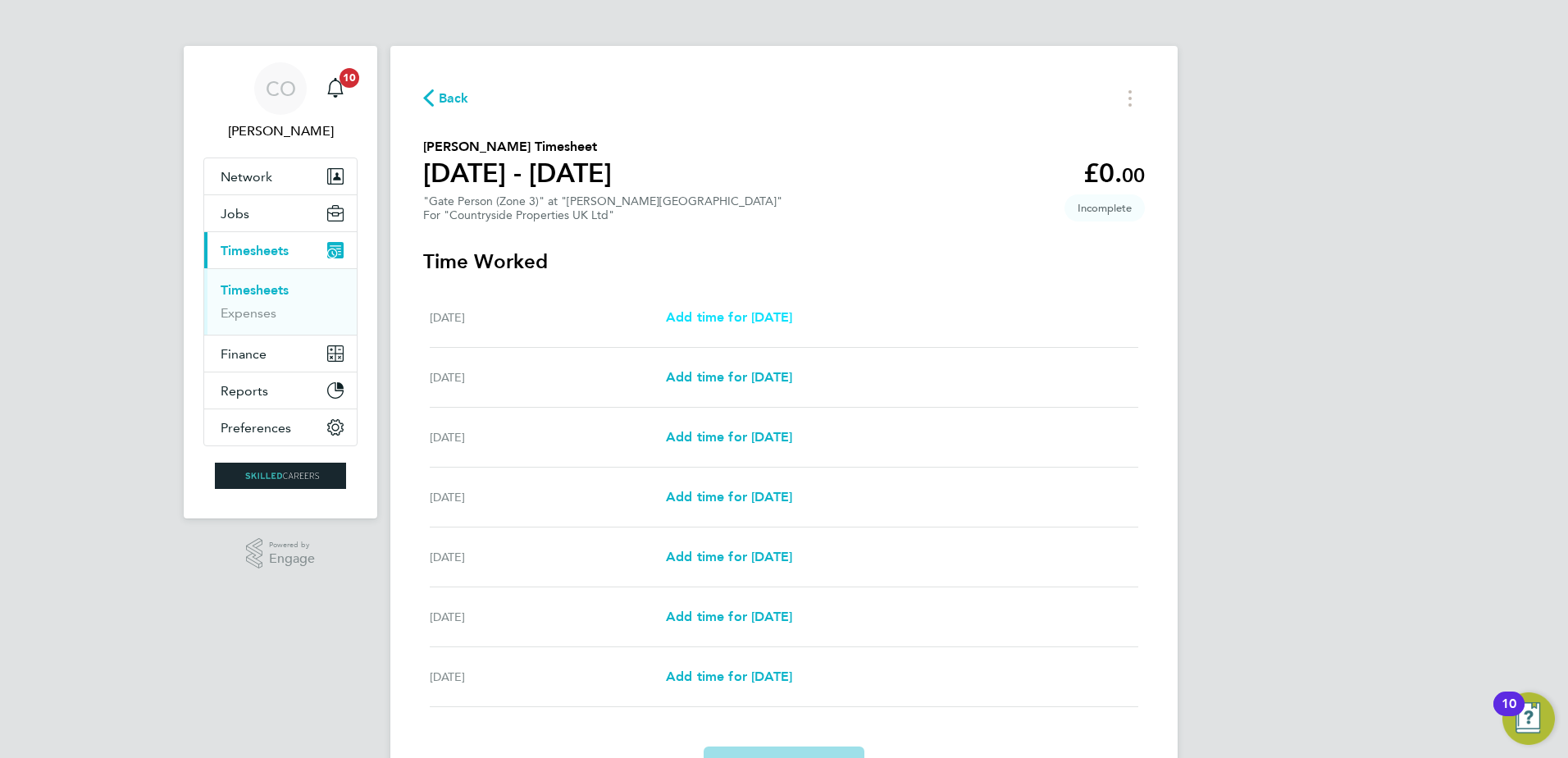
click at [793, 318] on span "Add time for Mon 04 Aug" at bounding box center [730, 317] width 127 height 16
select select "30"
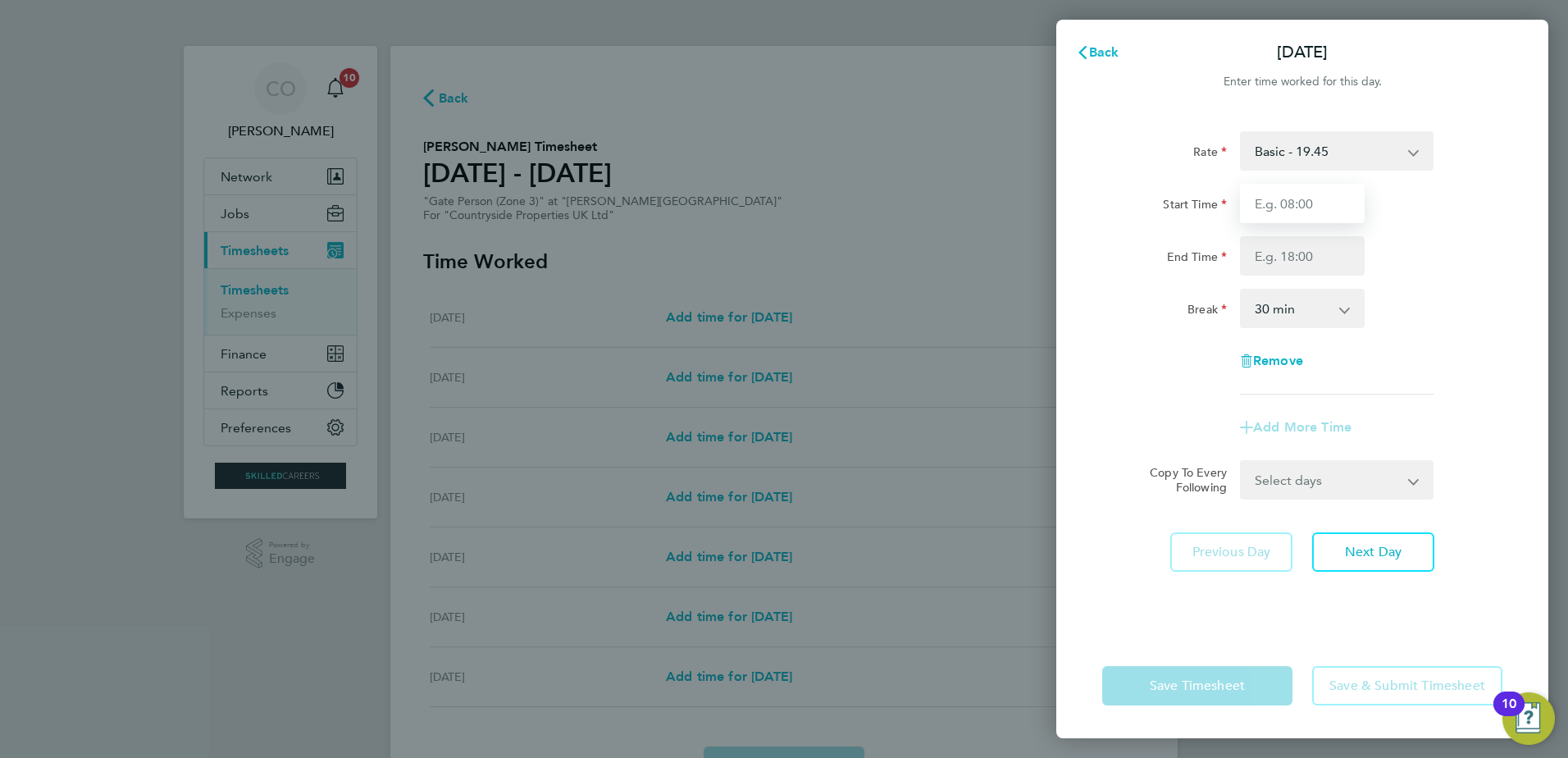
click at [1305, 197] on input "Start Time" at bounding box center [1303, 203] width 125 height 40
type input "07:30"
type input "17:00"
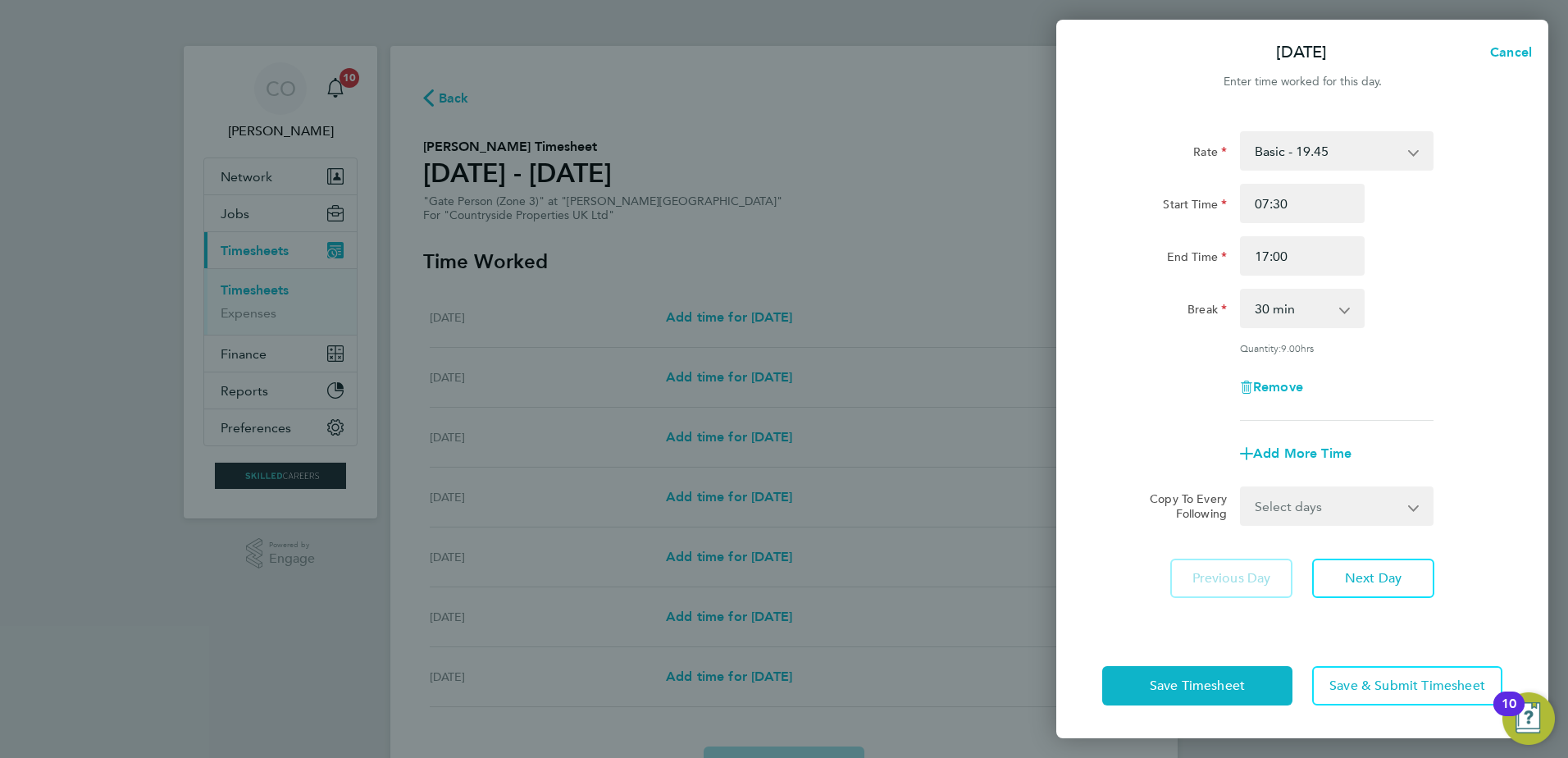
click at [1320, 502] on select "Select days Day Weekday (Mon-Fri) Weekend (Sat-Sun) Tuesday Wednesday Thursday …" at bounding box center [1328, 506] width 172 height 36
select select "WEEKDAY"
click at [1242, 488] on select "Select days Day Weekday (Mon-Fri) Weekend (Sat-Sun) Tuesday Wednesday Thursday …" at bounding box center [1328, 506] width 172 height 36
select select "2025-08-10"
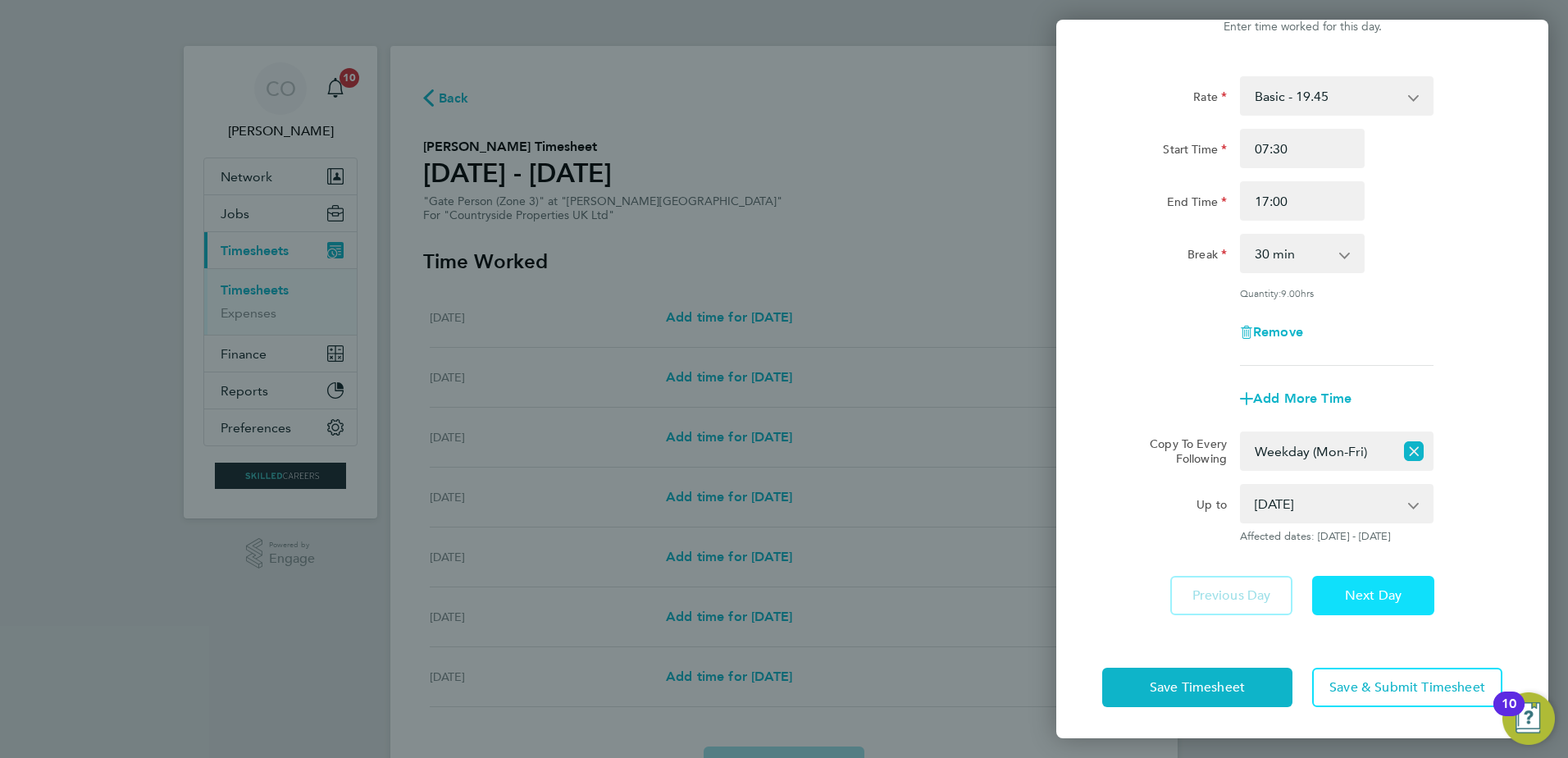
click at [1347, 597] on span "Next Day" at bounding box center [1374, 595] width 56 height 17
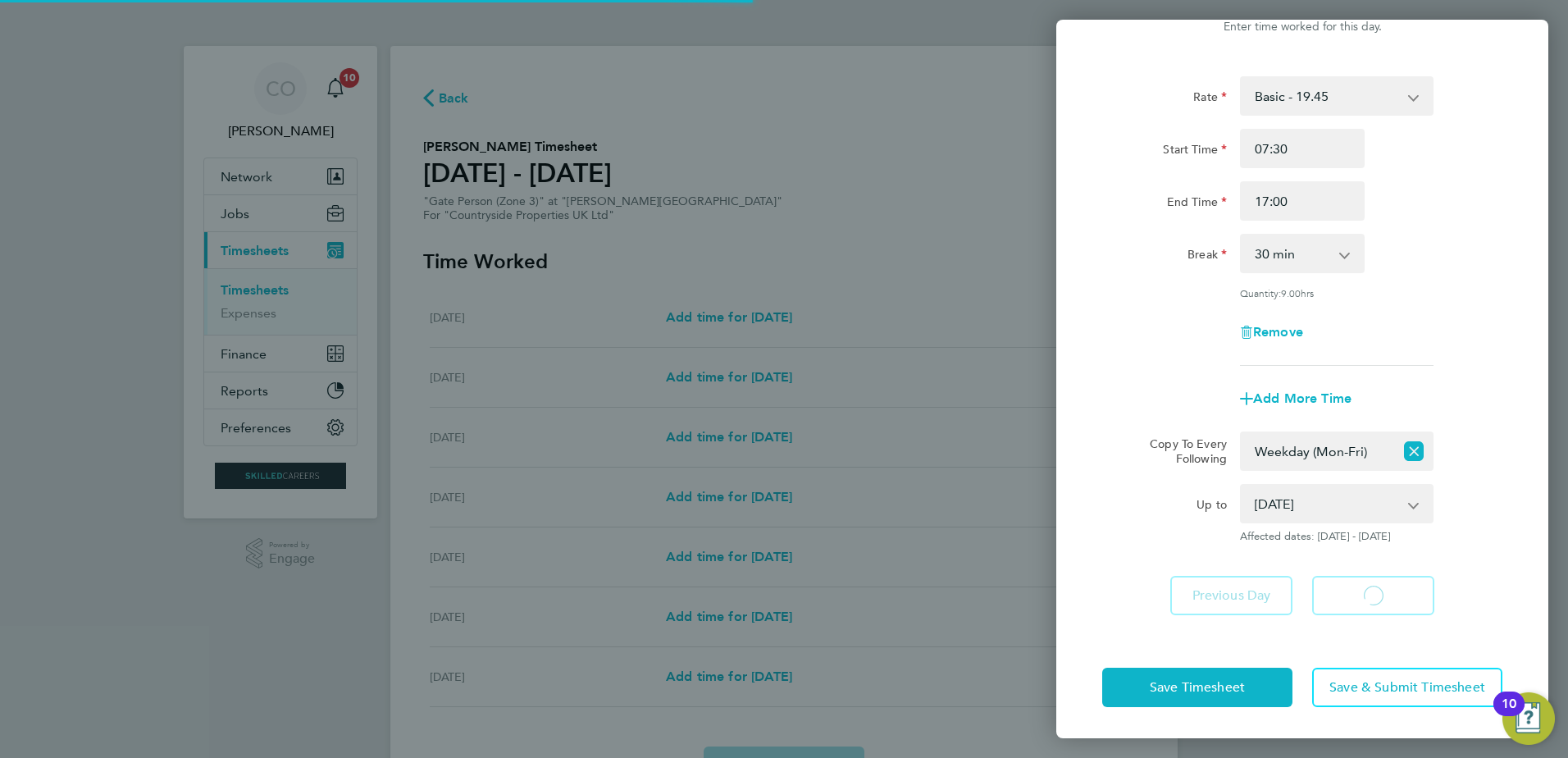
select select "30"
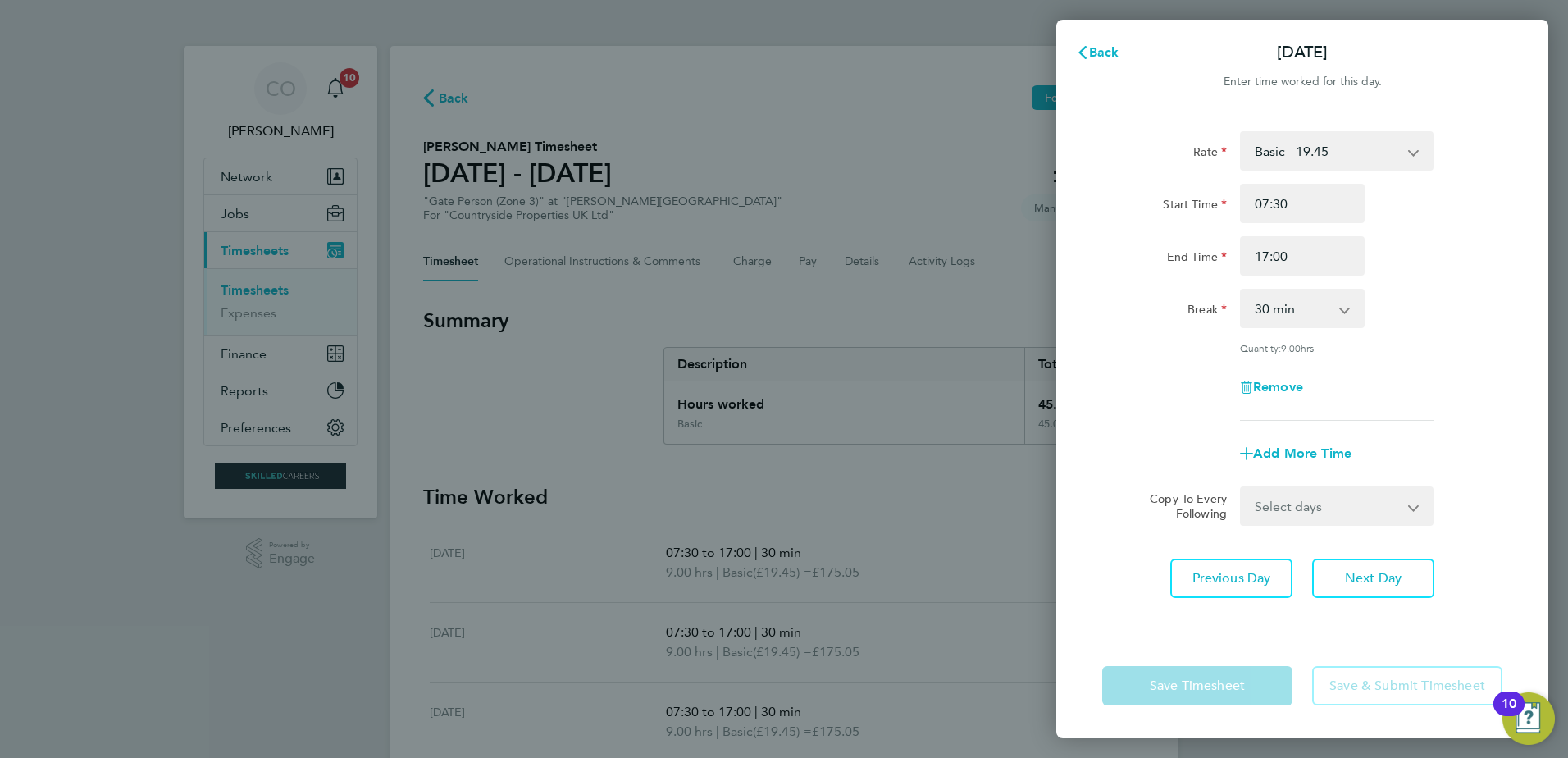
click at [1310, 518] on select "Select days Day Weekday (Mon-Fri) Weekend (Sat-Sun) Wednesday Thursday Friday S…" at bounding box center [1328, 506] width 172 height 36
select select "SAT"
click at [1242, 488] on select "Select days Day Weekday (Mon-Fri) Weekend (Sat-Sun) Wednesday Thursday Friday S…" at bounding box center [1328, 506] width 172 height 36
select select "2025-08-10"
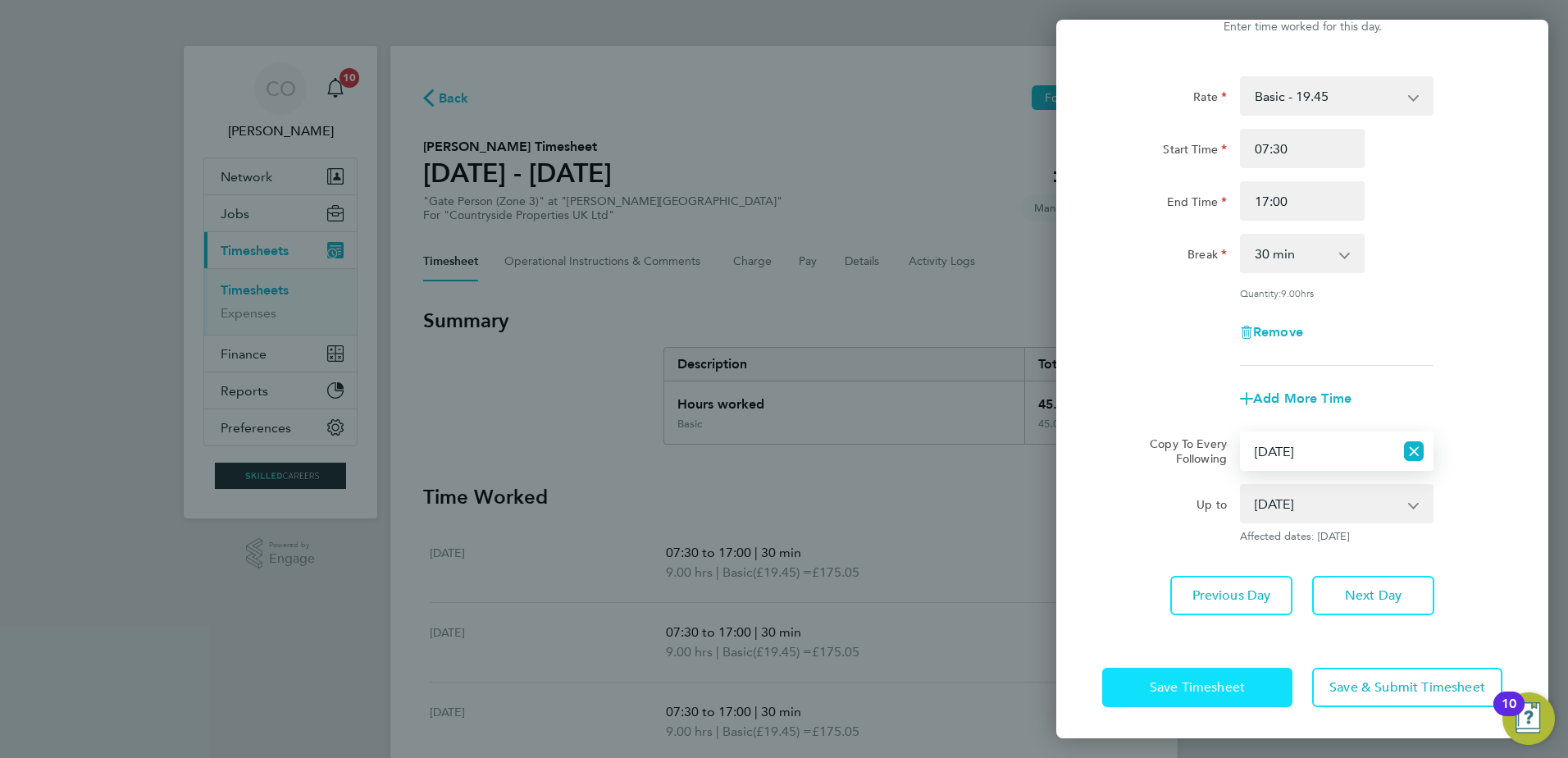
click at [1213, 687] on span "Save Timesheet" at bounding box center [1197, 688] width 95 height 17
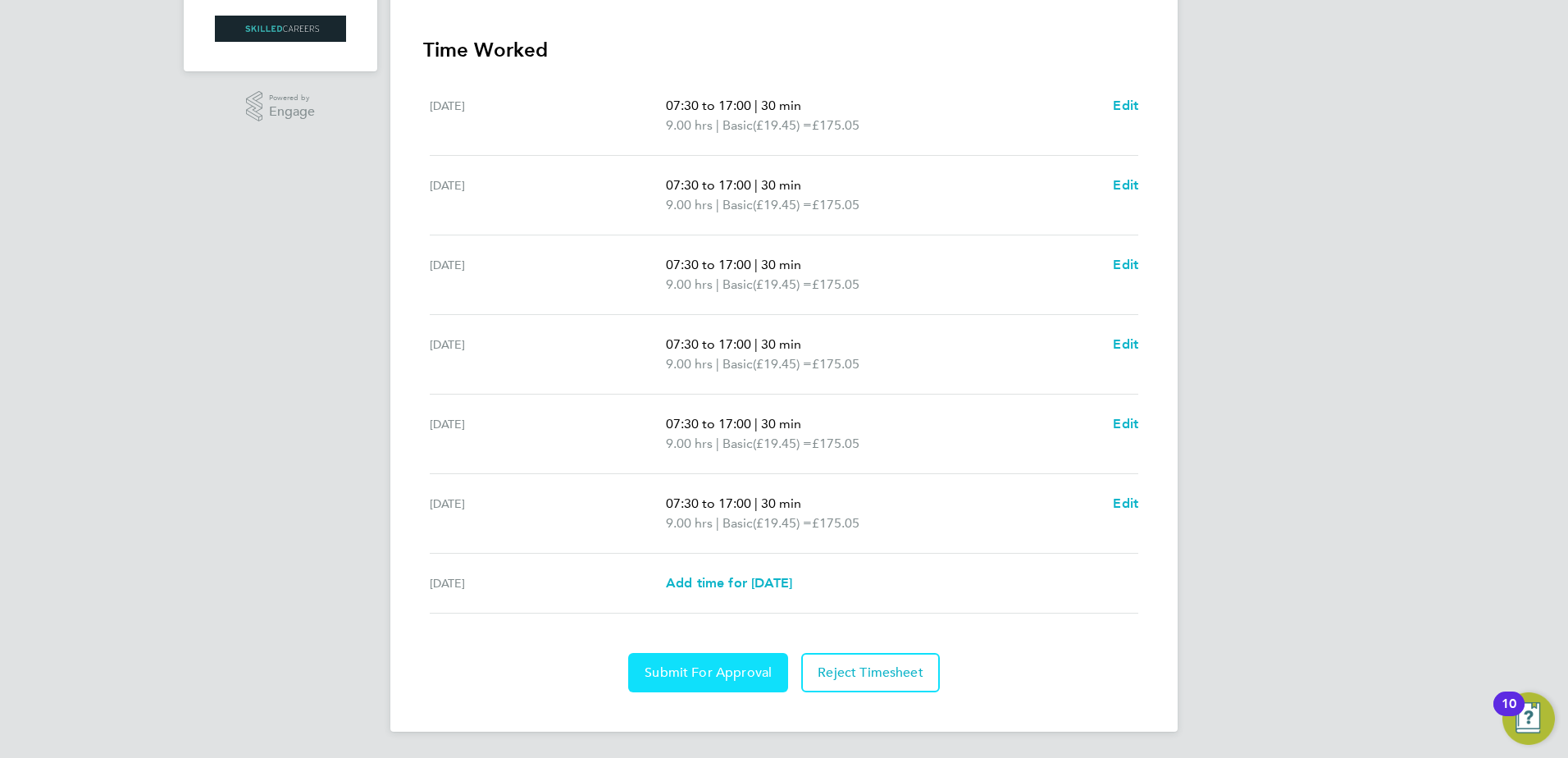
click at [707, 669] on span "Submit For Approval" at bounding box center [708, 673] width 127 height 17
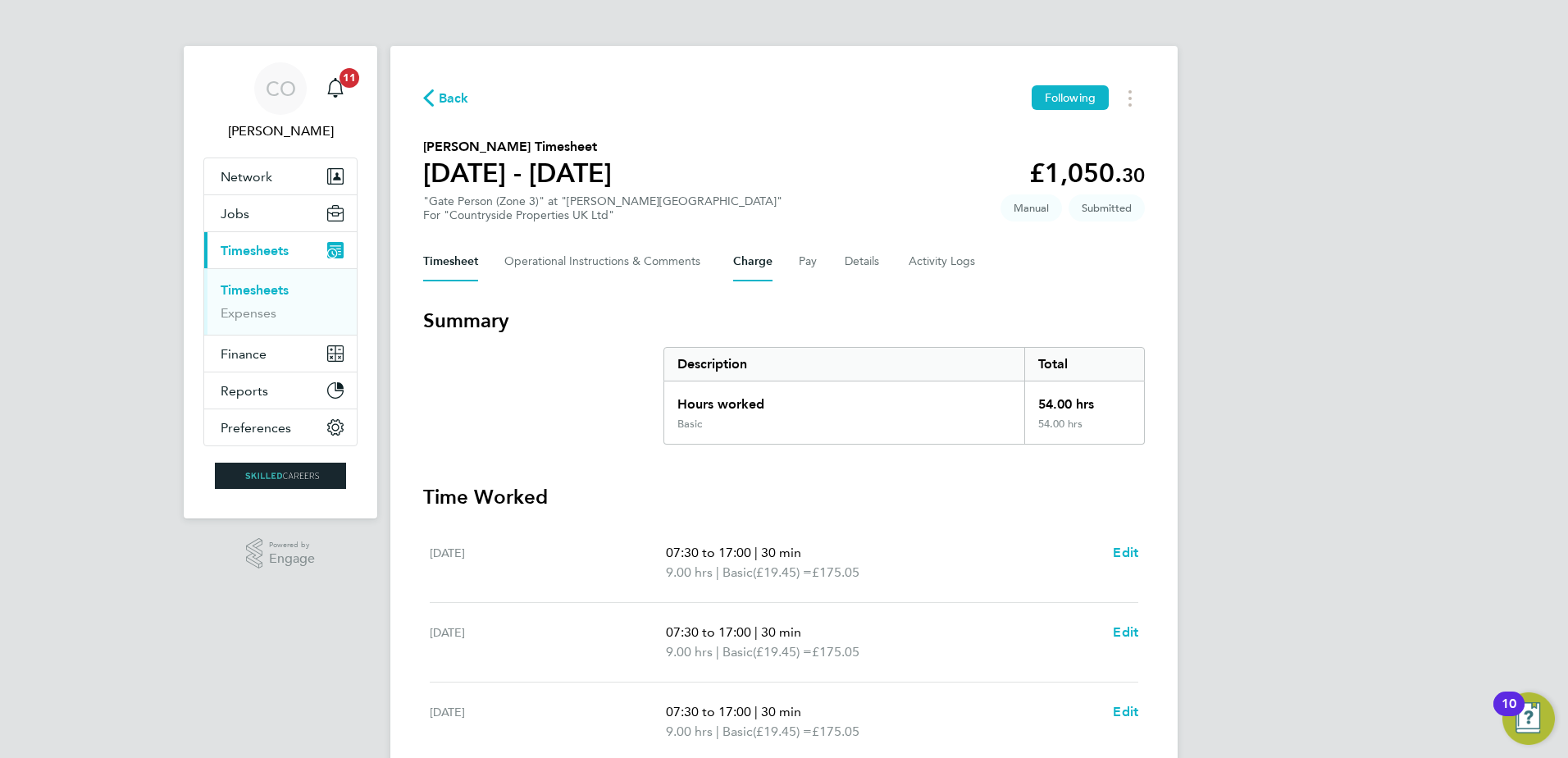
click at [756, 264] on button "Charge" at bounding box center [752, 261] width 40 height 40
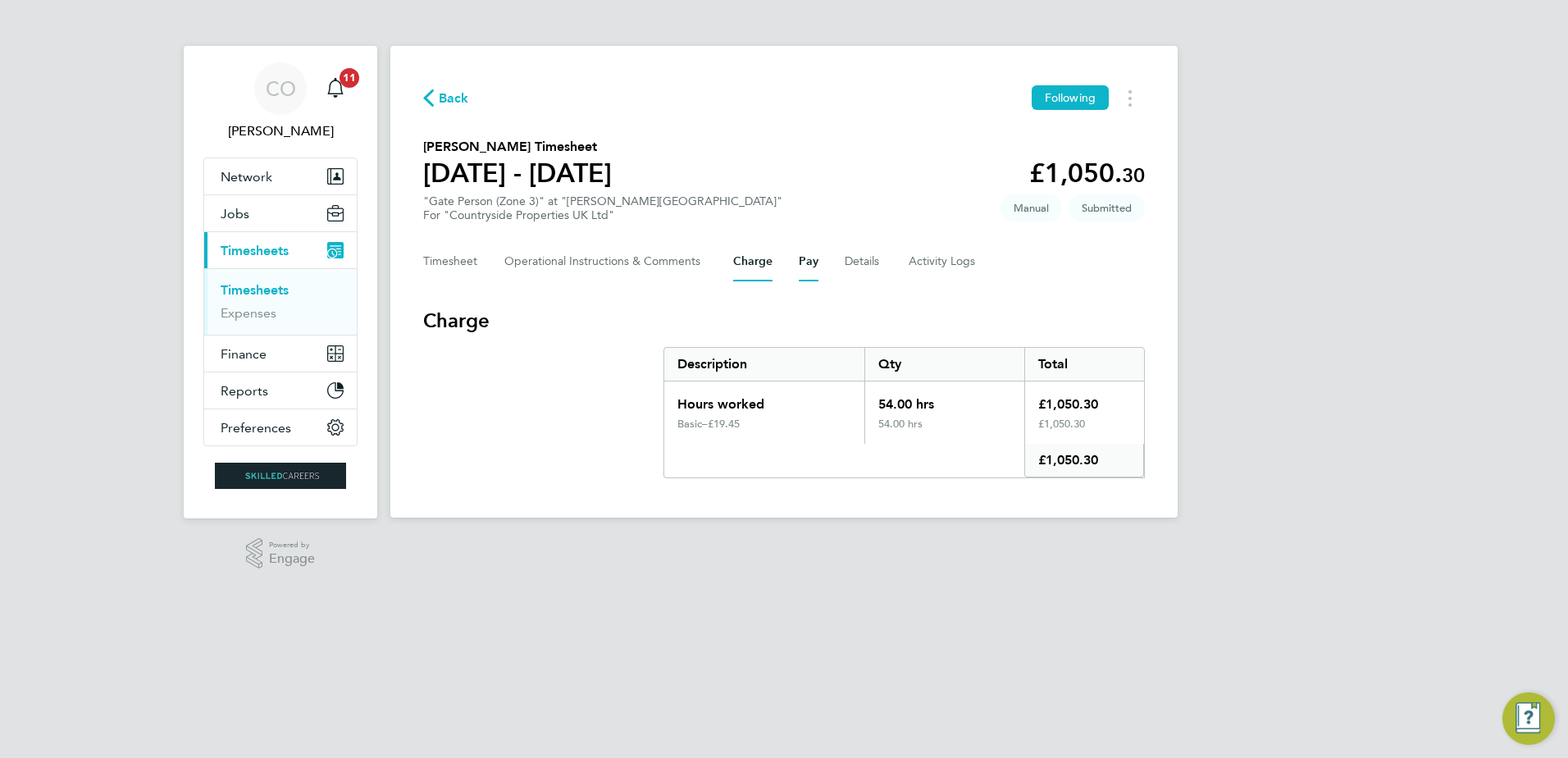
click at [802, 265] on div "Timesheet Operational Instructions & Comments Charge Pay Details Activity Logs" at bounding box center [784, 261] width 722 height 40
click at [859, 258] on button "Details" at bounding box center [863, 261] width 38 height 40
